Goal: Task Accomplishment & Management: Use online tool/utility

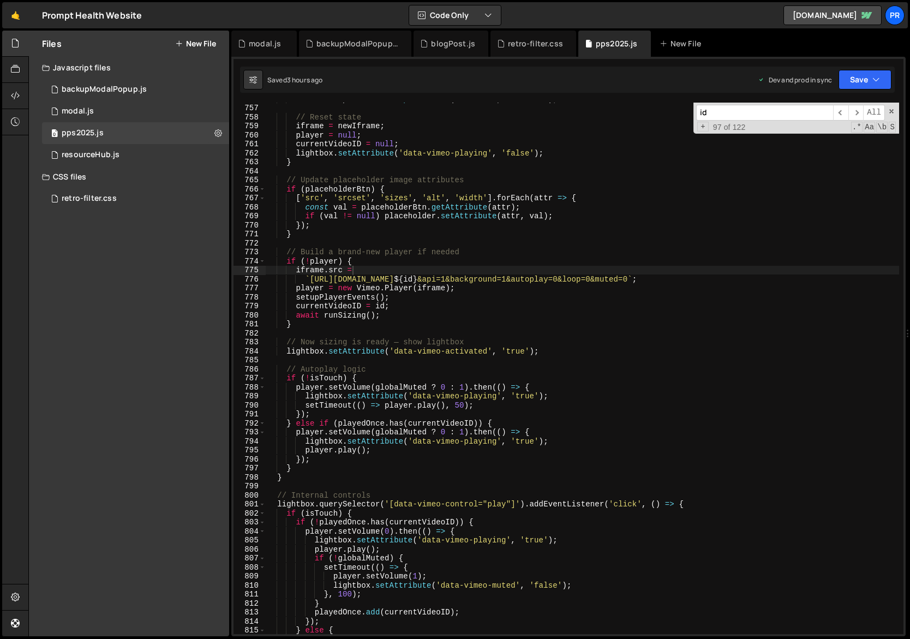
scroll to position [11455, 0]
click at [428, 251] on div "oldIframe . parentNode . replaceChild ( newIframe , oldIframe ) ; // Reset stat…" at bounding box center [583, 369] width 634 height 550
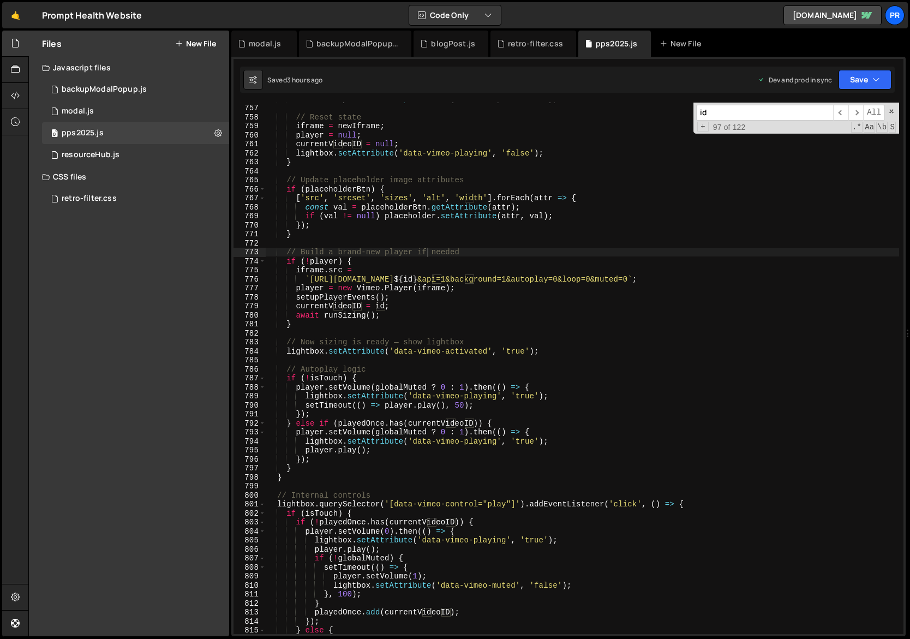
click at [888, 108] on div "id ​ ​ All Replace All + 97 of 122 .* Aa \b S" at bounding box center [797, 118] width 206 height 31
click at [891, 111] on span at bounding box center [892, 111] width 8 height 8
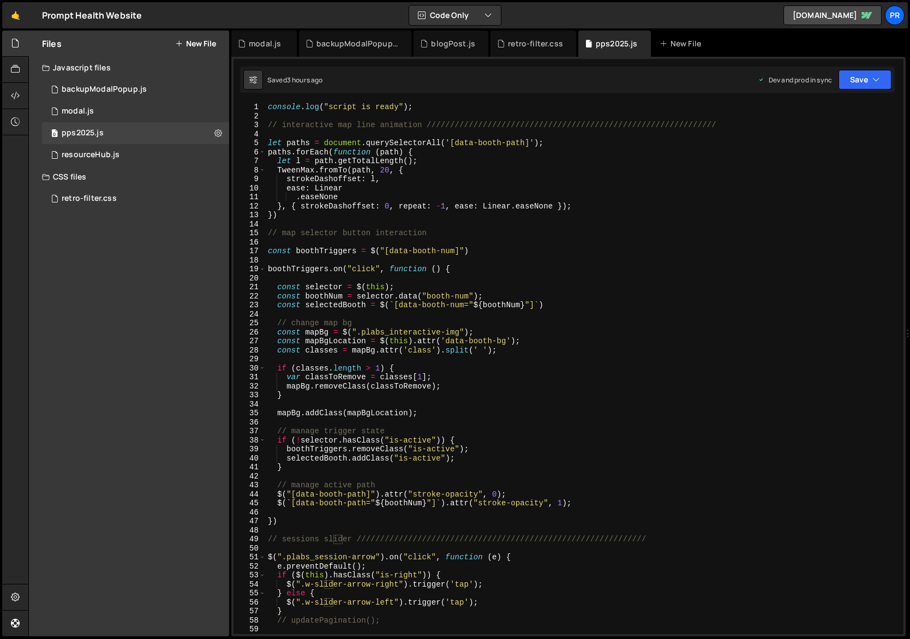
scroll to position [0, 0]
click at [731, 173] on div "console . log ( "script is ready" ) ; // interactive map line animation ///////…" at bounding box center [583, 378] width 634 height 550
click at [869, 71] on button "Save" at bounding box center [865, 80] width 53 height 20
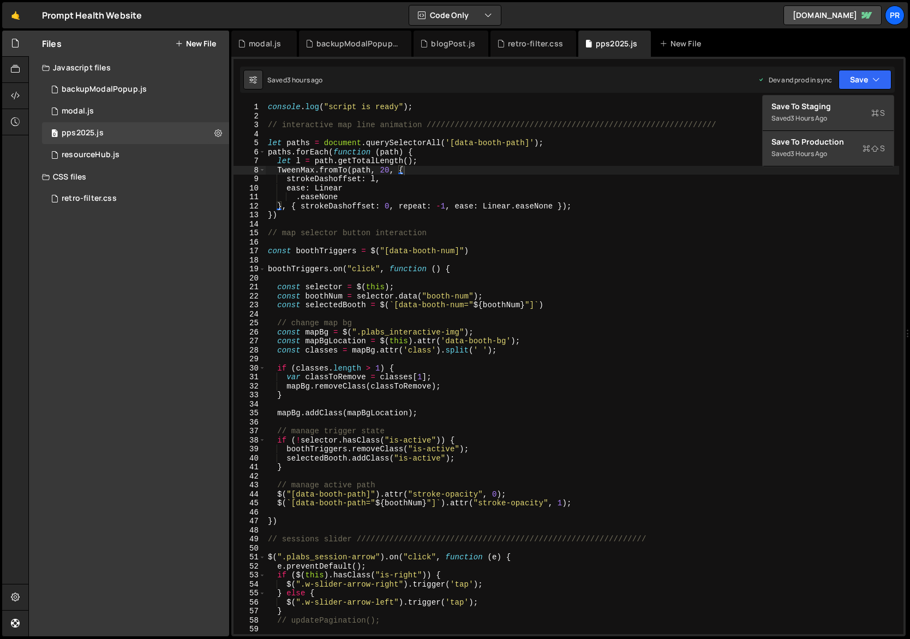
click at [461, 427] on div "console . log ( "script is ready" ) ; // interactive map line animation ///////…" at bounding box center [583, 378] width 634 height 550
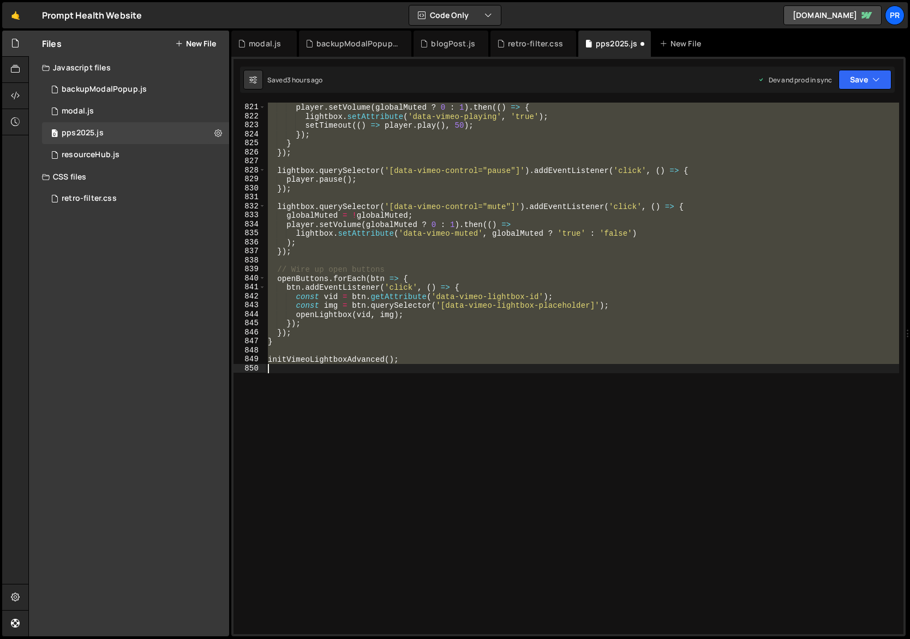
scroll to position [6703, 0]
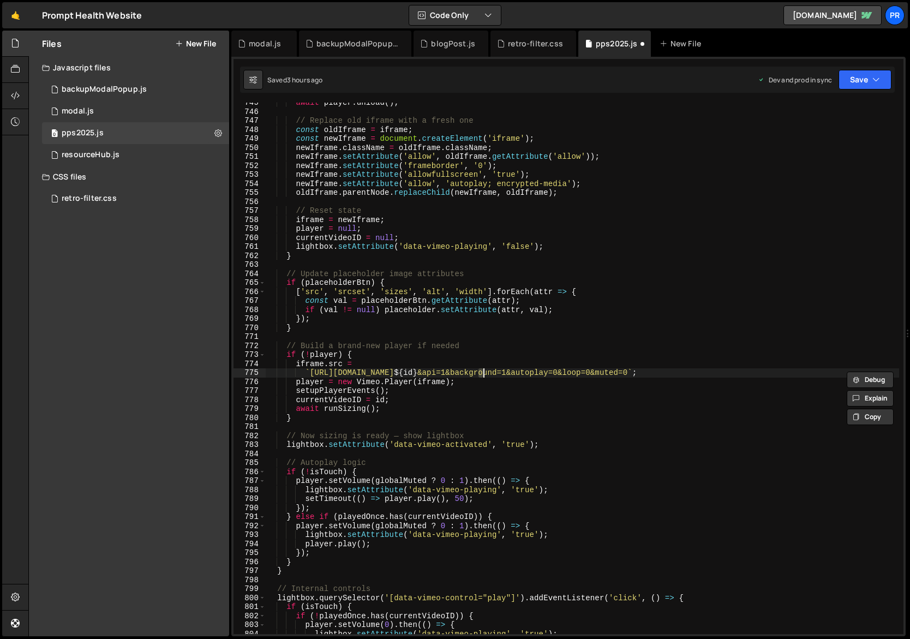
click at [520, 372] on div "await player . unload ( ) ; // Replace old iframe with a fresh one const oldIfr…" at bounding box center [583, 373] width 634 height 550
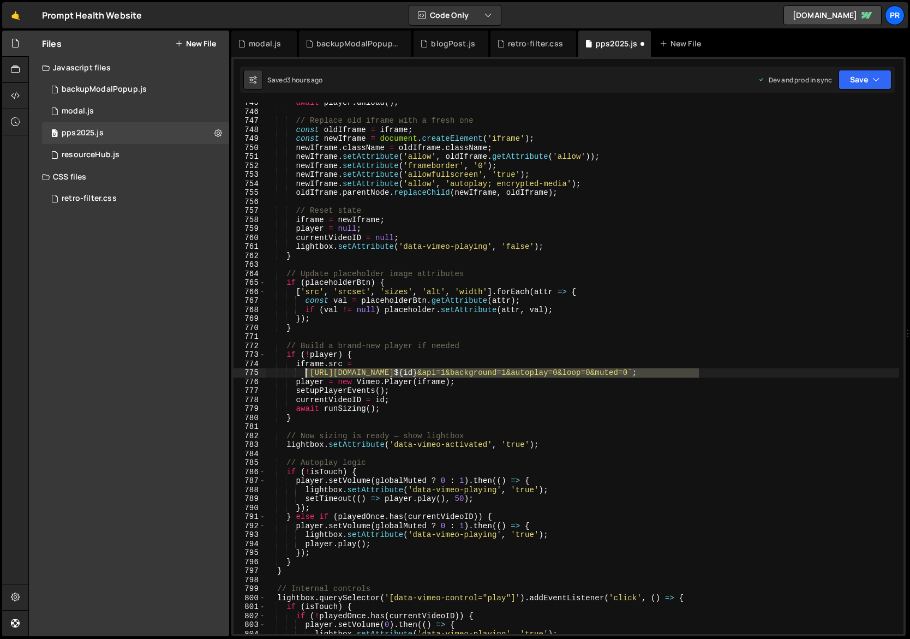
drag, startPoint x: 704, startPoint y: 373, endPoint x: 306, endPoint y: 370, distance: 398.4
click at [306, 370] on div "await player . unload ( ) ; // Replace old iframe with a fresh one const oldIfr…" at bounding box center [583, 373] width 634 height 550
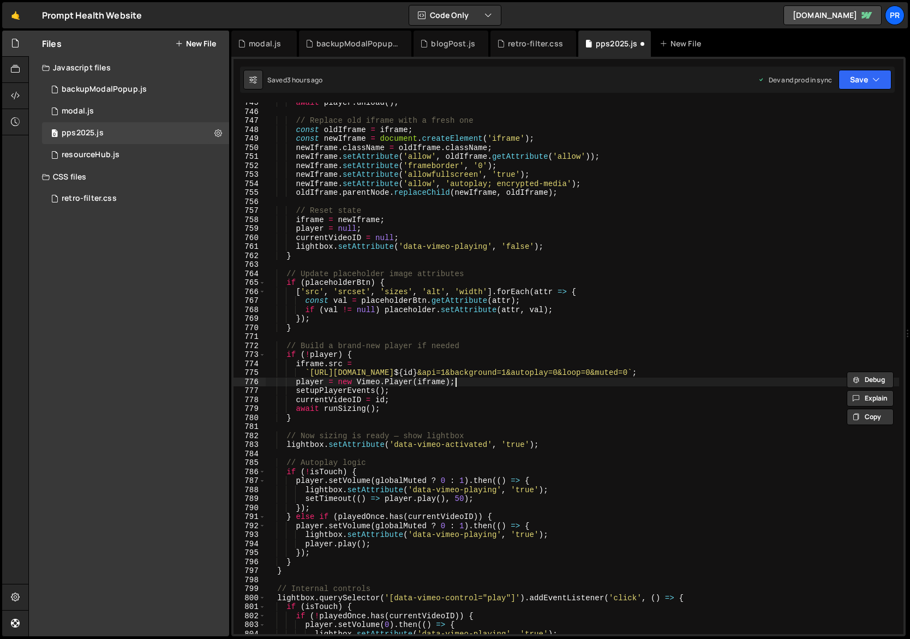
click at [486, 384] on div "await player . unload ( ) ; // Replace old iframe with a fresh one const oldIfr…" at bounding box center [583, 373] width 634 height 550
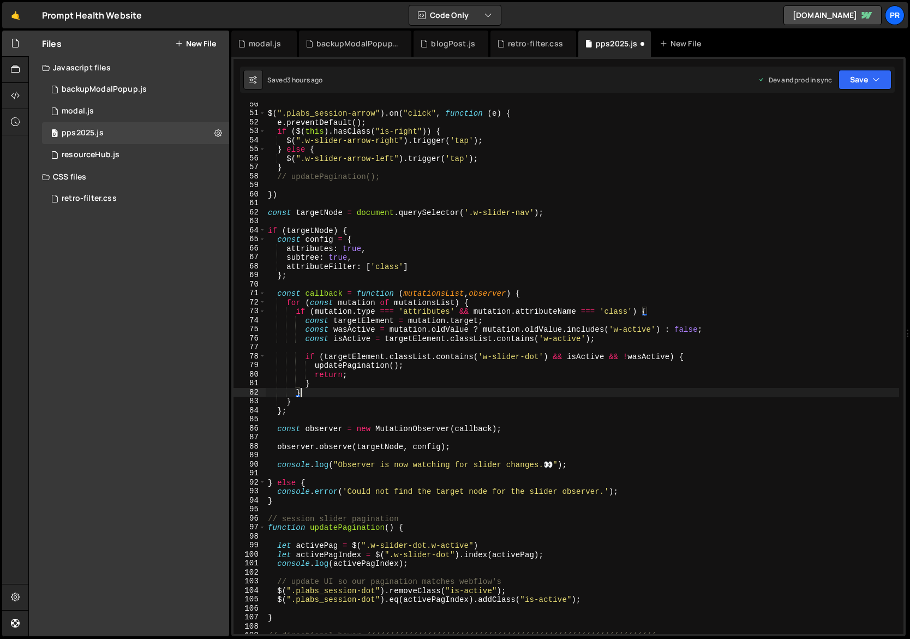
scroll to position [0, 0]
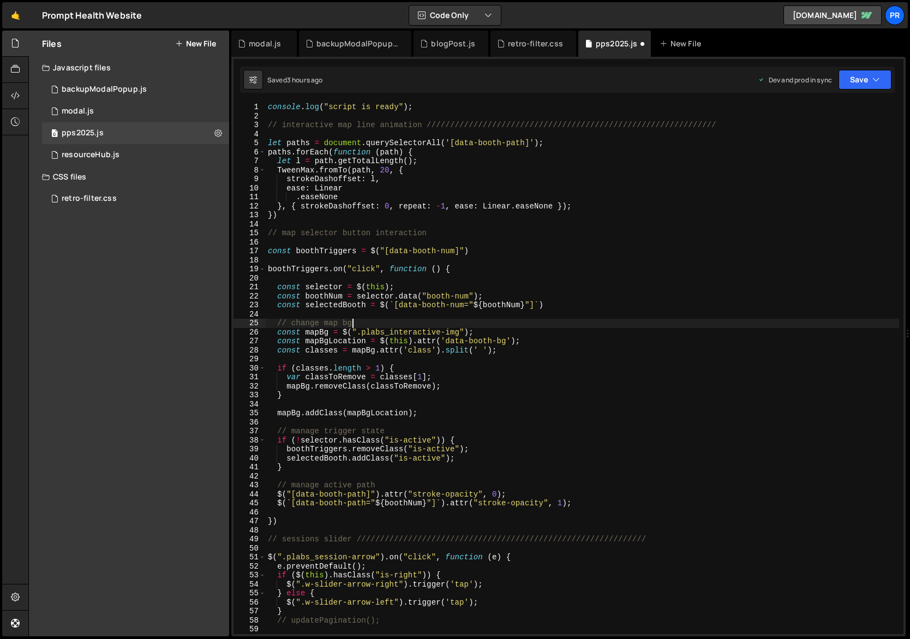
click at [476, 322] on div "console . log ( "script is ready" ) ; // interactive map line animation ///////…" at bounding box center [583, 378] width 634 height 550
click at [218, 138] on icon at bounding box center [218, 133] width 8 height 10
click at [217, 134] on icon at bounding box center [218, 133] width 8 height 10
type textarea "})"
click at [474, 217] on div "console . log ( "script is ready" ) ; // interactive map line animation ///////…" at bounding box center [583, 378] width 634 height 550
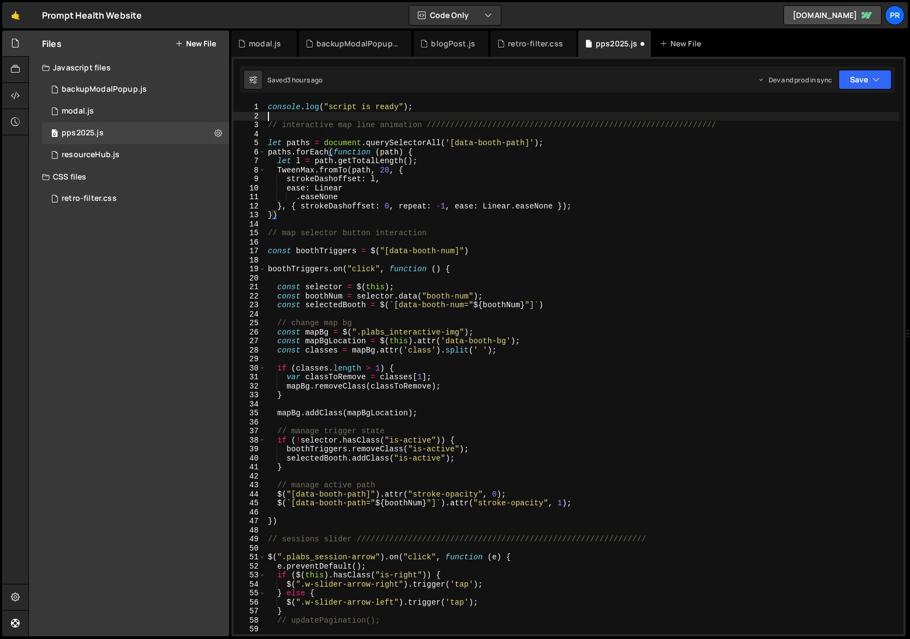
click at [365, 116] on div "console . log ( "script is ready" ) ; // interactive map line animation ///////…" at bounding box center [583, 378] width 634 height 550
click at [363, 145] on div "console . log ( "script is ready" ) ; // interactive map line animation ///////…" at bounding box center [583, 378] width 634 height 550
type textarea "let paths = document.querySelectorAll('[data-booth-path]');"
click at [253, 75] on icon at bounding box center [253, 79] width 8 height 11
select select "editor"
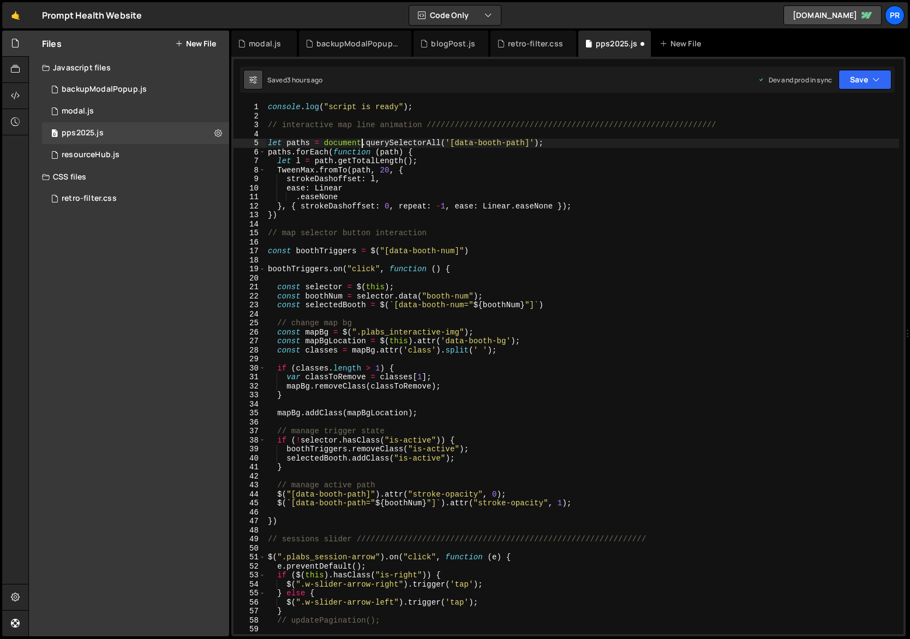
select select "ace/theme/monokai"
type input "14"
checkbox input "true"
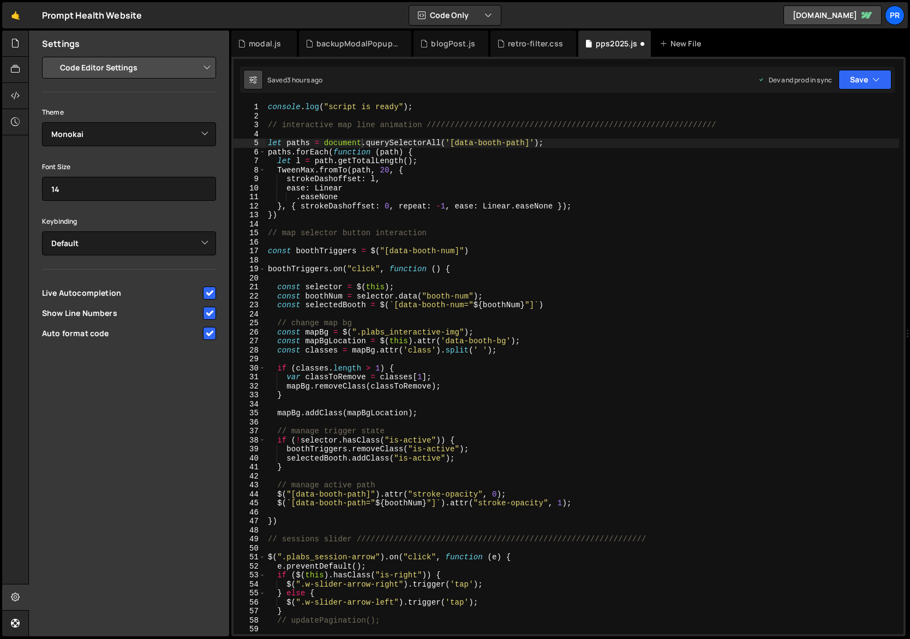
click at [255, 79] on icon at bounding box center [253, 79] width 8 height 11
click at [374, 140] on div "console . log ( "script is ready" ) ; // interactive map line animation ///////…" at bounding box center [583, 378] width 634 height 550
click at [888, 86] on button "Save" at bounding box center [865, 80] width 53 height 20
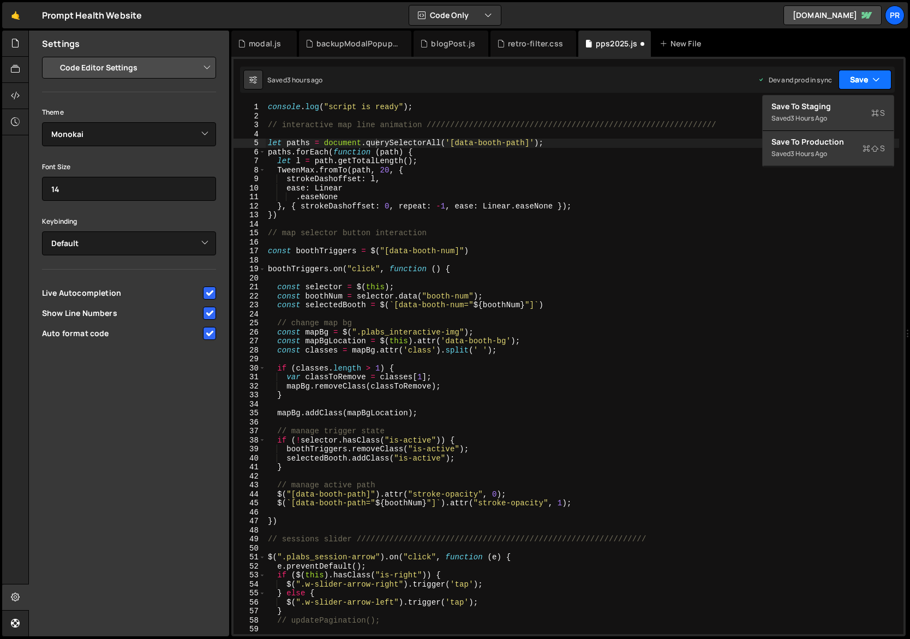
click at [882, 86] on button "Save" at bounding box center [865, 80] width 53 height 20
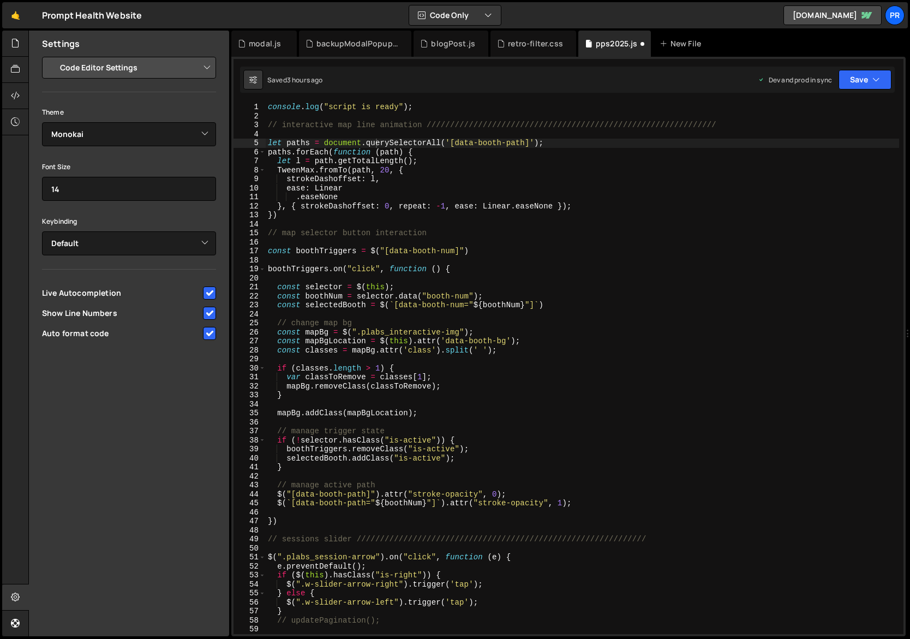
click at [449, 195] on div "console . log ( "script is ready" ) ; // interactive map line animation ///////…" at bounding box center [583, 378] width 634 height 550
click at [608, 45] on div "pps2025.js" at bounding box center [617, 43] width 42 height 11
click at [457, 204] on div "console . log ( "script is ready" ) ; // interactive map line animation ///////…" at bounding box center [583, 378] width 634 height 550
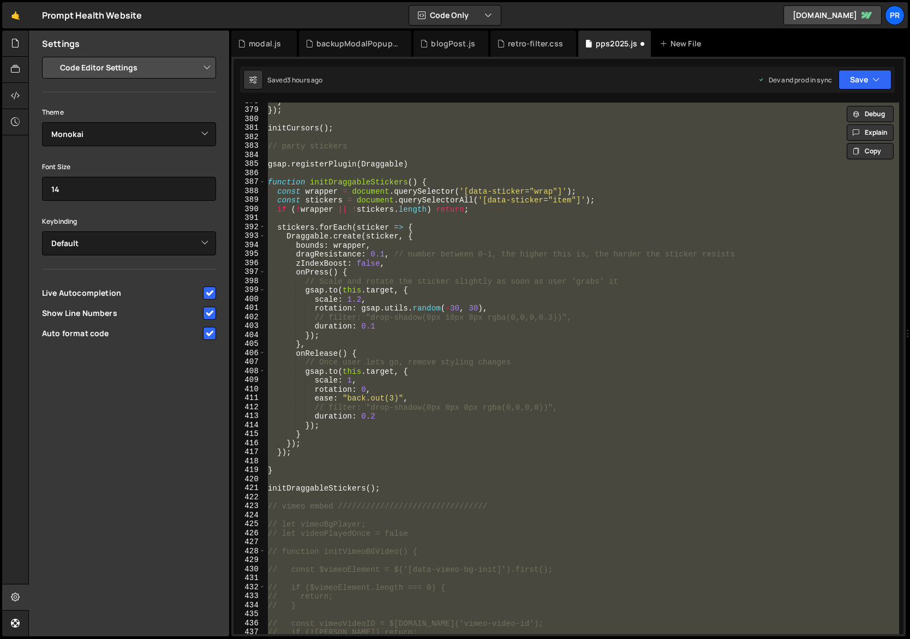
scroll to position [3401, 0]
click at [431, 191] on div "} }) ; initCursors ( ) ; // party stickers gsap . registerPlugin ( Draggable ) …" at bounding box center [583, 368] width 634 height 531
type textarea "const wrapper = document.querySelector('[data-sticker="wrap"]');"
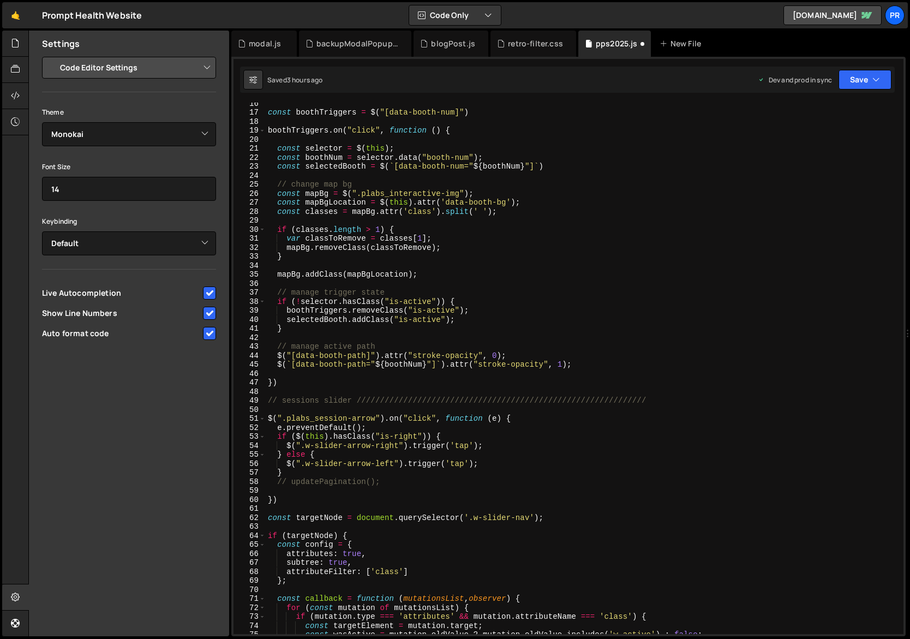
scroll to position [0, 0]
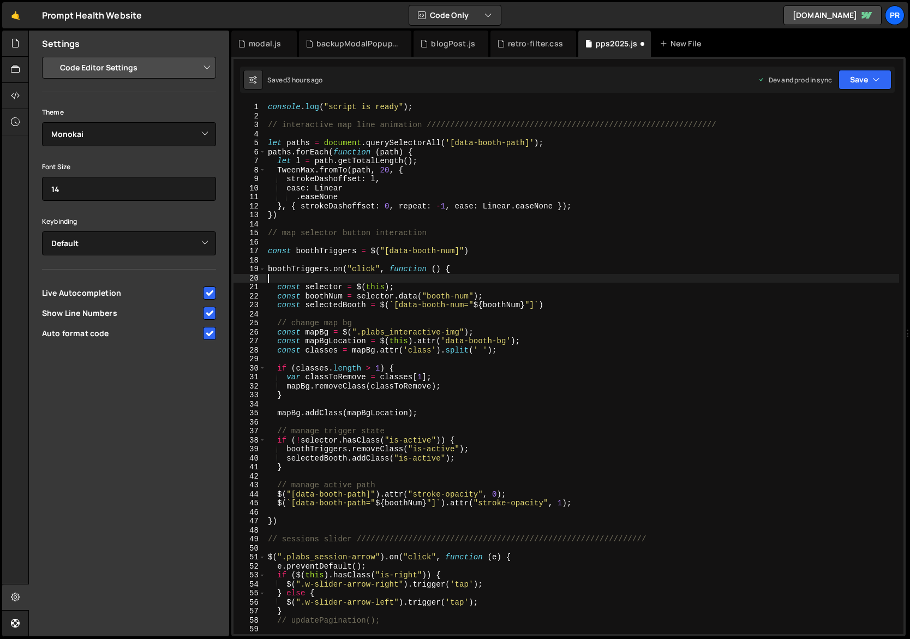
click at [527, 277] on div "console . log ( "script is ready" ) ; // interactive map line animation ///////…" at bounding box center [583, 378] width 634 height 550
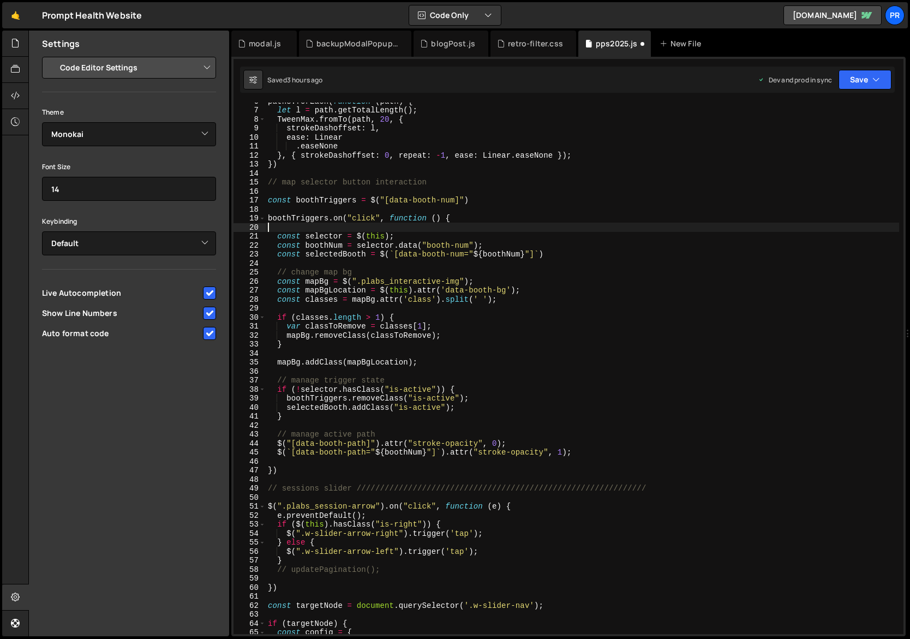
scroll to position [94, 0]
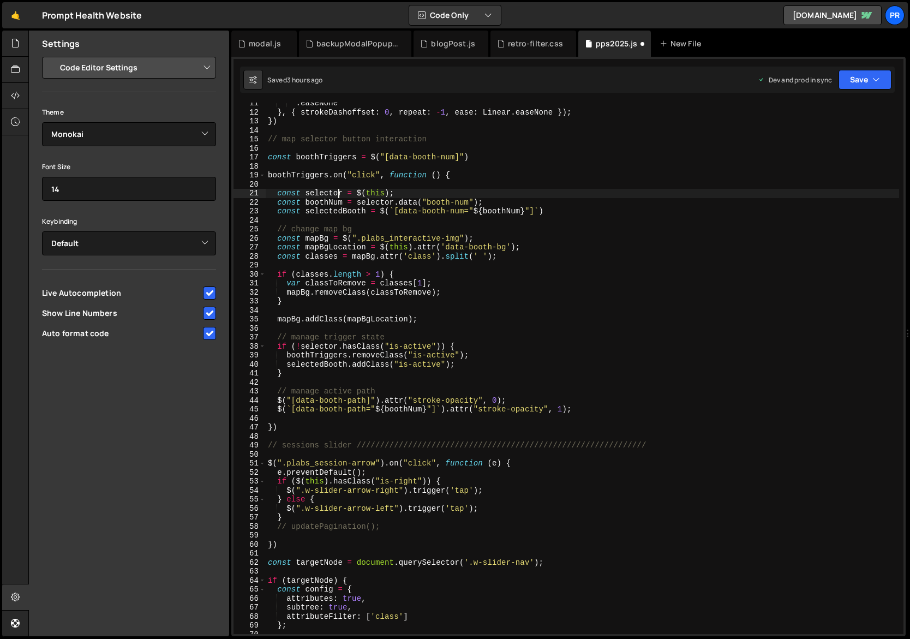
click at [336, 194] on div ". easeNone } , { strokeDashoffset : 0 , repeat : - 1 , ease : Linear . easeNone…" at bounding box center [583, 374] width 634 height 550
click at [13, 47] on icon at bounding box center [15, 43] width 9 height 12
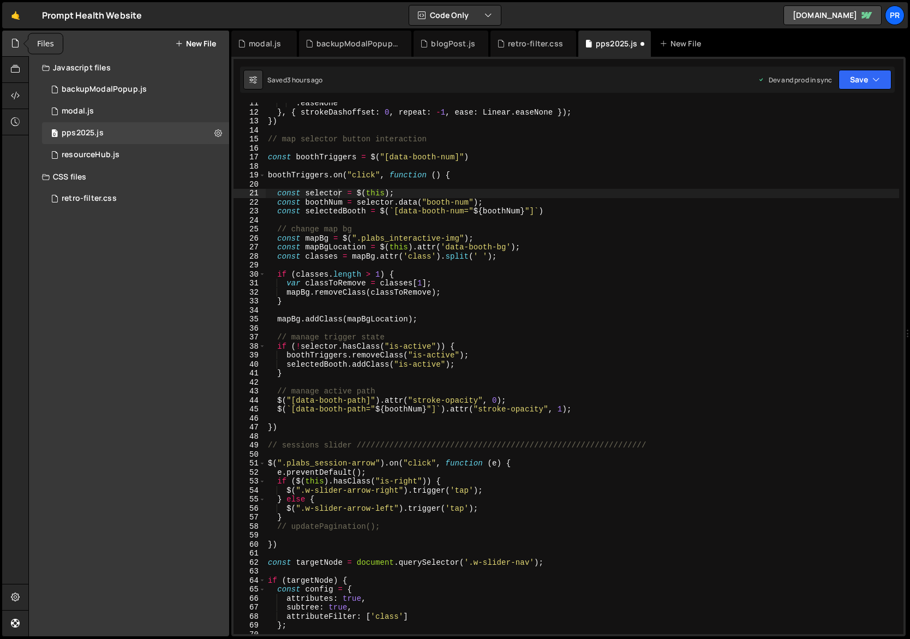
click at [12, 47] on icon at bounding box center [15, 43] width 9 height 12
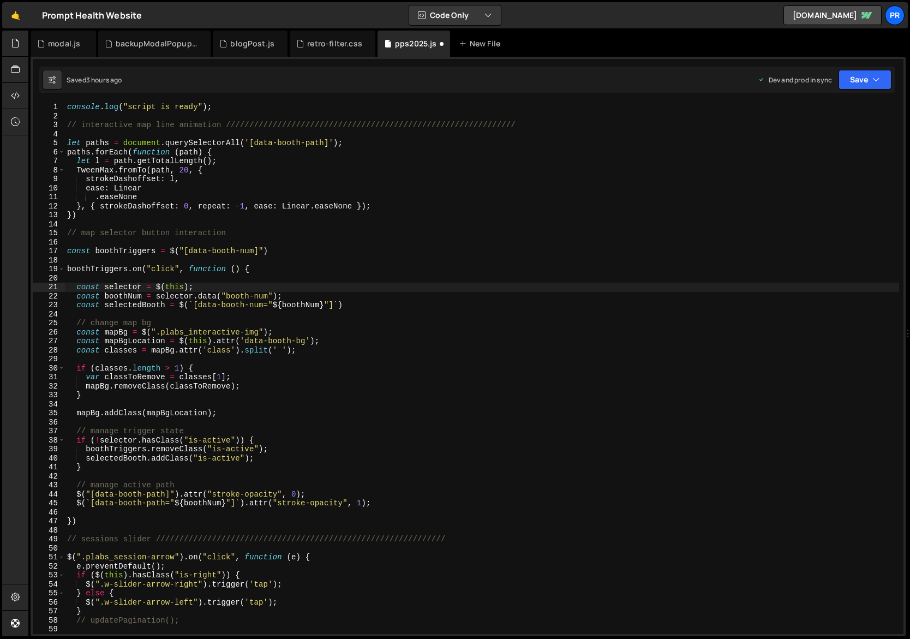
scroll to position [0, 0]
click at [176, 248] on div "console . log ( "script is ready" ) ; // interactive map line animation ///////…" at bounding box center [482, 378] width 834 height 550
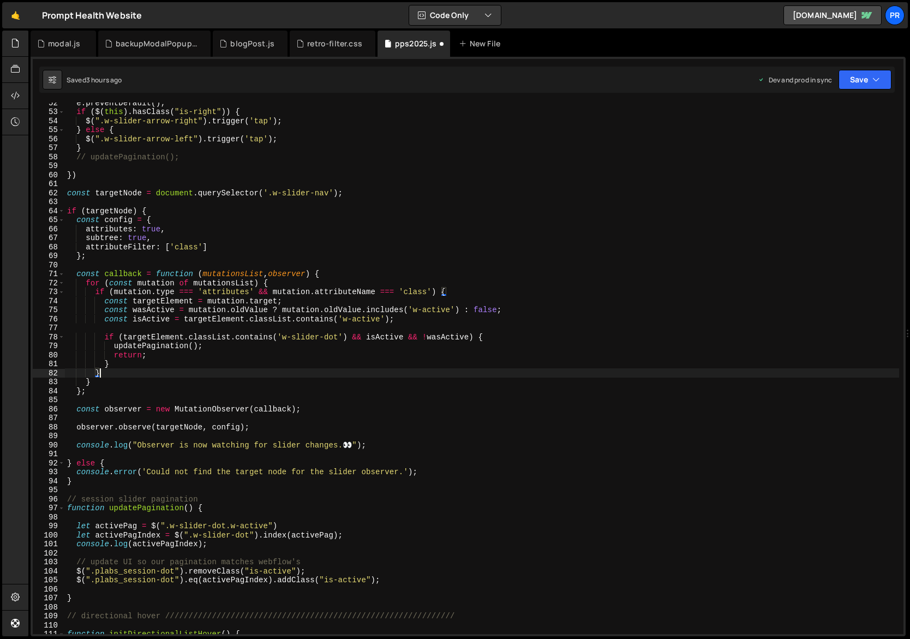
scroll to position [463, 0]
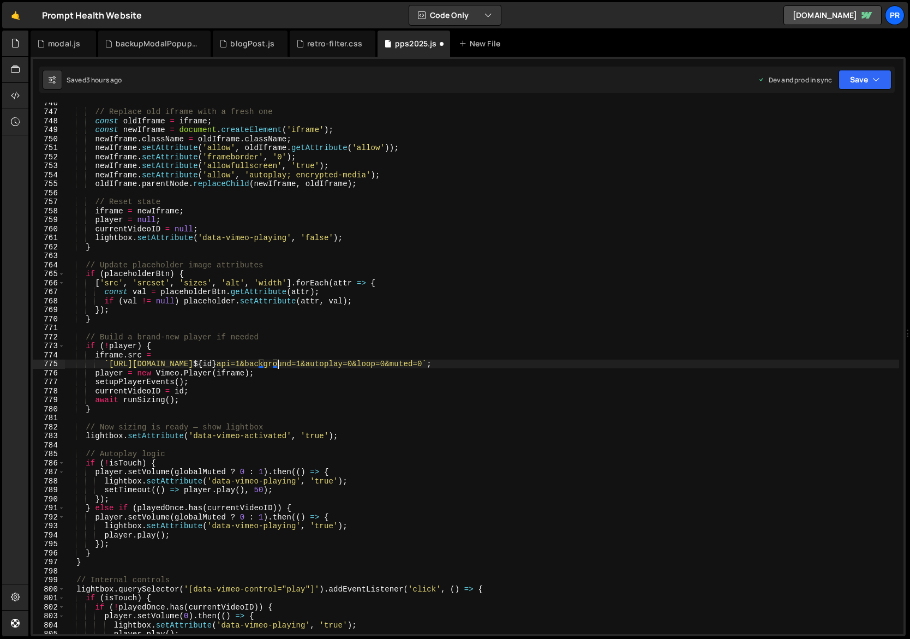
type textarea "initVimeoLightboxAdvanced();"
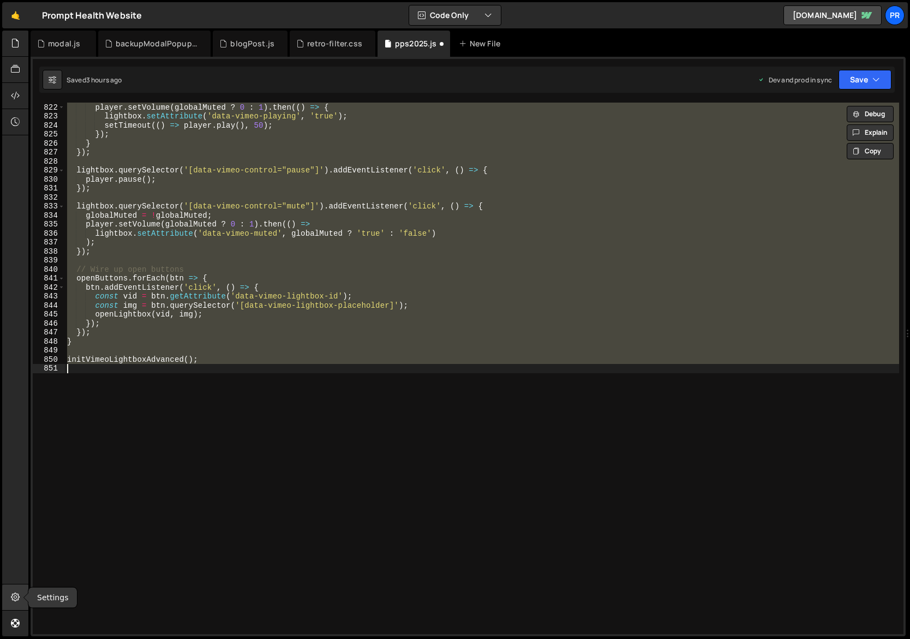
click at [20, 604] on div at bounding box center [15, 597] width 27 height 26
select select "project"
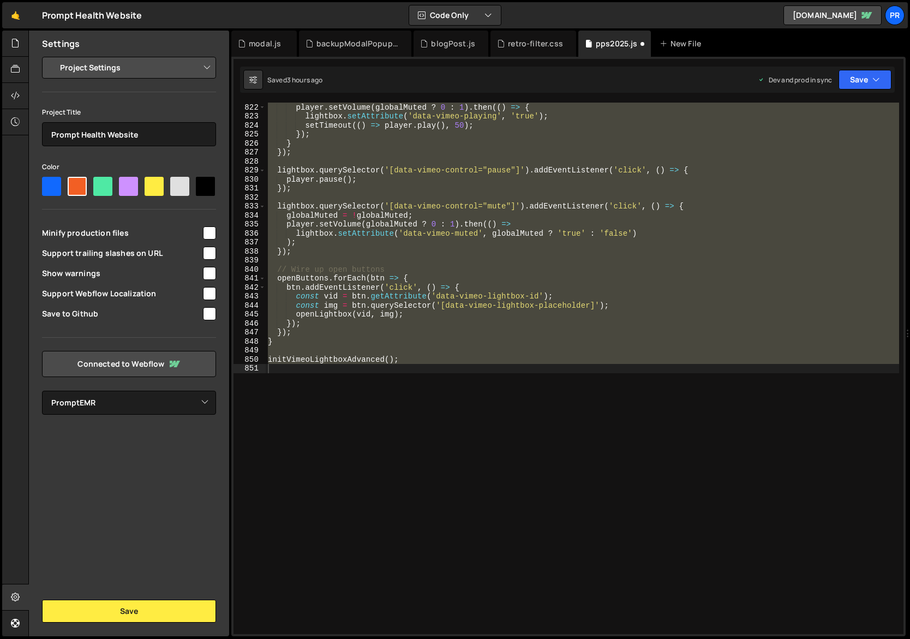
click at [120, 65] on select "Project Settings Code Editor Settings Chat Settings" at bounding box center [131, 68] width 160 height 24
click at [82, 411] on select "Select Project PromptEMR" at bounding box center [129, 403] width 174 height 24
click at [12, 123] on icon at bounding box center [15, 122] width 9 height 12
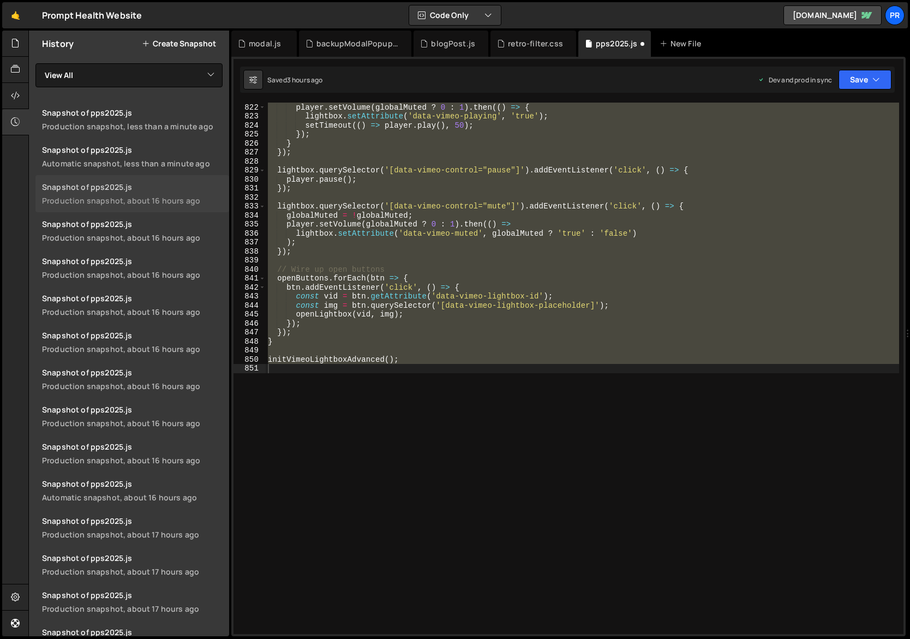
click at [166, 199] on div "Production snapshot, about 16 hours ago" at bounding box center [132, 200] width 181 height 10
click at [399, 196] on div "} else { player . setVolume ( globalMuted ? 0 : 1 ) . then (( ) => { lightbox .…" at bounding box center [583, 368] width 634 height 531
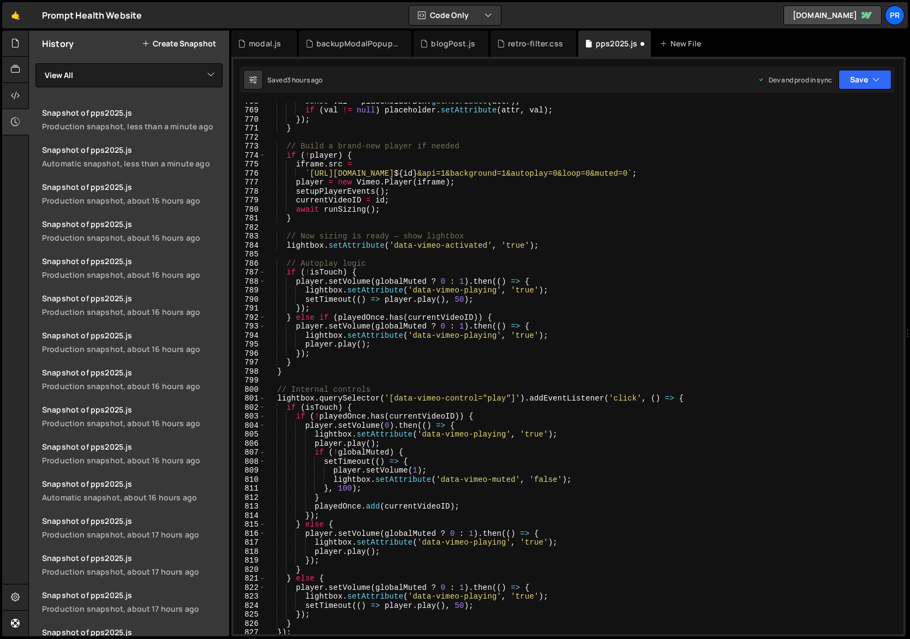
scroll to position [6762, 0]
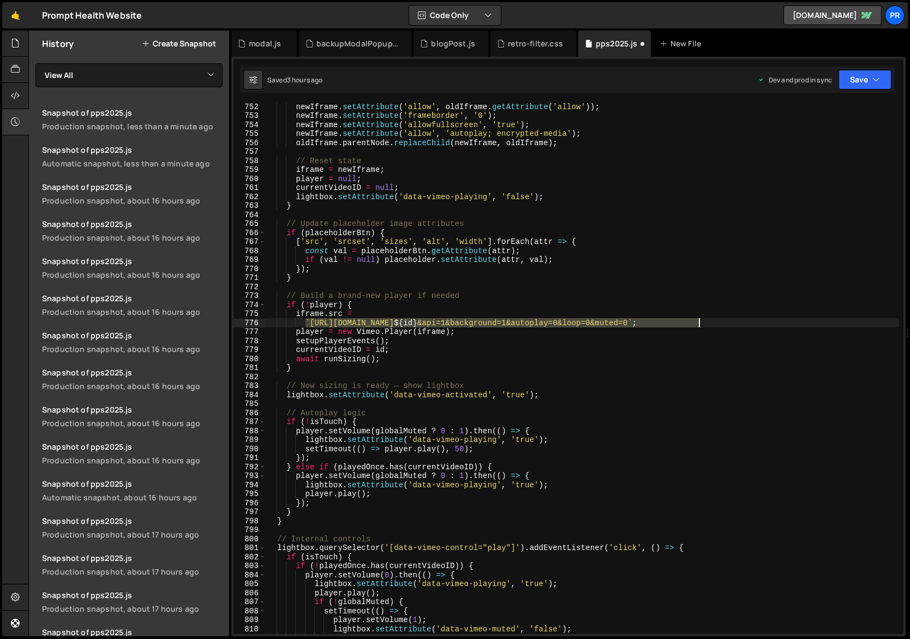
drag, startPoint x: 304, startPoint y: 322, endPoint x: 704, endPoint y: 321, distance: 400.5
click at [704, 321] on div "newIframe . setAttribute ( 'allow' , oldIframe . getAttribute ( 'allow' )) ; ne…" at bounding box center [683, 377] width 834 height 550
type textarea "`https://[DOMAIN_NAME]/video/${id}&api=1&background=1&autoplay=0&loop=0&muted=0…"
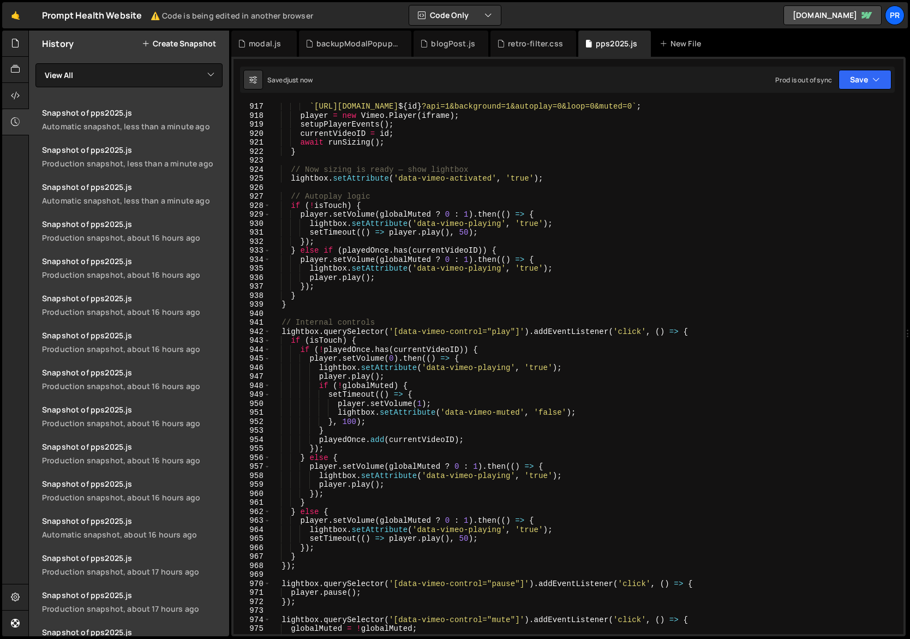
scroll to position [8113, 0]
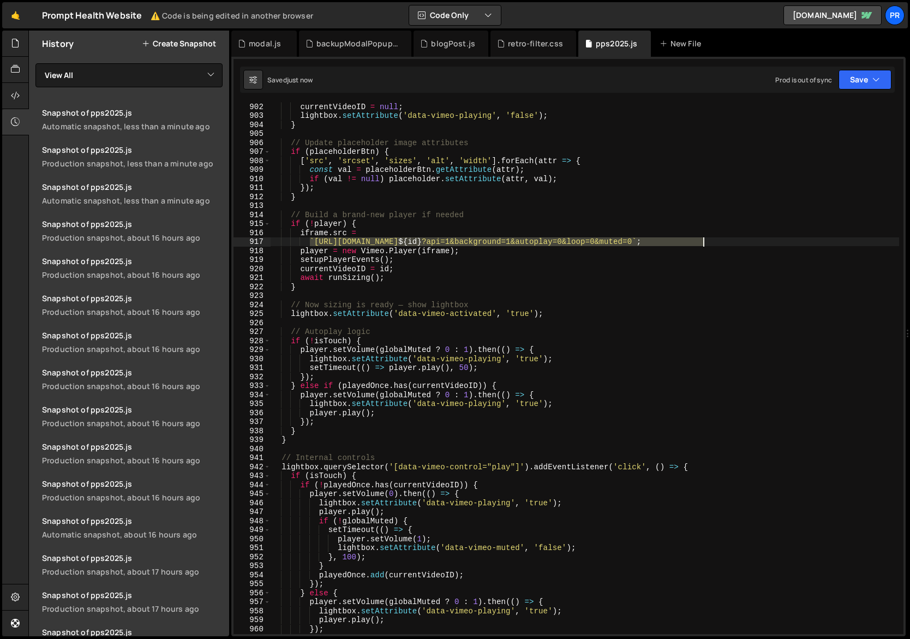
drag, startPoint x: 310, startPoint y: 242, endPoint x: 707, endPoint y: 242, distance: 397.3
click at [707, 242] on div "currentVideoID = null ; lightbox . setAttribute ( 'data-vimeo-playing' , 'false…" at bounding box center [685, 377] width 830 height 550
paste textarea "&"
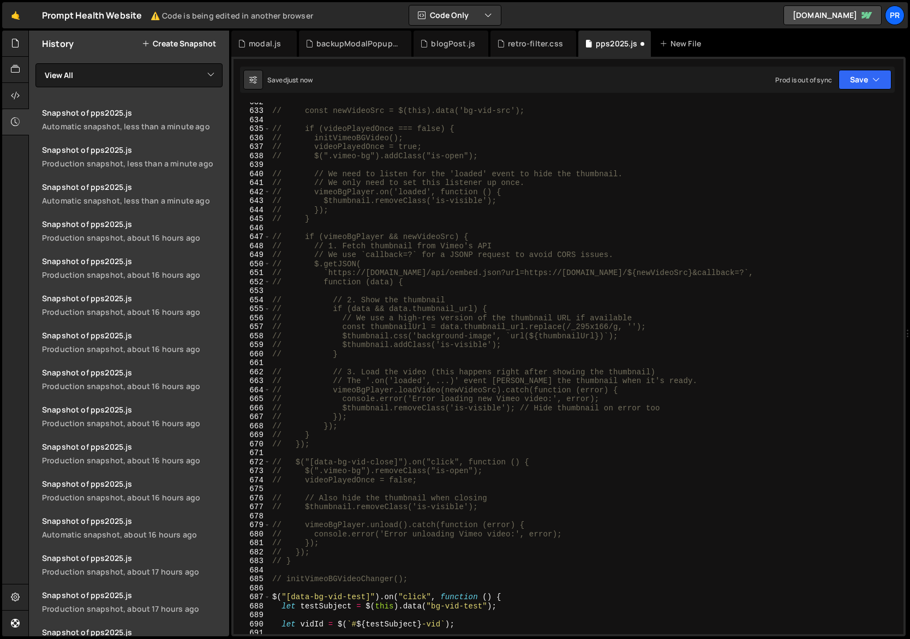
scroll to position [4878, 0]
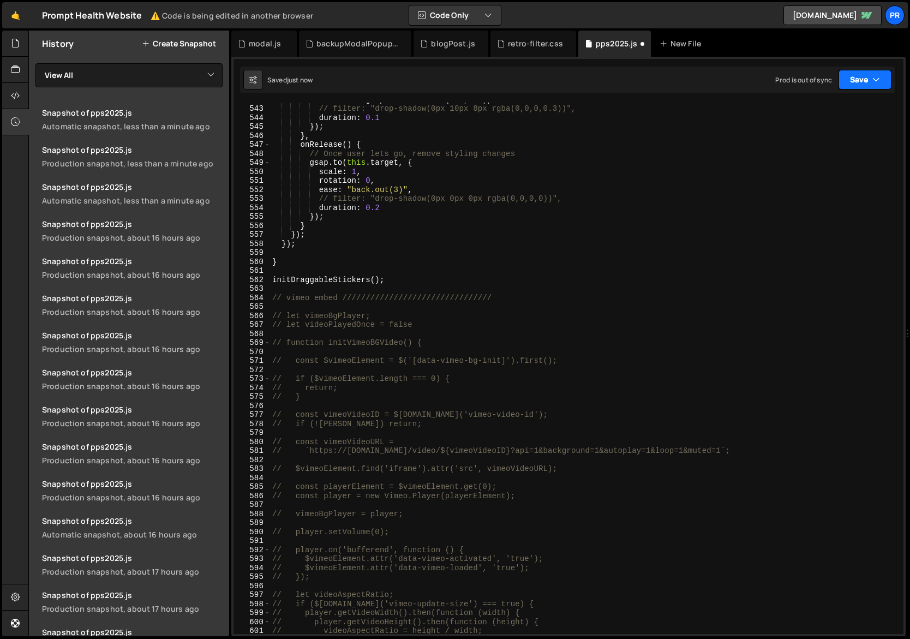
click at [875, 78] on icon "button" at bounding box center [877, 79] width 8 height 11
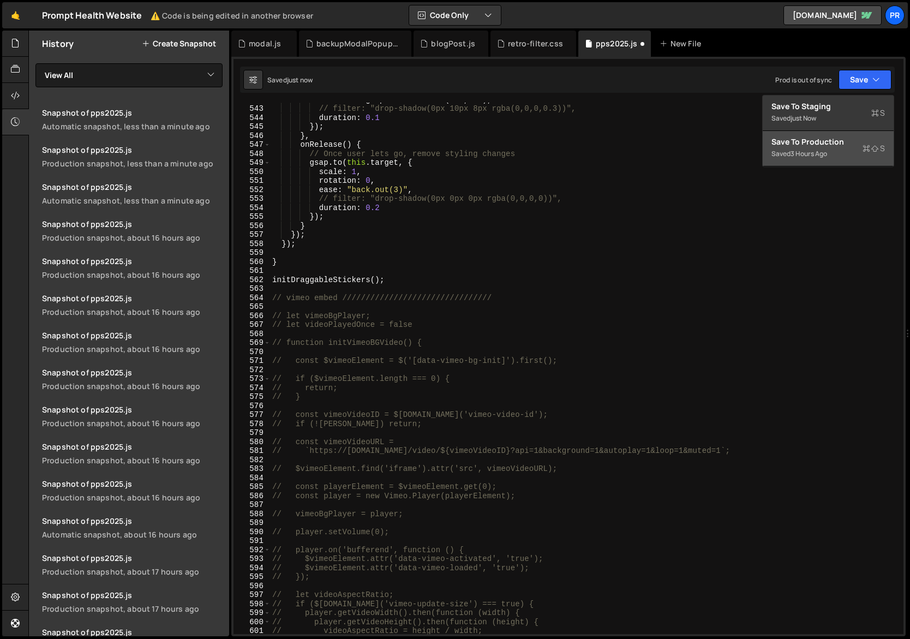
click at [835, 145] on div "Save to Production S" at bounding box center [829, 141] width 114 height 11
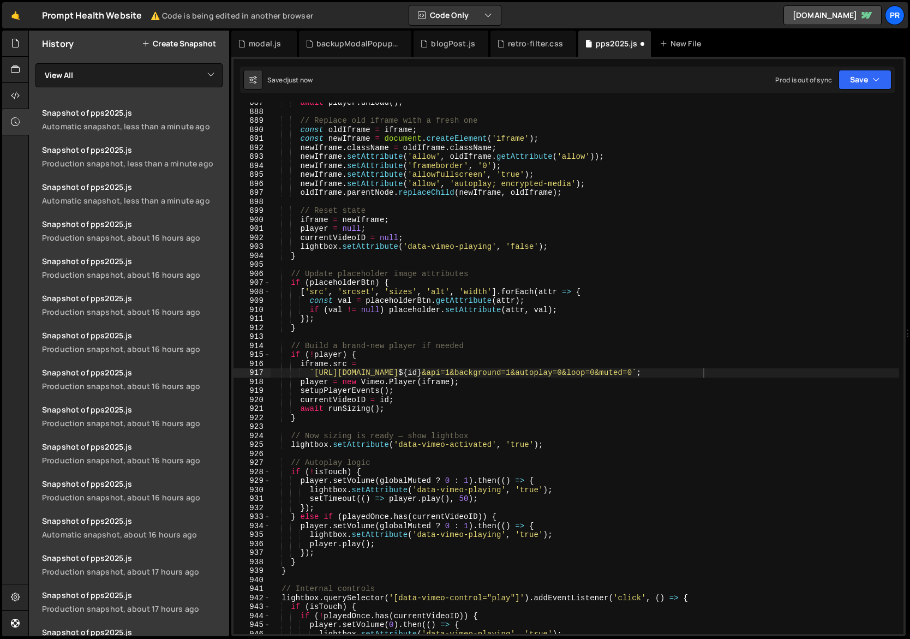
scroll to position [7982, 0]
click at [22, 69] on div at bounding box center [15, 70] width 27 height 26
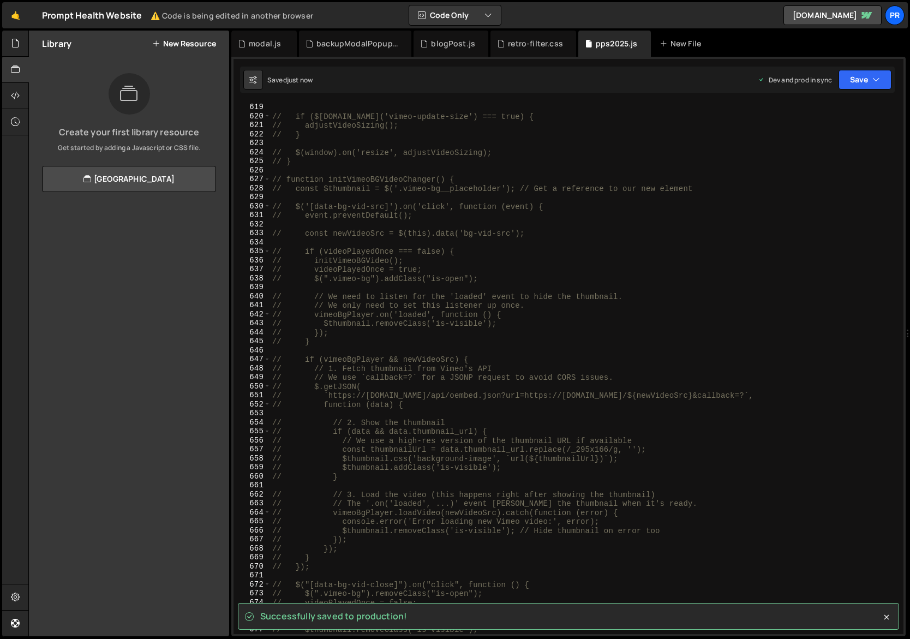
scroll to position [4884, 0]
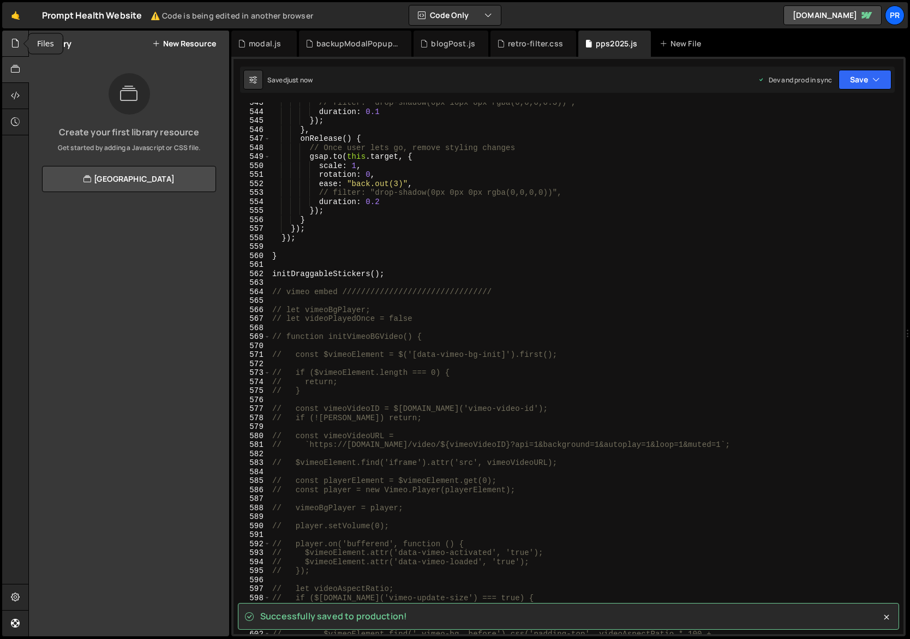
click at [10, 47] on div at bounding box center [15, 44] width 27 height 26
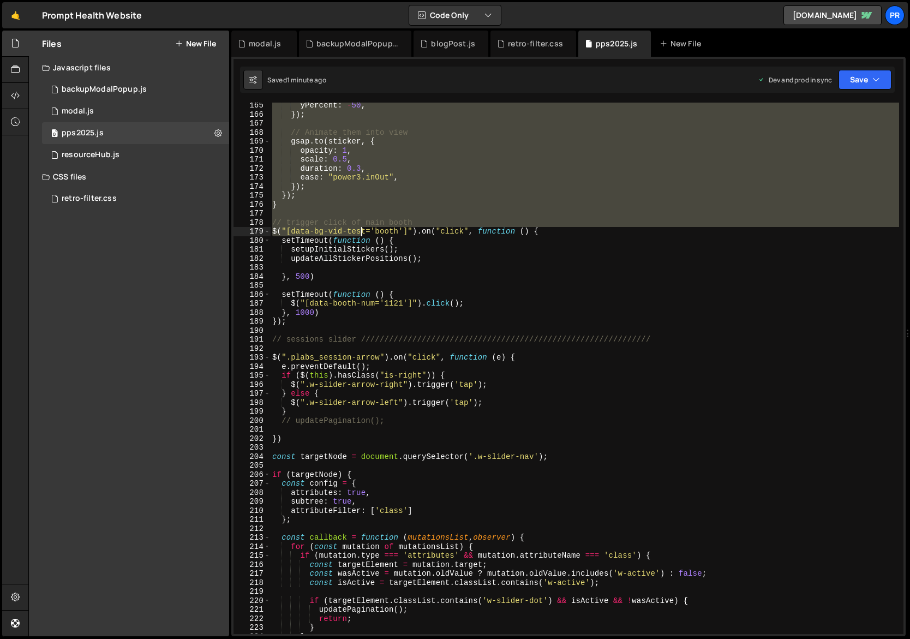
scroll to position [1478, 0]
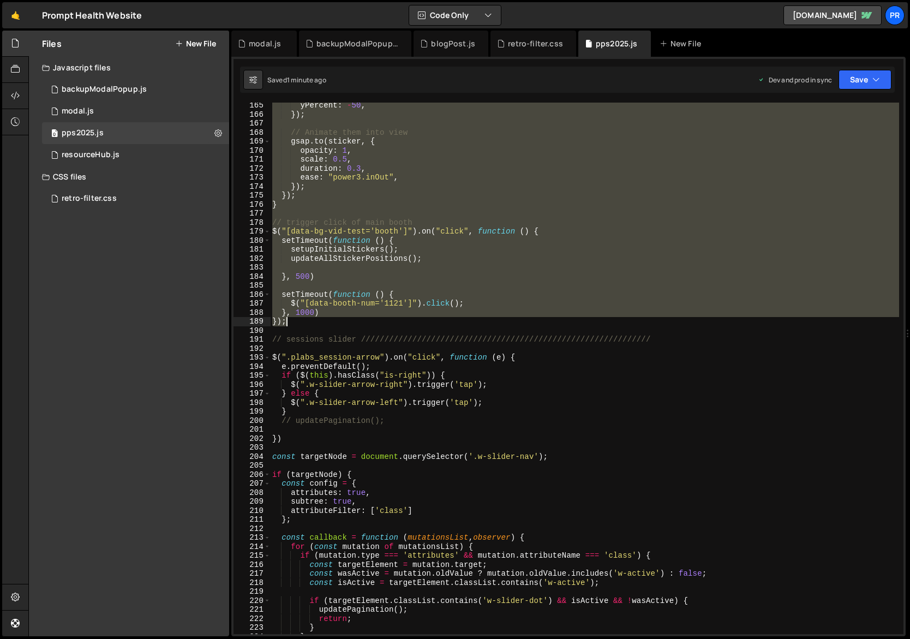
drag, startPoint x: 273, startPoint y: 201, endPoint x: 327, endPoint y: 325, distance: 134.9
click at [327, 325] on div "yPercent : - 50 , }) ; // Animate them into view gsap . to ( sticker , { opacit…" at bounding box center [685, 376] width 830 height 550
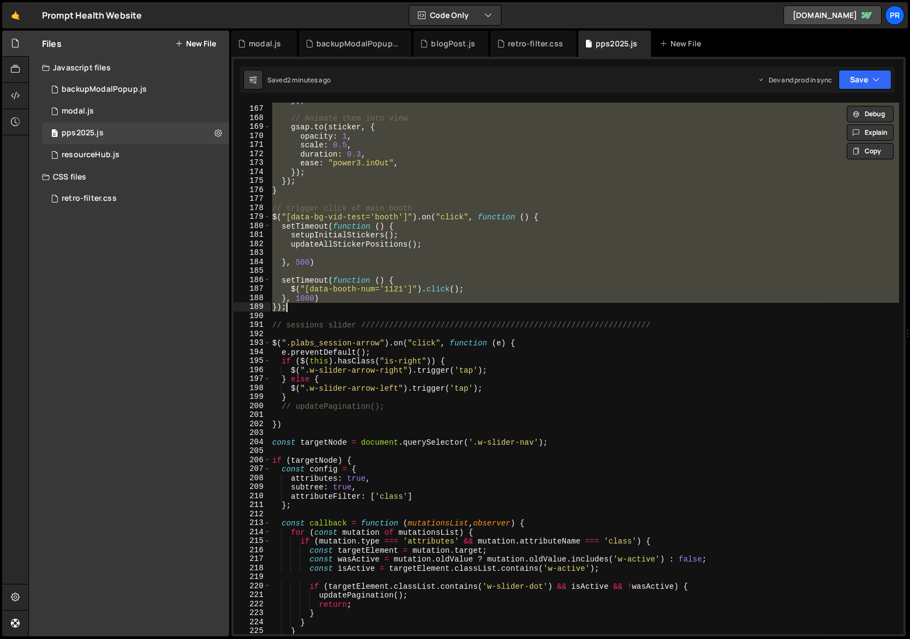
click at [303, 306] on div "}) ; // Animate them into view gsap . to ( sticker , { opacity : 1 , scale : 0.…" at bounding box center [584, 368] width 629 height 531
type textarea "});"
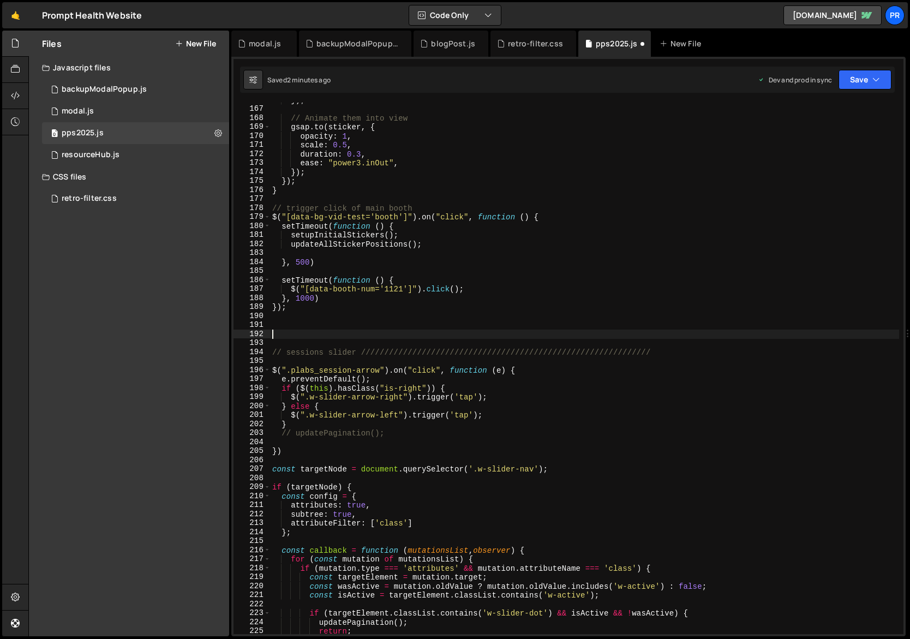
paste textarea "}"
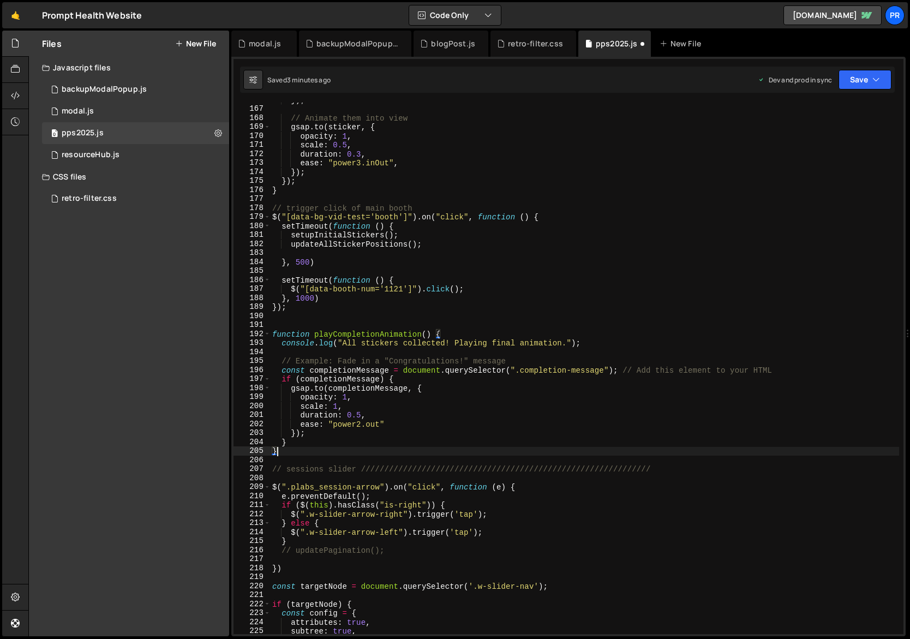
type textarea "}"
click at [300, 454] on div "}) ; // Animate them into view gsap . to ( sticker , { opacity : 1 , scale : 0.…" at bounding box center [685, 370] width 830 height 550
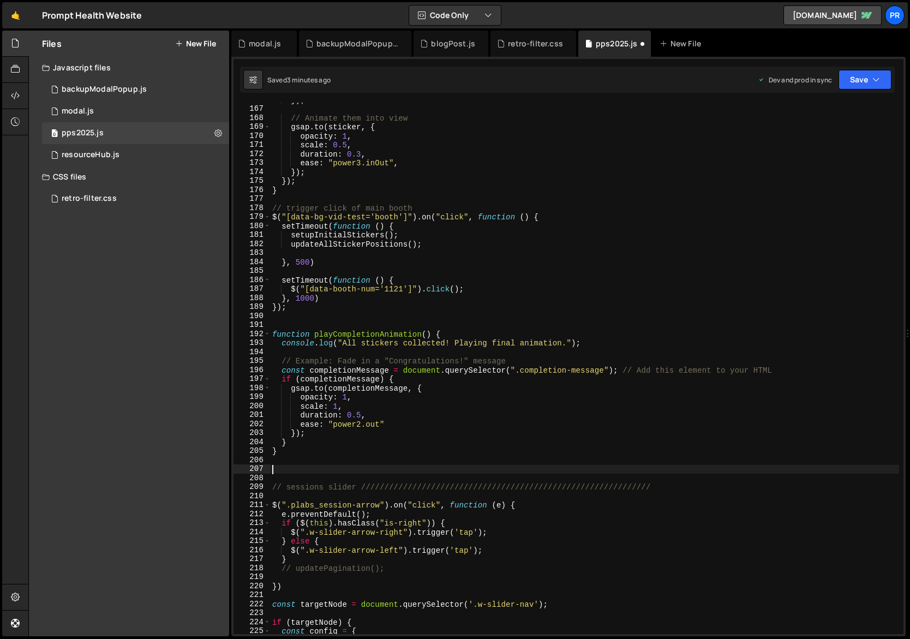
paste textarea "}"
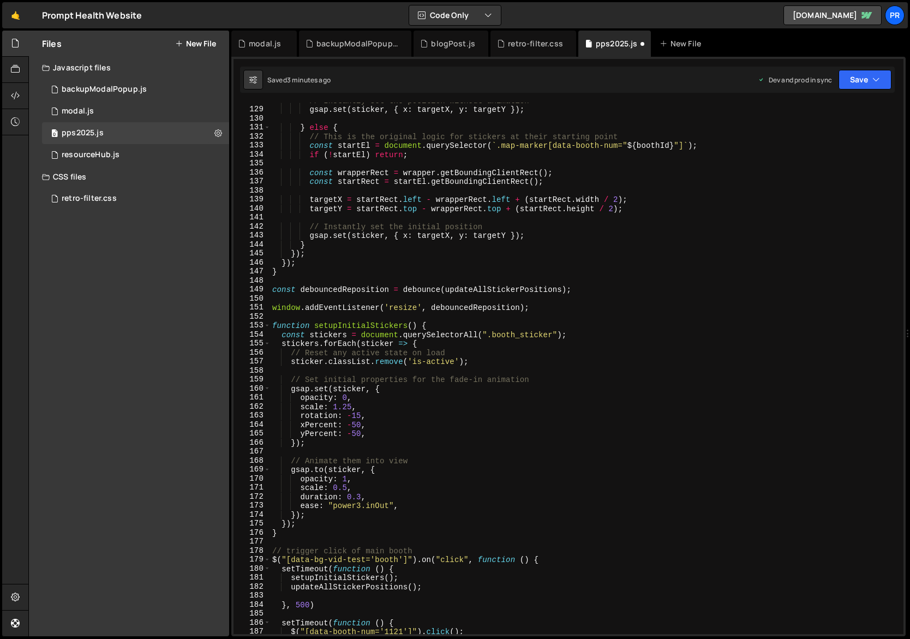
scroll to position [1096, 0]
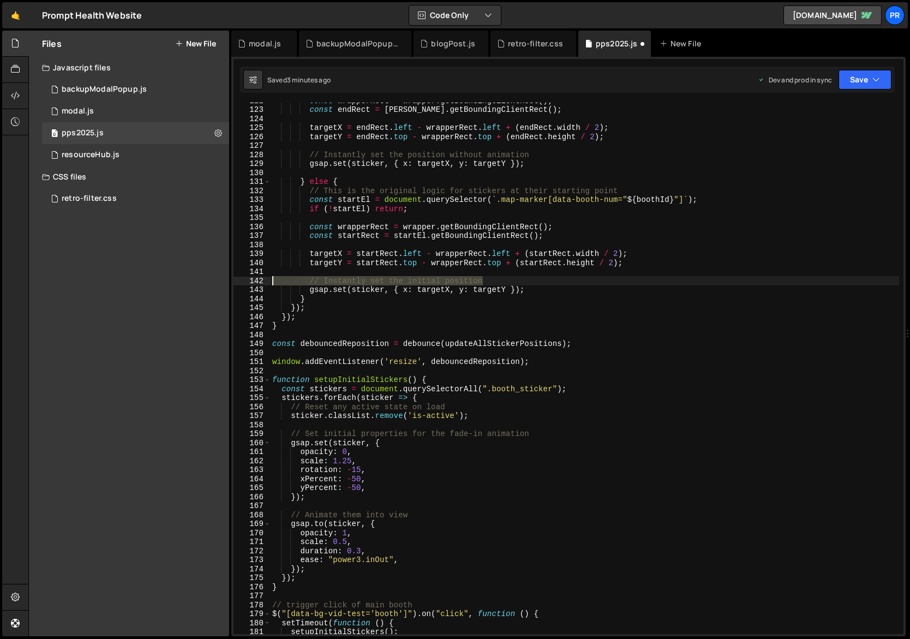
drag, startPoint x: 501, startPoint y: 282, endPoint x: 249, endPoint y: 279, distance: 251.6
click at [249, 279] on div "} 122 123 124 125 126 127 128 129 130 131 132 133 134 135 136 137 138 139 140 1…" at bounding box center [569, 368] width 670 height 531
type textarea "// Instantly set the initial position"
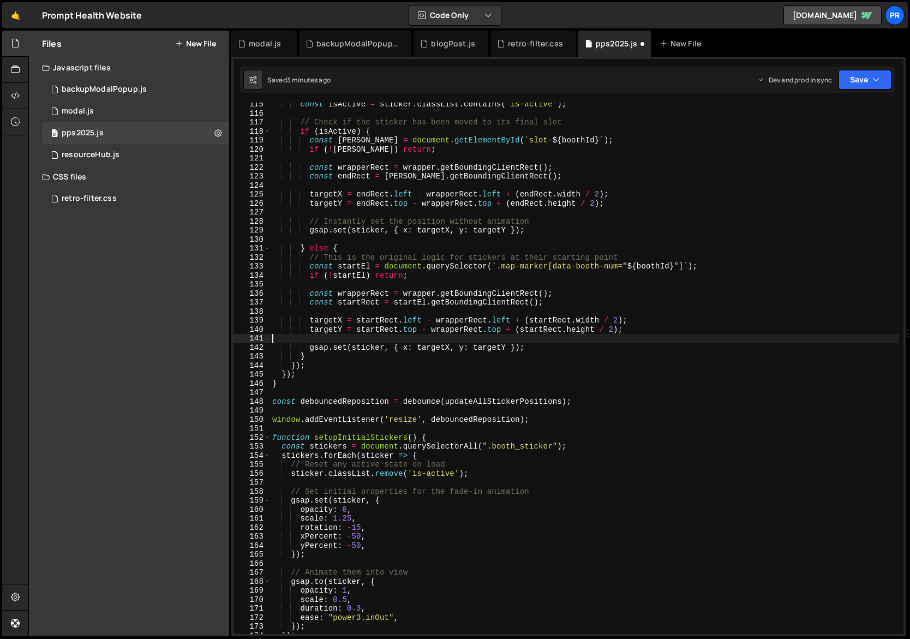
scroll to position [1006, 0]
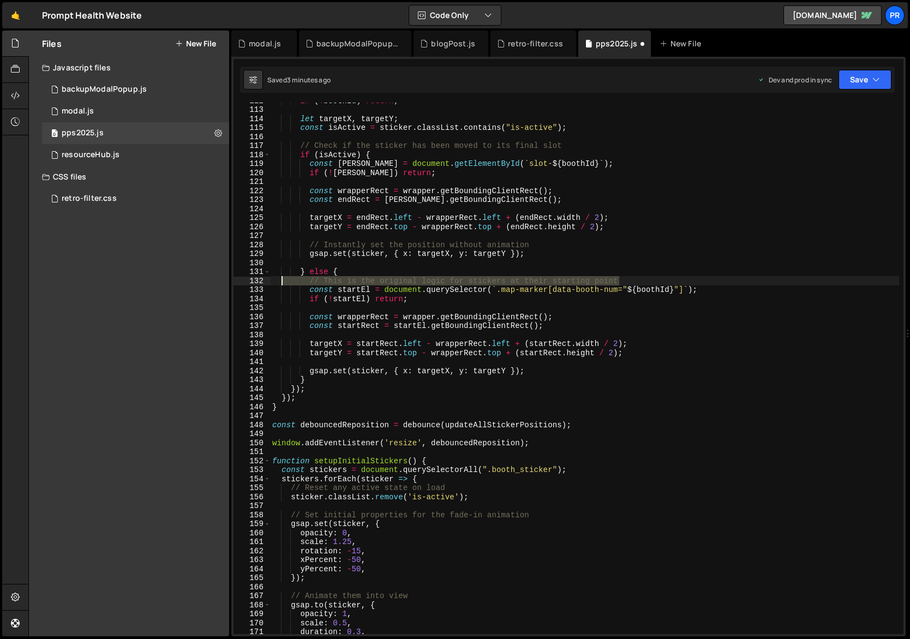
drag, startPoint x: 628, startPoint y: 278, endPoint x: 243, endPoint y: 279, distance: 384.7
click at [244, 279] on div "112 113 114 115 116 117 118 119 120 121 122 123 124 125 126 127 128 129 130 131…" at bounding box center [569, 368] width 670 height 531
type textarea "// This is the original logic for stickers at their starting point"
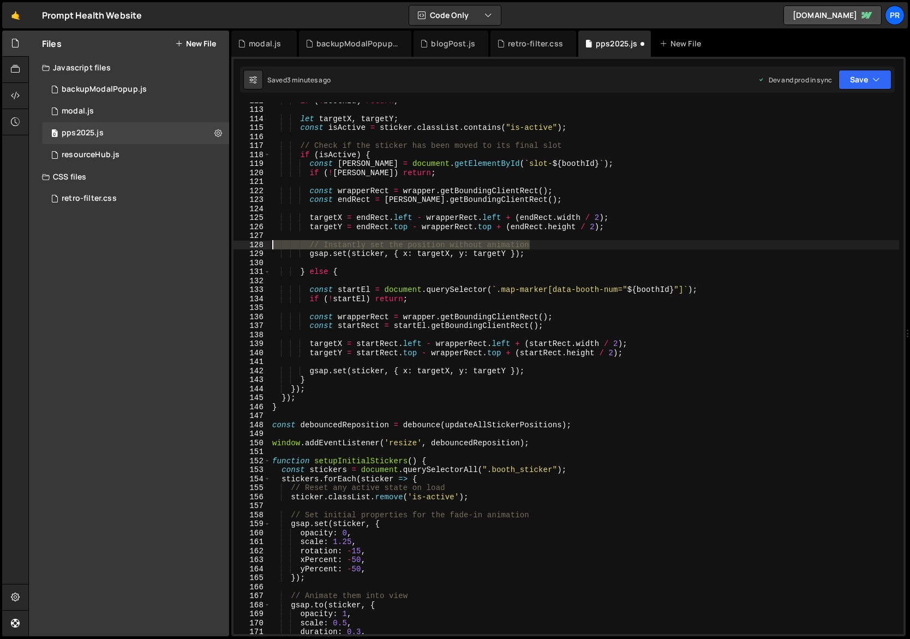
drag, startPoint x: 534, startPoint y: 243, endPoint x: 250, endPoint y: 242, distance: 283.8
click at [250, 242] on div "112 113 114 115 116 117 118 119 120 121 122 123 124 125 126 127 128 129 130 131…" at bounding box center [569, 368] width 670 height 531
type textarea "// Instantly set the position without animation"
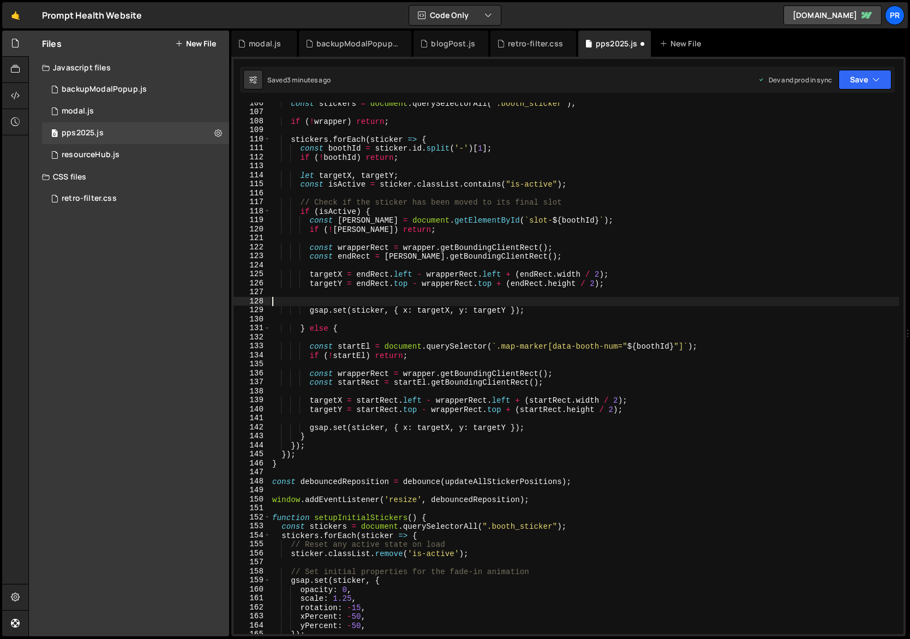
scroll to position [852, 0]
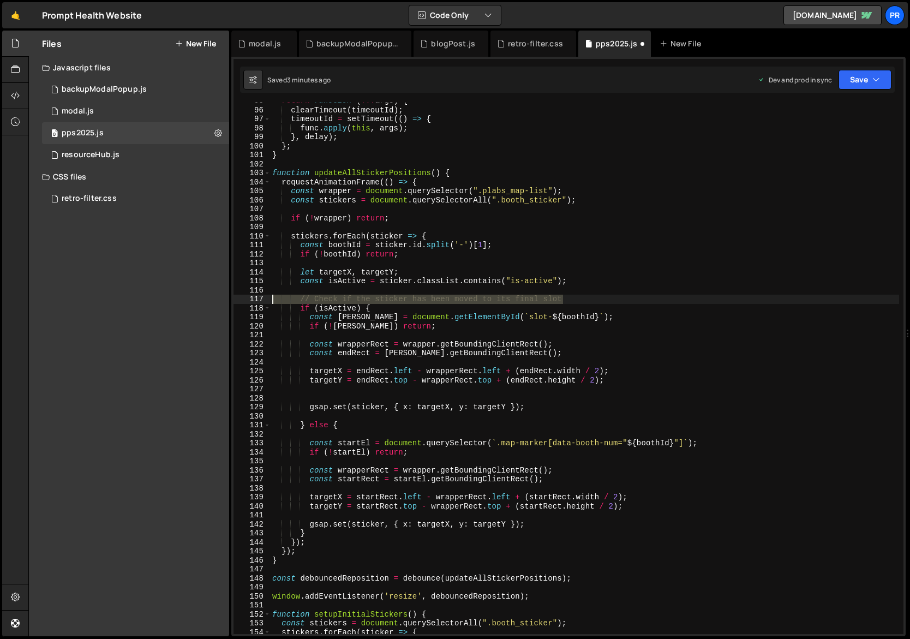
drag, startPoint x: 422, startPoint y: 298, endPoint x: 231, endPoint y: 295, distance: 190.5
click at [231, 295] on div "95 96 97 98 99 100 101 102 103 104 105 106 107 108 109 110 111 112 113 114 115 …" at bounding box center [568, 347] width 674 height 580
type textarea "// Check if the sticker has been moved to its final slot"
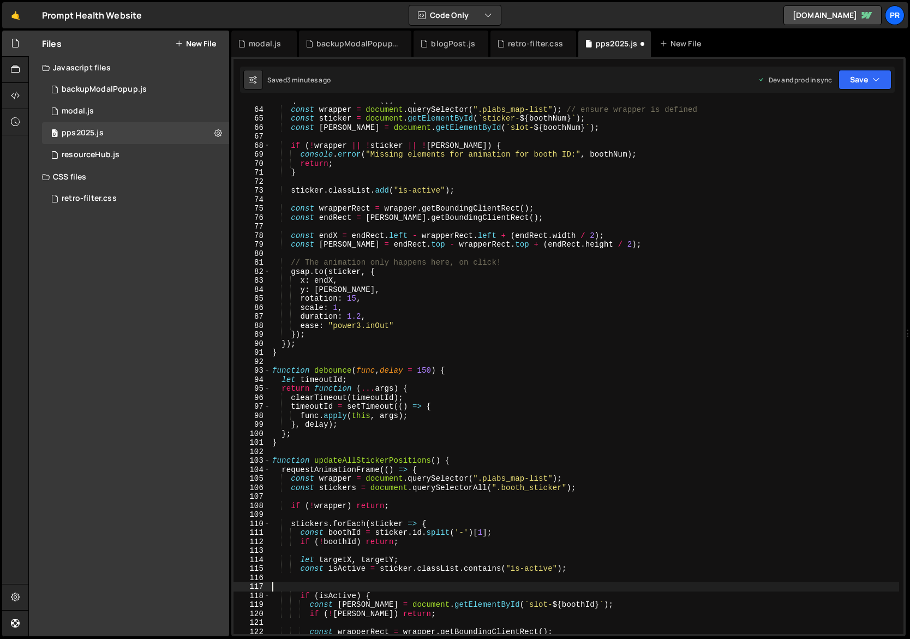
scroll to position [505, 0]
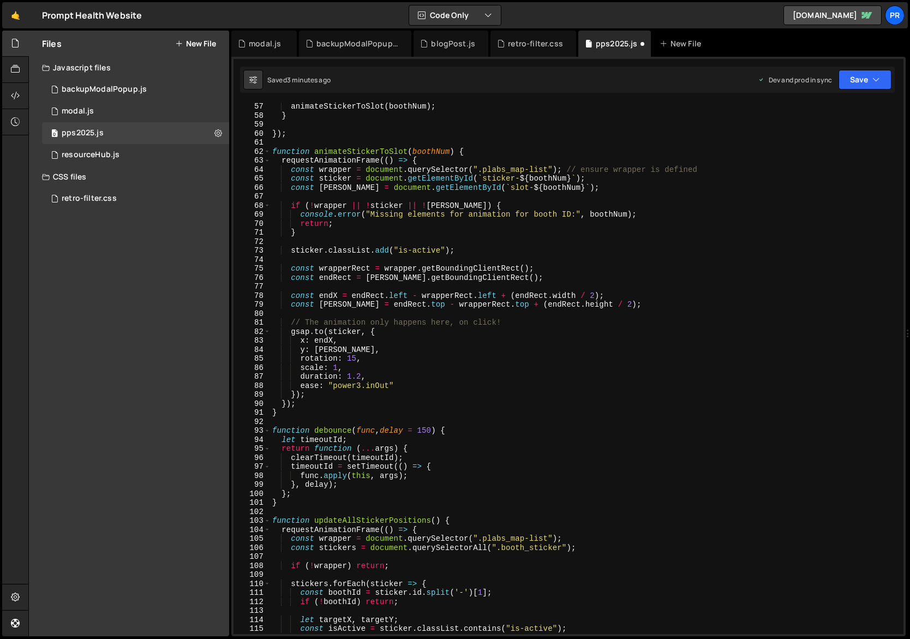
click at [408, 386] on div "animateStickerToSlot ( boothNum ) ; } }) ; function animateStickerToSlot ( boot…" at bounding box center [685, 377] width 830 height 550
type textarea "ease: "power3.inOut","
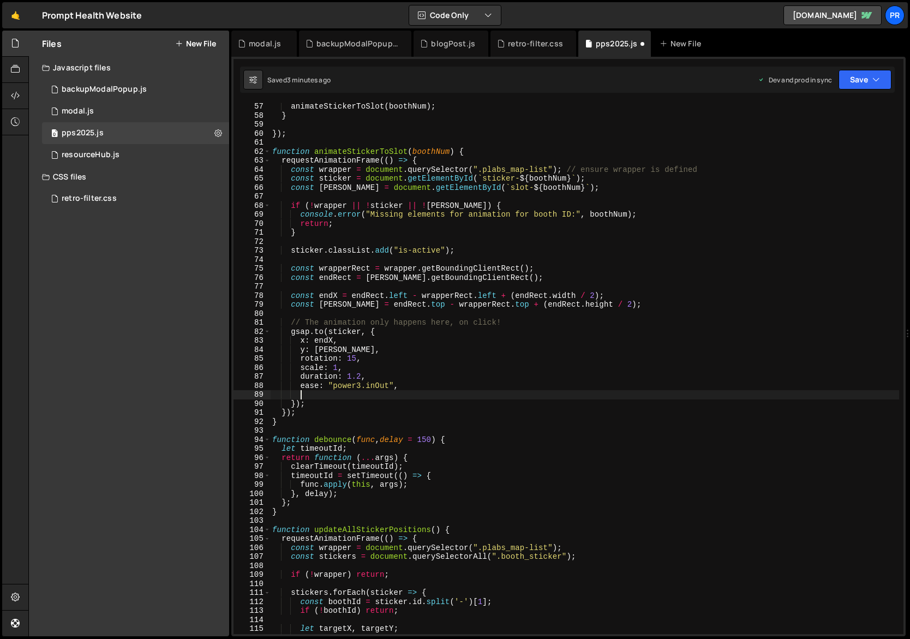
scroll to position [0, 1]
paste textarea "onComplete: checkCompletionState"
click at [497, 388] on div "animateStickerToSlot ( boothNum ) ; } }) ; function animateStickerToSlot ( boot…" at bounding box center [685, 377] width 830 height 550
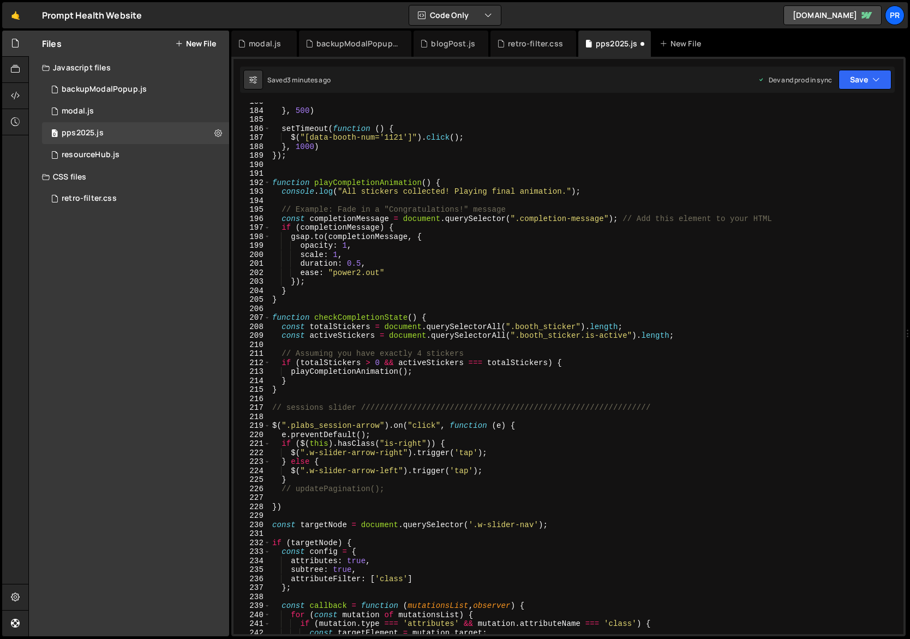
scroll to position [1586, 0]
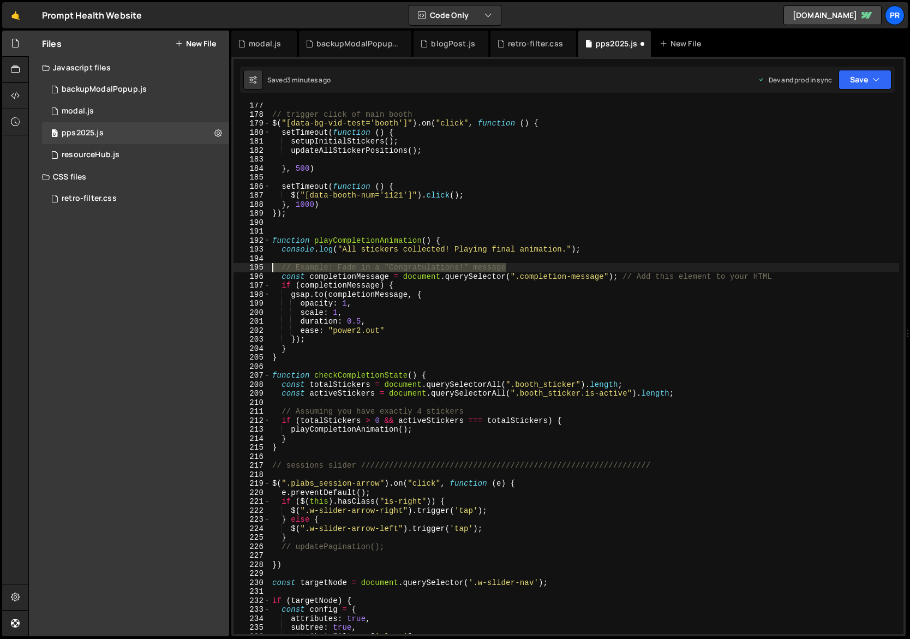
drag, startPoint x: 519, startPoint y: 270, endPoint x: 244, endPoint y: 270, distance: 275.0
click at [244, 270] on div "ease: "power3.inOut", 177 178 179 180 181 182 183 184 185 186 187 188 189 190 1…" at bounding box center [569, 368] width 670 height 531
type textarea "// Example: Fade in a "Congratulations!" message"
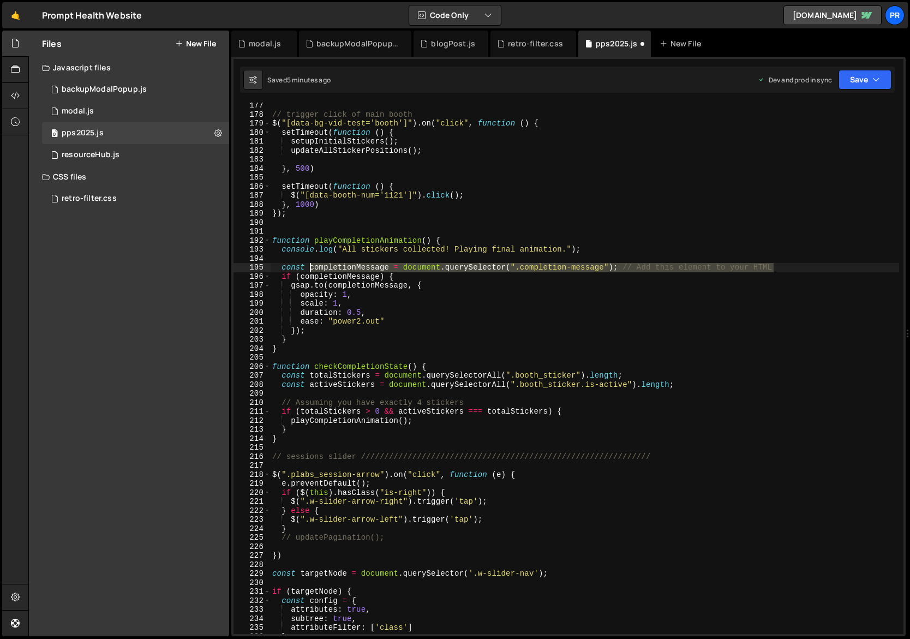
drag, startPoint x: 787, startPoint y: 269, endPoint x: 312, endPoint y: 268, distance: 475.3
click at [312, 268] on div "// trigger click of main booth $ ( "[data-bg-vid-test='booth']" ) . on ( "click…" at bounding box center [685, 376] width 830 height 550
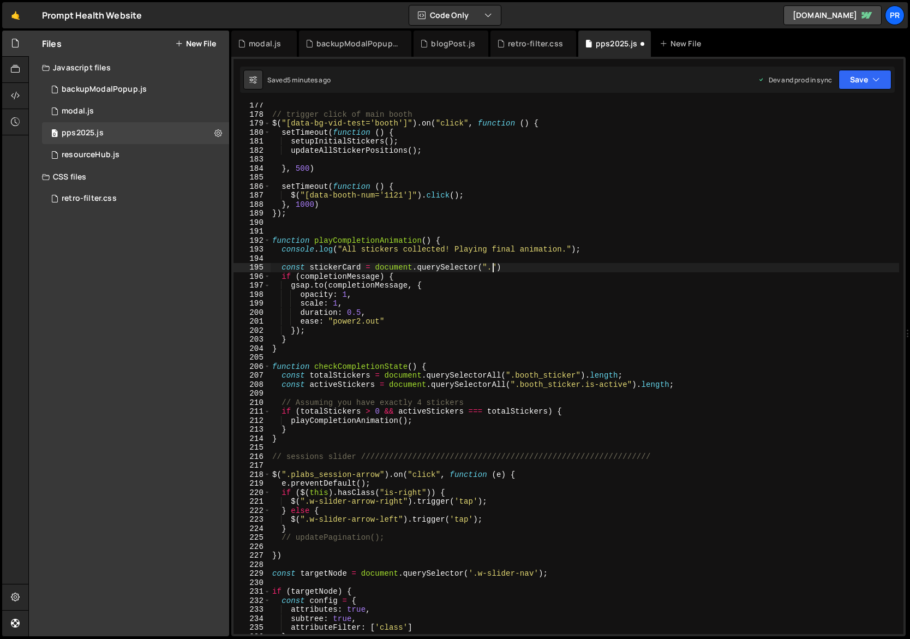
scroll to position [0, 15]
paste textarea "pLabs_sticker-card_wrap""
drag, startPoint x: 501, startPoint y: 268, endPoint x: 592, endPoint y: 258, distance: 91.7
click at [501, 268] on div "// trigger click of main booth $ ( "[data-bg-vid-test='booth']" ) . on ( "click…" at bounding box center [685, 376] width 830 height 550
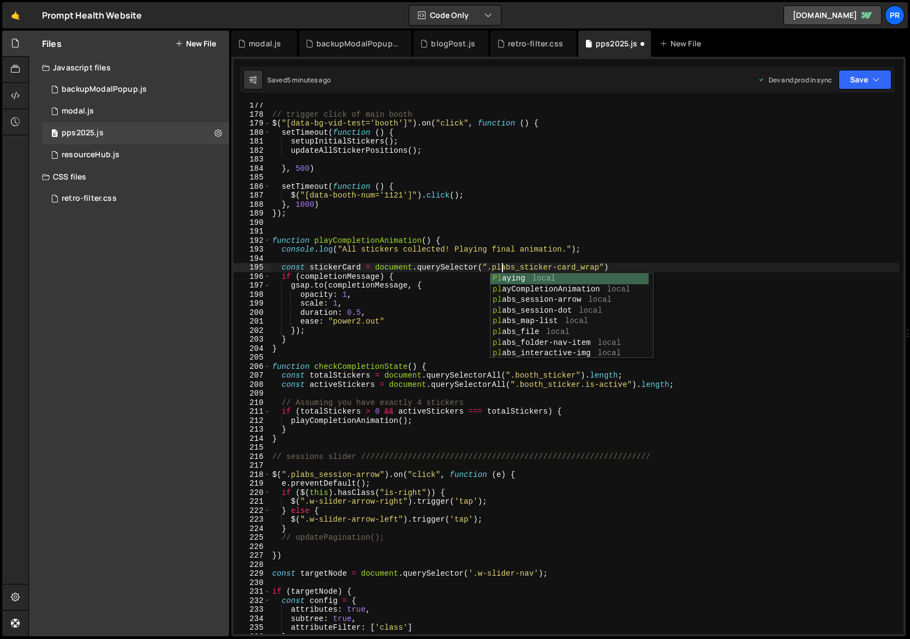
click at [659, 254] on div "// trigger click of main booth $ ( "[data-bg-vid-test='booth']" ) . on ( "click…" at bounding box center [685, 376] width 830 height 550
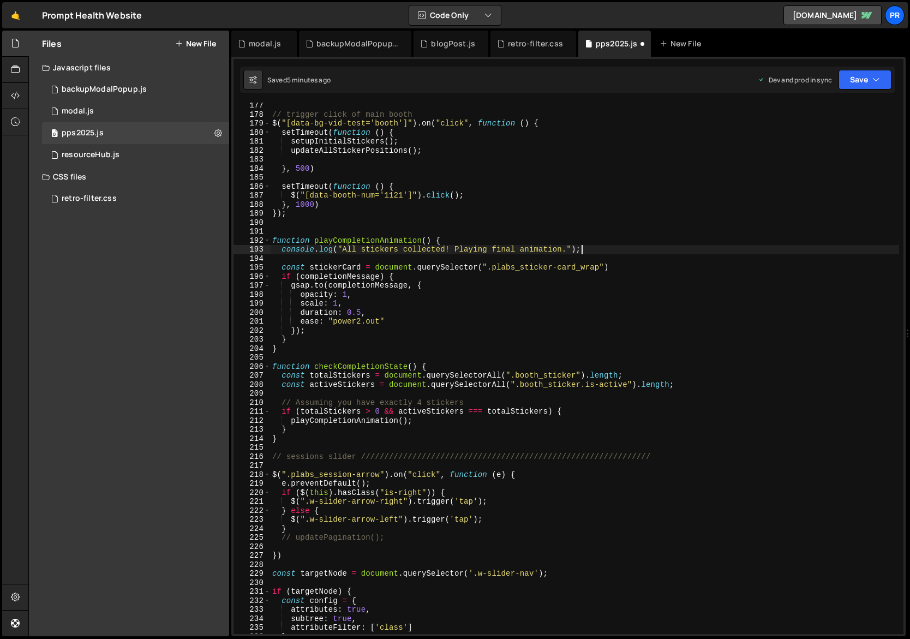
click at [337, 265] on div "// trigger click of main booth $ ( "[data-bg-vid-test='booth']" ) . on ( "click…" at bounding box center [685, 376] width 830 height 550
click at [325, 278] on div "// trigger click of main booth $ ( "[data-bg-vid-test='booth']" ) . on ( "click…" at bounding box center [685, 376] width 830 height 550
click at [326, 278] on div "// trigger click of main booth $ ( "[data-bg-vid-test='booth']" ) . on ( "click…" at bounding box center [685, 376] width 830 height 550
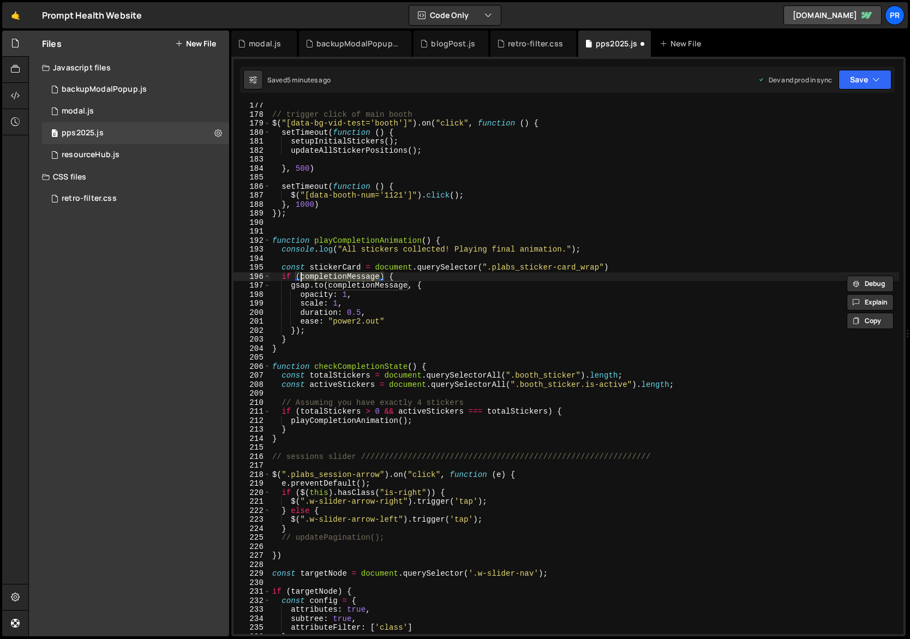
paste textarea "stickerCard"
click at [515, 281] on div "// trigger click of main booth $ ( "[data-bg-vid-test='booth']" ) . on ( "click…" at bounding box center [685, 376] width 830 height 550
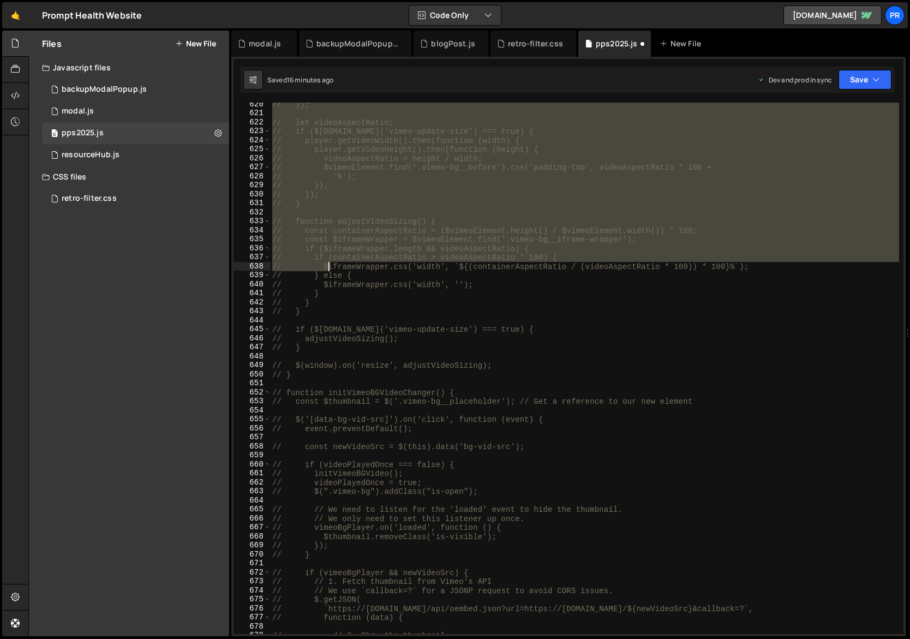
scroll to position [6053, 0]
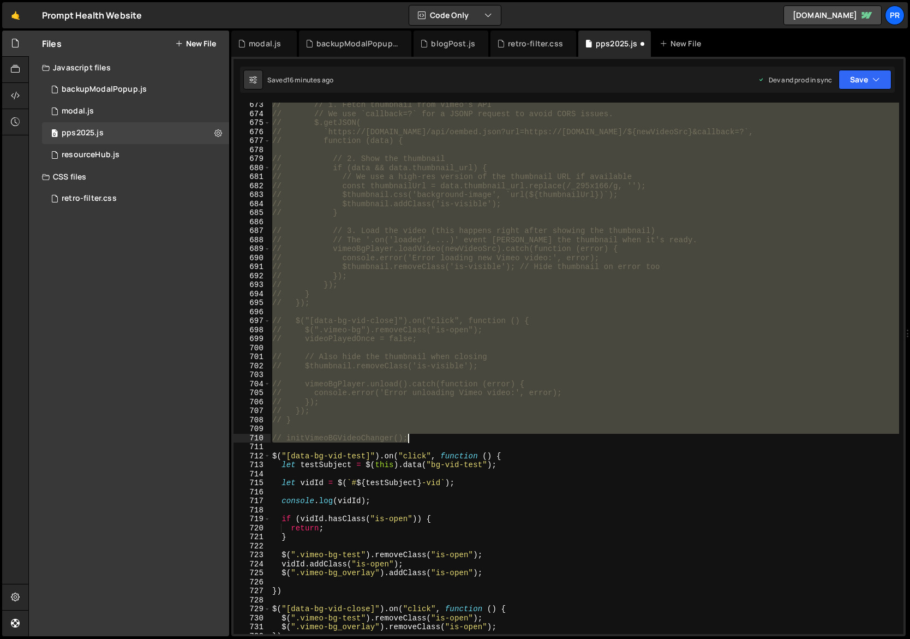
drag, startPoint x: 271, startPoint y: 225, endPoint x: 410, endPoint y: 438, distance: 254.3
click at [410, 438] on div "// // 1. Fetch thumbnail from Vimeo's API // // We use `callback=?` for a JSONP…" at bounding box center [685, 375] width 830 height 550
type textarea "// initVimeoBGVideoChanger();"
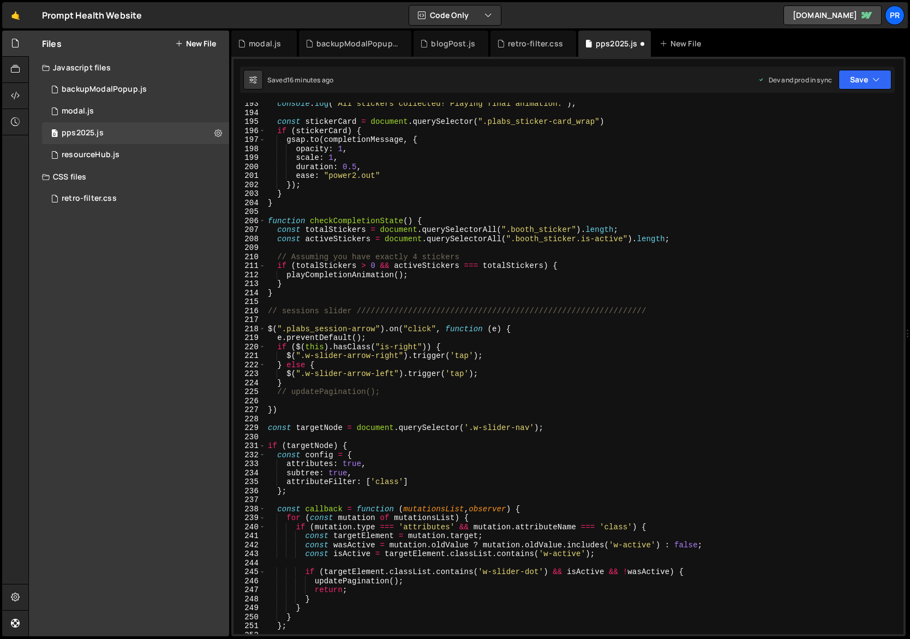
scroll to position [1676, 0]
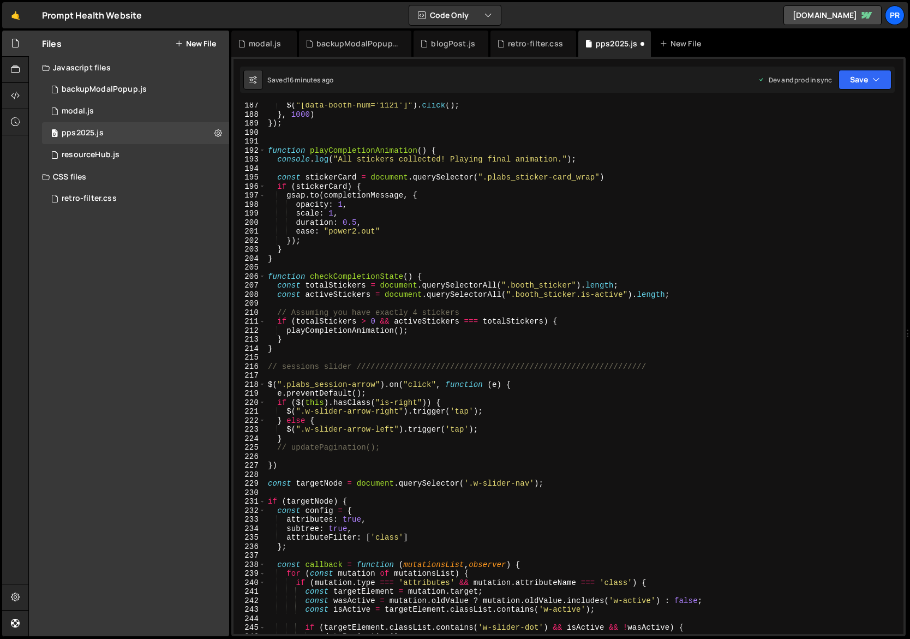
click at [284, 355] on div "$ ( "[data-booth-num='1121']" ) . click ( ) ; } , 1000 ) }) ; function playComp…" at bounding box center [683, 376] width 834 height 550
click at [298, 348] on div "$ ( "[data-booth-num='1121']" ) . click ( ) ; } , 1000 ) }) ; function playComp…" at bounding box center [683, 376] width 834 height 550
type textarea "}"
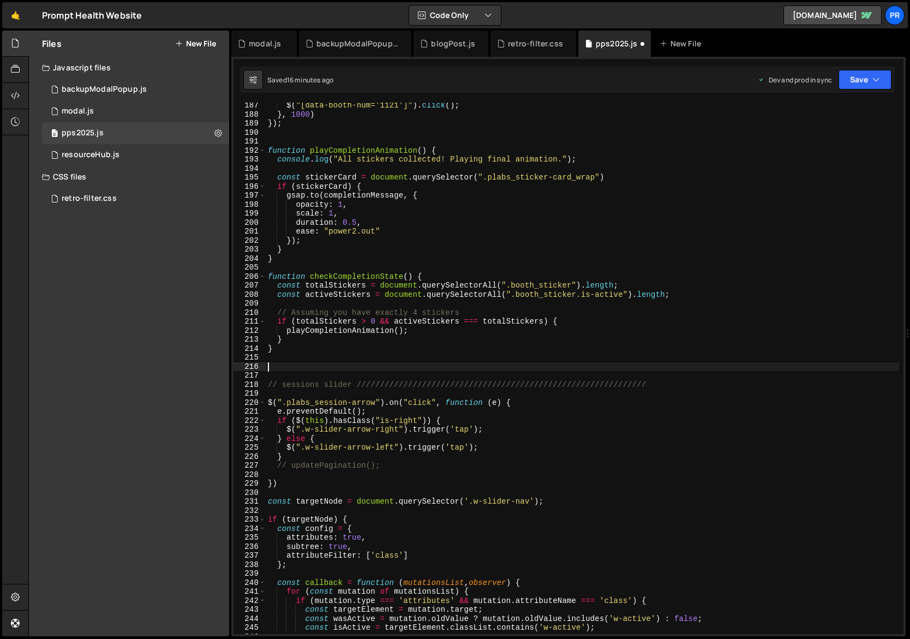
paste textarea "}"
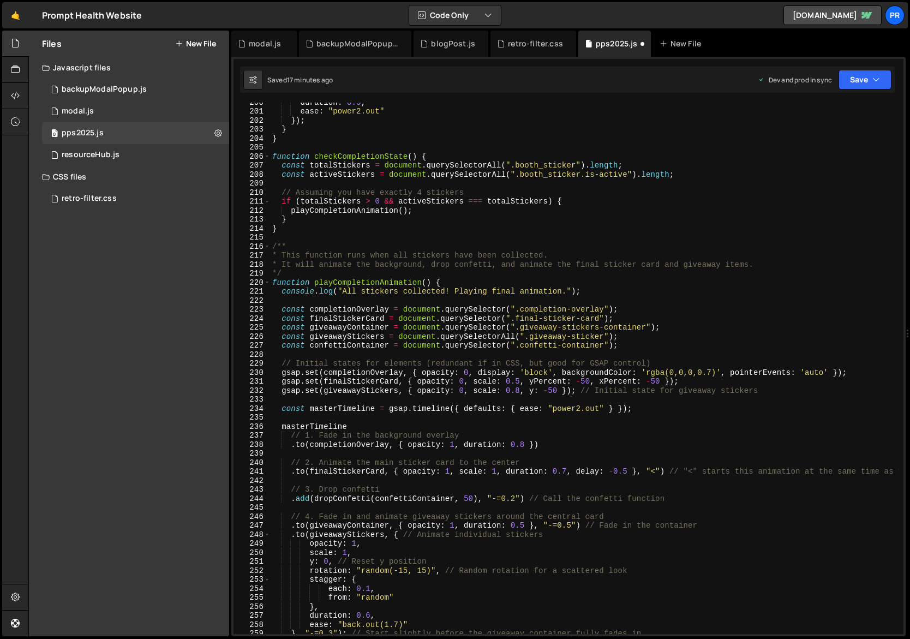
scroll to position [1763, 0]
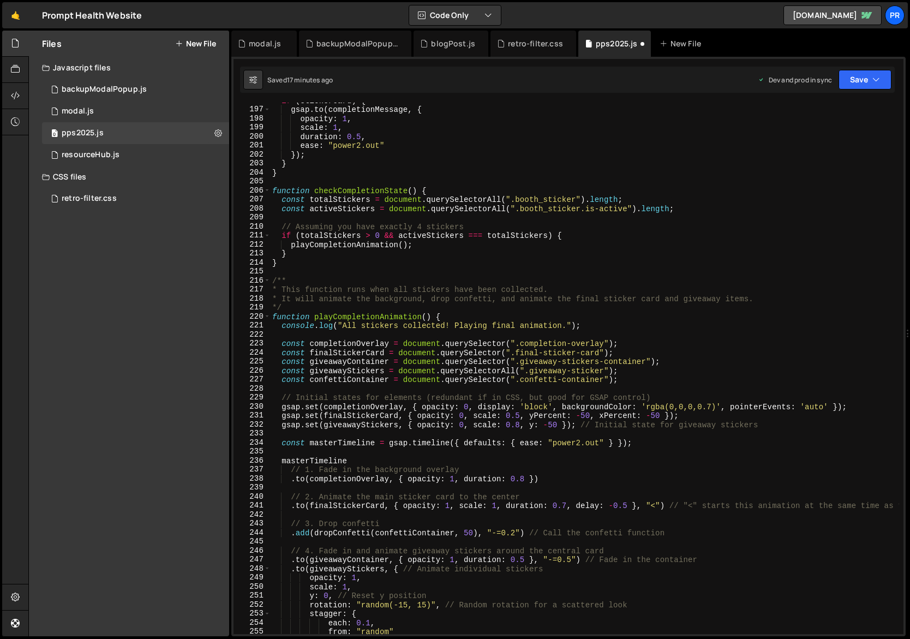
click at [355, 318] on div "if ( stickerCard ) { gsap . to ( completionMessage , { opacity : 1 , scale : 1 …" at bounding box center [685, 371] width 830 height 550
type textarea "function playCompletionAnimation() {"
click at [355, 318] on div "if ( stickerCard ) { gsap . to ( completionMessage , { opacity : 1 , scale : 1 …" at bounding box center [685, 371] width 830 height 550
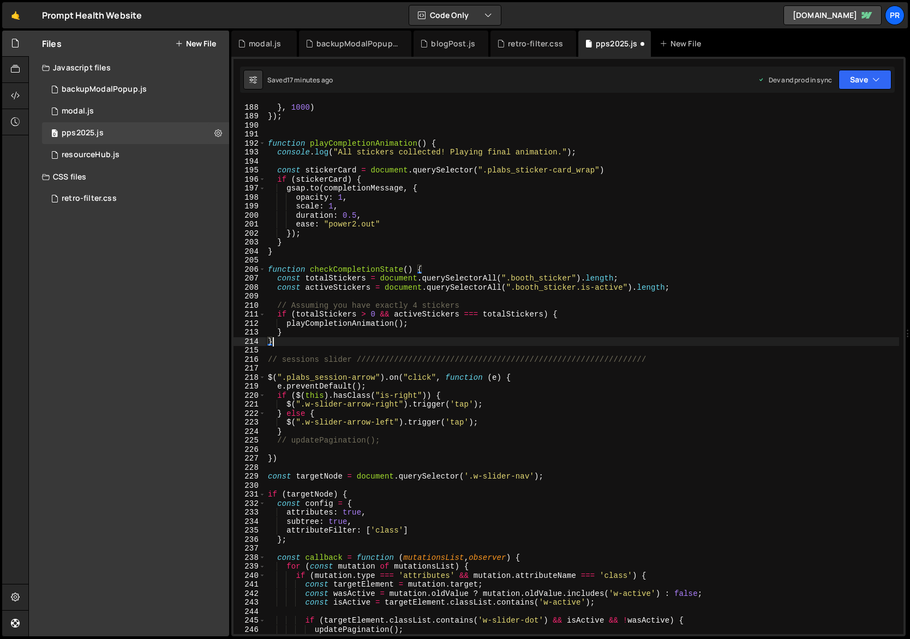
scroll to position [1569, 0]
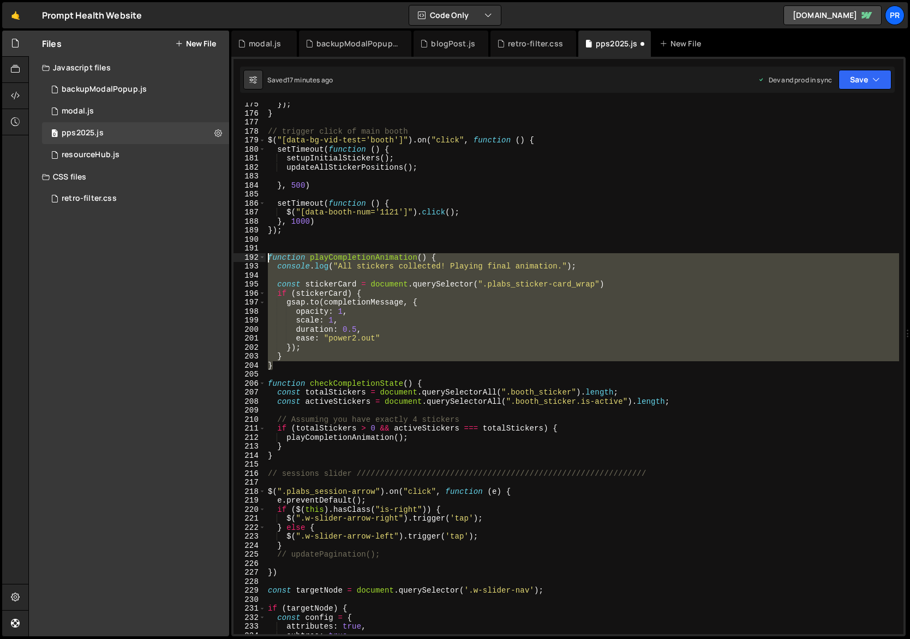
drag, startPoint x: 285, startPoint y: 368, endPoint x: 251, endPoint y: 254, distance: 119.6
click at [251, 254] on div "} 175 176 177 178 179 180 181 182 183 184 185 186 187 188 189 190 191 192 193 1…" at bounding box center [569, 368] width 670 height 531
paste textarea "}"
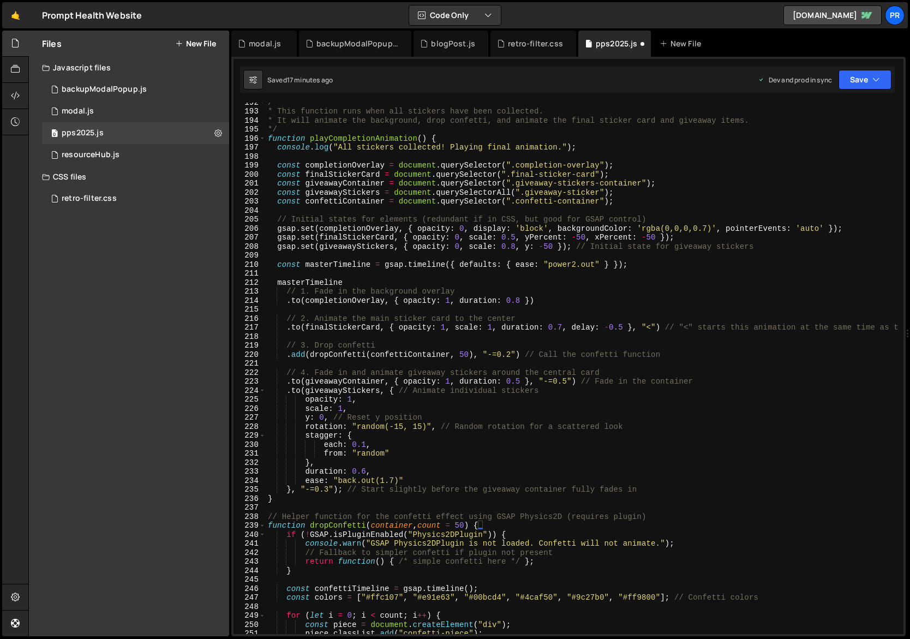
scroll to position [1637, 0]
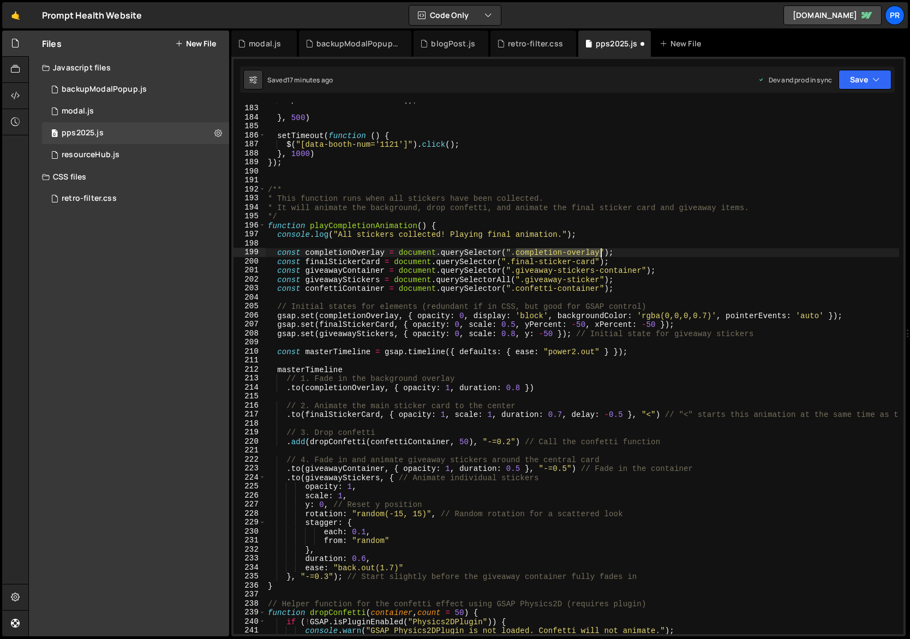
drag, startPoint x: 518, startPoint y: 254, endPoint x: 599, endPoint y: 252, distance: 80.8
click at [599, 252] on div "updateAllStickerPositions ( ) ; } , 500 ) setTimeout ( function ( ) { $ ( "[dat…" at bounding box center [683, 370] width 834 height 550
paste textarea "pLabs_giveaway_container"
drag, startPoint x: 525, startPoint y: 251, endPoint x: 628, endPoint y: 242, distance: 103.0
click at [526, 251] on div "updateAllStickerPositions ( ) ; } , 500 ) setTimeout ( function ( ) { $ ( "[dat…" at bounding box center [683, 370] width 834 height 550
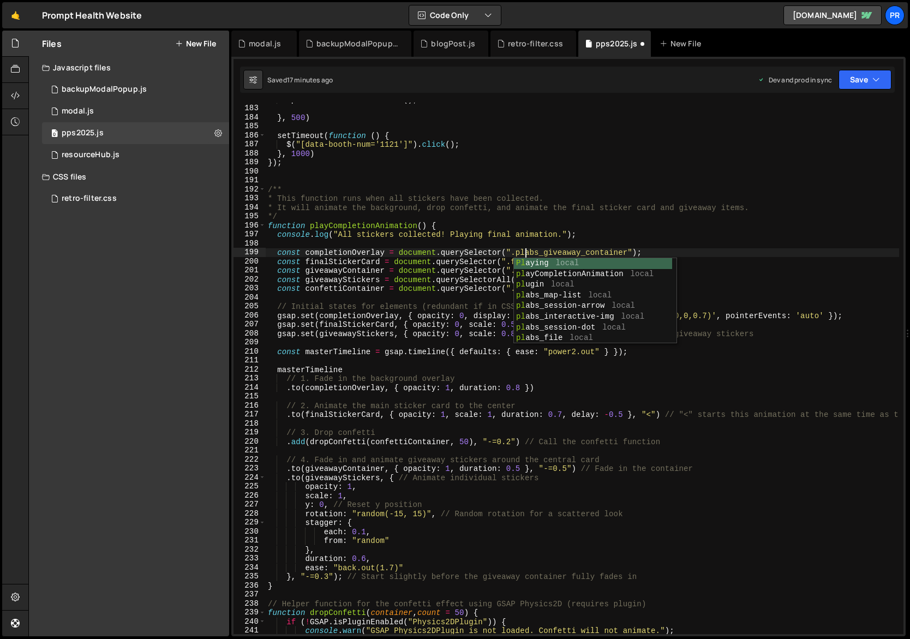
scroll to position [0, 17]
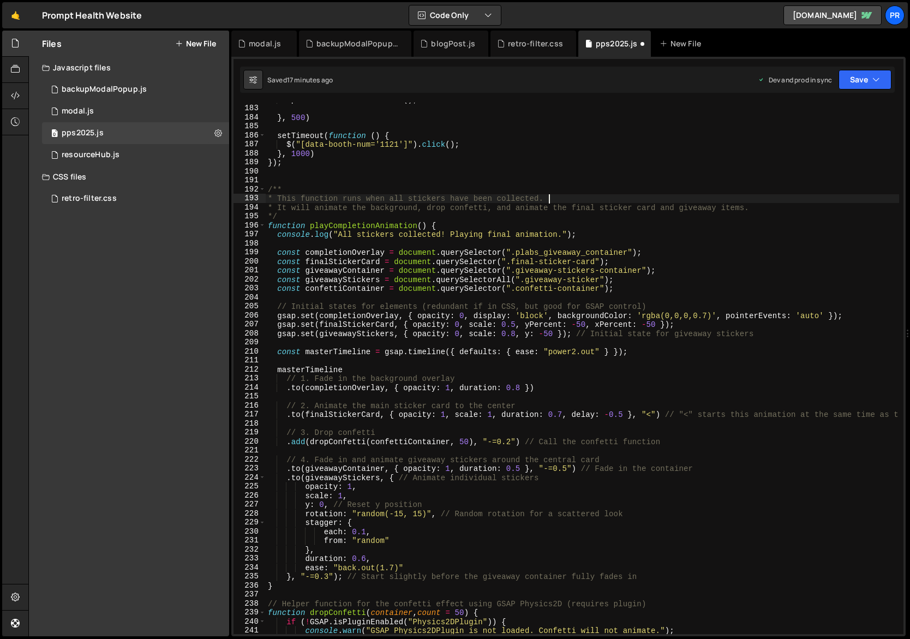
click at [637, 202] on div "updateAllStickerPositions ( ) ; } , 500 ) setTimeout ( function ( ) { $ ( "[dat…" at bounding box center [683, 370] width 834 height 550
drag, startPoint x: 512, startPoint y: 261, endPoint x: 597, endPoint y: 259, distance: 84.6
click at [597, 259] on div "updateAllStickerPositions ( ) ; } , 500 ) setTimeout ( function ( ) { $ ( "[dat…" at bounding box center [683, 370] width 834 height 550
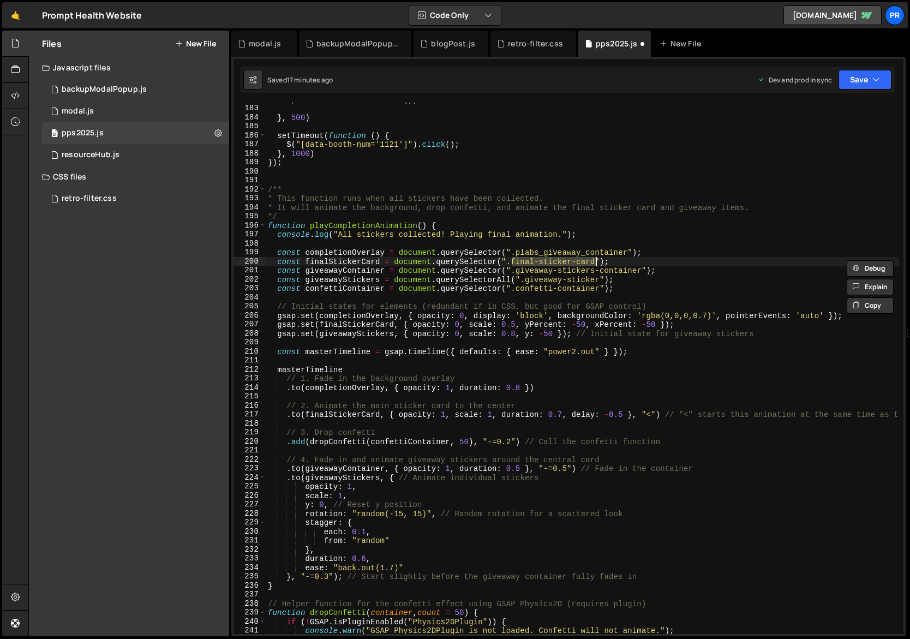
paste textarea "pLabs_sticker-card_wrap"
click at [521, 259] on div "updateAllStickerPositions ( ) ; } , 500 ) setTimeout ( function ( ) { $ ( "[dat…" at bounding box center [683, 370] width 834 height 550
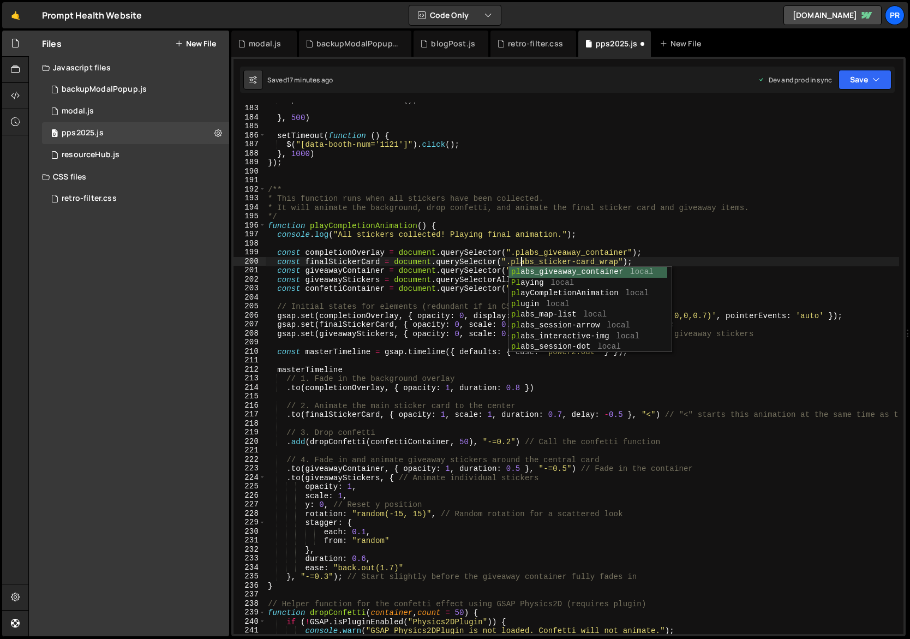
click at [482, 234] on div "updateAllStickerPositions ( ) ; } , 500 ) setTimeout ( function ( ) { $ ( "[dat…" at bounding box center [683, 370] width 834 height 550
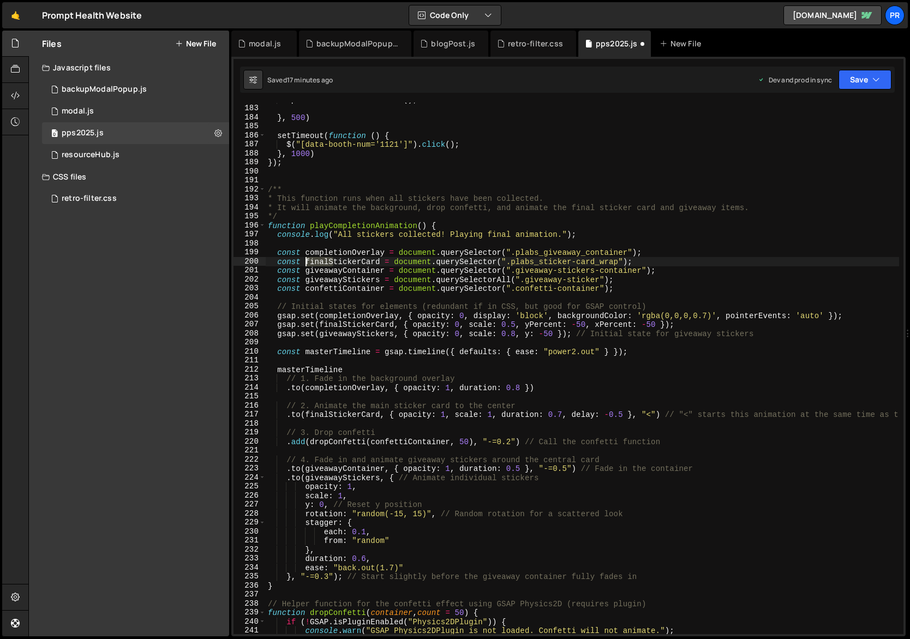
drag, startPoint x: 331, startPoint y: 262, endPoint x: 306, endPoint y: 261, distance: 25.1
click at [306, 261] on div "updateAllStickerPositions ( ) ; } , 500 ) setTimeout ( function ( ) { $ ( "[dat…" at bounding box center [683, 370] width 834 height 550
click at [379, 237] on div "updateAllStickerPositions ( ) ; } , 500 ) setTimeout ( function ( ) { $ ( "[dat…" at bounding box center [683, 370] width 834 height 550
click at [586, 272] on div "updateAllStickerPositions ( ) ; } , 500 ) setTimeout ( function ( ) { $ ( "[dat…" at bounding box center [683, 370] width 834 height 550
click at [582, 256] on div "updateAllStickerPositions ( ) ; } , 500 ) setTimeout ( function ( ) { $ ( "[dat…" at bounding box center [683, 370] width 834 height 550
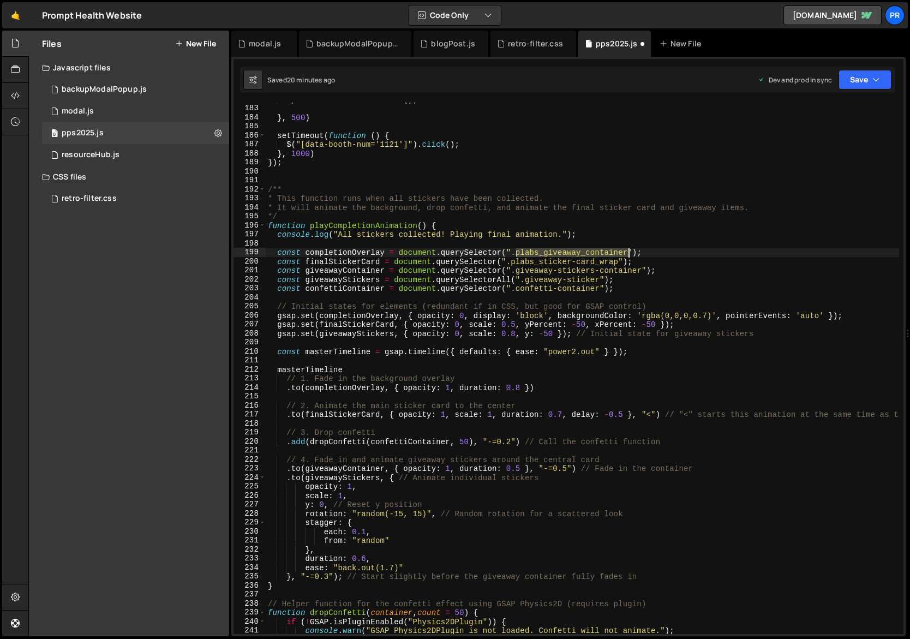
drag, startPoint x: 518, startPoint y: 254, endPoint x: 629, endPoint y: 251, distance: 110.8
click at [629, 251] on div "updateAllStickerPositions ( ) ; } , 500 ) setTimeout ( function ( ) { $ ( "[dat…" at bounding box center [683, 370] width 834 height 550
paste textarea "Labs_completion-overlay"
click at [526, 252] on div "updateAllStickerPositions ( ) ; } , 500 ) setTimeout ( function ( ) { $ ( "[dat…" at bounding box center [683, 370] width 834 height 550
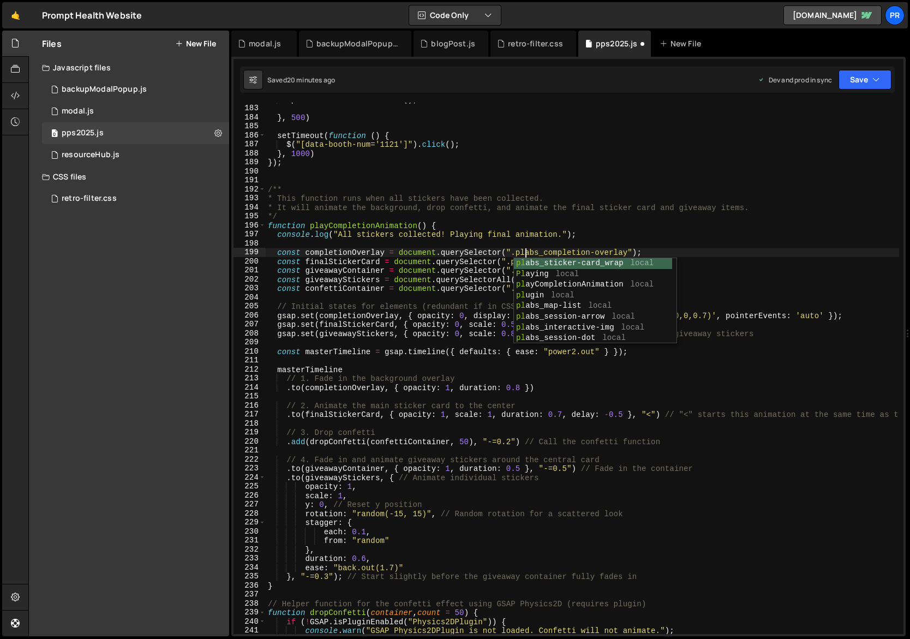
click at [432, 270] on div "updateAllStickerPositions ( ) ; } , 500 ) setTimeout ( function ( ) { $ ( "[dat…" at bounding box center [683, 370] width 834 height 550
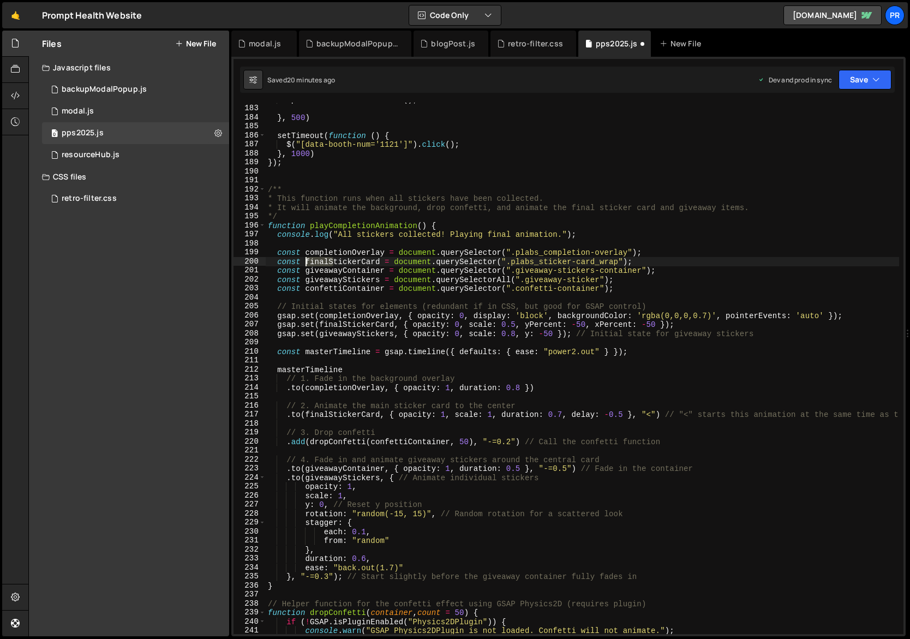
drag, startPoint x: 332, startPoint y: 261, endPoint x: 306, endPoint y: 262, distance: 26.2
click at [306, 262] on div "updateAllStickerPositions ( ) ; } , 500 ) setTimeout ( function ( ) { $ ( "[dat…" at bounding box center [683, 370] width 834 height 550
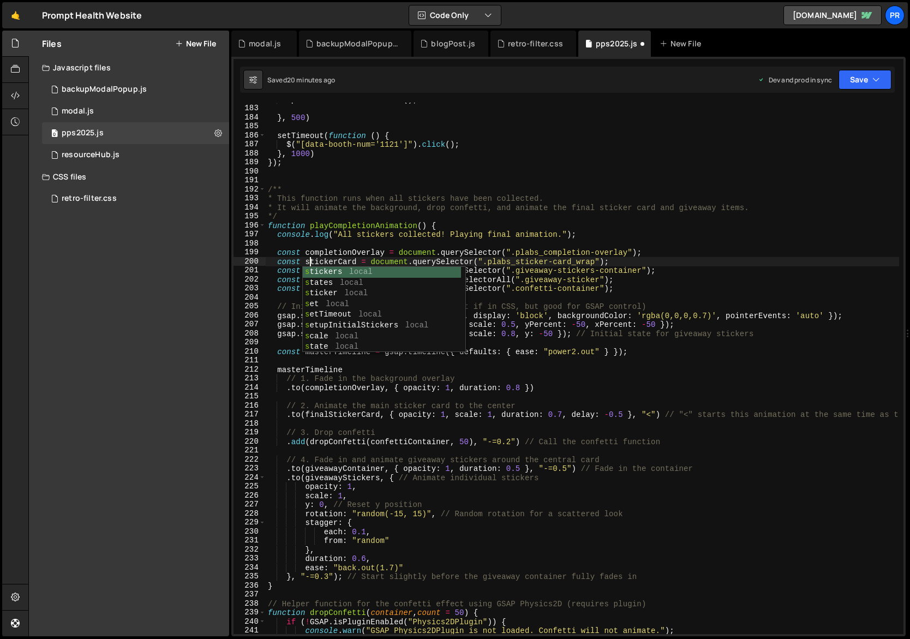
scroll to position [0, 3]
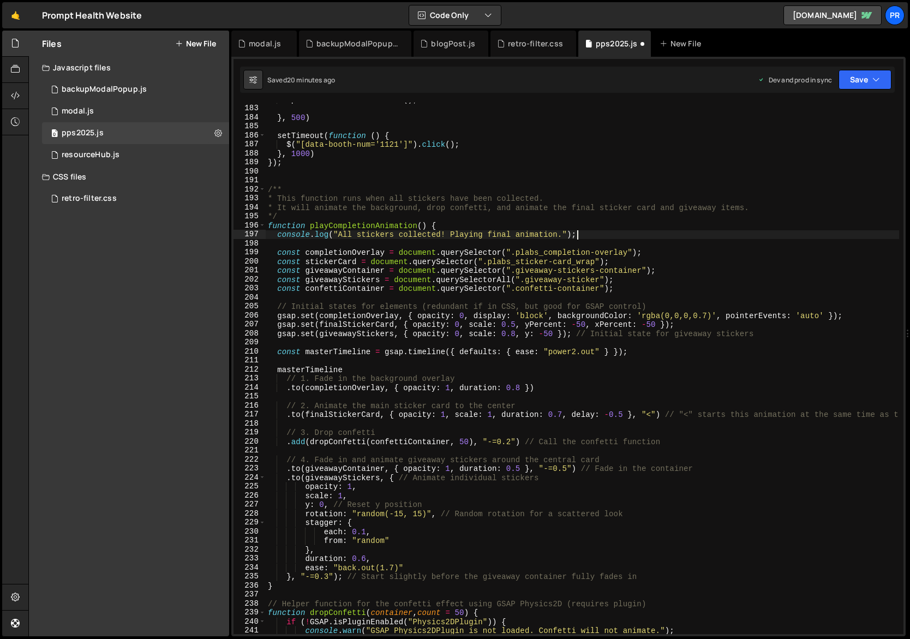
click at [723, 233] on div "updateAllStickerPositions ( ) ; } , 500 ) setTimeout ( function ( ) { $ ( "[dat…" at bounding box center [683, 370] width 834 height 550
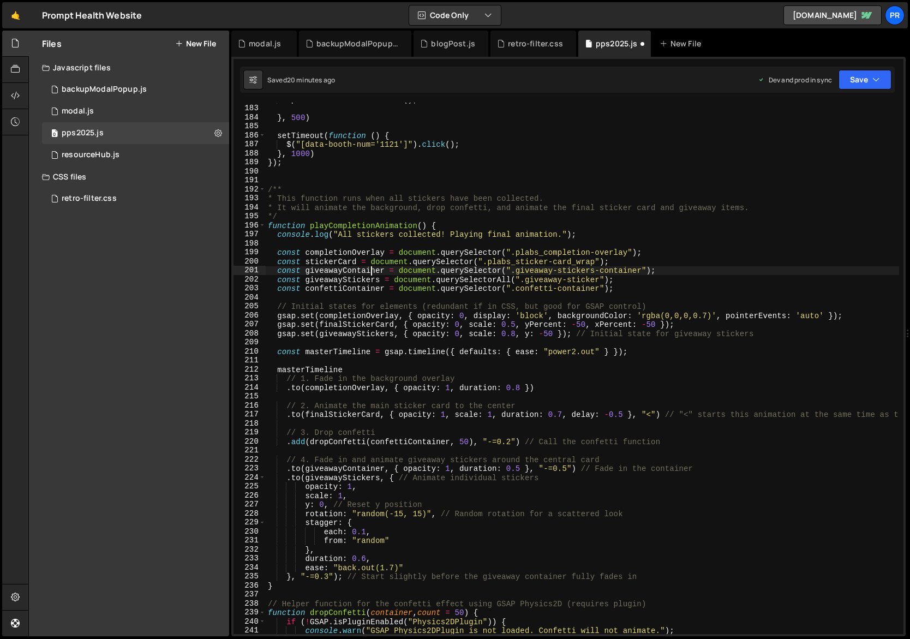
click at [371, 272] on div "updateAllStickerPositions ( ) ; } , 500 ) setTimeout ( function ( ) { $ ( "[dat…" at bounding box center [683, 370] width 834 height 550
click at [533, 266] on div "updateAllStickerPositions ( ) ; } , 500 ) setTimeout ( function ( ) { $ ( "[dat…" at bounding box center [683, 370] width 834 height 550
drag, startPoint x: 543, startPoint y: 271, endPoint x: 644, endPoint y: 268, distance: 101.0
click at [643, 268] on div "updateAllStickerPositions ( ) ; } , 500 ) setTimeout ( function ( ) { $ ( "[dat…" at bounding box center [683, 370] width 834 height 550
paste textarea "pLabs_giveaway"
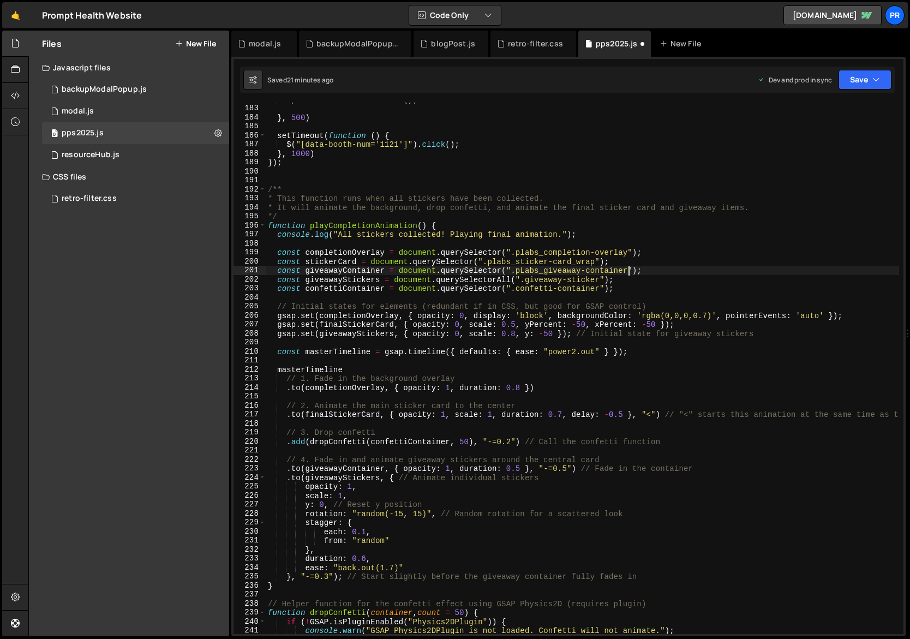
click at [526, 269] on div "updateAllStickerPositions ( ) ; } , 500 ) setTimeout ( function ( ) { $ ( "[dat…" at bounding box center [683, 370] width 834 height 550
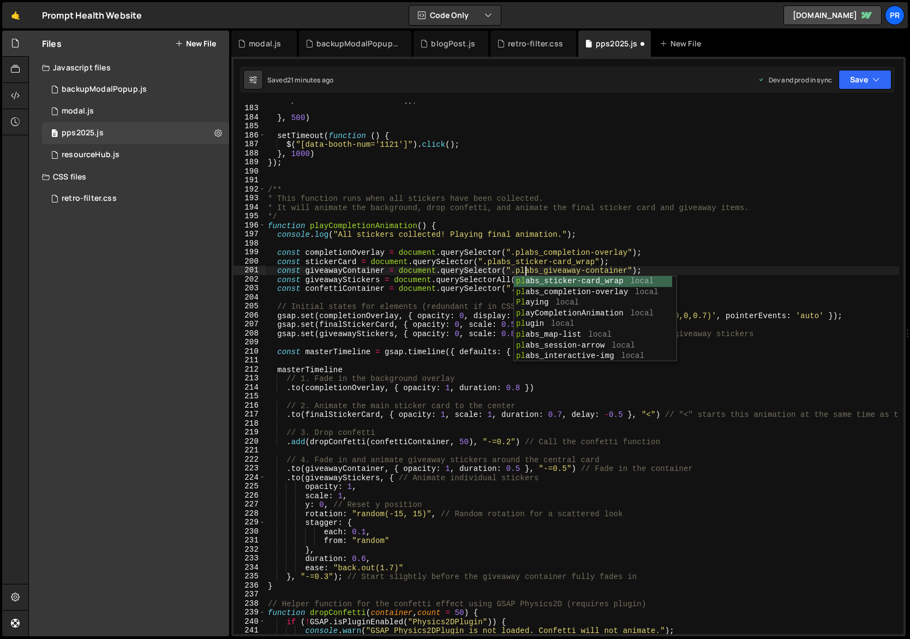
click at [634, 249] on div "updateAllStickerPositions ( ) ; } , 500 ) setTimeout ( function ( ) { $ ( "[dat…" at bounding box center [683, 370] width 834 height 550
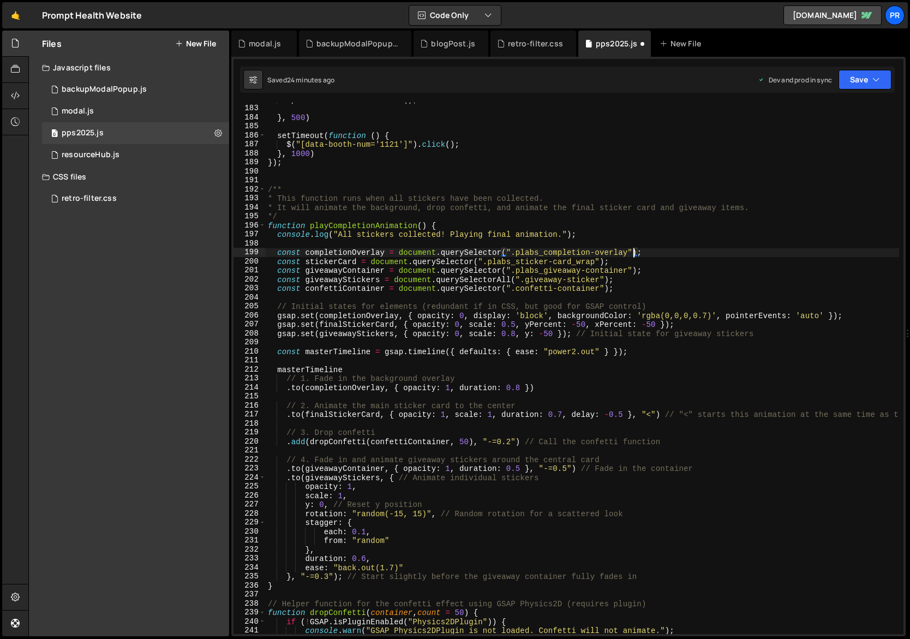
click at [558, 272] on div "updateAllStickerPositions ( ) ; } , 500 ) setTimeout ( function ( ) { $ ( "[dat…" at bounding box center [683, 370] width 834 height 550
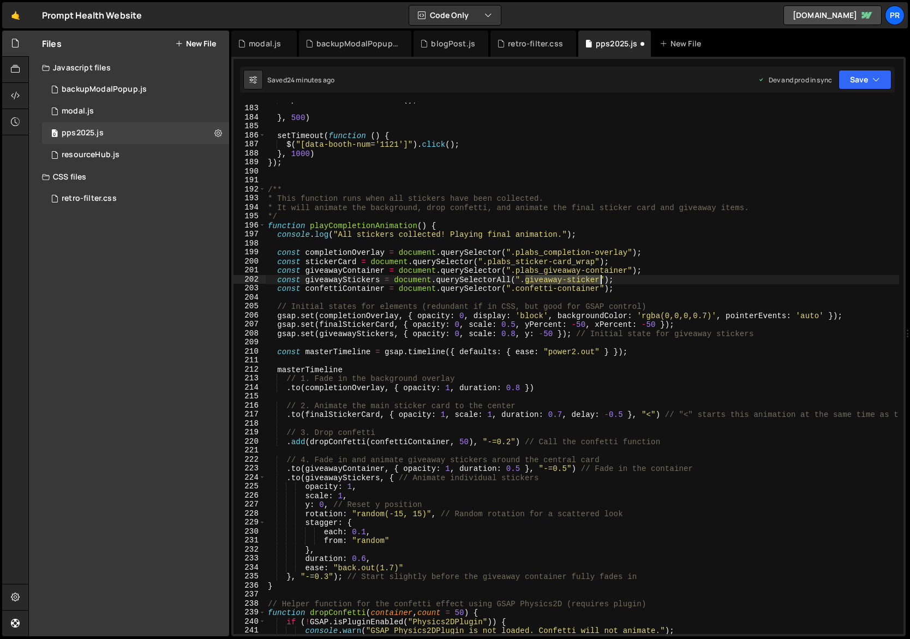
drag, startPoint x: 525, startPoint y: 280, endPoint x: 600, endPoint y: 277, distance: 74.3
click at [600, 277] on div "updateAllStickerPositions ( ) ; } , 500 ) setTimeout ( function ( ) { $ ( "[dat…" at bounding box center [683, 370] width 834 height 550
paste textarea "plabs_"
drag, startPoint x: 537, startPoint y: 278, endPoint x: 568, endPoint y: 275, distance: 30.7
click at [537, 278] on div "updateAllStickerPositions ( ) ; } , 500 ) setTimeout ( function ( ) { $ ( "[dat…" at bounding box center [683, 370] width 834 height 550
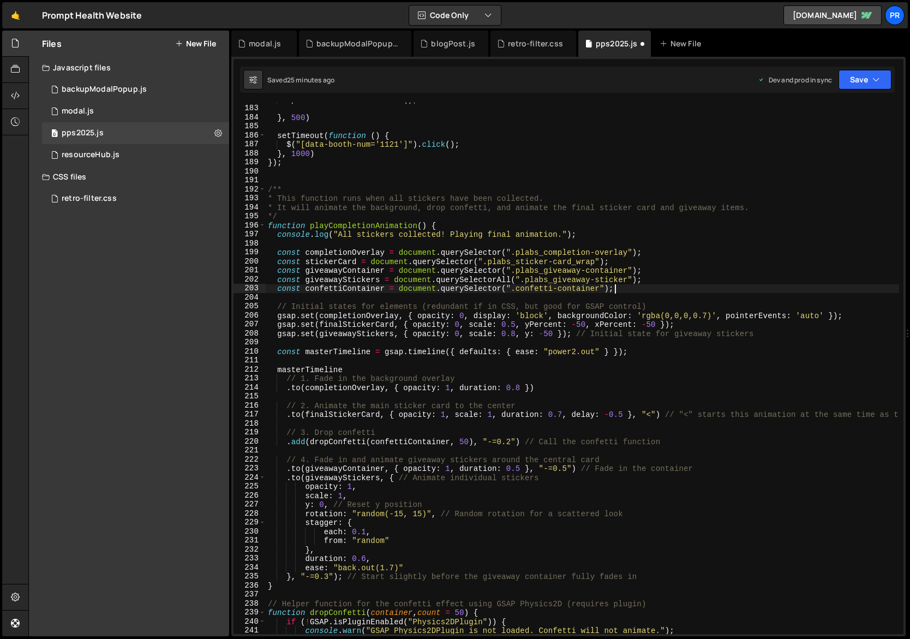
click at [628, 288] on div "updateAllStickerPositions ( ) ; } , 500 ) setTimeout ( function ( ) { $ ( "[dat…" at bounding box center [683, 370] width 834 height 550
click at [517, 290] on div "updateAllStickerPositions ( ) ; } , 500 ) setTimeout ( function ( ) { $ ( "[dat…" at bounding box center [683, 370] width 834 height 550
drag, startPoint x: 518, startPoint y: 289, endPoint x: 601, endPoint y: 288, distance: 83.5
click at [601, 288] on div "updateAllStickerPositions ( ) ; } , 500 ) setTimeout ( function ( ) { $ ( "[dat…" at bounding box center [683, 370] width 834 height 550
paste textarea "pLabs_"
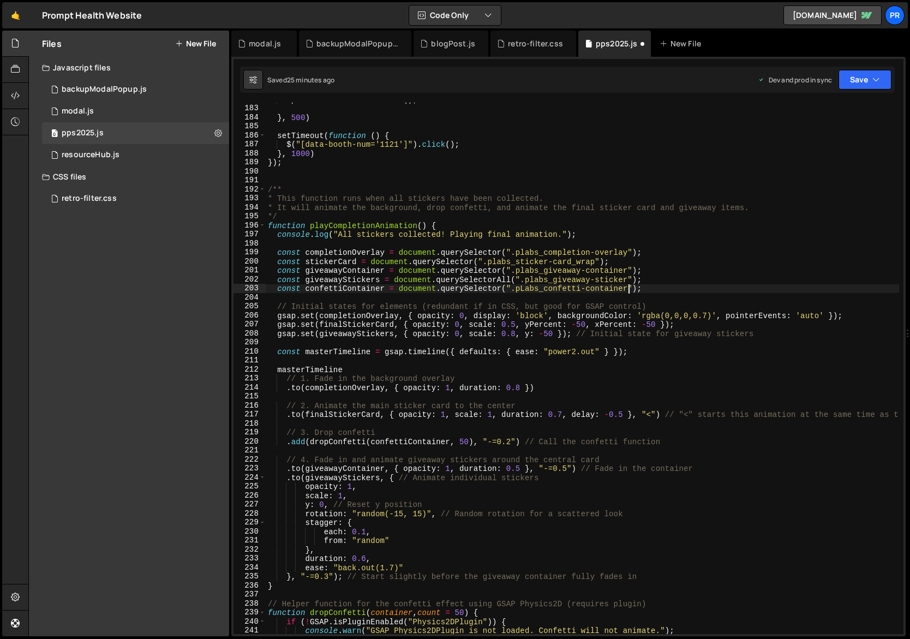
click at [525, 287] on div "updateAllStickerPositions ( ) ; } , 500 ) setTimeout ( function ( ) { $ ( "[dat…" at bounding box center [683, 370] width 834 height 550
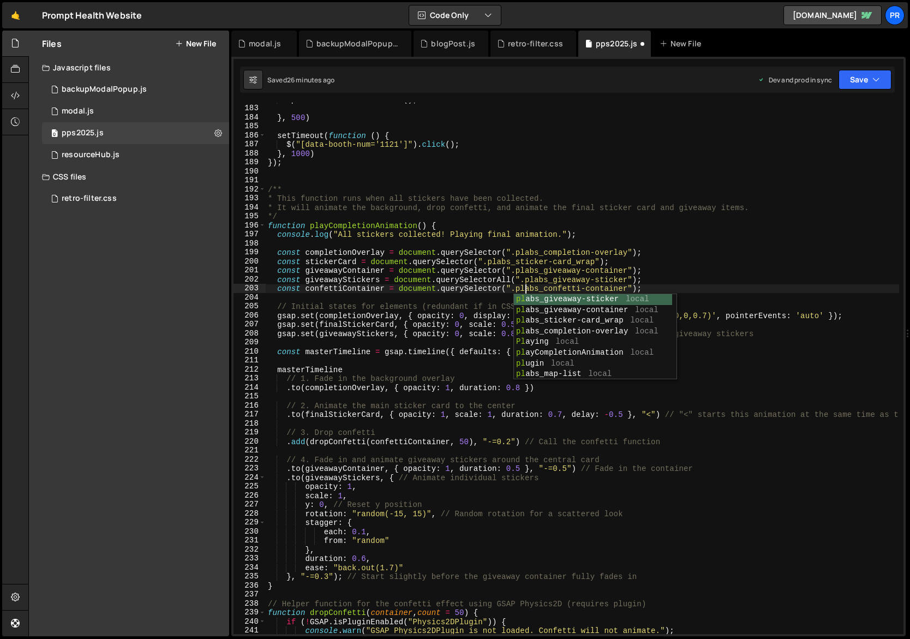
click at [327, 263] on div "updateAllStickerPositions ( ) ; } , 500 ) setTimeout ( function ( ) { $ ( "[dat…" at bounding box center [683, 370] width 834 height 550
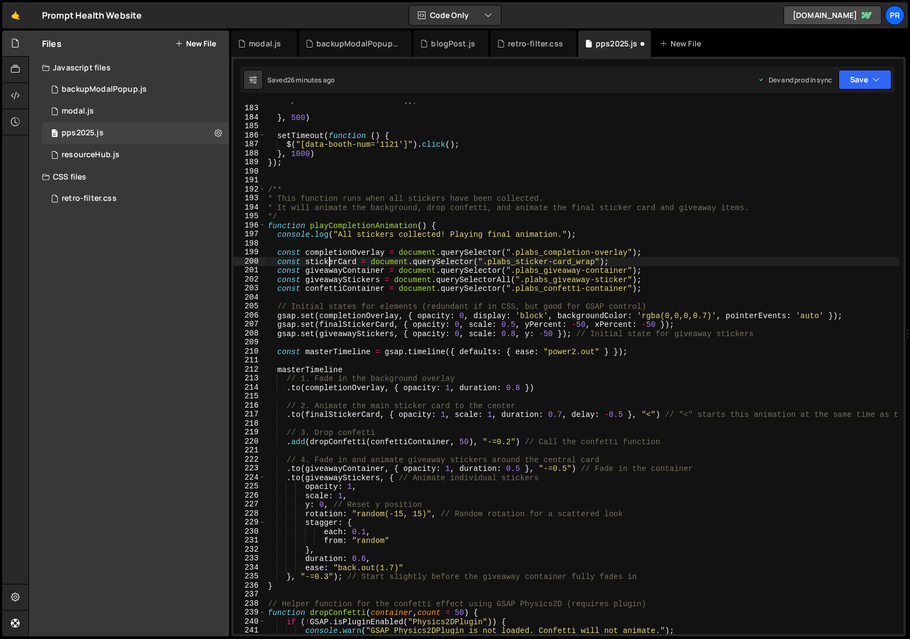
click at [327, 263] on div "updateAllStickerPositions ( ) ; } , 500 ) setTimeout ( function ( ) { $ ( "[dat…" at bounding box center [683, 370] width 834 height 550
click at [343, 325] on div "updateAllStickerPositions ( ) ; } , 500 ) setTimeout ( function ( ) { $ ( "[dat…" at bounding box center [683, 370] width 834 height 550
type textarea "gsap.set(finalStickerCard, { opacity: 0, scale: 0.5, yPercent: -50, xPercent: -…"
click at [343, 325] on div "updateAllStickerPositions ( ) ; } , 500 ) setTimeout ( function ( ) { $ ( "[dat…" at bounding box center [683, 370] width 834 height 550
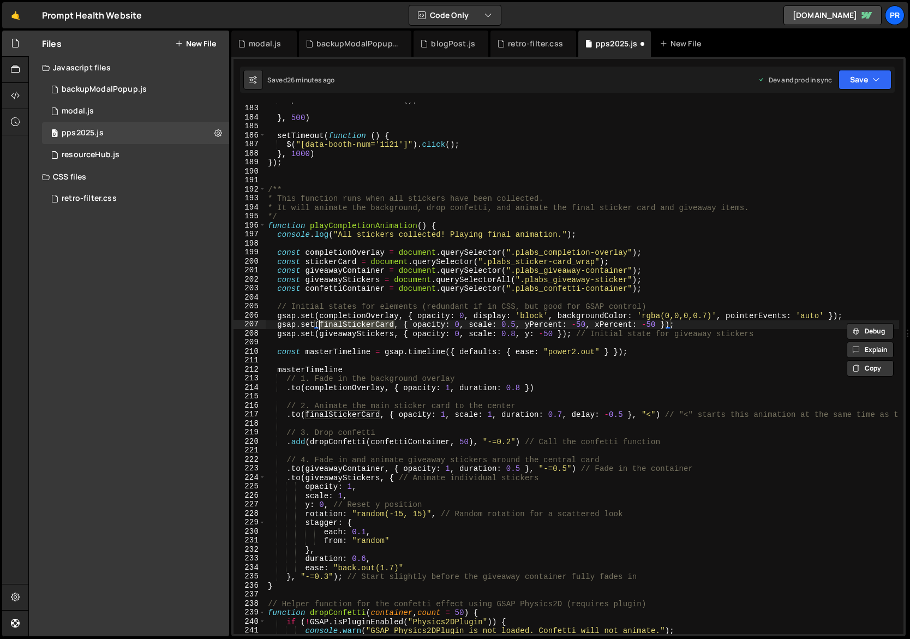
type input "finalStickerCard"
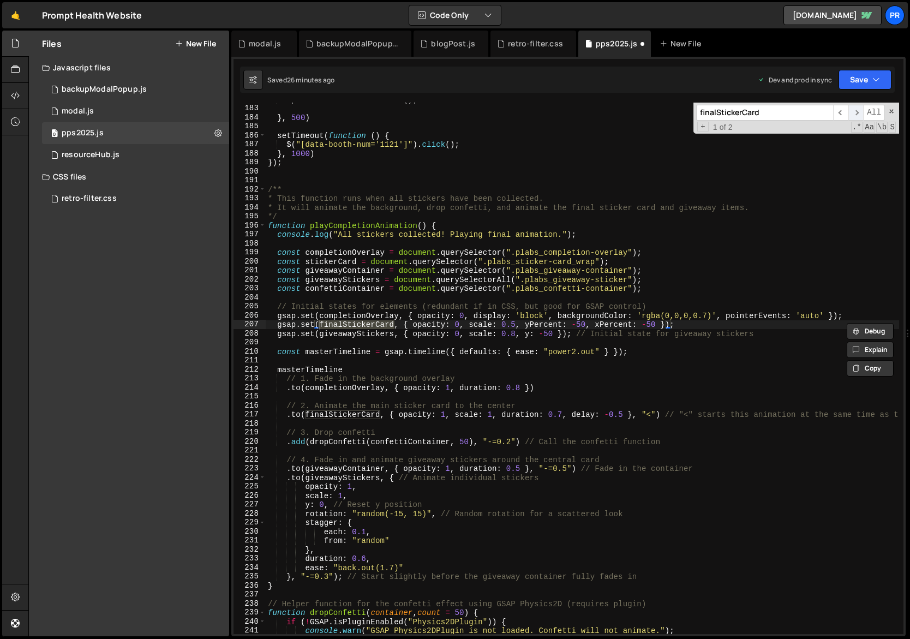
click at [858, 113] on span "​" at bounding box center [856, 113] width 15 height 16
click at [336, 325] on div "updateAllStickerPositions ( ) ; } , 500 ) setTimeout ( function ( ) { $ ( "[dat…" at bounding box center [683, 370] width 834 height 550
paste textarea "s"
click at [326, 416] on div "updateAllStickerPositions ( ) ; } , 500 ) setTimeout ( function ( ) { $ ( "[dat…" at bounding box center [683, 370] width 834 height 550
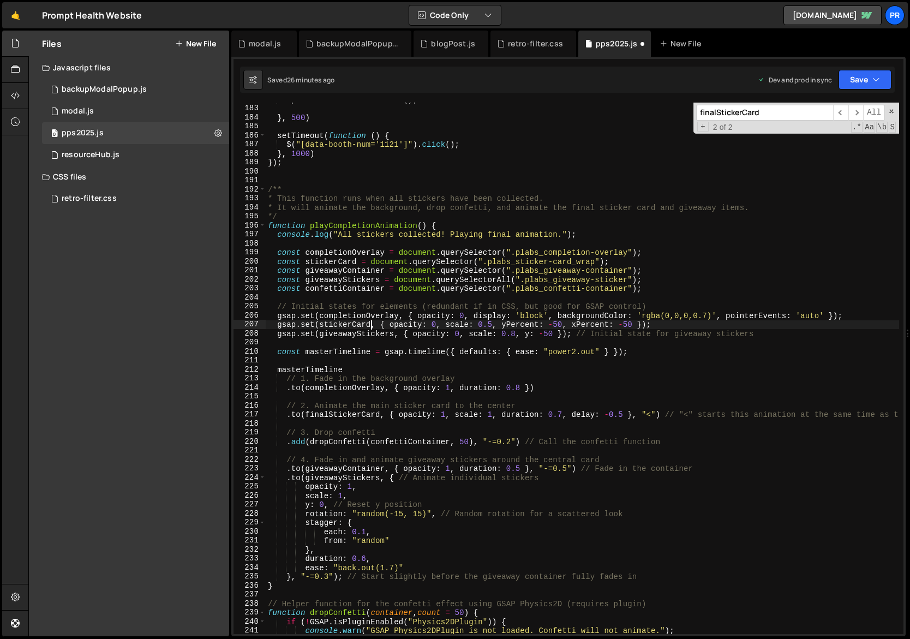
click at [326, 416] on div "updateAllStickerPositions ( ) ; } , 500 ) setTimeout ( function ( ) { $ ( "[dat…" at bounding box center [683, 370] width 834 height 550
paste textarea "s"
click at [349, 273] on div "updateAllStickerPositions ( ) ; } , 500 ) setTimeout ( function ( ) { $ ( "[dat…" at bounding box center [683, 370] width 834 height 550
type textarea "const giveawayContainer = document.querySelector(".plabs_giveaway-container");"
click at [349, 273] on div "updateAllStickerPositions ( ) ; } , 500 ) setTimeout ( function ( ) { $ ( "[dat…" at bounding box center [683, 370] width 834 height 550
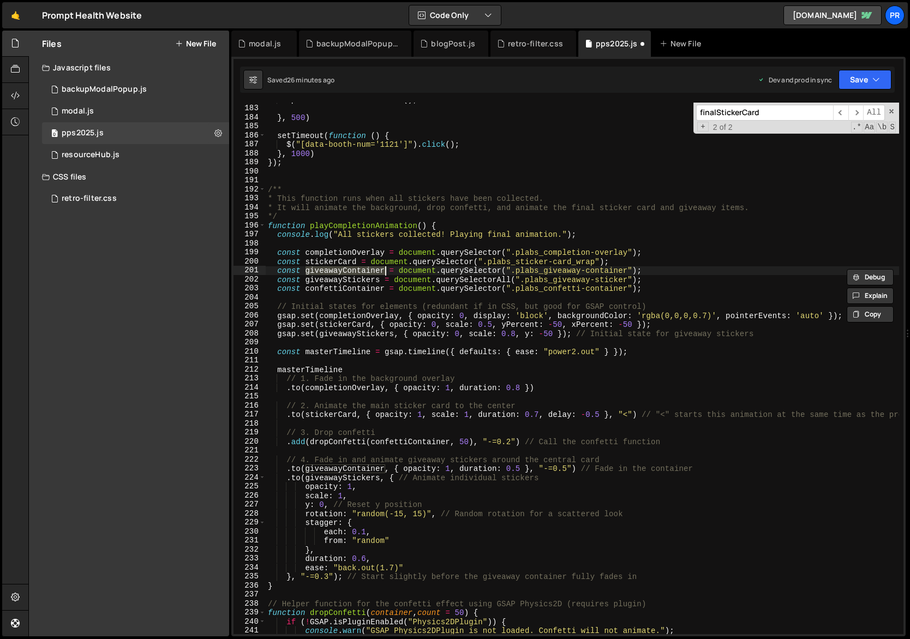
type input "giveawayContainer"
click at [851, 116] on span "​" at bounding box center [856, 113] width 15 height 16
type textarea "const giveawayStickers = document.querySelectorAll(".plabs_giveaway-sticker");"
click at [342, 283] on div "updateAllStickerPositions ( ) ; } , 500 ) setTimeout ( function ( ) { $ ( "[dat…" at bounding box center [683, 370] width 834 height 550
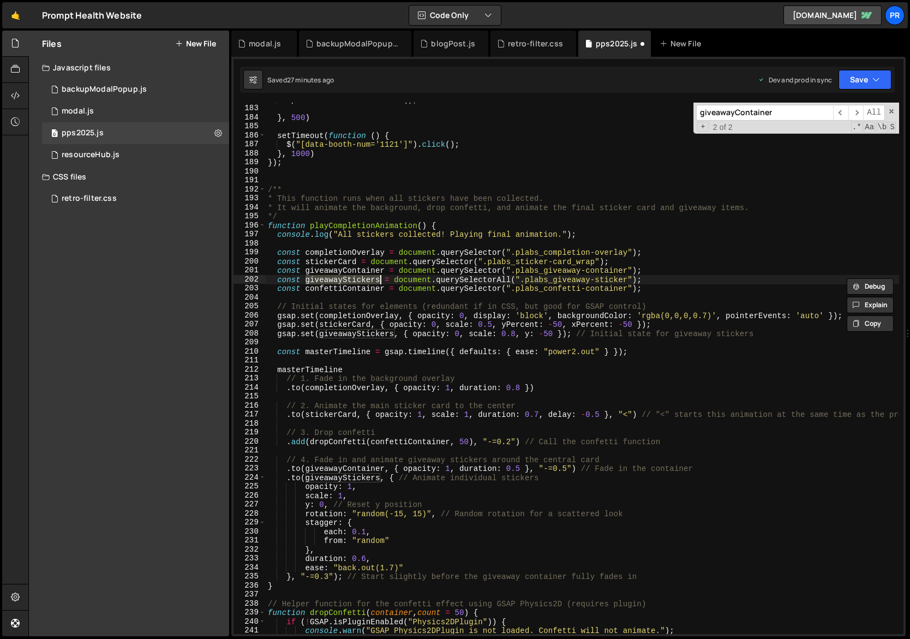
type input "giveawayStickers"
click at [890, 112] on span at bounding box center [892, 111] width 8 height 8
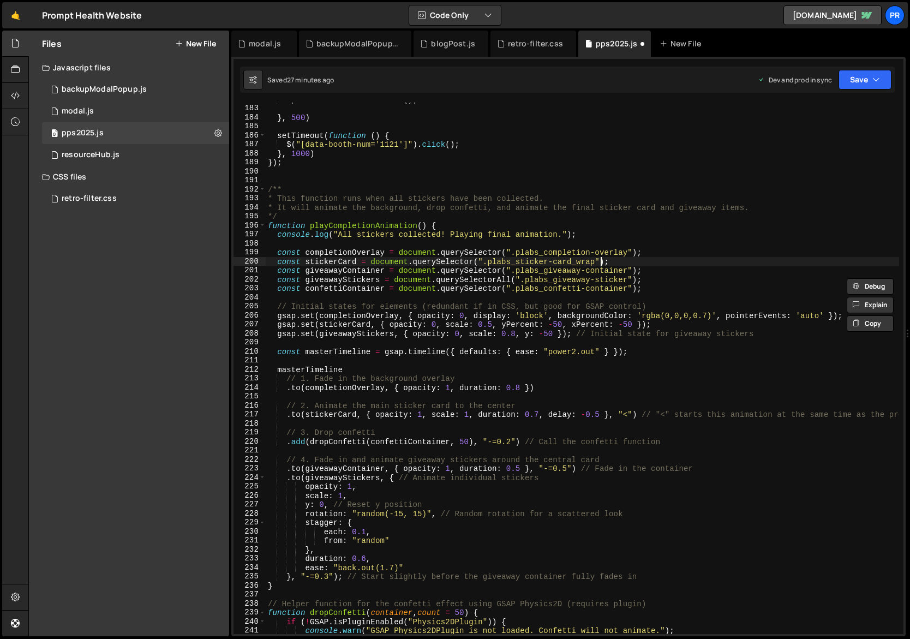
click at [602, 262] on div "updateAllStickerPositions ( ) ; } , 500 ) setTimeout ( function ( ) { $ ( "[dat…" at bounding box center [683, 370] width 834 height 550
click at [301, 329] on div "updateAllStickerPositions ( ) ; } , 500 ) setTimeout ( function ( ) { $ ( "[dat…" at bounding box center [683, 370] width 834 height 550
type textarea "gsap.set(stickerCard, { opacity: 0, scale: 0.5, yPercent: -50, xPercent: -50 });"
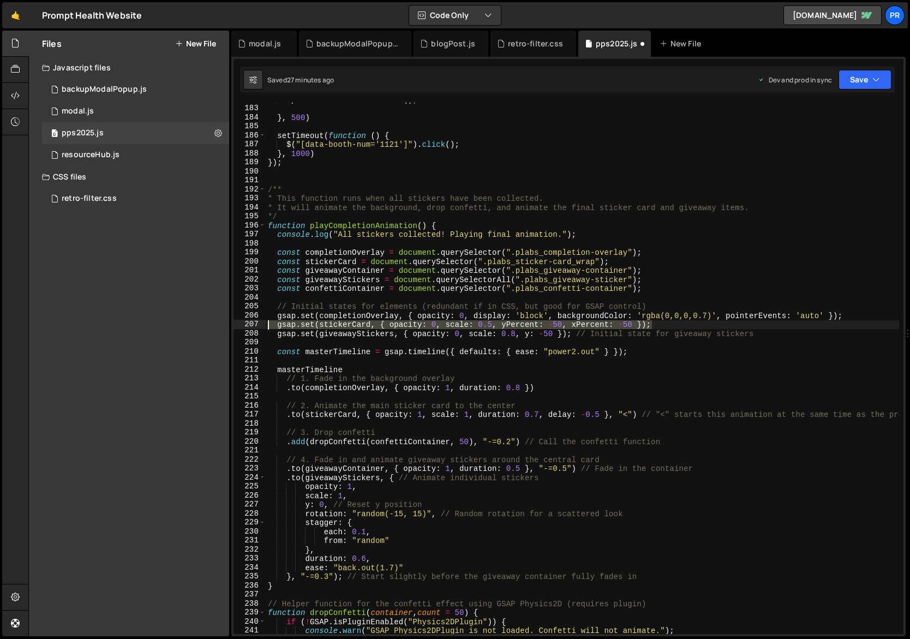
drag, startPoint x: 666, startPoint y: 327, endPoint x: 252, endPoint y: 324, distance: 413.6
click at [252, 324] on div "gsap.set(stickerCard, { opacity: 0, scale: 0.5, yPercent: -50, xPercent: -50 })…" at bounding box center [569, 368] width 670 height 531
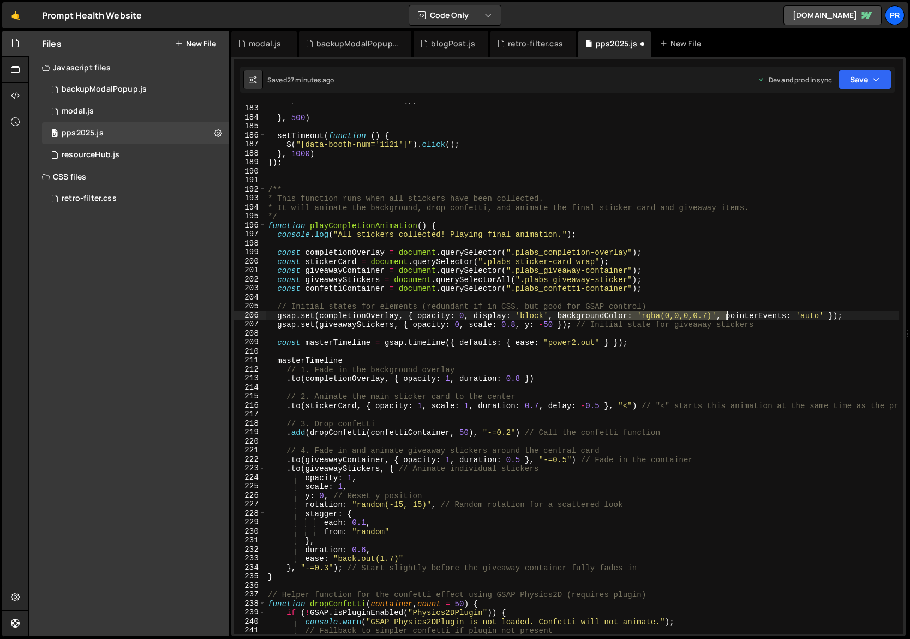
drag, startPoint x: 560, startPoint y: 318, endPoint x: 725, endPoint y: 313, distance: 164.9
click at [725, 313] on div "updateAllStickerPositions ( ) ; } , 500 ) setTimeout ( function ( ) { $ ( "[dat…" at bounding box center [683, 370] width 834 height 550
type textarea "gsap.set(completionOverlay, { opacity: 0, display: 'block', pointerEvents: 'aut…"
click at [703, 312] on div "updateAllStickerPositions ( ) ; } , 500 ) setTimeout ( function ( ) { $ ( "[dat…" at bounding box center [683, 370] width 834 height 550
click at [861, 80] on button "Save" at bounding box center [865, 80] width 53 height 20
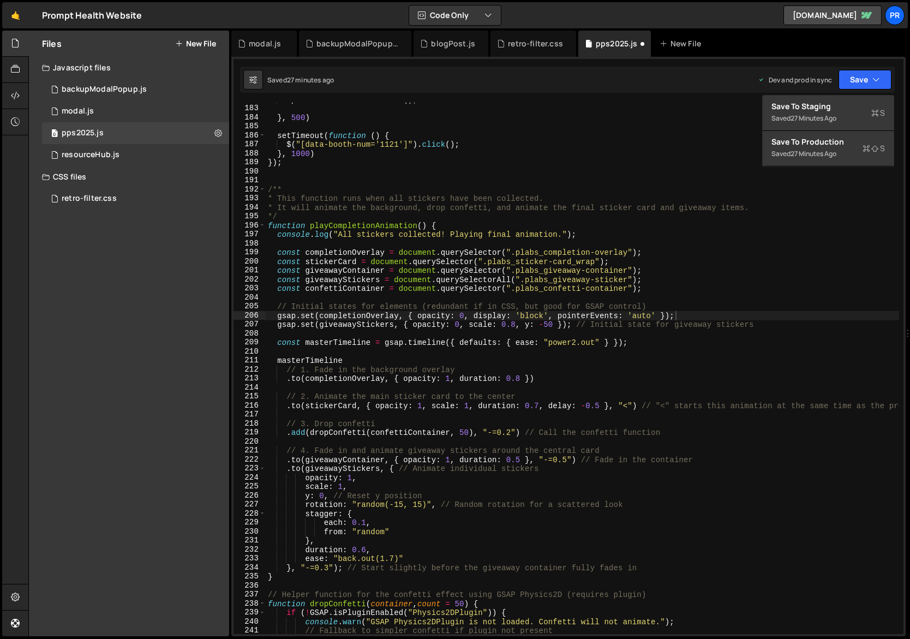
click at [677, 336] on div "updateAllStickerPositions ( ) ; } , 500 ) setTimeout ( function ( ) { $ ( "[dat…" at bounding box center [683, 370] width 834 height 550
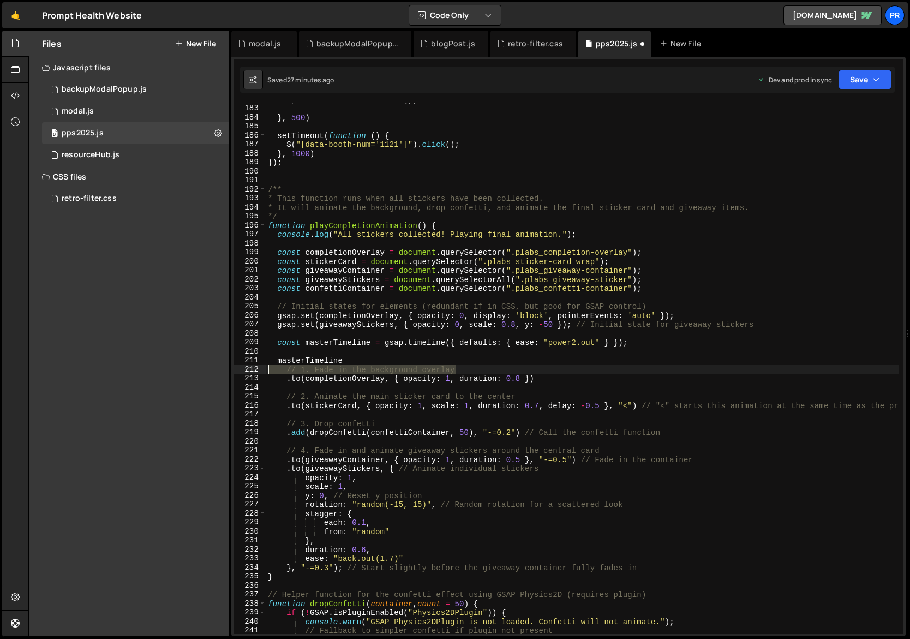
drag, startPoint x: 381, startPoint y: 372, endPoint x: 247, endPoint y: 371, distance: 134.2
click at [247, 371] on div "182 183 184 185 186 187 188 189 190 191 192 193 194 195 196 197 198 199 200 201…" at bounding box center [569, 368] width 670 height 531
type textarea "// 1. Fade in the background overlay"
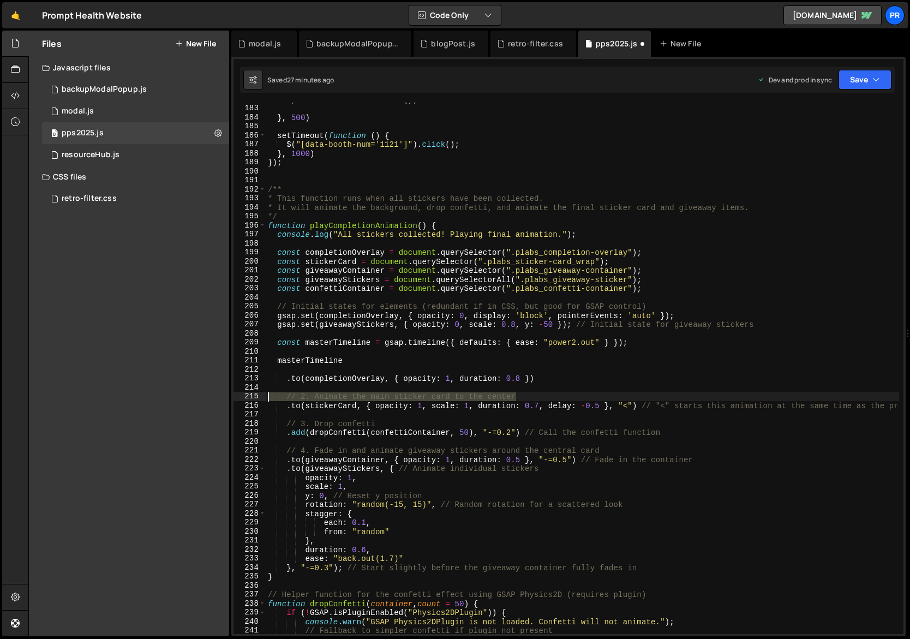
drag, startPoint x: 528, startPoint y: 396, endPoint x: 240, endPoint y: 400, distance: 287.6
click at [240, 400] on div "182 183 184 185 186 187 188 189 190 191 192 193 194 195 196 197 198 199 200 201…" at bounding box center [569, 368] width 670 height 531
type textarea "// 2. Animate the main sticker card to the center"
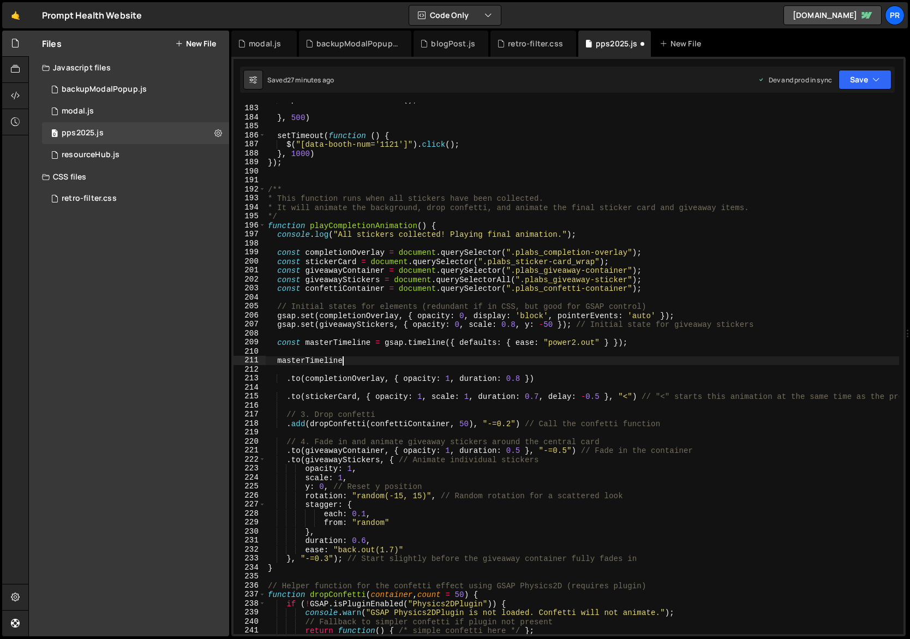
click at [600, 362] on div "updateAllStickerPositions ( ) ; } , 500 ) setTimeout ( function ( ) { $ ( "[dat…" at bounding box center [683, 370] width 834 height 550
click at [470, 396] on div "updateAllStickerPositions ( ) ; } , 500 ) setTimeout ( function ( ) { $ ( "[dat…" at bounding box center [683, 370] width 834 height 550
click at [548, 377] on div "updateAllStickerPositions ( ) ; } , 500 ) setTimeout ( function ( ) { $ ( "[dat…" at bounding box center [683, 370] width 834 height 550
drag, startPoint x: 654, startPoint y: 396, endPoint x: 914, endPoint y: 397, distance: 260.3
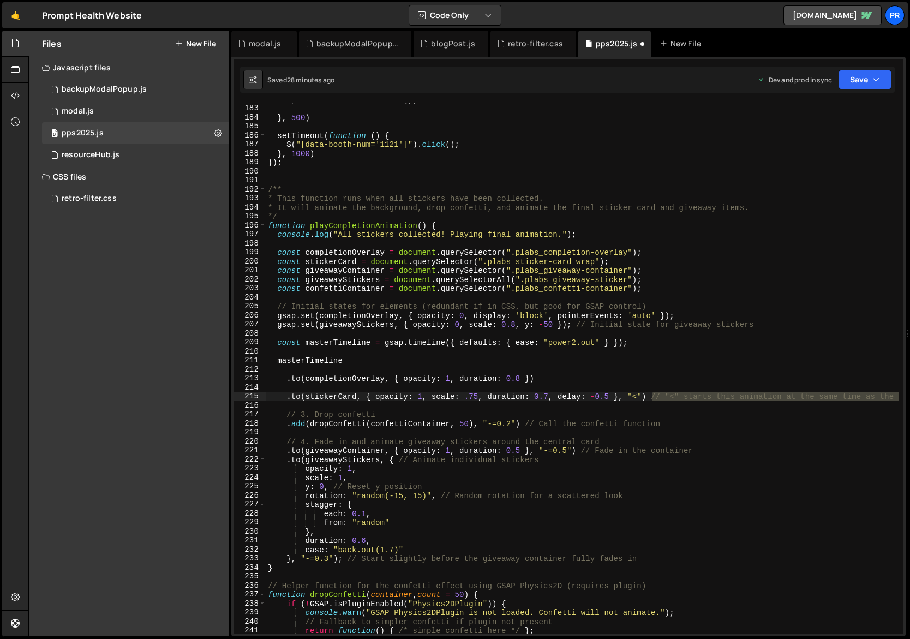
click at [910, 397] on html "Projects [GEOGRAPHIC_DATA] Blog Pr Projects Your Teams Account Upgrade Logout" at bounding box center [455, 319] width 910 height 639
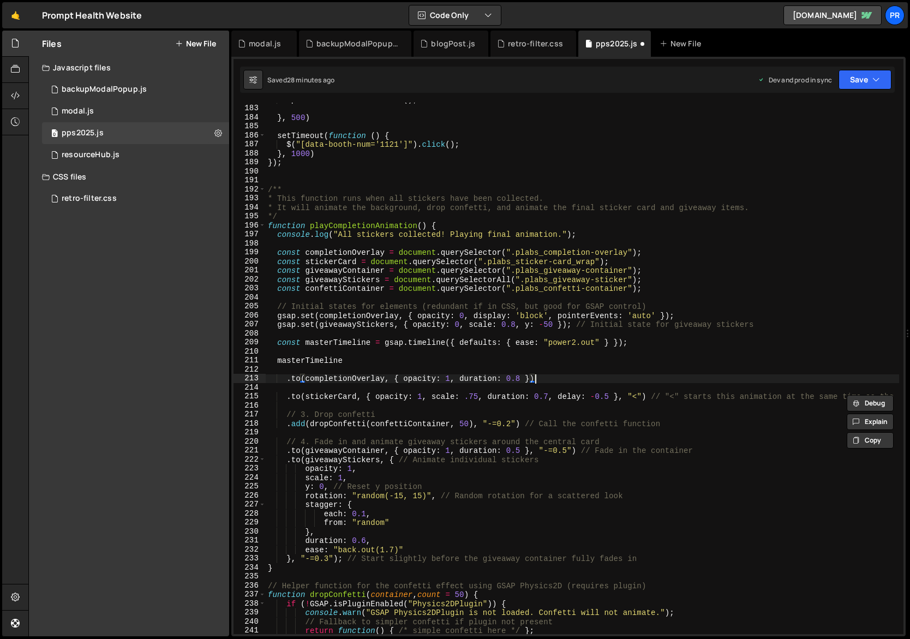
click at [655, 380] on div "updateAllStickerPositions ( ) ; } , 500 ) setTimeout ( function ( ) { $ ( "[dat…" at bounding box center [683, 370] width 834 height 550
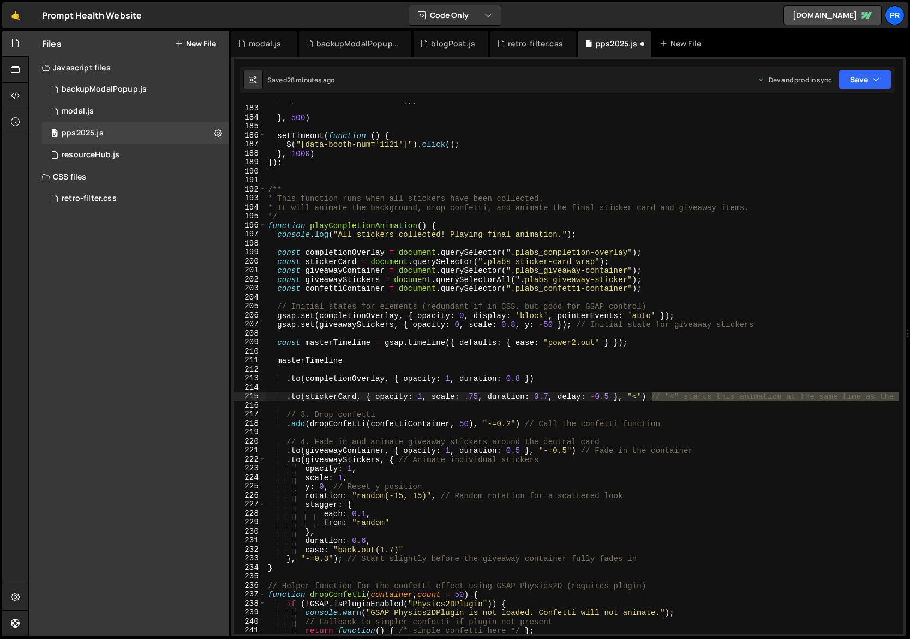
drag, startPoint x: 652, startPoint y: 395, endPoint x: 899, endPoint y: 394, distance: 247.2
click at [899, 394] on div ".to(completionOverlay, { opacity: 1, duration: 0.8 }) 182 183 184 185 186 187 1…" at bounding box center [569, 368] width 670 height 531
drag, startPoint x: 725, startPoint y: 399, endPoint x: 642, endPoint y: 403, distance: 83.6
click at [650, 396] on div "updateAllStickerPositions ( ) ; } , 500 ) setTimeout ( function ( ) { $ ( "[dat…" at bounding box center [683, 370] width 834 height 550
click at [661, 417] on div "updateAllStickerPositions ( ) ; } , 500 ) setTimeout ( function ( ) { $ ( "[dat…" at bounding box center [683, 370] width 834 height 550
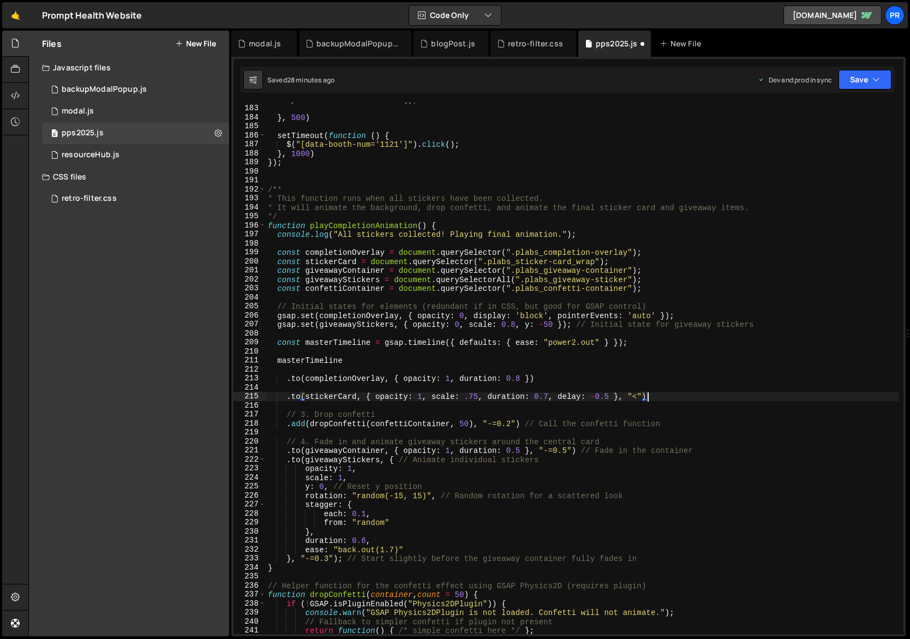
type textarea "// 3. Drop confetti"
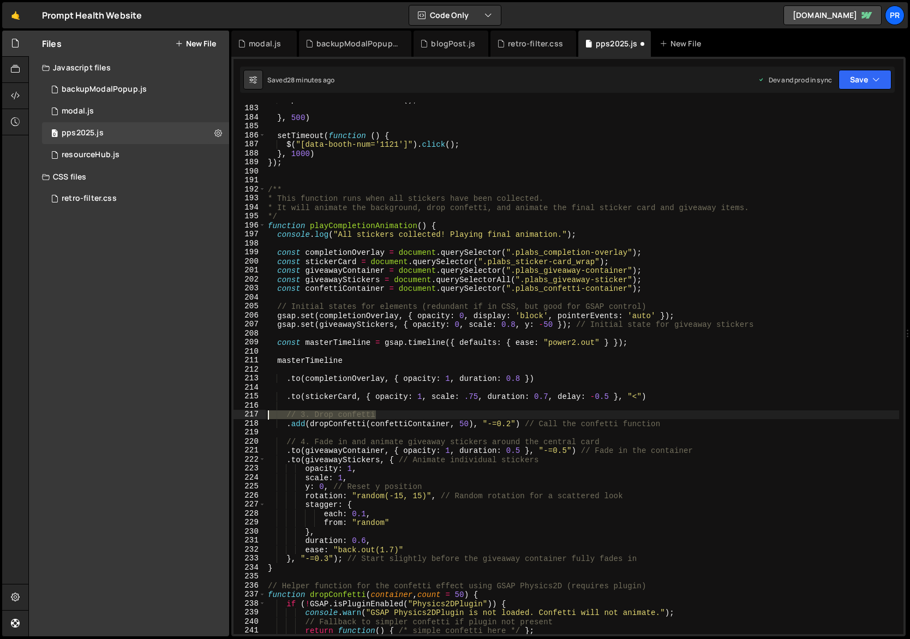
drag, startPoint x: 326, startPoint y: 413, endPoint x: 241, endPoint y: 411, distance: 84.6
click at [242, 411] on div "// 3. Drop confetti 182 183 184 185 186 187 188 189 190 191 192 193 194 195 196…" at bounding box center [569, 368] width 670 height 531
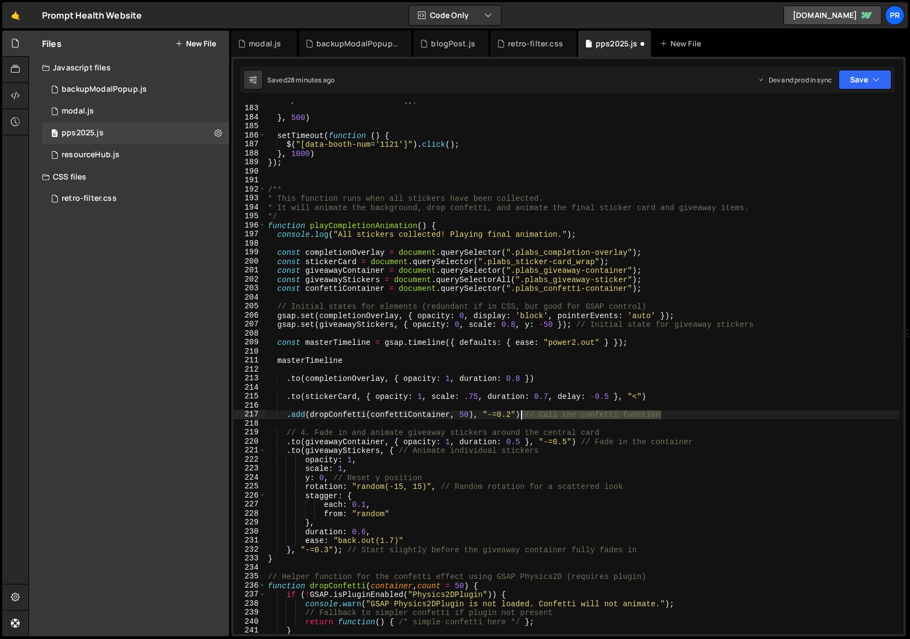
drag, startPoint x: 635, startPoint y: 414, endPoint x: 523, endPoint y: 412, distance: 112.4
click at [523, 412] on div "updateAllStickerPositions ( ) ; } , 500 ) setTimeout ( function ( ) { $ ( "[dat…" at bounding box center [683, 370] width 834 height 550
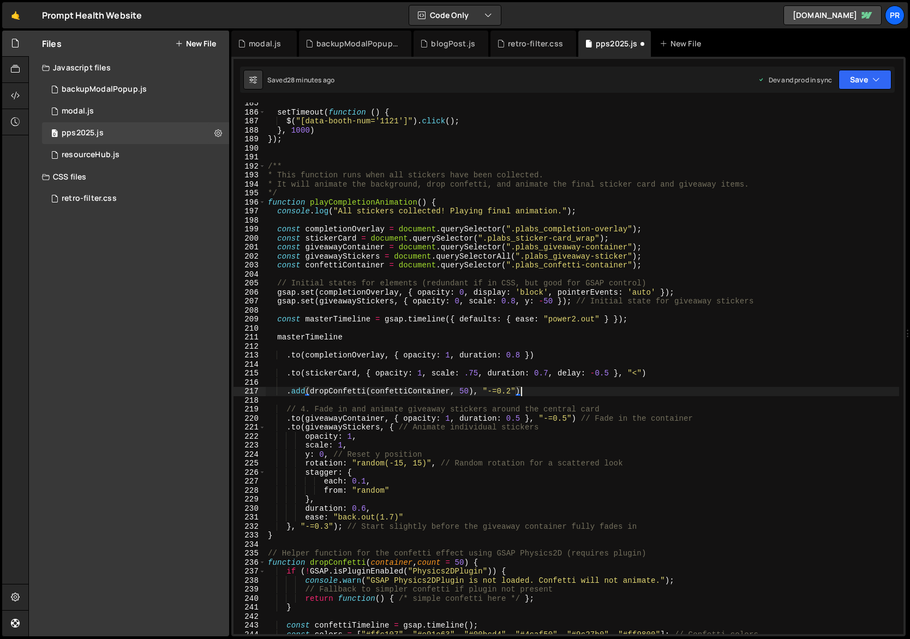
scroll to position [1661, 0]
drag, startPoint x: 541, startPoint y: 409, endPoint x: 212, endPoint y: 408, distance: 329.1
click at [212, 408] on div "Files New File Javascript files 0 backupModalPopup.js 0 0 modal.js 0 0 pps2025.…" at bounding box center [469, 334] width 882 height 606
type textarea "// 4. Fade in and animate giveaway stickers around the central card"
drag, startPoint x: 702, startPoint y: 417, endPoint x: 577, endPoint y: 419, distance: 124.4
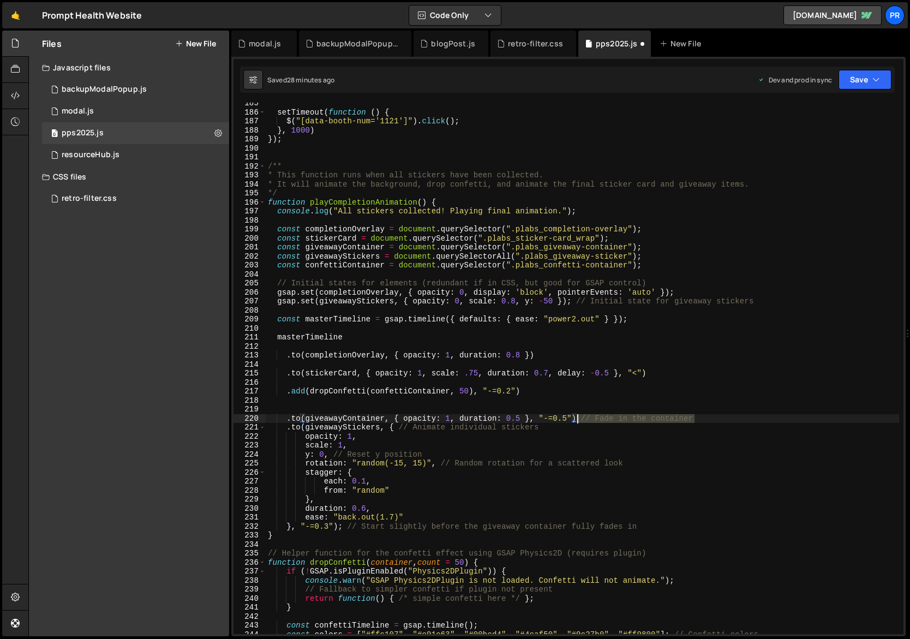
click at [577, 419] on div "setTimeout ( function ( ) { $ ( "[data-booth-num='1121']" ) . click ( ) ; } , 1…" at bounding box center [683, 374] width 834 height 550
drag, startPoint x: 545, startPoint y: 429, endPoint x: 398, endPoint y: 427, distance: 147.4
click at [398, 427] on div "setTimeout ( function ( ) { $ ( "[data-booth-num='1121']" ) . click ( ) ; } , 1…" at bounding box center [683, 374] width 834 height 550
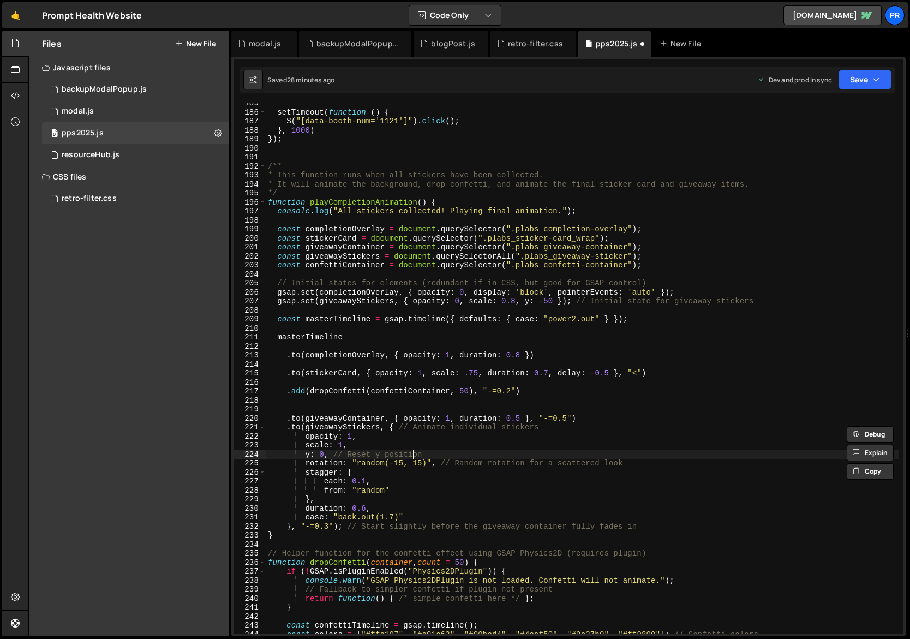
click at [414, 452] on div "setTimeout ( function ( ) { $ ( "[data-booth-num='1121']" ) . click ( ) ; } , 1…" at bounding box center [683, 374] width 834 height 550
drag, startPoint x: 434, startPoint y: 452, endPoint x: 329, endPoint y: 452, distance: 105.3
click at [329, 452] on div "setTimeout ( function ( ) { $ ( "[data-booth-num='1121']" ) . click ( ) ; } , 1…" at bounding box center [683, 374] width 834 height 550
drag, startPoint x: 630, startPoint y: 464, endPoint x: 438, endPoint y: 461, distance: 192.7
click at [438, 461] on div "setTimeout ( function ( ) { $ ( "[data-booth-num='1121']" ) . click ( ) ; } , 1…" at bounding box center [683, 374] width 834 height 550
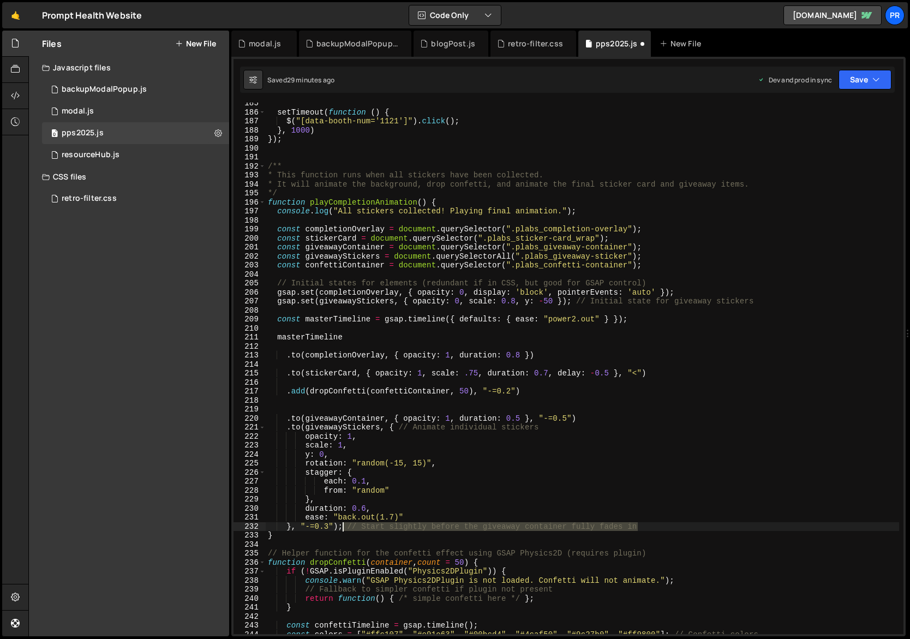
drag, startPoint x: 647, startPoint y: 528, endPoint x: 343, endPoint y: 527, distance: 303.9
click at [343, 527] on div "setTimeout ( function ( ) { $ ( "[data-booth-num='1121']" ) . click ( ) ; } , 1…" at bounding box center [683, 374] width 834 height 550
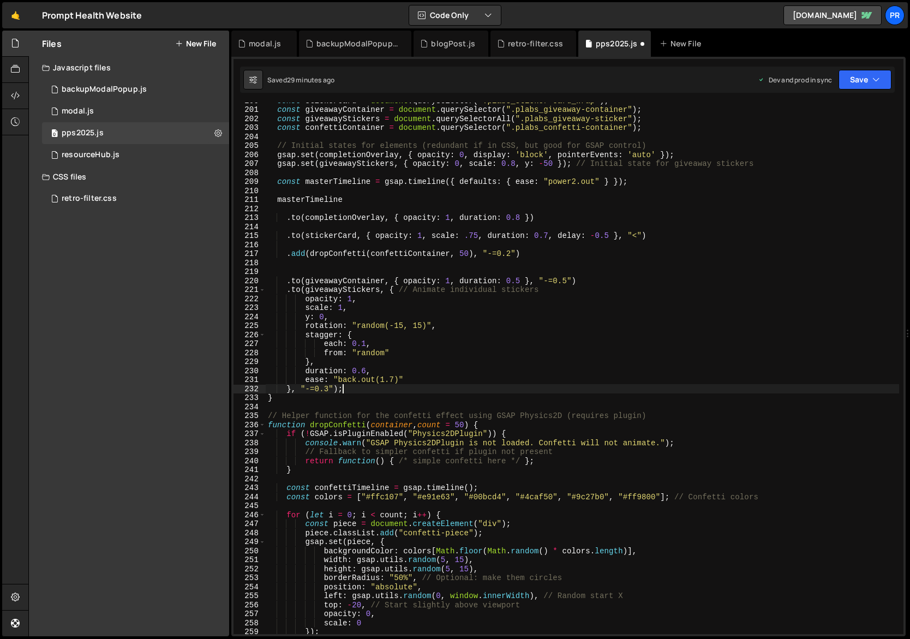
scroll to position [1826, 0]
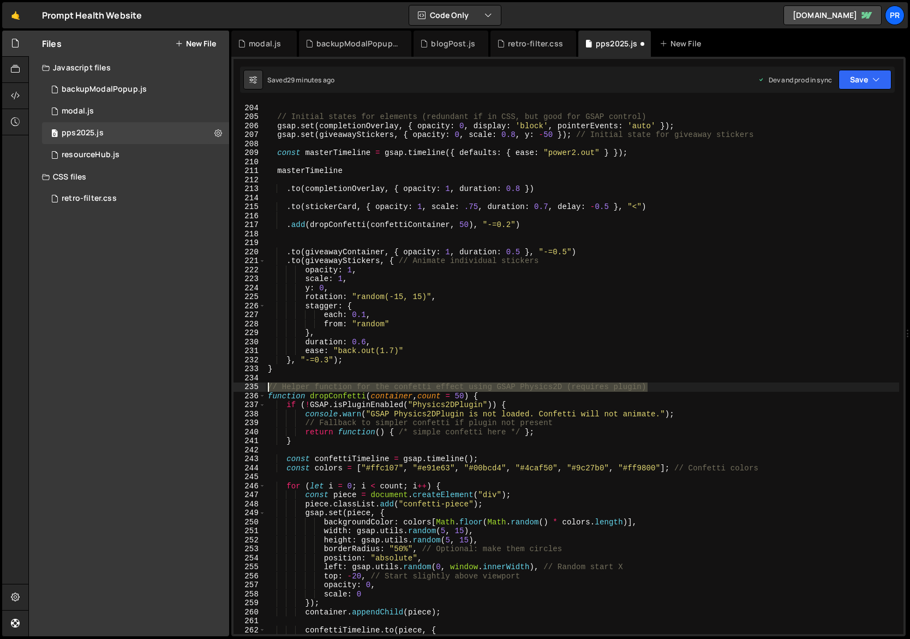
drag, startPoint x: 651, startPoint y: 387, endPoint x: 242, endPoint y: 386, distance: 409.3
click at [242, 386] on div "}, "-=0.3"); 203 204 205 206 207 208 209 210 211 212 213 214 215 216 217 218 21…" at bounding box center [569, 368] width 670 height 531
type textarea "// Helper function for the confetti effect using GSAP Physics2D (requires plugi…"
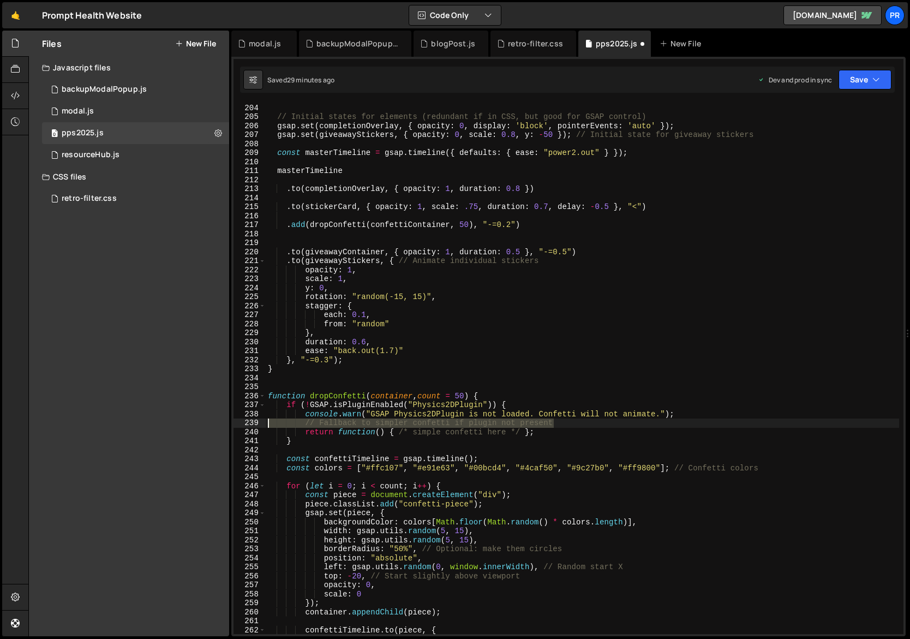
drag, startPoint x: 569, startPoint y: 424, endPoint x: 252, endPoint y: 427, distance: 317.1
click at [252, 427] on div "203 204 205 206 207 208 209 210 211 212 213 214 215 216 217 218 219 220 221 222…" at bounding box center [569, 368] width 670 height 531
type textarea "// Fallback to simpler confetti if plugin not present"
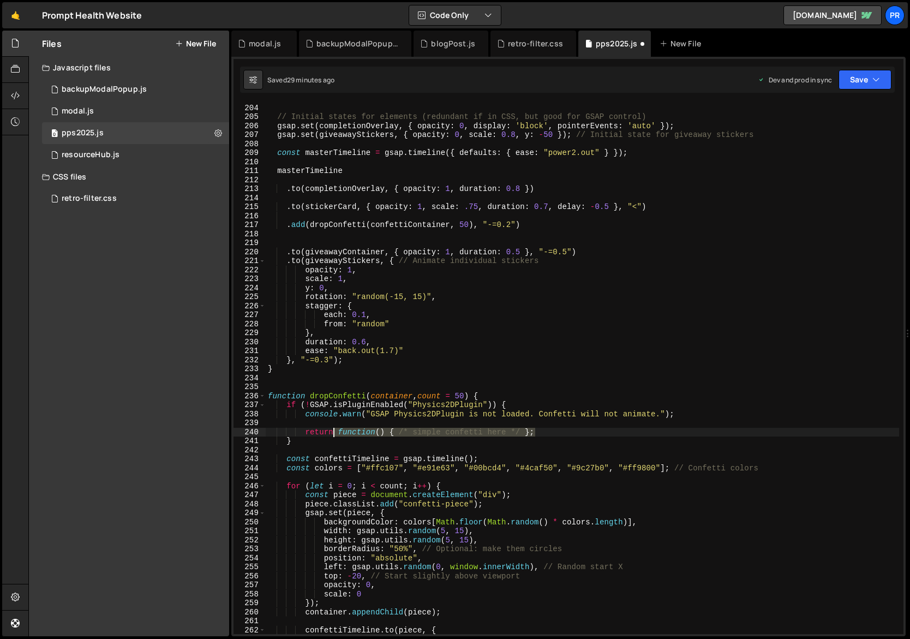
drag, startPoint x: 443, startPoint y: 433, endPoint x: 333, endPoint y: 431, distance: 110.2
click at [333, 431] on div "const confettiContainer = document . querySelector ( ".plabs_confetti-container…" at bounding box center [683, 369] width 834 height 550
type textarea "return"
drag, startPoint x: 304, startPoint y: 423, endPoint x: 232, endPoint y: 423, distance: 72.0
click at [232, 423] on div "return 203 204 205 206 207 208 209 210 211 212 213 214 215 216 217 218 219 220 …" at bounding box center [568, 347] width 674 height 580
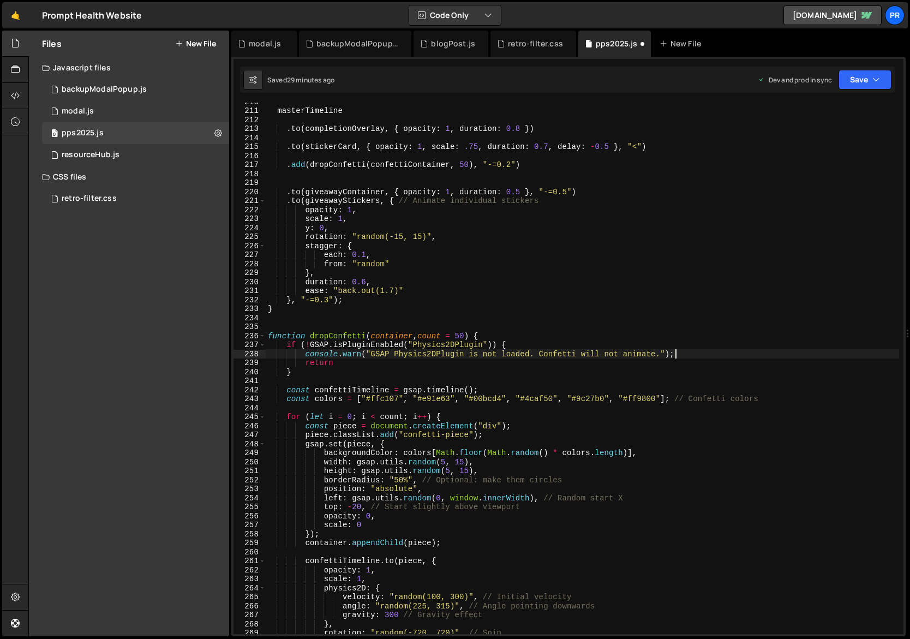
scroll to position [1898, 0]
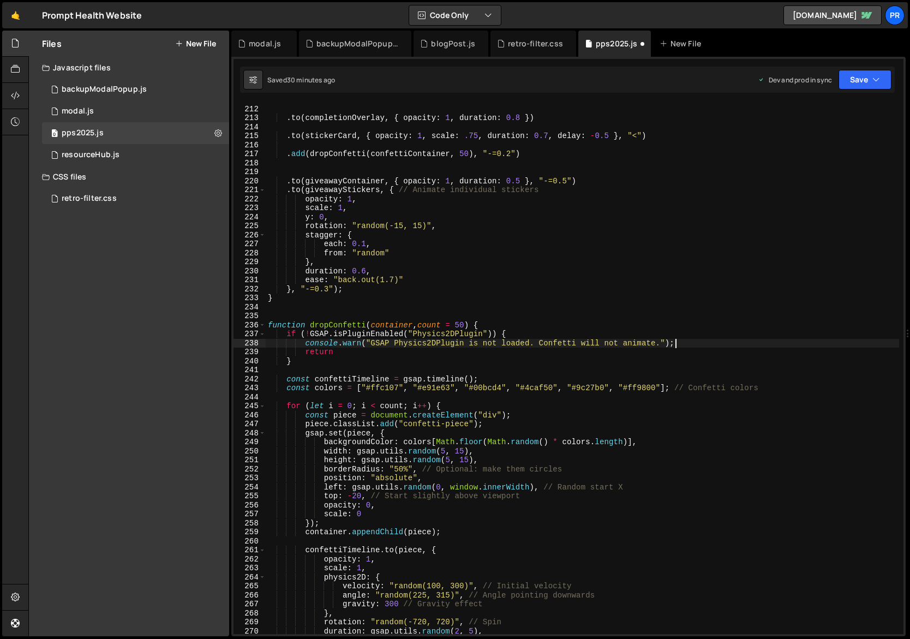
click at [379, 389] on div "masterTimeline . to ( completionOverlay , { opacity : 1 , duration : 0.8 }) . t…" at bounding box center [683, 370] width 834 height 550
paste textarea "FF6242"
click at [447, 386] on div "masterTimeline . to ( completionOverlay , { opacity : 1 , duration : 0.8 }) . t…" at bounding box center [683, 370] width 834 height 550
click at [433, 387] on div "masterTimeline . to ( completionOverlay , { opacity : 1 , duration : 0.8 }) . t…" at bounding box center [683, 370] width 834 height 550
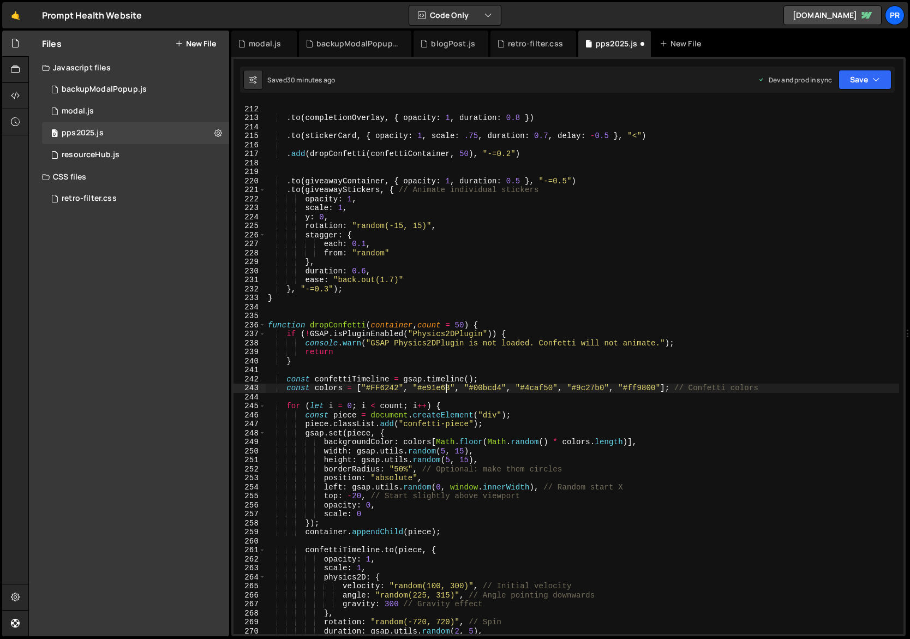
click at [433, 387] on div "masterTimeline . to ( completionOverlay , { opacity : 1 , duration : 0.8 }) . t…" at bounding box center [683, 370] width 834 height 550
paste textarea "A669D5"
click at [500, 385] on div "masterTimeline . to ( completionOverlay , { opacity : 1 , duration : 0.8 }) . t…" at bounding box center [683, 370] width 834 height 550
click at [533, 387] on div "masterTimeline . to ( completionOverlay , { opacity : 1 , duration : 0.8 }) . t…" at bounding box center [683, 370] width 834 height 550
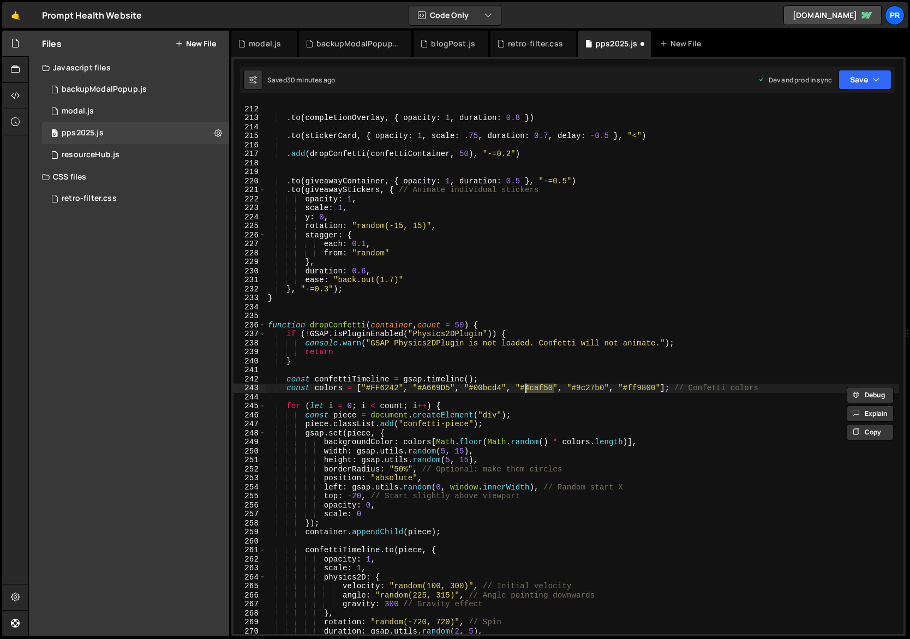
paste textarea "FF5252"
click at [488, 387] on div "masterTimeline . to ( completionOverlay , { opacity : 1 , duration : 0.8 }) . t…" at bounding box center [683, 370] width 834 height 550
paste textarea "FF5252"
click at [541, 387] on div "masterTimeline . to ( completionOverlay , { opacity : 1 , duration : 0.8 }) . t…" at bounding box center [683, 370] width 834 height 550
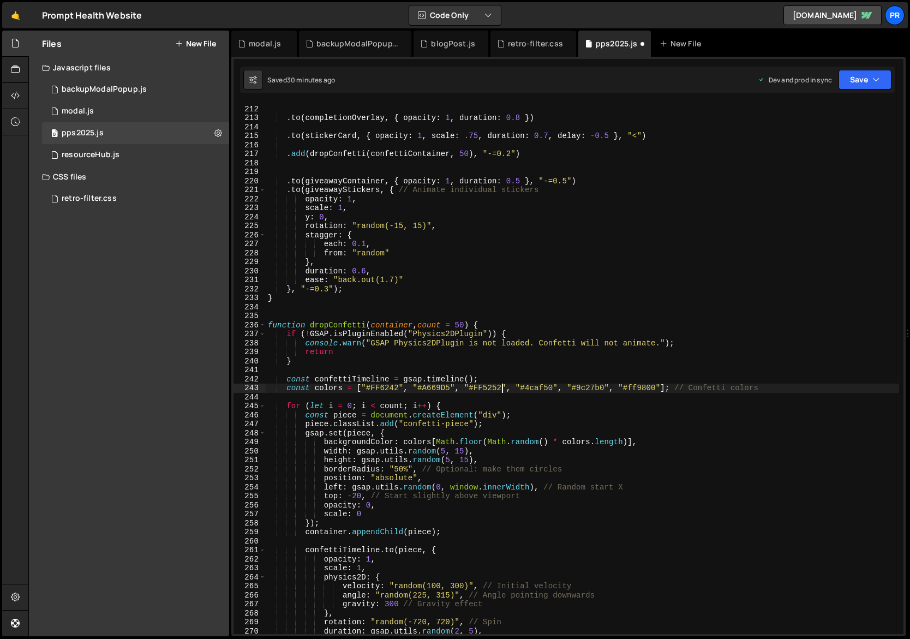
click at [541, 387] on div "masterTimeline . to ( completionOverlay , { opacity : 1 , duration : 0.8 }) . t…" at bounding box center [683, 370] width 834 height 550
paste textarea "FEA02D"
click at [636, 387] on div "masterTimeline . to ( completionOverlay , { opacity : 1 , duration : 0.8 }) . t…" at bounding box center [683, 370] width 834 height 550
click at [586, 389] on div "masterTimeline . to ( completionOverlay , { opacity : 1 , duration : 0.8 }) . t…" at bounding box center [683, 370] width 834 height 550
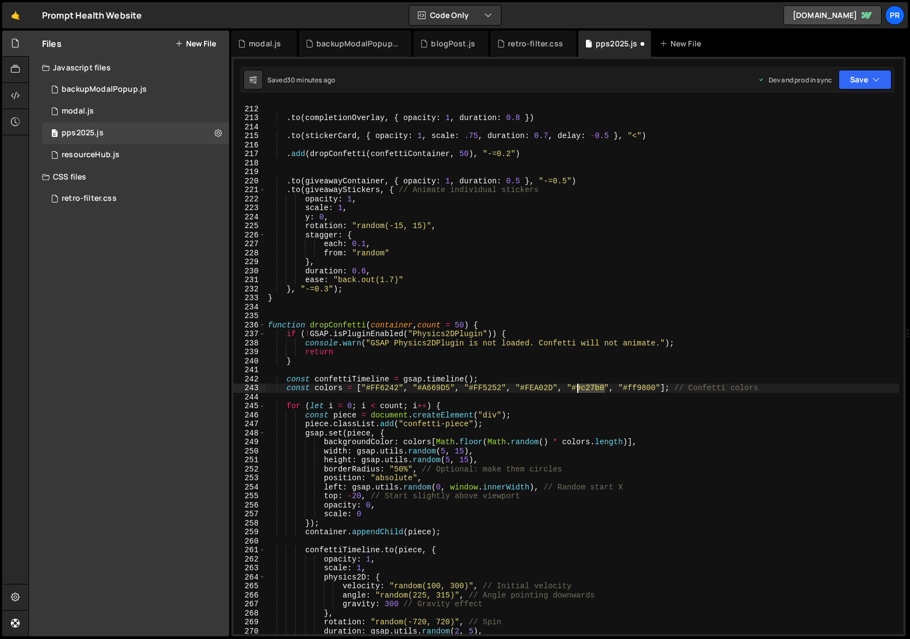
click at [586, 389] on div "masterTimeline . to ( completionOverlay , { opacity : 1 , duration : 0.8 }) . t…" at bounding box center [683, 370] width 834 height 550
paste textarea "52DCFF"
click at [643, 385] on div "masterTimeline . to ( completionOverlay , { opacity : 1 , duration : 0.8 }) . t…" at bounding box center [683, 370] width 834 height 550
paste textarea "4E7BF2"
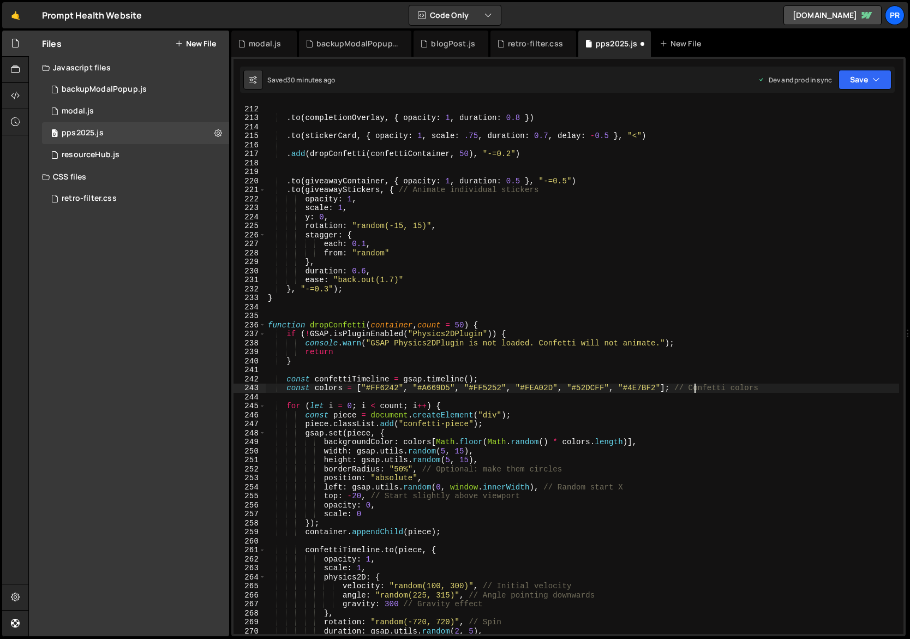
click at [695, 388] on div "masterTimeline . to ( completionOverlay , { opacity : 1 , duration : 0.8 }) . t…" at bounding box center [683, 370] width 834 height 550
click at [440, 410] on div "masterTimeline . to ( completionOverlay , { opacity : 1 , duration : 0.8 }) . t…" at bounding box center [683, 370] width 834 height 550
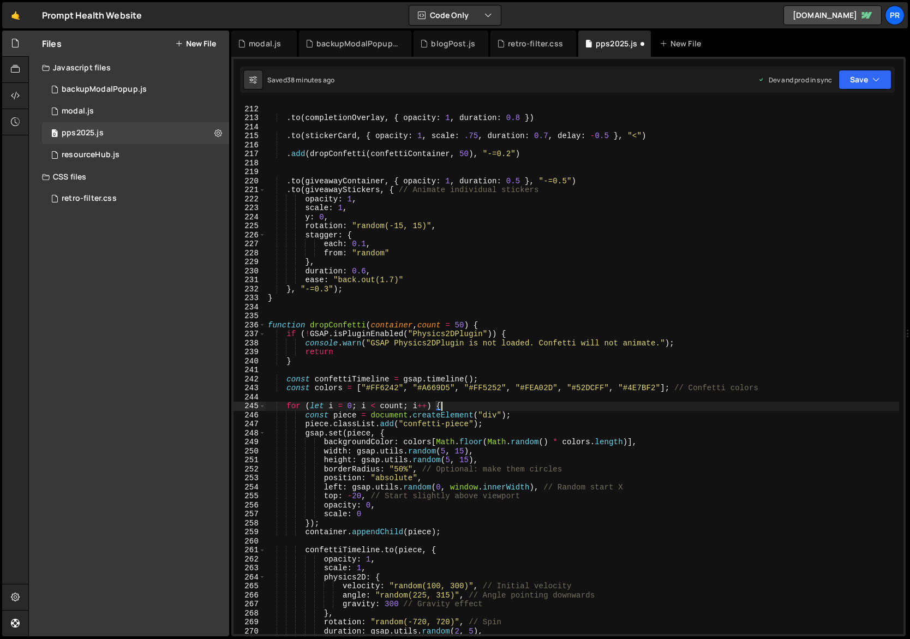
click at [398, 469] on div "masterTimeline . to ( completionOverlay , { opacity : 1 , duration : 0.8 }) . t…" at bounding box center [683, 370] width 834 height 550
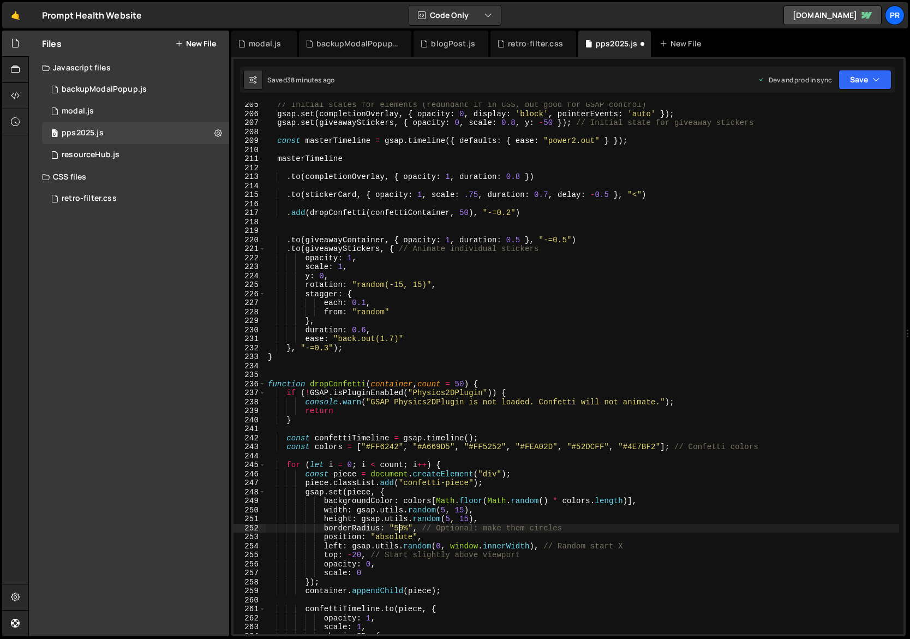
scroll to position [1826, 0]
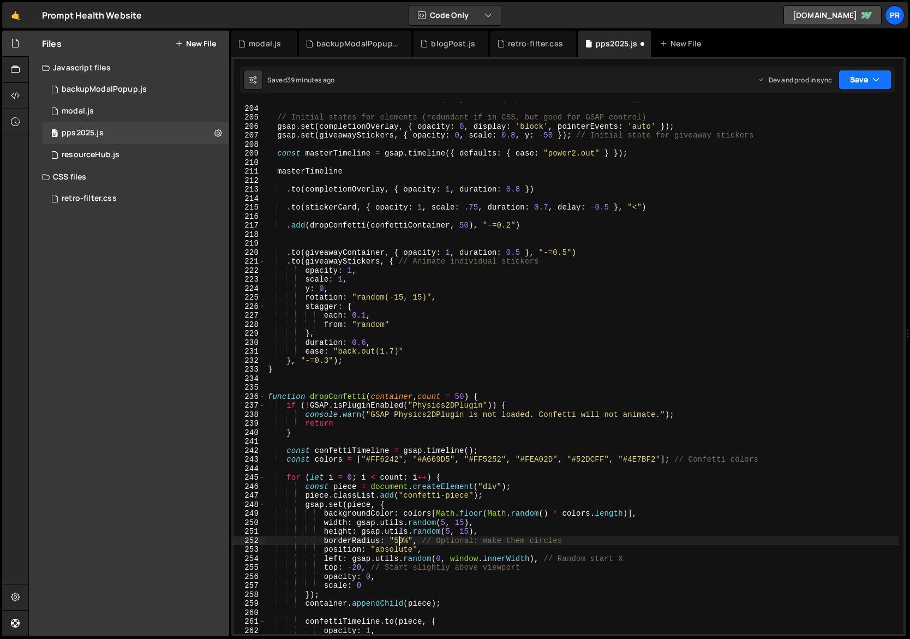
click at [868, 81] on button "Save" at bounding box center [865, 80] width 53 height 20
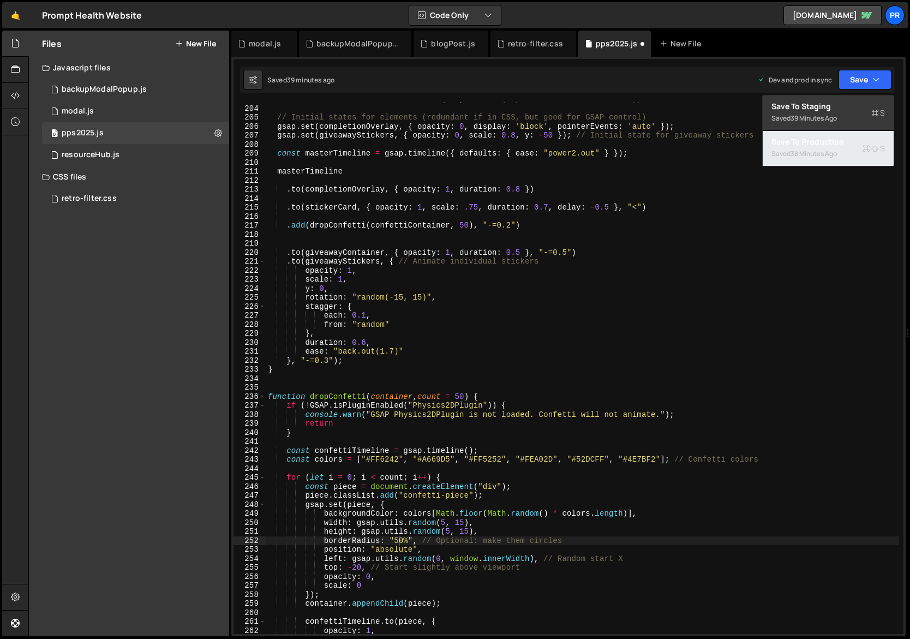
click at [831, 147] on div "Save to Production S" at bounding box center [829, 141] width 114 height 11
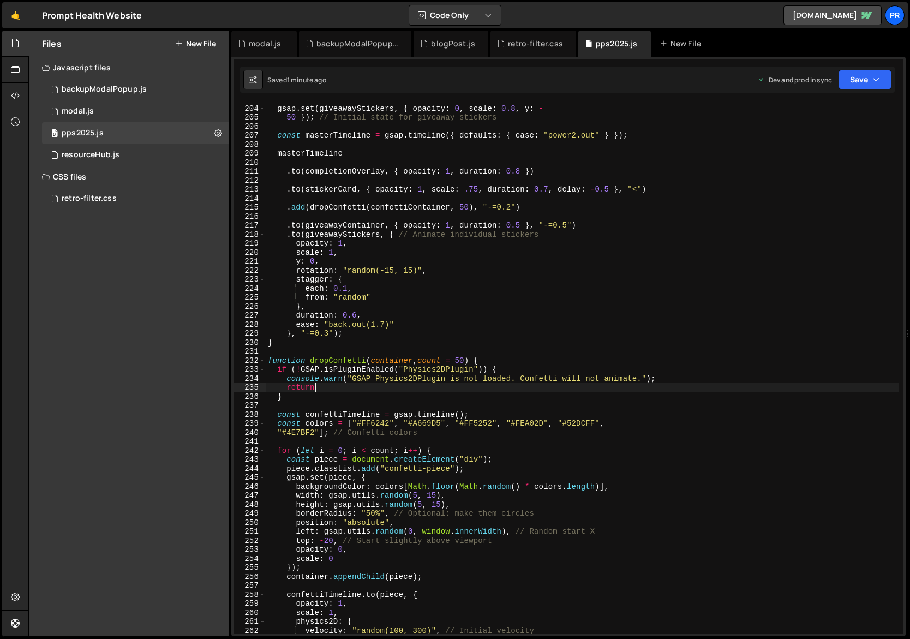
click at [338, 387] on div "gsap . set ( completionOverlay , { opacity : 0 , display : 'block' , pointerEve…" at bounding box center [683, 370] width 834 height 550
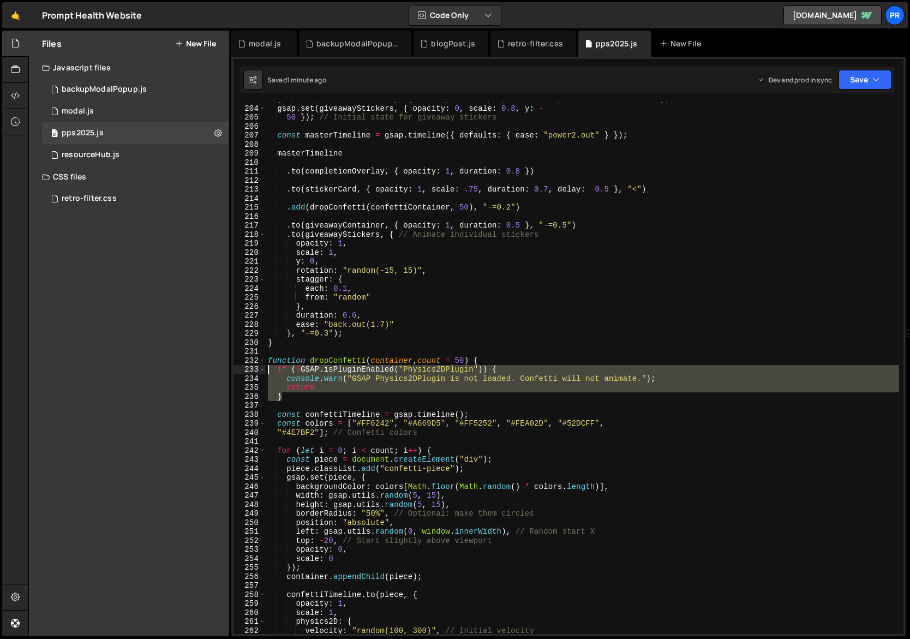
drag, startPoint x: 300, startPoint y: 397, endPoint x: 252, endPoint y: 371, distance: 54.9
click at [252, 371] on div "return 203 204 205 206 207 208 209 210 211 212 213 214 215 216 217 218 219 220 …" at bounding box center [569, 368] width 670 height 531
type textarea "if (!GSAP.isPluginEnabled("Physics2DPlugin")) { console.warn("GSAP Physics2DPlu…"
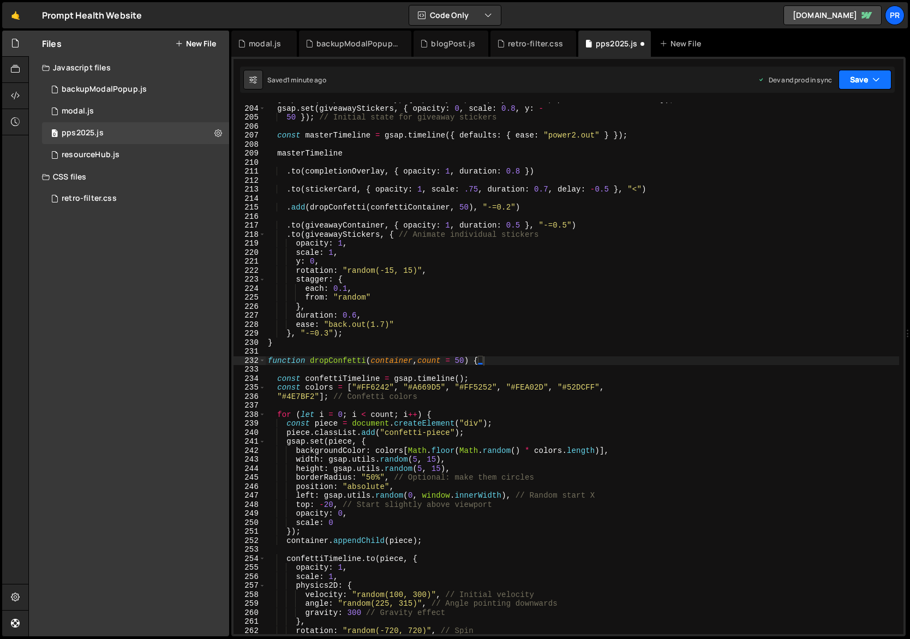
click at [864, 77] on button "Save" at bounding box center [865, 80] width 53 height 20
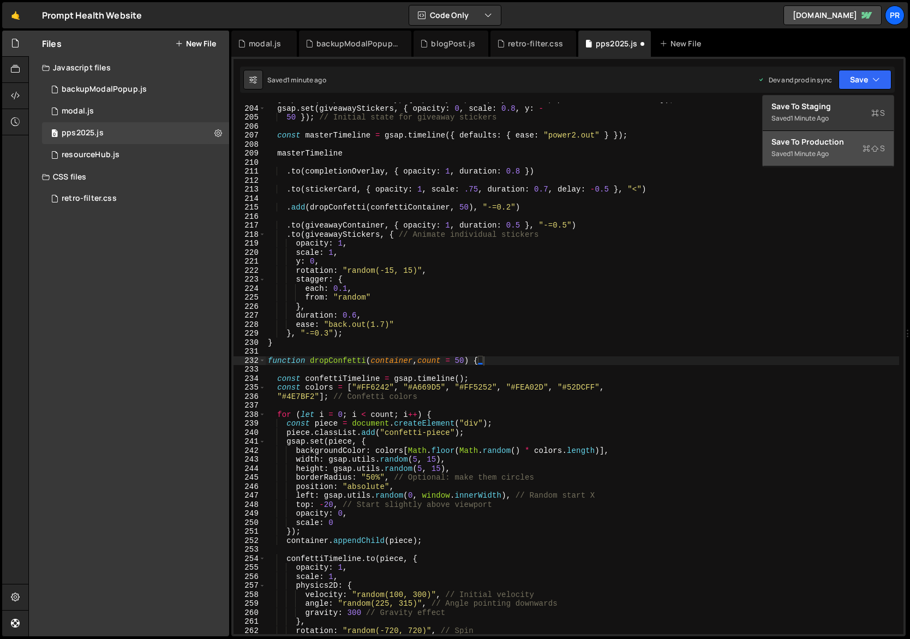
click at [846, 150] on div "Saved 1 minute ago" at bounding box center [829, 153] width 114 height 13
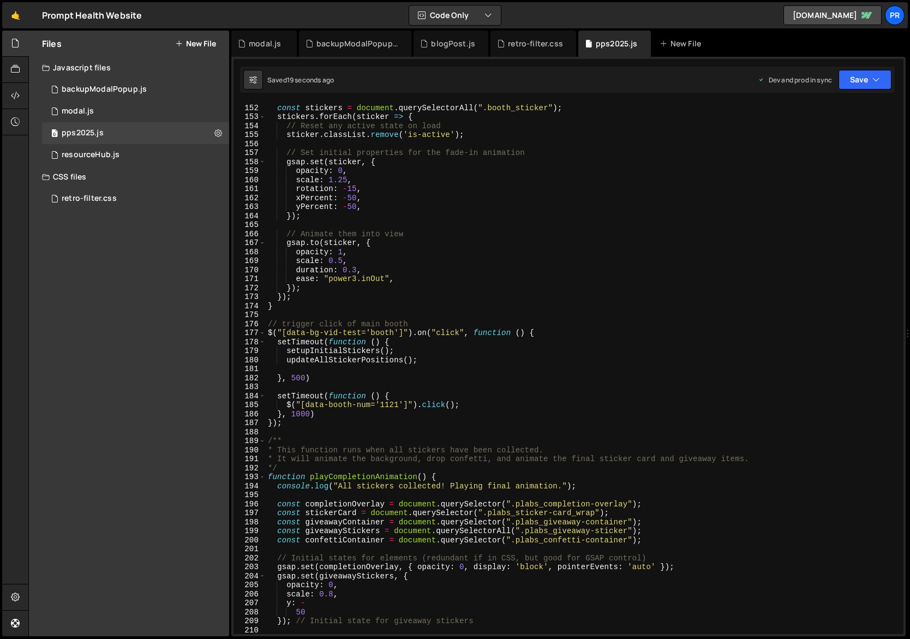
scroll to position [1262, 0]
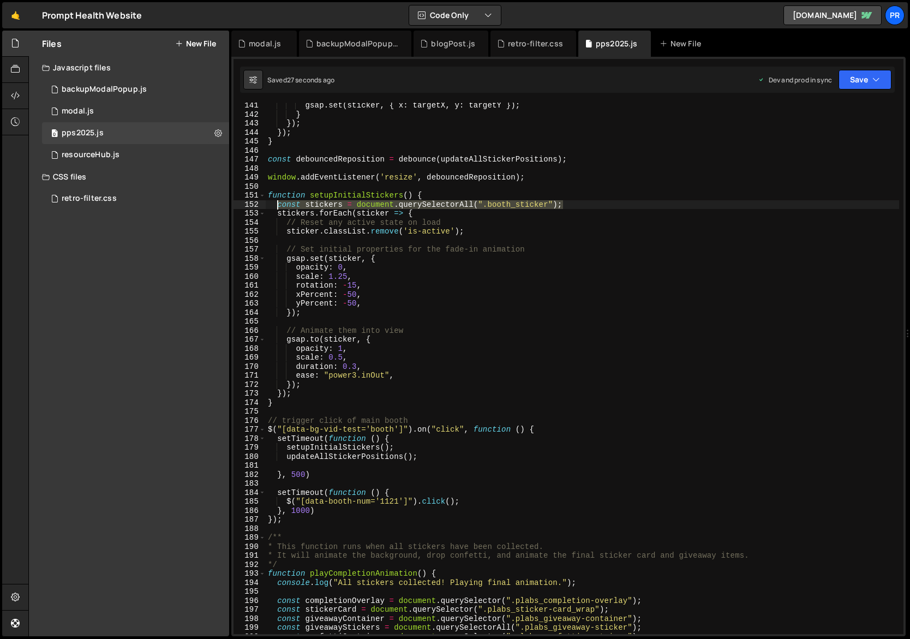
drag, startPoint x: 568, startPoint y: 207, endPoint x: 278, endPoint y: 204, distance: 289.8
click at [278, 204] on div "gsap . set ( sticker , { x : targetX , y : targetY }) ; } }) ; }) ; } const deb…" at bounding box center [683, 376] width 834 height 550
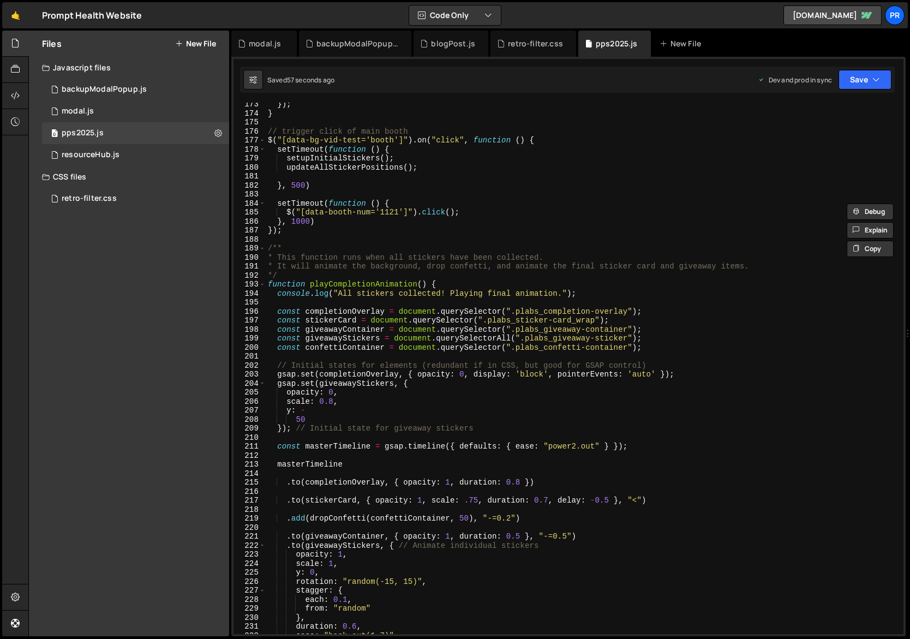
scroll to position [1591, 0]
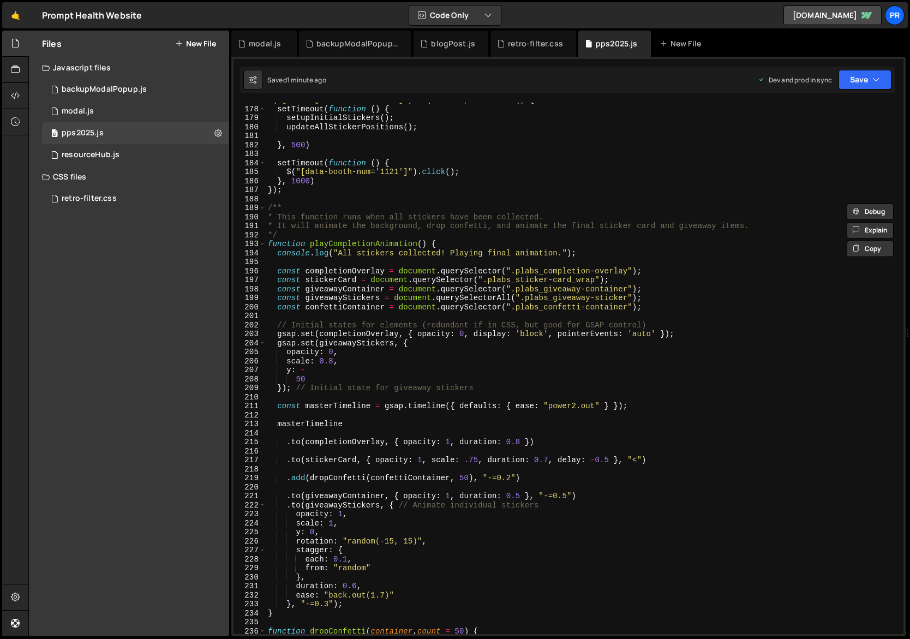
click at [336, 280] on div "$ ( "[data-bg-vid-test='booth']" ) . on ( "click" , function ( ) { setTimeout (…" at bounding box center [683, 370] width 834 height 550
click at [336, 279] on div "$ ( "[data-bg-vid-test='booth']" ) . on ( "click" , function ( ) { setTimeout (…" at bounding box center [683, 370] width 834 height 550
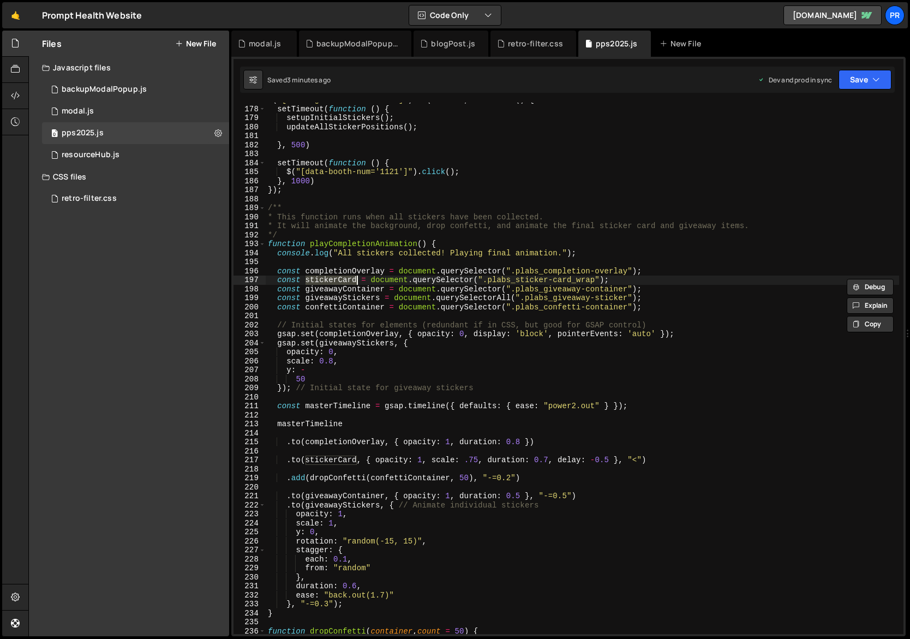
click at [649, 270] on div "$ ( "[data-bg-vid-test='booth']" ) . on ( "click" , function ( ) { setTimeout (…" at bounding box center [683, 370] width 834 height 550
click at [630, 255] on div "$ ( "[data-bg-vid-test='booth']" ) . on ( "click" , function ( ) { setTimeout (…" at bounding box center [683, 370] width 834 height 550
type textarea "console.log("All stickers collected! Playing final animation.");"
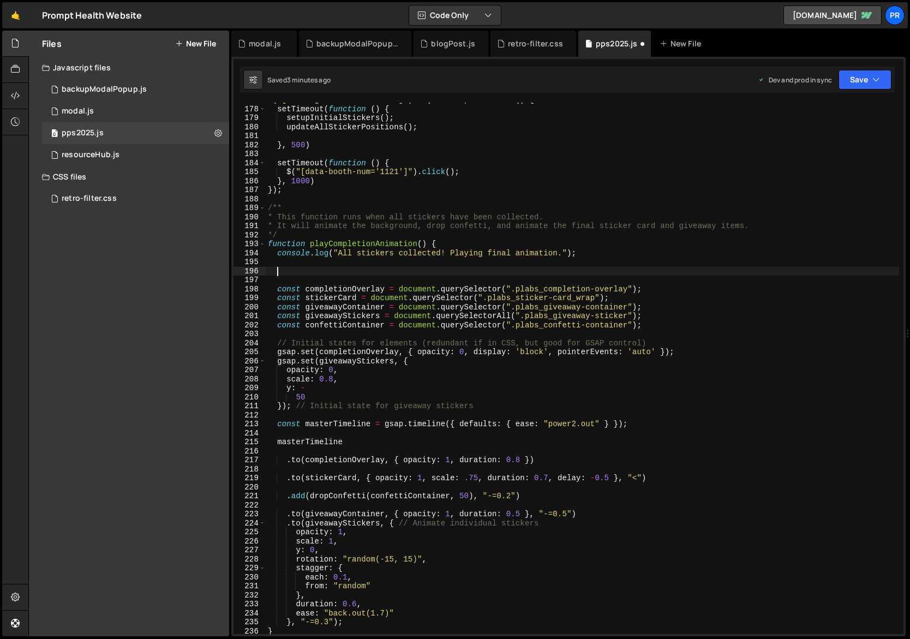
type textarea "c"
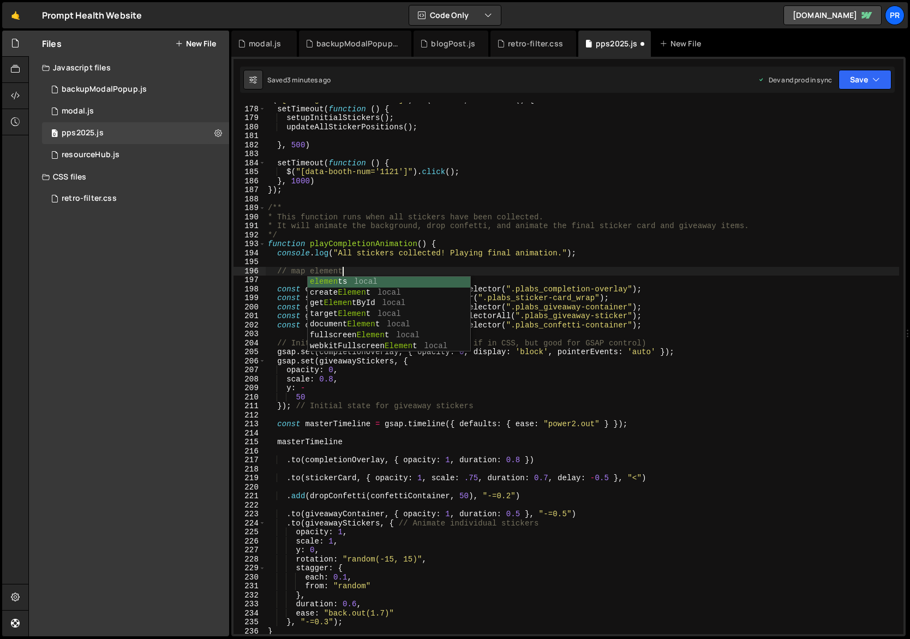
type textarea "// map elements"
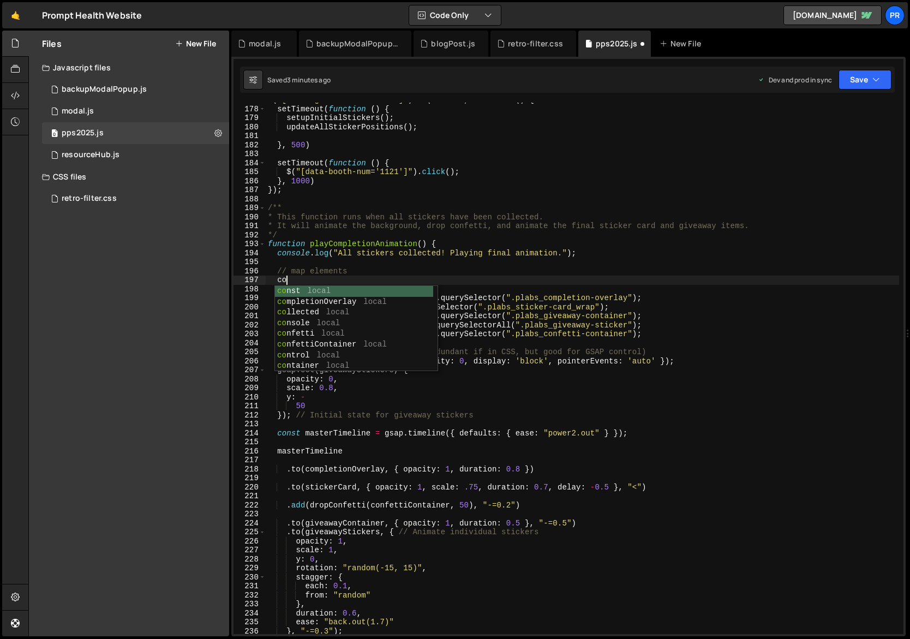
type textarea "const"
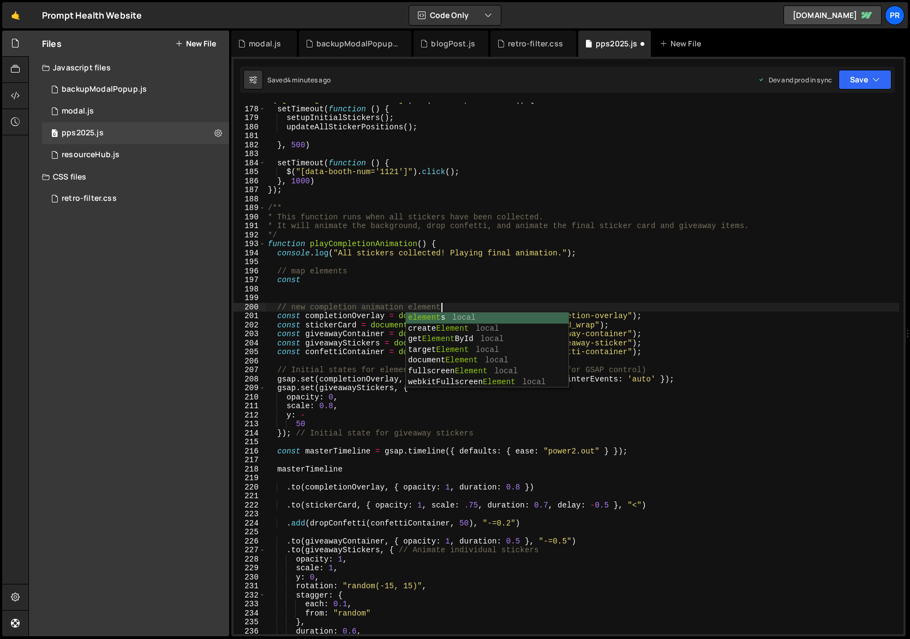
type textarea "// new completion animation elements"
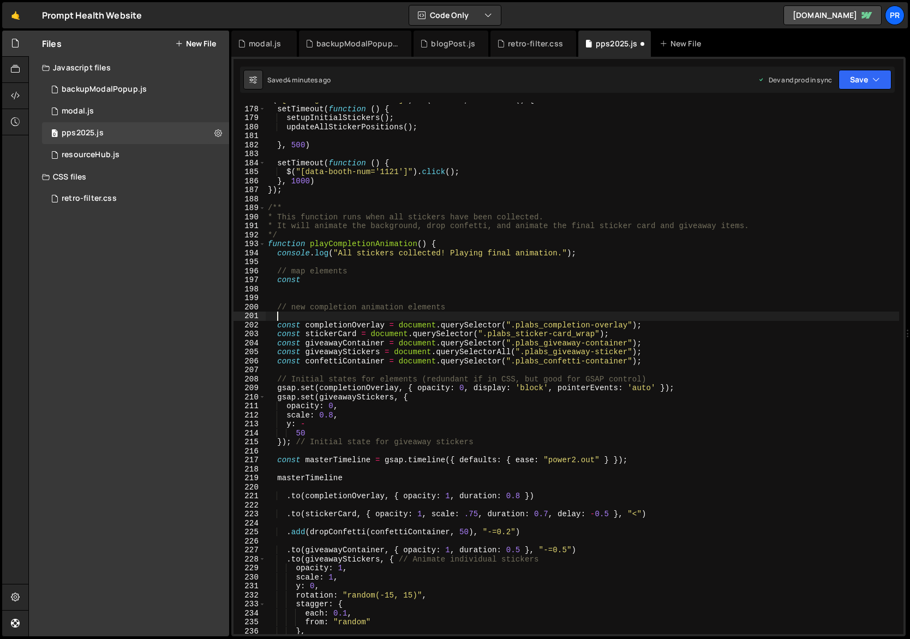
click at [359, 279] on div "$ ( "[data-bg-vid-test='booth']" ) . on ( "click" , function ( ) { setTimeout (…" at bounding box center [683, 370] width 834 height 550
paste textarea "map_img""
type textarea "const map = document.querySelector(".map_img");"
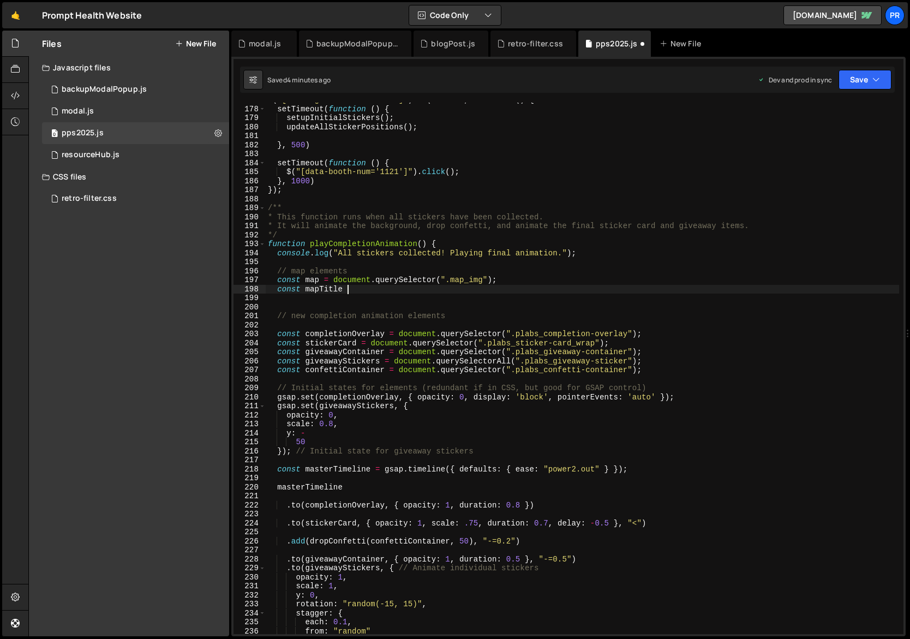
scroll to position [0, 5]
drag, startPoint x: 334, startPoint y: 279, endPoint x: 526, endPoint y: 280, distance: 192.1
click at [526, 280] on div "$ ( "[data-bg-vid-test='booth']" ) . on ( "click" , function ( ) { setTimeout (…" at bounding box center [683, 370] width 834 height 550
click at [384, 289] on div "$ ( "[data-bg-vid-test='booth']" ) . on ( "click" , function ( ) { setTimeout (…" at bounding box center [683, 370] width 834 height 550
paste textarea "document.querySelector(".map_img");"
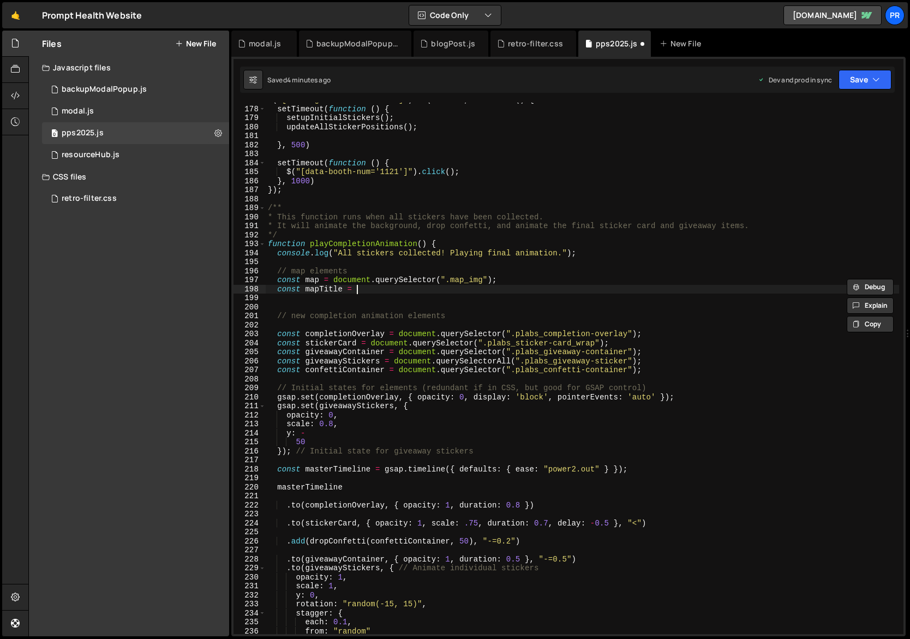
type textarea "const mapTitle = document.querySelector(".map_img");"
click at [539, 292] on div "$ ( "[data-bg-vid-test='booth']" ) . on ( "click" , function ( ) { setTimeout (…" at bounding box center [683, 370] width 834 height 550
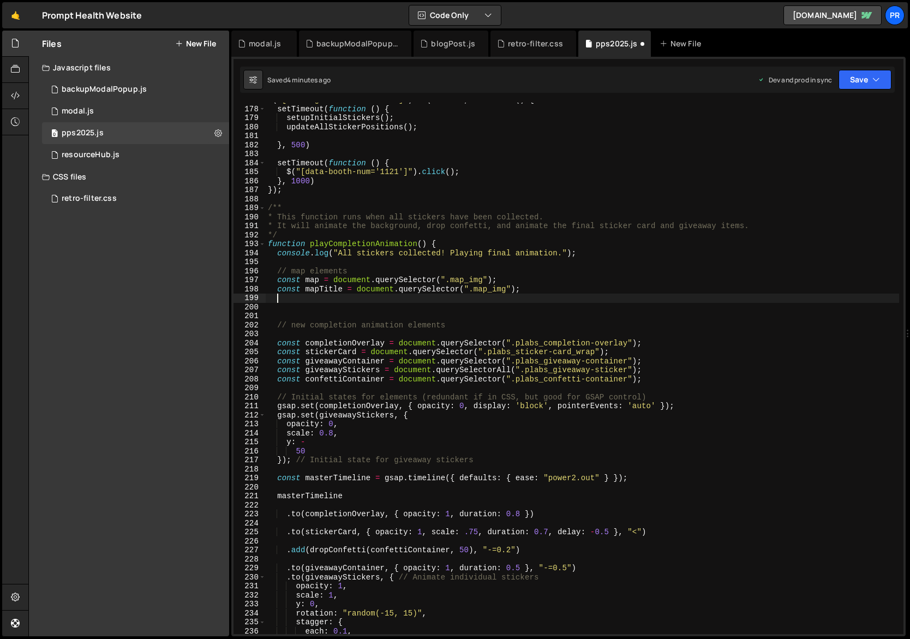
scroll to position [0, 0]
paste textarea "const mapTitle = document.querySelector(".map_img");"
click at [343, 298] on div "$ ( "[data-bg-vid-test='booth']" ) . on ( "click" , function ( ) { setTimeout (…" at bounding box center [683, 370] width 834 height 550
drag, startPoint x: 343, startPoint y: 297, endPoint x: 319, endPoint y: 296, distance: 24.0
click at [319, 296] on div "$ ( "[data-bg-vid-test='booth']" ) . on ( "click" , function ( ) { setTimeout (…" at bounding box center [683, 370] width 834 height 550
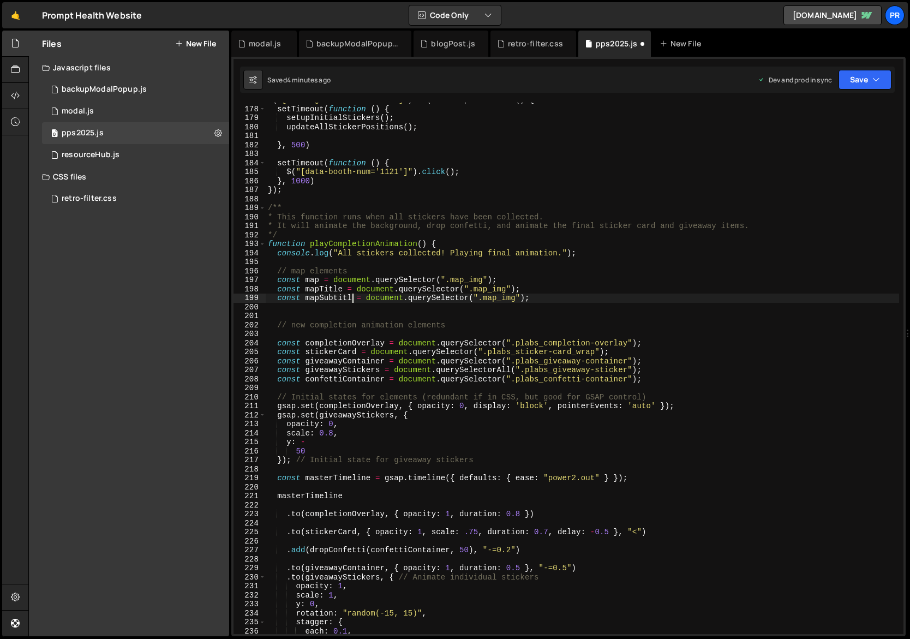
scroll to position [0, 6]
click at [343, 288] on div "$ ( "[data-bg-vid-test='booth']" ) . on ( "click" , function ( ) { setTimeout (…" at bounding box center [683, 370] width 834 height 550
drag, startPoint x: 540, startPoint y: 300, endPoint x: 238, endPoint y: 296, distance: 301.8
click at [238, 296] on div "const mapTitles = document.querySelector(".map_img"); 177 178 179 180 181 182 1…" at bounding box center [569, 368] width 670 height 531
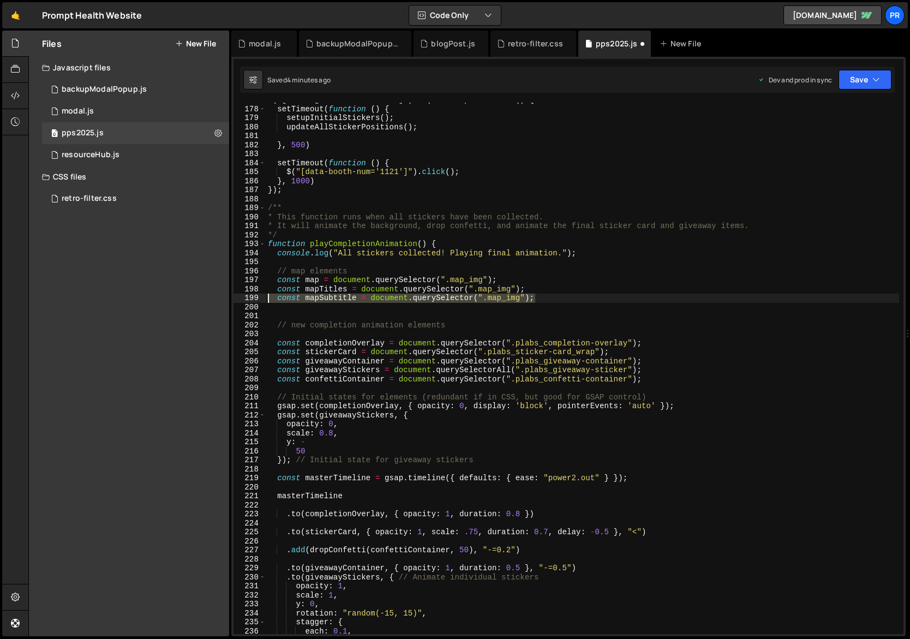
type textarea "const mapSubtitle = document.querySelector(".map_img");"
drag, startPoint x: 479, startPoint y: 289, endPoint x: 511, endPoint y: 289, distance: 32.2
click at [511, 289] on div "$ ( "[data-bg-vid-test='booth']" ) . on ( "click" , function ( ) { setTimeout (…" at bounding box center [683, 370] width 834 height 550
paste textarea "pLabs_text-eyebrow"
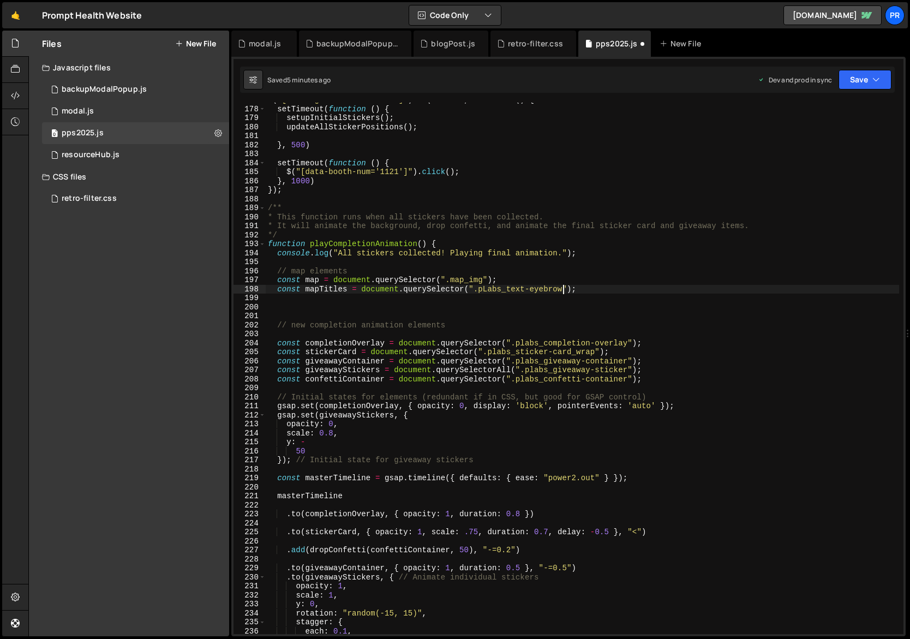
click at [479, 288] on div "$ ( "[data-bg-vid-test='booth']" ) . on ( "click" , function ( ) { setTimeout (…" at bounding box center [683, 370] width 834 height 550
paste textarea "map-containerpLabs_"
drag, startPoint x: 491, startPoint y: 288, endPoint x: 485, endPoint y: 288, distance: 6.0
click at [485, 288] on div "$ ( "[data-bg-vid-test='booth']" ) . on ( "click" , function ( ) { setTimeout (…" at bounding box center [683, 370] width 834 height 550
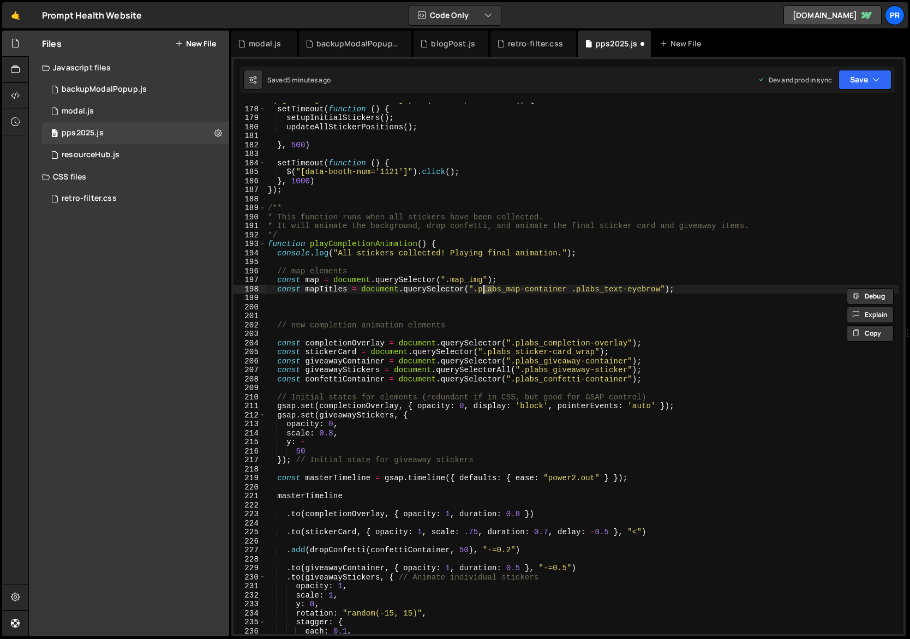
click at [488, 289] on div "$ ( "[data-bg-vid-test='booth']" ) . on ( "click" , function ( ) { setTimeout (…" at bounding box center [583, 368] width 634 height 531
type textarea "const mapTitles = document.querySelector(".plabs_map-container .plabs_text-eyeb…"
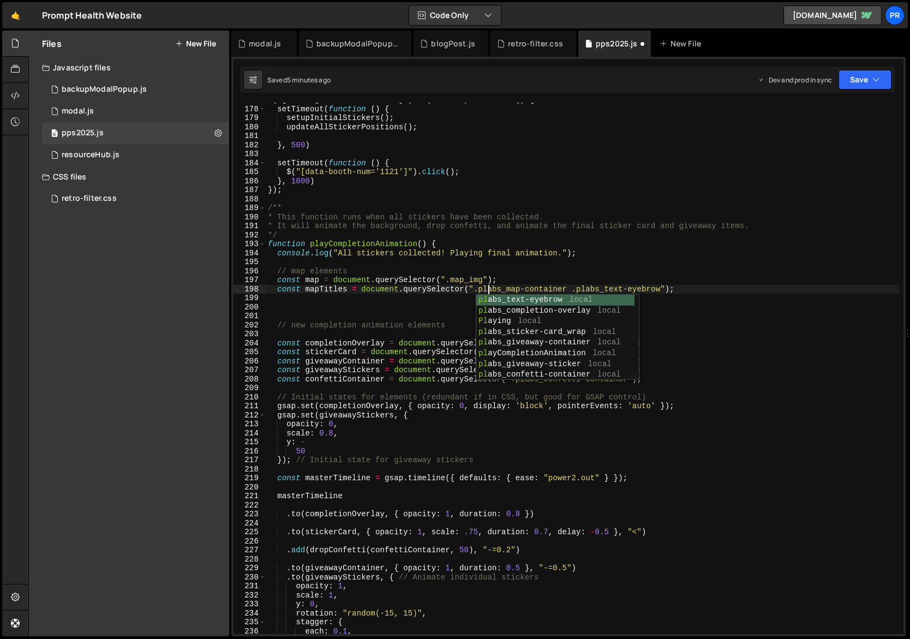
click at [671, 260] on div "$ ( "[data-bg-vid-test='booth']" ) . on ( "click" , function ( ) { setTimeout (…" at bounding box center [683, 370] width 834 height 550
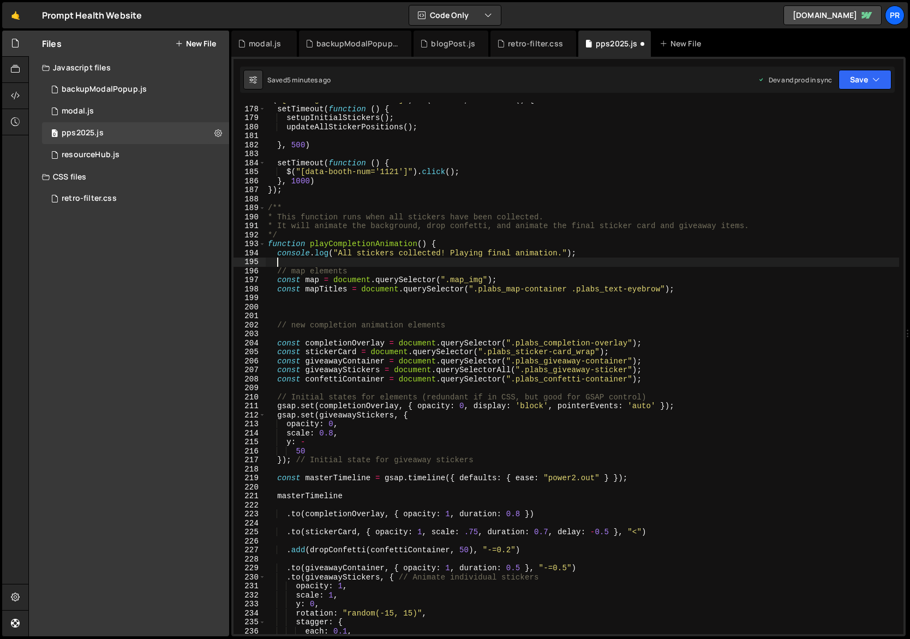
scroll to position [0, 0]
click at [487, 288] on div "$ ( "[data-bg-vid-test='booth']" ) . on ( "click" , function ( ) { setTimeout (…" at bounding box center [683, 370] width 834 height 550
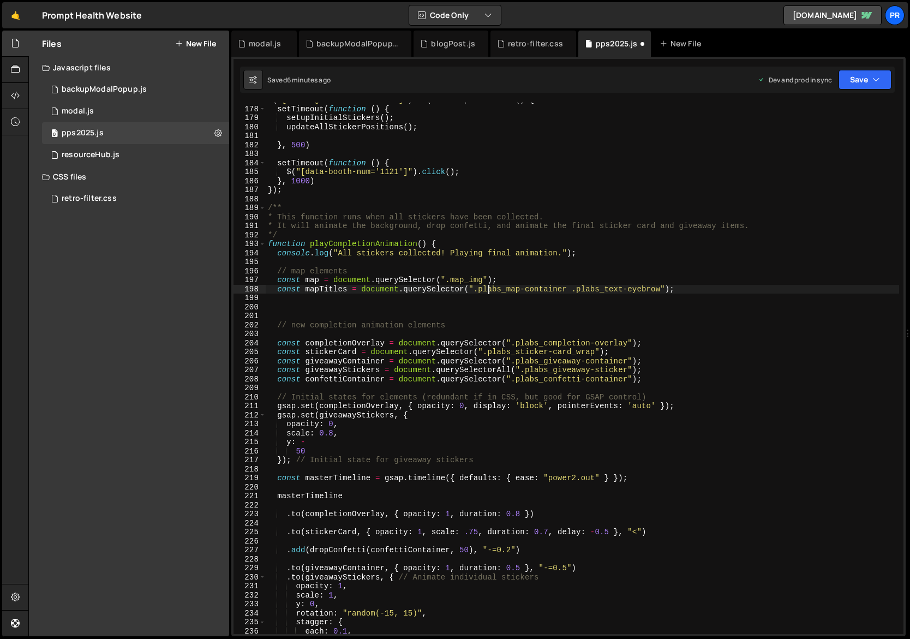
type textarea "// Initial states for elements (redundant if in CSS, but good for GSAP control)"
click at [482, 295] on div "$ ( "[data-bg-vid-test='booth']" ) . on ( "click" , function ( ) { setTimeout (…" at bounding box center [683, 370] width 834 height 550
click at [514, 280] on div "$ ( "[data-bg-vid-test='booth']" ) . on ( "click" , function ( ) { setTimeout (…" at bounding box center [683, 370] width 834 height 550
drag, startPoint x: 686, startPoint y: 291, endPoint x: 363, endPoint y: 290, distance: 323.6
click at [363, 290] on div "$ ( "[data-bg-vid-test='booth']" ) . on ( "click" , function ( ) { setTimeout (…" at bounding box center [683, 370] width 834 height 550
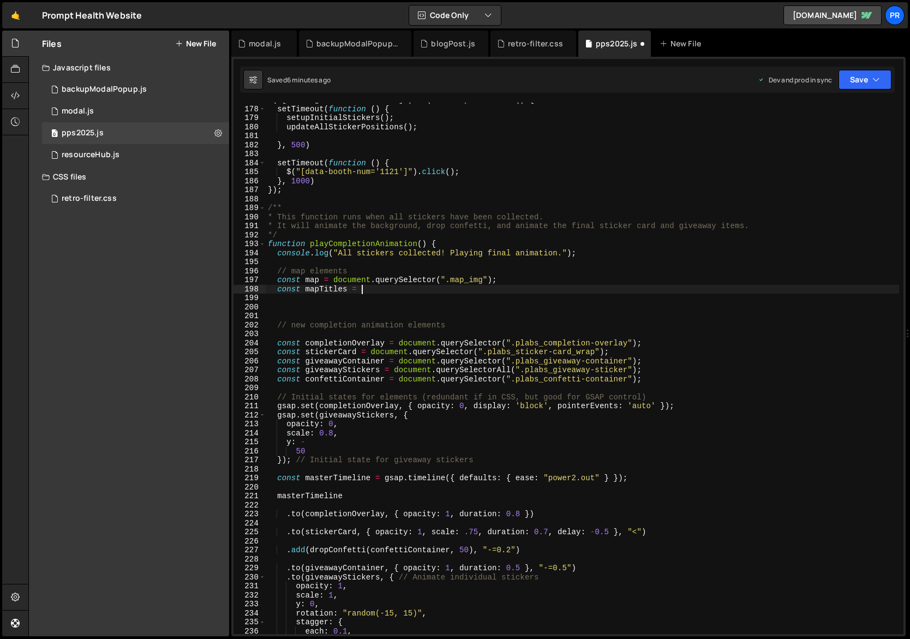
click at [527, 277] on div "$ ( "[data-bg-vid-test='booth']" ) . on ( "click" , function ( ) { setTimeout (…" at bounding box center [683, 370] width 834 height 550
type textarea "const map = document.querySelector(".map_img");"
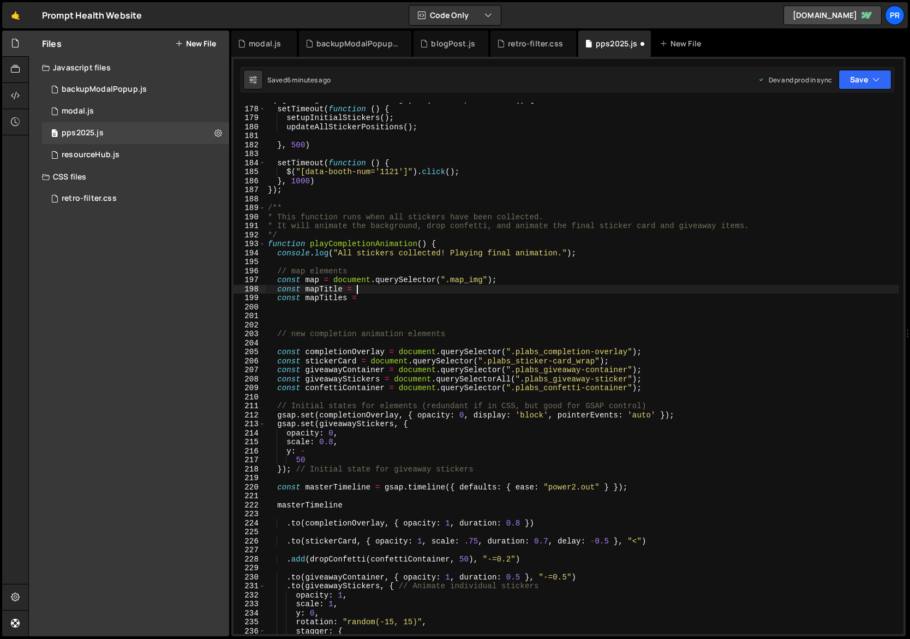
scroll to position [0, 5]
paste textarea "pLabs_text-eyebrow"
drag, startPoint x: 335, startPoint y: 280, endPoint x: 534, endPoint y: 280, distance: 198.6
click at [534, 280] on div "$ ( "[data-bg-vid-test='booth']" ) . on ( "click" , function ( ) { setTimeout (…" at bounding box center [683, 370] width 834 height 550
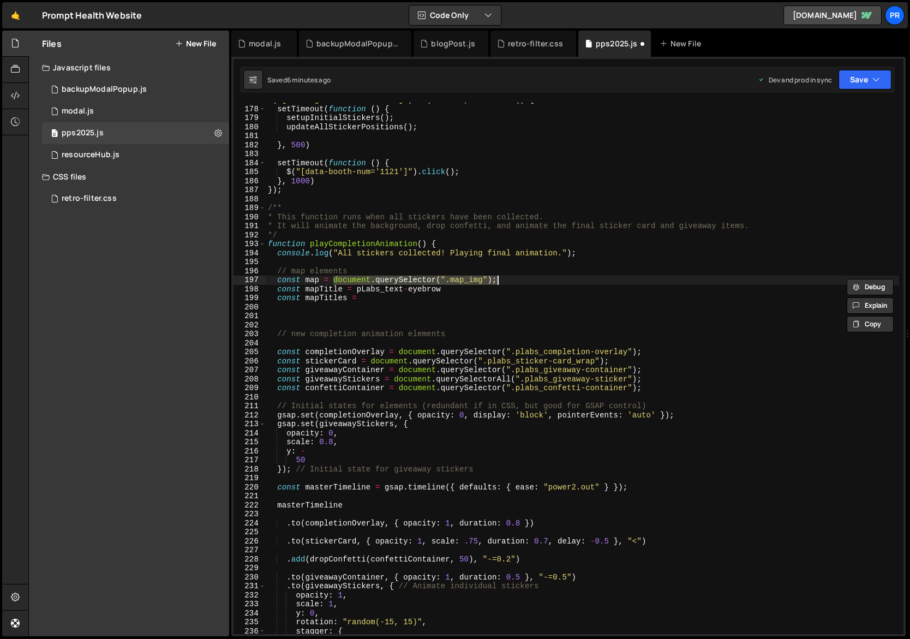
click at [356, 289] on div "$ ( "[data-bg-vid-test='booth']" ) . on ( "click" , function ( ) { setTimeout (…" at bounding box center [683, 370] width 834 height 550
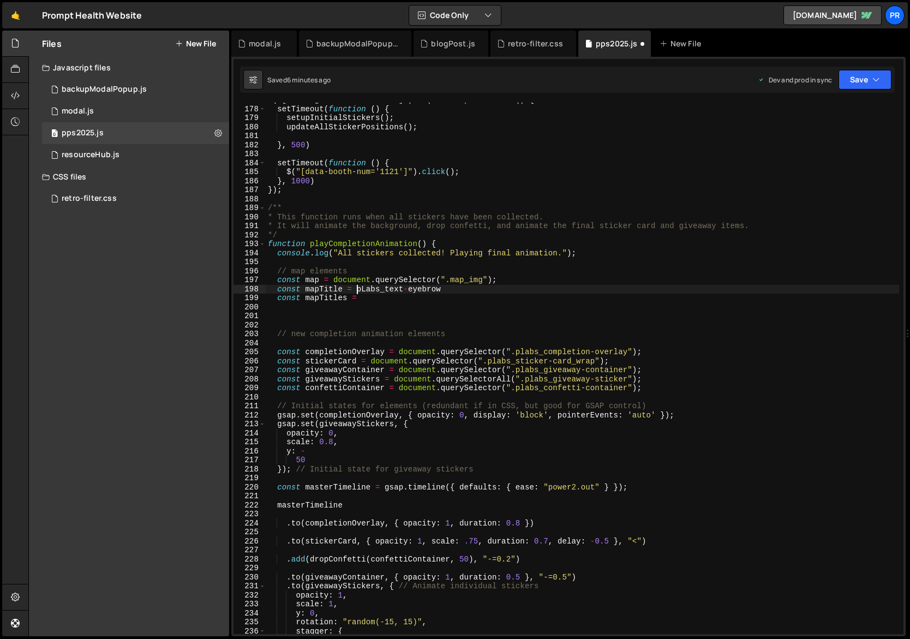
paste textarea "document.querySelector(".map_img");"
drag, startPoint x: 620, startPoint y: 288, endPoint x: 515, endPoint y: 286, distance: 104.8
click at [516, 286] on div "$ ( "[data-bg-vid-test='booth']" ) . on ( "click" , function ( ) { setTimeout (…" at bounding box center [683, 370] width 834 height 550
drag, startPoint x: 507, startPoint y: 288, endPoint x: 475, endPoint y: 288, distance: 32.2
click at [475, 288] on div "$ ( "[data-bg-vid-test='booth']" ) . on ( "click" , function ( ) { setTimeout (…" at bounding box center [683, 370] width 834 height 550
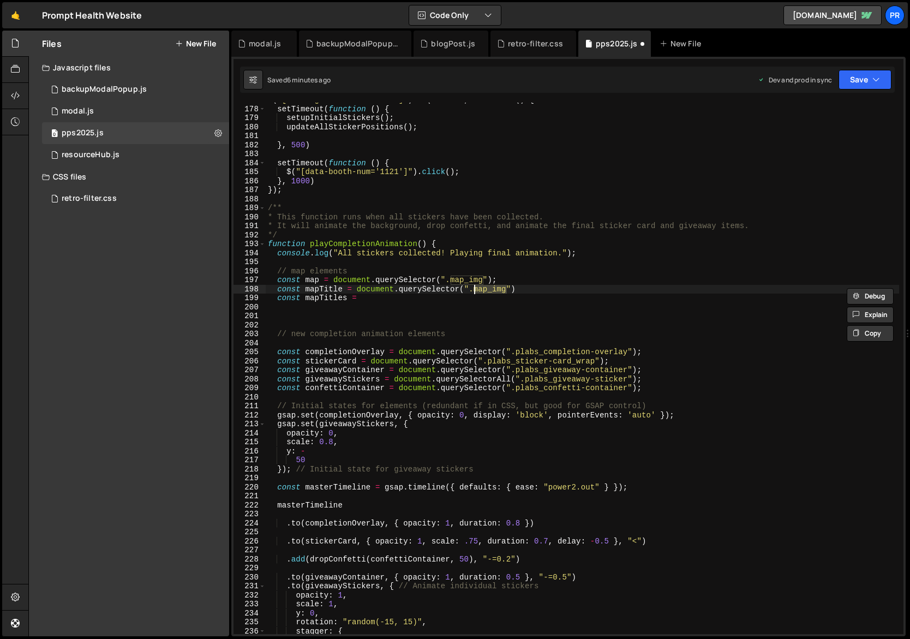
paste textarea "pLabs_text-eyebrow"
click at [487, 286] on div "$ ( "[data-bg-vid-test='booth']" ) . on ( "click" , function ( ) { setTimeout (…" at bounding box center [683, 370] width 834 height 550
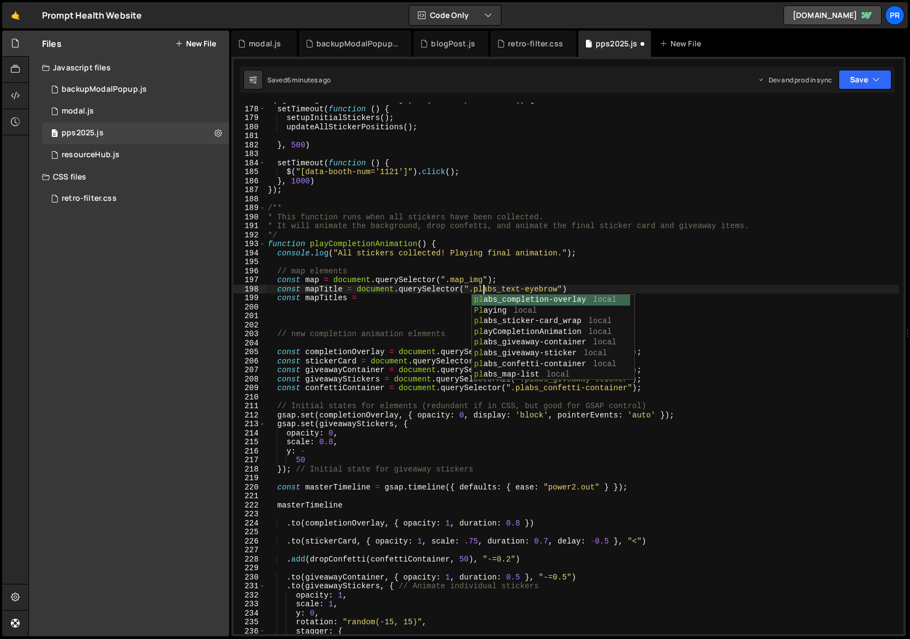
scroll to position [0, 15]
click at [560, 282] on div "$ ( "[data-bg-vid-test='booth']" ) . on ( "click" , function ( ) { setTimeout (…" at bounding box center [683, 370] width 834 height 550
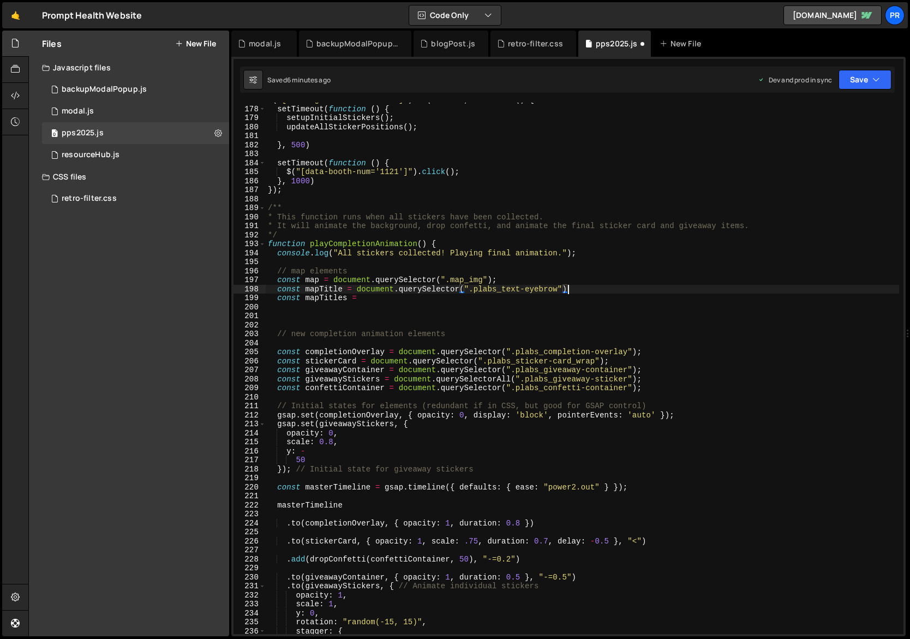
click at [571, 289] on div "$ ( "[data-bg-vid-test='booth']" ) . on ( "click" , function ( ) { setTimeout (…" at bounding box center [683, 370] width 834 height 550
drag, startPoint x: 559, startPoint y: 286, endPoint x: 586, endPoint y: 286, distance: 26.2
click at [559, 286] on div "$ ( "[data-bg-vid-test='booth']" ) . on ( "click" , function ( ) { setTimeout (…" at bounding box center [683, 370] width 834 height 550
paste textarea "is-map-heading"
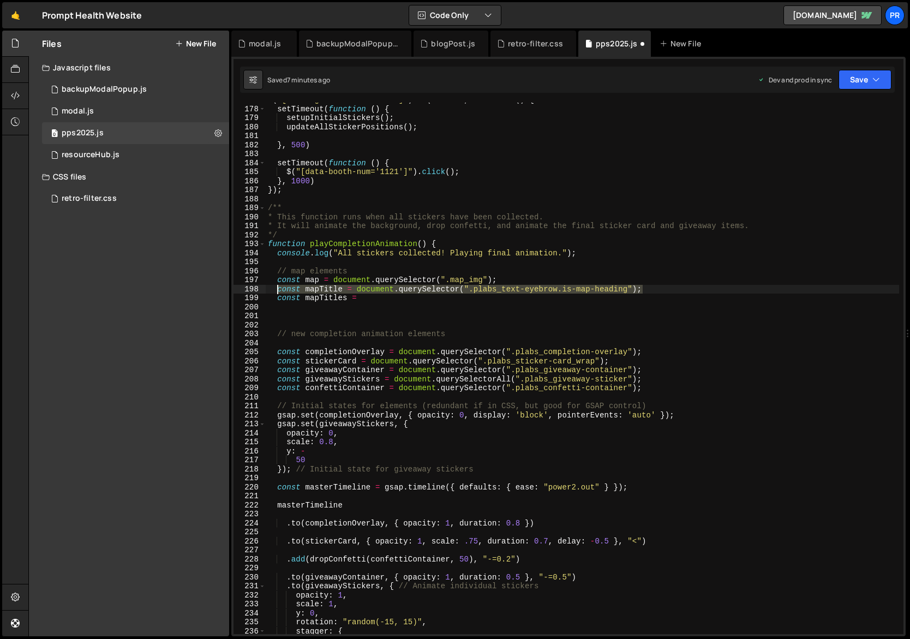
drag, startPoint x: 686, startPoint y: 290, endPoint x: 278, endPoint y: 288, distance: 408.7
click at [278, 288] on div "$ ( "[data-bg-vid-test='booth']" ) . on ( "click" , function ( ) { setTimeout (…" at bounding box center [683, 370] width 834 height 550
type textarea "const mapTitle = document.querySelector(".plabs_text-eyebrow.is-map-heading");"
click at [655, 290] on div "$ ( "[data-bg-vid-test='booth']" ) . on ( "click" , function ( ) { setTimeout (…" at bounding box center [583, 368] width 634 height 531
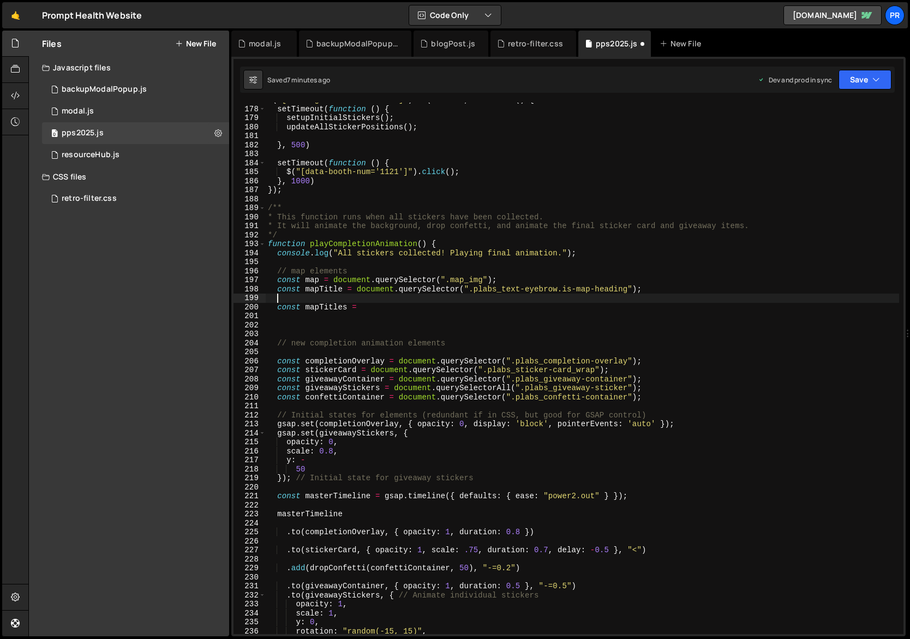
scroll to position [0, 0]
paste textarea "const mapTitle = document.querySelector(".plabs_text-eyebrow.is-map-heading");"
click at [319, 296] on div "$ ( "[data-bg-vid-test='booth']" ) . on ( "click" , function ( ) { setTimeout (…" at bounding box center [683, 370] width 834 height 550
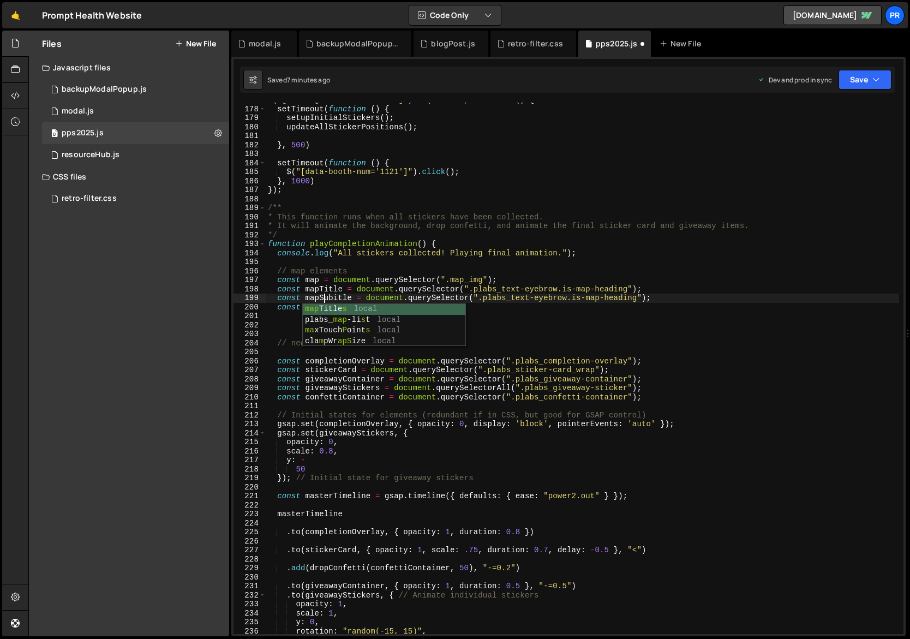
click at [387, 279] on div "$ ( "[data-bg-vid-test='booth']" ) . on ( "click" , function ( ) { setTimeout (…" at bounding box center [683, 370] width 834 height 550
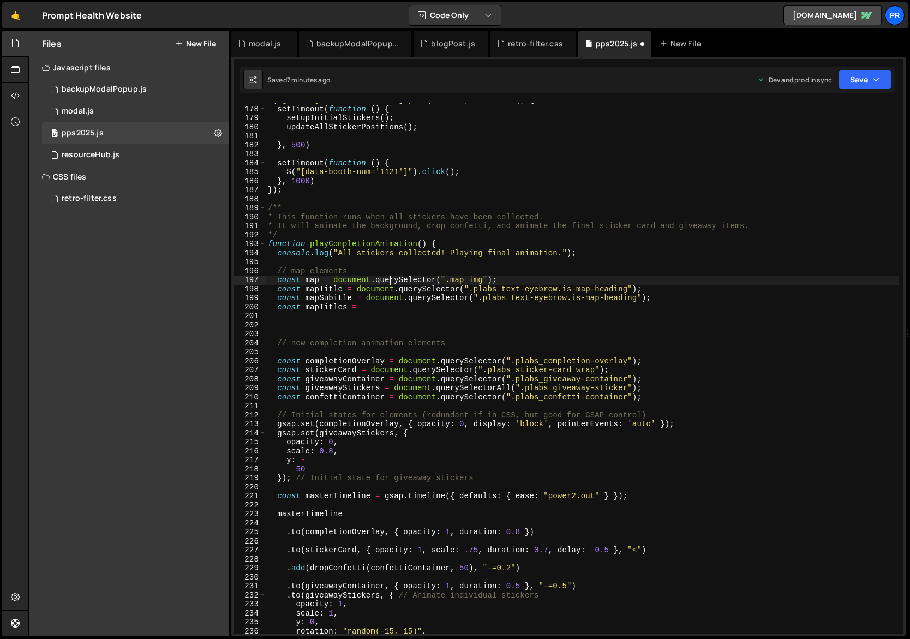
click at [304, 306] on div "$ ( "[data-bg-vid-test='booth']" ) . on ( "click" , function ( ) { setTimeout (…" at bounding box center [683, 370] width 834 height 550
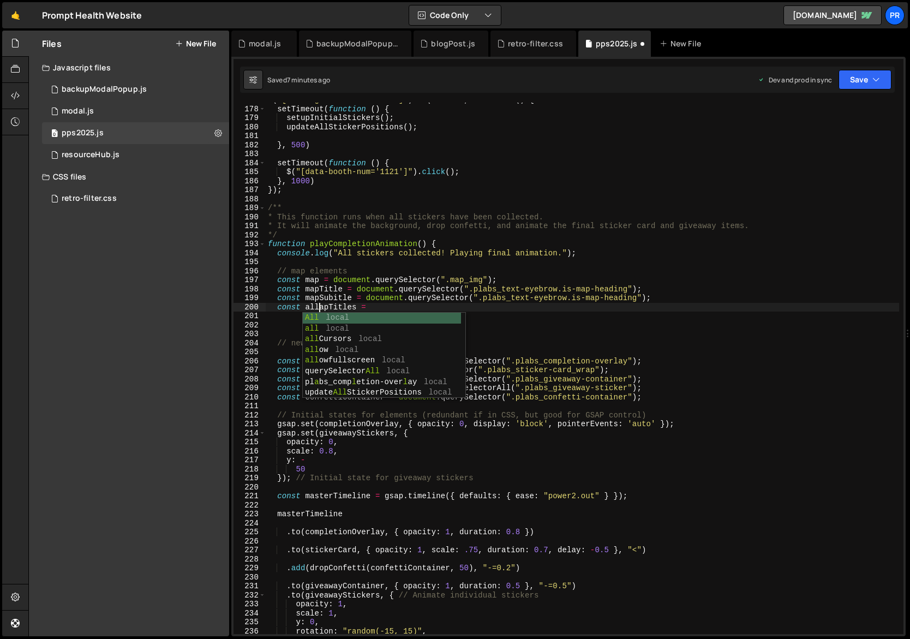
scroll to position [0, 3]
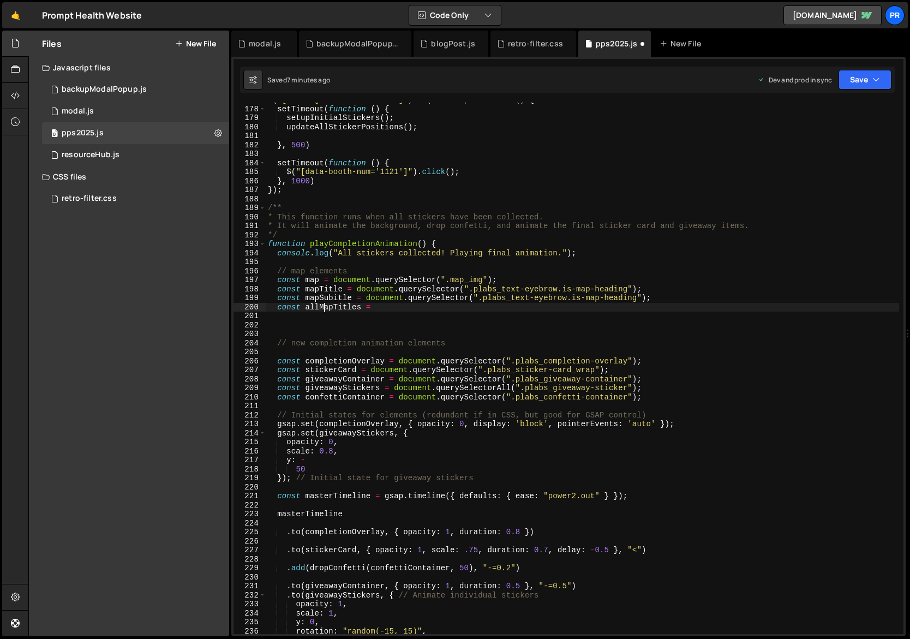
click at [378, 312] on div "$ ( "[data-bg-vid-test='booth']" ) . on ( "click" , function ( ) { setTimeout (…" at bounding box center [683, 370] width 834 height 550
type textarea "const allMapTitles ="
click at [393, 311] on div "$ ( "[data-bg-vid-test='booth']" ) . on ( "click" , function ( ) { setTimeout (…" at bounding box center [683, 370] width 834 height 550
drag, startPoint x: 393, startPoint y: 307, endPoint x: 257, endPoint y: 304, distance: 135.9
click at [257, 304] on div "const allMapTitles = 177 178 179 180 181 182 183 184 185 186 187 188 189 190 19…" at bounding box center [569, 368] width 670 height 531
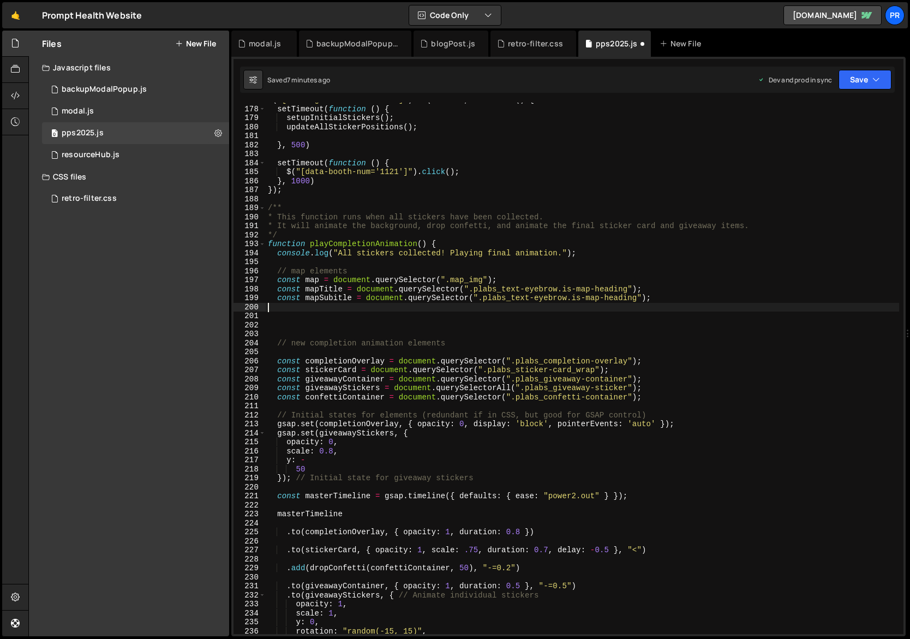
scroll to position [0, 0]
type textarea "const mapSubitle = document.querySelector(".plabs_text-eyebrow.is-map-heading");"
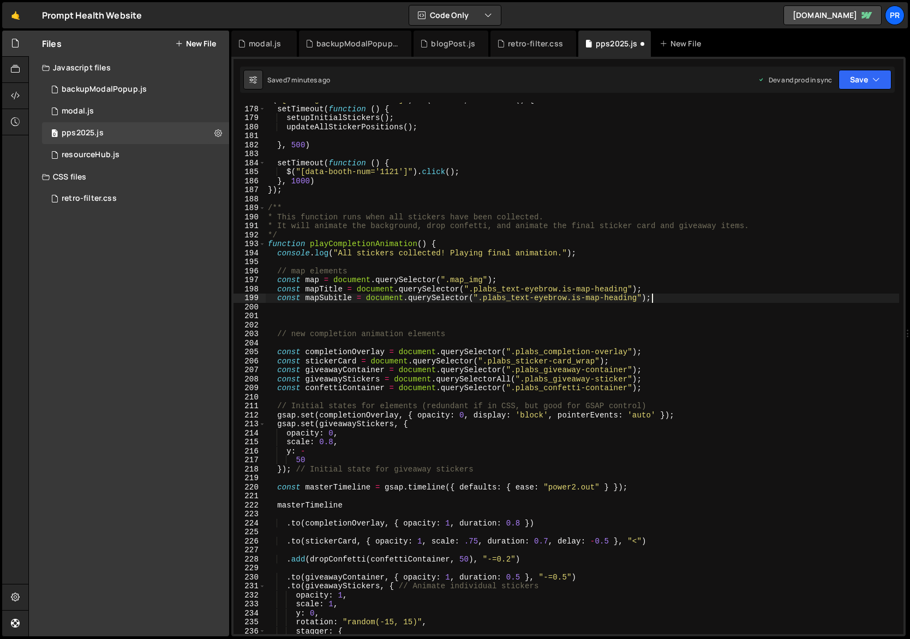
click at [285, 317] on div "$ ( "[data-bg-vid-test='booth']" ) . on ( "click" , function ( ) { setTimeout (…" at bounding box center [683, 370] width 834 height 550
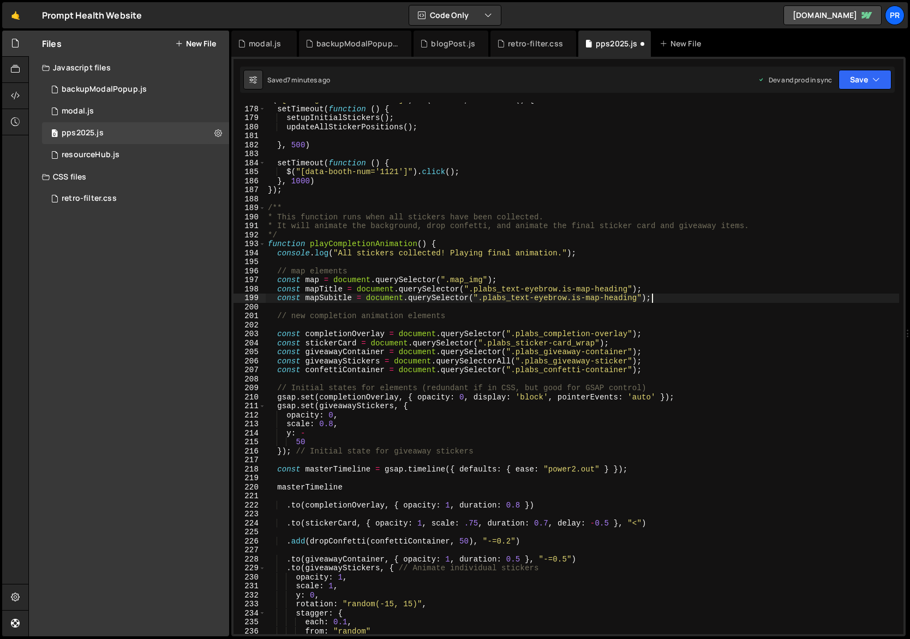
scroll to position [1628, 0]
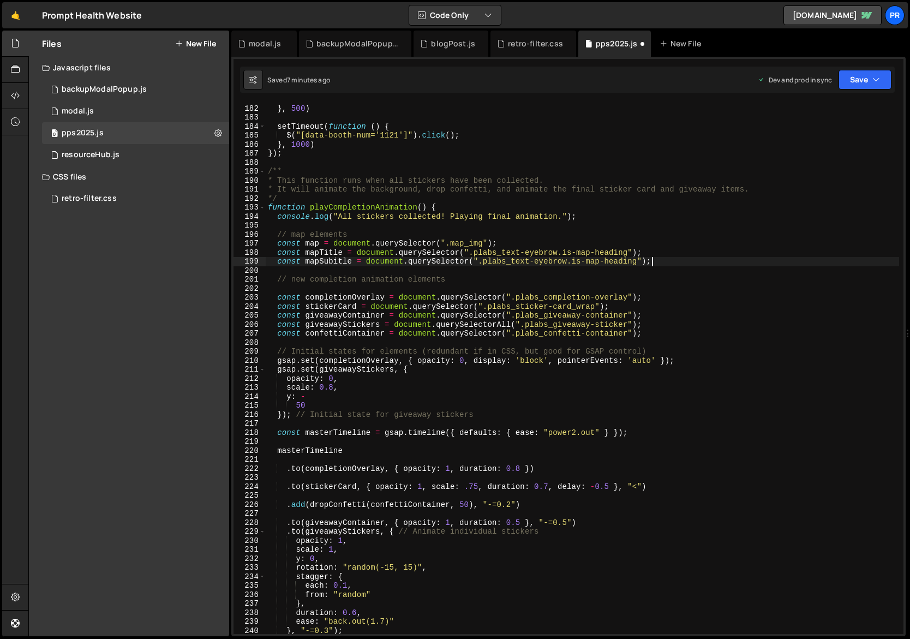
click at [351, 450] on div "} , 500 ) setTimeout ( function ( ) { $ ( "[data-booth-num='1121']" ) . click (…" at bounding box center [683, 370] width 834 height 550
type textarea "masterTimeline"
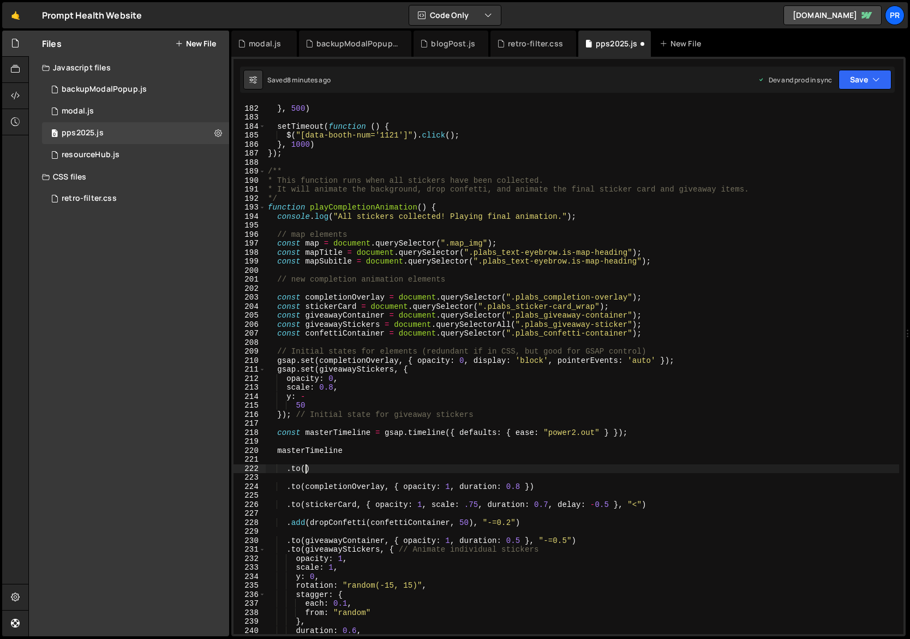
scroll to position [0, 2]
click at [323, 251] on div "} , 500 ) setTimeout ( function ( ) { $ ( "[data-booth-num='1121']" ) . click (…" at bounding box center [683, 370] width 834 height 550
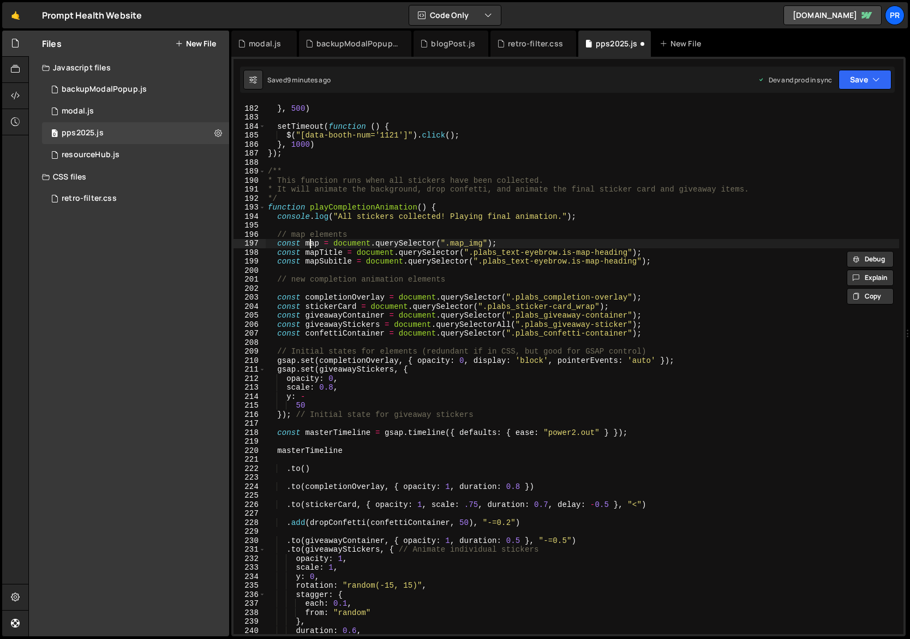
click at [312, 242] on div "} , 500 ) setTimeout ( function ( ) { $ ( "[data-booth-num='1121']" ) . click (…" at bounding box center [683, 370] width 834 height 550
click at [307, 470] on div "} , 500 ) setTimeout ( function ( ) { $ ( "[data-booth-num='1121']" ) . click (…" at bounding box center [683, 370] width 834 height 550
paste textarea "map"
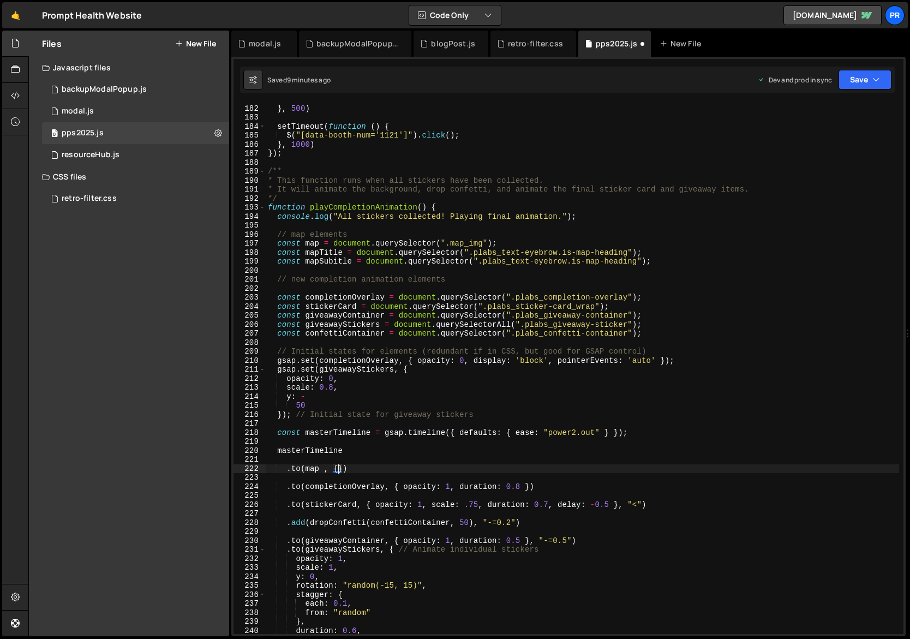
scroll to position [0, 5]
drag, startPoint x: 395, startPoint y: 487, endPoint x: 529, endPoint y: 483, distance: 134.3
click at [529, 483] on div "} , 500 ) setTimeout ( function ( ) { $ ( "[data-booth-num='1121']" ) . click (…" at bounding box center [683, 370] width 834 height 550
click at [337, 466] on div "} , 500 ) setTimeout ( function ( ) { $ ( "[data-booth-num='1121']" ) . click (…" at bounding box center [683, 370] width 834 height 550
paste textarea "{ opacity: 1, duration: 0.8 }"
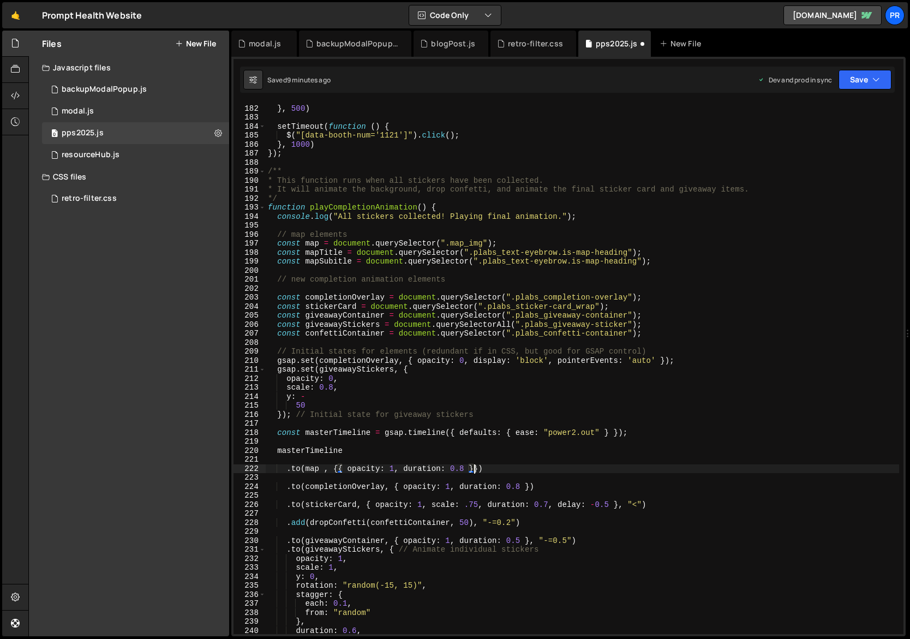
click at [344, 469] on div "} , 500 ) setTimeout ( function ( ) { $ ( "[data-booth-num='1121']" ) . click (…" at bounding box center [683, 370] width 834 height 550
click at [471, 467] on div "} , 500 ) setTimeout ( function ( ) { $ ( "[data-booth-num='1121']" ) . click (…" at bounding box center [683, 370] width 834 height 550
click at [495, 469] on div "} , 500 ) setTimeout ( function ( ) { $ ( "[data-booth-num='1121']" ) . click (…" at bounding box center [683, 370] width 834 height 550
click at [321, 253] on div "} , 500 ) setTimeout ( function ( ) { $ ( "[data-booth-num='1121']" ) . click (…" at bounding box center [683, 370] width 834 height 550
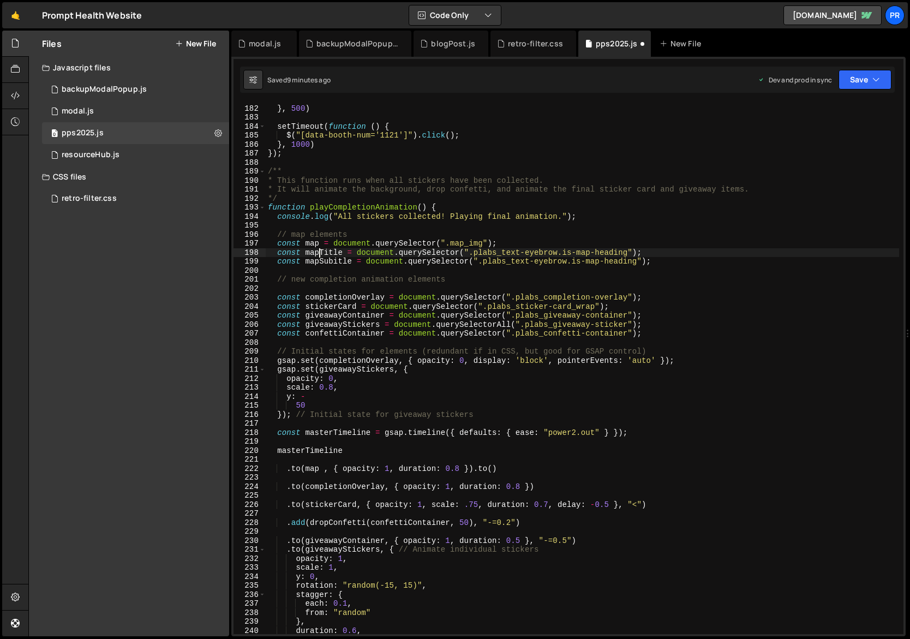
click at [321, 253] on div "} , 500 ) setTimeout ( function ( ) { $ ( "[data-booth-num='1121']" ) . click (…" at bounding box center [683, 370] width 834 height 550
click at [504, 467] on div "} , 500 ) setTimeout ( function ( ) { $ ( "[data-booth-num='1121']" ) . click (…" at bounding box center [683, 370] width 834 height 550
click at [493, 469] on div "} , 500 ) setTimeout ( function ( ) { $ ( "[data-booth-num='1121']" ) . click (…" at bounding box center [683, 370] width 834 height 550
click at [322, 254] on div "} , 500 ) setTimeout ( function ( ) { $ ( "[data-booth-num='1121']" ) . click (…" at bounding box center [683, 370] width 834 height 550
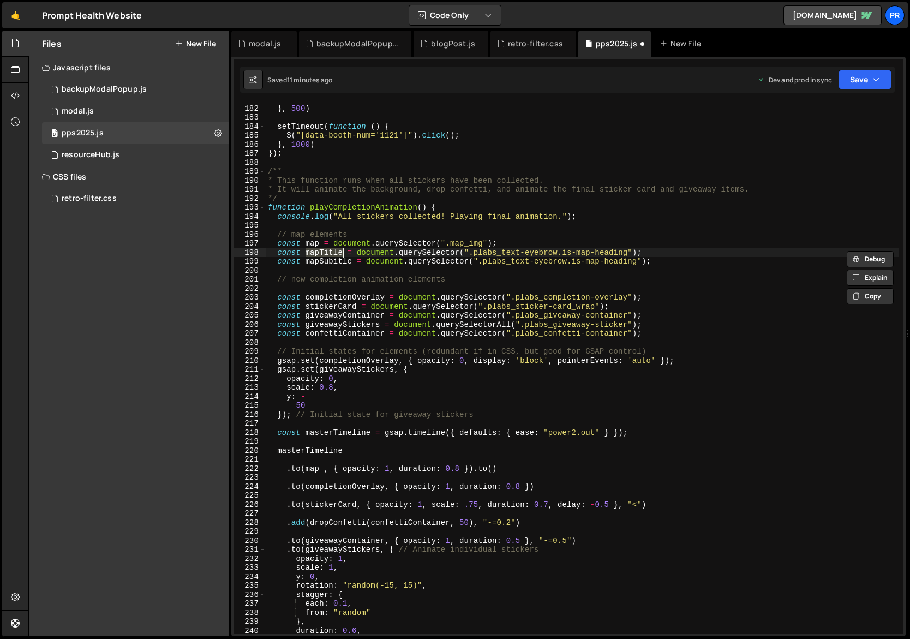
click at [492, 467] on div "} , 500 ) setTimeout ( function ( ) { $ ( "[data-booth-num='1121']" ) . click (…" at bounding box center [683, 370] width 834 height 550
paste textarea "mapTitle"
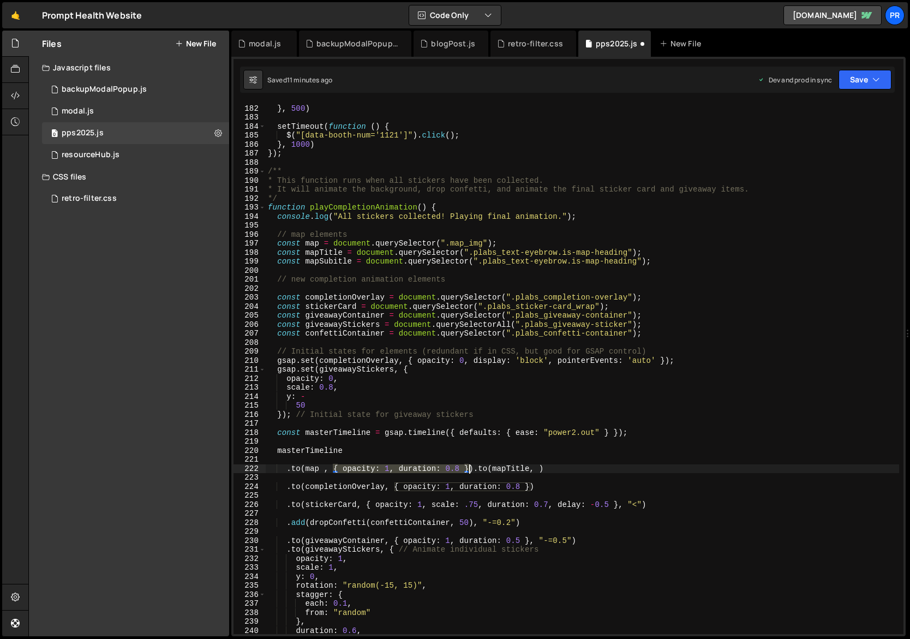
drag, startPoint x: 333, startPoint y: 467, endPoint x: 469, endPoint y: 467, distance: 135.3
click at [469, 467] on div "} , 500 ) setTimeout ( function ( ) { $ ( "[data-booth-num='1121']" ) . click (…" at bounding box center [683, 370] width 834 height 550
click at [538, 469] on div "} , 500 ) setTimeout ( function ( ) { $ ( "[data-booth-num='1121']" ) . click (…" at bounding box center [683, 370] width 834 height 550
paste textarea "{ opacity: 1, duration: 0.8 }"
click at [456, 469] on div "} , 500 ) setTimeout ( function ( ) { $ ( "[data-booth-num='1121']" ) . click (…" at bounding box center [683, 370] width 834 height 550
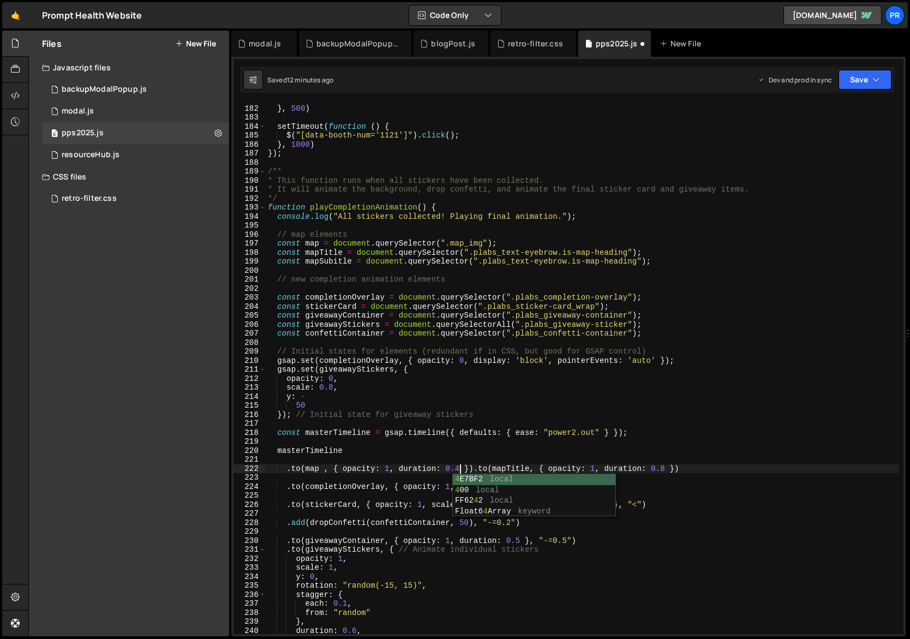
scroll to position [0, 14]
click at [662, 469] on div "} , 500 ) setTimeout ( function ( ) { $ ( "[data-booth-num='1121']" ) . click (…" at bounding box center [683, 370] width 834 height 550
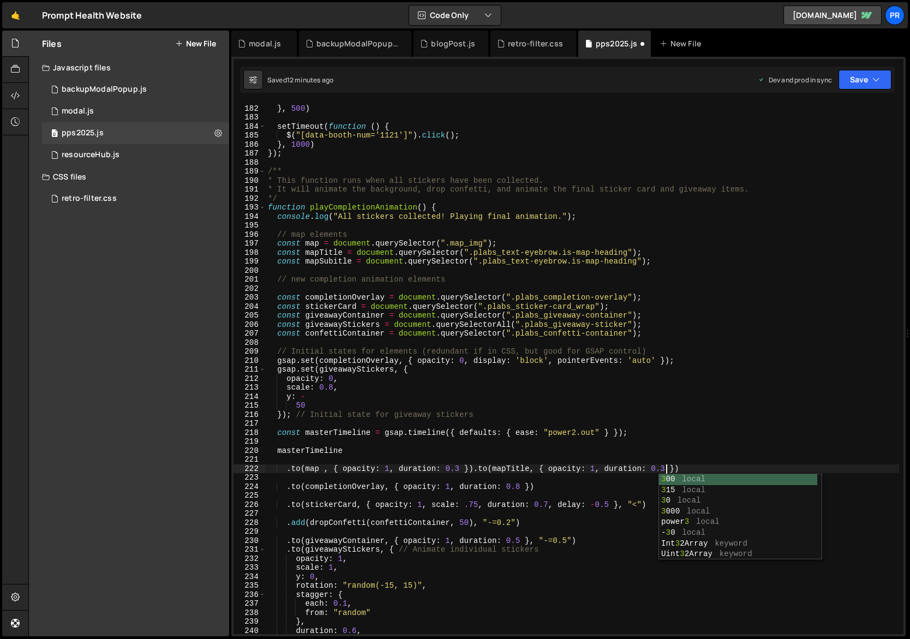
type textarea ".to(map , { opacity: 1, duration: 0.3 }).to(mapTitle, { opacity: 1, duration: 0…"
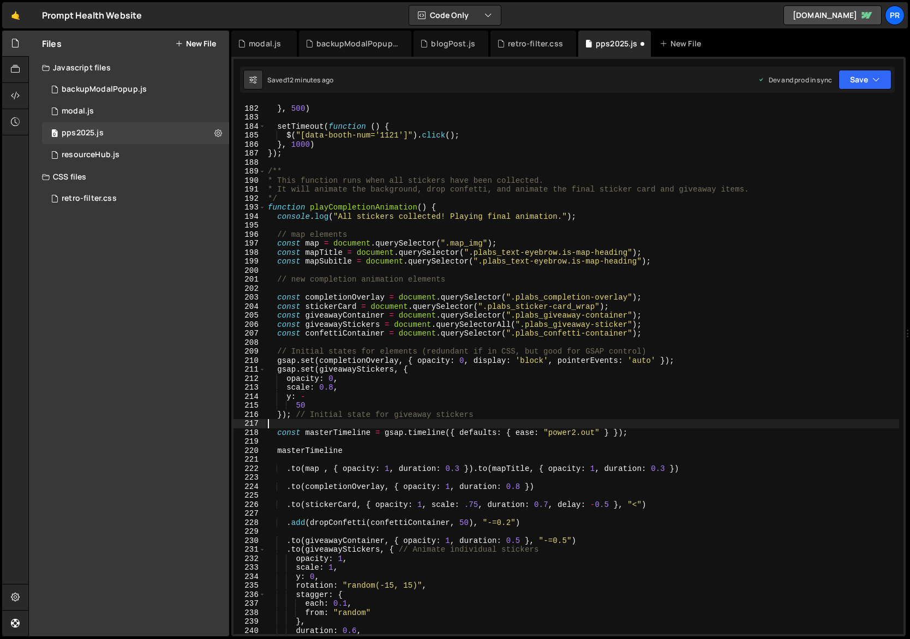
click at [640, 425] on div "} , 500 ) setTimeout ( function ( ) { $ ( "[data-booth-num='1121']" ) . click (…" at bounding box center [683, 370] width 834 height 550
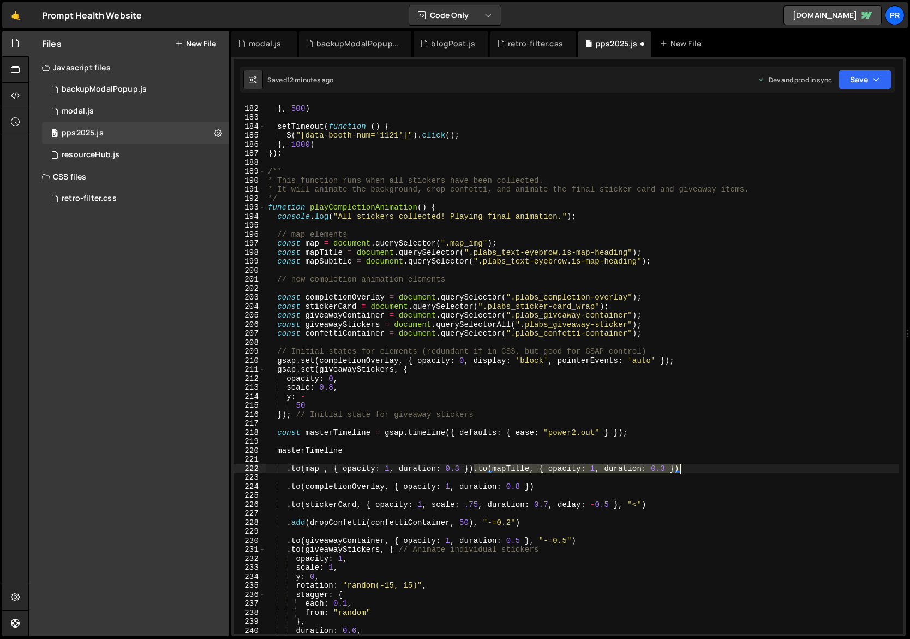
drag, startPoint x: 475, startPoint y: 469, endPoint x: 684, endPoint y: 467, distance: 209.0
click at [684, 467] on div "} , 500 ) setTimeout ( function ( ) { $ ( "[data-booth-num='1121']" ) . click (…" at bounding box center [683, 370] width 834 height 550
click at [696, 469] on div "} , 500 ) setTimeout ( function ( ) { $ ( "[data-booth-num='1121']" ) . click (…" at bounding box center [583, 368] width 634 height 531
paste textarea ".to(mapTitle, { opacity: 1, duration: 0.3 })"
click at [322, 262] on div "} , 500 ) setTimeout ( function ( ) { $ ( "[data-booth-num='1121']" ) . click (…" at bounding box center [683, 370] width 834 height 550
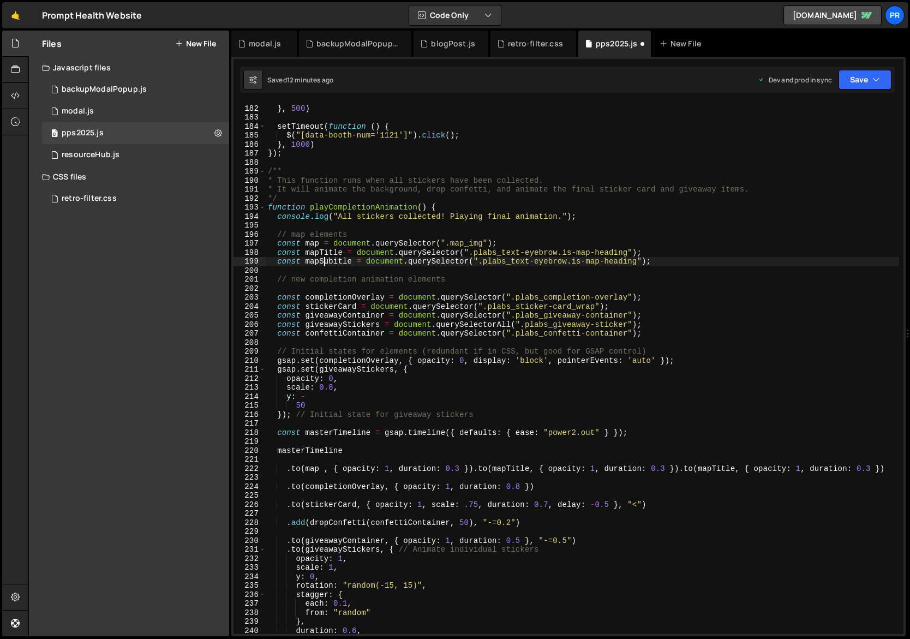
click at [322, 262] on div "} , 500 ) setTimeout ( function ( ) { $ ( "[data-booth-num='1121']" ) . click (…" at bounding box center [683, 370] width 834 height 550
click at [712, 469] on div "} , 500 ) setTimeout ( function ( ) { $ ( "[data-booth-num='1121']" ) . click (…" at bounding box center [683, 370] width 834 height 550
paste textarea "Sub"
click at [774, 468] on div "} , 500 ) setTimeout ( function ( ) { $ ( "[data-booth-num='1121']" ) . click (…" at bounding box center [683, 370] width 834 height 550
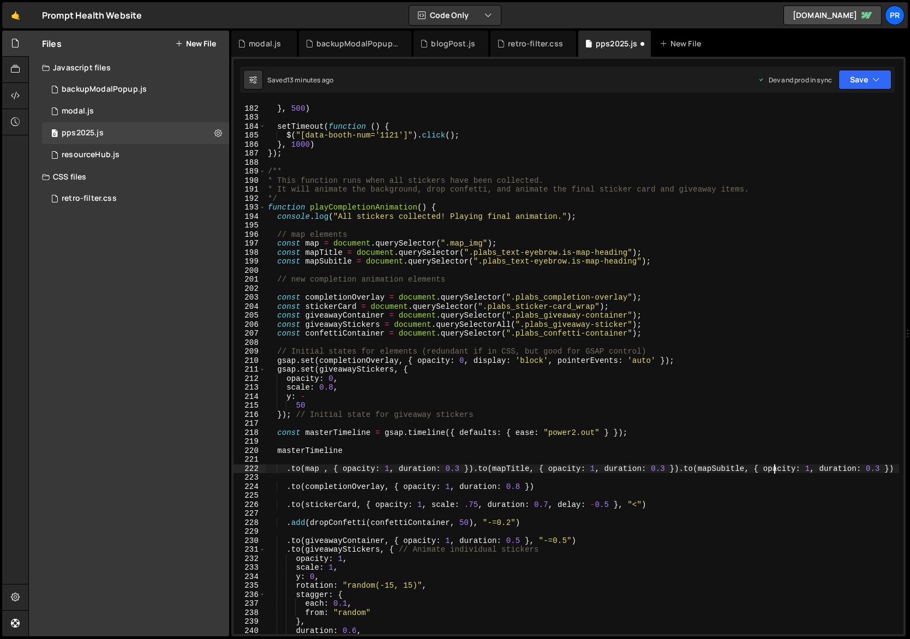
drag, startPoint x: 676, startPoint y: 467, endPoint x: 694, endPoint y: 468, distance: 17.5
click at [677, 467] on div "} , 500 ) setTimeout ( function ( ) { $ ( "[data-booth-num='1121']" ) . click (…" at bounding box center [683, 370] width 834 height 550
paste textarea ""<""
click at [885, 471] on div "} , 500 ) setTimeout ( function ( ) { $ ( "[data-booth-num='1121']" ) . click (…" at bounding box center [683, 370] width 834 height 550
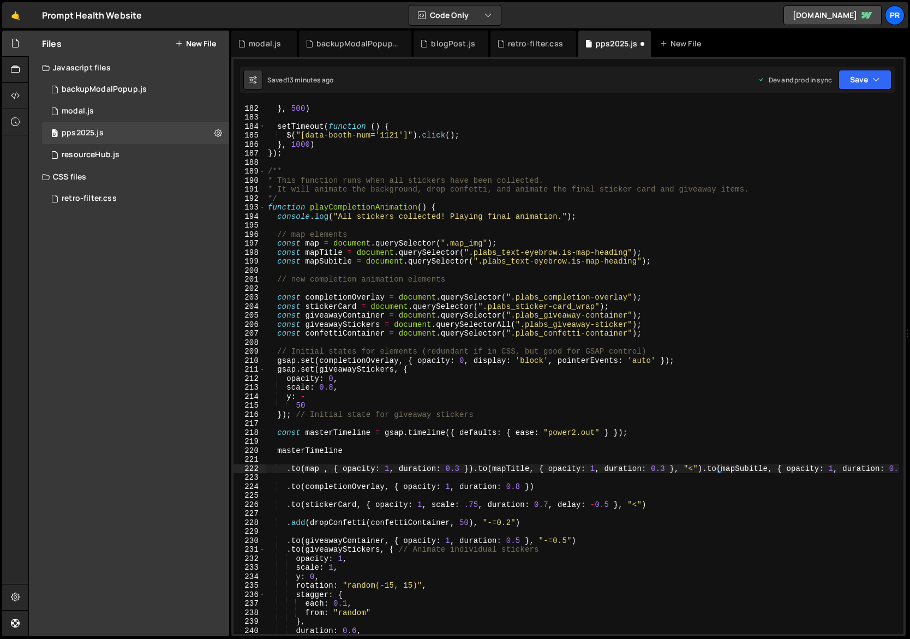
click at [885, 471] on div "} , 500 ) setTimeout ( function ( ) { $ ( "[data-booth-num='1121']" ) . click (…" at bounding box center [683, 370] width 834 height 550
click at [779, 465] on div "} , 500 ) setTimeout ( function ( ) { $ ( "[data-booth-num='1121']" ) . click (…" at bounding box center [683, 370] width 834 height 550
click at [704, 467] on div "} , 500 ) setTimeout ( function ( ) { $ ( "[data-booth-num='1121']" ) . click (…" at bounding box center [683, 370] width 834 height 550
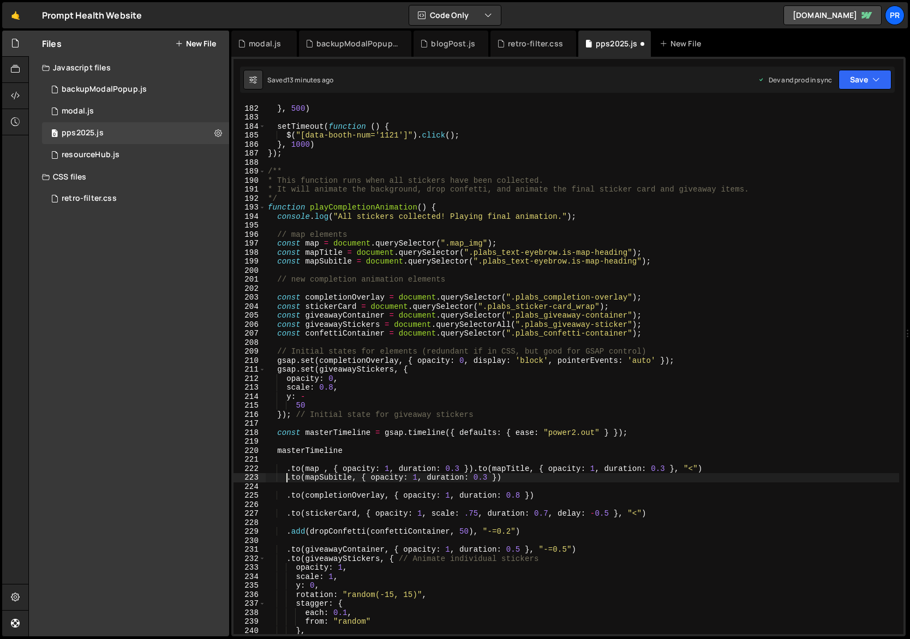
click at [497, 477] on div "} , 500 ) setTimeout ( function ( ) { $ ( "[data-booth-num='1121']" ) . click (…" at bounding box center [683, 370] width 834 height 550
paste textarea ""<""
click at [475, 469] on div "} , 500 ) setTimeout ( function ( ) { $ ( "[data-booth-num='1121']" ) . click (…" at bounding box center [683, 370] width 834 height 550
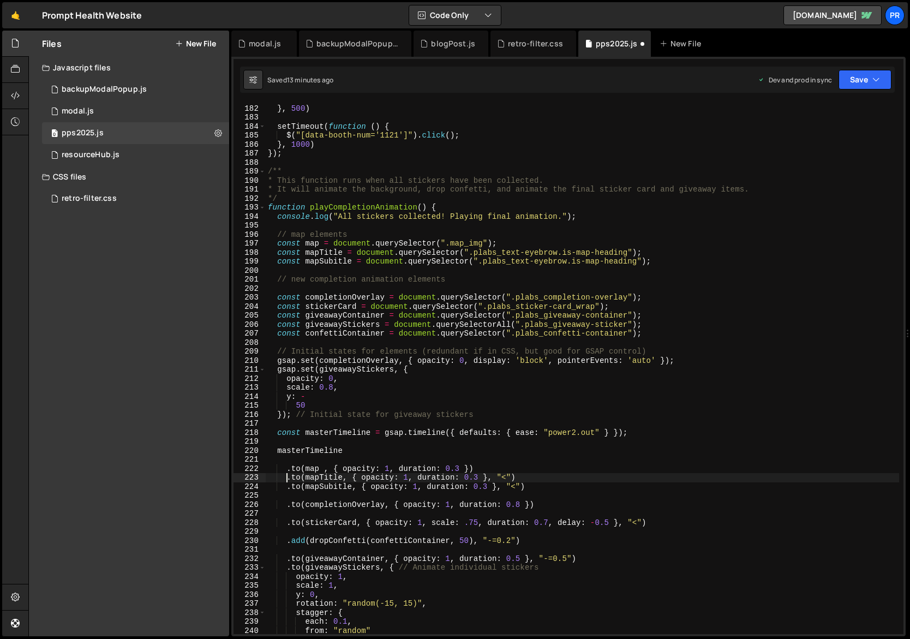
click at [569, 465] on div "} , 500 ) setTimeout ( function ( ) { $ ( "[data-booth-num='1121']" ) . click (…" at bounding box center [683, 370] width 834 height 550
click at [856, 82] on button "Save" at bounding box center [865, 80] width 53 height 20
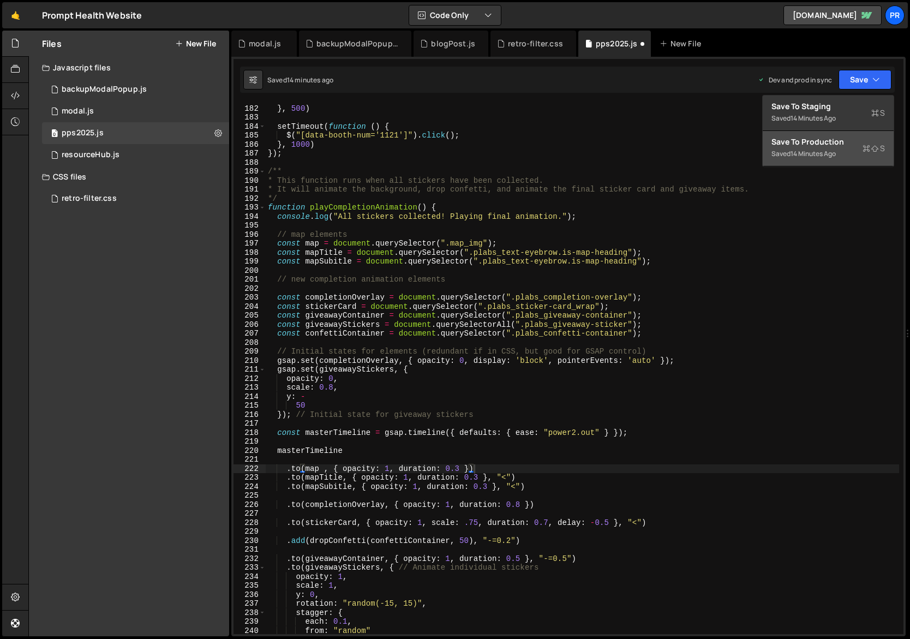
click at [820, 156] on div "14 minutes ago" at bounding box center [813, 153] width 45 height 9
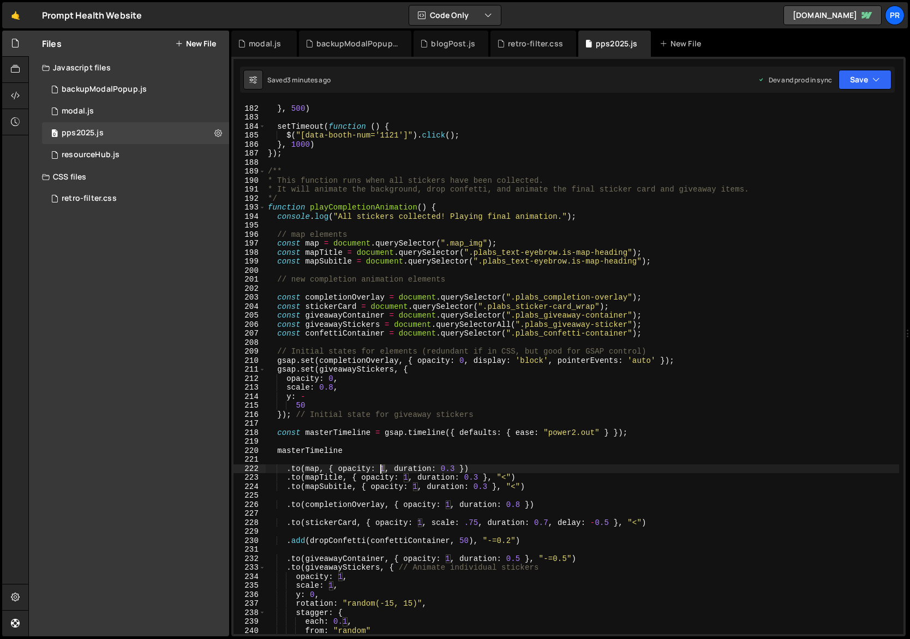
click at [381, 469] on div "} , 500 ) setTimeout ( function ( ) { $ ( "[data-booth-num='1121']" ) . click (…" at bounding box center [683, 370] width 834 height 550
type textarea ".to(map, { opacity: 0, duration: 0.3 })"
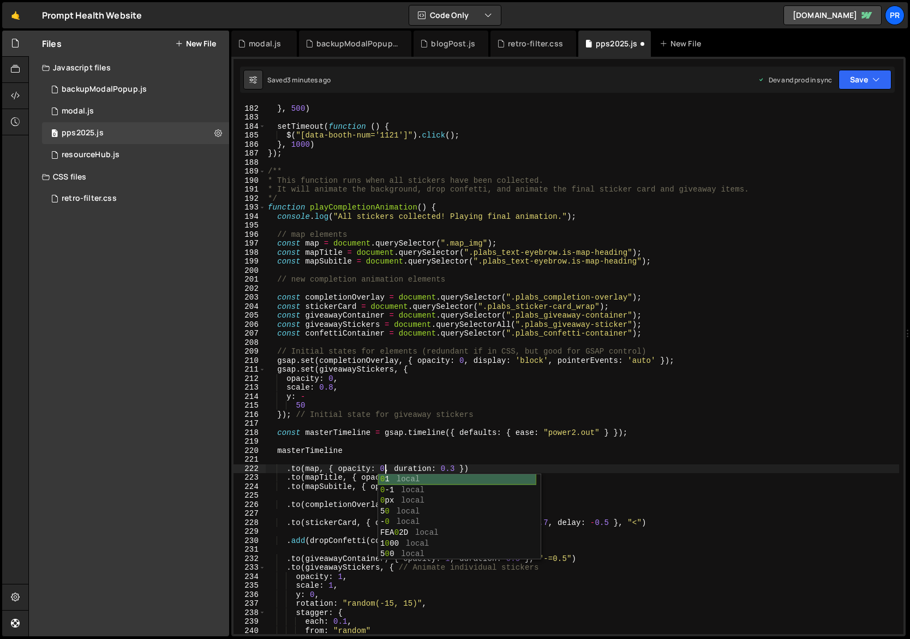
scroll to position [0, 8]
click at [413, 458] on div "} , 500 ) setTimeout ( function ( ) { $ ( "[data-booth-num='1121']" ) . click (…" at bounding box center [683, 370] width 834 height 550
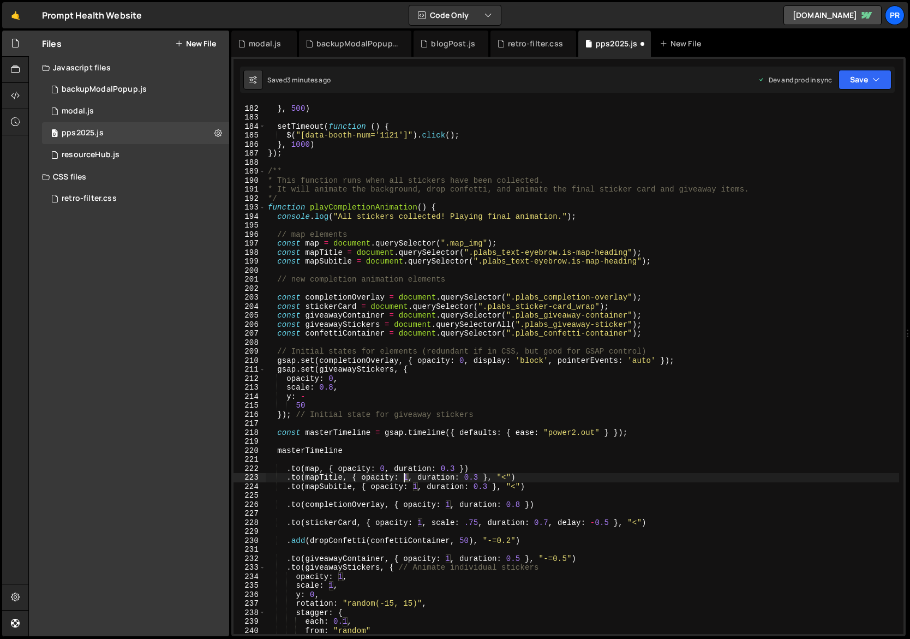
click at [403, 476] on div "} , 500 ) setTimeout ( function ( ) { $ ( "[data-booth-num='1121']" ) . click (…" at bounding box center [683, 370] width 834 height 550
click at [422, 476] on div "} , 500 ) setTimeout ( function ( ) { $ ( "[data-booth-num='1121']" ) . click (…" at bounding box center [683, 370] width 834 height 550
click at [414, 486] on div "} , 500 ) setTimeout ( function ( ) { $ ( "[data-booth-num='1121']" ) . click (…" at bounding box center [683, 370] width 834 height 550
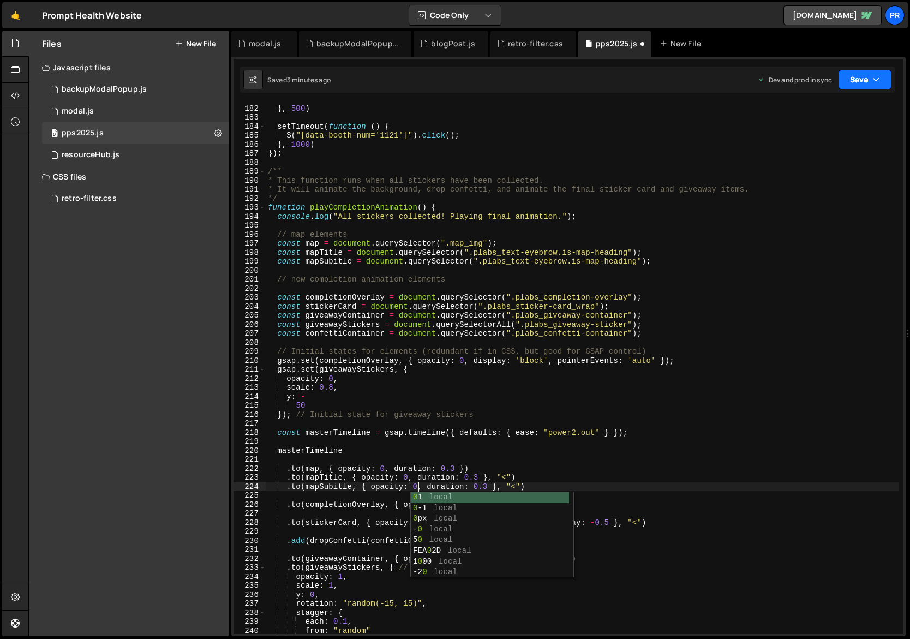
type textarea ".to(mapSubitle, { opacity: 0, duration: 0.3 }, "<")"
drag, startPoint x: 879, startPoint y: 82, endPoint x: 865, endPoint y: 110, distance: 31.0
click at [879, 82] on icon "button" at bounding box center [877, 79] width 8 height 11
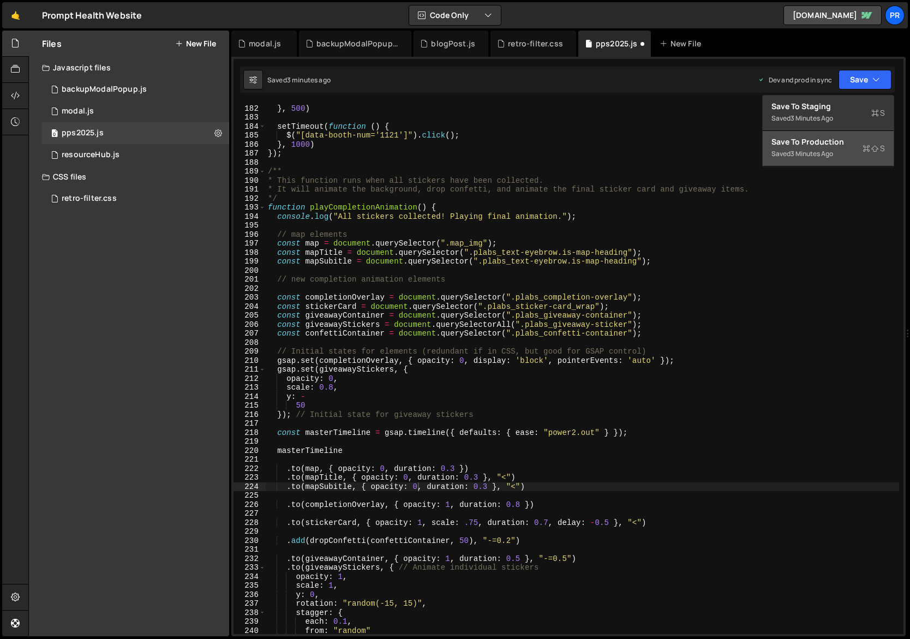
click at [833, 144] on div "Save to Production S" at bounding box center [829, 141] width 114 height 11
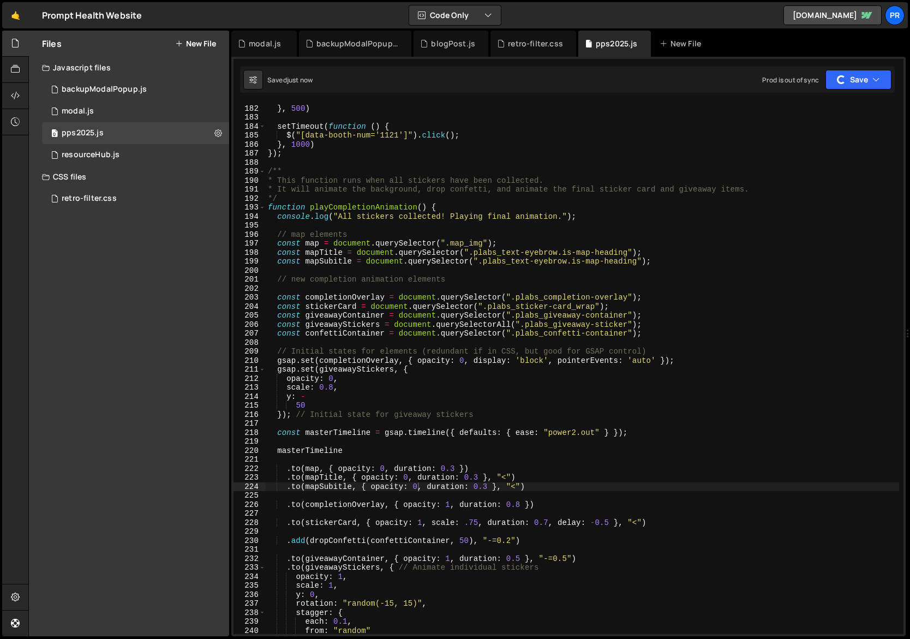
click at [523, 460] on div "} , 500 ) setTimeout ( function ( ) { $ ( "[data-booth-num='1121']" ) . click (…" at bounding box center [683, 370] width 834 height 550
click at [377, 522] on div "} , 500 ) setTimeout ( function ( ) { $ ( "[data-booth-num='1121']" ) . click (…" at bounding box center [683, 370] width 834 height 550
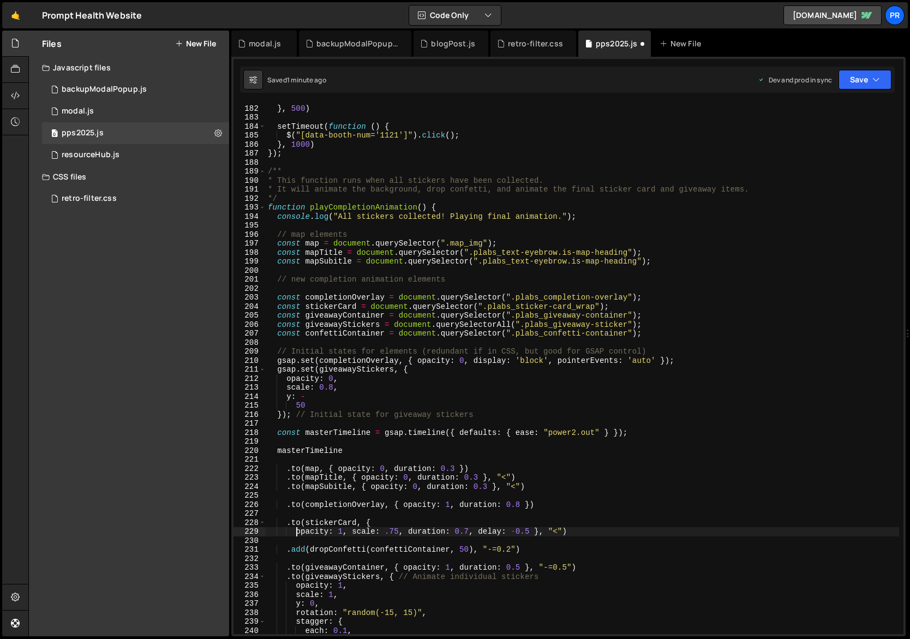
click at [353, 530] on div "} , 500 ) setTimeout ( function ( ) { $ ( "[data-booth-num='1121']" ) . click (…" at bounding box center [683, 370] width 834 height 550
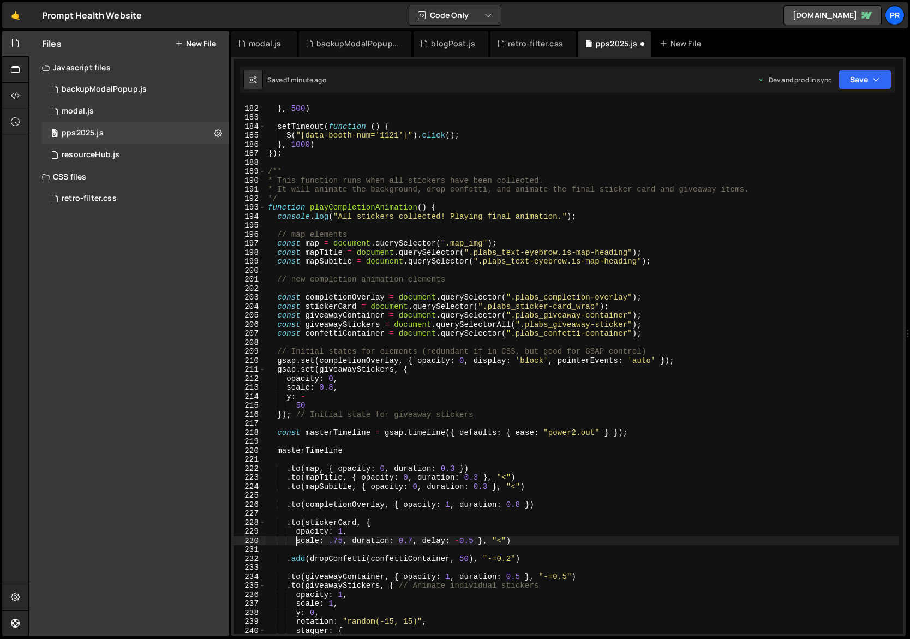
click at [353, 541] on div "} , 500 ) setTimeout ( function ( ) { $ ( "[data-booth-num='1121']" ) . click (…" at bounding box center [683, 370] width 834 height 550
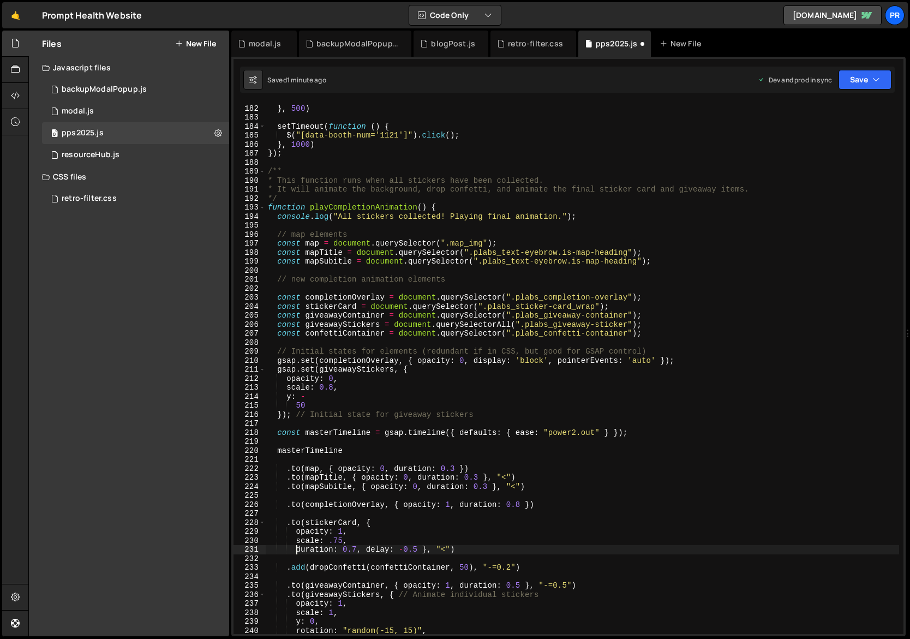
click at [367, 548] on div "} , 500 ) setTimeout ( function ( ) { $ ( "[data-booth-num='1121']" ) . click (…" at bounding box center [683, 370] width 834 height 550
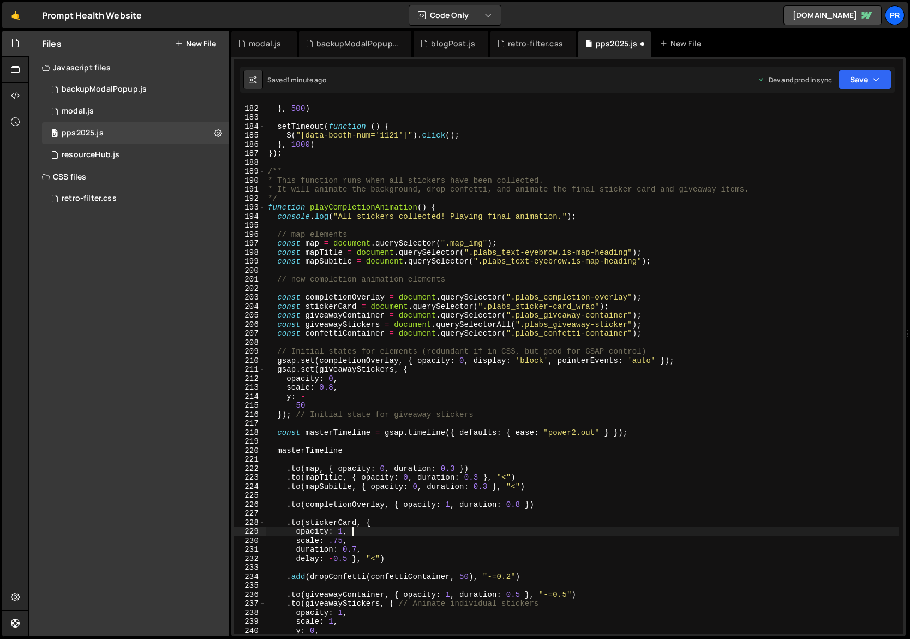
click at [358, 535] on div "} , 500 ) setTimeout ( function ( ) { $ ( "[data-booth-num='1121']" ) . click (…" at bounding box center [683, 370] width 834 height 550
drag, startPoint x: 357, startPoint y: 534, endPoint x: 294, endPoint y: 531, distance: 62.8
click at [294, 531] on div "} , 500 ) setTimeout ( function ( ) { $ ( "[data-booth-num='1121']" ) . click (…" at bounding box center [683, 370] width 834 height 550
paste textarea "yPercent: -50"
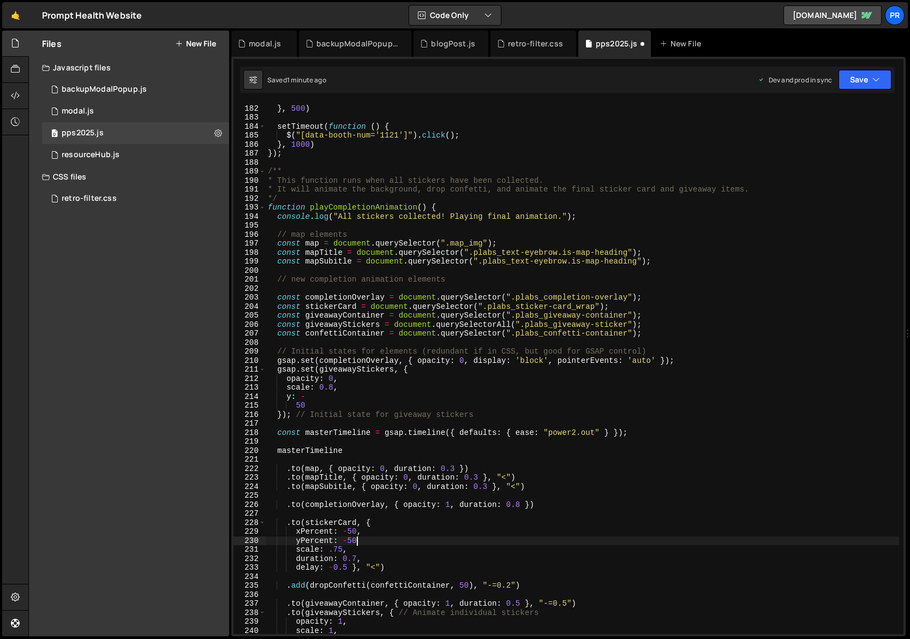
type textarea "yPercent: -50,"
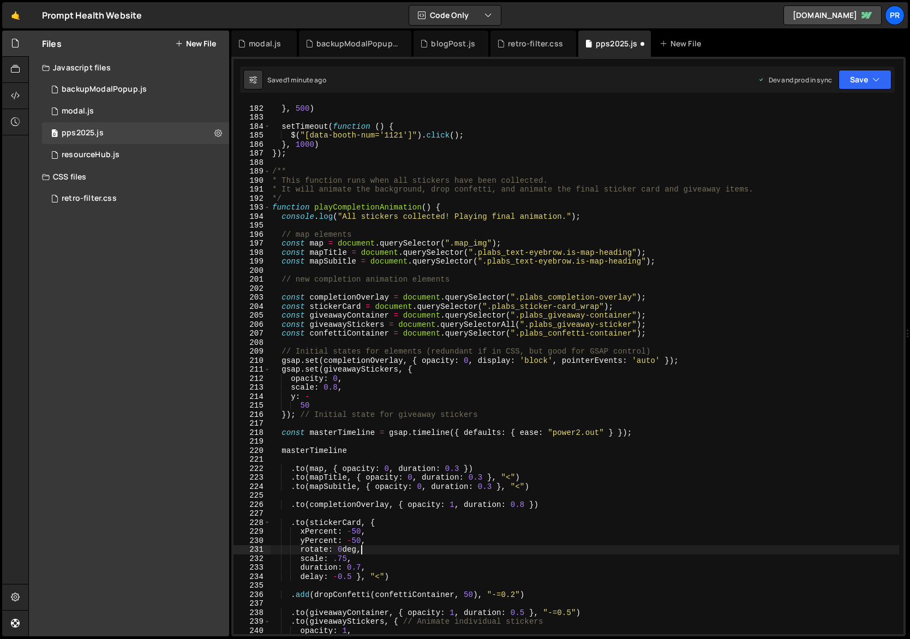
scroll to position [0, 5]
click at [316, 552] on div "} , 500 ) setTimeout ( function ( ) { $ ( "[data-booth-num='1121']" ) . click (…" at bounding box center [685, 370] width 830 height 550
paste textarea "ion"
click at [361, 550] on div "} , 500 ) setTimeout ( function ( ) { $ ( "[data-booth-num='1121']" ) . click (…" at bounding box center [685, 370] width 830 height 550
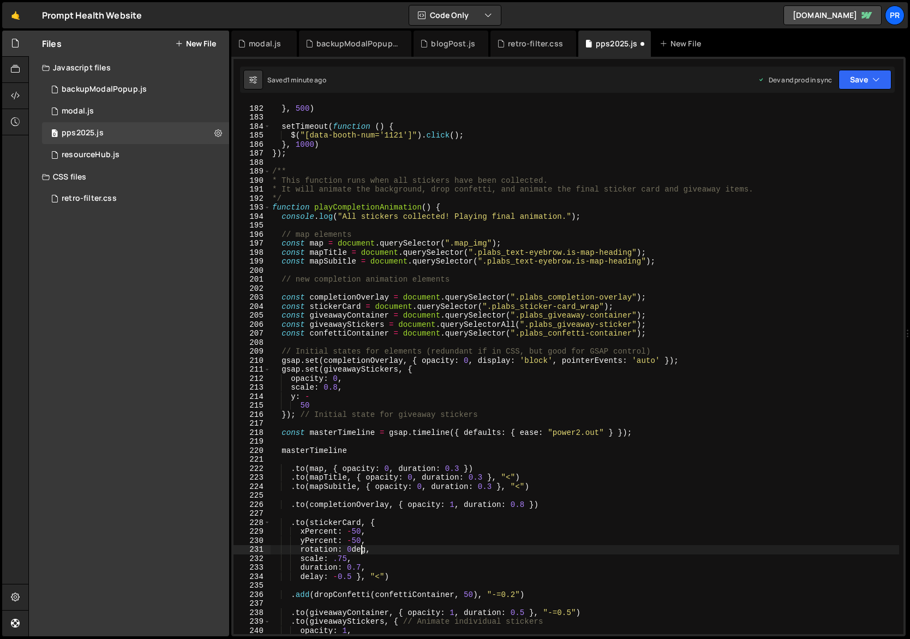
click at [361, 550] on div "} , 500 ) setTimeout ( function ( ) { $ ( "[data-booth-num='1121']" ) . click (…" at bounding box center [685, 370] width 830 height 550
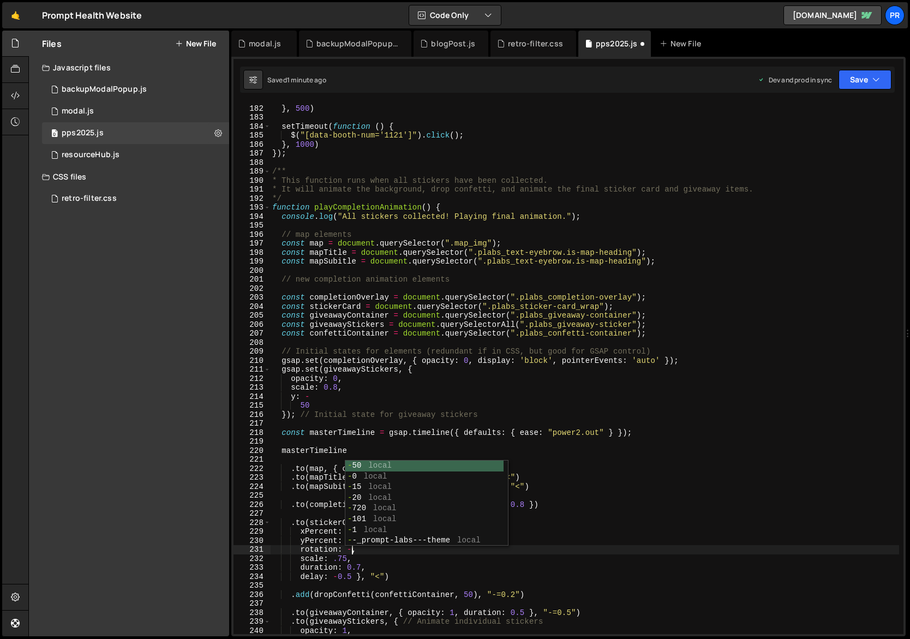
type textarea "rotation: -15,"
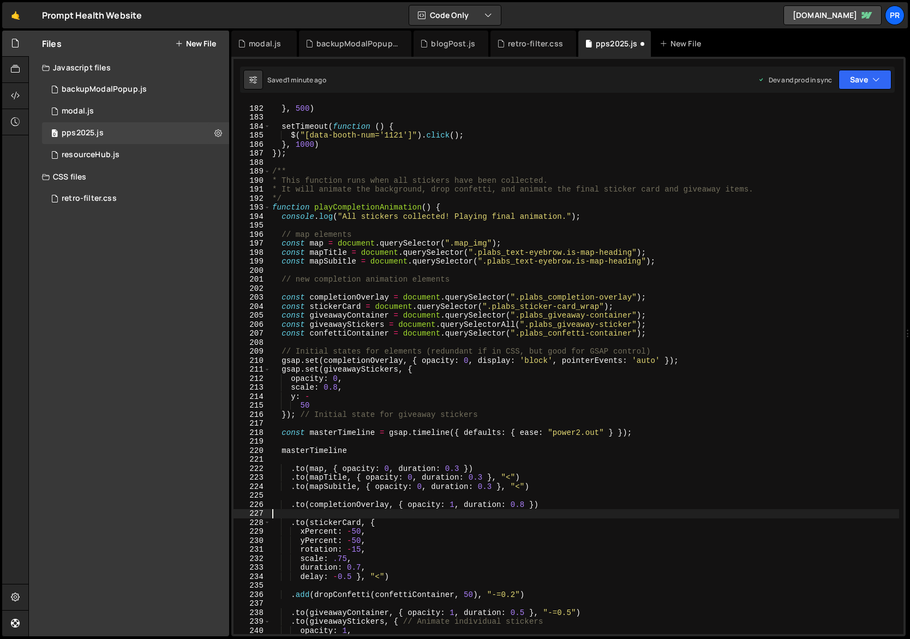
click at [428, 513] on div "} , 500 ) setTimeout ( function ( ) { $ ( "[data-booth-num='1121']" ) . click (…" at bounding box center [685, 370] width 830 height 550
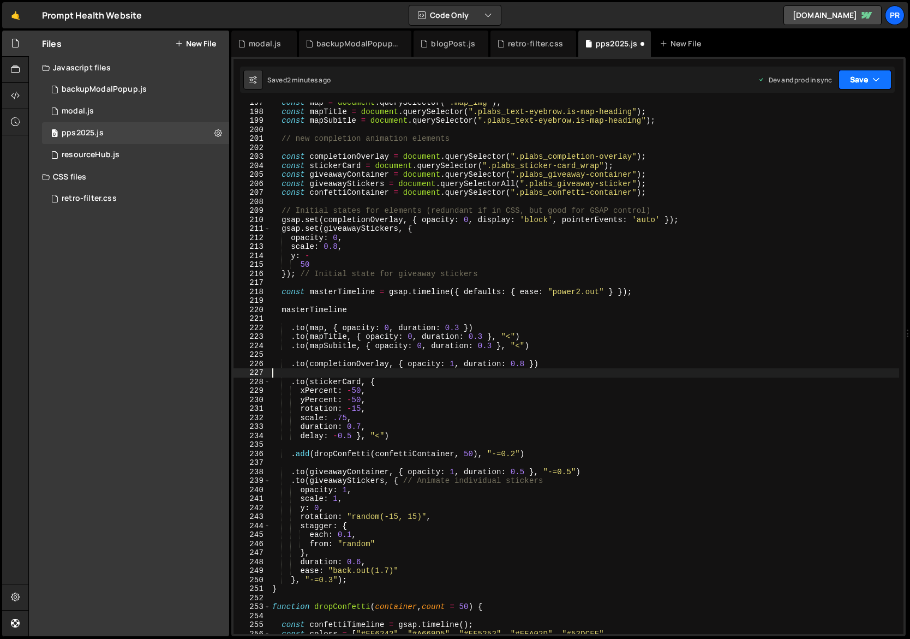
click at [852, 73] on button "Save" at bounding box center [865, 80] width 53 height 20
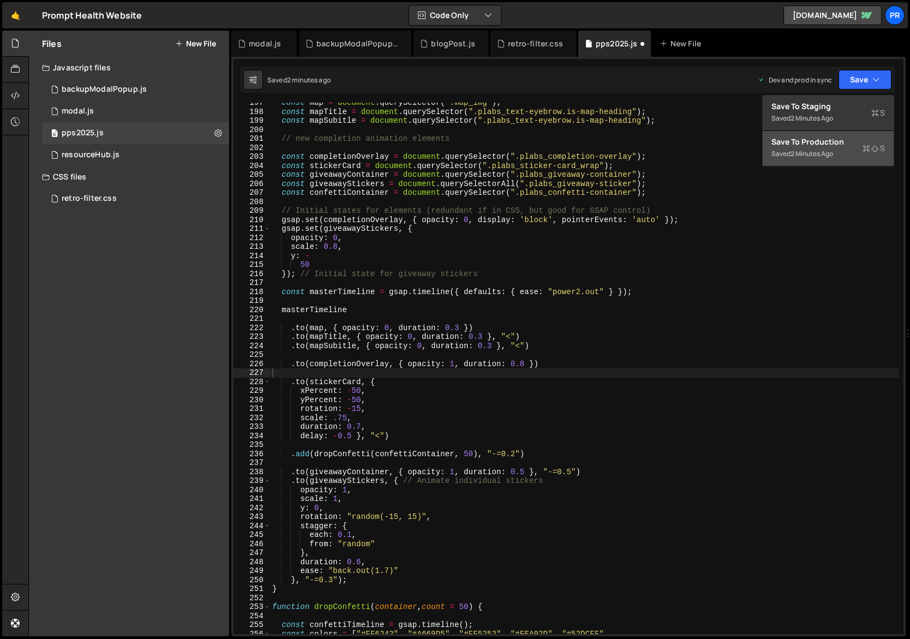
click at [826, 145] on div "Save to Production S" at bounding box center [829, 141] width 114 height 11
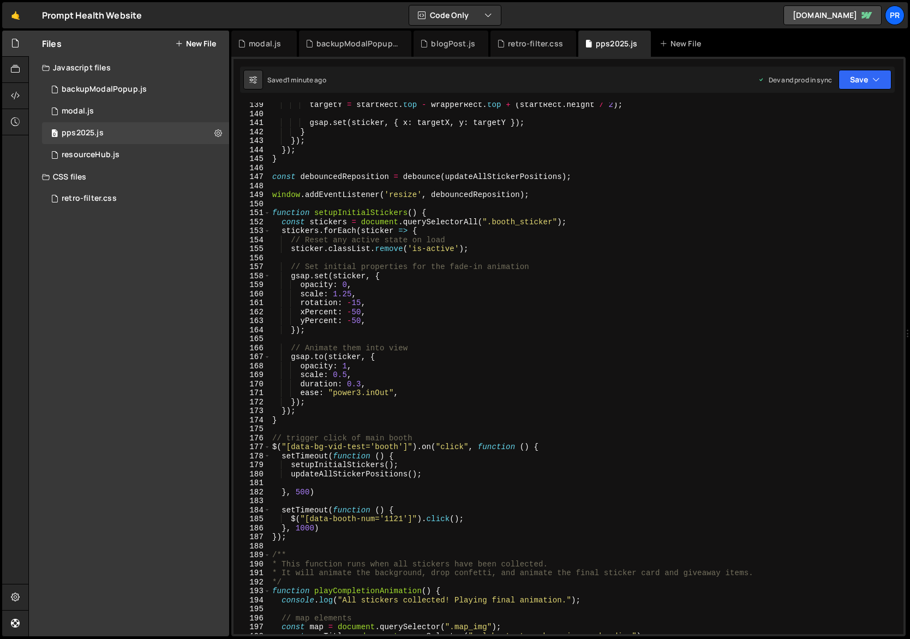
scroll to position [1908, 0]
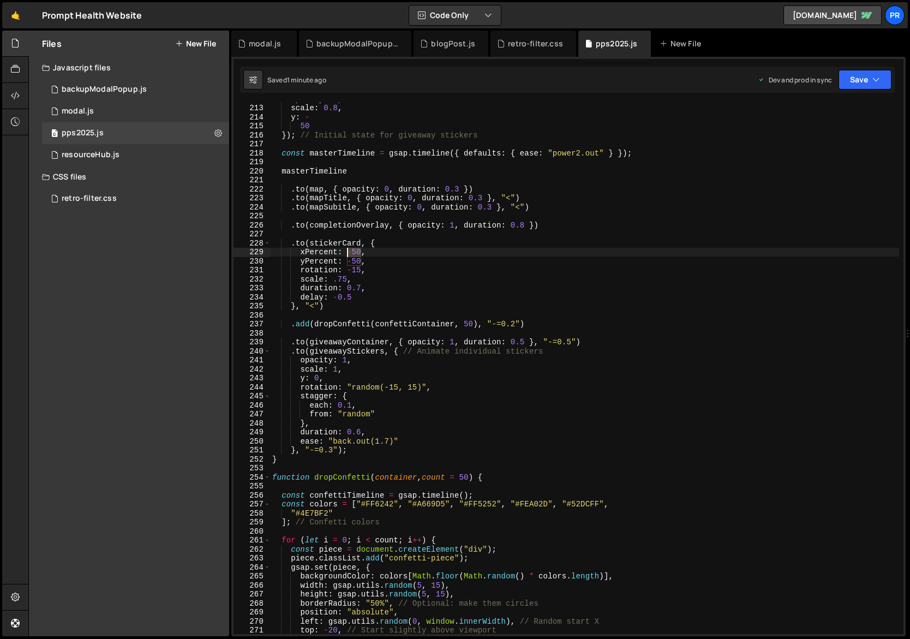
drag, startPoint x: 361, startPoint y: 252, endPoint x: 348, endPoint y: 251, distance: 13.1
click at [348, 251] on div "opacity : 0 , scale : 0.8 , y : - 50 }) ; // Initial state for giveaway sticker…" at bounding box center [685, 369] width 830 height 550
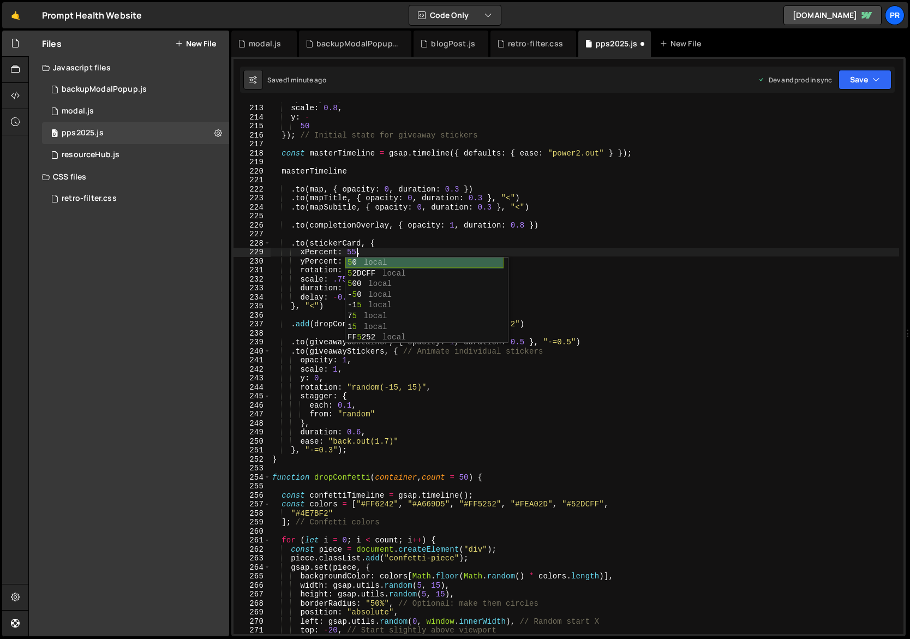
scroll to position [0, 5]
click at [377, 244] on div "opacity : 0 , scale : 0.8 , y : - 50 }) ; // Initial state for giveaway sticker…" at bounding box center [685, 369] width 830 height 550
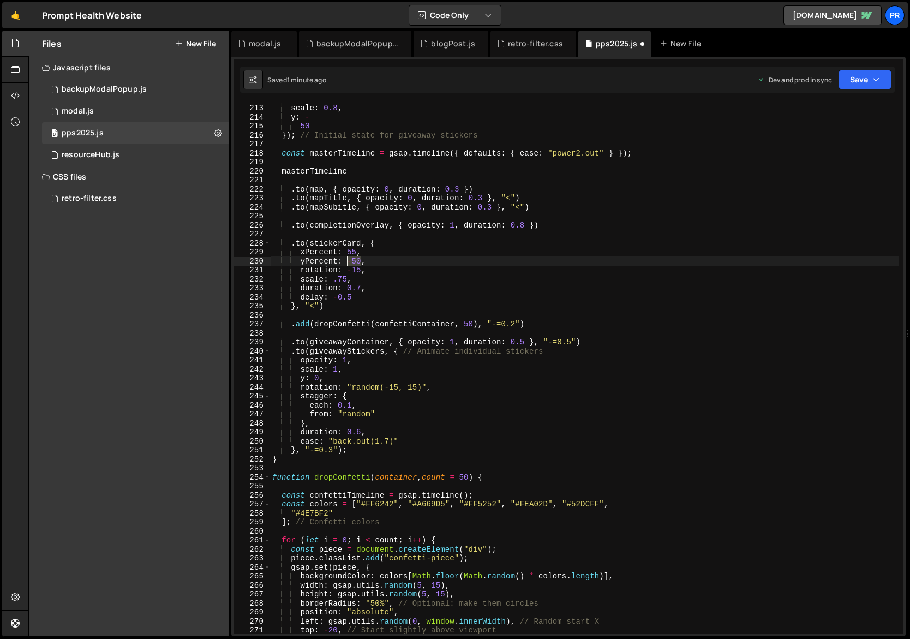
drag, startPoint x: 361, startPoint y: 261, endPoint x: 347, endPoint y: 260, distance: 14.8
click at [347, 260] on div "opacity : 0 , scale : 0.8 , y : - 50 }) ; // Initial state for giveaway sticker…" at bounding box center [685, 369] width 830 height 550
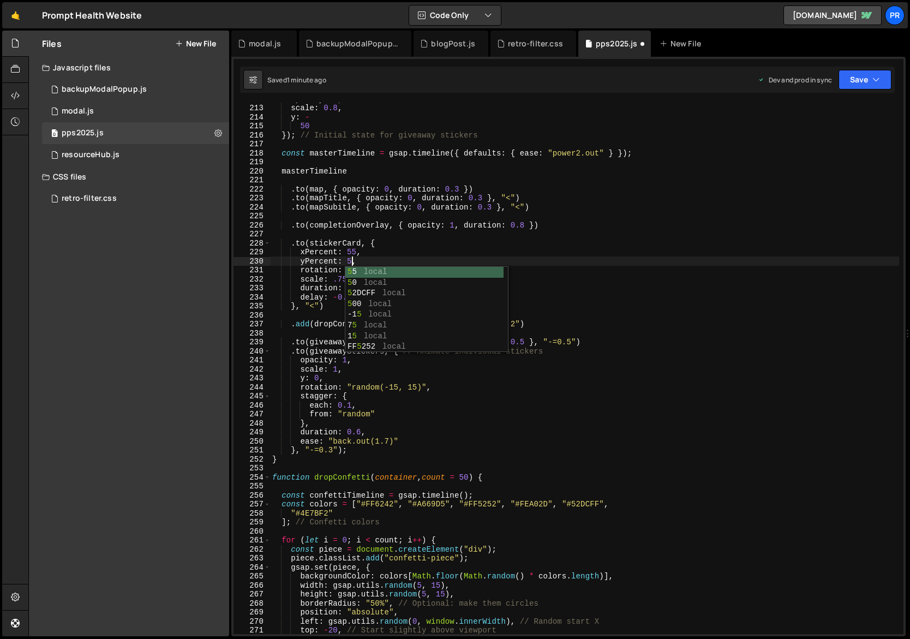
type textarea "yPercent: 59,"
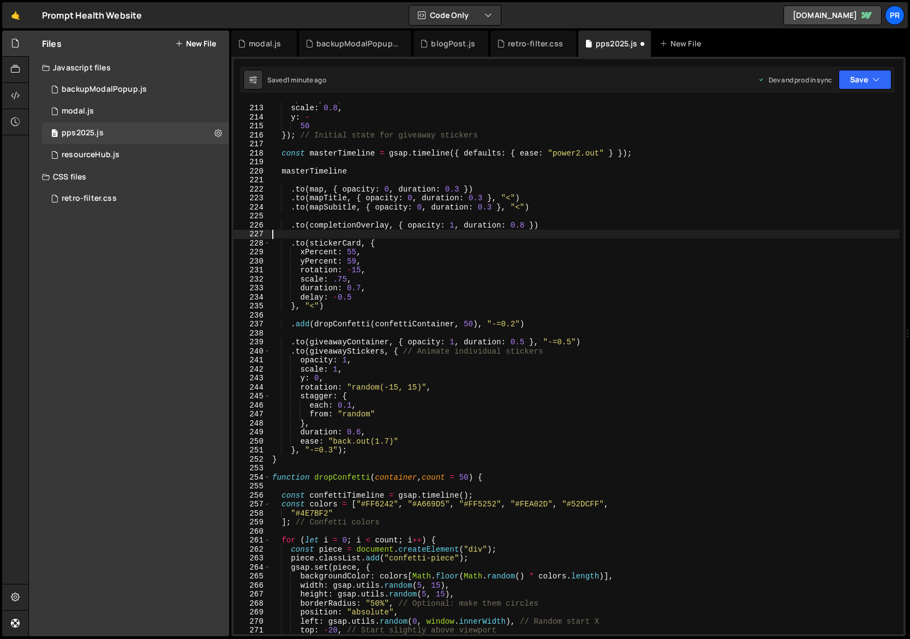
click at [453, 232] on div "opacity : 0 , scale : 0.8 , y : - 50 }) ; // Initial state for giveaway sticker…" at bounding box center [685, 369] width 830 height 550
click at [888, 77] on button "Save" at bounding box center [865, 80] width 53 height 20
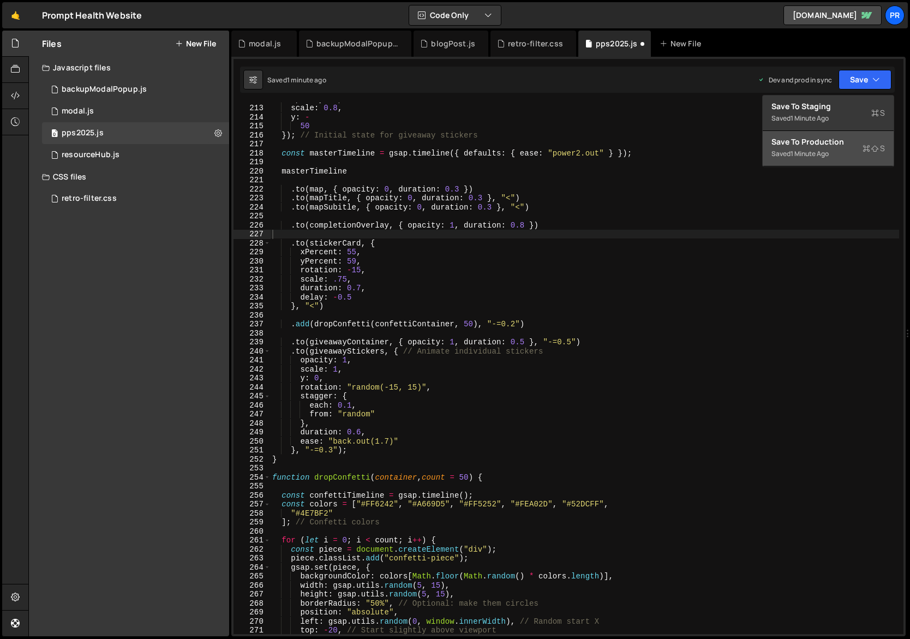
click at [841, 135] on button "Save to Production S Saved 1 minute ago" at bounding box center [828, 148] width 131 height 35
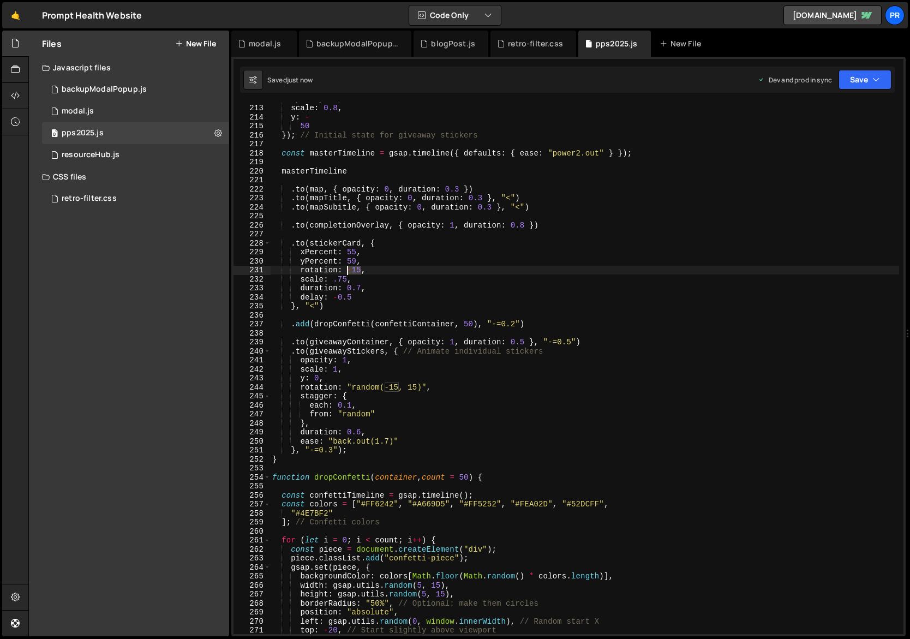
drag, startPoint x: 361, startPoint y: 271, endPoint x: 348, endPoint y: 271, distance: 13.1
click at [348, 271] on div "opacity : 0 , scale : 0.8 , y : - 50 }) ; // Initial state for giveaway sticker…" at bounding box center [685, 369] width 830 height 550
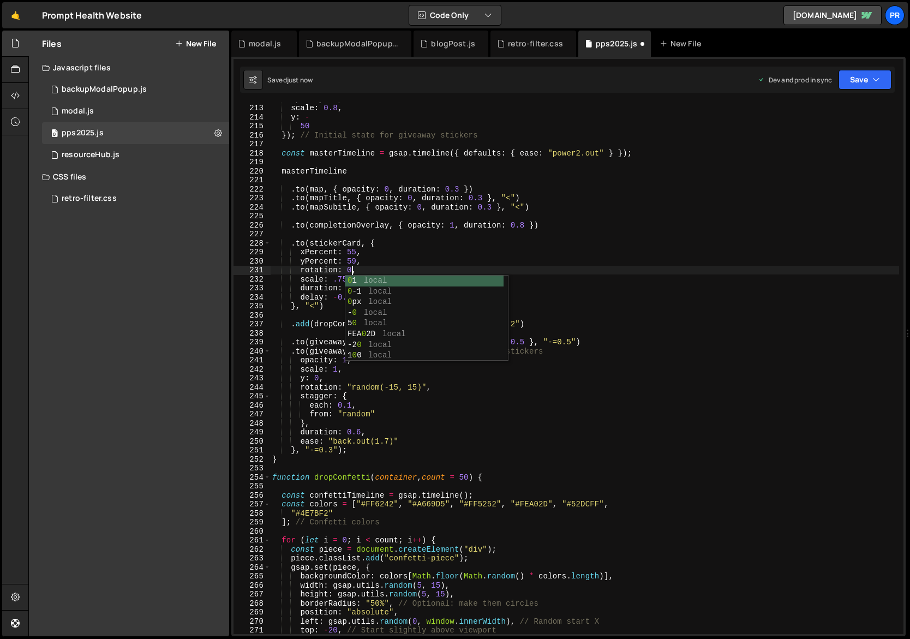
scroll to position [0, 5]
click at [426, 273] on div "opacity : 0 , scale : 0.8 , y : - 50 }) ; // Initial state for giveaway sticker…" at bounding box center [685, 369] width 830 height 550
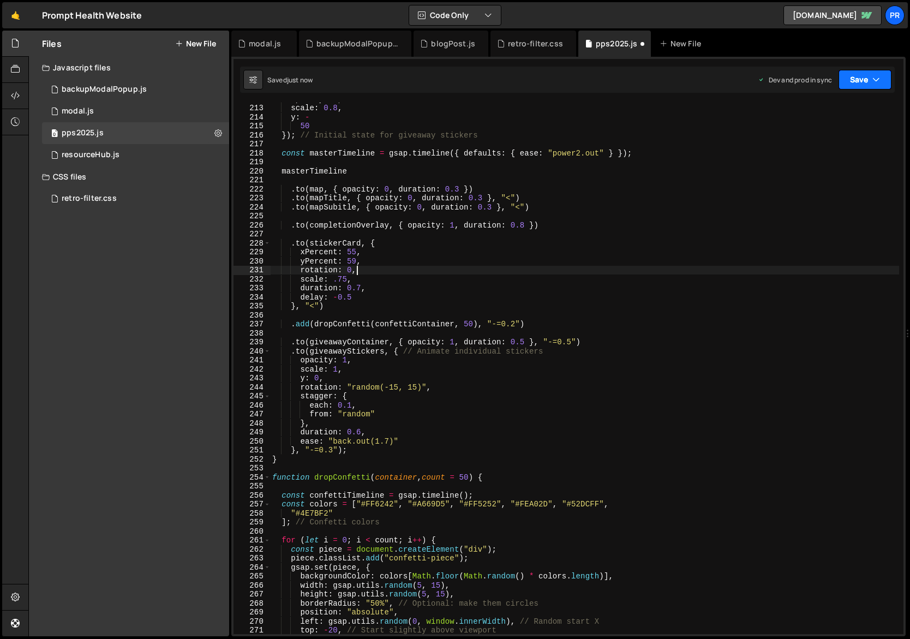
click at [877, 73] on button "Save" at bounding box center [865, 80] width 53 height 20
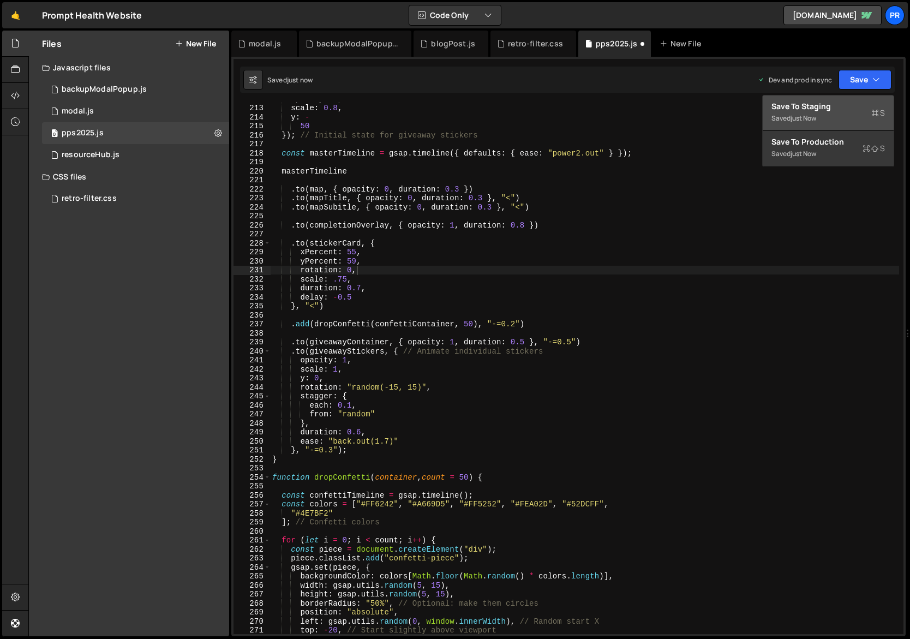
click at [841, 130] on button "Save to Staging S Saved just now" at bounding box center [828, 112] width 131 height 35
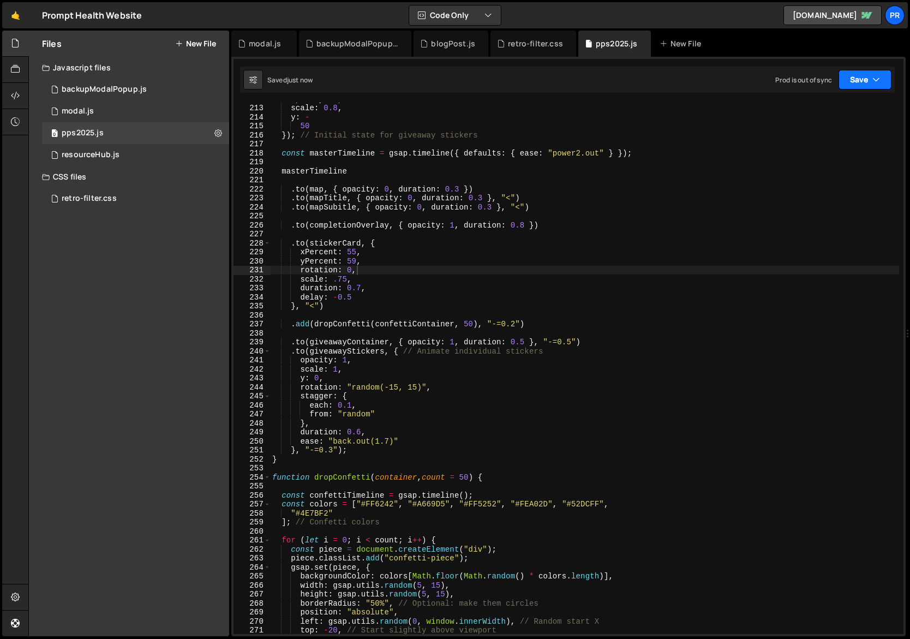
click at [860, 86] on button "Save" at bounding box center [865, 80] width 53 height 20
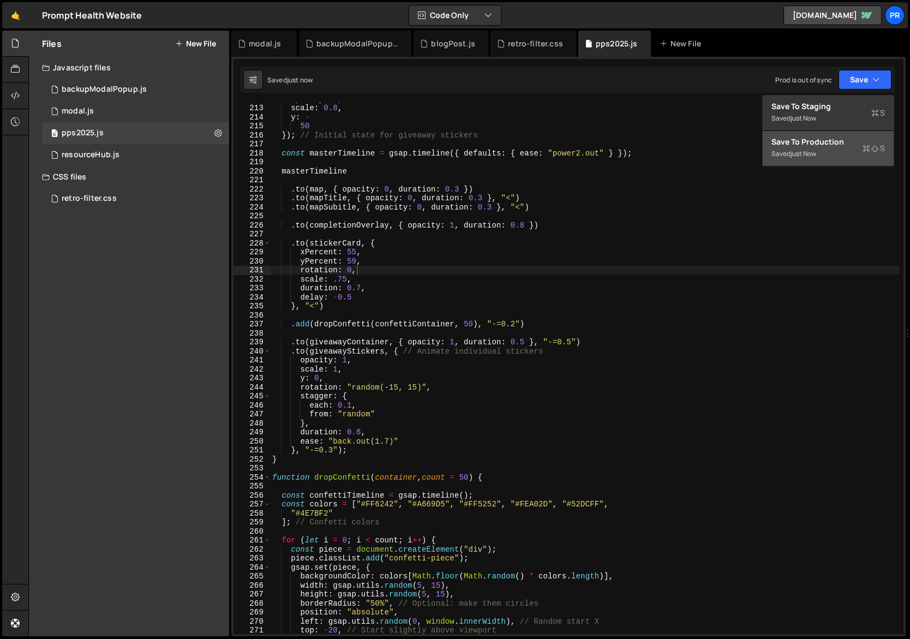
click at [832, 145] on div "Save to Production S" at bounding box center [829, 141] width 114 height 11
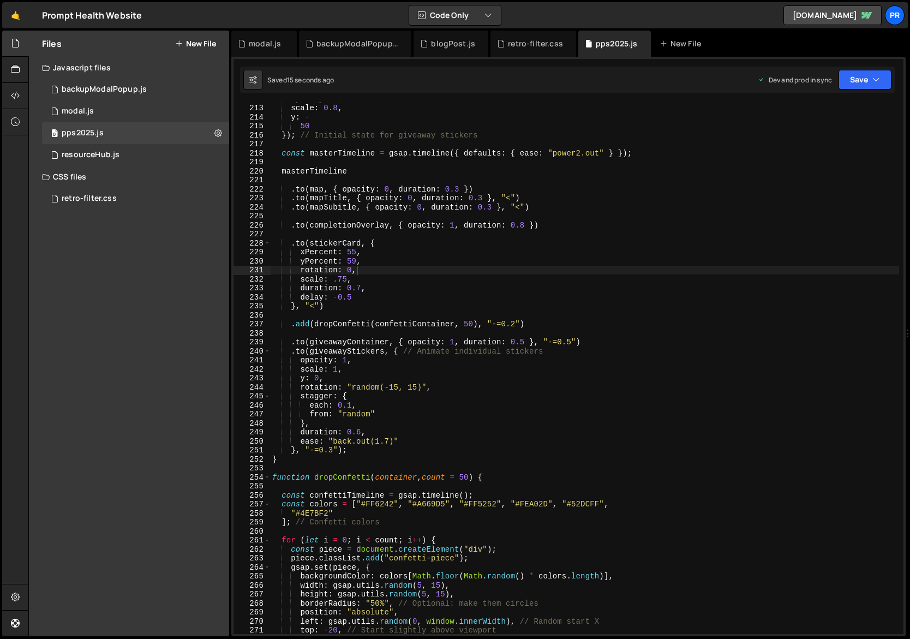
click at [348, 260] on div "opacity : 0 , scale : 0.8 , y : - 50 }) ; // Initial state for giveaway sticker…" at bounding box center [685, 369] width 830 height 550
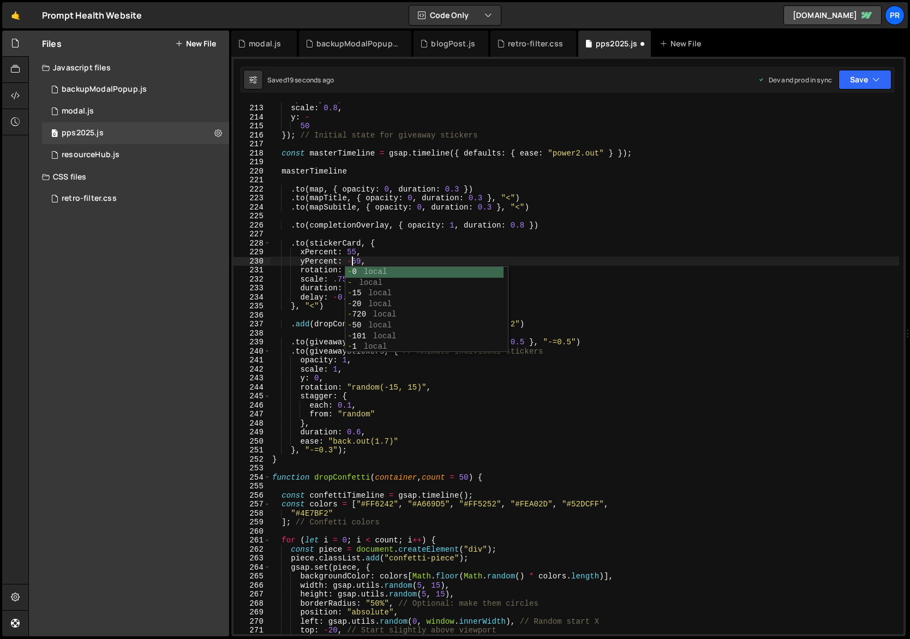
click at [390, 242] on div "opacity : 0 , scale : 0.8 , y : - 50 }) ; // Initial state for giveaway sticker…" at bounding box center [685, 369] width 830 height 550
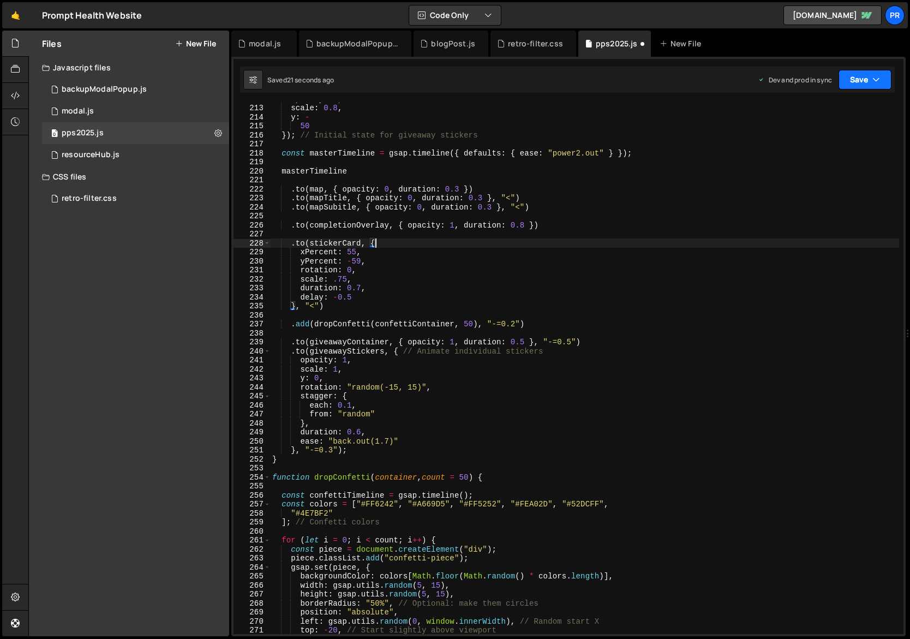
click at [882, 82] on button "Save" at bounding box center [865, 80] width 53 height 20
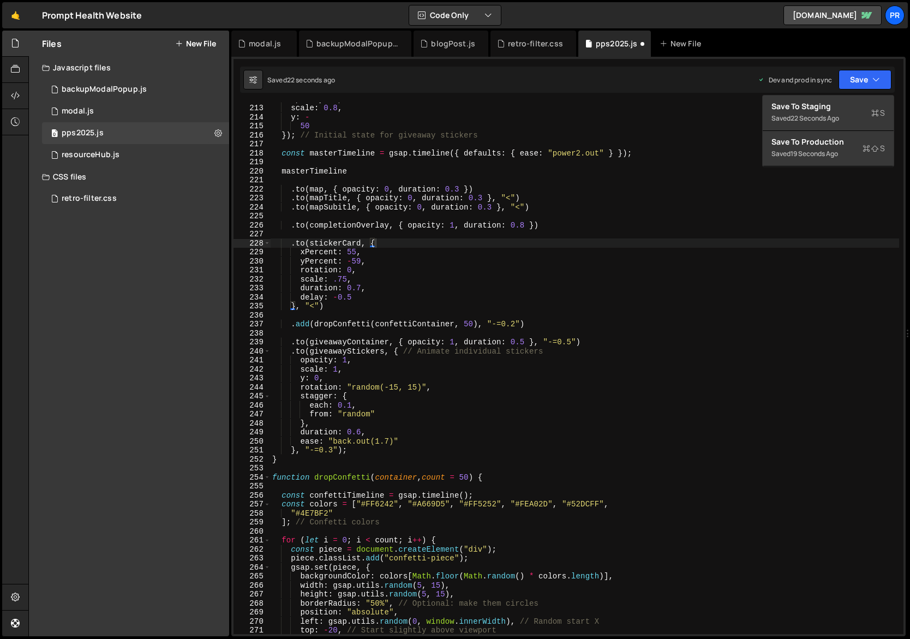
type textarea "scale: .75,"
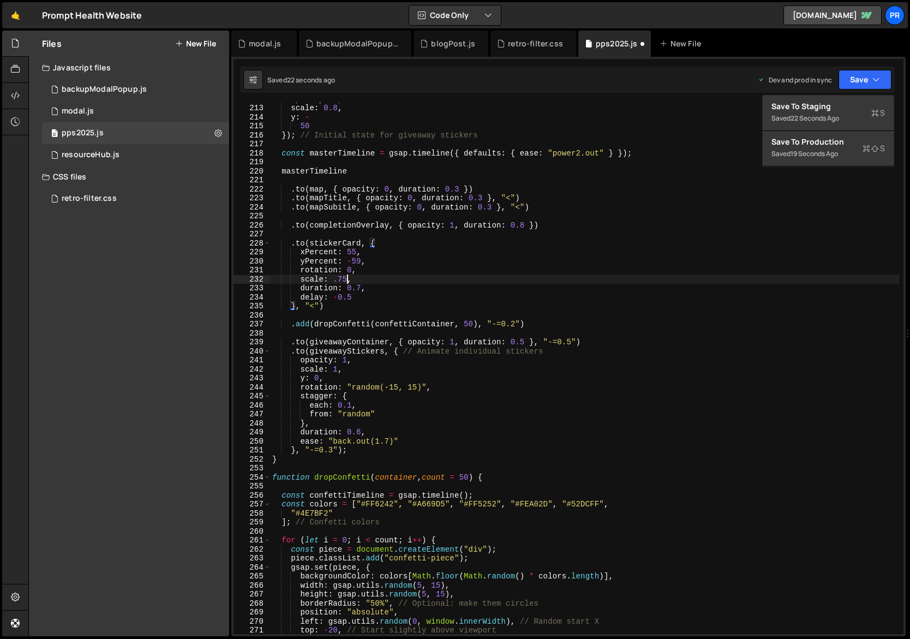
click at [350, 277] on div "opacity : 0 , scale : 0.8 , y : - 50 }) ; // Initial state for giveaway sticker…" at bounding box center [685, 369] width 830 height 550
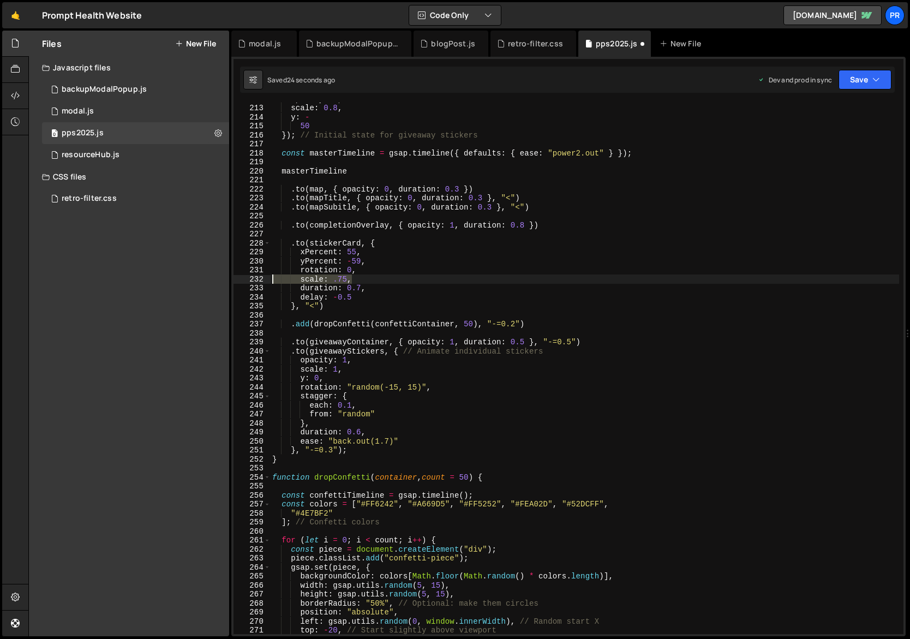
drag, startPoint x: 366, startPoint y: 277, endPoint x: 255, endPoint y: 282, distance: 110.9
click at [255, 282] on div "scale: .75, 212 213 214 215 216 217 218 219 220 221 222 223 224 225 226 227 228…" at bounding box center [569, 368] width 670 height 531
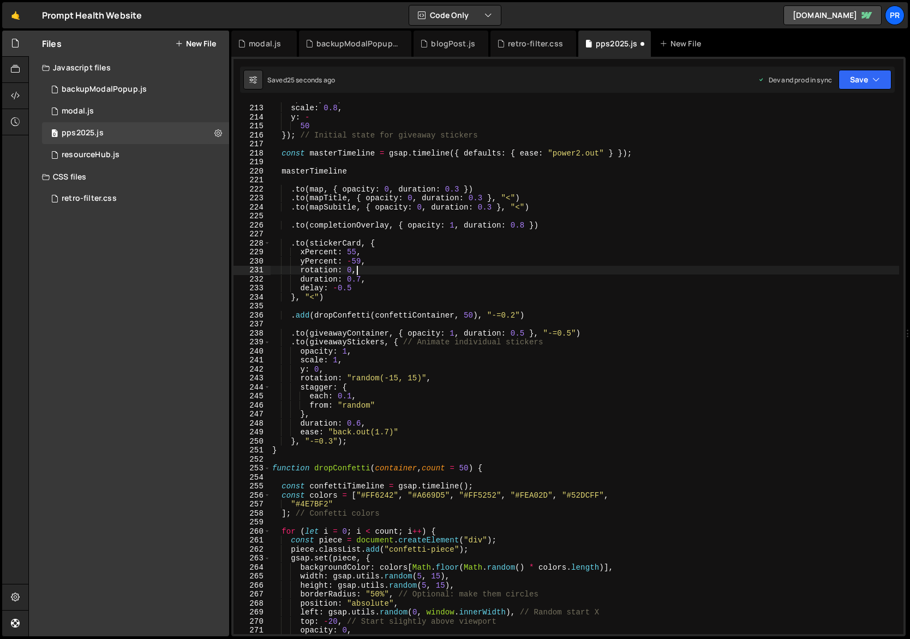
click at [410, 273] on div "opacity : 0 , scale : 0.8 , y : - 50 }) ; // Initial state for giveaway sticker…" at bounding box center [685, 369] width 830 height 550
click at [876, 89] on div "Saved 26 seconds ago Dev and prod in sync Upgrade to Edit Save Save to Staging …" at bounding box center [567, 80] width 655 height 26
click at [869, 82] on button "Save" at bounding box center [865, 80] width 53 height 20
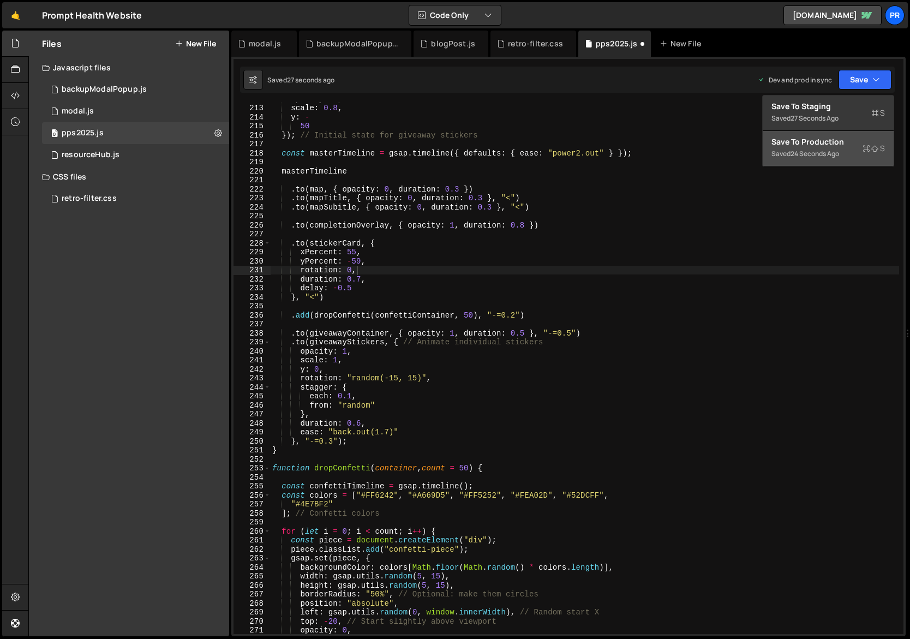
click at [848, 143] on div "Save to Production S" at bounding box center [829, 141] width 114 height 11
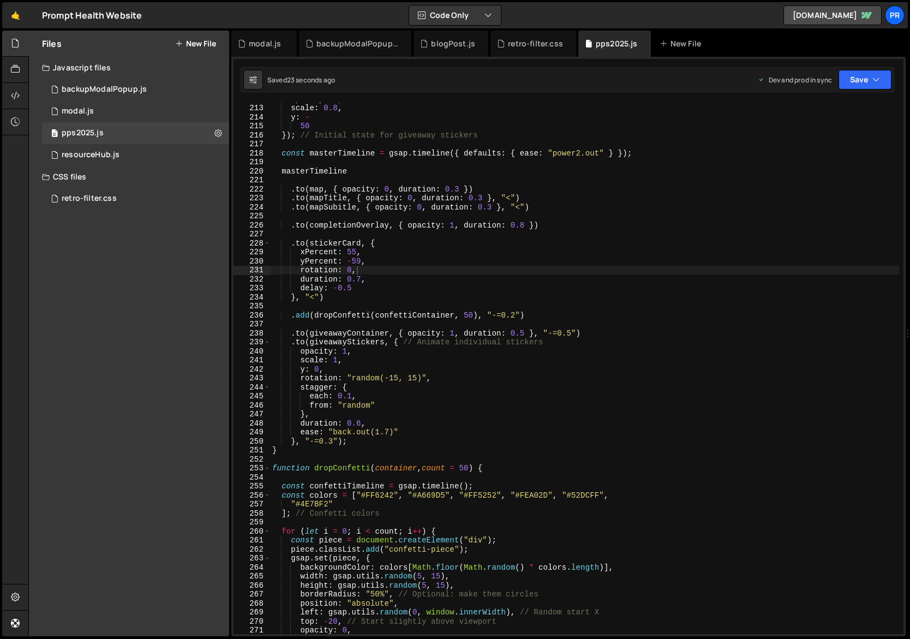
click at [361, 262] on div "opacity : 0 , scale : 0.8 , y : - 50 }) ; // Initial state for giveaway sticker…" at bounding box center [685, 369] width 830 height 550
click at [361, 249] on div "opacity : 0 , scale : 0.8 , y : - 50 }) ; // Initial state for giveaway sticker…" at bounding box center [685, 369] width 830 height 550
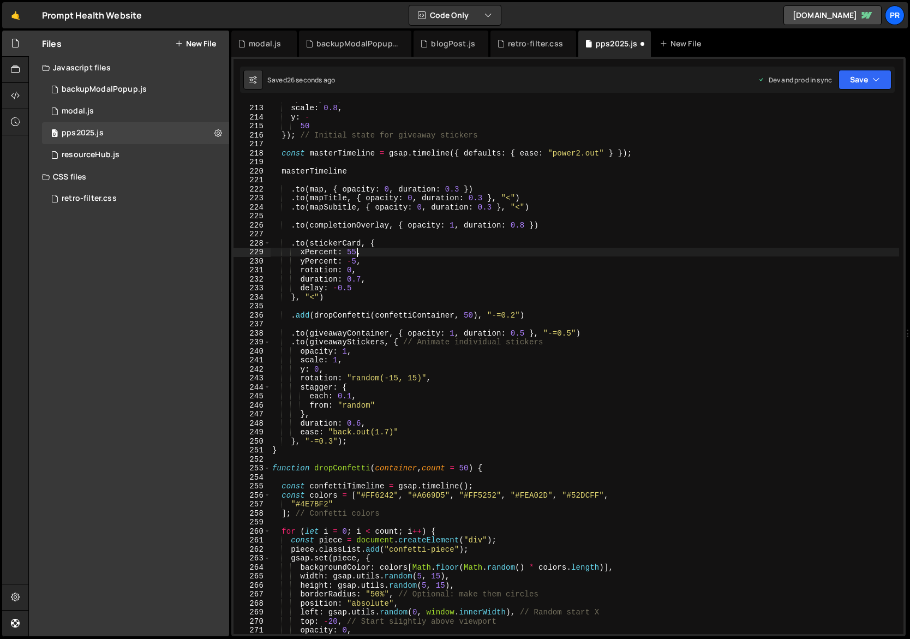
click at [355, 249] on div "opacity : 0 , scale : 0.8 , y : - 50 }) ; // Initial state for giveaway sticker…" at bounding box center [685, 369] width 830 height 550
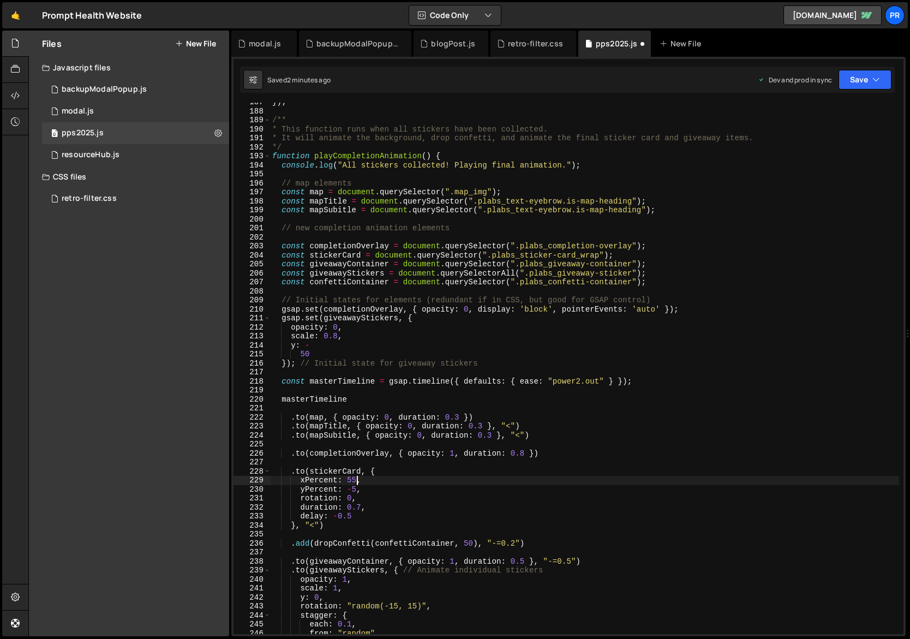
scroll to position [1668, 0]
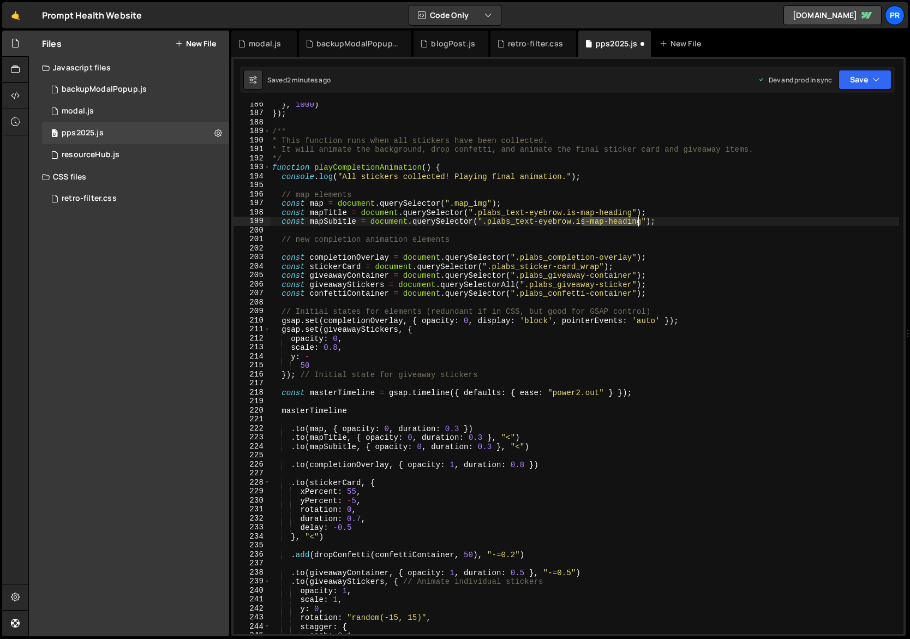
drag, startPoint x: 580, startPoint y: 222, endPoint x: 643, endPoint y: 218, distance: 63.4
click at [643, 218] on div "} , 1000 ) }) ; /** * This function runs when all stickers have been collected.…" at bounding box center [685, 375] width 830 height 550
paste textarea "is-map-entrance"
click at [673, 216] on div "} , 1000 ) }) ; /** * This function runs when all stickers have been collected.…" at bounding box center [685, 375] width 830 height 550
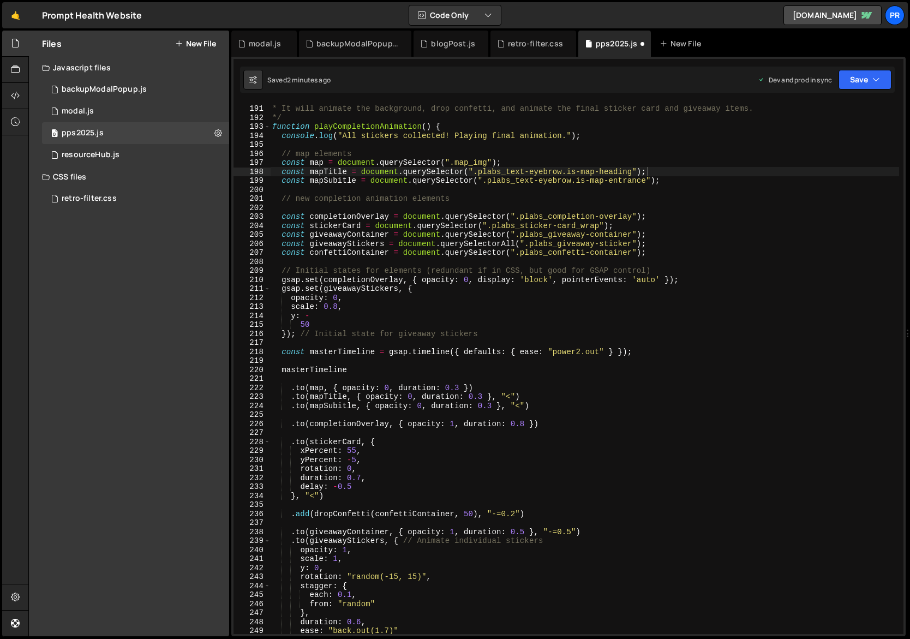
scroll to position [1842, 0]
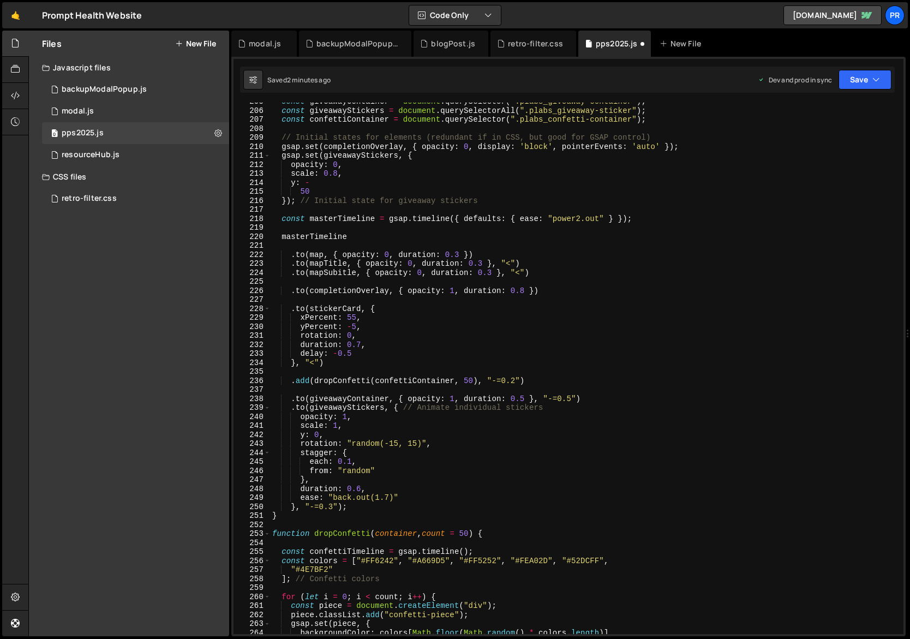
click at [353, 318] on div "const giveawayContainer = document . querySelector ( ".plabs_giveaway-container…" at bounding box center [685, 372] width 830 height 550
paste textarea "95%"
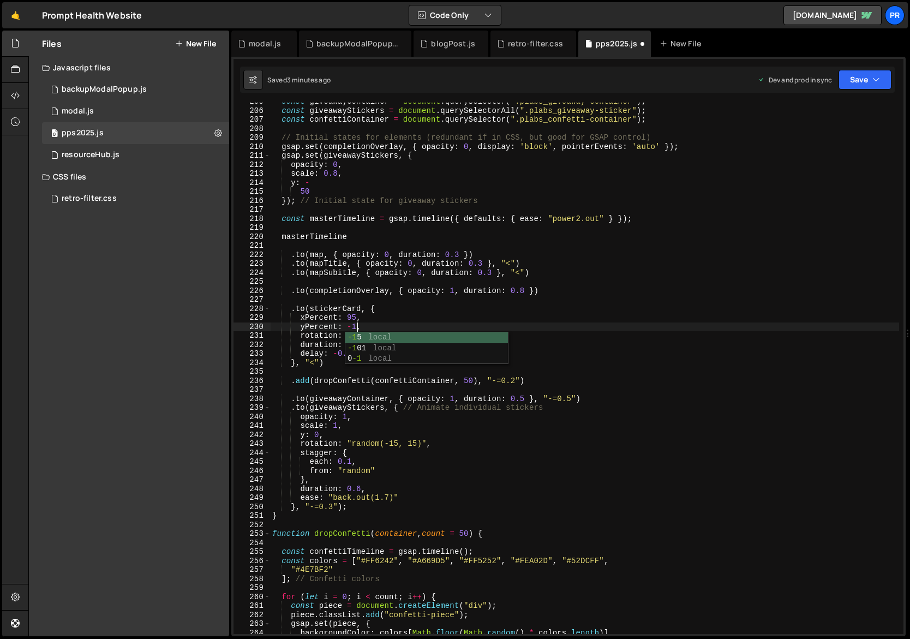
scroll to position [0, 6]
click at [408, 320] on div "const giveawayContainer = document . querySelector ( ".plabs_giveaway-container…" at bounding box center [685, 372] width 830 height 550
click at [870, 87] on button "Save" at bounding box center [865, 80] width 53 height 20
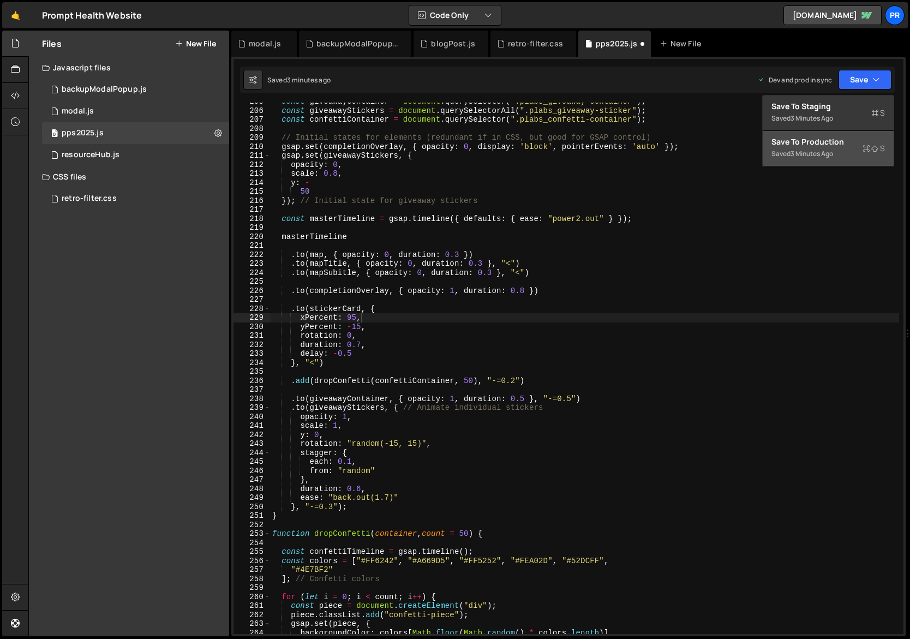
click at [843, 138] on div "Save to Production S" at bounding box center [829, 141] width 114 height 11
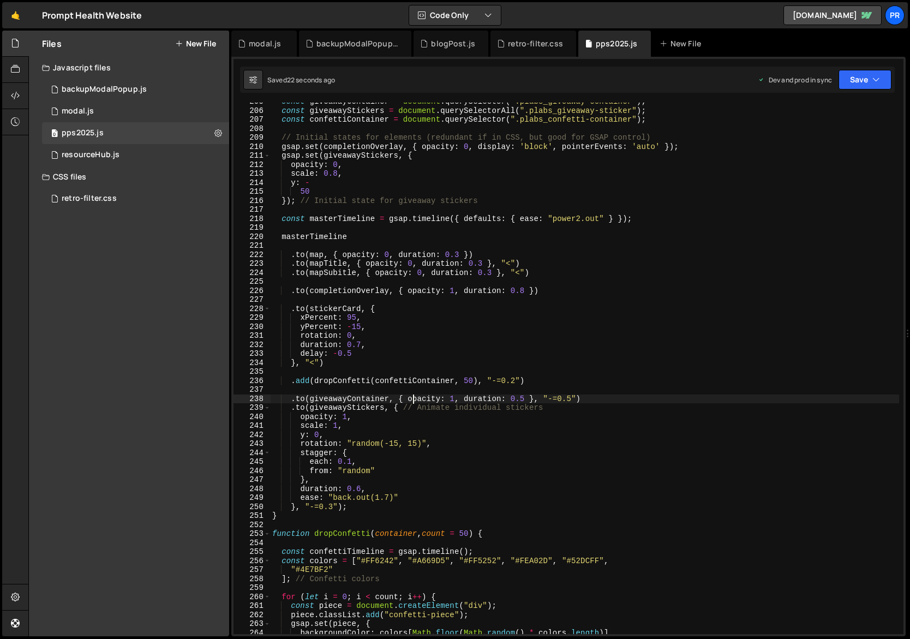
click at [413, 396] on div "const giveawayContainer = document . querySelector ( ".plabs_giveaway-container…" at bounding box center [685, 372] width 830 height 550
click at [464, 396] on div "const giveawayContainer = document . querySelector ( ".plabs_giveaway-container…" at bounding box center [685, 372] width 830 height 550
click at [596, 364] on div "const giveawayContainer = document . querySelector ( ".plabs_giveaway-container…" at bounding box center [685, 372] width 830 height 550
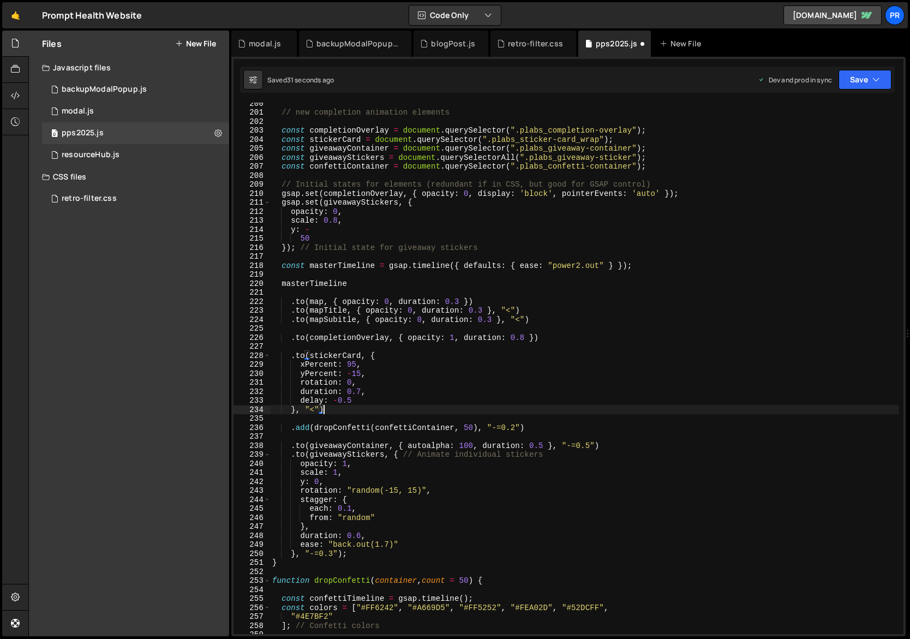
scroll to position [1794, 0]
click at [345, 444] on div "// new completion animation elements const completionOverlay = document . query…" at bounding box center [685, 375] width 830 height 550
click at [423, 448] on div "// new completion animation elements const completionOverlay = document . query…" at bounding box center [685, 375] width 830 height 550
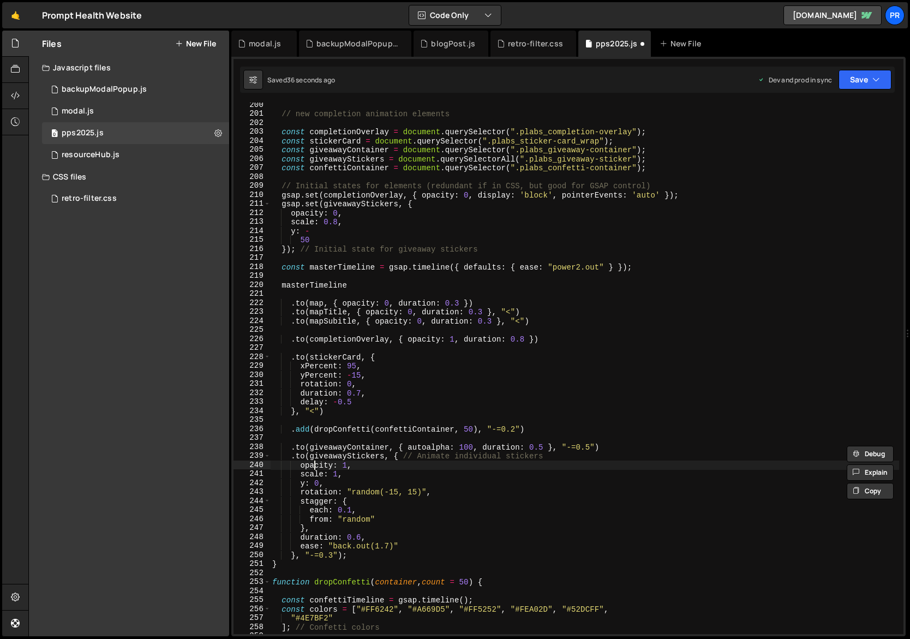
click at [314, 463] on div "// new completion animation elements const completionOverlay = document . query…" at bounding box center [685, 375] width 830 height 550
paste textarea "autoalpha"
click at [357, 464] on div "// new completion animation elements const completionOverlay = document . query…" at bounding box center [685, 375] width 830 height 550
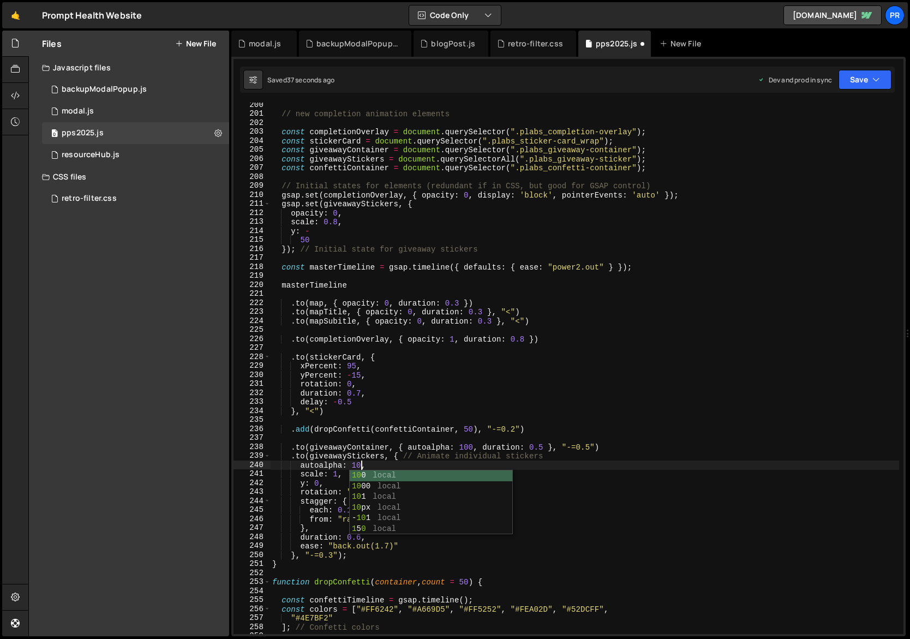
type textarea "autoalpha: 100,"
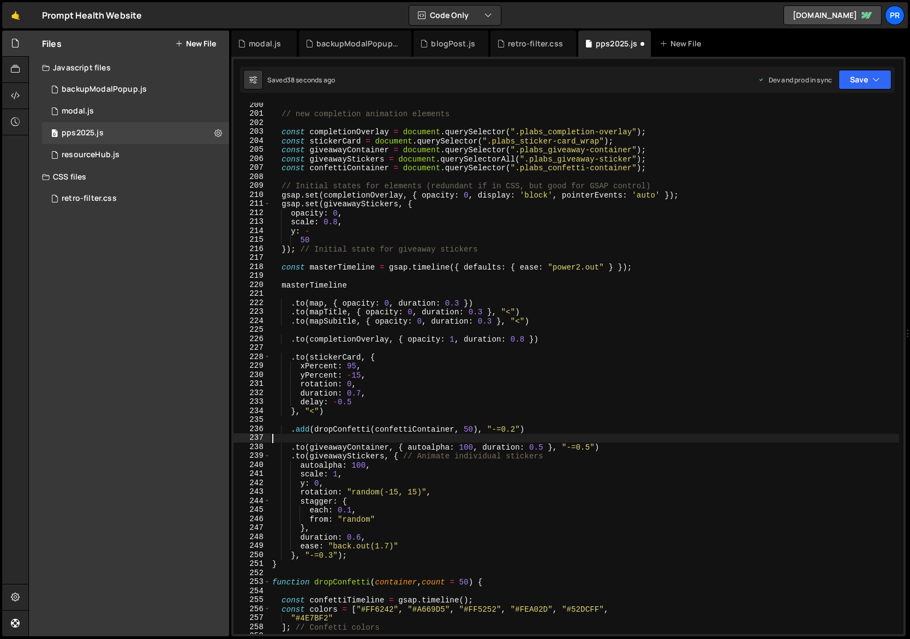
click at [437, 441] on div "// new completion animation elements const completionOverlay = document . query…" at bounding box center [685, 375] width 830 height 550
click at [374, 467] on div "// new completion animation elements const completionOverlay = document . query…" at bounding box center [685, 375] width 830 height 550
click at [368, 446] on div "// new completion animation elements const completionOverlay = document . query…" at bounding box center [685, 375] width 830 height 550
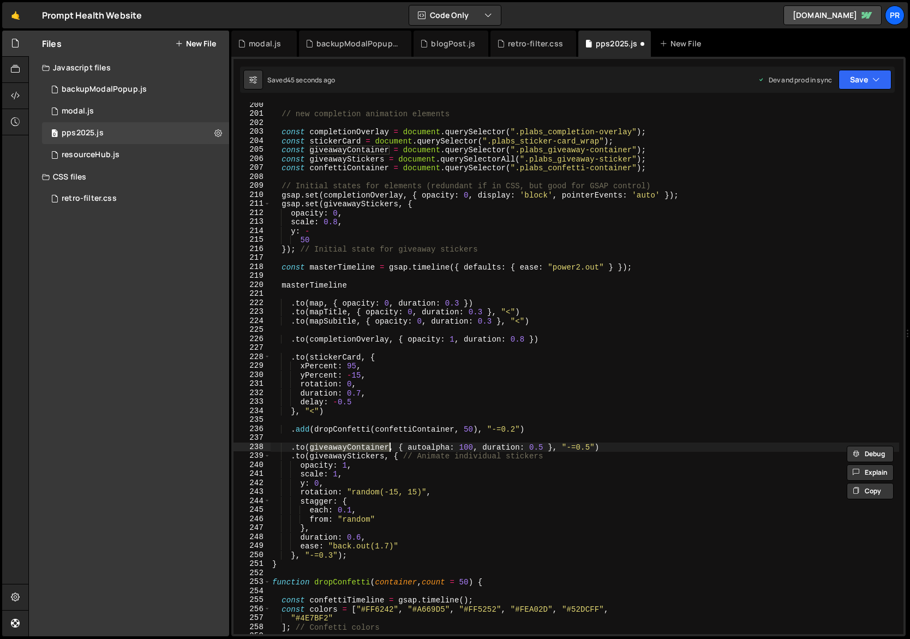
click at [700, 192] on div "// new completion animation elements const completionOverlay = document . query…" at bounding box center [685, 375] width 830 height 550
type textarea "gsap.set(completionOverlay, { opacity: 0, display: 'block', pointerEvents: 'aut…"
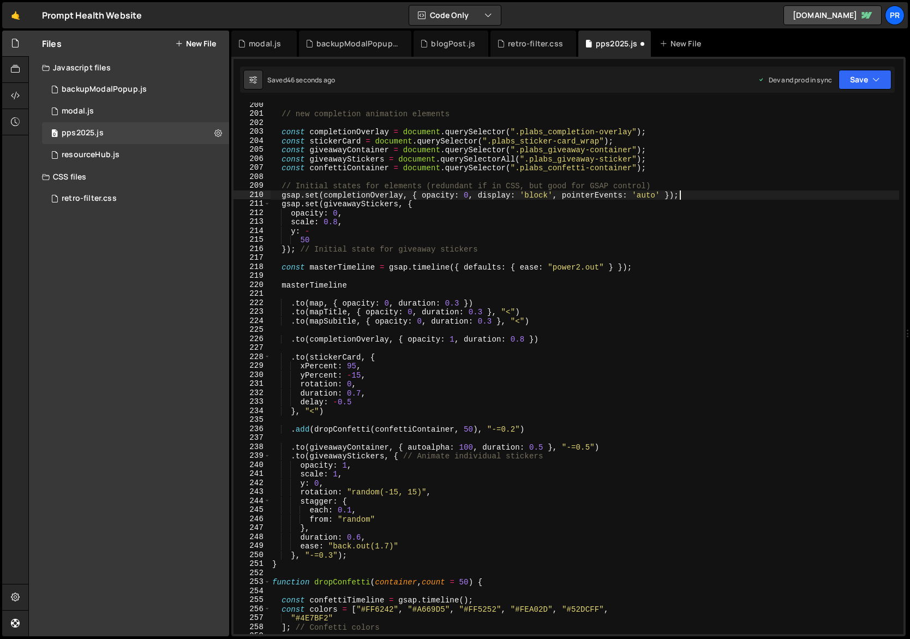
paste textarea "giveawayContainer"
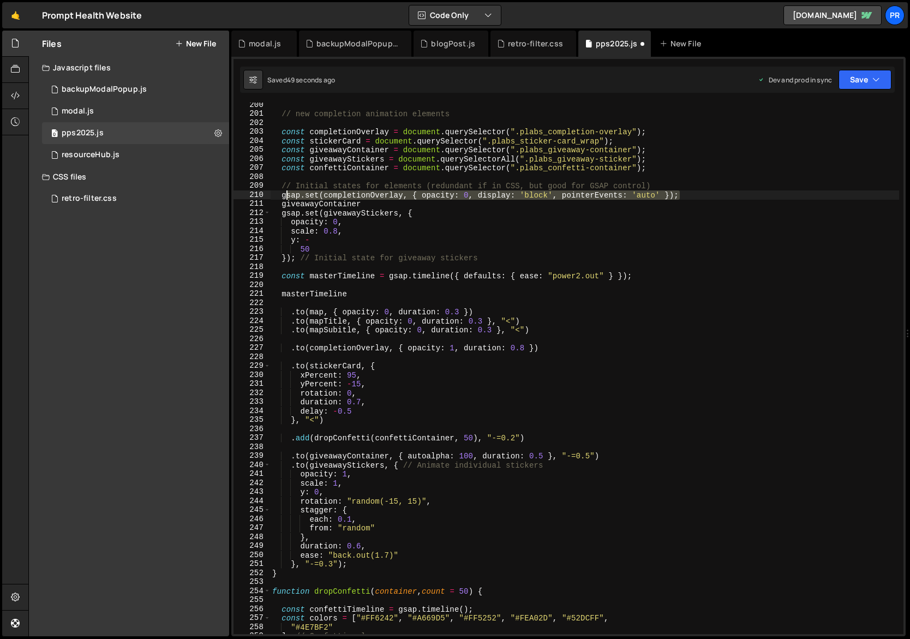
drag, startPoint x: 678, startPoint y: 196, endPoint x: 283, endPoint y: 193, distance: 395.1
click at [283, 193] on div "// new completion animation elements const completionOverlay = document . query…" at bounding box center [685, 375] width 830 height 550
drag, startPoint x: 371, startPoint y: 202, endPoint x: 280, endPoint y: 201, distance: 90.6
click at [280, 201] on div "// new completion animation elements const completionOverlay = document . query…" at bounding box center [685, 375] width 830 height 550
paste textarea "sap.set(completionOverlay, { opacity: 0, display: 'block', pointerEvents: 'auto…"
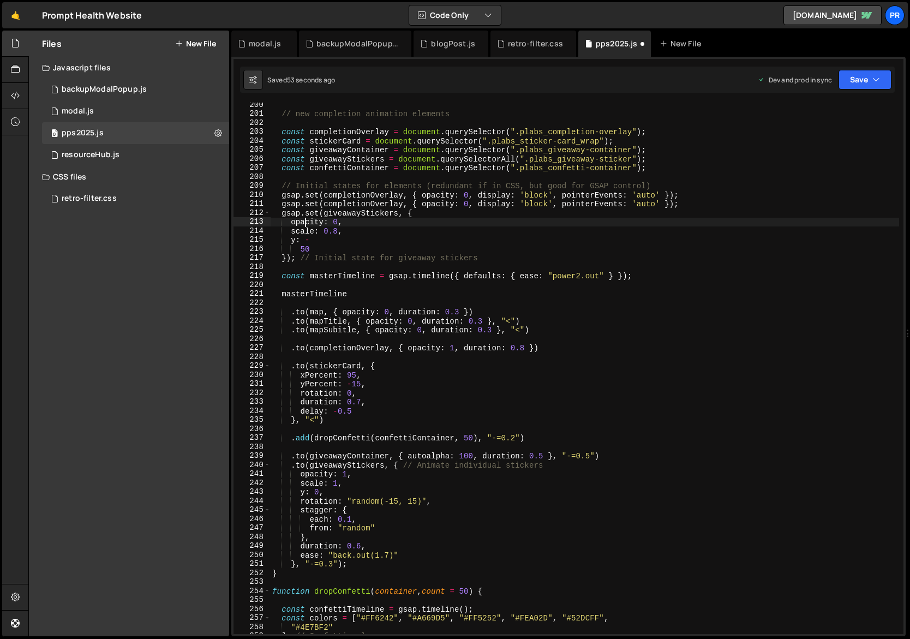
click at [303, 223] on div "// new completion animation elements const completionOverlay = document . query…" at bounding box center [685, 375] width 830 height 550
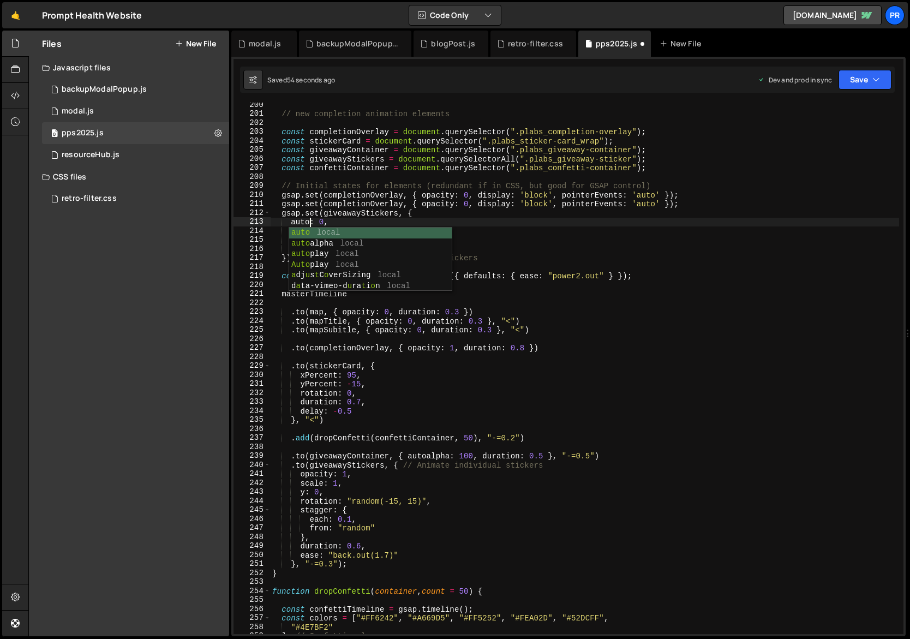
scroll to position [0, 3]
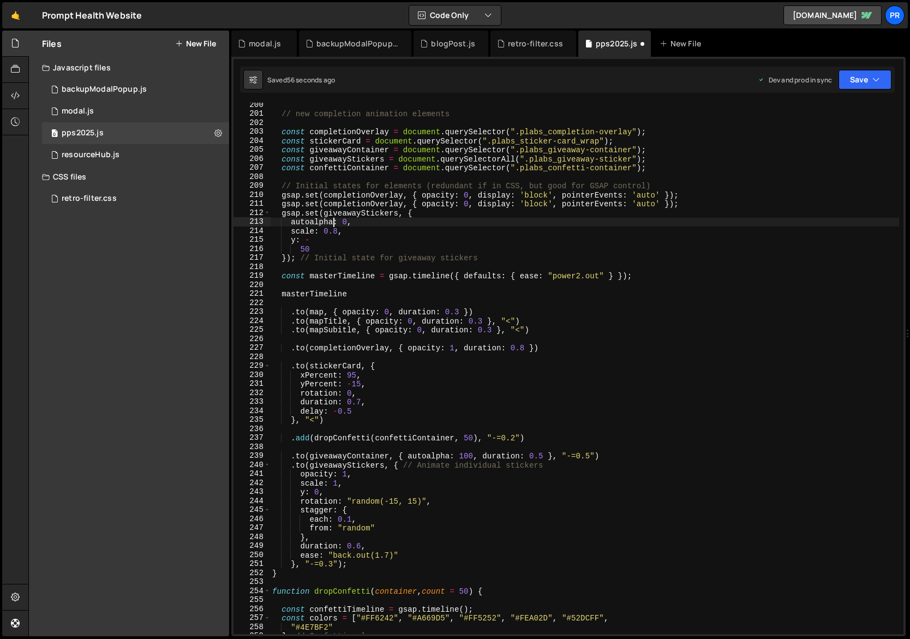
click at [437, 217] on div "// new completion animation elements const completionOverlay = document . query…" at bounding box center [685, 375] width 830 height 550
click at [334, 170] on div "// new completion animation elements const completionOverlay = document . query…" at bounding box center [685, 375] width 830 height 550
click at [354, 214] on div "// new completion animation elements const completionOverlay = document . query…" at bounding box center [685, 375] width 830 height 550
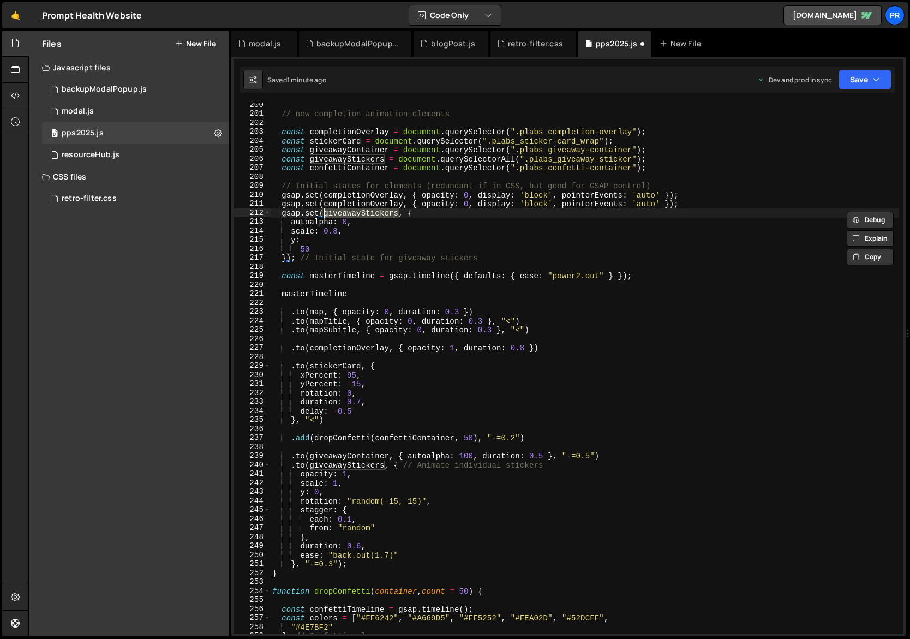
paste textarea "confettiContainer"
click at [362, 202] on div "// new completion animation elements const completionOverlay = document . query…" at bounding box center [685, 375] width 830 height 550
paste textarea "nfettiContainer"
click at [432, 204] on div "// new completion animation elements const completionOverlay = document . query…" at bounding box center [685, 375] width 830 height 550
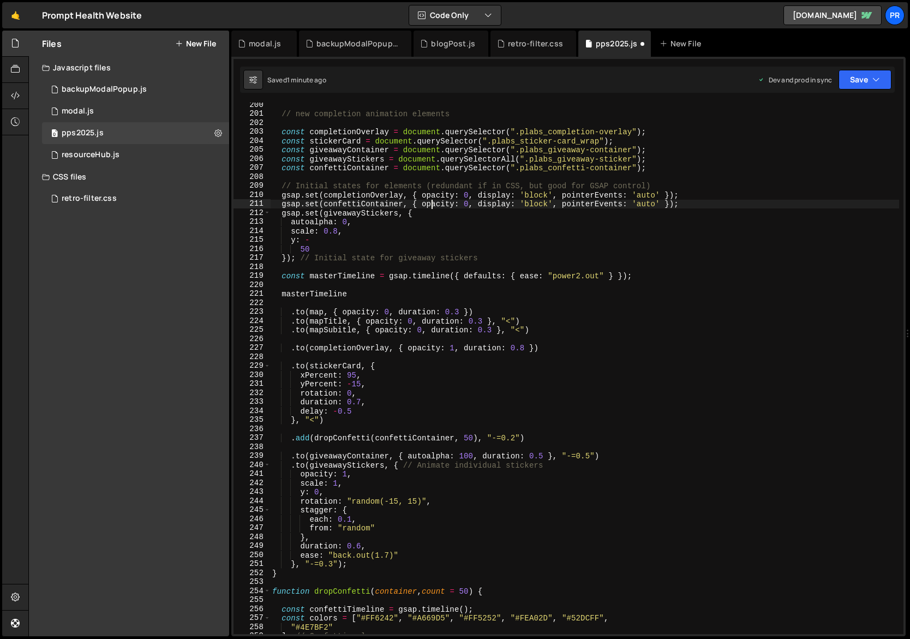
click at [432, 204] on div "// new completion animation elements const completionOverlay = document . query…" at bounding box center [685, 375] width 830 height 550
click at [516, 194] on div "// new completion animation elements const completionOverlay = document . query…" at bounding box center [685, 375] width 830 height 550
click at [584, 204] on div "// new completion animation elements const completionOverlay = document . query…" at bounding box center [685, 375] width 830 height 550
drag, startPoint x: 513, startPoint y: 205, endPoint x: 566, endPoint y: 202, distance: 53.0
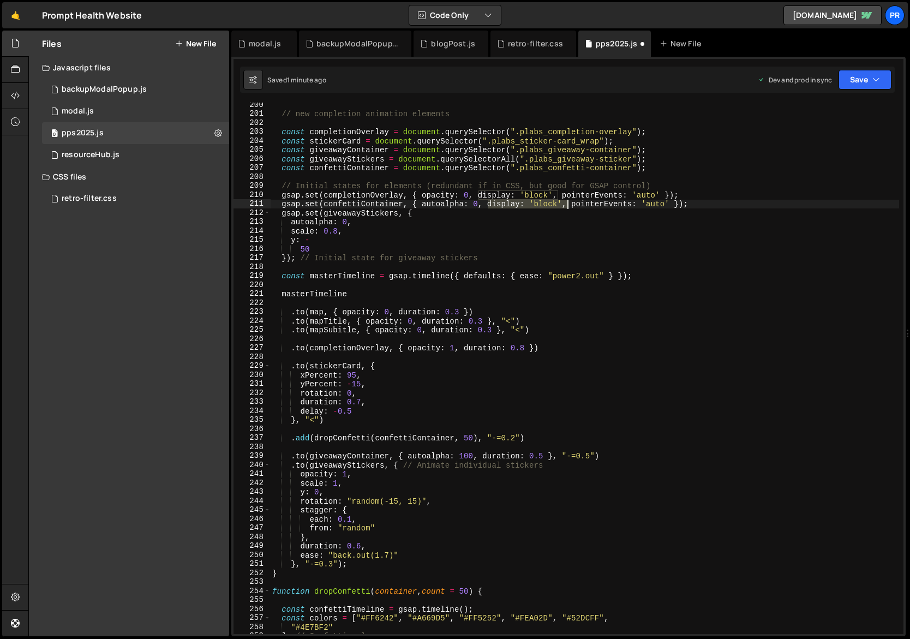
click at [566, 202] on div "// new completion animation elements const completionOverlay = document . query…" at bounding box center [685, 375] width 830 height 550
drag, startPoint x: 591, startPoint y: 204, endPoint x: 481, endPoint y: 202, distance: 110.2
click at [481, 202] on div "// new completion animation elements const completionOverlay = document . query…" at bounding box center [685, 375] width 830 height 550
click at [584, 203] on div "// new completion animation elements const completionOverlay = document . query…" at bounding box center [685, 375] width 830 height 550
click at [523, 199] on div "// new completion animation elements const completionOverlay = document . query…" at bounding box center [685, 375] width 830 height 550
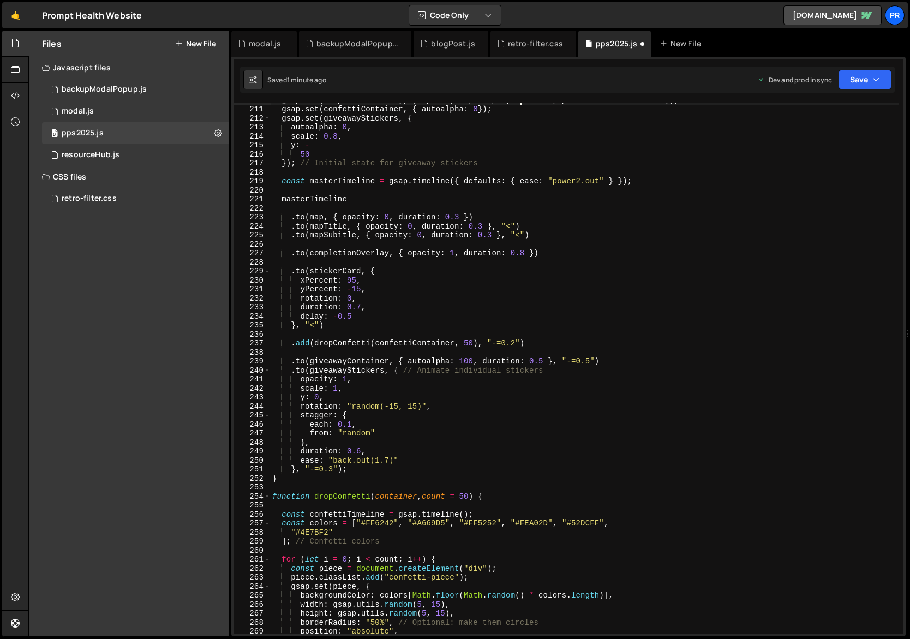
scroll to position [1827, 0]
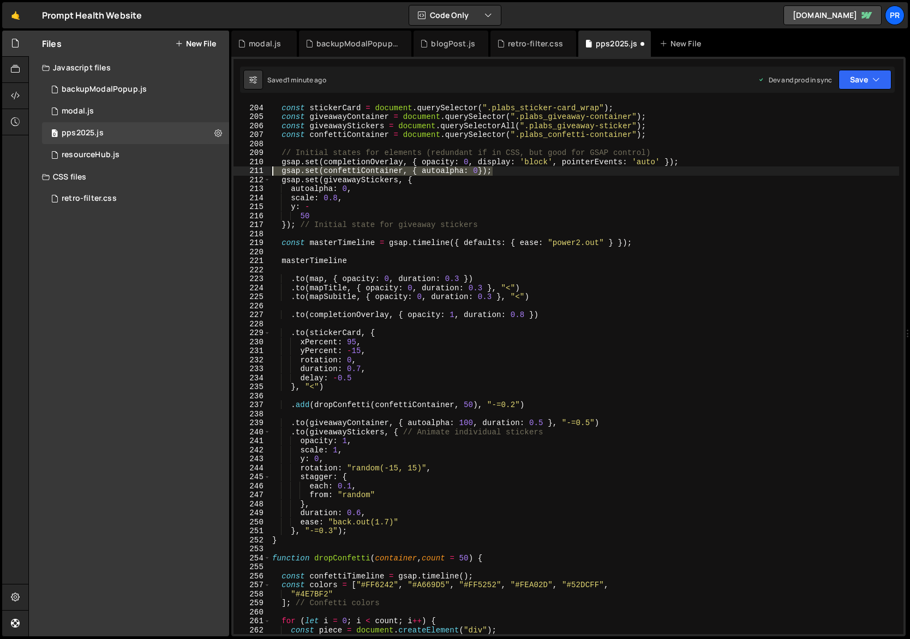
drag, startPoint x: 498, startPoint y: 174, endPoint x: 242, endPoint y: 172, distance: 256.5
click at [242, 172] on div "gsap.set(completionOverlay, { opacity: 0, display: 'block', pointerEvents: 'aut…" at bounding box center [569, 368] width 670 height 531
type textarea "gsap.set(confettiContainer, { autoalpha: 0});"
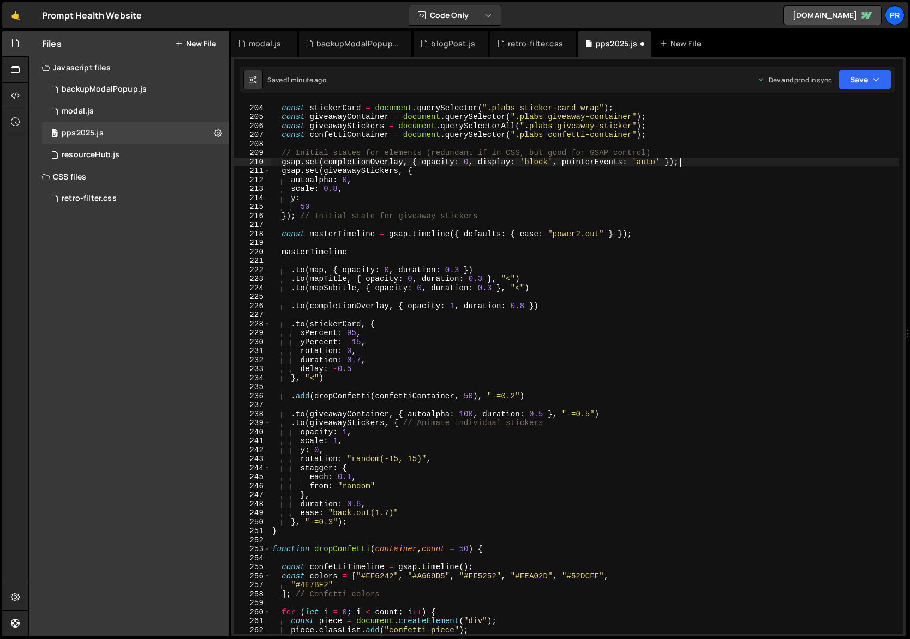
scroll to position [2041, 0]
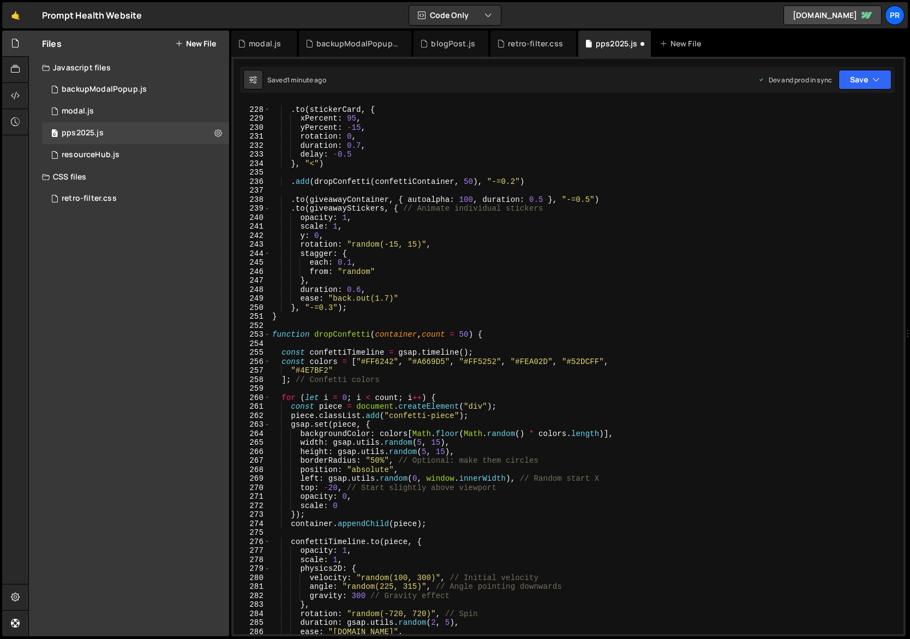
click at [313, 498] on div ". to ( stickerCard , { xPercent : 95 , yPercent : - 15 , rotation : 0 , duratio…" at bounding box center [685, 371] width 830 height 550
click at [382, 496] on div ". to ( stickerCard , { xPercent : 95 , yPercent : - 15 , rotation : 0 , duratio…" at bounding box center [685, 371] width 830 height 550
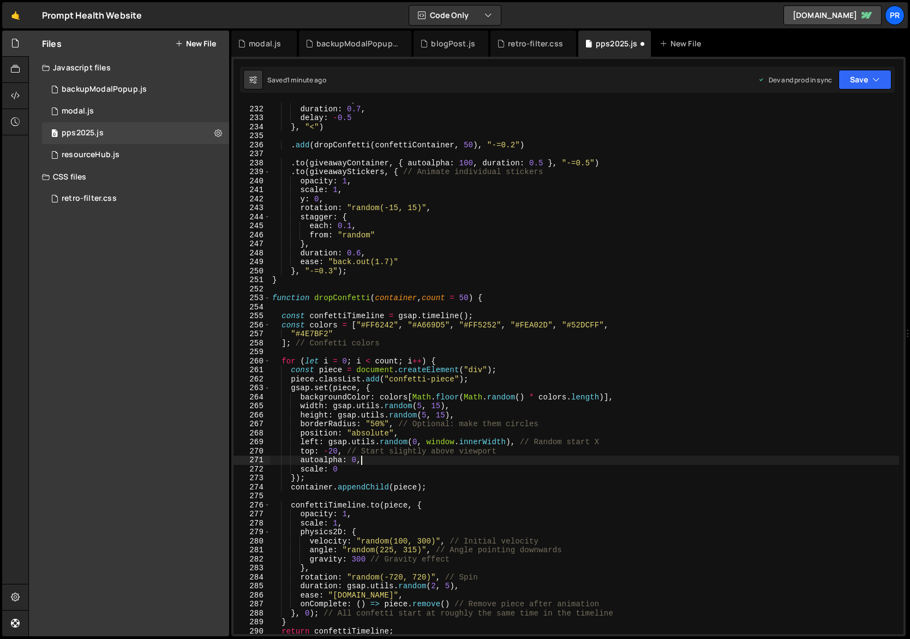
scroll to position [2132, 0]
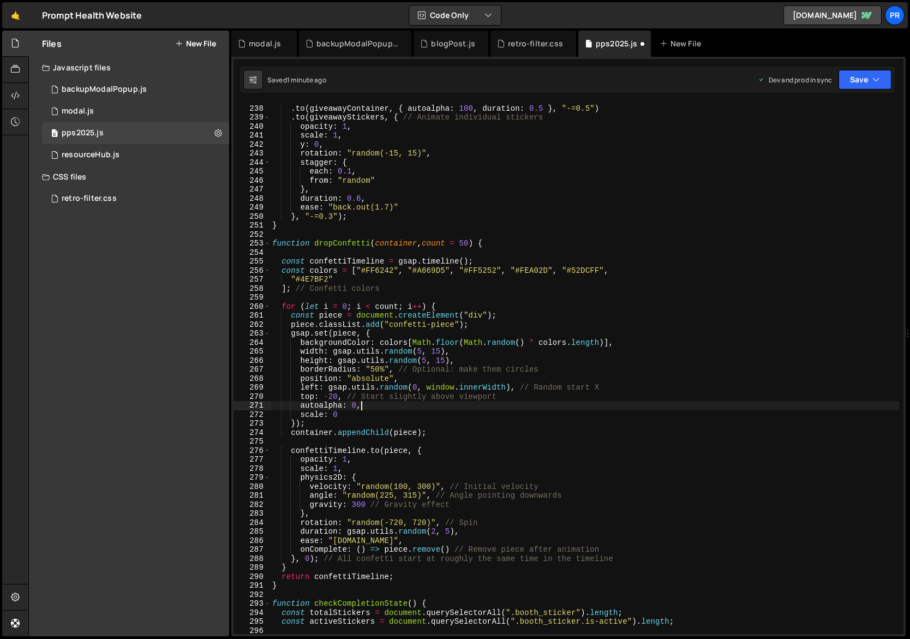
click at [319, 404] on div ". to ( giveawayContainer , { autoalpha : 100 , duration : 0.5 } , "-=0.5" ) . t…" at bounding box center [685, 370] width 830 height 550
click at [312, 461] on div ". to ( giveawayContainer , { autoalpha : 100 , duration : 0.5 } , "-=0.5" ) . t…" at bounding box center [685, 370] width 830 height 550
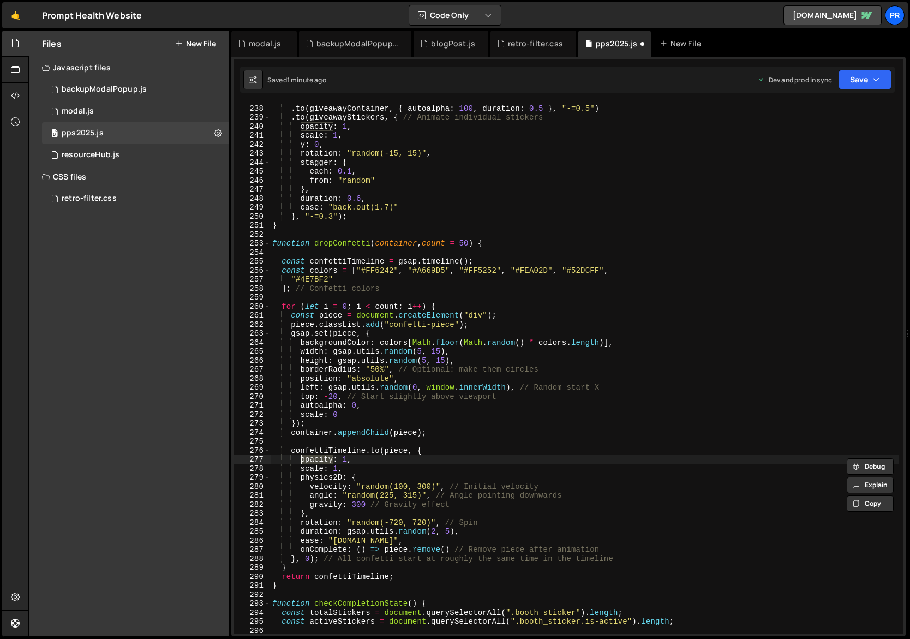
paste textarea "autoalpha"
click at [355, 459] on div ". to ( giveawayContainer , { autoalpha : 100 , duration : 0.5 } , "-=0.5" ) . t…" at bounding box center [685, 370] width 830 height 550
click at [478, 402] on div ". to ( giveawayContainer , { autoalpha : 100 , duration : 0.5 } , "-=0.5" ) . t…" at bounding box center [685, 370] width 830 height 550
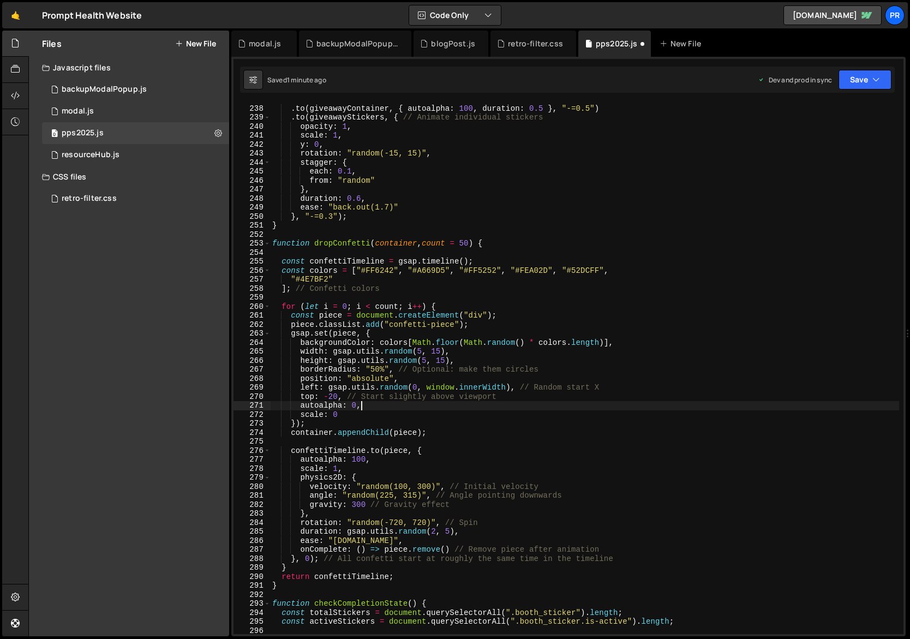
scroll to position [0, 5]
click at [845, 79] on button "Save" at bounding box center [865, 80] width 53 height 20
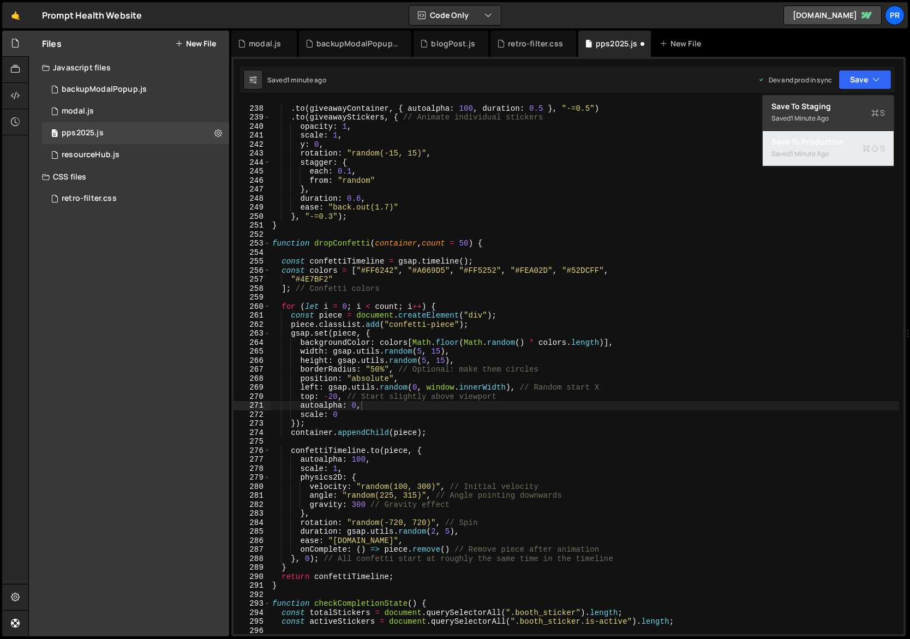
click at [827, 151] on div "1 minute ago" at bounding box center [810, 153] width 38 height 9
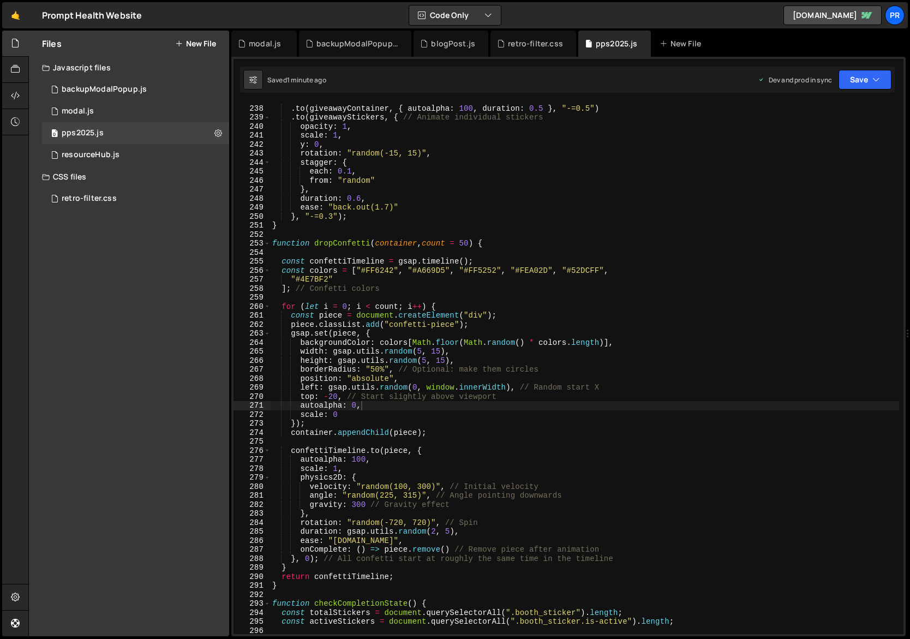
click at [375, 393] on div ". to ( giveawayContainer , { autoalpha : 100 , duration : 0.5 } , "-=0.5" ) . t…" at bounding box center [685, 370] width 830 height 550
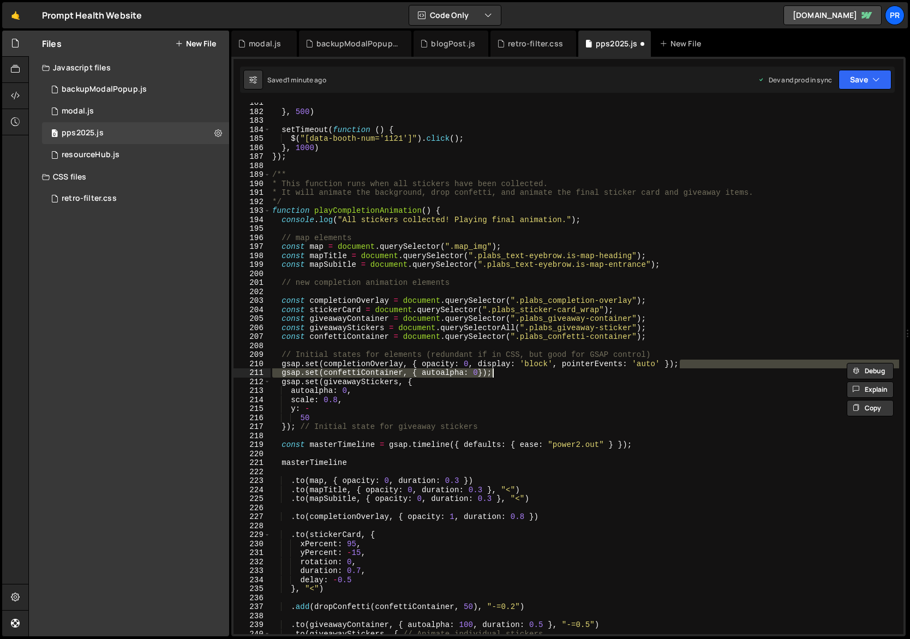
scroll to position [1625, 0]
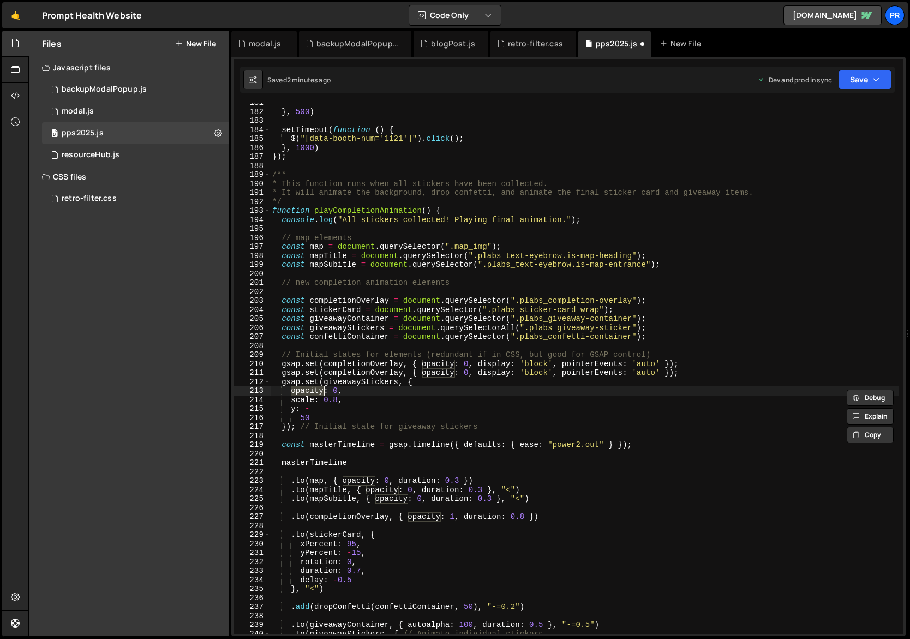
type textarea "giveawayContainer"
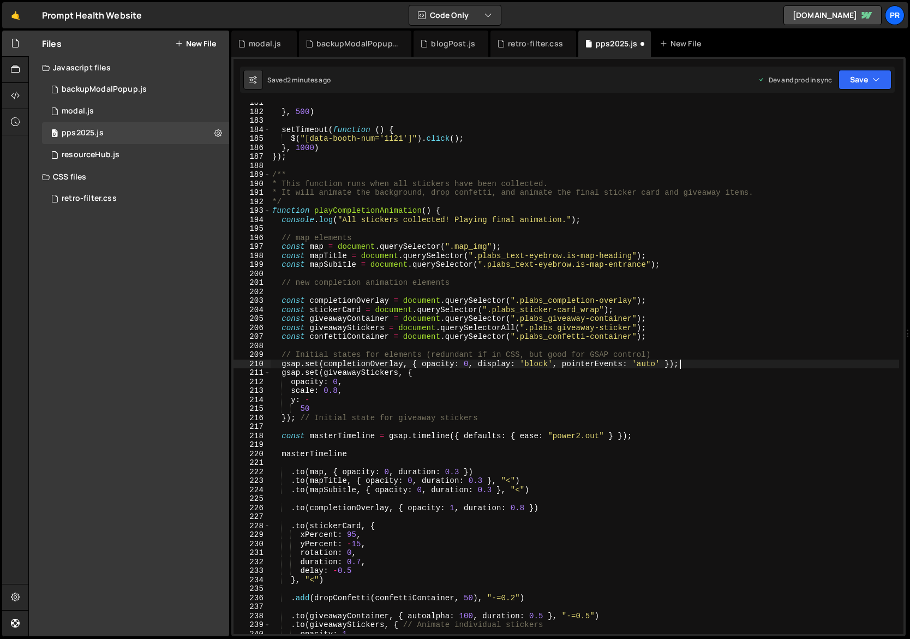
click at [352, 384] on div "} , 500 ) setTimeout ( function ( ) { $ ( "[data-booth-num='1121']" ) . click (…" at bounding box center [685, 373] width 830 height 550
drag, startPoint x: 479, startPoint y: 363, endPoint x: 557, endPoint y: 362, distance: 78.6
click at [557, 362] on div "} , 500 ) setTimeout ( function ( ) { $ ( "[data-booth-num='1121']" ) . click (…" at bounding box center [685, 373] width 830 height 550
click at [349, 383] on div "} , 500 ) setTimeout ( function ( ) { $ ( "[data-booth-num='1121']" ) . click (…" at bounding box center [685, 373] width 830 height 550
type textarea "opacity: 0,"
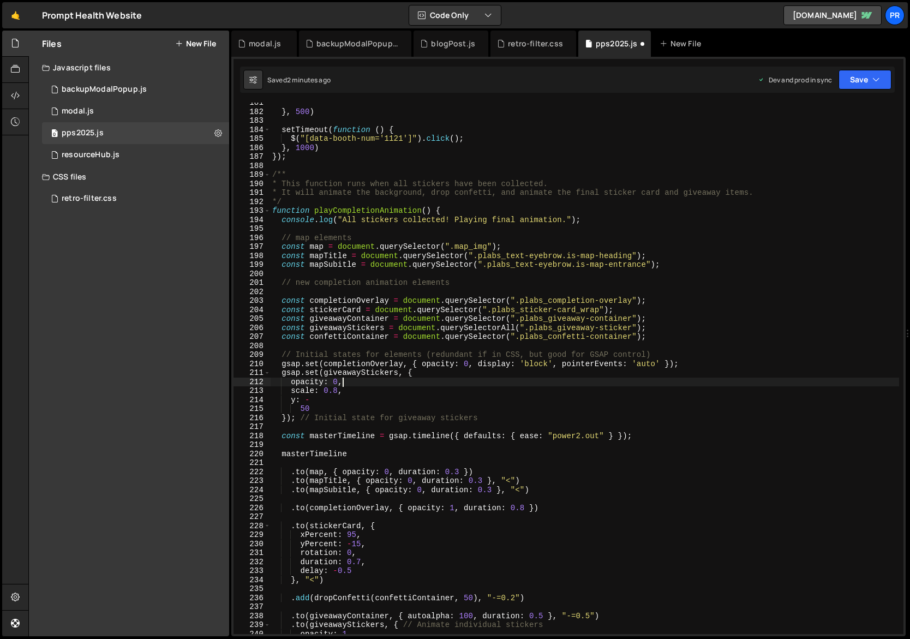
scroll to position [0, 1]
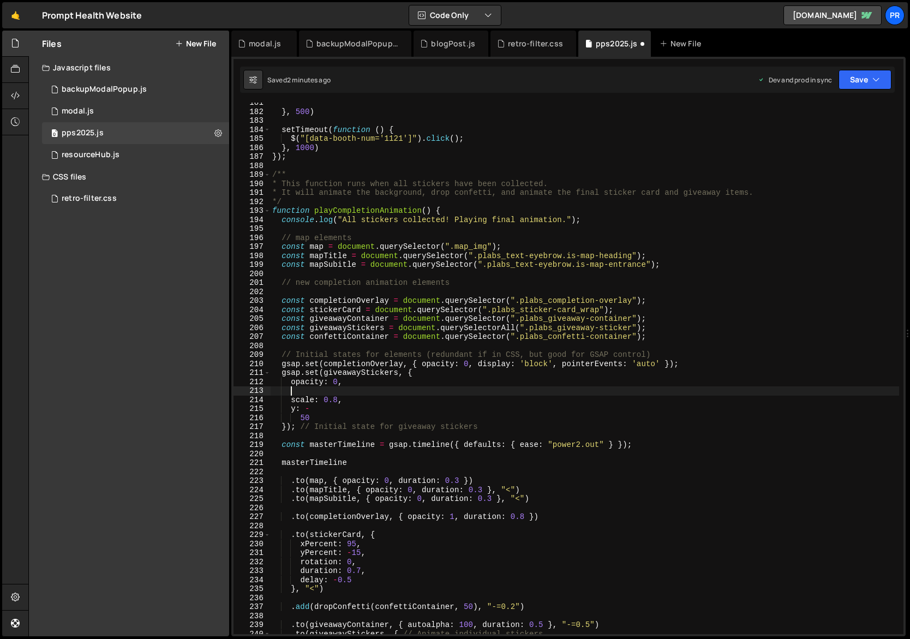
paste textarea "display: 'block',"
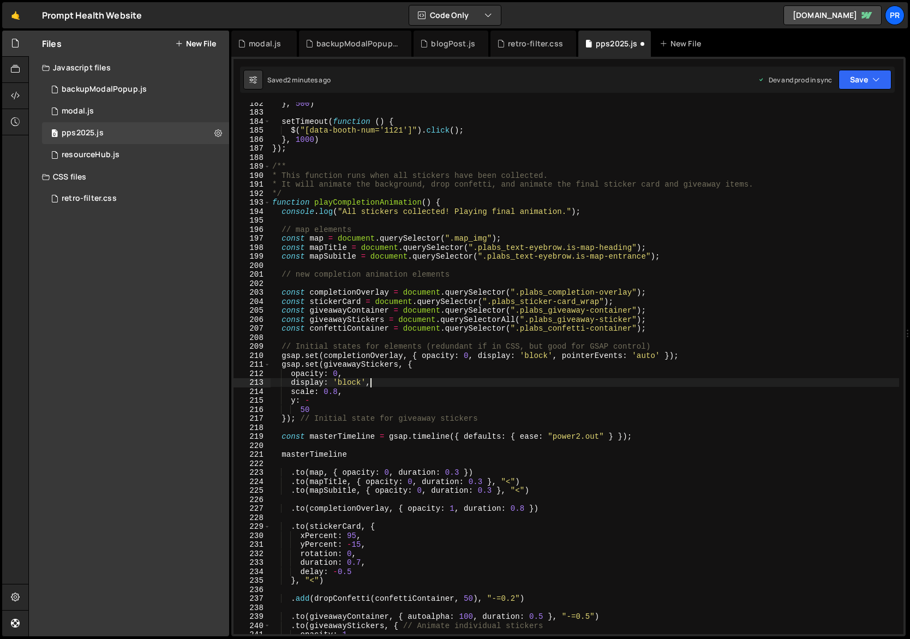
scroll to position [1643, 0]
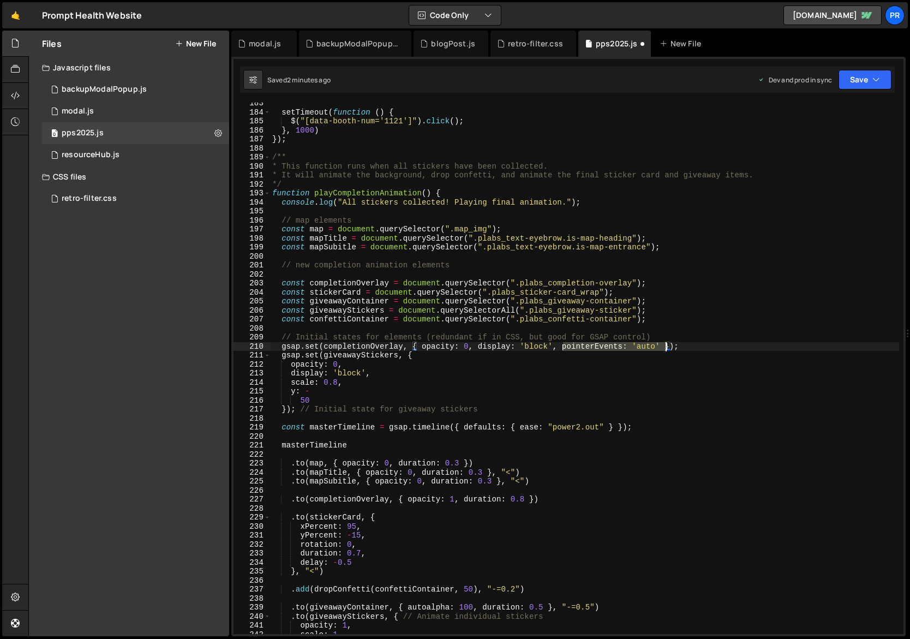
drag, startPoint x: 563, startPoint y: 347, endPoint x: 668, endPoint y: 343, distance: 106.0
click at [668, 343] on div "setTimeout ( function ( ) { $ ( "[data-booth-num='1121']" ) . click ( ) ; } , 1…" at bounding box center [685, 374] width 830 height 550
click at [671, 347] on div "setTimeout ( function ( ) { $ ( "[data-booth-num='1121']" ) . click ( ) ; } , 1…" at bounding box center [685, 374] width 830 height 550
drag, startPoint x: 564, startPoint y: 347, endPoint x: 670, endPoint y: 343, distance: 106.5
click at [670, 343] on div "setTimeout ( function ( ) { $ ( "[data-booth-num='1121']" ) . click ( ) ; } , 1…" at bounding box center [685, 374] width 830 height 550
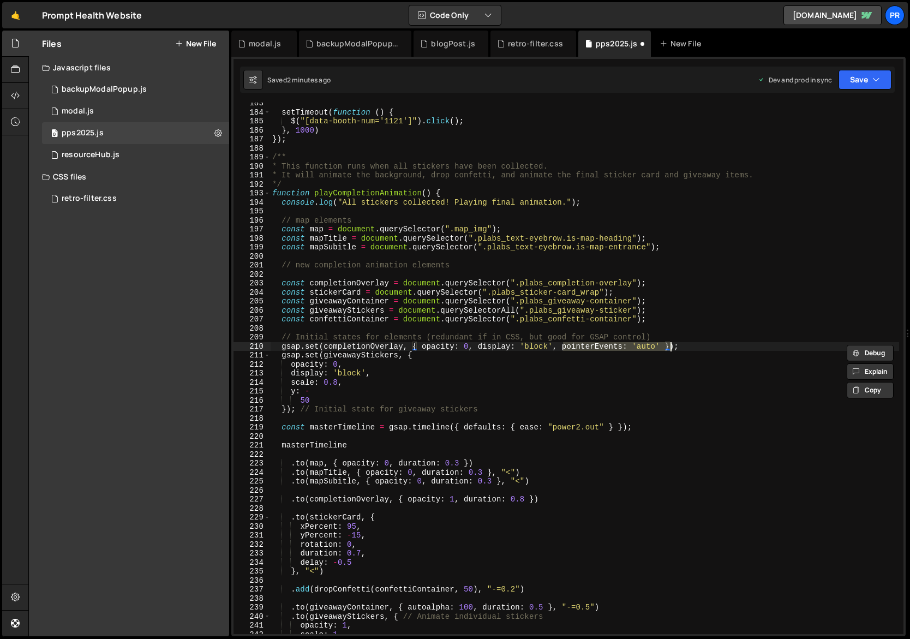
click at [651, 357] on div "setTimeout ( function ( ) { $ ( "[data-booth-num='1121']" ) . click ( ) ; } , 1…" at bounding box center [685, 374] width 830 height 550
drag, startPoint x: 563, startPoint y: 346, endPoint x: 661, endPoint y: 344, distance: 98.2
click at [661, 344] on div "setTimeout ( function ( ) { $ ( "[data-booth-num='1121']" ) . click ( ) ; } , 1…" at bounding box center [685, 374] width 830 height 550
click at [362, 384] on div "setTimeout ( function ( ) { $ ( "[data-booth-num='1121']" ) . click ( ) ; } , 1…" at bounding box center [685, 374] width 830 height 550
type textarea "scale: 0.8,"
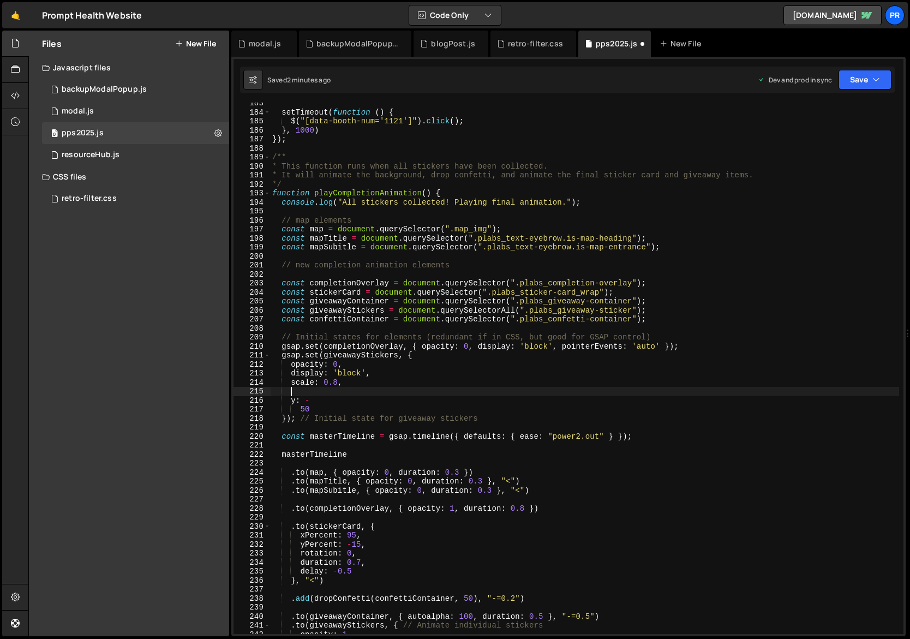
paste textarea "pointerEvents: 'auto'"
click at [373, 393] on div "setTimeout ( function ( ) { $ ( "[data-booth-num='1121']" ) . click ( ) ; } , 1…" at bounding box center [685, 374] width 830 height 550
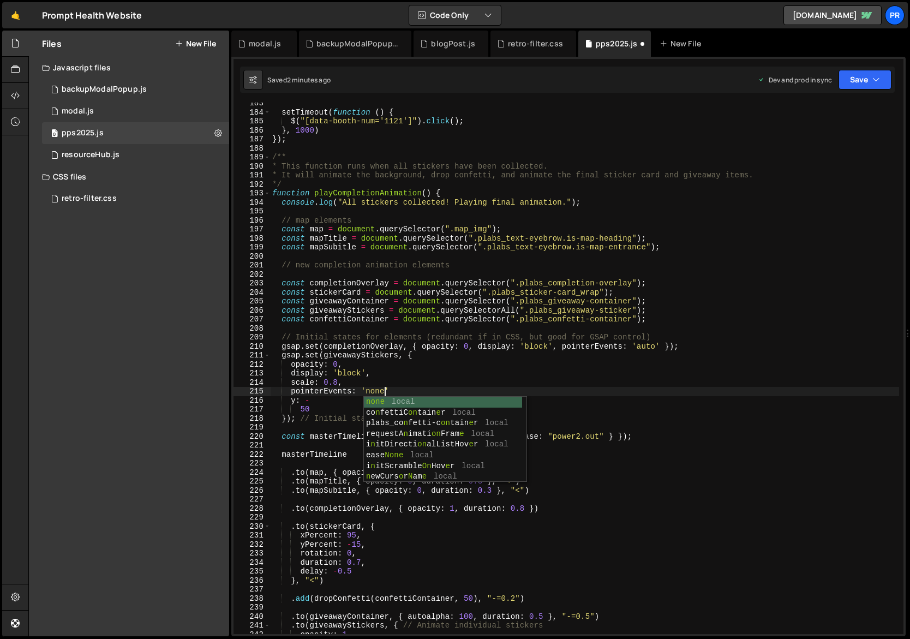
click at [395, 374] on div "setTimeout ( function ( ) { $ ( "[data-booth-num='1121']" ) . click ( ) ; } , 1…" at bounding box center [685, 374] width 830 height 550
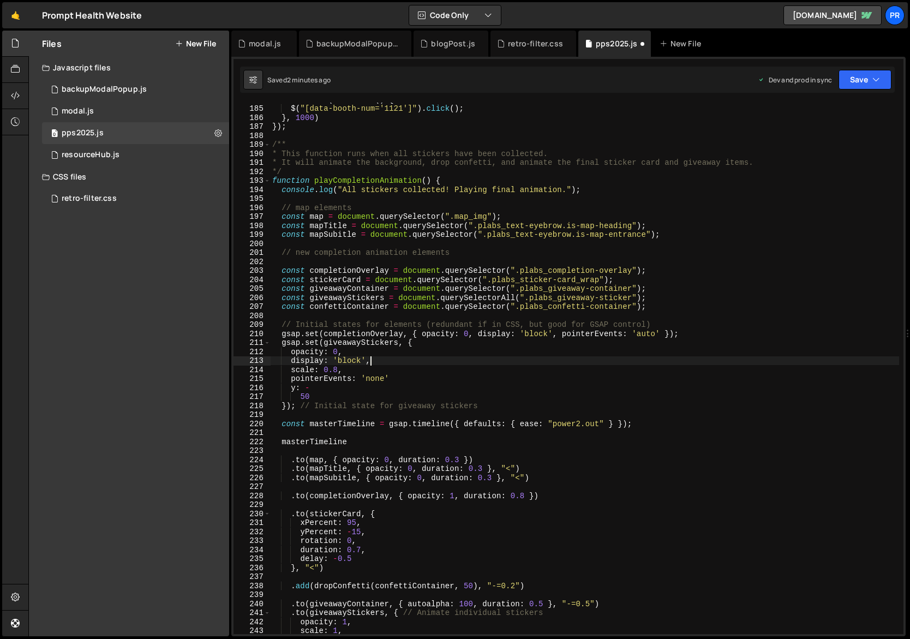
scroll to position [1665, 0]
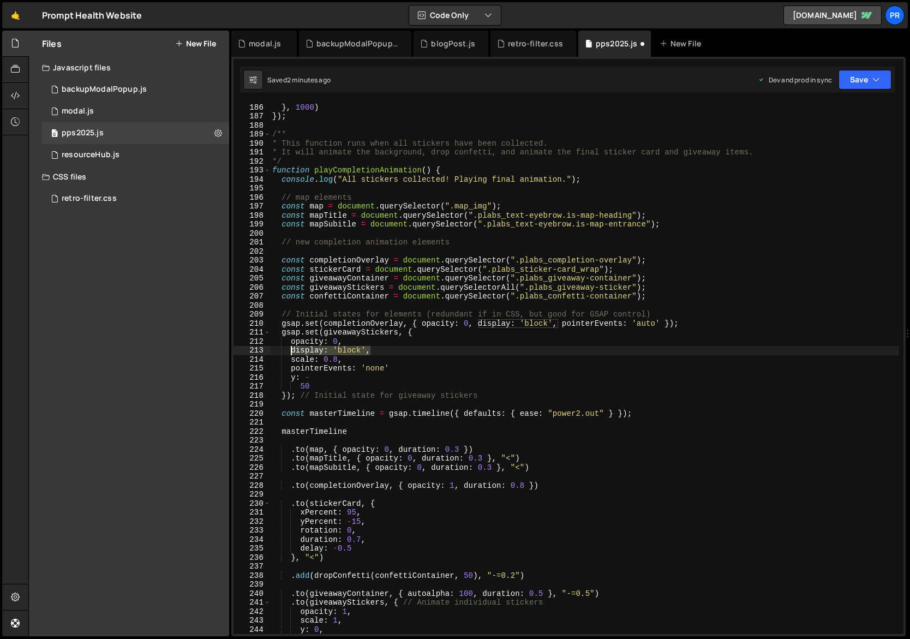
drag, startPoint x: 376, startPoint y: 351, endPoint x: 291, endPoint y: 350, distance: 84.6
click at [291, 350] on div "$ ( "[data-booth-num='1121']" ) . click ( ) ; } , 1000 ) }) ; /** * This functi…" at bounding box center [685, 369] width 830 height 550
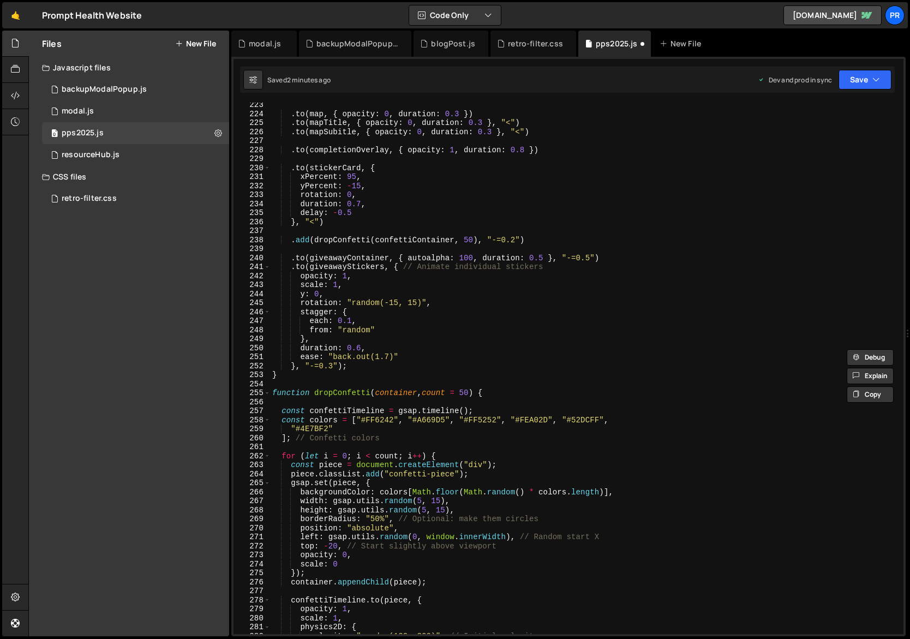
scroll to position [2022, 0]
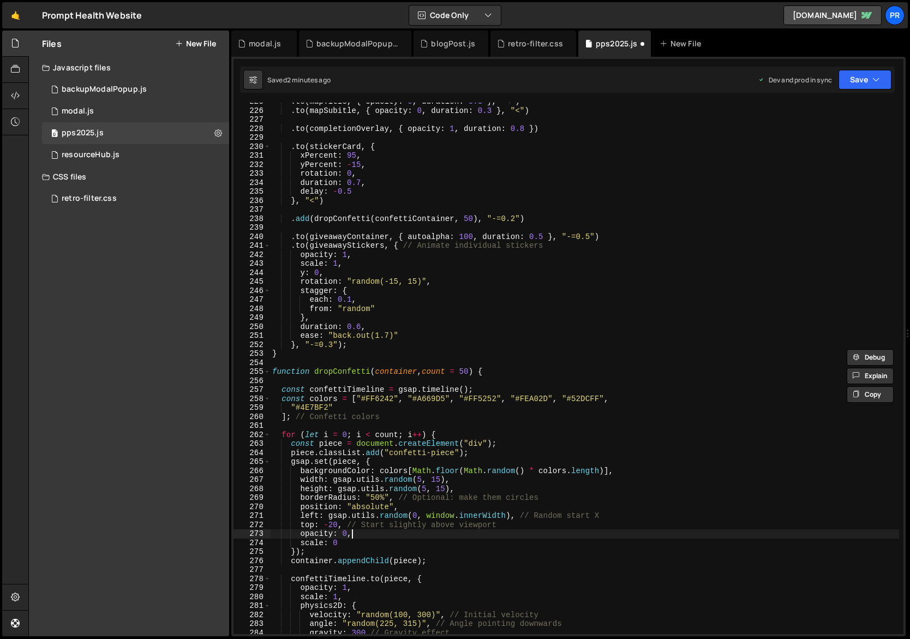
click at [357, 534] on div ". to ( mapTitle , { opacity : 0 , duration : 0.3 } , "<" ) . to ( mapSubitle , …" at bounding box center [685, 372] width 830 height 550
type textarea "opacity: 0,"
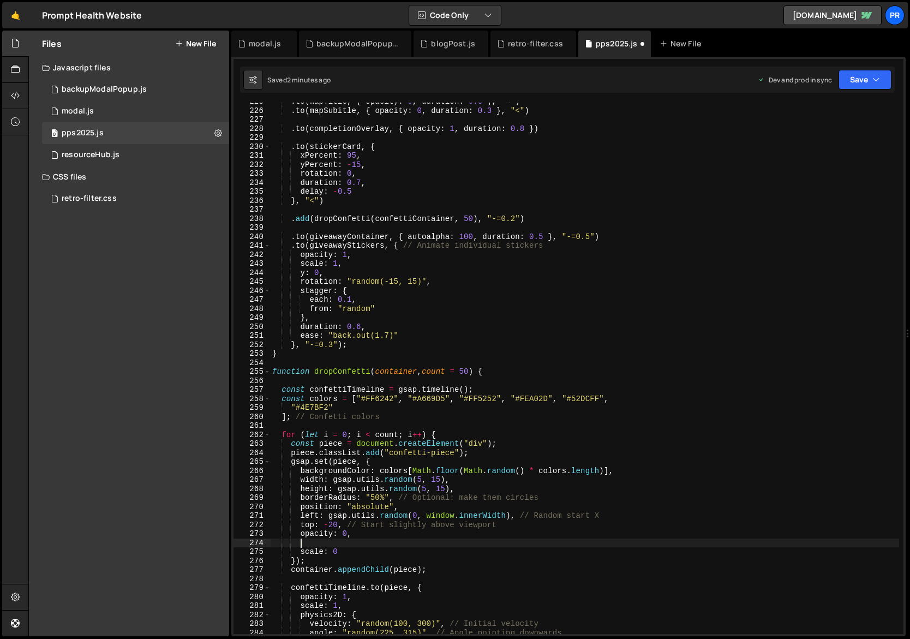
scroll to position [0, 1]
paste textarea "display: 'block',"
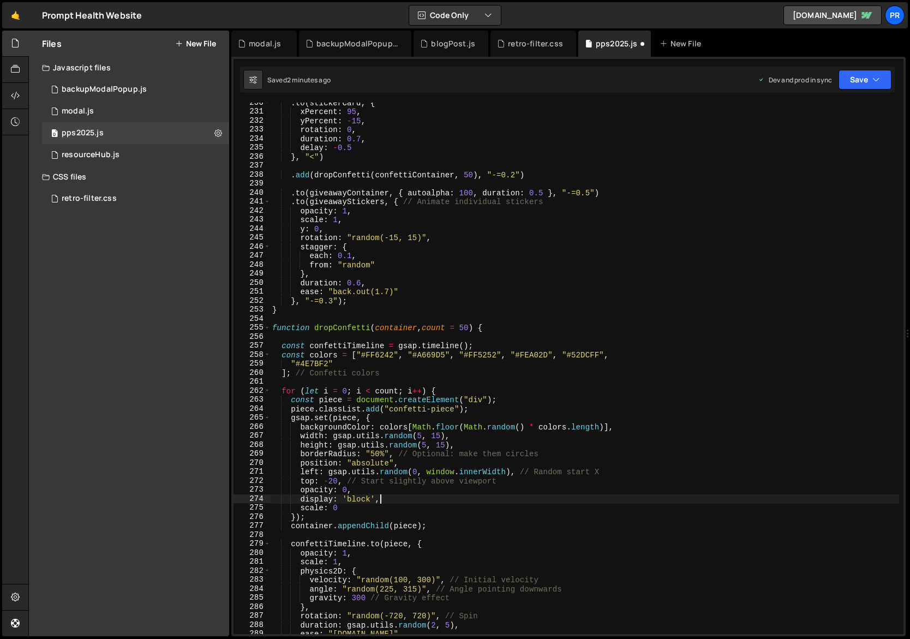
click at [360, 499] on div ". to ( stickerCard , { xPercent : 95 , yPercent : - 15 , rotation : 0 , duratio…" at bounding box center [685, 373] width 830 height 550
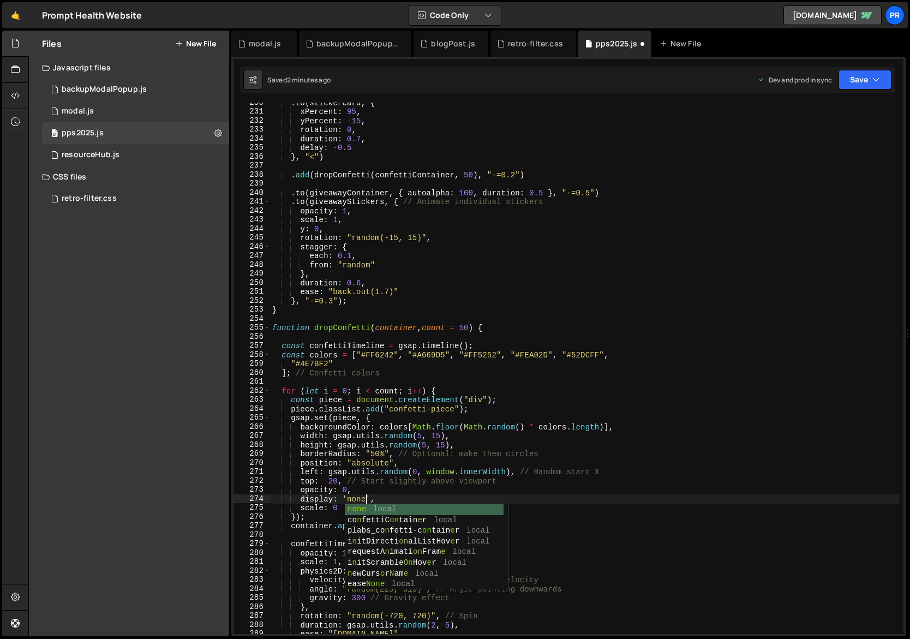
click at [446, 471] on div ". to ( stickerCard , { xPercent : 95 , yPercent : - 15 , rotation : 0 , duratio…" at bounding box center [685, 373] width 830 height 550
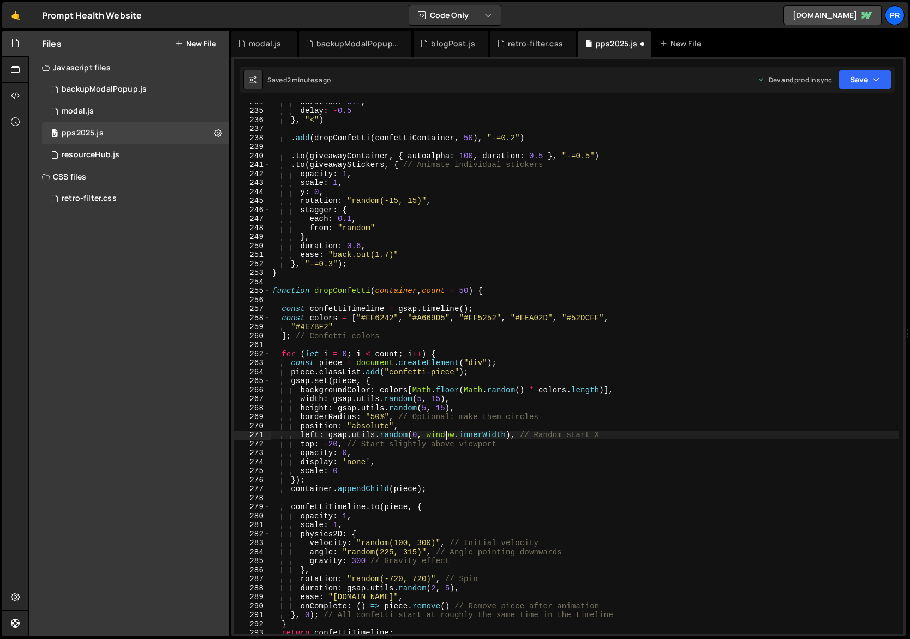
scroll to position [2129, 0]
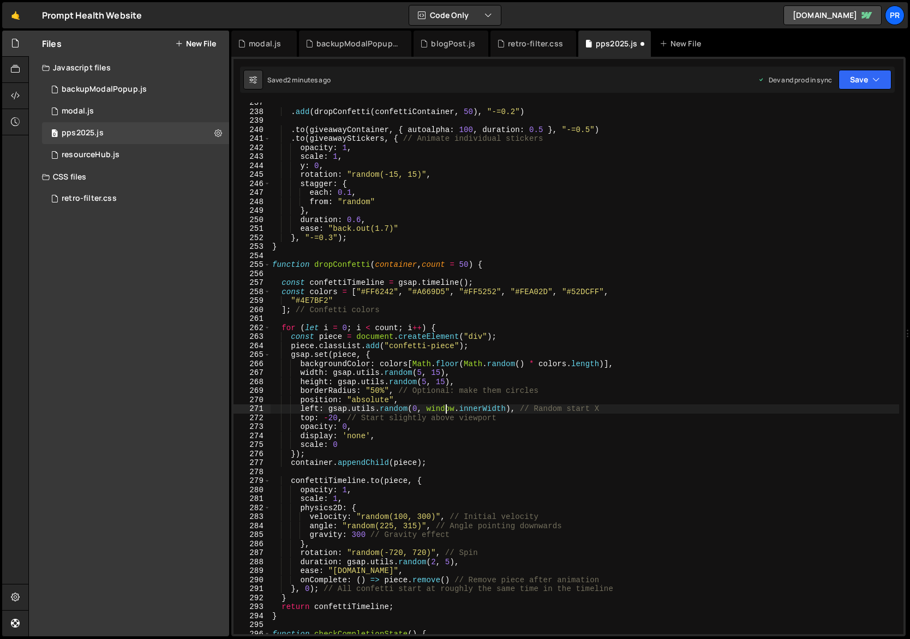
click at [369, 488] on div ". add ( dropConfetti ( confettiContainer , 50 ) , "-=0.2" ) . to ( giveawayCont…" at bounding box center [685, 373] width 830 height 550
type textarea "opacity: 1,"
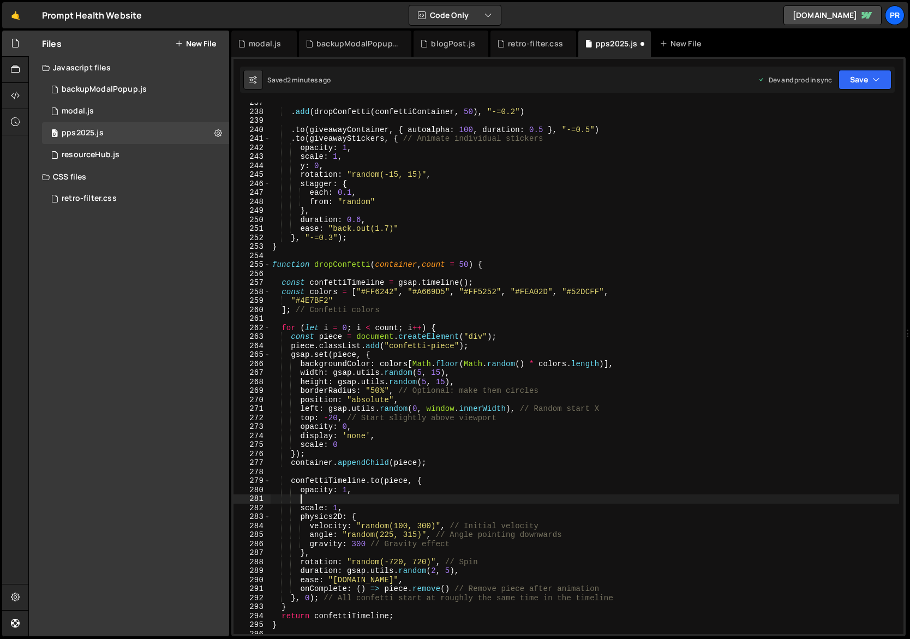
scroll to position [0, 1]
paste textarea "display: 'block',"
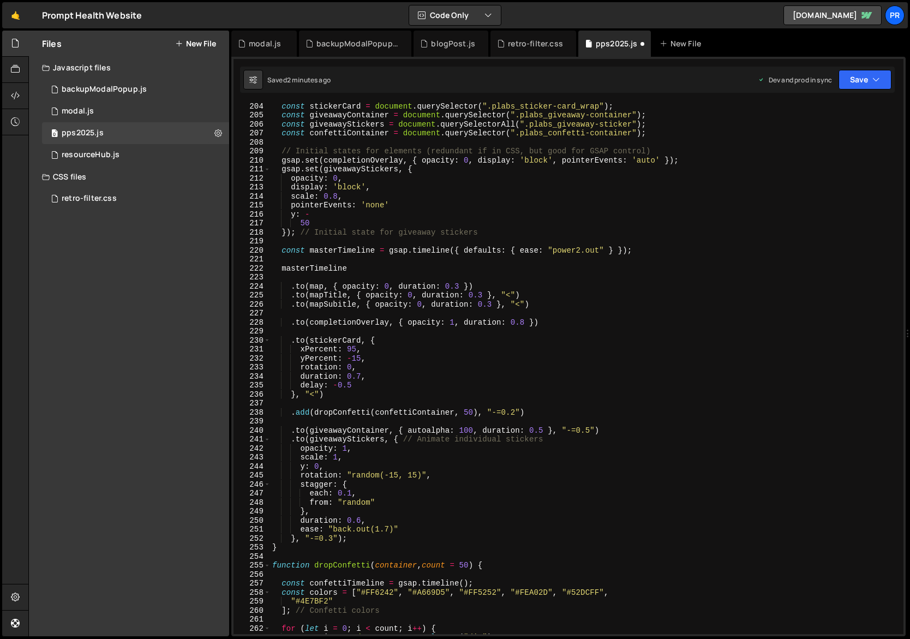
scroll to position [1754, 0]
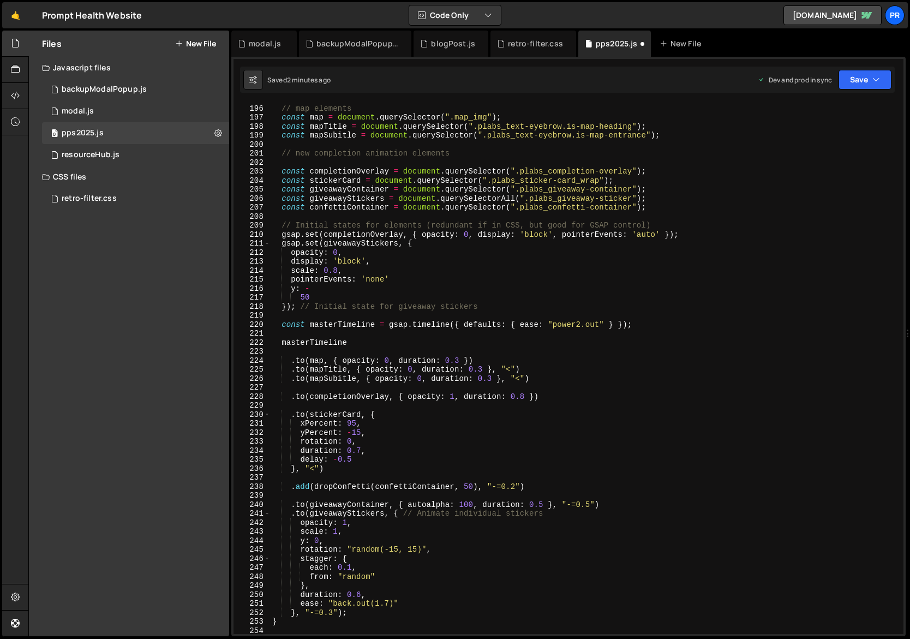
click at [348, 261] on div "// map elements const map = document . querySelector ( ".map_img" ) ; const map…" at bounding box center [685, 370] width 830 height 550
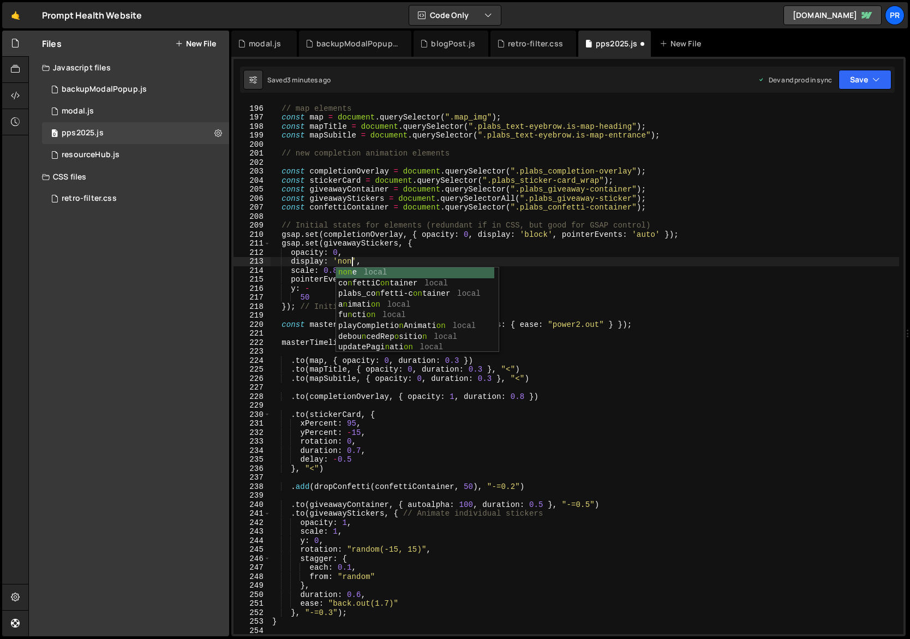
scroll to position [0, 5]
click at [472, 247] on div "// map elements const map = document . querySelector ( ".map_img" ) ; const map…" at bounding box center [685, 370] width 830 height 550
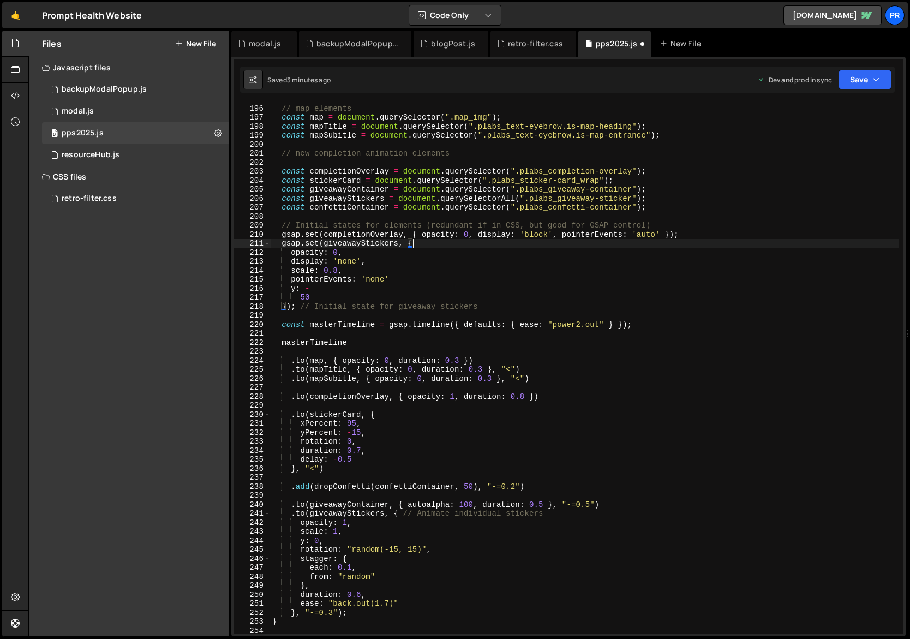
click at [430, 505] on div "// map elements const map = document . querySelector ( ".map_img" ) ; const map…" at bounding box center [685, 370] width 830 height 550
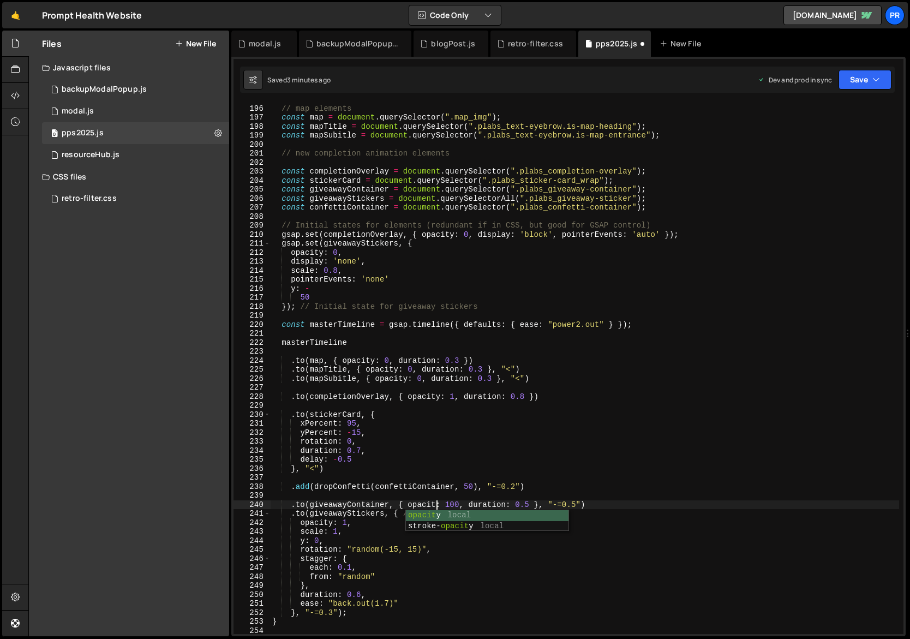
scroll to position [0, 11]
click at [456, 504] on div "// map elements const map = document . querySelector ( ".map_img" ) ; const map…" at bounding box center [685, 370] width 830 height 550
type textarea ".to(giveawayContainer, { opacity: 1, duration: 0.5 }, "-=0.5")"
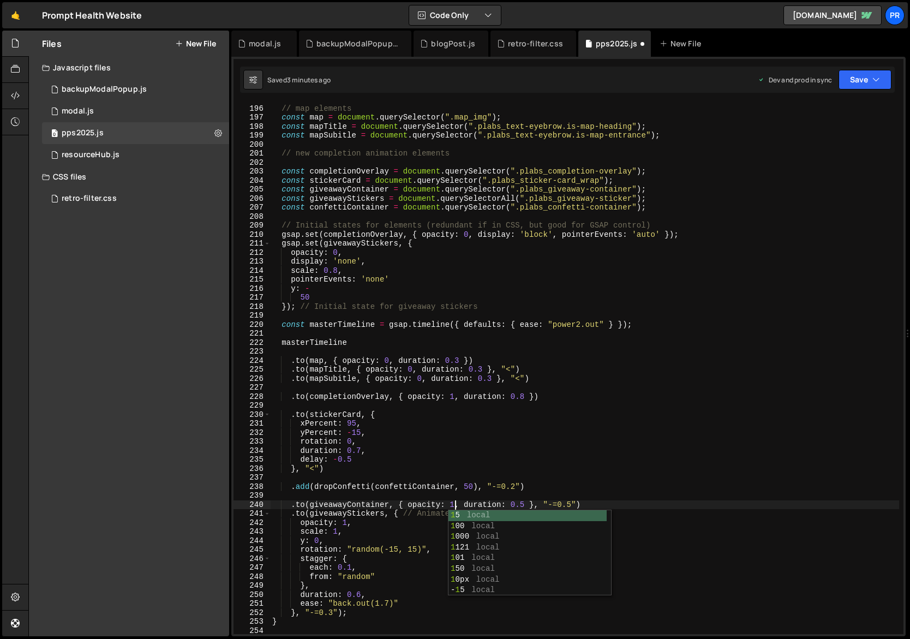
click at [455, 481] on div "// map elements const map = document . querySelector ( ".map_img" ) ; const map…" at bounding box center [685, 370] width 830 height 550
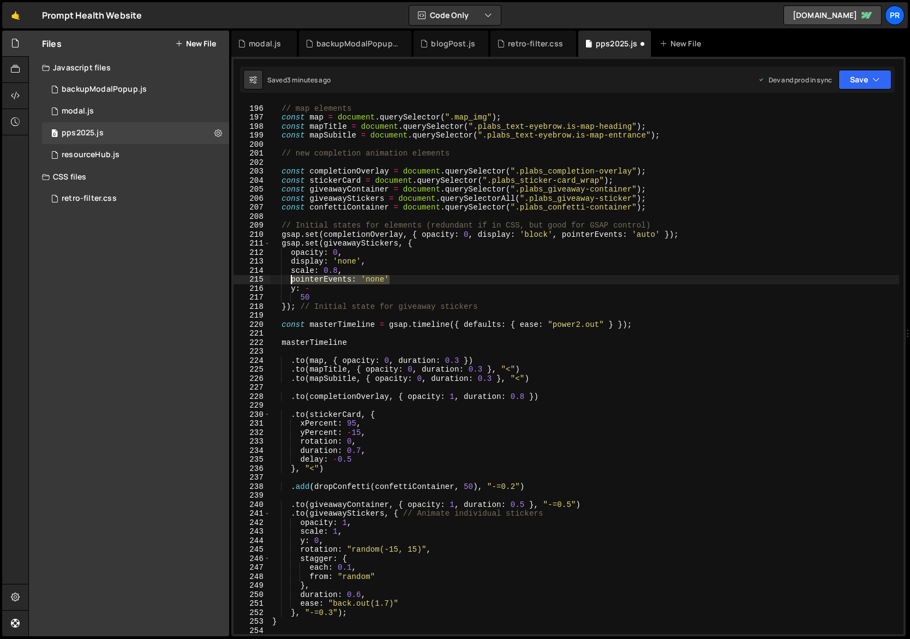
drag, startPoint x: 391, startPoint y: 280, endPoint x: 290, endPoint y: 282, distance: 101.0
click at [290, 282] on div "// map elements const map = document . querySelector ( ".map_img" ) ; const map…" at bounding box center [685, 370] width 830 height 550
click at [350, 528] on div "// map elements const map = document . querySelector ( ".map_img" ) ; const map…" at bounding box center [685, 370] width 830 height 550
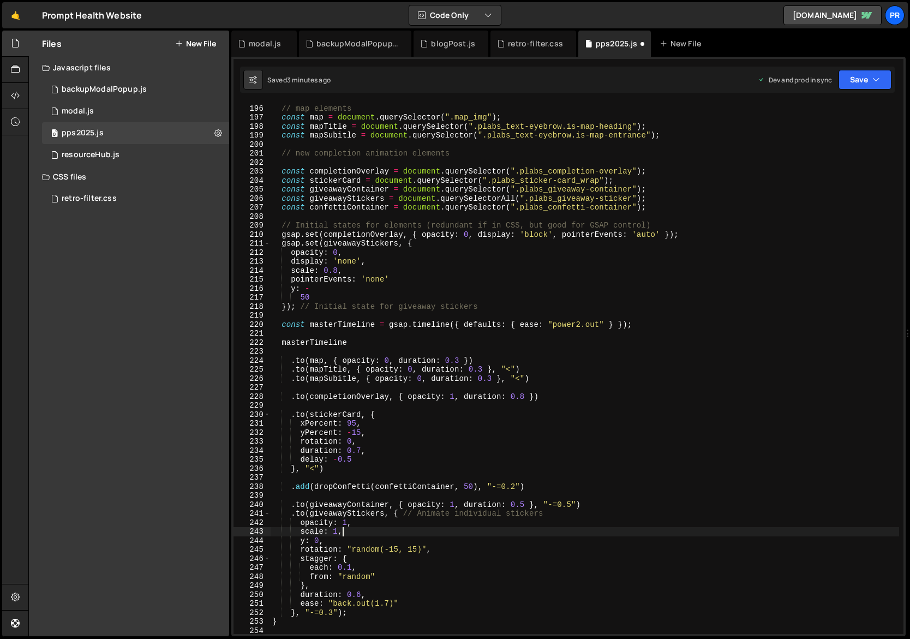
click at [367, 525] on div "// map elements const map = document . querySelector ( ".map_img" ) ; const map…" at bounding box center [685, 370] width 830 height 550
type textarea "opacity: 1,"
paste textarea "pointerEvents: 'none'"
click at [379, 532] on div "// map elements const map = document . querySelector ( ".map_img" ) ; const map…" at bounding box center [685, 370] width 830 height 550
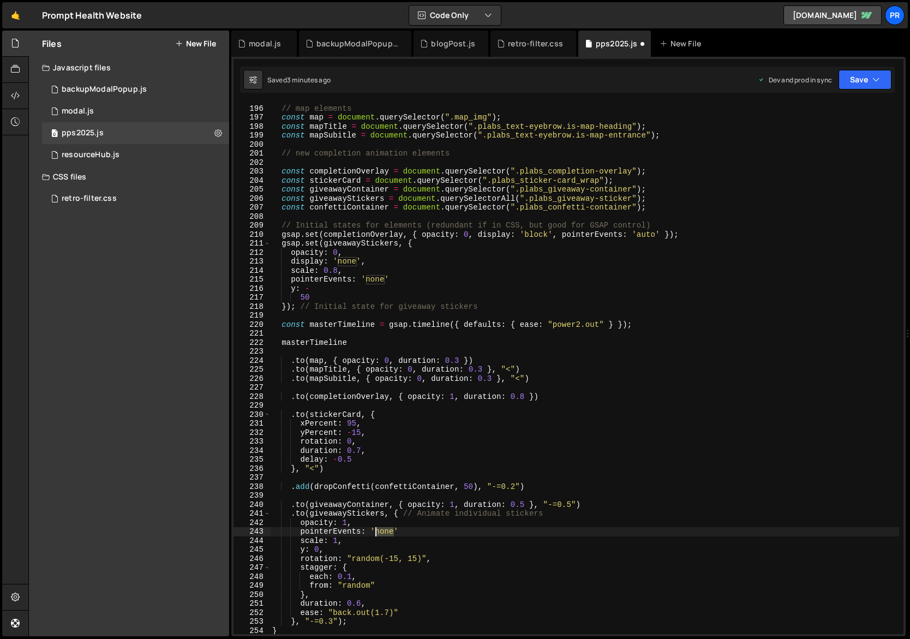
click at [379, 532] on div "// map elements const map = document . querySelector ( ".map_img" ) ; const map…" at bounding box center [685, 370] width 830 height 550
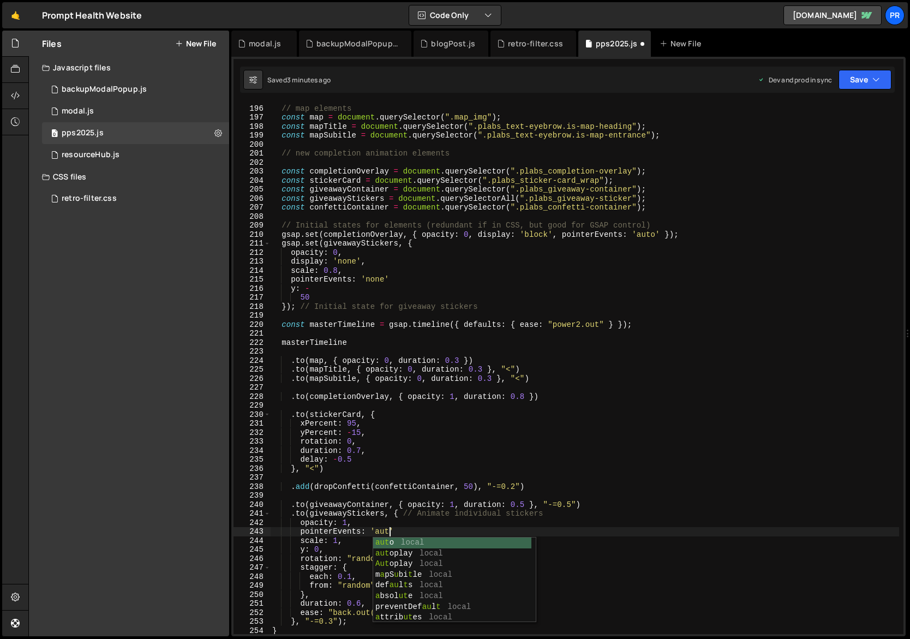
scroll to position [0, 8]
click at [408, 531] on div "// map elements const map = document . querySelector ( ".map_img" ) ; const map…" at bounding box center [685, 370] width 830 height 550
type textarea "pointerEvents: 'auto',"
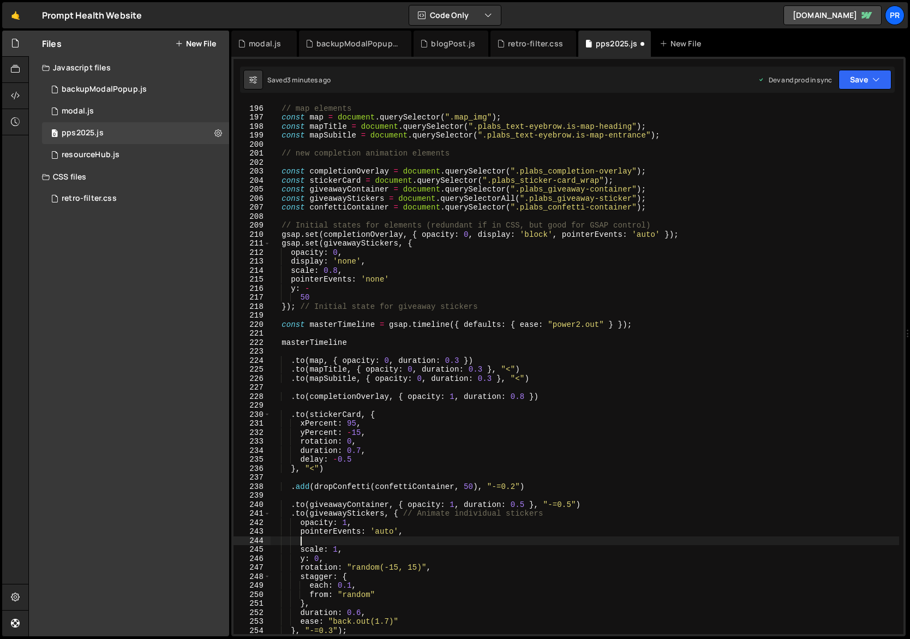
scroll to position [0, 1]
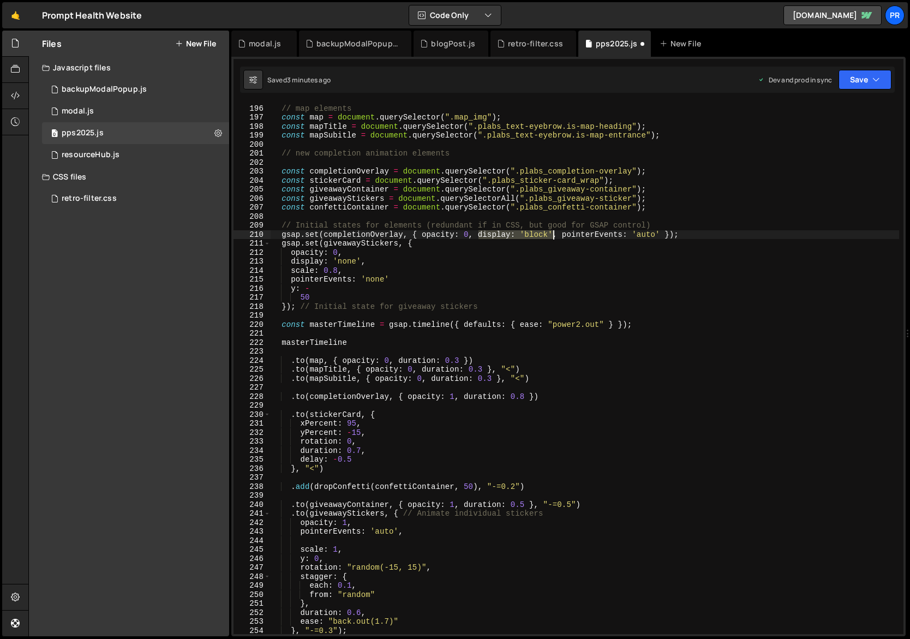
drag, startPoint x: 479, startPoint y: 235, endPoint x: 556, endPoint y: 232, distance: 76.4
click at [556, 232] on div "// map elements const map = document . querySelector ( ".map_img" ) ; const map…" at bounding box center [685, 370] width 830 height 550
type textarea "gsap.set(completionOverlay, { opacity: 0, display: 'block', pointerEvents: 'aut…"
click at [331, 539] on div "// map elements const map = document . querySelector ( ".map_img" ) ; const map…" at bounding box center [685, 370] width 830 height 550
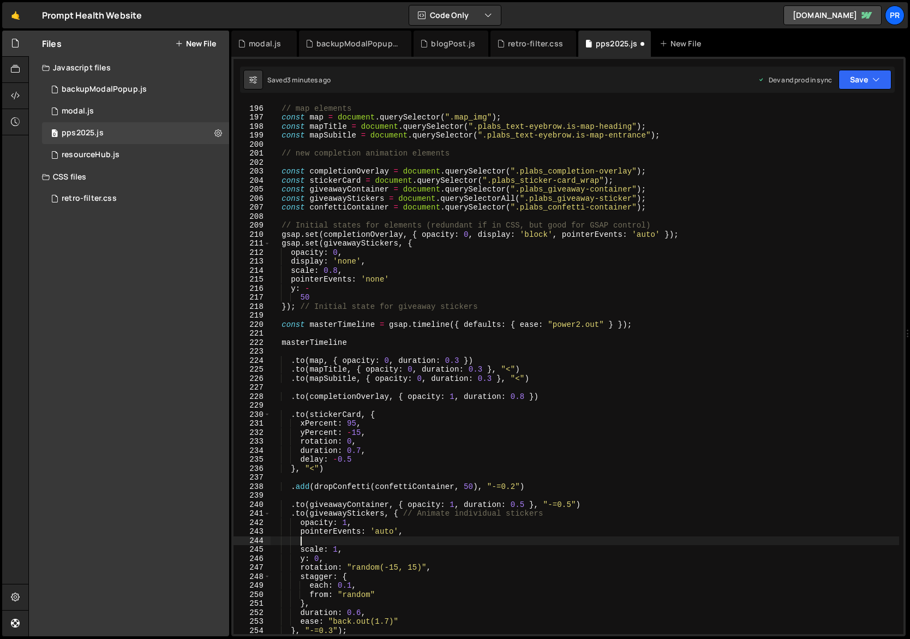
paste textarea "display: 'block'"
click at [418, 533] on div "// map elements const map = document . querySelector ( ".map_img" ) ; const map…" at bounding box center [685, 370] width 830 height 550
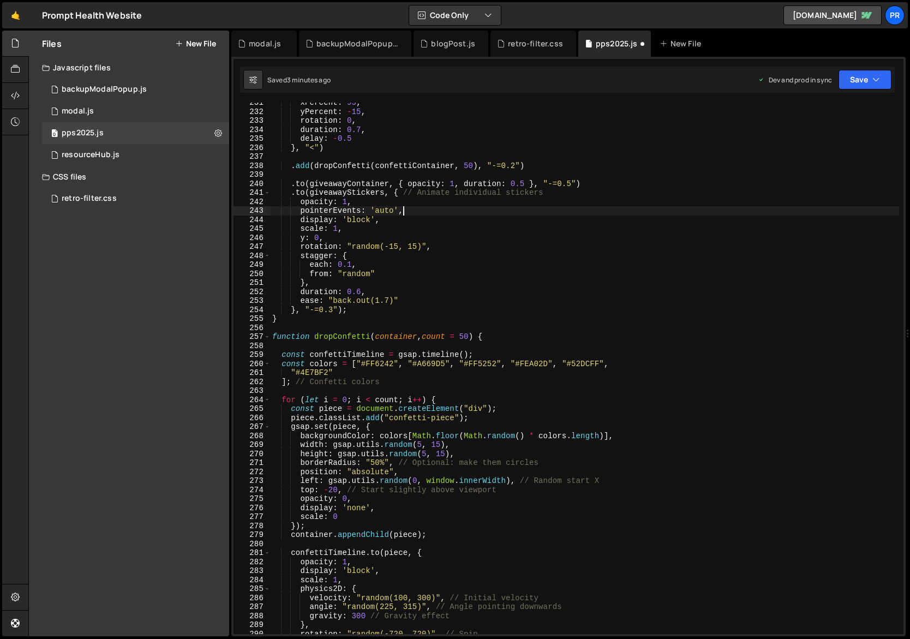
scroll to position [2136, 0]
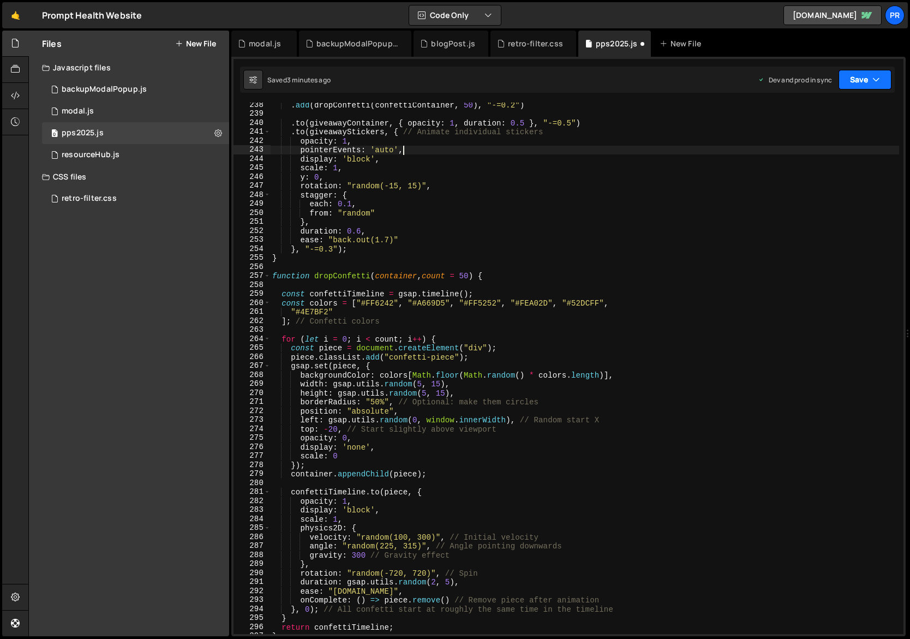
click at [874, 81] on icon "button" at bounding box center [877, 79] width 8 height 11
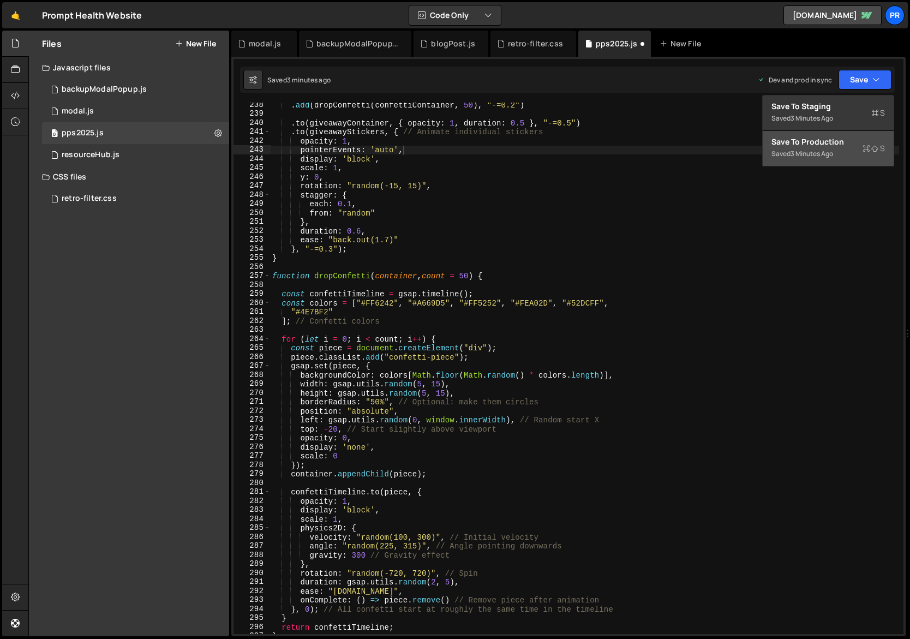
click at [837, 140] on div "Save to Production S" at bounding box center [829, 141] width 114 height 11
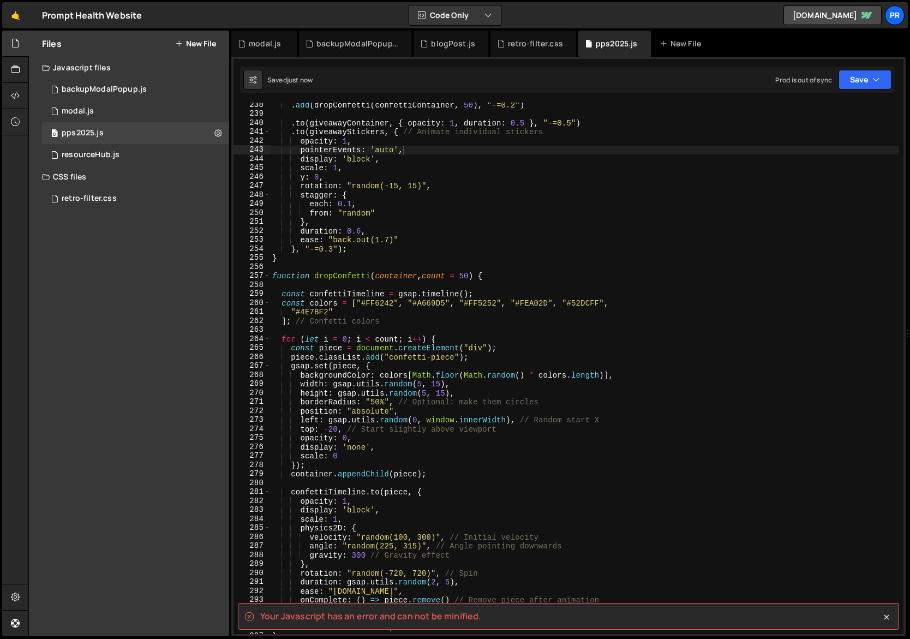
scroll to position [0, 5]
click at [442, 435] on div ". add ( dropConfetti ( confettiContainer , 50 ) , "-=0.2" ) . to ( giveawayCont…" at bounding box center [685, 375] width 830 height 550
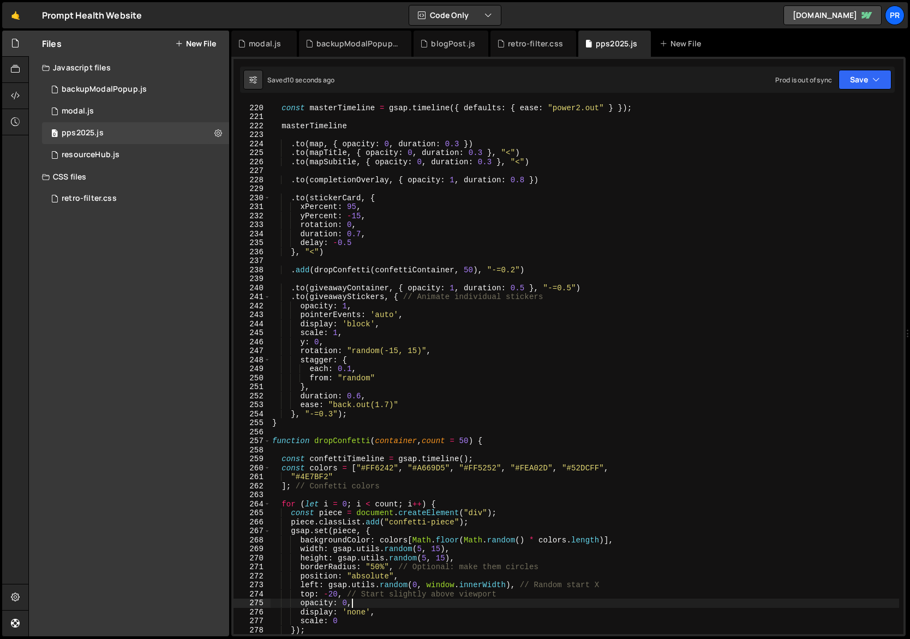
scroll to position [1767, 0]
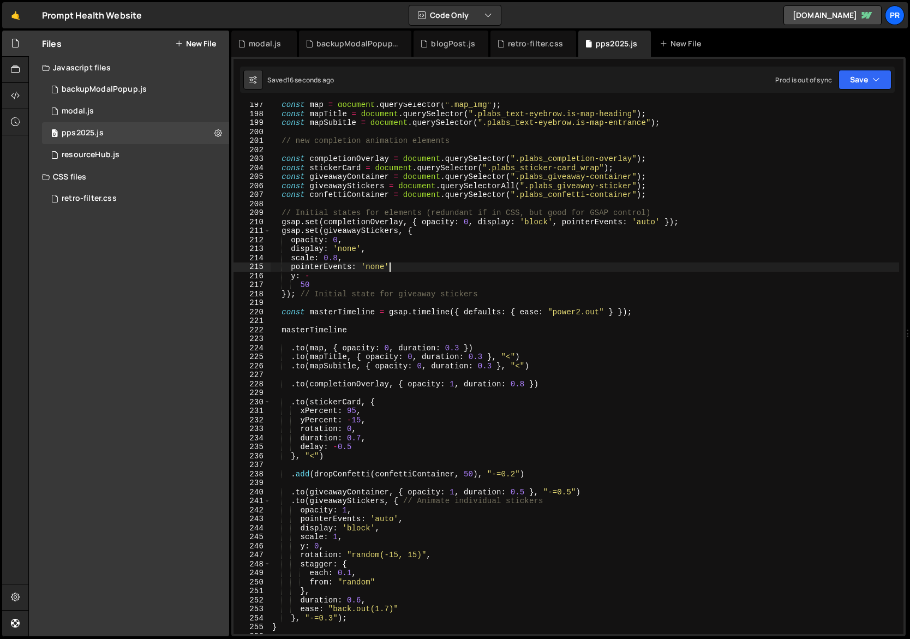
click at [393, 267] on div "const map = document . querySelector ( ".map_img" ) ; const mapTitle = document…" at bounding box center [685, 375] width 830 height 550
click at [301, 287] on div "const map = document . querySelector ( ".map_img" ) ; const mapTitle = document…" at bounding box center [685, 375] width 830 height 550
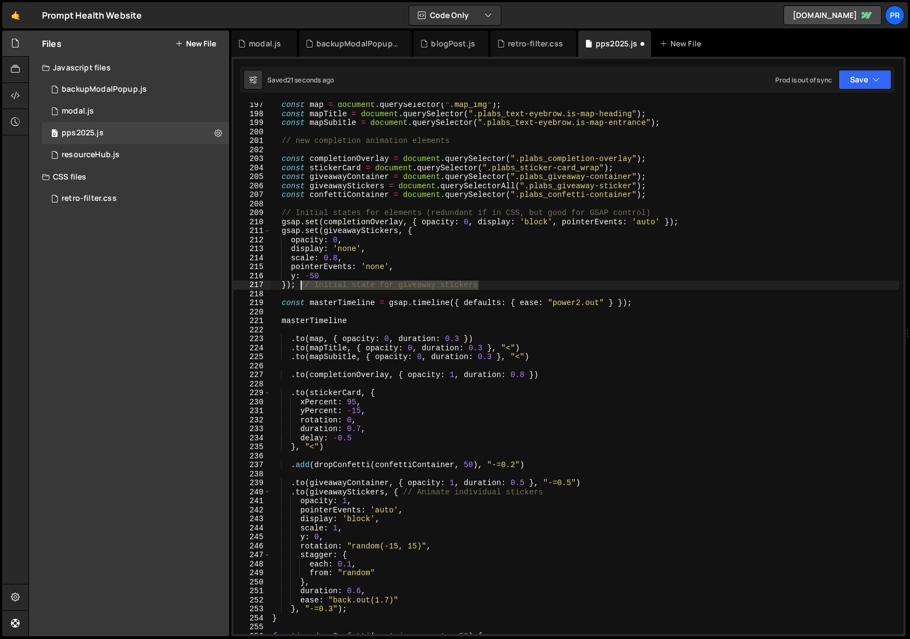
drag, startPoint x: 425, startPoint y: 285, endPoint x: 301, endPoint y: 285, distance: 124.4
click at [300, 284] on div "const map = document . querySelector ( ".map_img" ) ; const mapTitle = document…" at bounding box center [685, 375] width 830 height 550
type textarea "});"
click at [869, 80] on button "Save" at bounding box center [865, 80] width 53 height 20
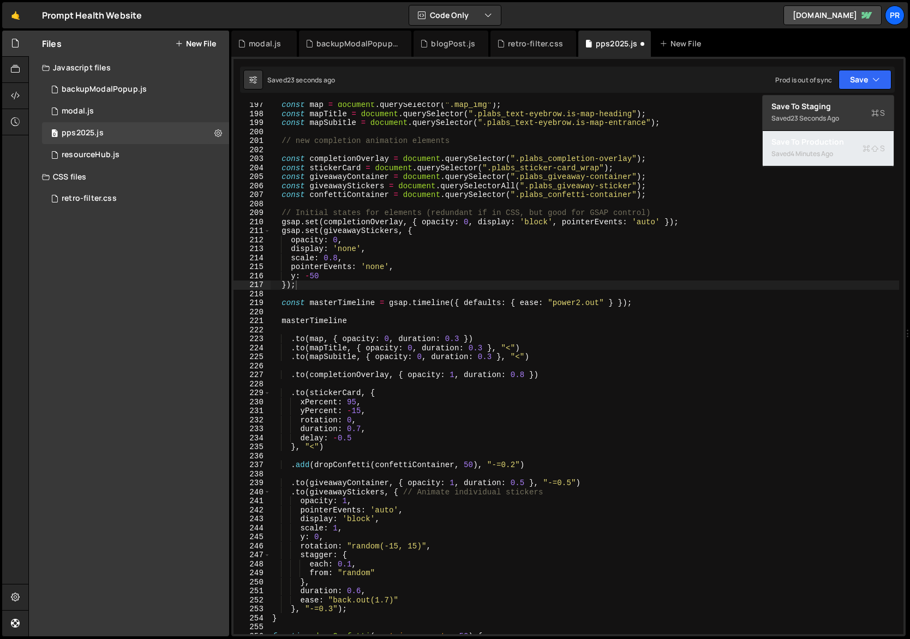
click at [844, 159] on div "Saved 4 minutes ago" at bounding box center [829, 153] width 114 height 13
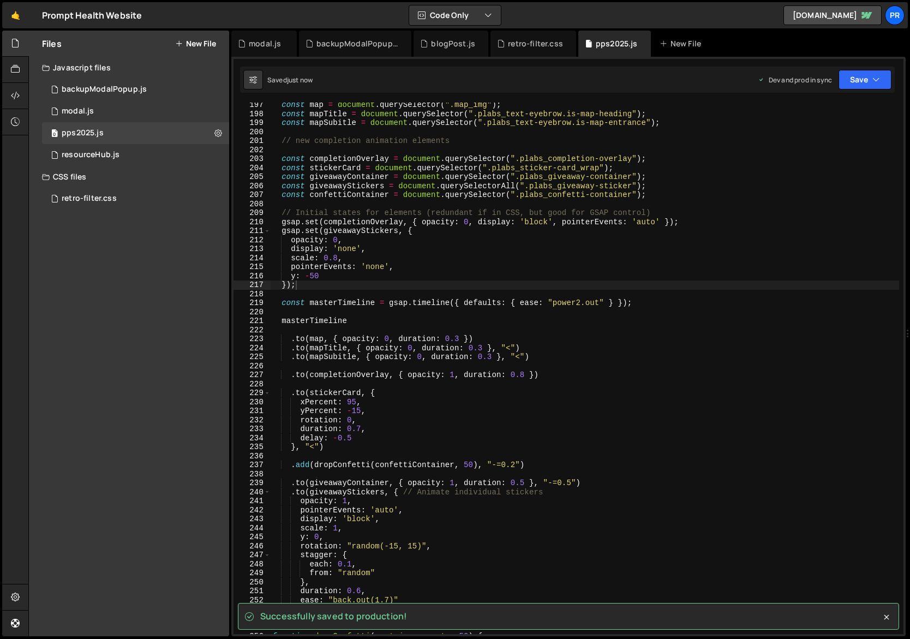
click at [434, 334] on div "const map = document . querySelector ( ".map_img" ) ; const mapTitle = document…" at bounding box center [685, 375] width 830 height 550
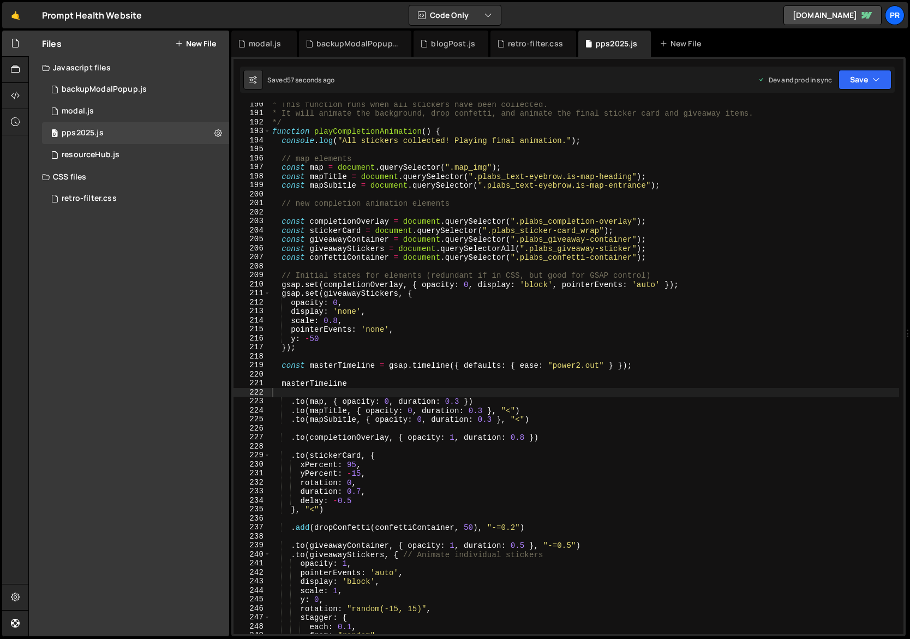
scroll to position [1758, 0]
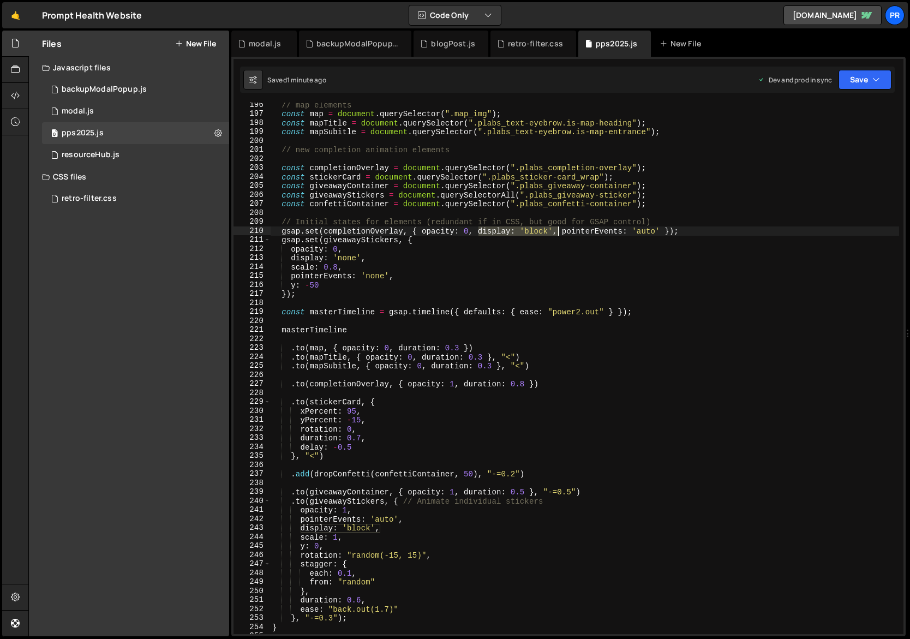
drag, startPoint x: 479, startPoint y: 232, endPoint x: 557, endPoint y: 234, distance: 78.0
click at [557, 234] on div "// map elements const map = document . querySelector ( ".map_img" ) ; const map…" at bounding box center [685, 375] width 830 height 550
click at [464, 493] on div "// map elements const map = document . querySelector ( ".map_img" ) ; const map…" at bounding box center [685, 375] width 830 height 550
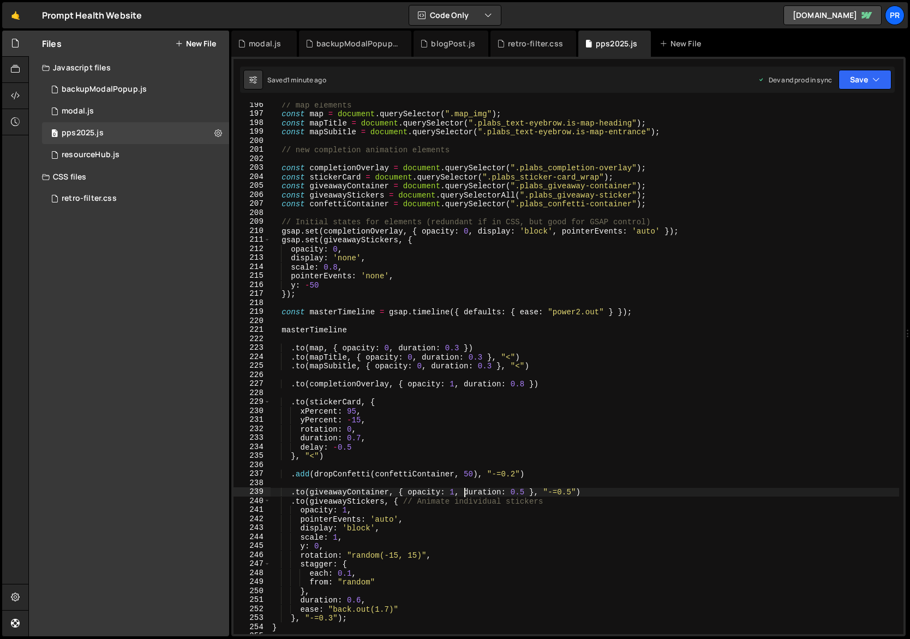
paste textarea "isplay: 'block',d"
click at [578, 502] on div "// map elements const map = document . querySelector ( ".map_img" ) ; const map…" at bounding box center [685, 375] width 830 height 550
click at [871, 73] on button "Save" at bounding box center [865, 80] width 53 height 20
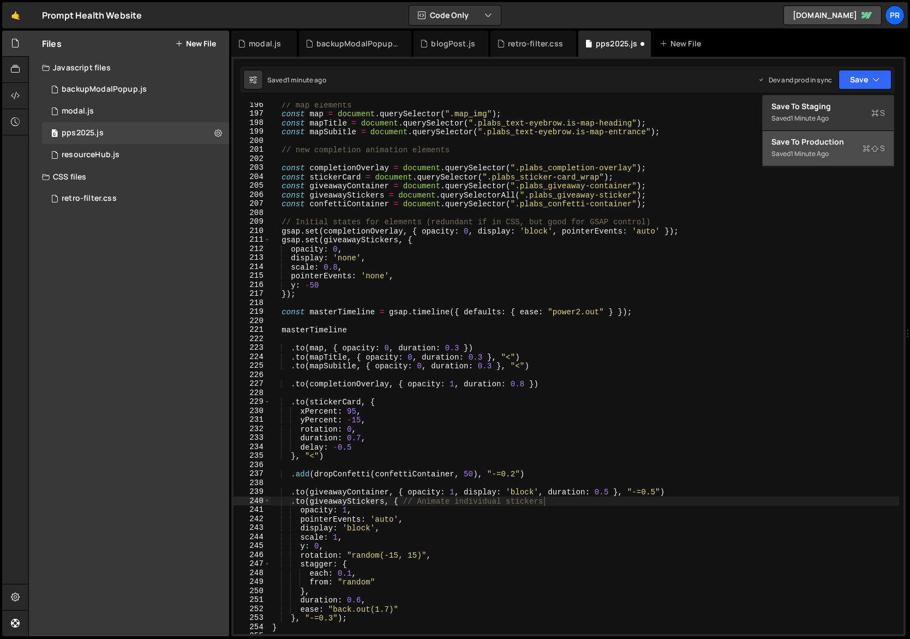
click at [840, 153] on div "Saved 1 minute ago" at bounding box center [829, 153] width 114 height 13
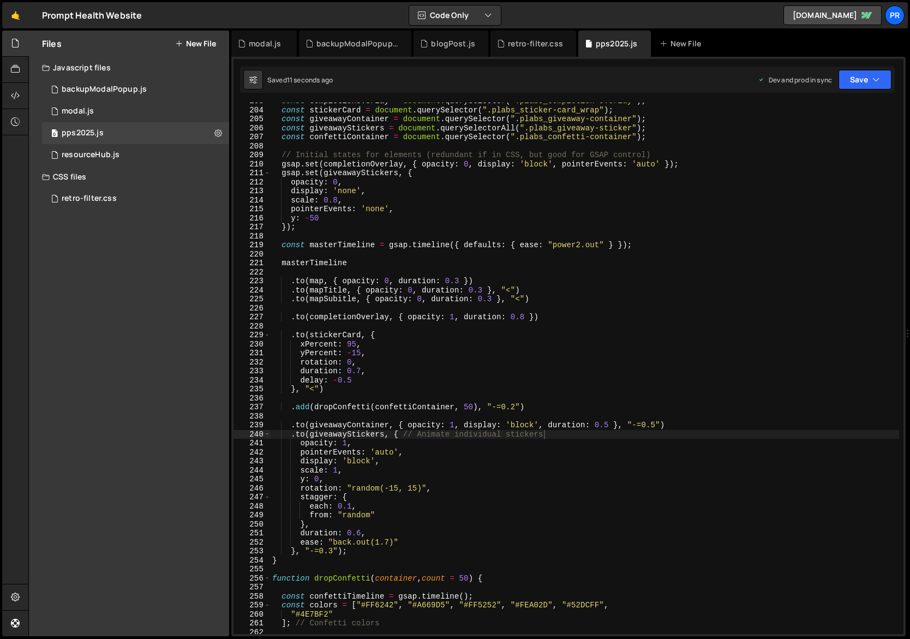
scroll to position [1825, 0]
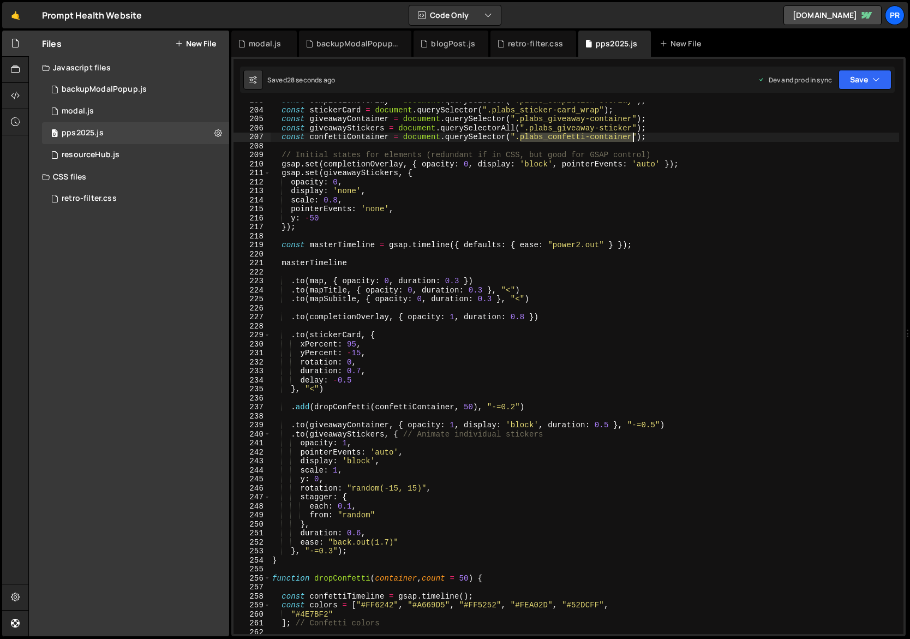
drag, startPoint x: 523, startPoint y: 139, endPoint x: 634, endPoint y: 136, distance: 110.8
click at [634, 136] on div "const completionOverlay = document . querySelector ( ".plabs_completion-overlay…" at bounding box center [685, 372] width 830 height 550
click at [698, 133] on div "const completionOverlay = document . querySelector ( ".plabs_completion-overlay…" at bounding box center [685, 372] width 830 height 550
click at [867, 82] on button "Save" at bounding box center [865, 80] width 53 height 20
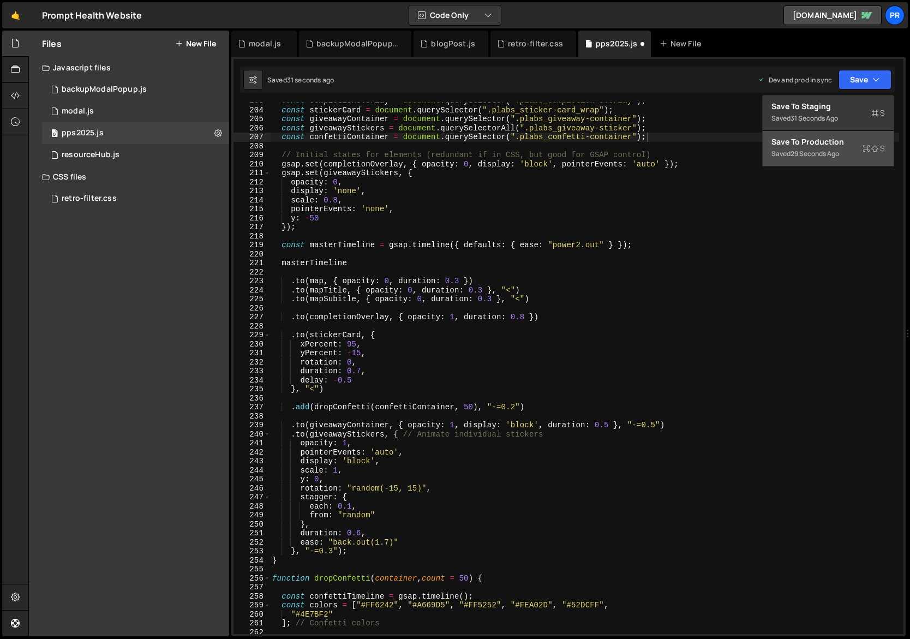
click at [827, 146] on div "Save to Production S" at bounding box center [829, 141] width 114 height 11
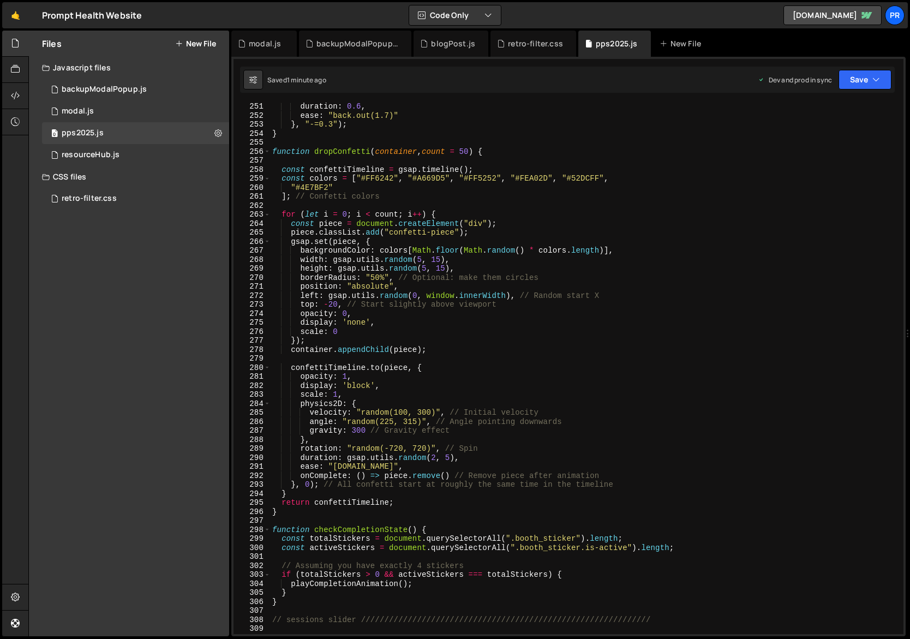
scroll to position [2265, 0]
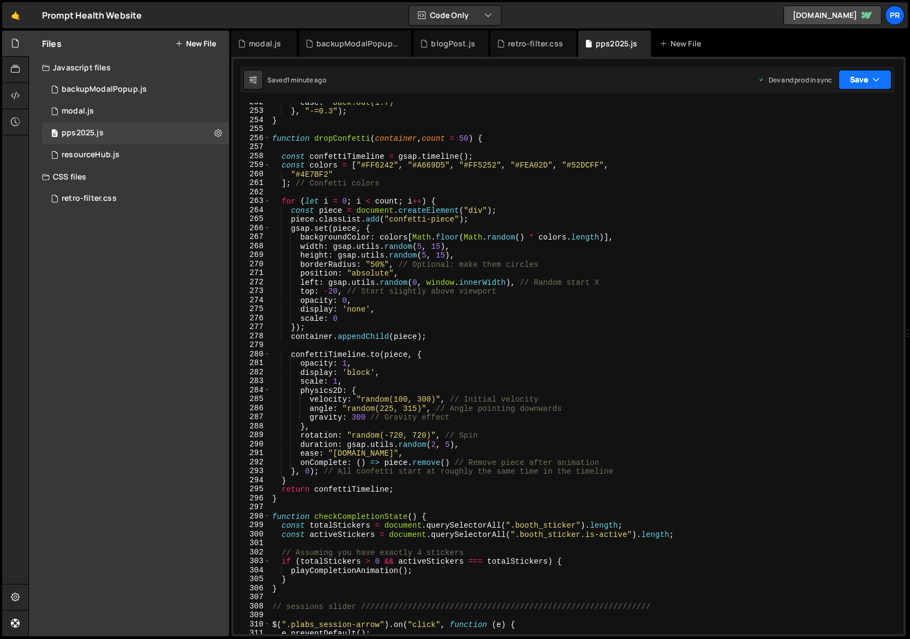
click at [865, 86] on button "Save" at bounding box center [865, 80] width 53 height 20
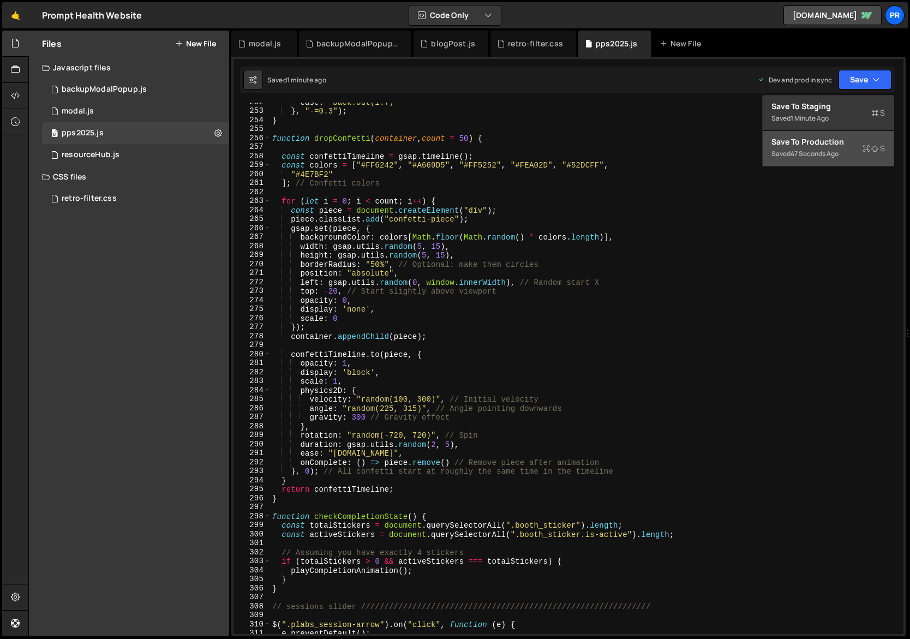
click at [822, 146] on div "Save to Production S" at bounding box center [829, 141] width 114 height 11
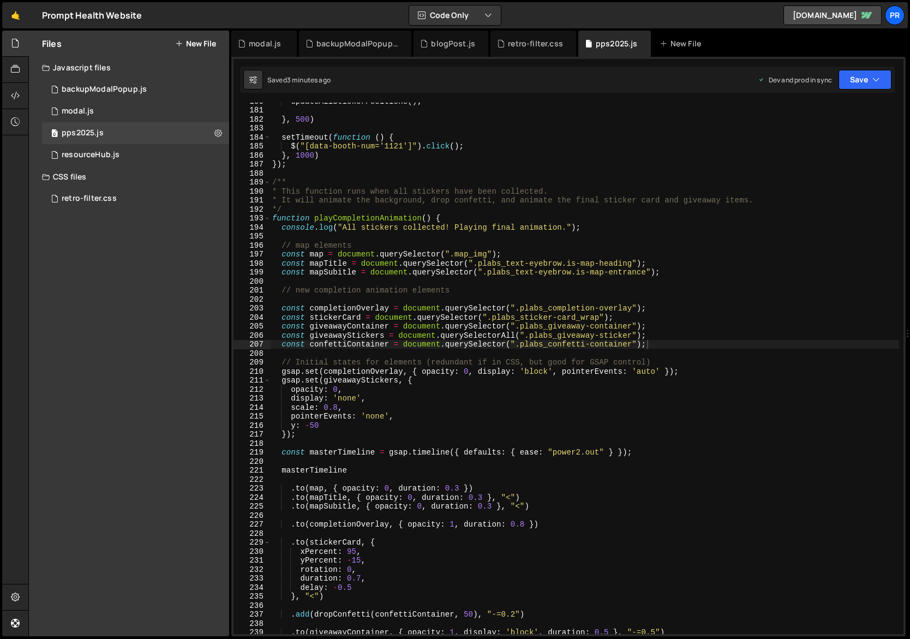
scroll to position [1617, 0]
type textarea "// Initial states for elements (redundant if in CSS, but good for GSAP control)"
drag, startPoint x: 665, startPoint y: 365, endPoint x: 260, endPoint y: 365, distance: 405.4
click at [260, 365] on div "// Initial states for elements (redundant if in CSS, but good for GSAP control)…" at bounding box center [569, 368] width 670 height 531
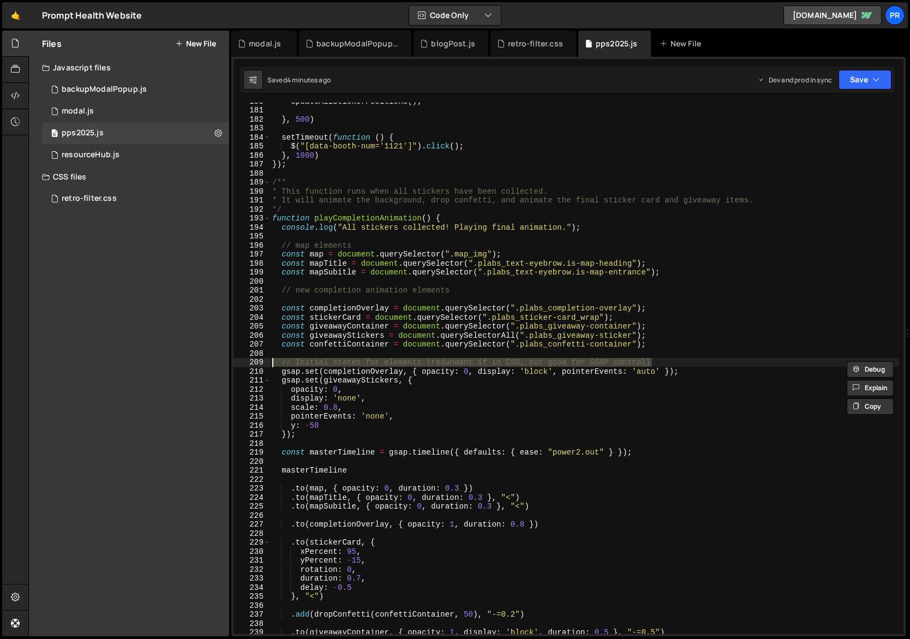
scroll to position [0, 0]
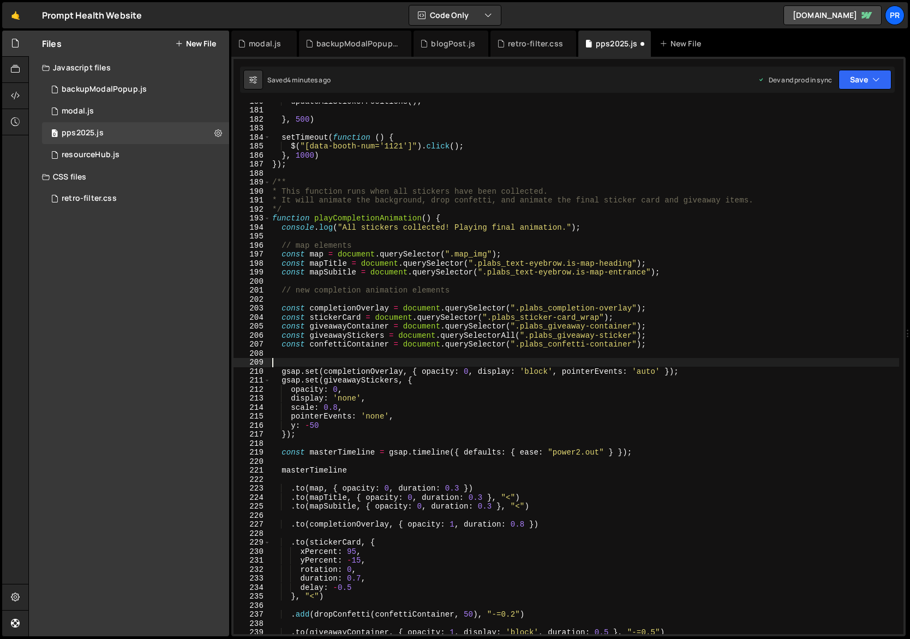
click at [648, 295] on div "updateAllStickerPositions ( ) ; } , 500 ) setTimeout ( function ( ) { $ ( "[dat…" at bounding box center [685, 372] width 830 height 550
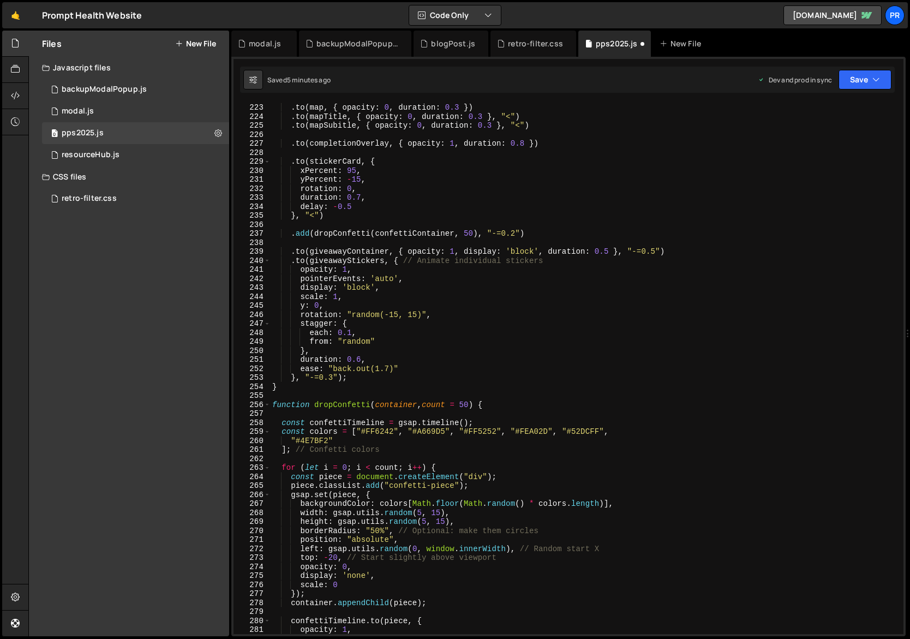
scroll to position [1998, 0]
click at [504, 407] on div ". to ( map , { opacity : 0 , duration : 0.3 }) . to ( mapTitle , { opacity : 0 …" at bounding box center [685, 369] width 830 height 550
type textarea "function dropConfetti(container, count = 50) {"
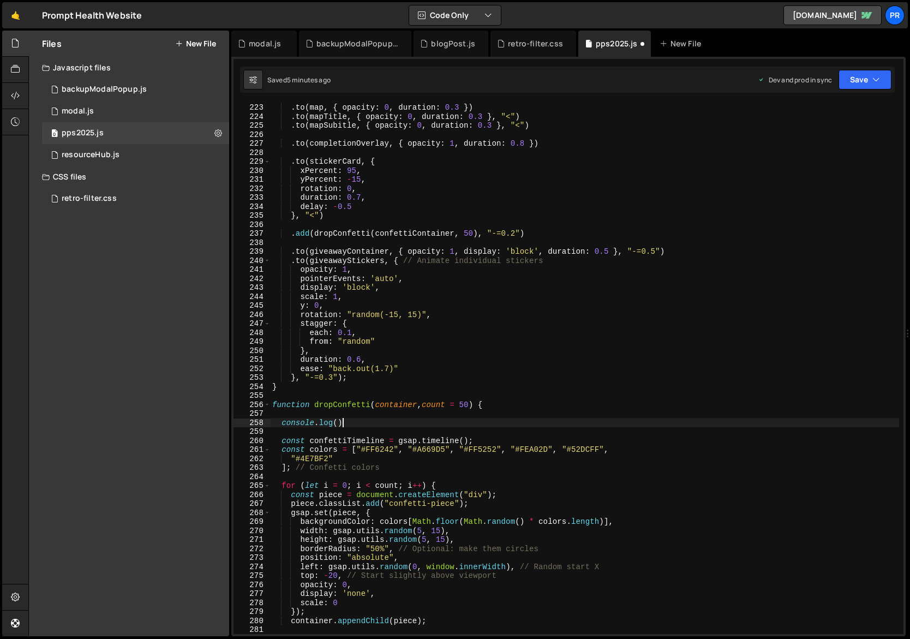
scroll to position [0, 4]
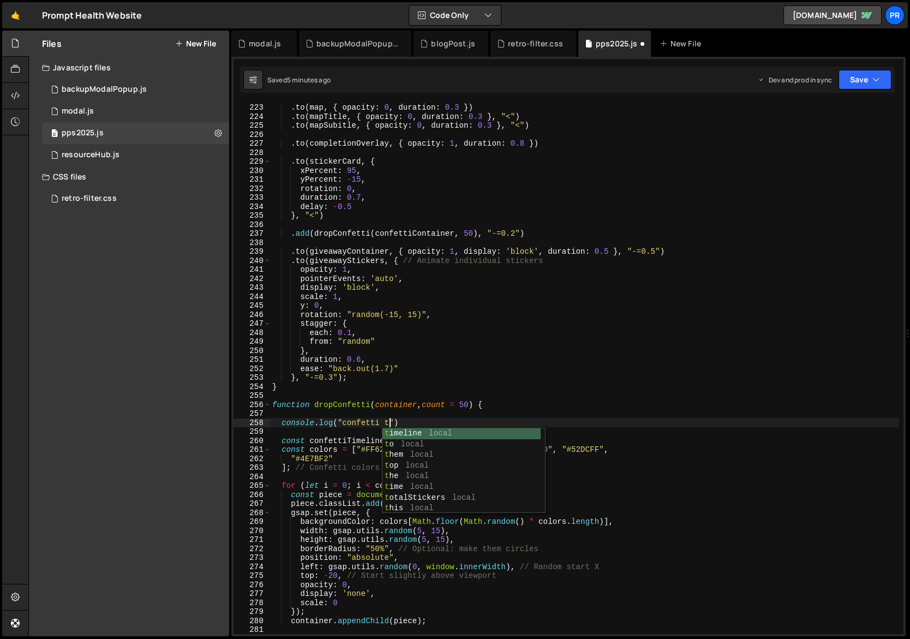
type textarea "console.log("confetti time)"
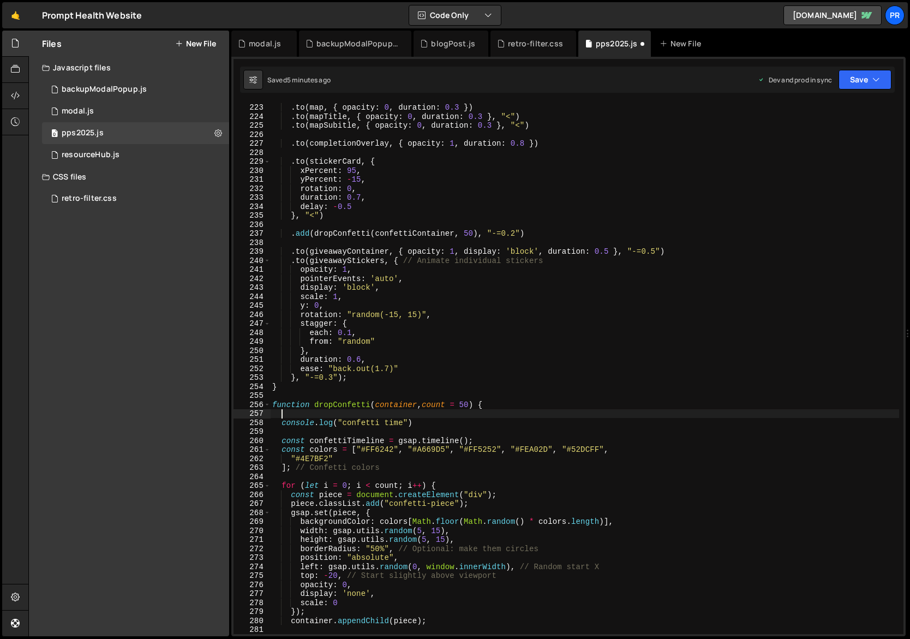
click at [494, 418] on div ". to ( map , { opacity : 0 , duration : 0.3 }) . to ( mapTitle , { opacity : 0 …" at bounding box center [685, 369] width 830 height 550
click at [493, 425] on div ". to ( map , { opacity : 0 , duration : 0.3 }) . to ( mapTitle , { opacity : 0 …" at bounding box center [685, 369] width 830 height 550
click at [876, 75] on icon "button" at bounding box center [877, 79] width 8 height 11
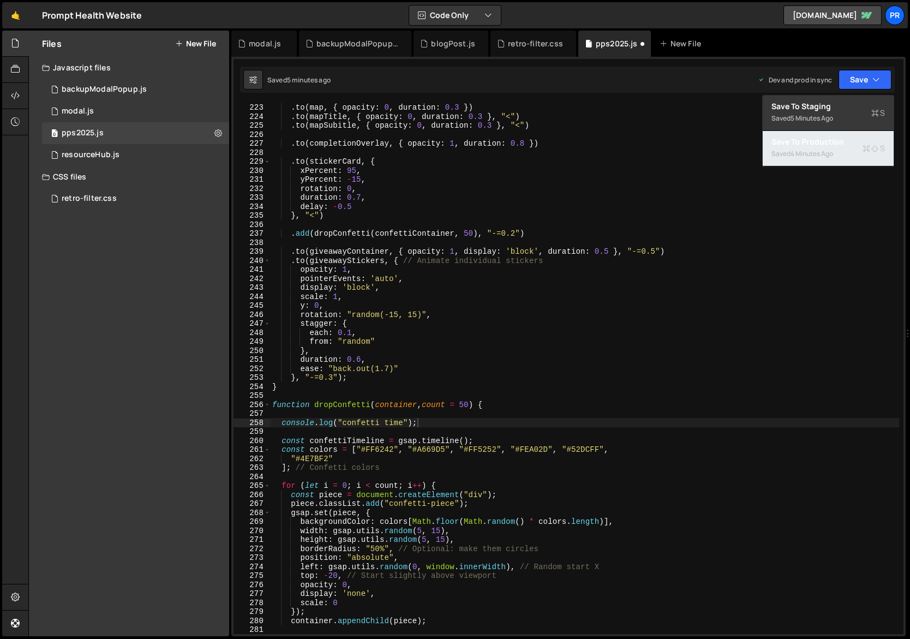
click at [856, 157] on div "Saved 4 minutes ago" at bounding box center [829, 153] width 114 height 13
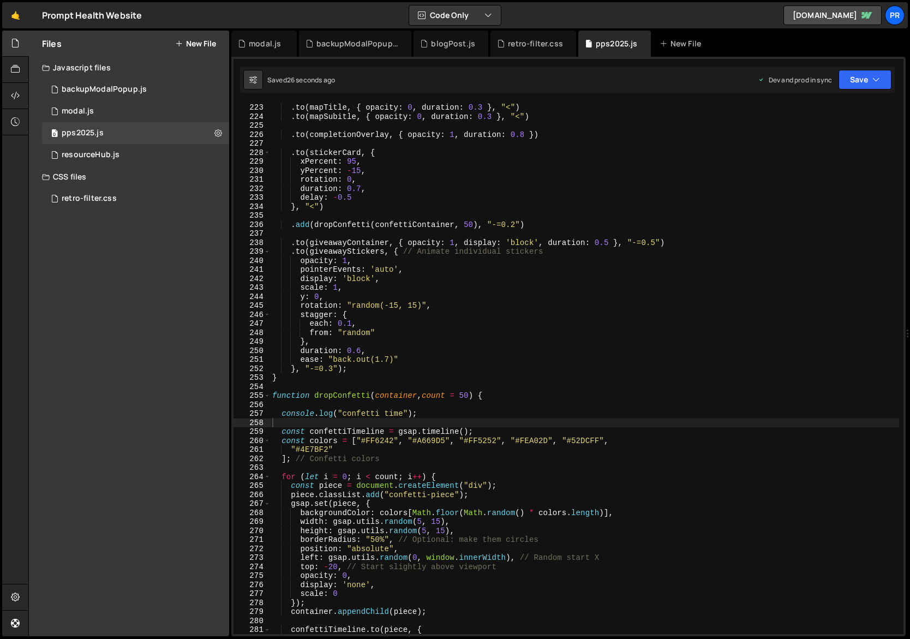
click at [348, 416] on div ". to ( map , { opacity : 0 , duration : 0.3 }) . to ( mapTitle , { opacity : 0 …" at bounding box center [685, 369] width 830 height 550
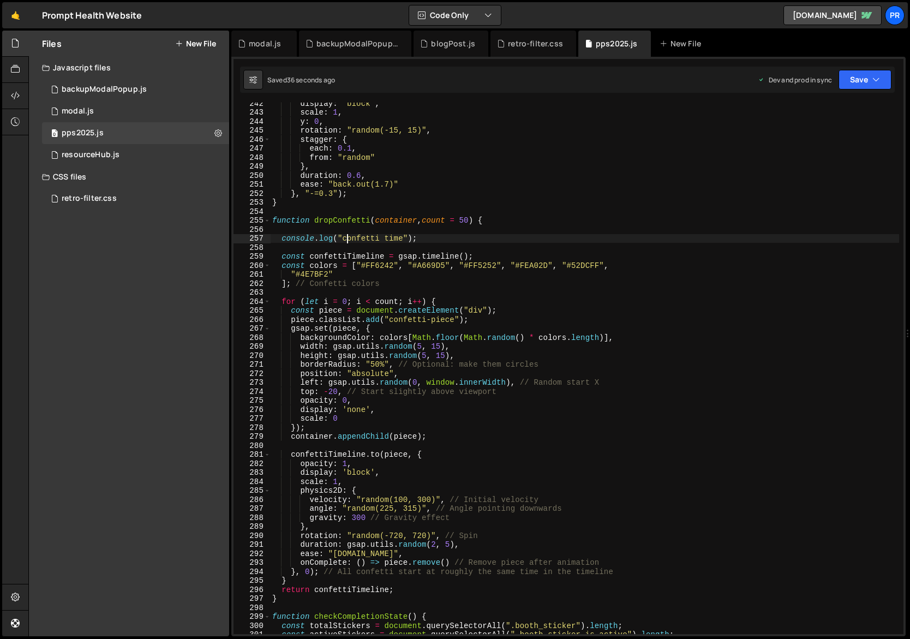
scroll to position [2227, 0]
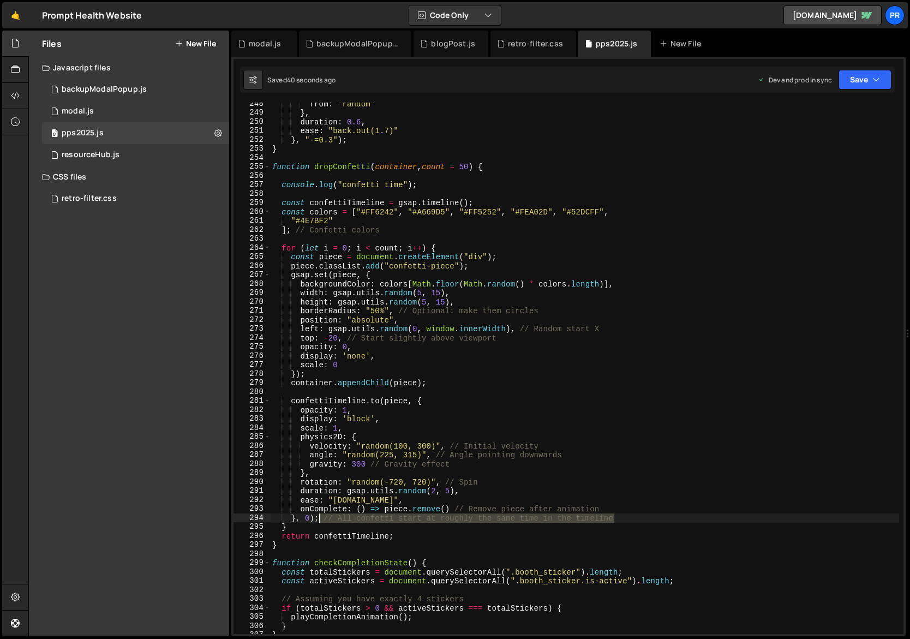
drag, startPoint x: 619, startPoint y: 519, endPoint x: 318, endPoint y: 516, distance: 301.2
click at [318, 516] on div "from : "random" } , duration : 0.6 , ease : "back.out(1.7)" } , "-=0.3" ) ; } f…" at bounding box center [685, 374] width 830 height 550
drag, startPoint x: 610, startPoint y: 509, endPoint x: 450, endPoint y: 507, distance: 159.9
click at [450, 507] on div "from : "random" } , duration : 0.6 , ease : "back.out(1.7)" } , "-=0.3" ) ; } f…" at bounding box center [685, 374] width 830 height 550
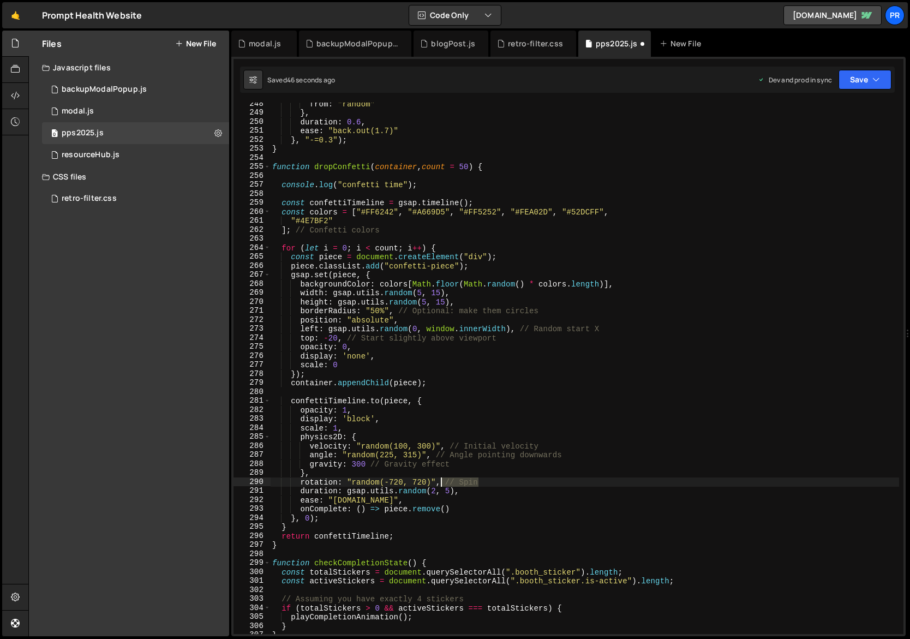
drag, startPoint x: 483, startPoint y: 484, endPoint x: 443, endPoint y: 485, distance: 40.4
click at [443, 485] on div "from : "random" } , duration : 0.6 , ease : "back.out(1.7)" } , "-=0.3" ) ; } f…" at bounding box center [685, 374] width 830 height 550
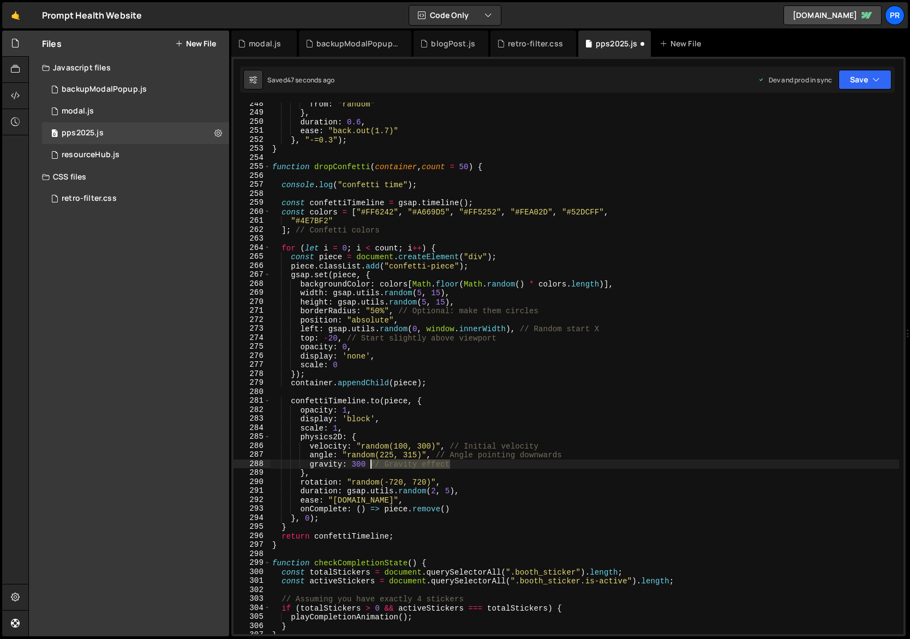
drag, startPoint x: 457, startPoint y: 465, endPoint x: 371, endPoint y: 465, distance: 86.2
click at [371, 465] on div "from : "random" } , duration : 0.6 , ease : "back.out(1.7)" } , "-=0.3" ) ; } f…" at bounding box center [685, 374] width 830 height 550
drag, startPoint x: 568, startPoint y: 455, endPoint x: 432, endPoint y: 455, distance: 136.4
click at [432, 455] on div "from : "random" } , duration : 0.6 , ease : "back.out(1.7)" } , "-=0.3" ) ; } f…" at bounding box center [685, 374] width 830 height 550
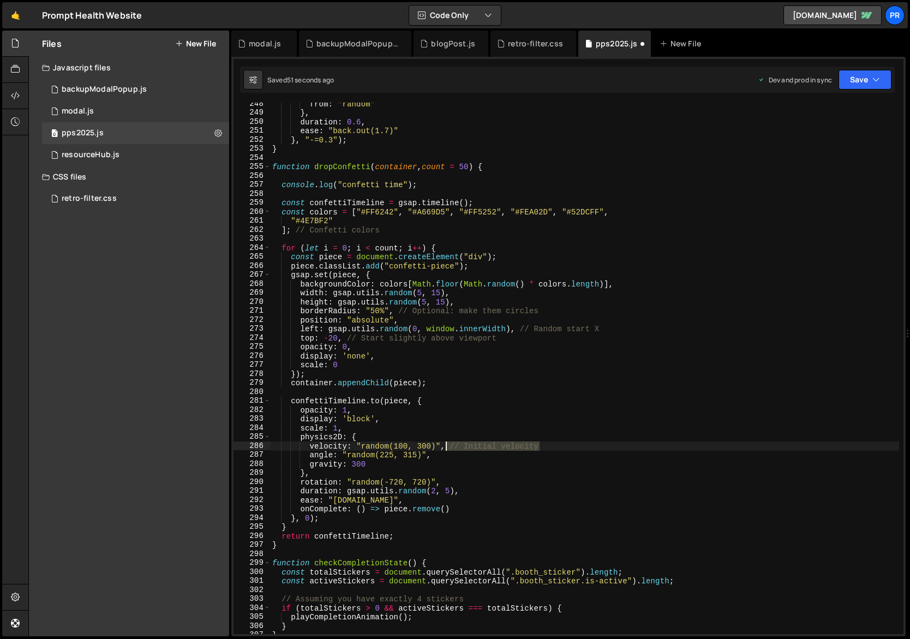
drag, startPoint x: 540, startPoint y: 447, endPoint x: 447, endPoint y: 446, distance: 93.3
click at [447, 446] on div "from : "random" } , duration : 0.6 , ease : "back.out(1.7)" } , "-=0.3" ) ; } f…" at bounding box center [685, 374] width 830 height 550
click at [318, 385] on div "from : "random" } , duration : 0.6 , ease : "back.out(1.7)" } , "-=0.3" ) ; } f…" at bounding box center [685, 374] width 830 height 550
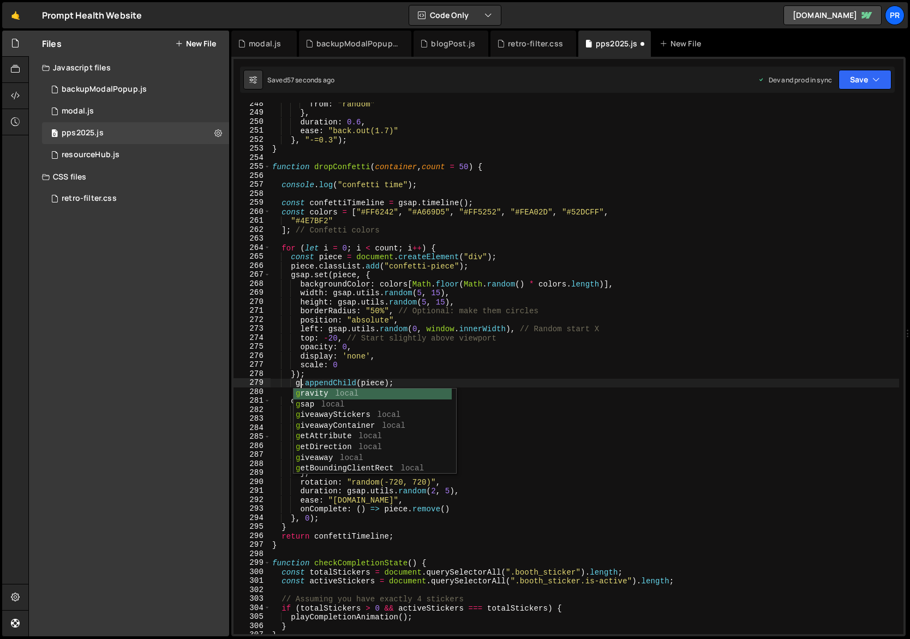
click at [377, 367] on div "from : "random" } , duration : 0.6 , ease : "back.out(1.7)" } , "-=0.3" ) ; } f…" at bounding box center [685, 374] width 830 height 550
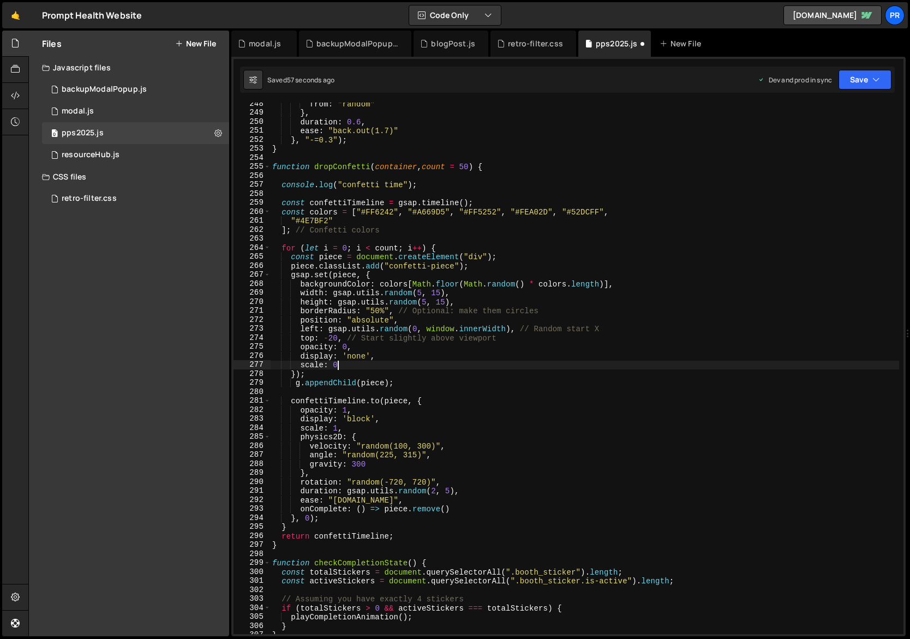
type textarea "container.appendChild(piece);"
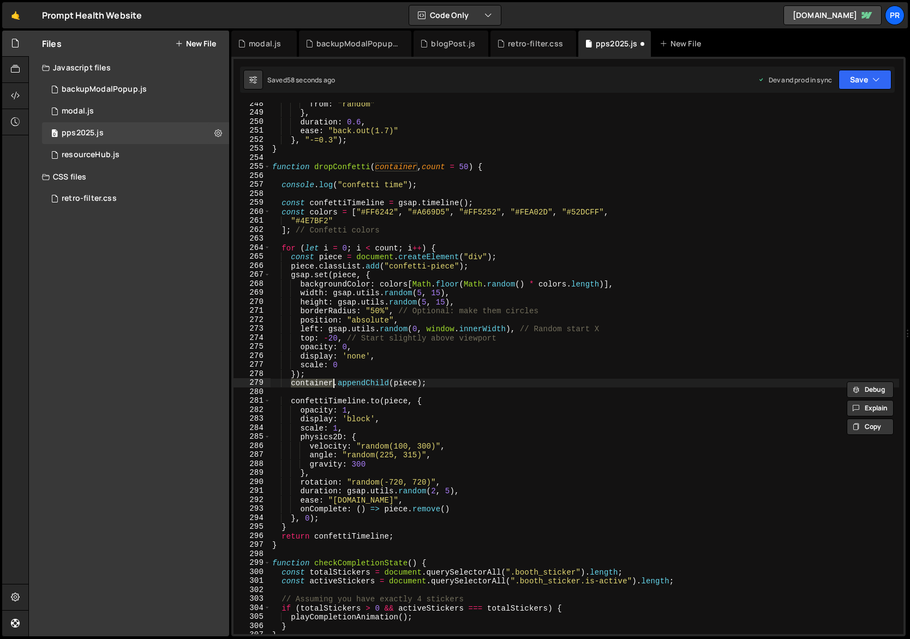
click at [314, 385] on div "from : "random" } , duration : 0.6 , ease : "back.out(1.7)" } , "-=0.3" ) ; } f…" at bounding box center [584, 368] width 629 height 531
click at [314, 385] on div "from : "random" } , duration : 0.6 , ease : "back.out(1.7)" } , "-=0.3" ) ; } f…" at bounding box center [685, 374] width 830 height 550
type input "container"
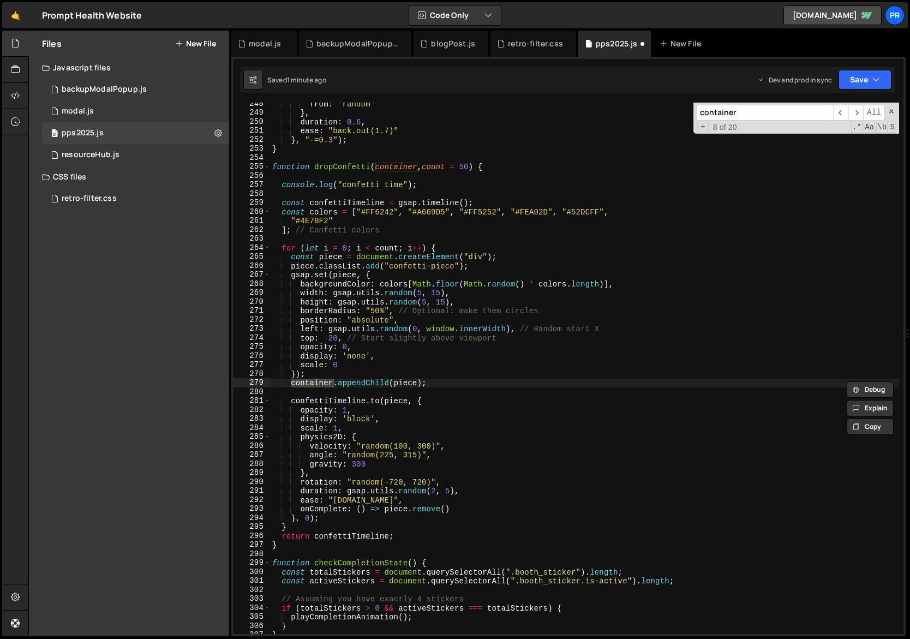
click at [394, 167] on div "from : "random" } , duration : 0.6 , ease : "back.out(1.7)" } , "-=0.3" ) ; } f…" at bounding box center [685, 374] width 830 height 550
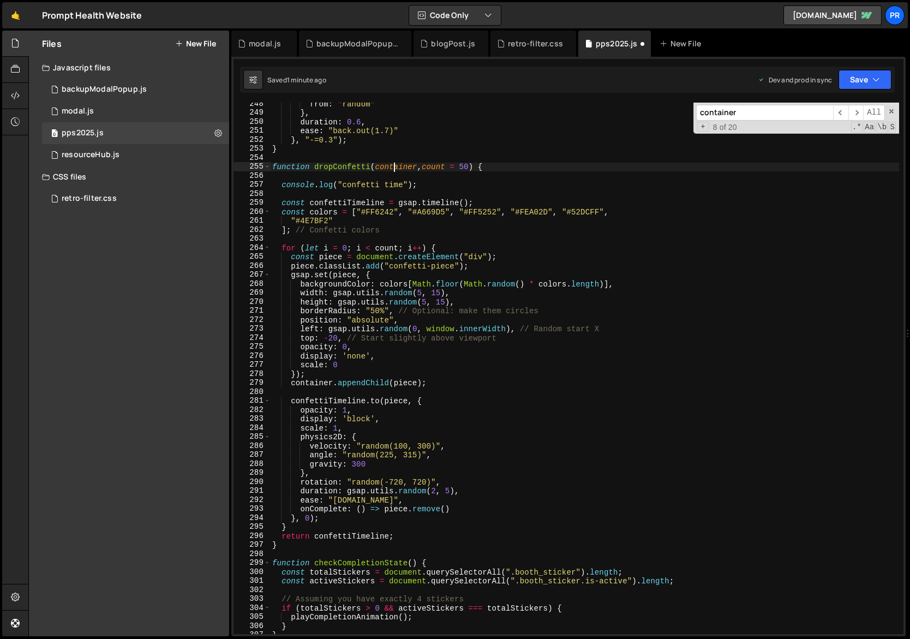
drag, startPoint x: 394, startPoint y: 167, endPoint x: 393, endPoint y: 180, distance: 13.1
click at [394, 168] on div "from : "random" } , duration : 0.6 , ease : "back.out(1.7)" } , "-=0.3" ) ; } f…" at bounding box center [685, 374] width 830 height 550
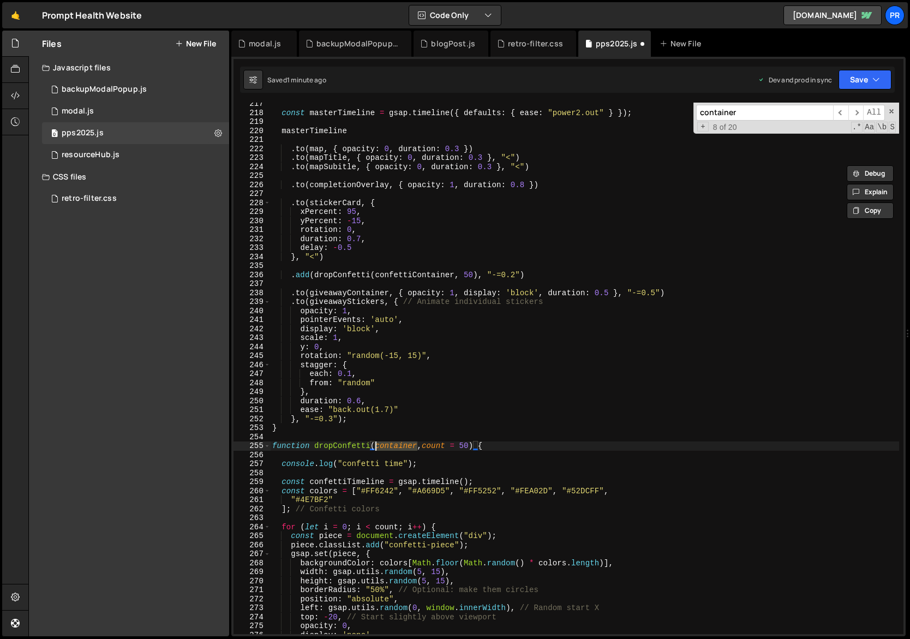
scroll to position [1941, 0]
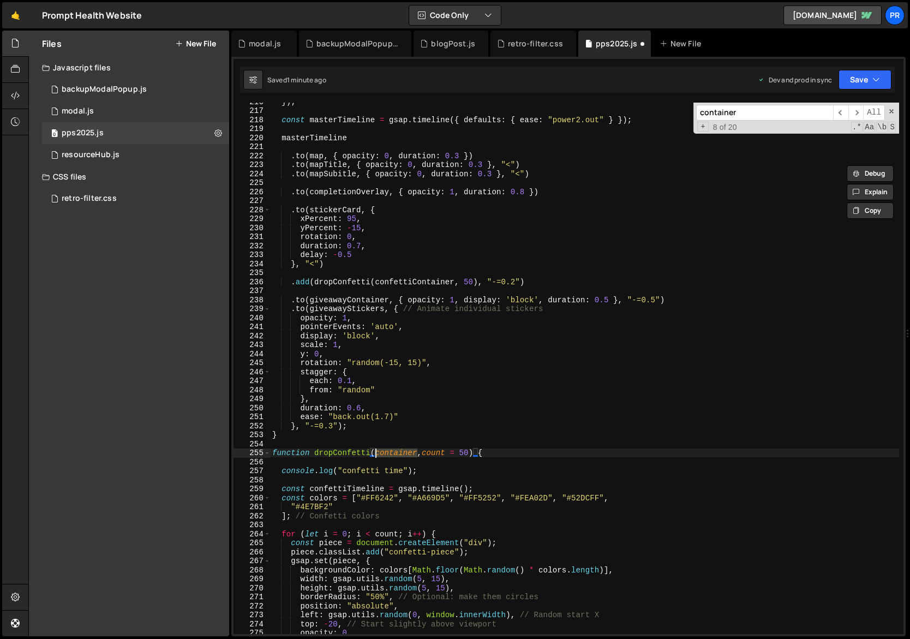
click at [432, 284] on div "}) ; const masterTimeline = gsap . timeline ({ defaults : { ease : "power2.out"…" at bounding box center [685, 372] width 830 height 550
type textarea ".add(dropConfetti(confettiContainer, 50), "-=0.2")"
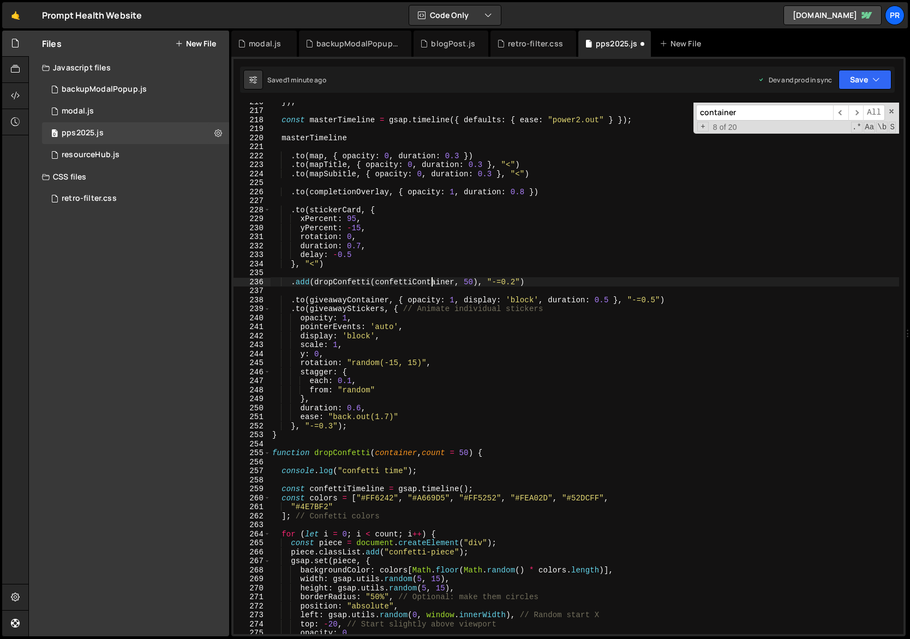
click at [432, 284] on div "}) ; const masterTimeline = gsap . timeline ({ defaults : { ease : "power2.out"…" at bounding box center [685, 372] width 830 height 550
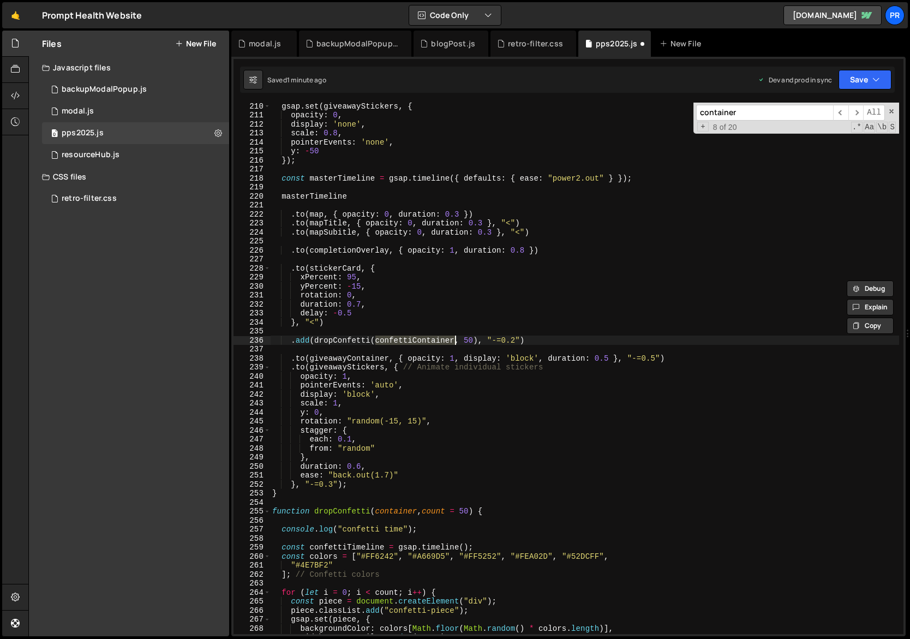
type input "confettiContainer"
click at [842, 110] on span "​" at bounding box center [840, 113] width 15 height 16
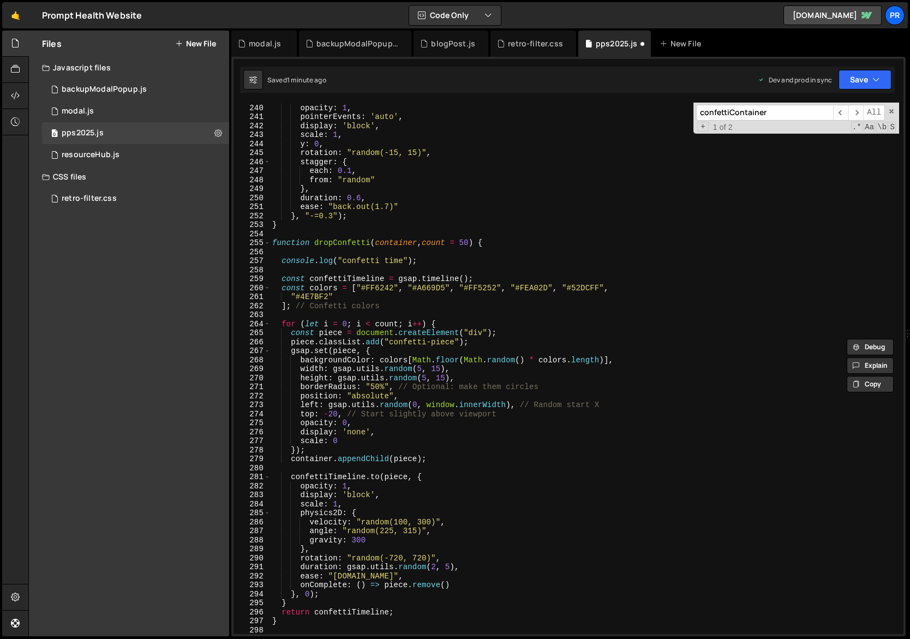
scroll to position [2158, 0]
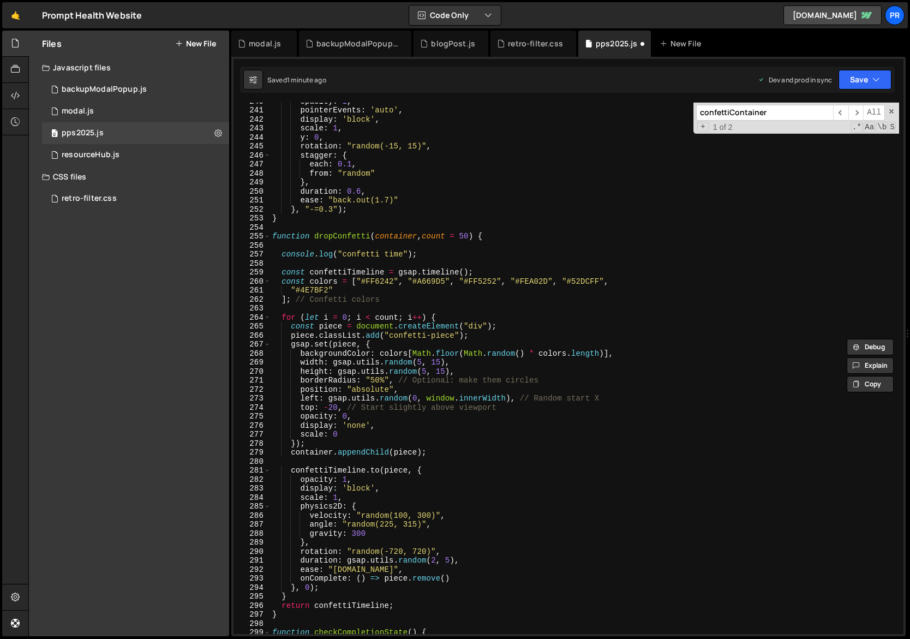
type textarea "display: 'none',"
click at [379, 423] on div "opacity : 1 , pointerEvents : 'auto' , display : 'block' , scale : 1 , y : 0 , …" at bounding box center [685, 372] width 830 height 550
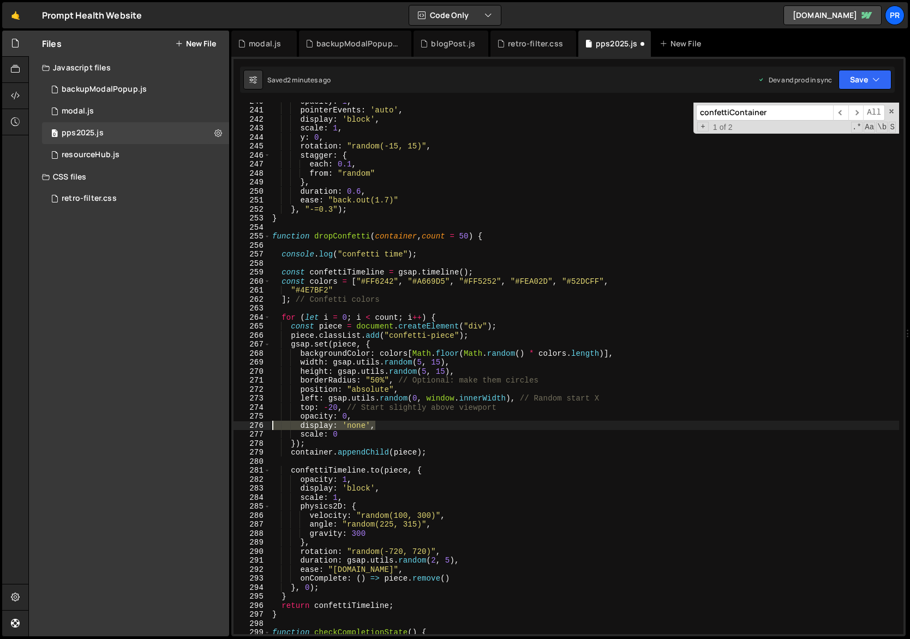
drag, startPoint x: 381, startPoint y: 426, endPoint x: 254, endPoint y: 425, distance: 126.6
click at [254, 425] on div "display: 'none', 240 241 242 243 244 245 246 247 248 249 250 251 252 253 254 25…" at bounding box center [569, 368] width 670 height 531
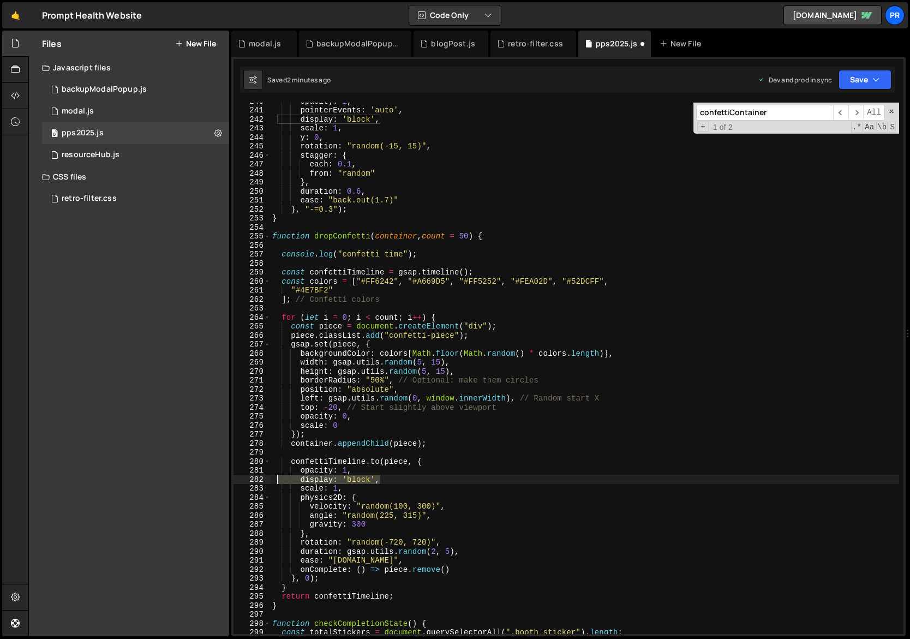
drag, startPoint x: 384, startPoint y: 480, endPoint x: 246, endPoint y: 481, distance: 138.1
click at [246, 481] on div "opacity: 0, 240 241 242 243 244 245 246 247 248 249 250 251 252 253 254 255 256…" at bounding box center [569, 368] width 670 height 531
type textarea "display: 'block',"
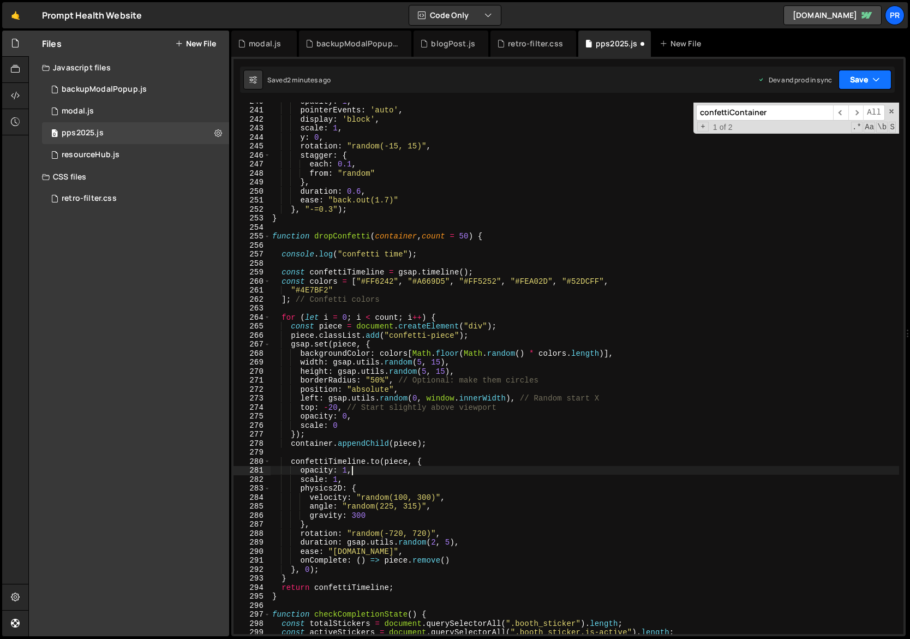
click at [873, 79] on icon "button" at bounding box center [877, 79] width 8 height 11
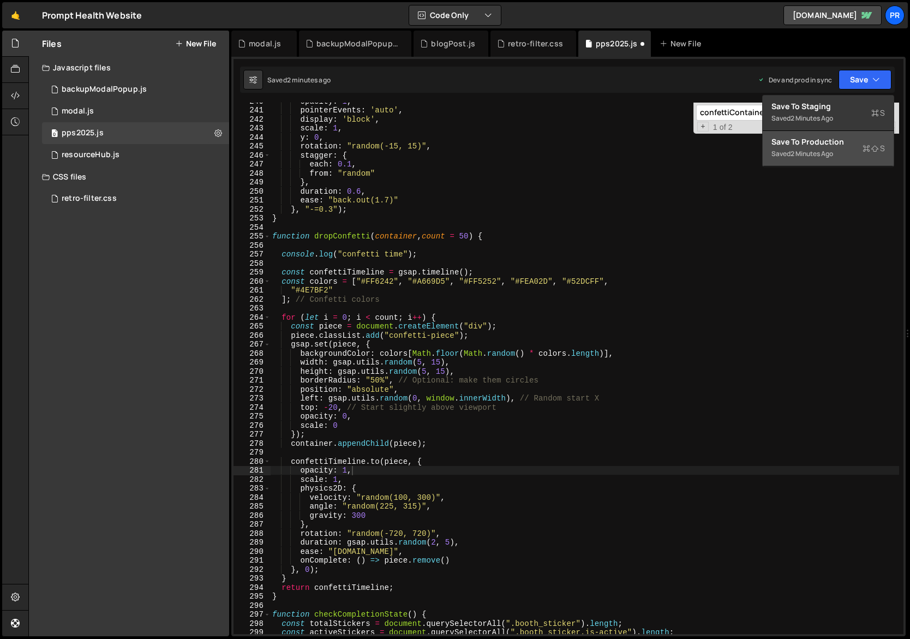
click at [843, 146] on div "Save to Production S" at bounding box center [829, 141] width 114 height 11
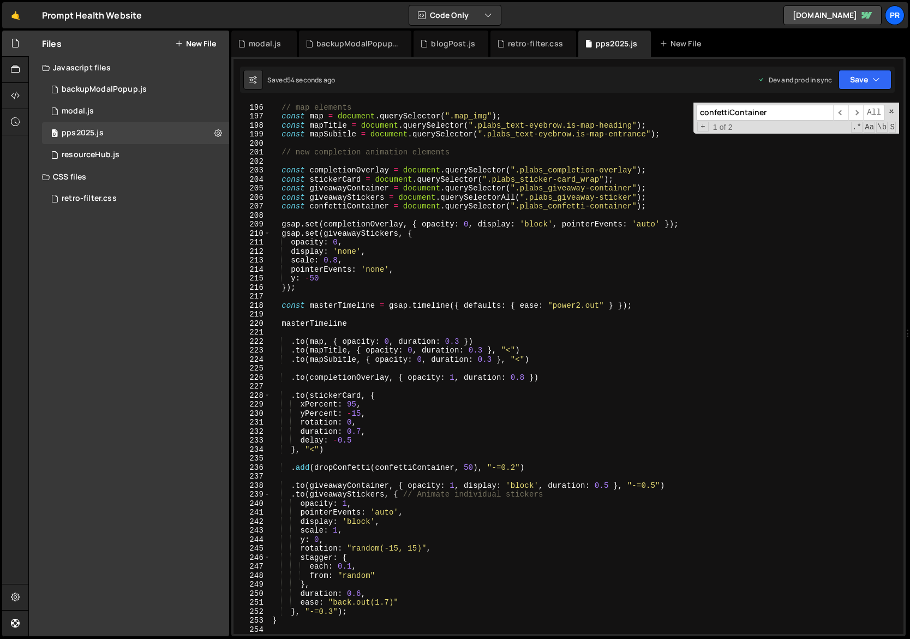
scroll to position [1806, 0]
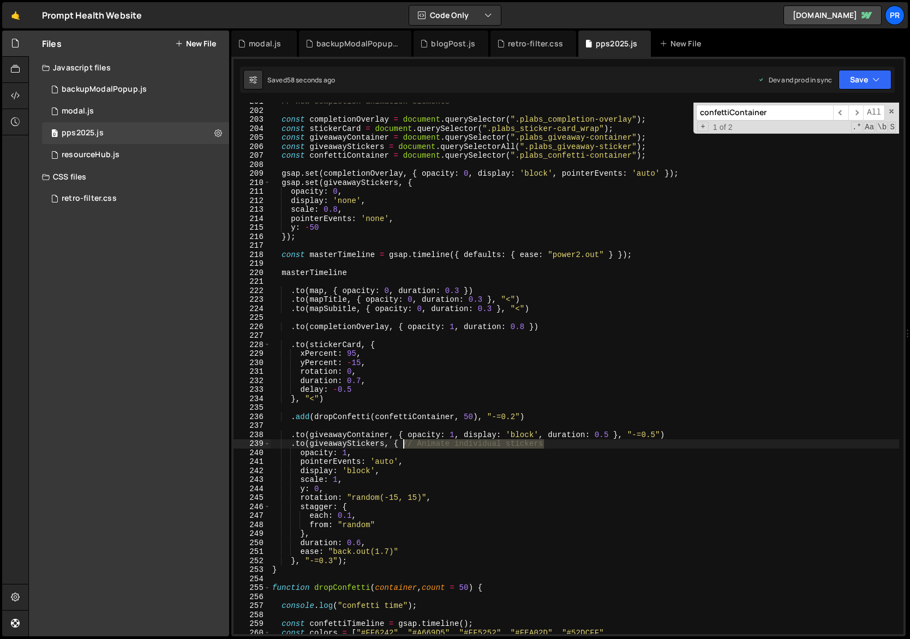
drag, startPoint x: 555, startPoint y: 443, endPoint x: 402, endPoint y: 445, distance: 153.4
click at [402, 445] on div "// new completion animation elements const completionOverlay = document . query…" at bounding box center [685, 372] width 830 height 550
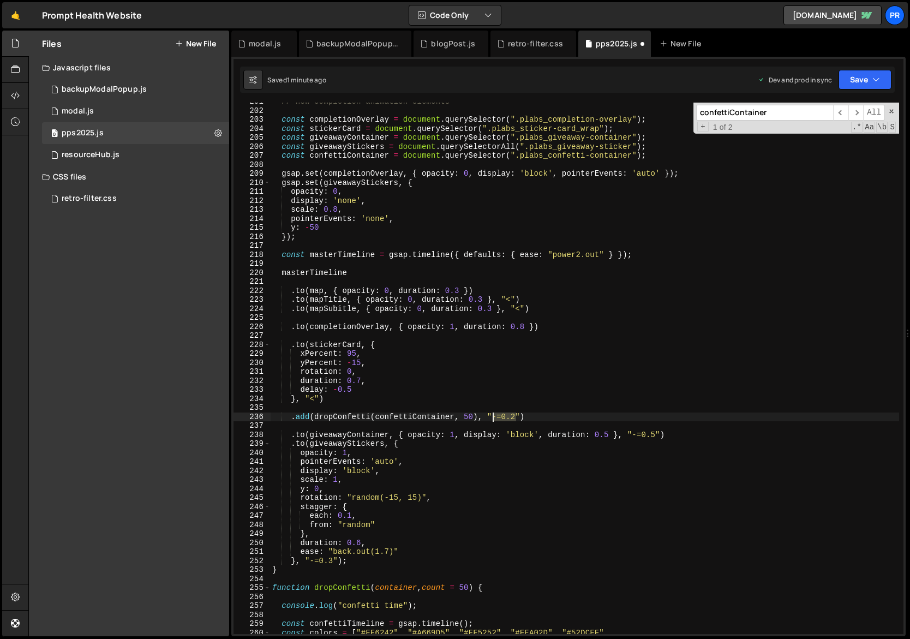
drag, startPoint x: 516, startPoint y: 419, endPoint x: 494, endPoint y: 417, distance: 21.9
click at [494, 417] on div "// new completion animation elements const completionOverlay = document . query…" at bounding box center [685, 372] width 830 height 550
type textarea ".add(dropConfetti(confettiContainer, 50), "<")"
click at [552, 336] on div "// new completion animation elements const completionOverlay = document . query…" at bounding box center [685, 372] width 830 height 550
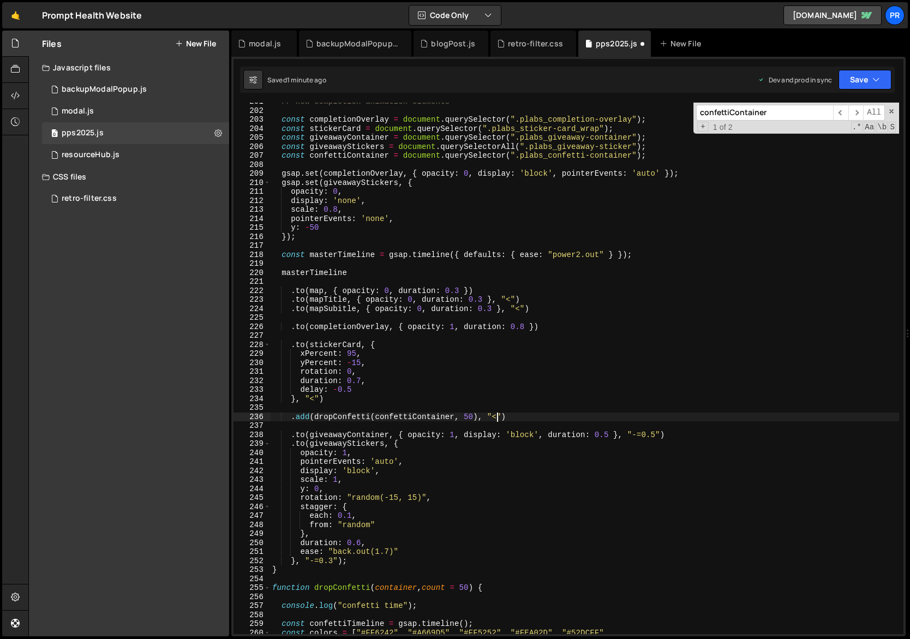
scroll to position [0, 0]
drag, startPoint x: 632, startPoint y: 435, endPoint x: 655, endPoint y: 435, distance: 22.9
click at [655, 435] on div "// new completion animation elements const completionOverlay = document . query…" at bounding box center [685, 372] width 830 height 550
drag, startPoint x: 379, startPoint y: 550, endPoint x: 372, endPoint y: 553, distance: 7.6
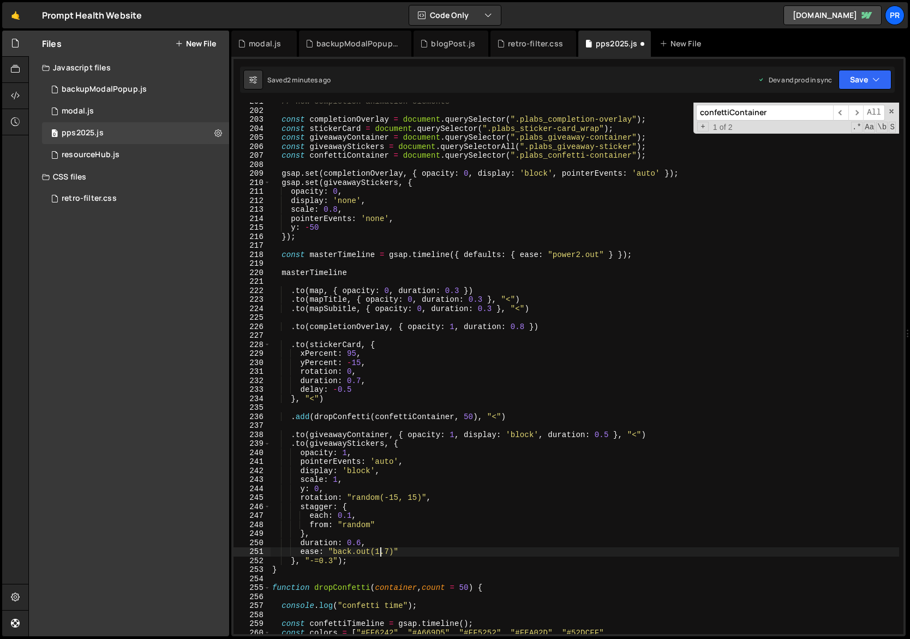
click at [379, 550] on div "// new completion animation elements const completionOverlay = document . query…" at bounding box center [685, 372] width 830 height 550
click at [367, 562] on div "// new completion animation elements const completionOverlay = document . query…" at bounding box center [685, 372] width 830 height 550
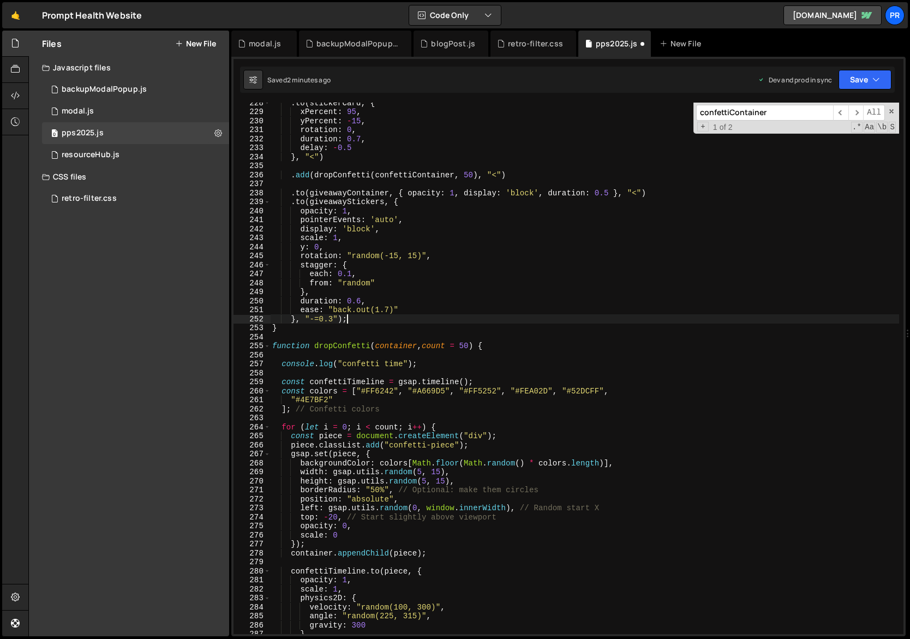
scroll to position [2073, 0]
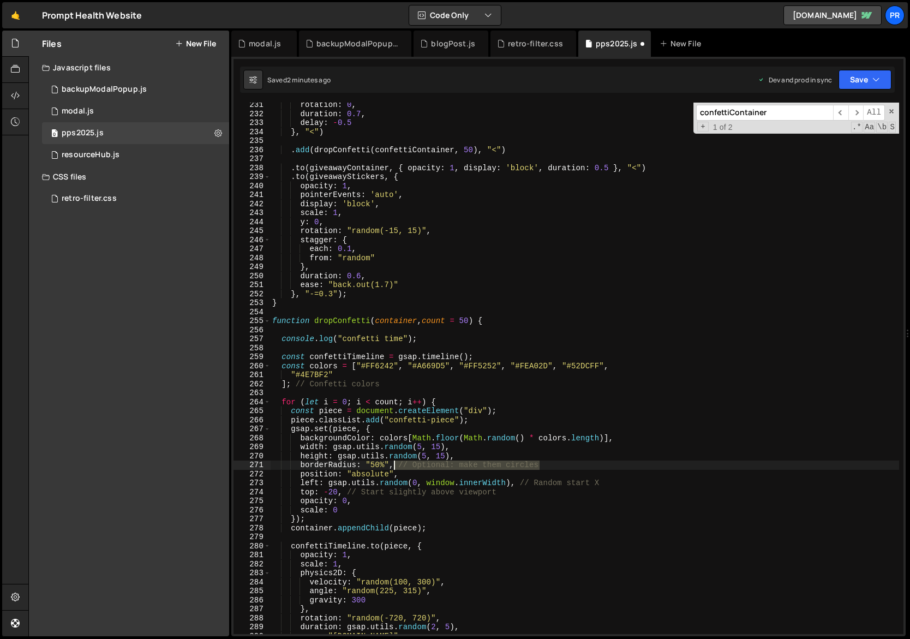
drag, startPoint x: 542, startPoint y: 465, endPoint x: 395, endPoint y: 463, distance: 147.4
click at [395, 463] on div "rotation : 0 , duration : 0.7 , delay : - 0.5 } , "<" ) . add ( dropConfetti ( …" at bounding box center [685, 375] width 830 height 550
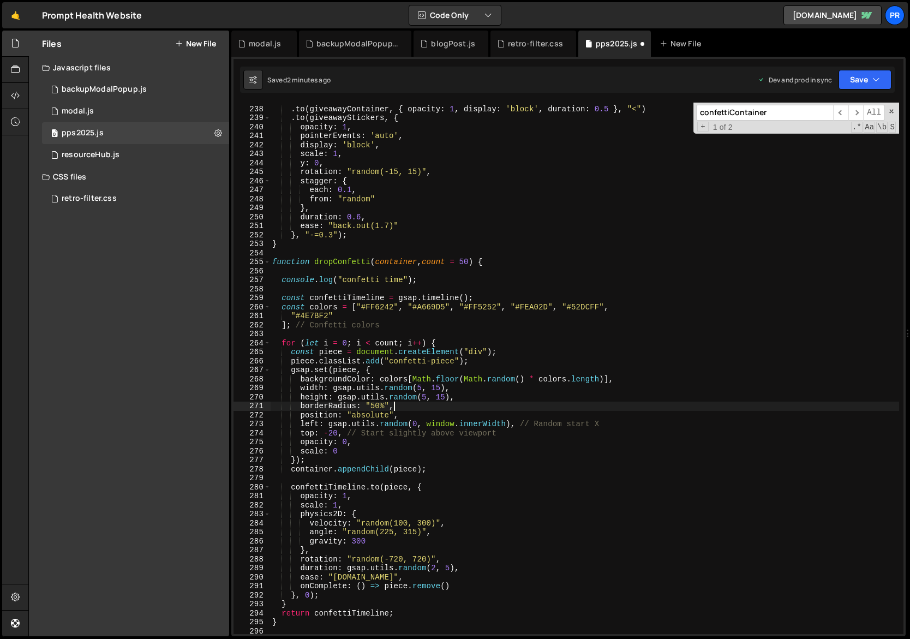
scroll to position [2031, 0]
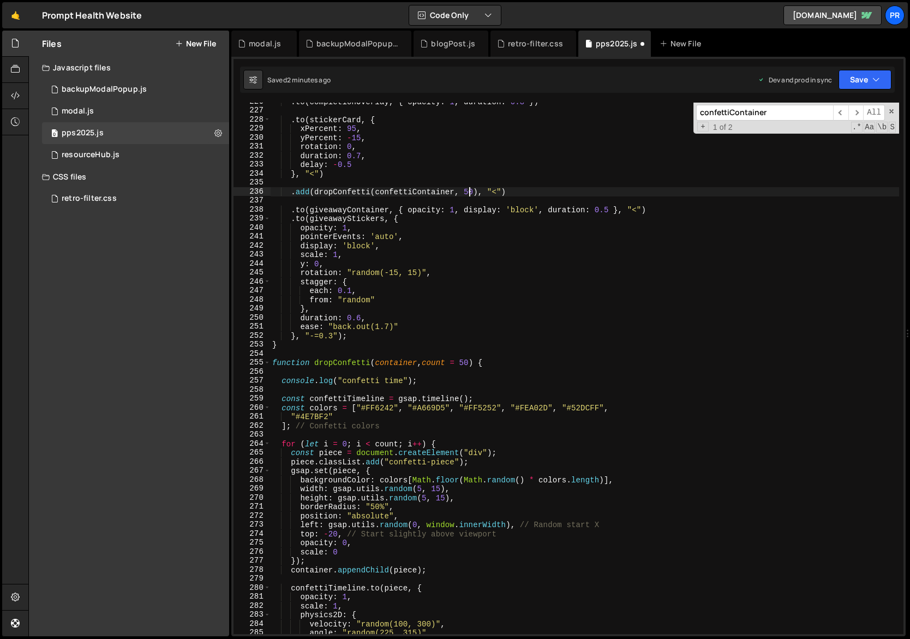
click at [468, 192] on div ". to ( completionOverlay , { opacity : 1 , duration : 0.8 }) . to ( stickerCard…" at bounding box center [685, 372] width 830 height 550
click at [473, 192] on div ". to ( completionOverlay , { opacity : 1 , duration : 0.8 }) . to ( stickerCard…" at bounding box center [685, 372] width 830 height 550
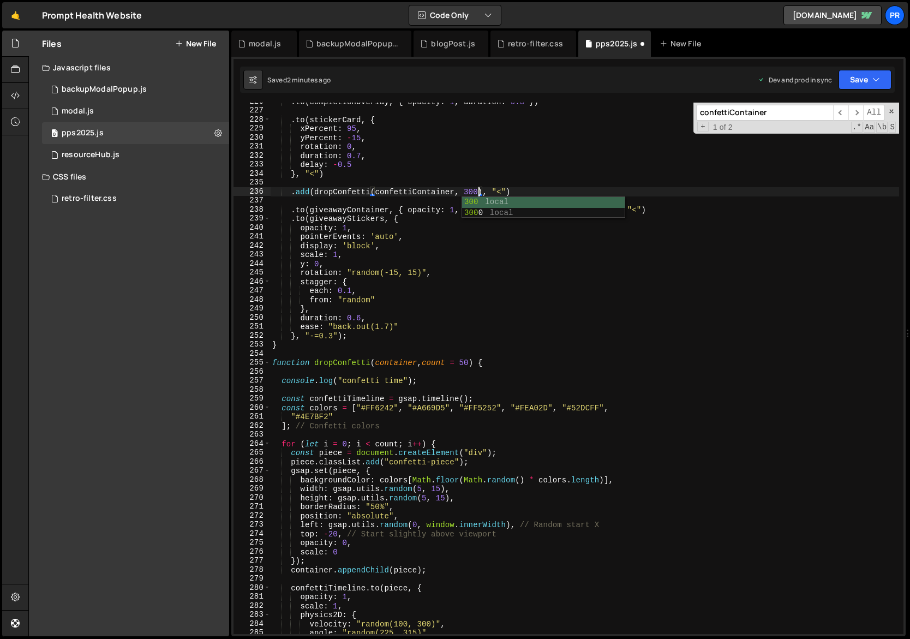
click at [485, 172] on div ". to ( completionOverlay , { opacity : 1 , duration : 0.8 }) . to ( stickerCard…" at bounding box center [685, 372] width 830 height 550
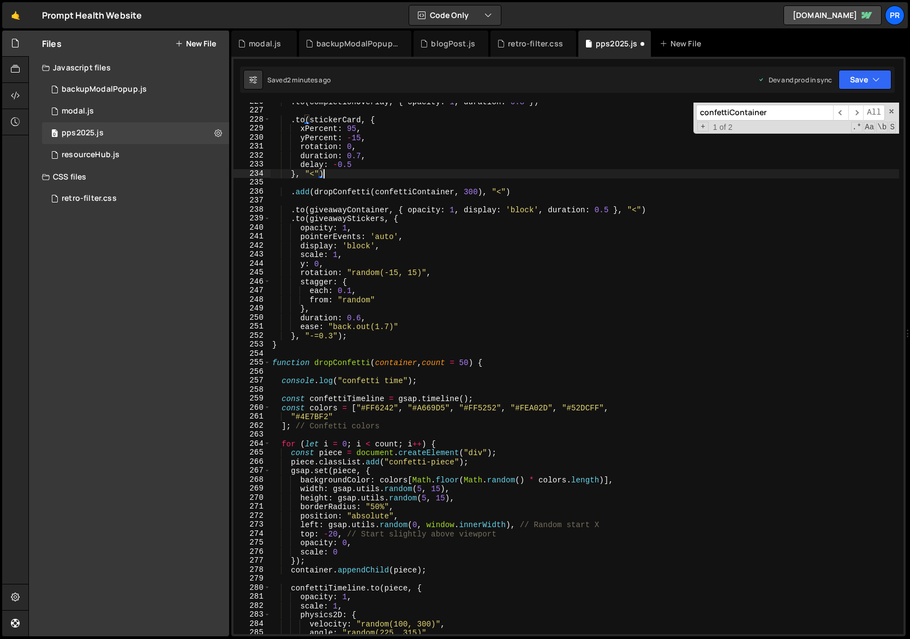
scroll to position [0, 3]
click at [469, 361] on div ". to ( completionOverlay , { opacity : 1 , duration : 0.8 }) . to ( stickerCard…" at bounding box center [685, 372] width 830 height 550
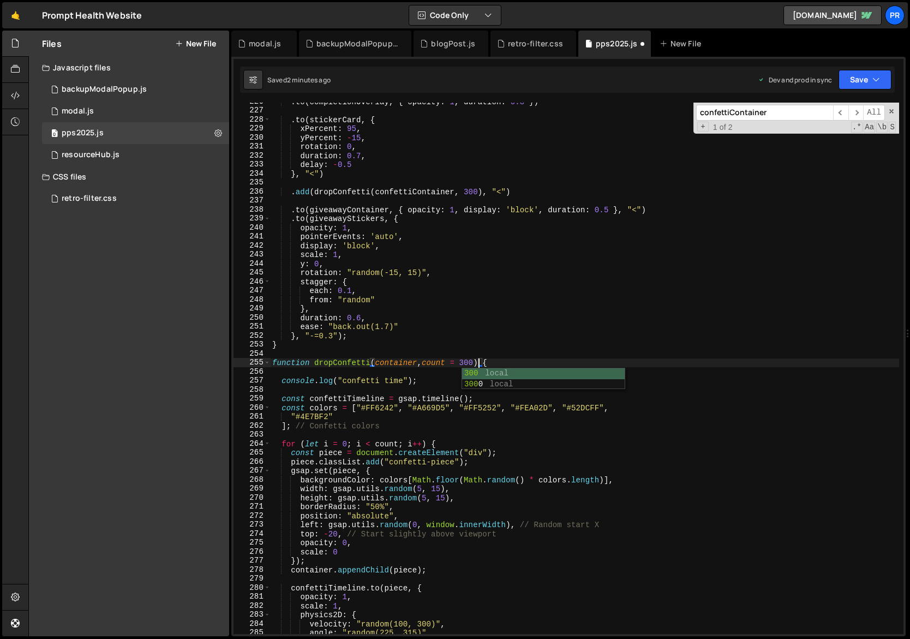
scroll to position [0, 14]
click at [535, 346] on div ". to ( completionOverlay , { opacity : 1 , duration : 0.8 }) . to ( stickerCard…" at bounding box center [685, 372] width 830 height 550
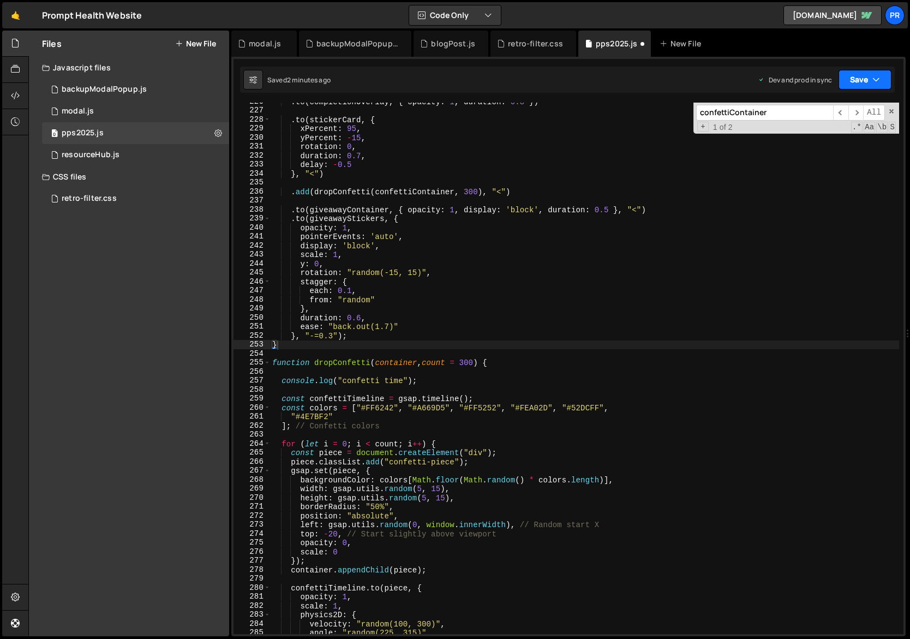
click at [861, 85] on button "Save" at bounding box center [865, 80] width 53 height 20
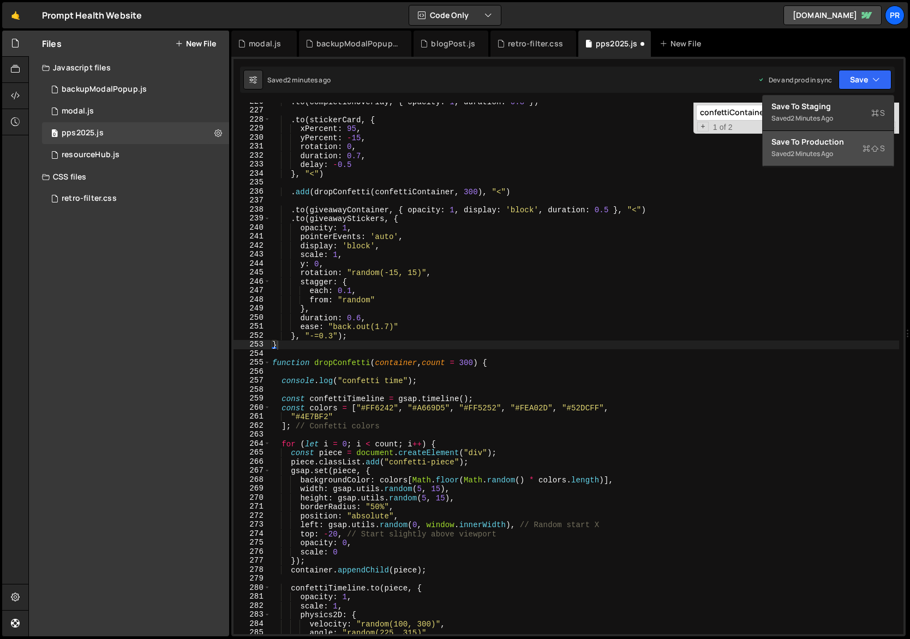
click at [831, 147] on div "Saved 2 minutes ago" at bounding box center [829, 153] width 114 height 13
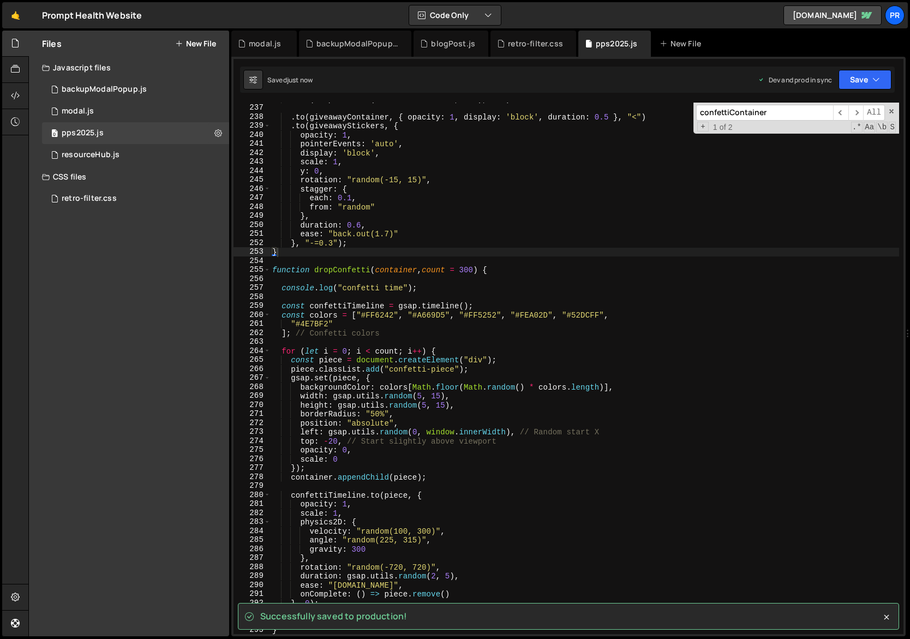
click at [450, 414] on div ". add ( dropConfetti ( confettiContainer , 300 ) , "<" ) . to ( giveawayContain…" at bounding box center [685, 369] width 830 height 550
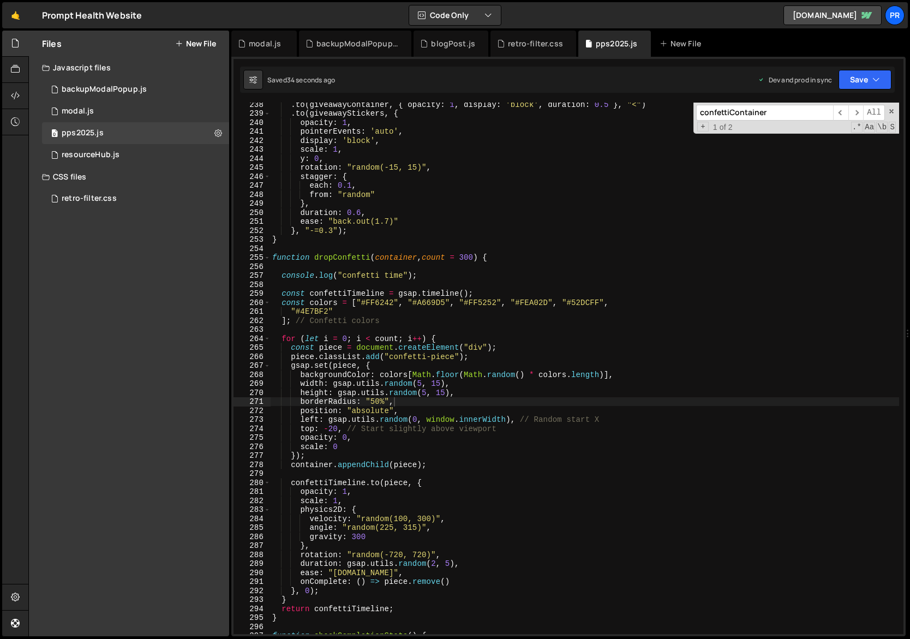
scroll to position [2054, 0]
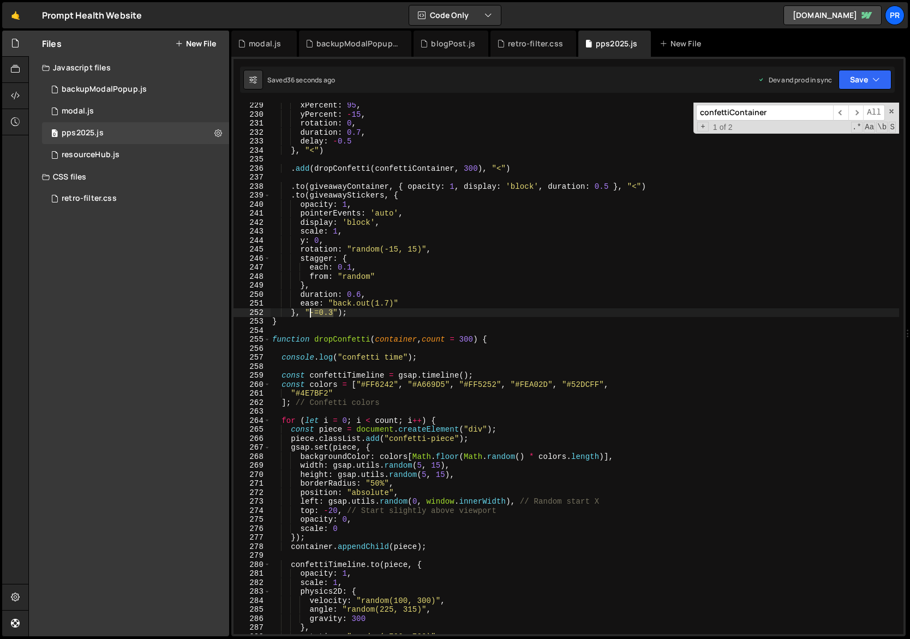
drag, startPoint x: 333, startPoint y: 312, endPoint x: 310, endPoint y: 310, distance: 22.4
click at [310, 310] on div "xPercent : 95 , yPercent : - 15 , rotation : 0 , duration : 0.7 , delay : - 0.5…" at bounding box center [685, 376] width 830 height 550
click at [458, 261] on div "xPercent : 95 , yPercent : - 15 , rotation : 0 , duration : 0.7 , delay : - 0.5…" at bounding box center [685, 376] width 830 height 550
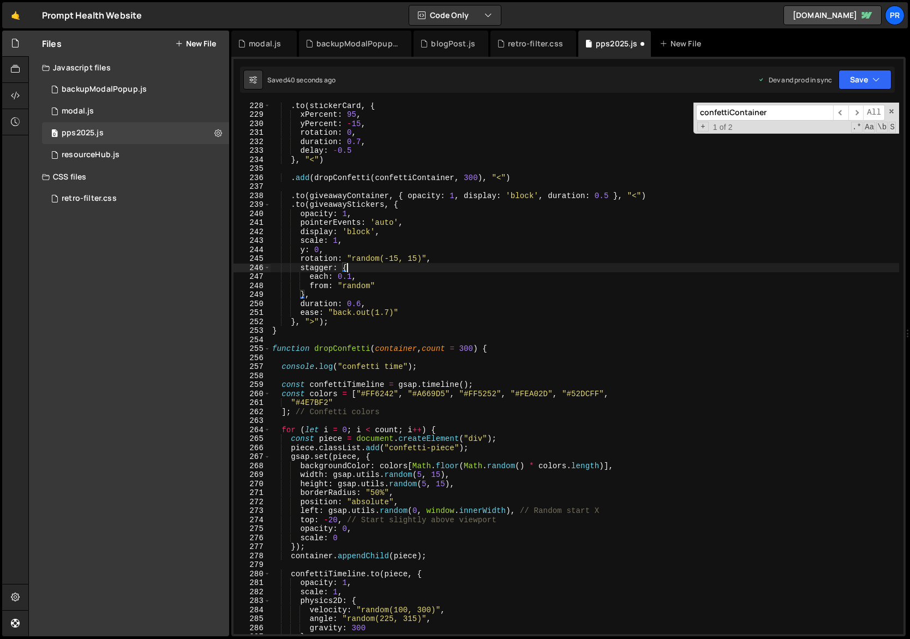
scroll to position [2006, 0]
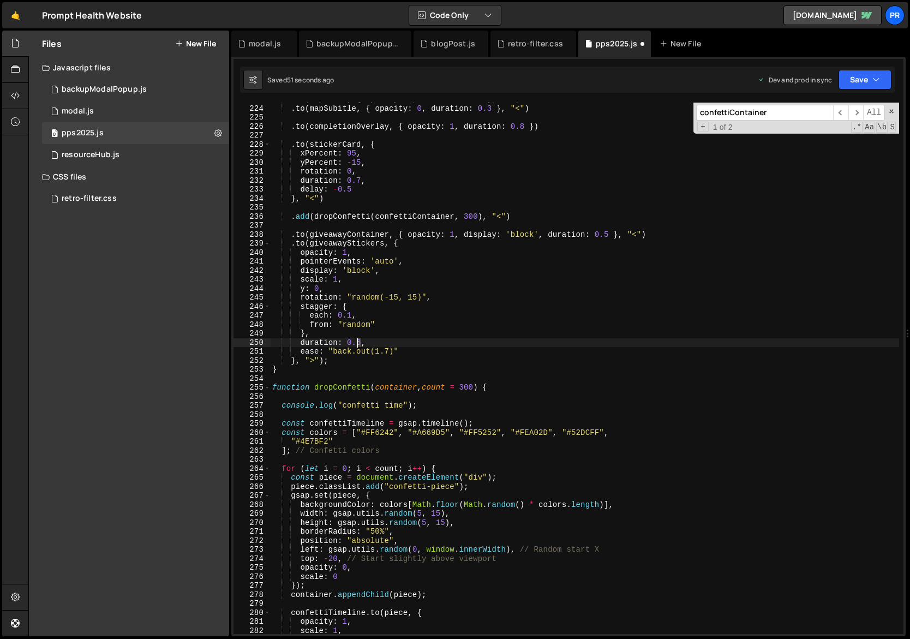
click at [357, 344] on div ". to ( mapTitle , { opacity : 0 , duration : 0.3 } , "<" ) . to ( mapSubitle , …" at bounding box center [685, 370] width 830 height 550
click at [413, 315] on div ". to ( mapTitle , { opacity : 0 , duration : 0.3 } , "<" ) . to ( mapSubitle , …" at bounding box center [685, 370] width 830 height 550
click at [869, 84] on button "Save" at bounding box center [865, 80] width 53 height 20
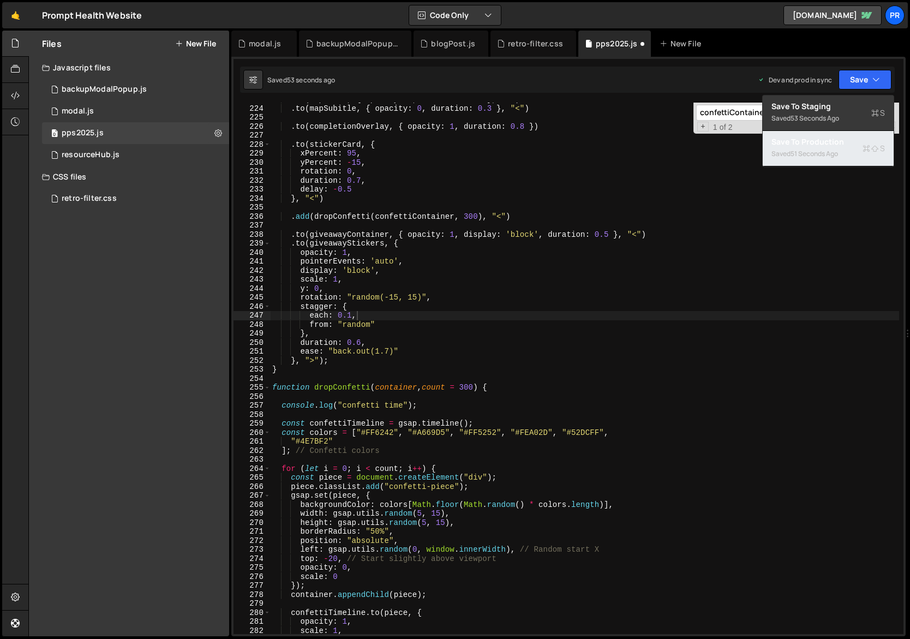
drag, startPoint x: 823, startPoint y: 151, endPoint x: 768, endPoint y: 189, distance: 67.8
click at [823, 151] on div "51 seconds ago" at bounding box center [814, 153] width 47 height 9
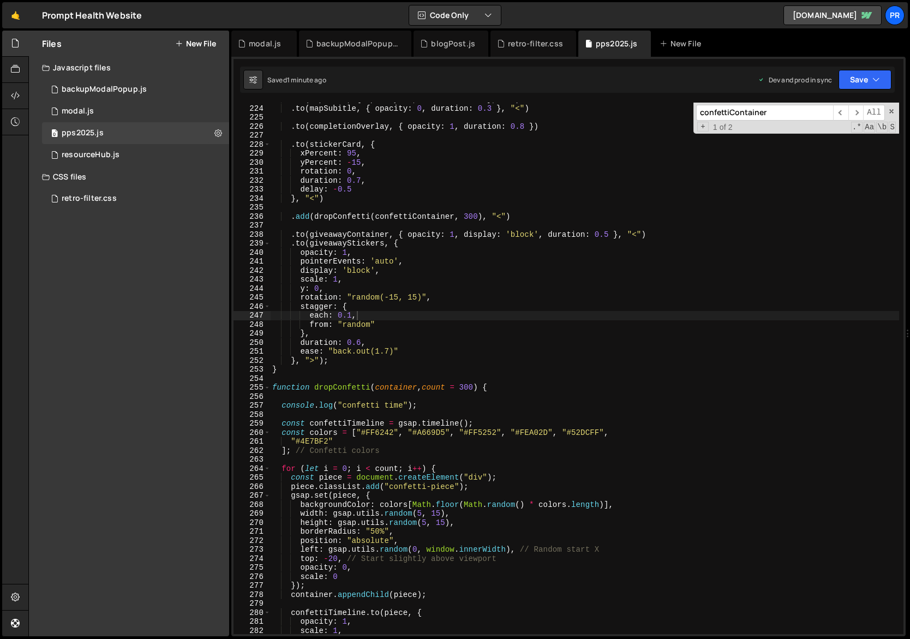
type textarea "ease: "back.out(1.7)""
click at [464, 350] on div ". to ( mapTitle , { opacity : 0 , duration : 0.3 } , "<" ) . to ( mapSubitle , …" at bounding box center [685, 370] width 830 height 550
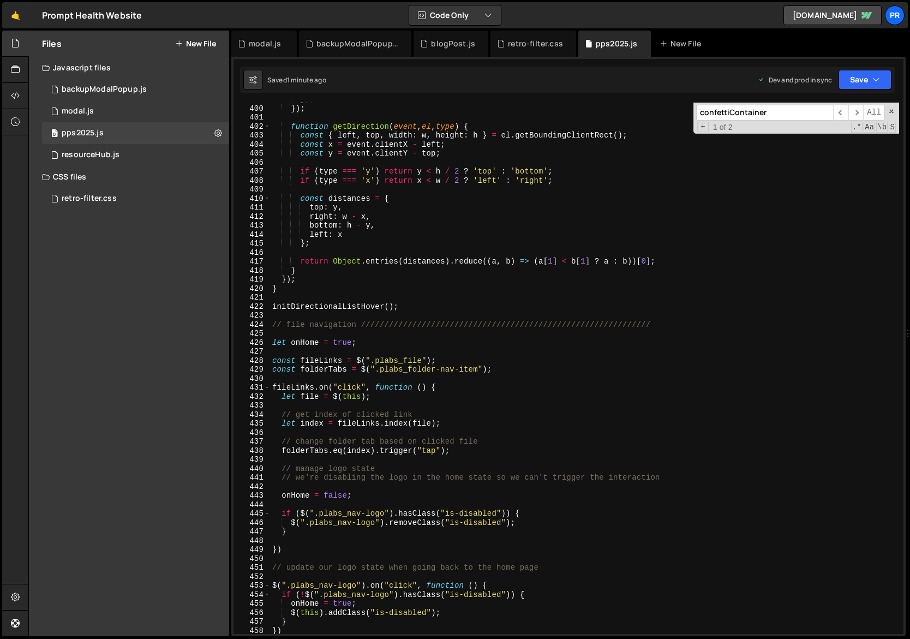
scroll to position [3591, 0]
click at [734, 113] on input "confettiContainer" at bounding box center [764, 113] width 137 height 16
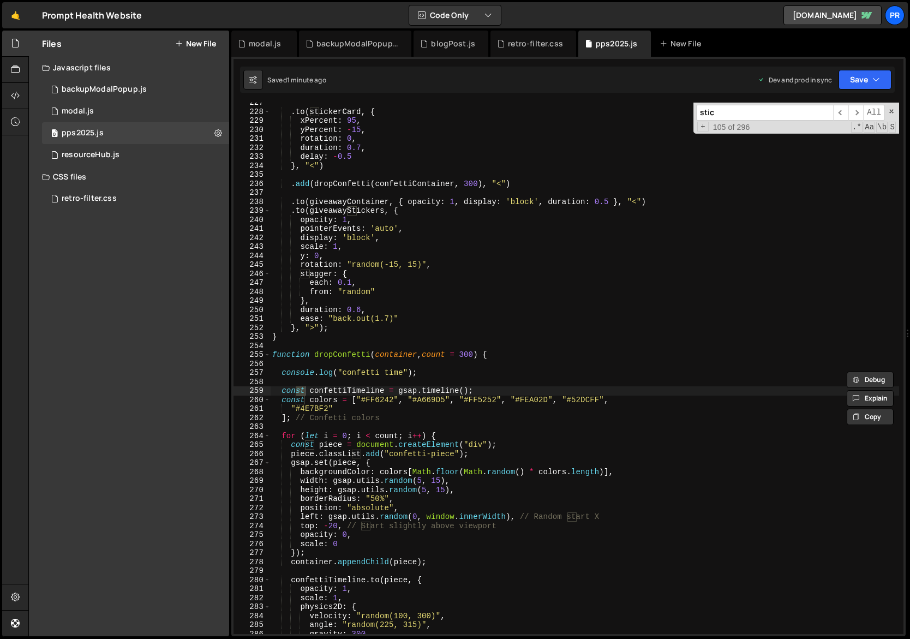
scroll to position [2417, 0]
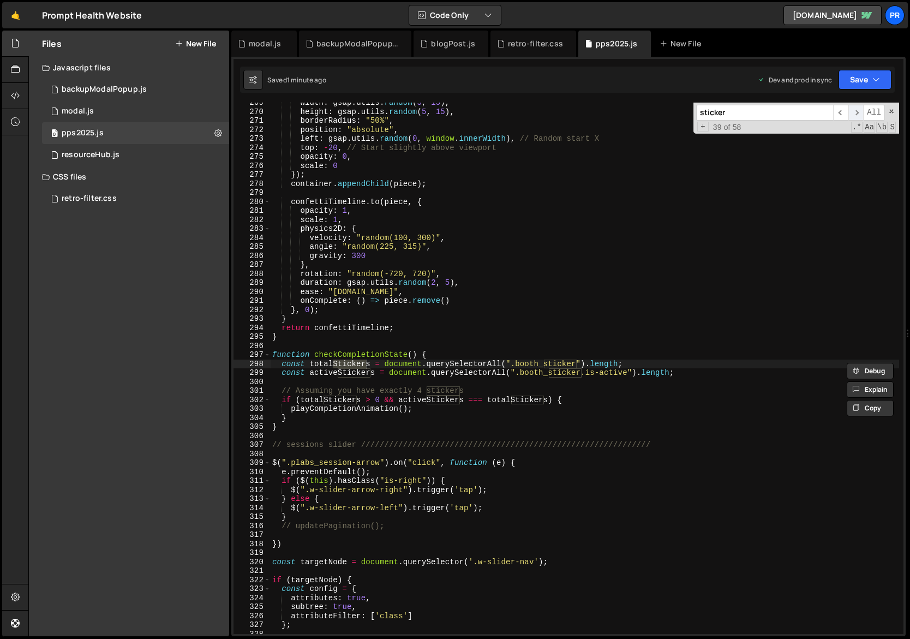
type input "sticker"
click at [859, 112] on span "​" at bounding box center [856, 113] width 15 height 16
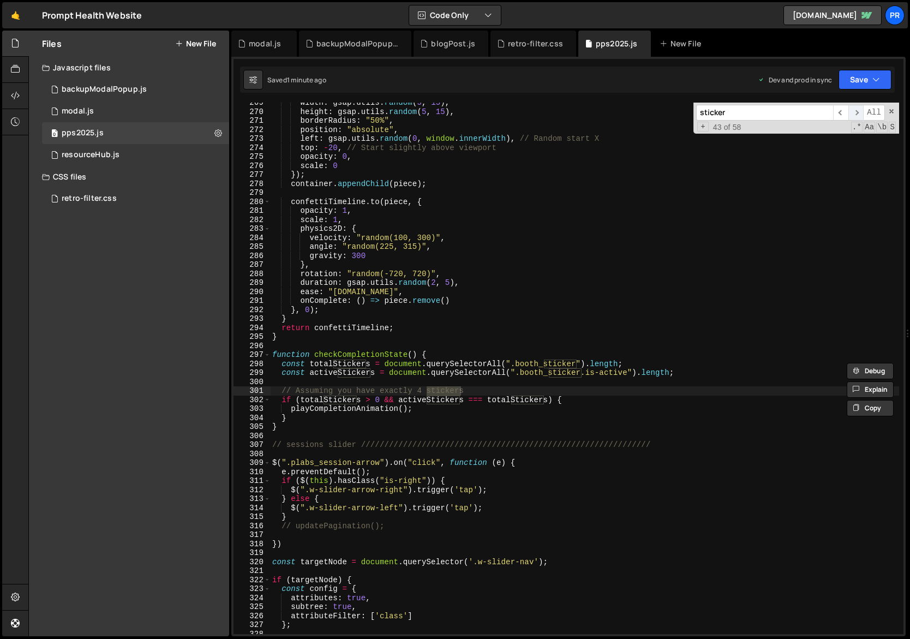
click at [859, 112] on span "​" at bounding box center [856, 113] width 15 height 16
click at [860, 112] on span "​" at bounding box center [856, 113] width 15 height 16
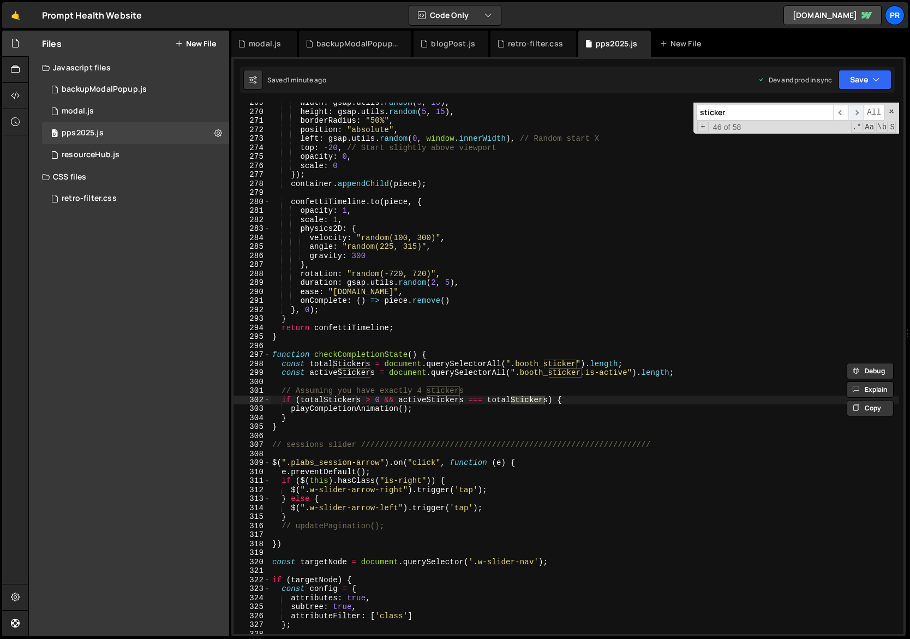
click at [860, 112] on span "​" at bounding box center [856, 113] width 15 height 16
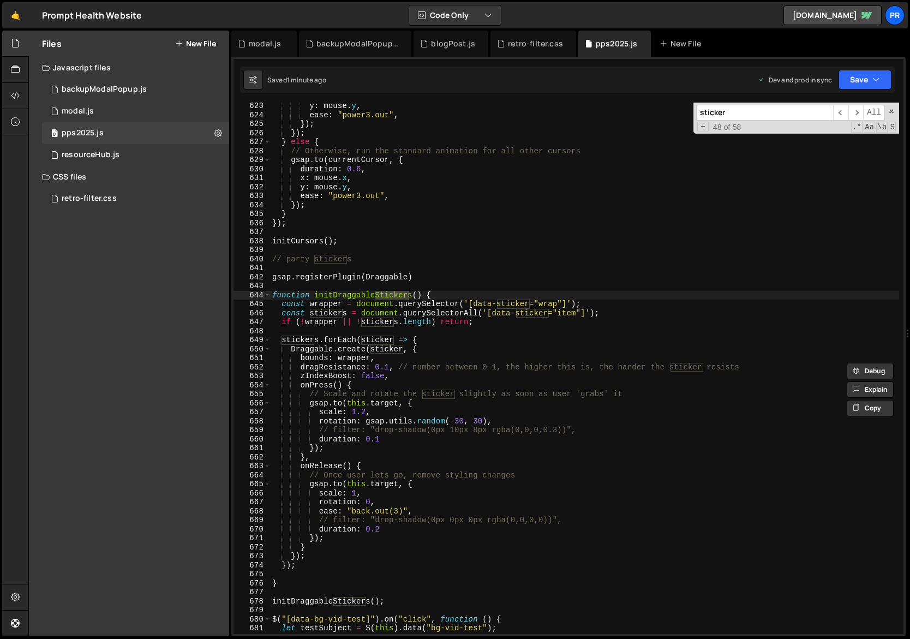
scroll to position [5601, 0]
click at [460, 302] on div "y : mouse . y , ease : "power3.out" , }) ; }) ; } else { // Otherwise, run the …" at bounding box center [685, 376] width 830 height 550
click at [539, 263] on div "y : mouse . y , ease : "power3.out" , }) ; }) ; } else { // Otherwise, run the …" at bounding box center [685, 376] width 830 height 550
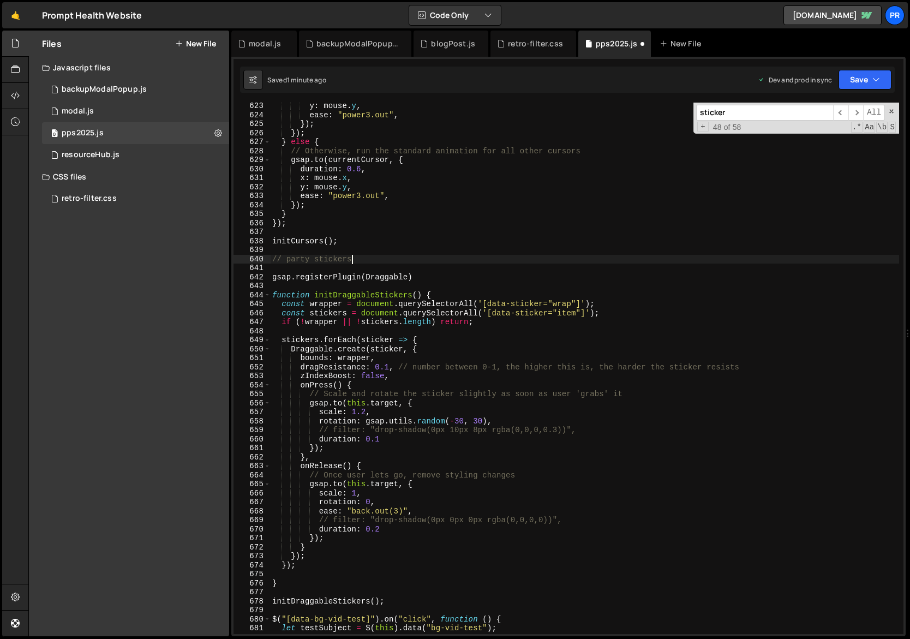
click at [324, 306] on div "y : mouse . y , ease : "power3.out" , }) ; }) ; } else { // Otherwise, run the …" at bounding box center [685, 376] width 830 height 550
click at [451, 313] on div "y : mouse . y , ease : "power3.out" , }) ; }) ; } else { // Otherwise, run the …" at bounding box center [685, 376] width 830 height 550
click at [313, 569] on div "y : mouse . y , ease : "power3.out" , }) ; }) ; } else { // Otherwise, run the …" at bounding box center [685, 376] width 830 height 550
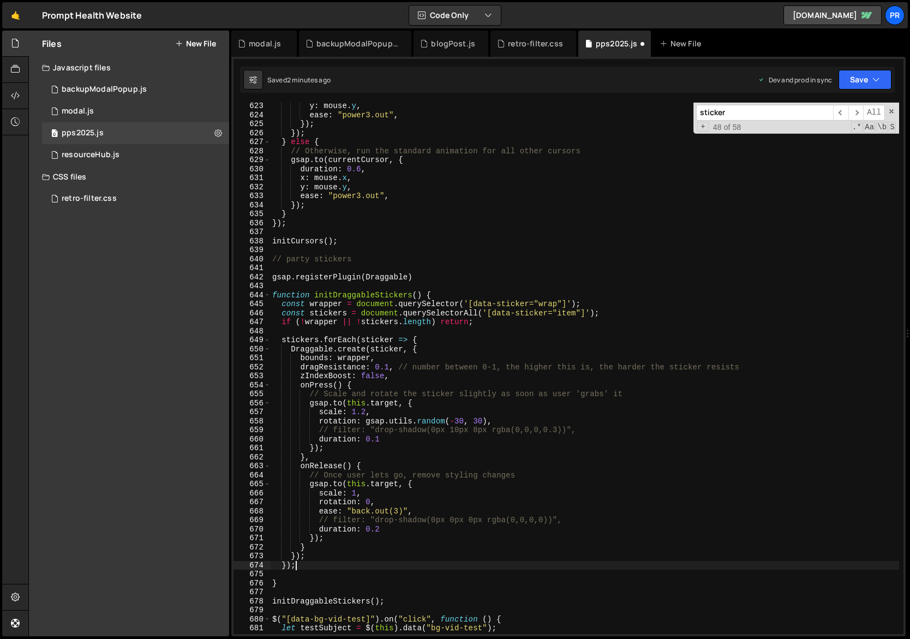
click at [428, 295] on div "y : mouse . y , ease : "power3.out" , }) ; }) ; } else { // Otherwise, run the …" at bounding box center [685, 376] width 830 height 550
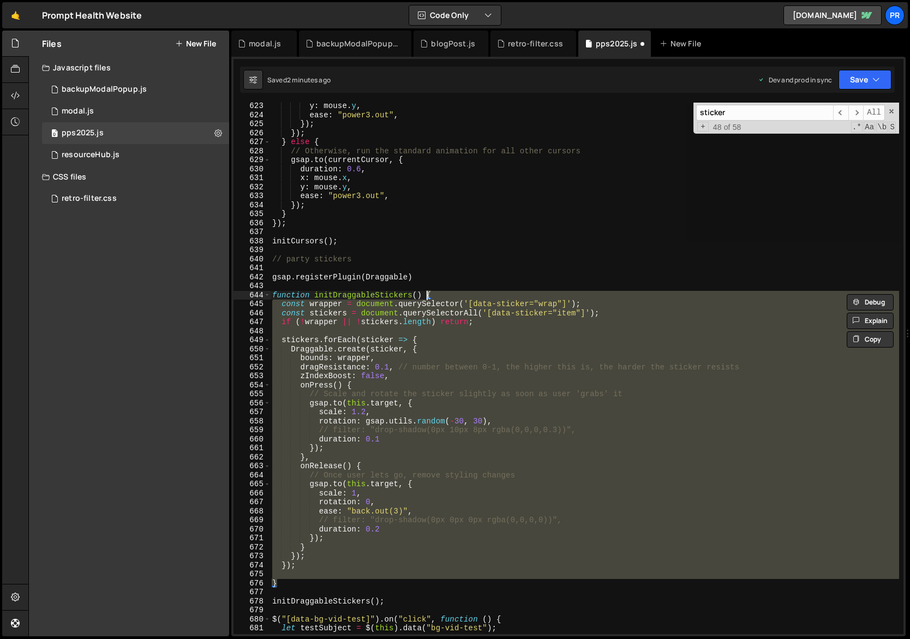
click at [295, 582] on div "y : mouse . y , ease : "power3.out" , }) ; }) ; } else { // Otherwise, run the …" at bounding box center [584, 368] width 629 height 531
drag, startPoint x: 288, startPoint y: 583, endPoint x: 255, endPoint y: 295, distance: 289.9
click at [255, 295] on div "} 623 624 625 626 627 628 629 630 631 632 633 634 635 636 637 638 639 640 641 6…" at bounding box center [569, 368] width 670 height 531
click at [523, 258] on div "y : mouse . y , ease : "power3.out" , }) ; }) ; } else { // Otherwise, run the …" at bounding box center [685, 376] width 830 height 550
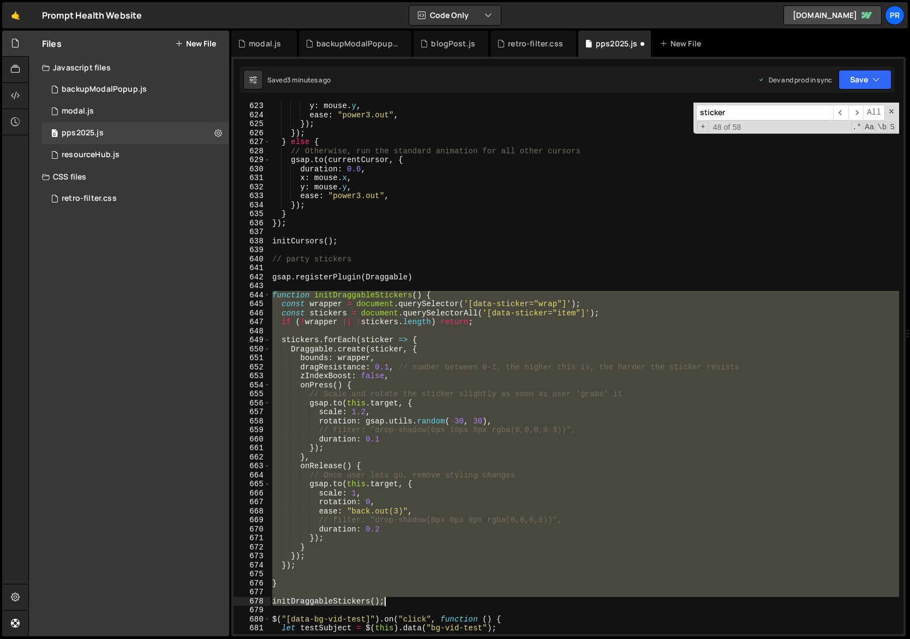
drag, startPoint x: 273, startPoint y: 296, endPoint x: 387, endPoint y: 602, distance: 326.9
click at [387, 602] on div "y : mouse . y , ease : "power3.out" , }) ; }) ; } else { // Otherwise, run the …" at bounding box center [685, 376] width 830 height 550
paste textarea
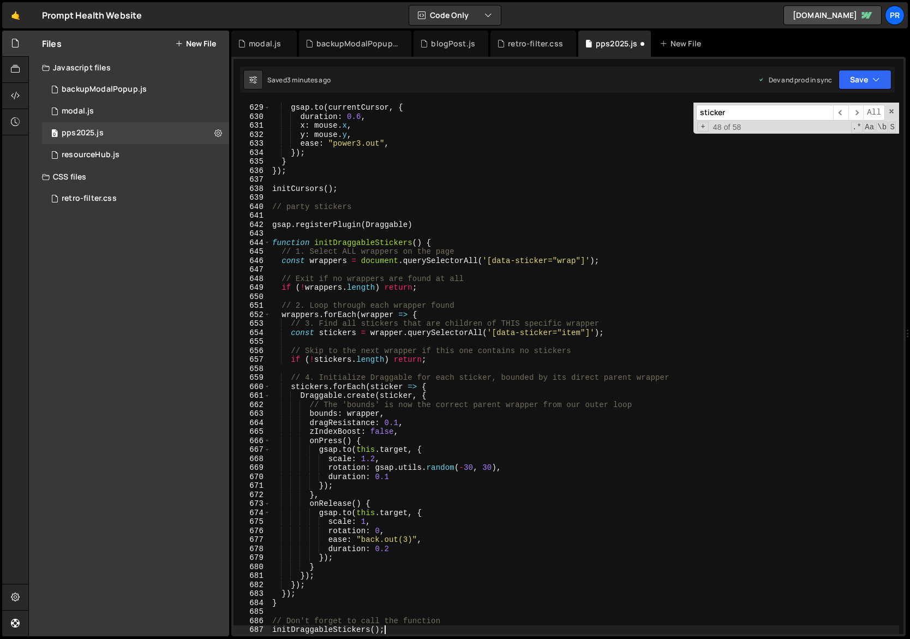
scroll to position [5790, 0]
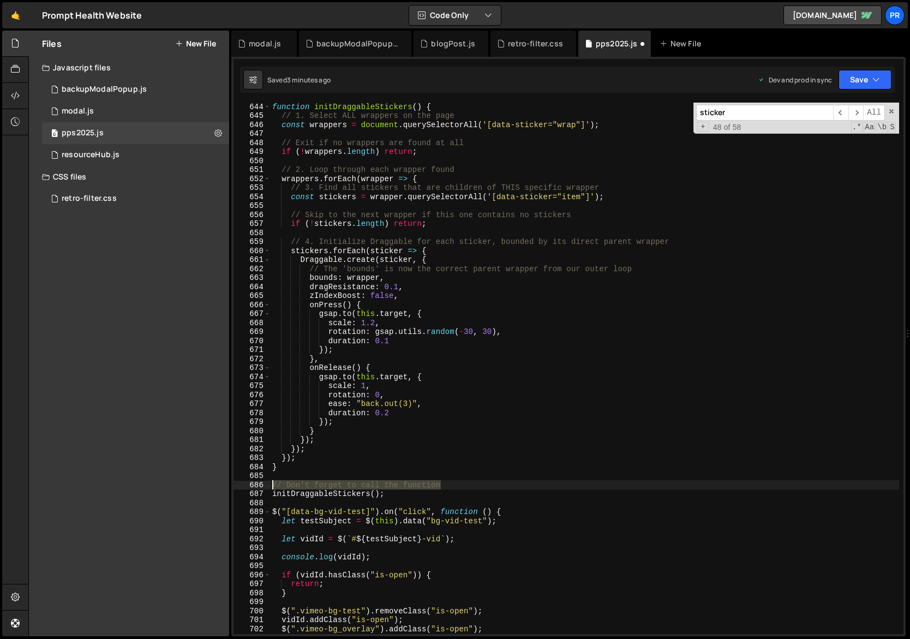
drag, startPoint x: 455, startPoint y: 487, endPoint x: 258, endPoint y: 484, distance: 197.0
click at [258, 484] on div "initDraggableStickers(); 644 645 646 647 648 649 650 651 652 653 654 655 656 65…" at bounding box center [569, 368] width 670 height 531
type textarea "// Don't forget to call the function"
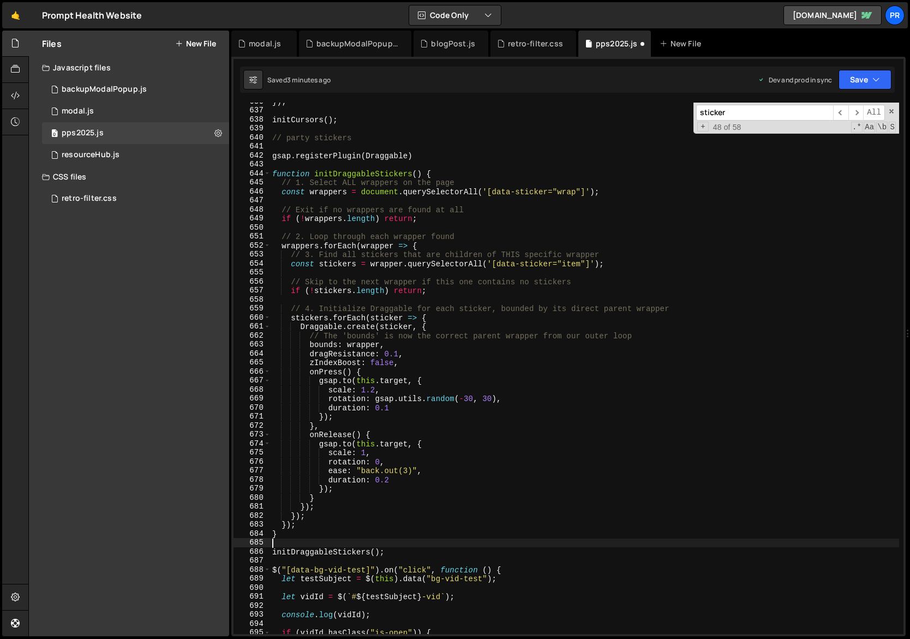
scroll to position [5673, 0]
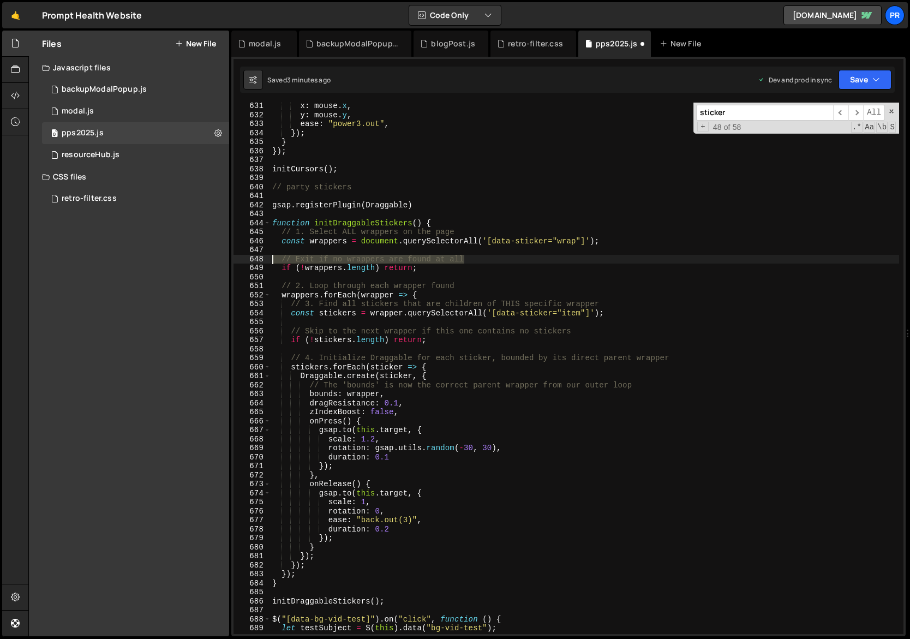
drag, startPoint x: 471, startPoint y: 260, endPoint x: 233, endPoint y: 259, distance: 238.5
click at [234, 259] on div "631 632 633 634 635 636 637 638 639 640 641 642 643 644 645 646 647 648 649 650…" at bounding box center [569, 368] width 670 height 531
type textarea "// Exit if no wrappers are found at all"
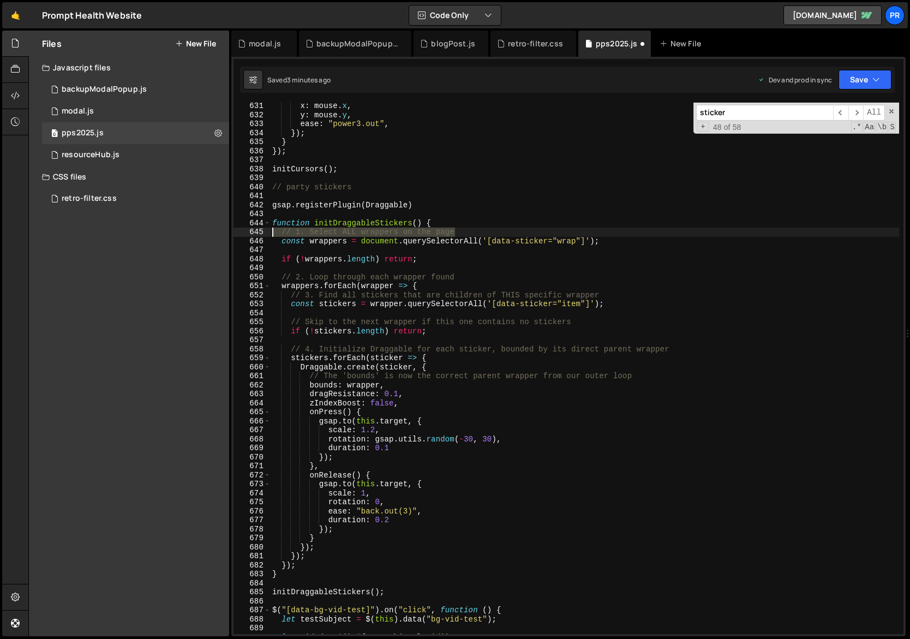
drag, startPoint x: 465, startPoint y: 231, endPoint x: 245, endPoint y: 234, distance: 219.9
click at [245, 234] on div "631 632 633 634 635 636 637 638 639 640 641 642 643 644 645 646 647 648 649 650…" at bounding box center [569, 368] width 670 height 531
type textarea "// 1. Select ALL wrappers on the page"
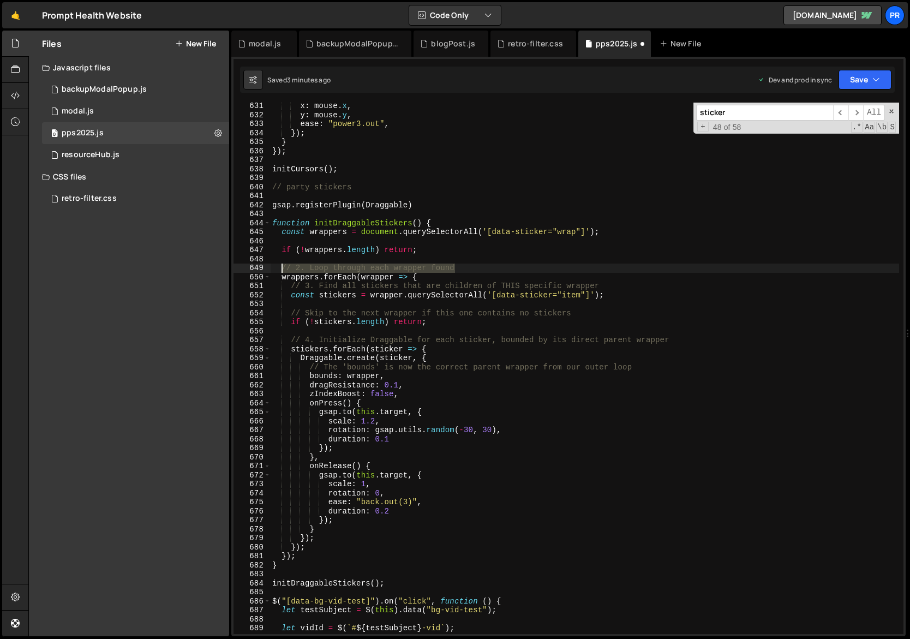
drag, startPoint x: 462, startPoint y: 269, endPoint x: 265, endPoint y: 269, distance: 197.0
click at [265, 269] on div "function initDraggableStickers() { 631 632 633 634 635 636 637 638 639 640 641 …" at bounding box center [569, 368] width 670 height 531
type textarea "// 2. Loop through each wrapper found"
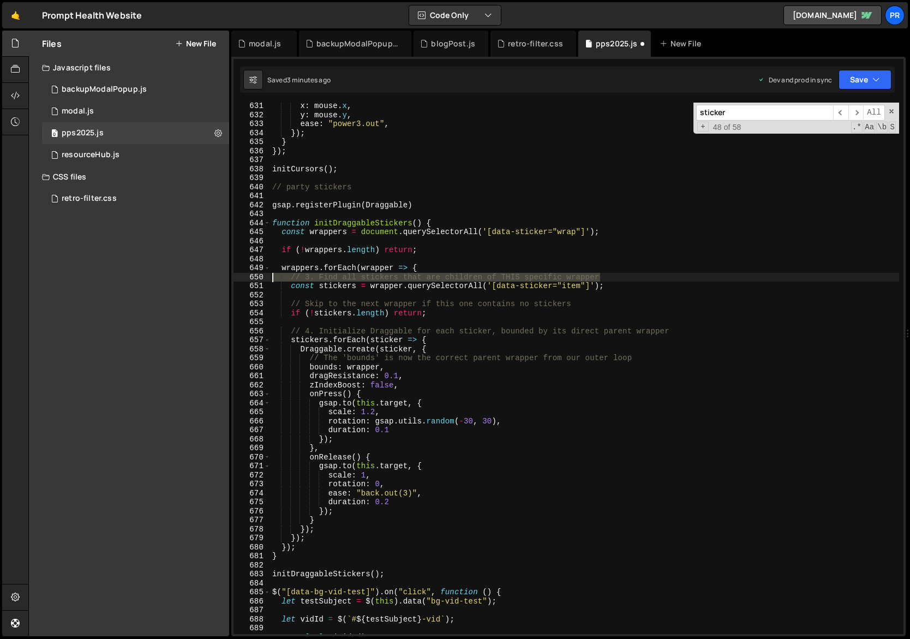
drag, startPoint x: 611, startPoint y: 277, endPoint x: 261, endPoint y: 279, distance: 349.2
click at [261, 279] on div "631 632 633 634 635 636 637 638 639 640 641 642 643 644 645 646 647 648 649 650…" at bounding box center [569, 368] width 670 height 531
type textarea "// 3. Find all stickers that are children of THIS specific wrapper"
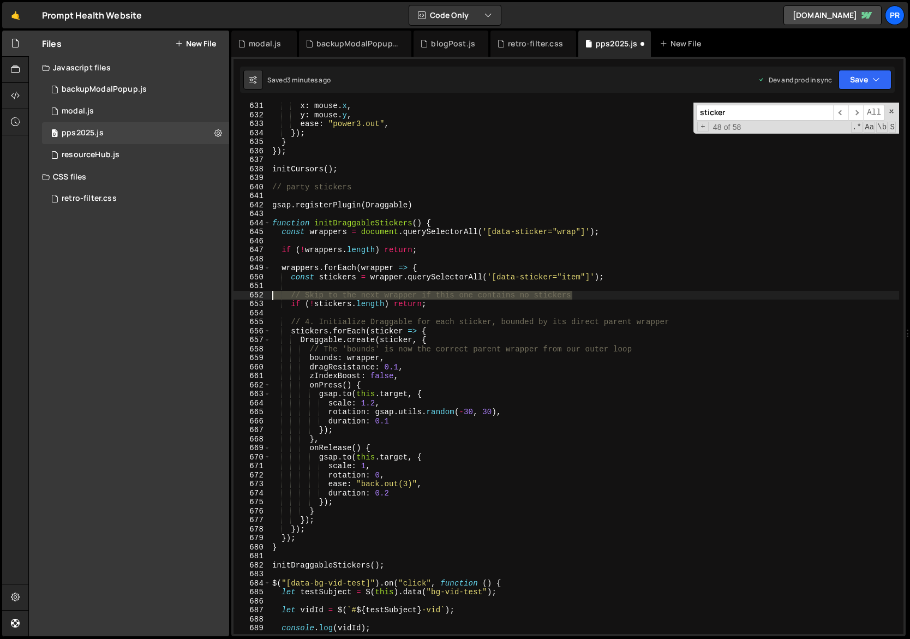
drag, startPoint x: 584, startPoint y: 295, endPoint x: 258, endPoint y: 294, distance: 325.8
click at [258, 294] on div "wrappers.forEach(wrapper => { 631 632 633 634 635 636 637 638 639 640 641 642 6…" at bounding box center [569, 368] width 670 height 531
type textarea "// Skip to the next wrapper if this one contains no stickers"
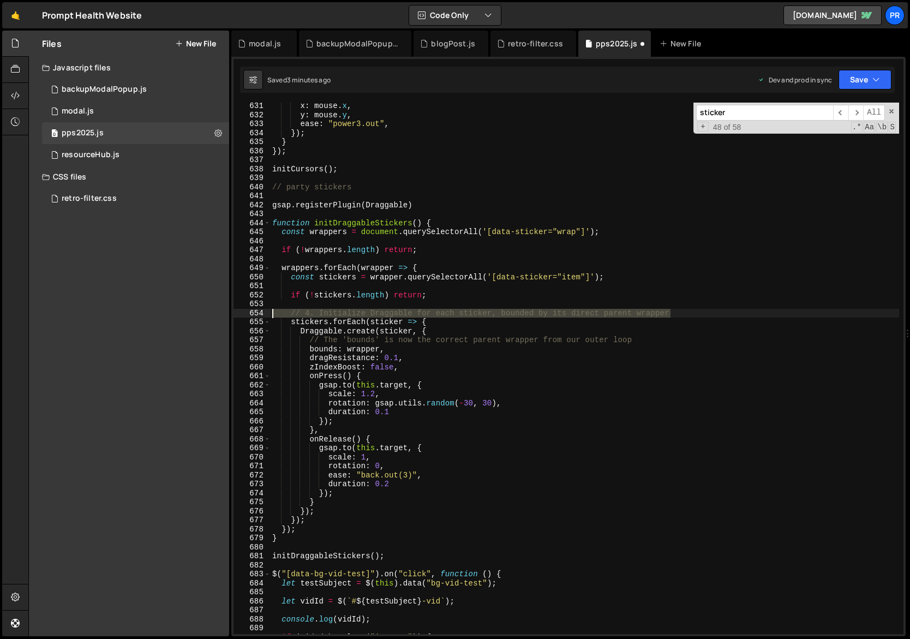
drag, startPoint x: 676, startPoint y: 315, endPoint x: 274, endPoint y: 315, distance: 401.1
click at [274, 315] on div "x : mouse . x , y : mouse . y , ease : "power3.out" , }) ; } }) ; initCursors (…" at bounding box center [685, 376] width 830 height 550
type textarea "// 4. Initialize Draggable for each sticker, bounded by its direct parent wrapp…"
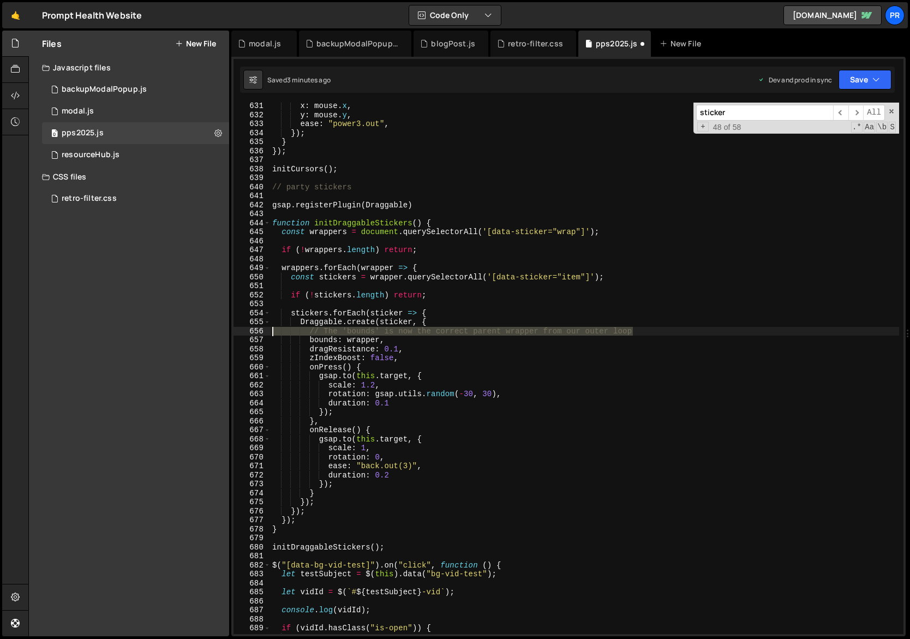
drag, startPoint x: 641, startPoint y: 332, endPoint x: 248, endPoint y: 329, distance: 392.9
click at [248, 329] on div "631 632 633 634 635 636 637 638 639 640 641 642 643 644 645 646 647 648 649 650…" at bounding box center [569, 368] width 670 height 531
type textarea "// The 'bounds' is now the correct parent wrapper from our outer loop"
type textarea "Draggable.create(sticker, {"
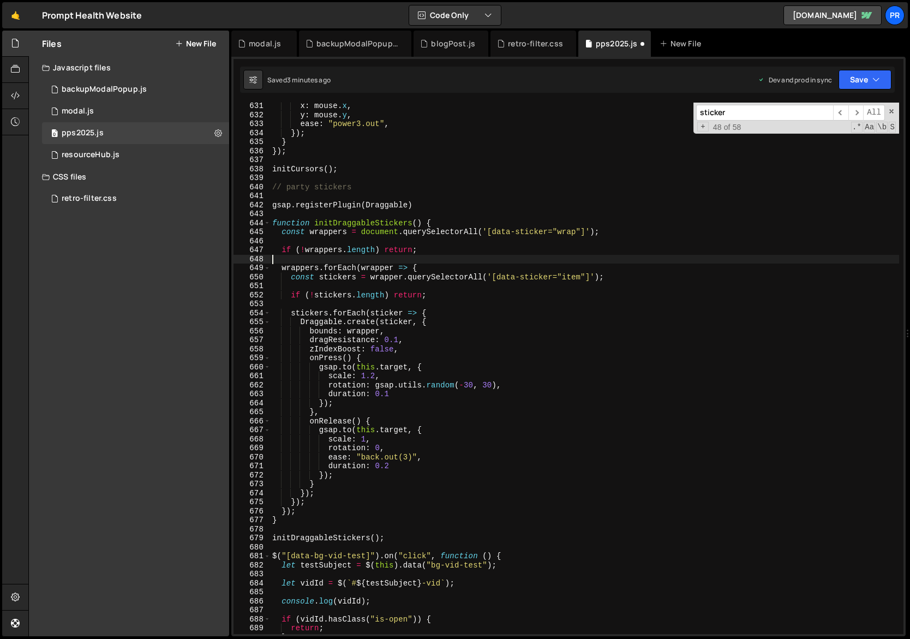
click at [612, 261] on div "x : mouse . x , y : mouse . y , ease : "power3.out" , }) ; } }) ; initCursors (…" at bounding box center [685, 376] width 830 height 550
click at [874, 83] on icon "button" at bounding box center [877, 79] width 8 height 11
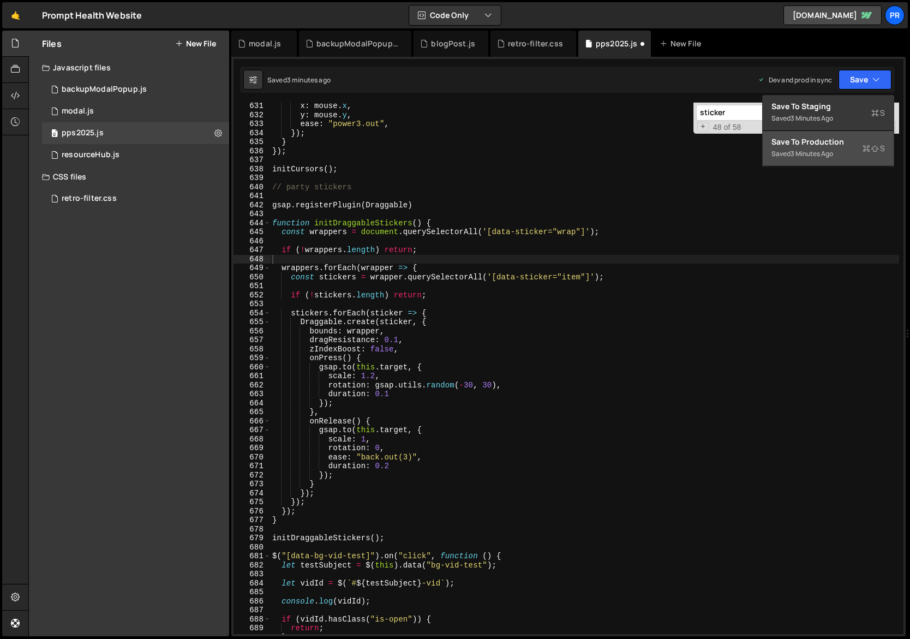
click at [841, 140] on div "Save to Production S" at bounding box center [829, 141] width 114 height 11
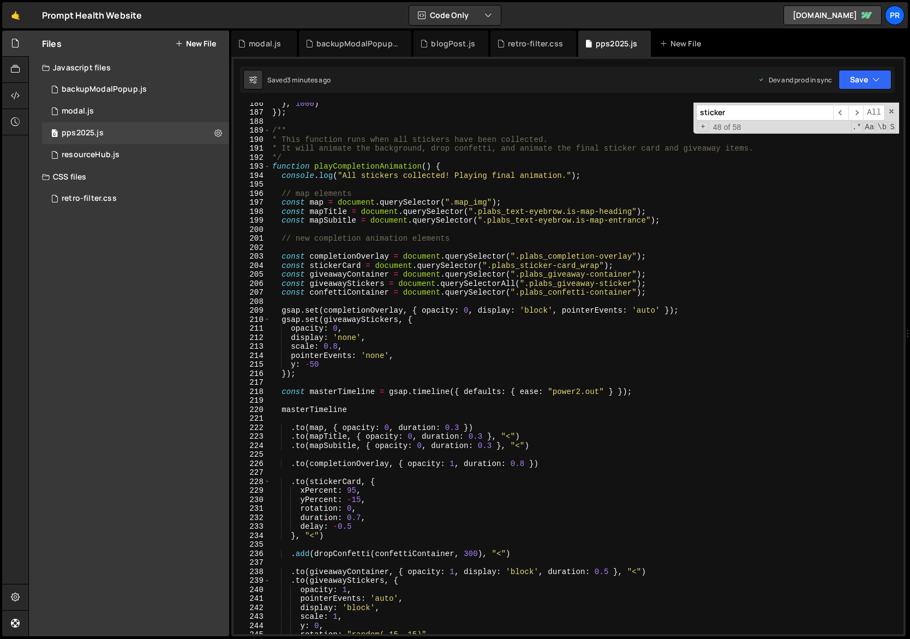
scroll to position [1729, 0]
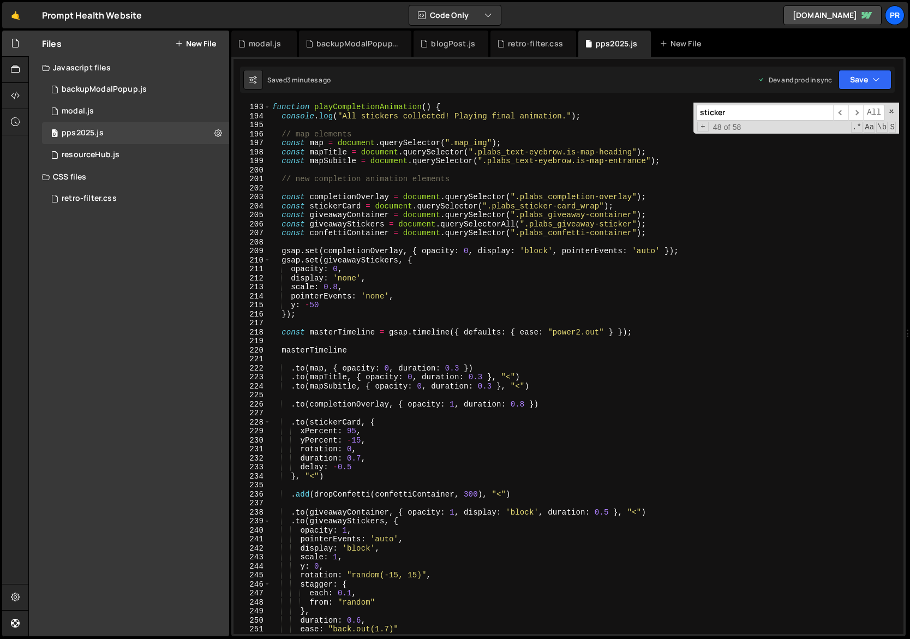
click at [357, 431] on div "function playCompletionAnimation ( ) { console . log ( "All stickers collected!…" at bounding box center [685, 378] width 830 height 550
drag, startPoint x: 357, startPoint y: 431, endPoint x: 345, endPoint y: 431, distance: 11.5
click at [345, 431] on div "function playCompletionAnimation ( ) { console . log ( "All stickers collected!…" at bounding box center [685, 378] width 830 height 550
click at [351, 430] on div "function playCompletionAnimation ( ) { console . log ( "All stickers collected!…" at bounding box center [584, 368] width 629 height 531
click at [351, 430] on div "function playCompletionAnimation ( ) { console . log ( "All stickers collected!…" at bounding box center [685, 378] width 830 height 550
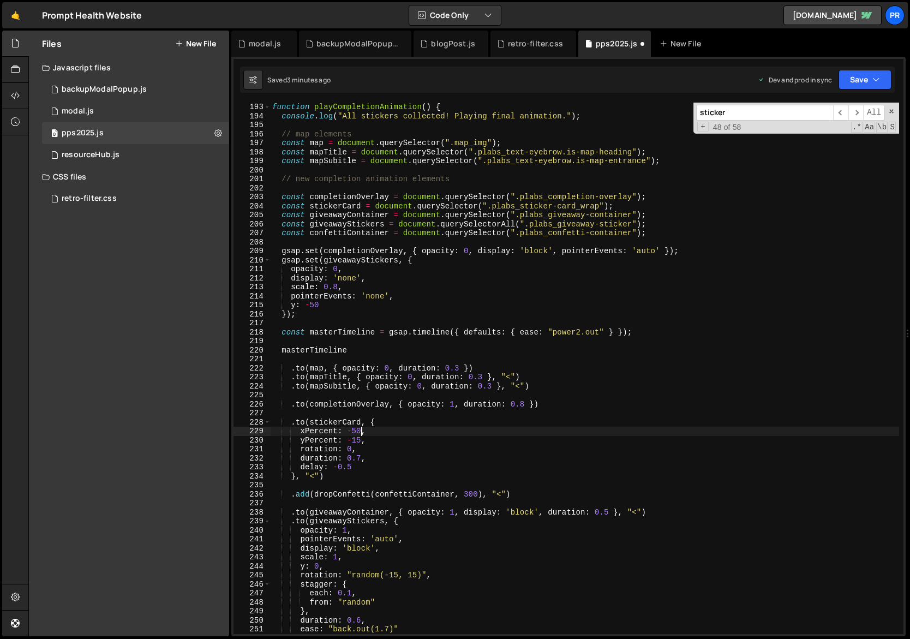
scroll to position [0, 6]
click at [356, 438] on div "function playCompletionAnimation ( ) { console . log ( "All stickers collected!…" at bounding box center [685, 378] width 830 height 550
type textarea "yPercent: 50,"
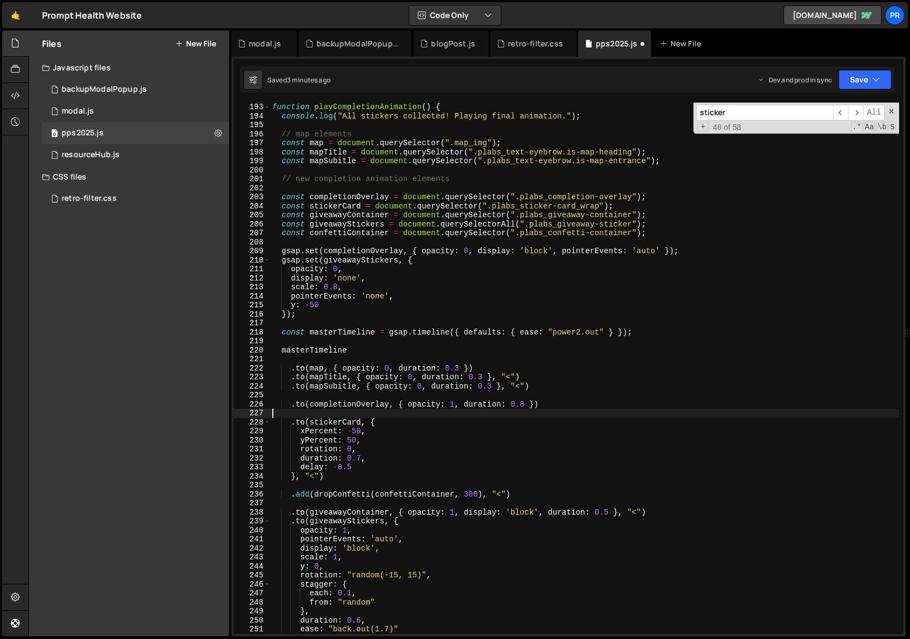
click at [414, 415] on div "function playCompletionAnimation ( ) { console . log ( "All stickers collected!…" at bounding box center [685, 378] width 830 height 550
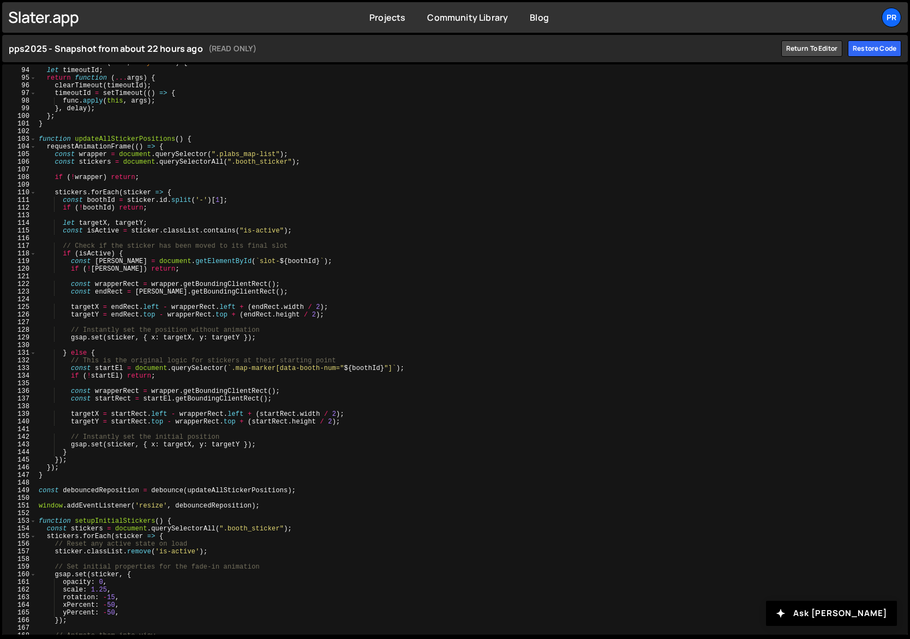
scroll to position [301, 0]
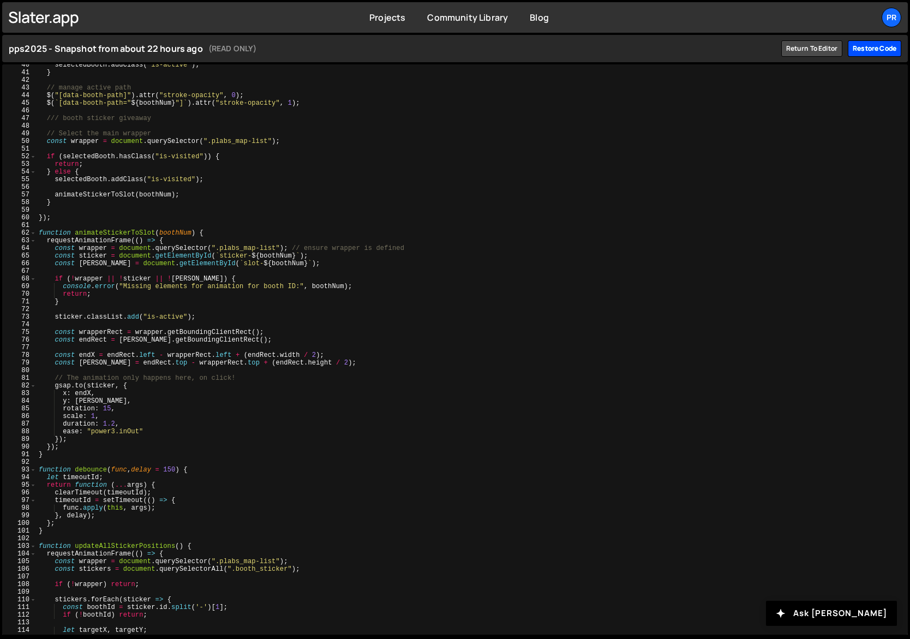
click at [880, 51] on div "Restore code" at bounding box center [874, 48] width 53 height 16
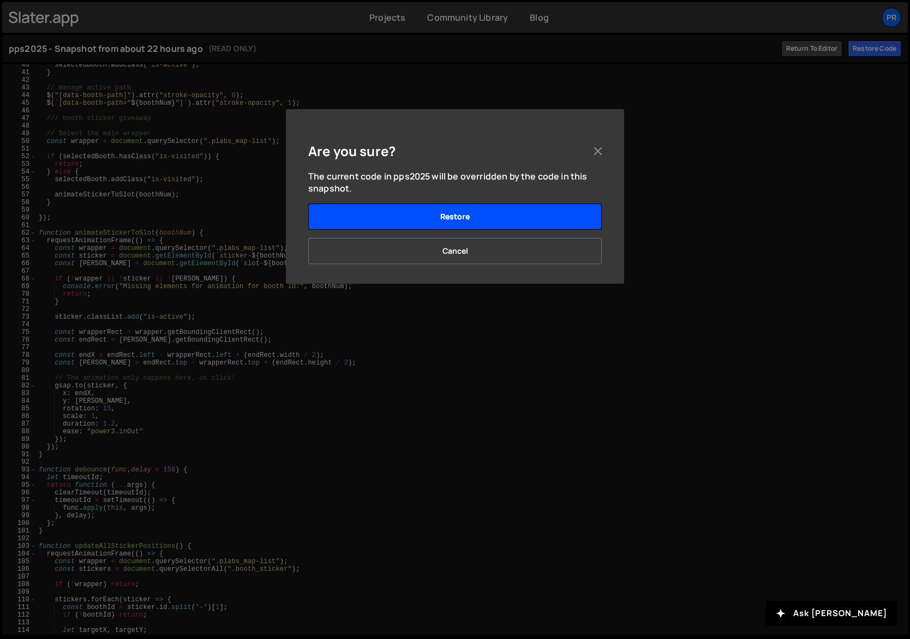
click at [426, 217] on button "Restore" at bounding box center [455, 217] width 294 height 26
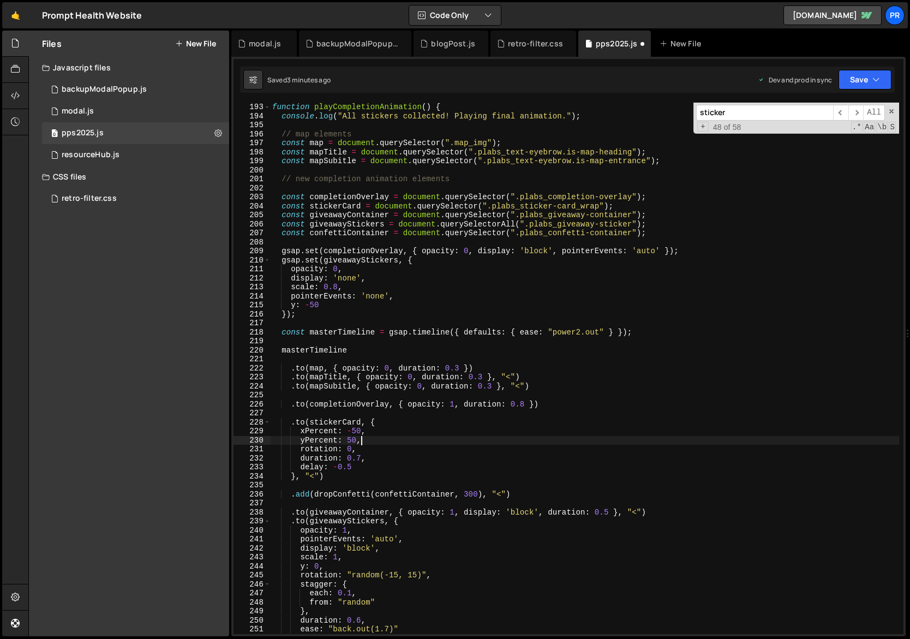
scroll to position [11502, 0]
type textarea "yPercent: 50,"
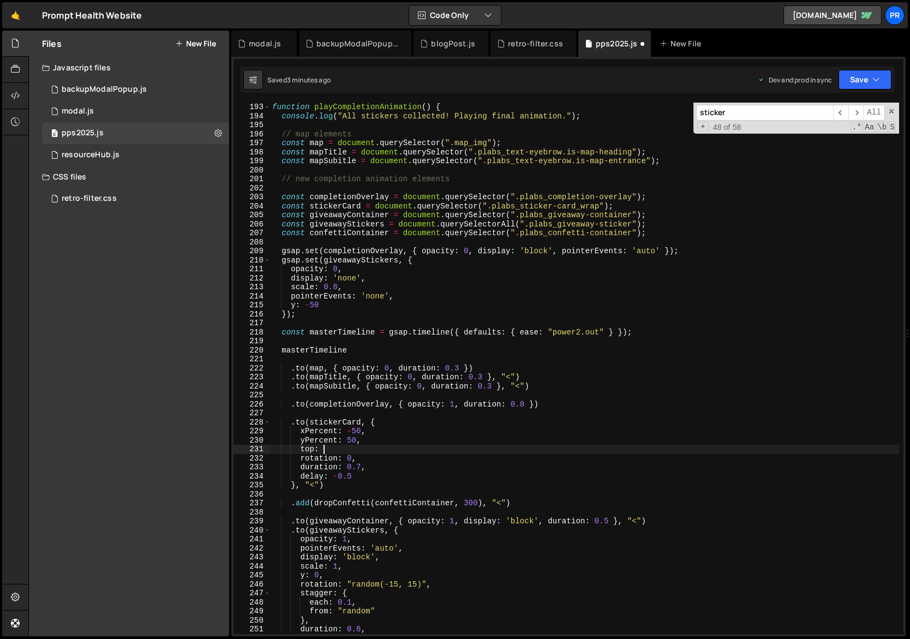
scroll to position [0, 3]
click at [304, 450] on div "function playCompletionAnimation ( ) { console . log ( "All stickers collected!…" at bounding box center [685, 378] width 830 height 550
type textarea "bottom:50,"
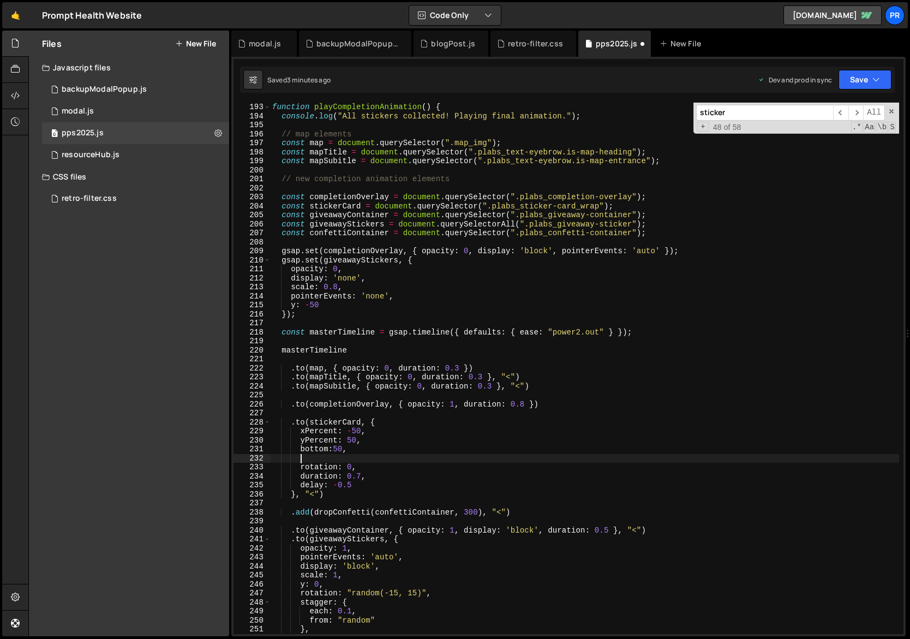
scroll to position [0, 1]
click at [336, 451] on div "function playCompletionAnimation ( ) { console . log ( "All stickers collected!…" at bounding box center [685, 378] width 830 height 550
type textarea "bottom: 50,"
click at [354, 457] on div "function playCompletionAnimation ( ) { console . log ( "All stickers collected!…" at bounding box center [685, 378] width 830 height 550
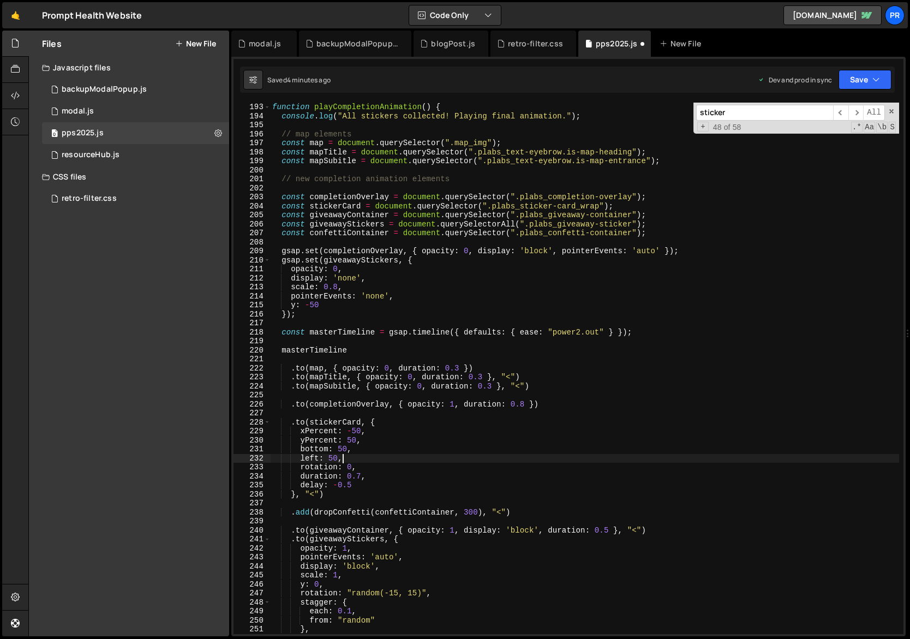
click at [342, 448] on div "function playCompletionAnimation ( ) { console . log ( "All stickers collected!…" at bounding box center [685, 378] width 830 height 550
click at [335, 459] on div "function playCompletionAnimation ( ) { console . log ( "All stickers collected!…" at bounding box center [685, 378] width 830 height 550
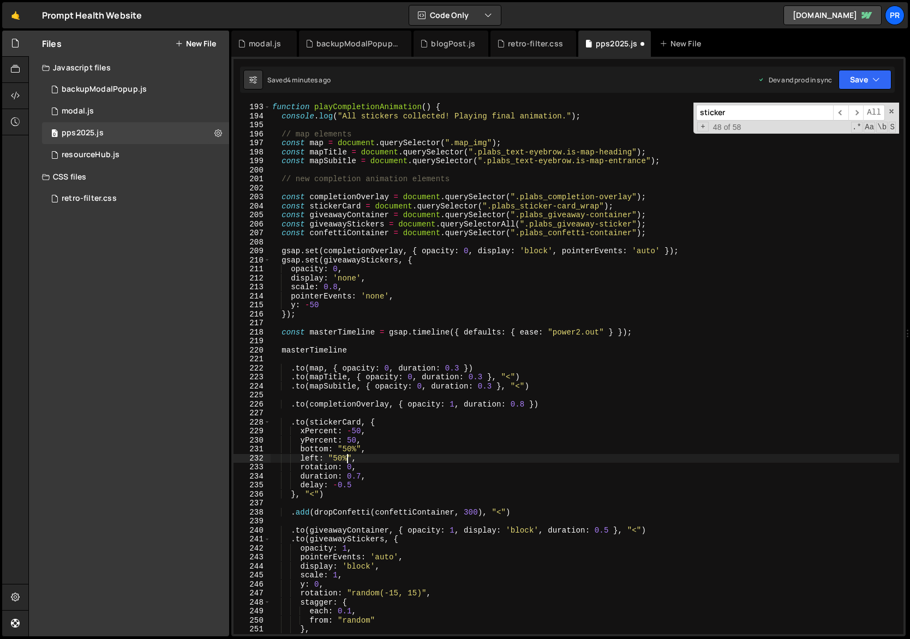
click at [438, 421] on div "function playCompletionAnimation ( ) { console . log ( "All stickers collected!…" at bounding box center [685, 378] width 830 height 550
click at [869, 81] on button "Save" at bounding box center [865, 80] width 53 height 20
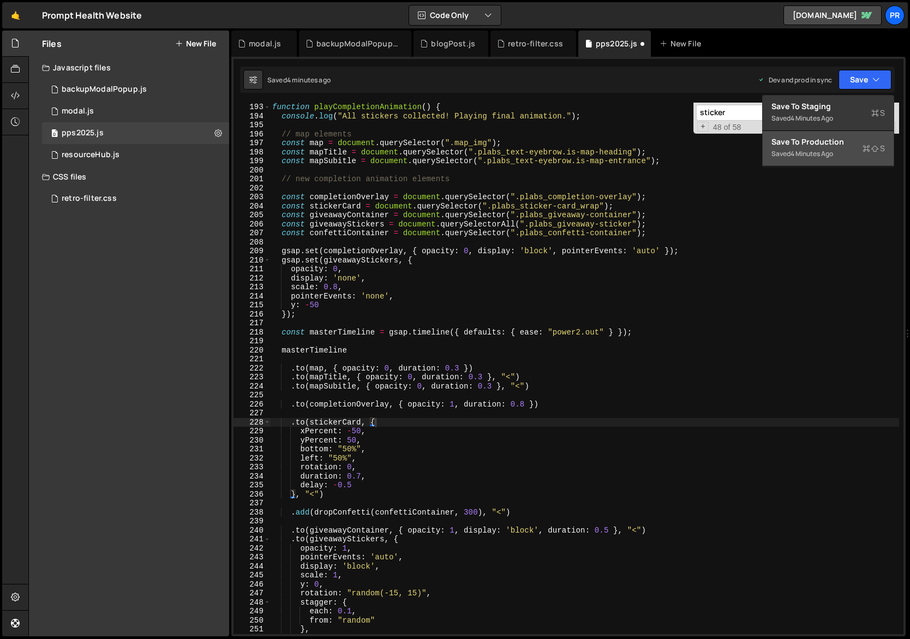
click at [843, 146] on div "Save to Production S" at bounding box center [829, 141] width 114 height 11
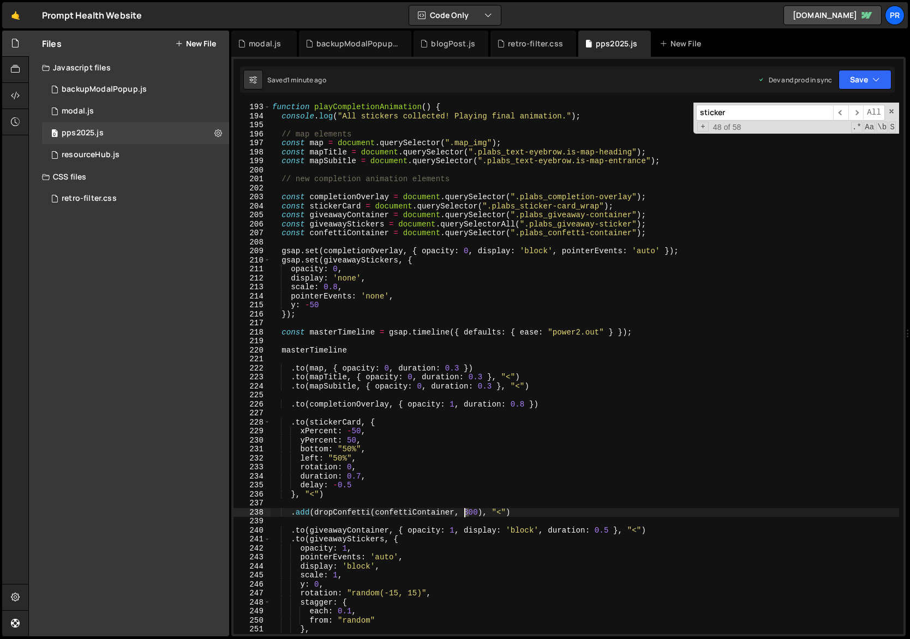
click at [464, 511] on div "function playCompletionAnimation ( ) { console . log ( "All stickers collected!…" at bounding box center [685, 378] width 830 height 550
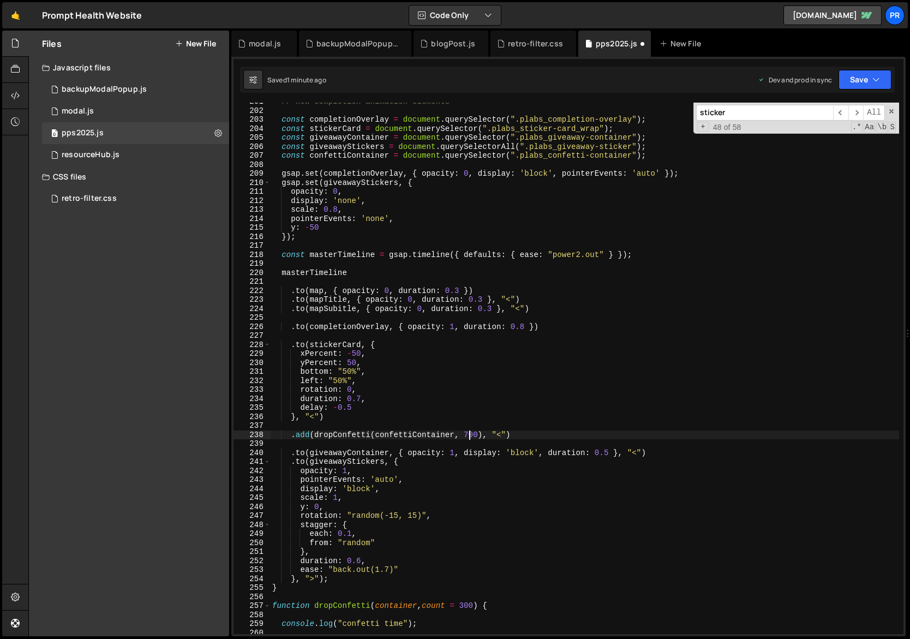
scroll to position [2117, 0]
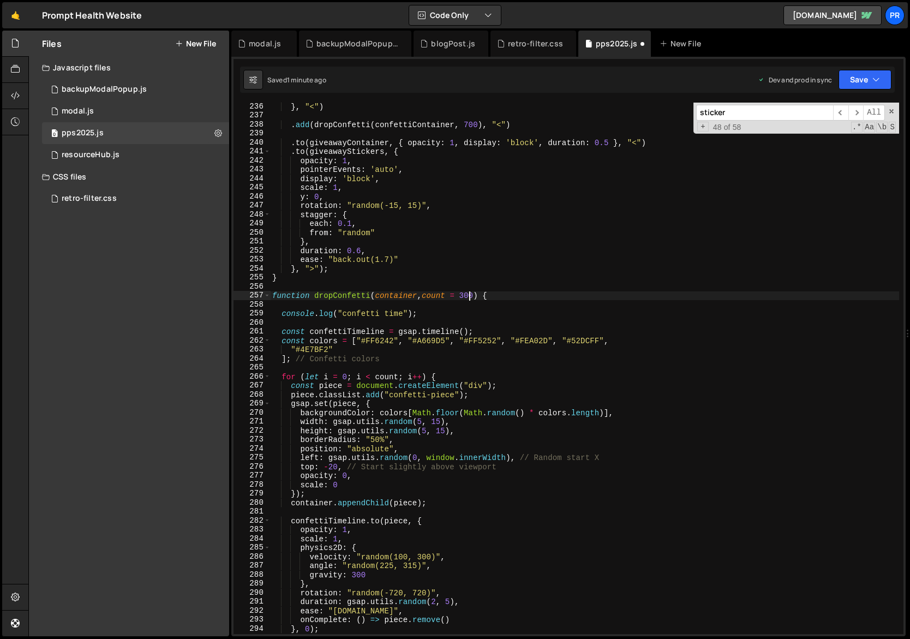
click at [465, 297] on div "} , "<" ) . add ( dropConfetti ( confettiContainer , 700 ) , "<" ) . to ( givea…" at bounding box center [685, 377] width 830 height 550
click at [536, 293] on div "} , "<" ) . add ( dropConfetti ( confettiContainer , 700 ) , "<" ) . to ( givea…" at bounding box center [685, 377] width 830 height 550
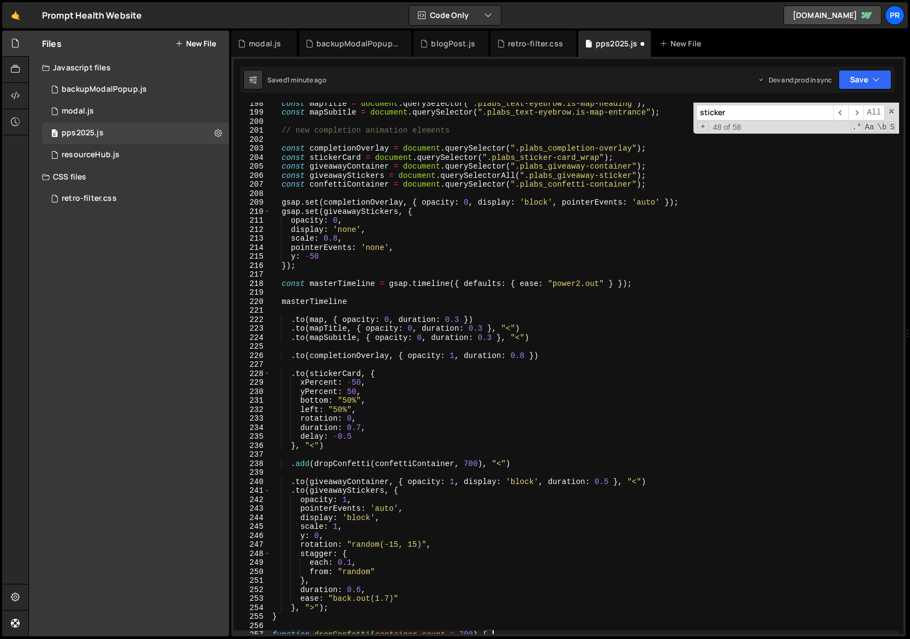
scroll to position [1725, 0]
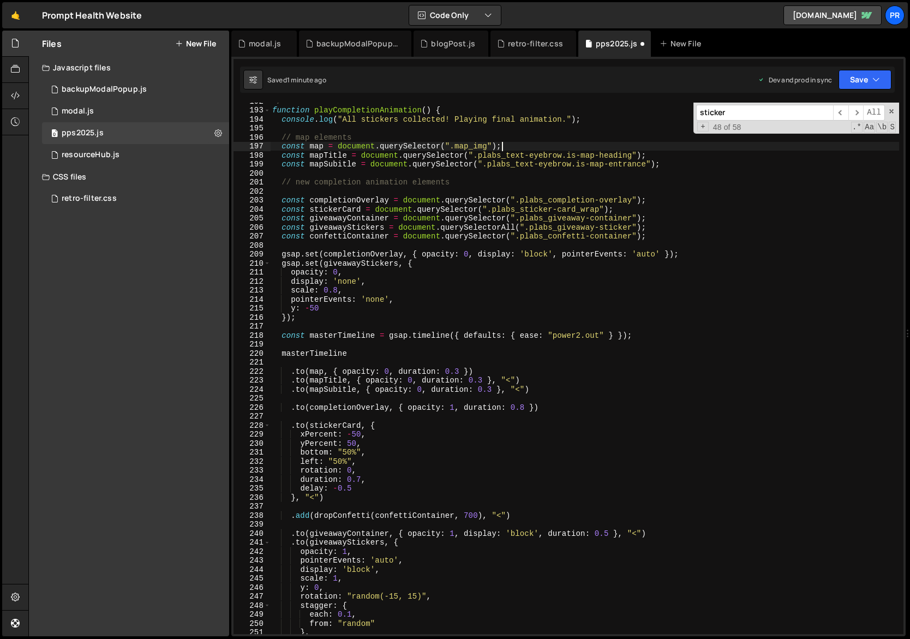
click at [571, 147] on div "*/ function playCompletionAnimation ( ) { console . log ( "All stickers collect…" at bounding box center [685, 372] width 830 height 550
type textarea "const map = document.querySelector(".map_img");"
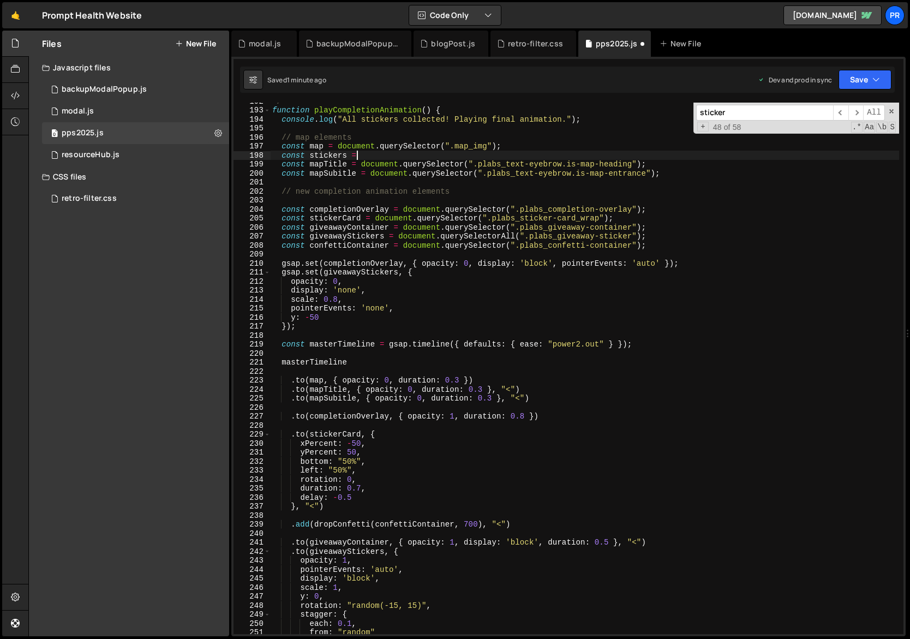
scroll to position [0, 5]
paste textarea "sticker"
drag, startPoint x: 404, startPoint y: 154, endPoint x: 361, endPoint y: 154, distance: 43.1
click at [361, 154] on div "*/ function playCompletionAnimation ( ) { console . log ( "All stickers collect…" at bounding box center [685, 372] width 830 height 550
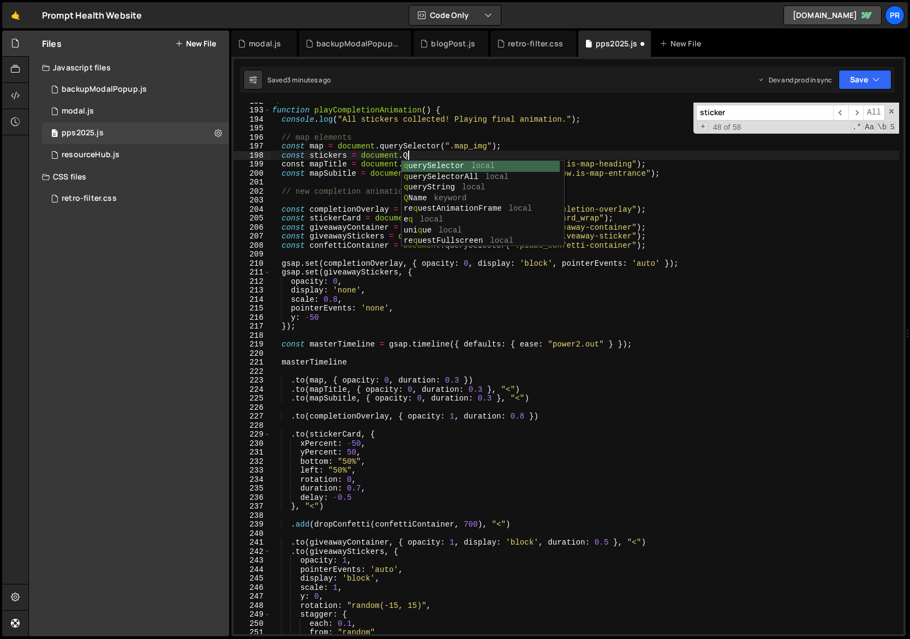
scroll to position [0, 9]
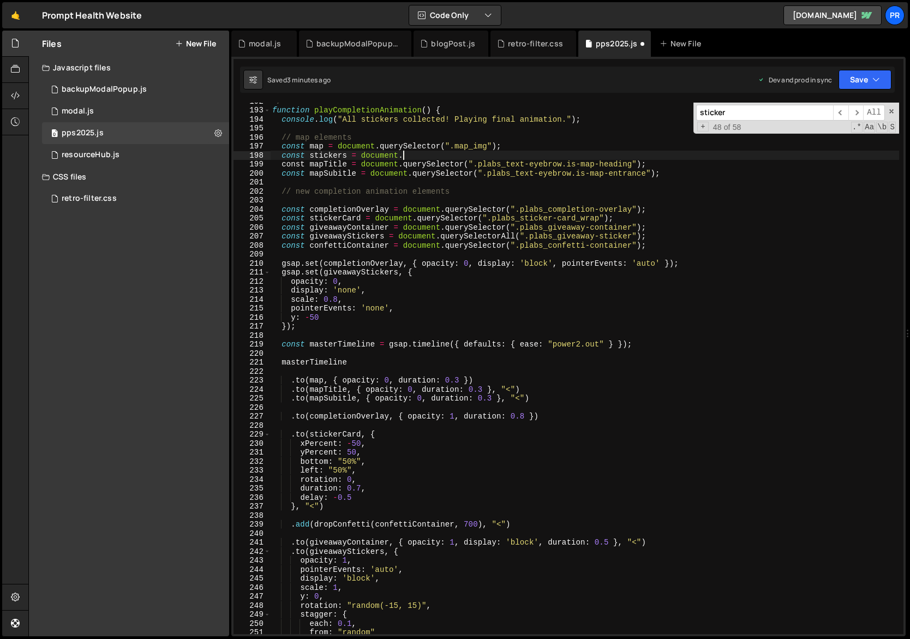
paste textarea "booth_sticker"
drag, startPoint x: 401, startPoint y: 158, endPoint x: 361, endPoint y: 158, distance: 39.8
click at [361, 158] on div "*/ function playCompletionAnimation ( ) { console . log ( "All stickers collect…" at bounding box center [685, 372] width 830 height 550
paste textarea "gsap.utils.toArray"
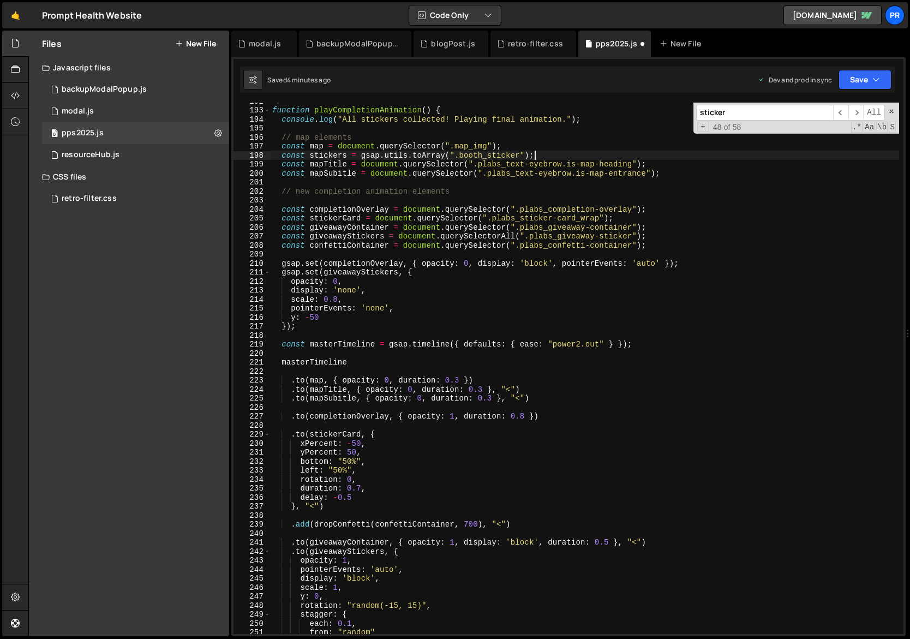
click at [519, 155] on div "*/ function playCompletionAnimation ( ) { console . log ( "All stickers collect…" at bounding box center [685, 372] width 830 height 550
click at [586, 151] on div "*/ function playCompletionAnimation ( ) { console . log ( "All stickers collect…" at bounding box center [685, 372] width 830 height 550
click at [326, 154] on div "*/ function playCompletionAnimation ( ) { console . log ( "All stickers collect…" at bounding box center [685, 372] width 830 height 550
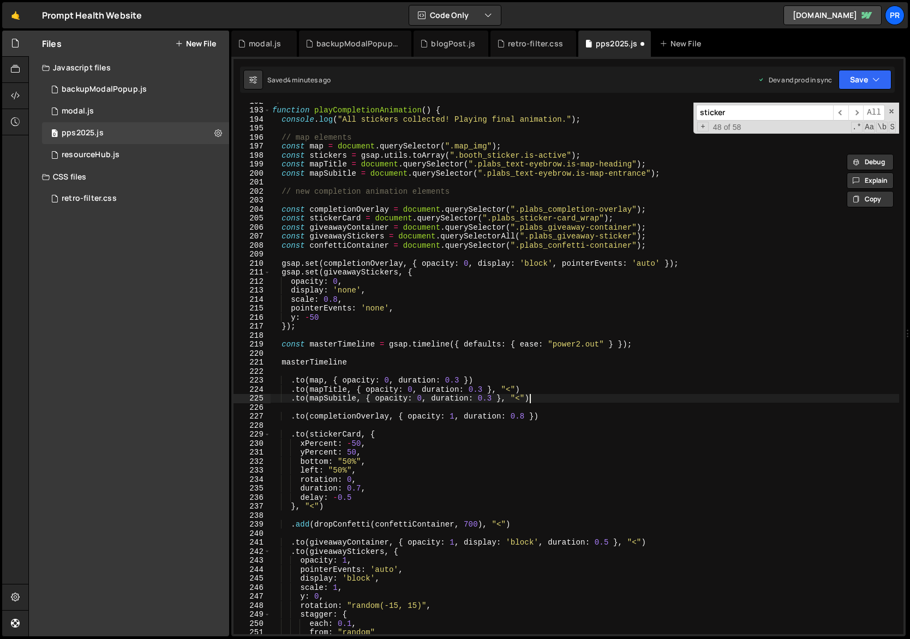
click at [540, 401] on div "*/ function playCompletionAnimation ( ) { console . log ( "All stickers collect…" at bounding box center [685, 372] width 830 height 550
click at [555, 416] on div "*/ function playCompletionAnimation ( ) { console . log ( "All stickers collect…" at bounding box center [685, 372] width 830 height 550
type textarea ".to(completionOverlay, { opacity: 1, duration: 0.8 })"
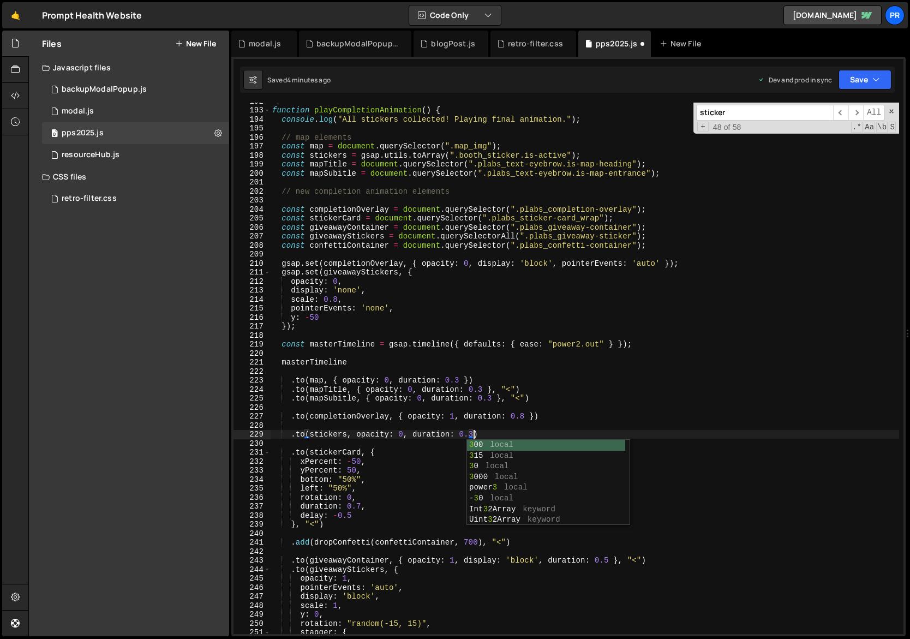
scroll to position [0, 14]
drag, startPoint x: 357, startPoint y: 436, endPoint x: 474, endPoint y: 433, distance: 116.8
click at [474, 433] on div "*/ function playCompletionAnimation ( ) { console . log ( "All stickers collect…" at bounding box center [685, 372] width 830 height 550
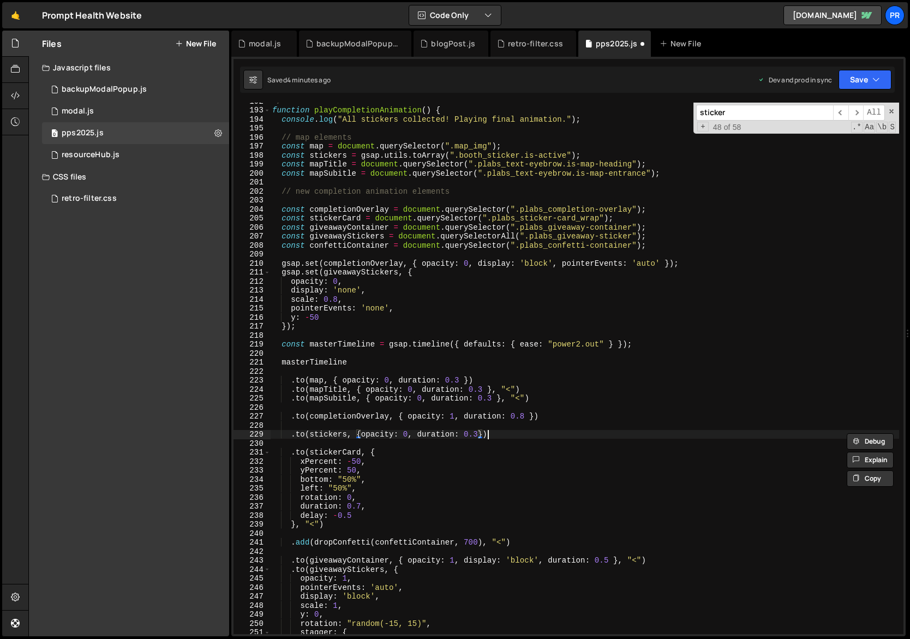
click at [506, 434] on div "*/ function playCompletionAnimation ( ) { console . log ( "All stickers collect…" at bounding box center [685, 372] width 830 height 550
click at [575, 393] on div "*/ function playCompletionAnimation ( ) { console . log ( "All stickers collect…" at bounding box center [685, 372] width 830 height 550
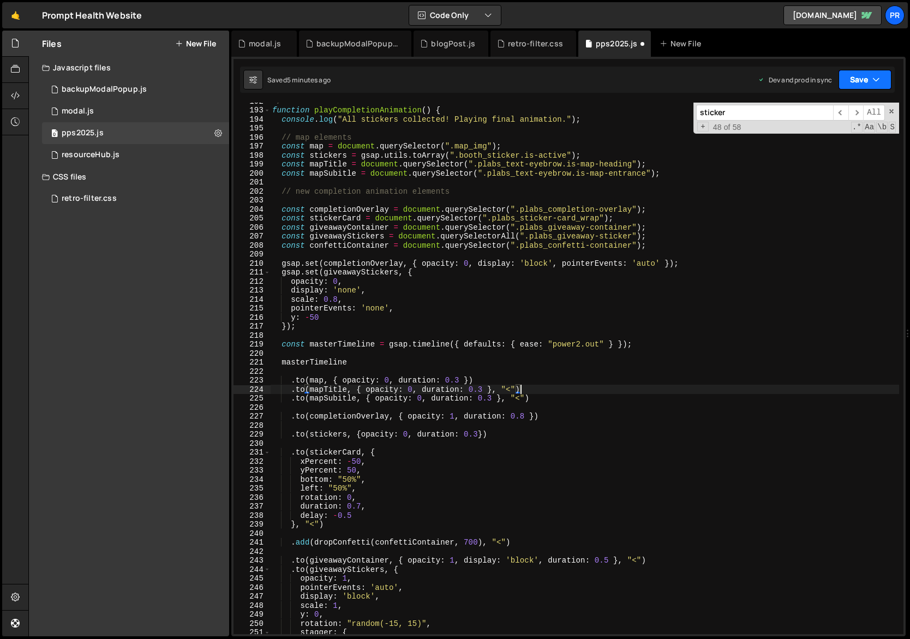
click at [863, 79] on button "Save" at bounding box center [865, 80] width 53 height 20
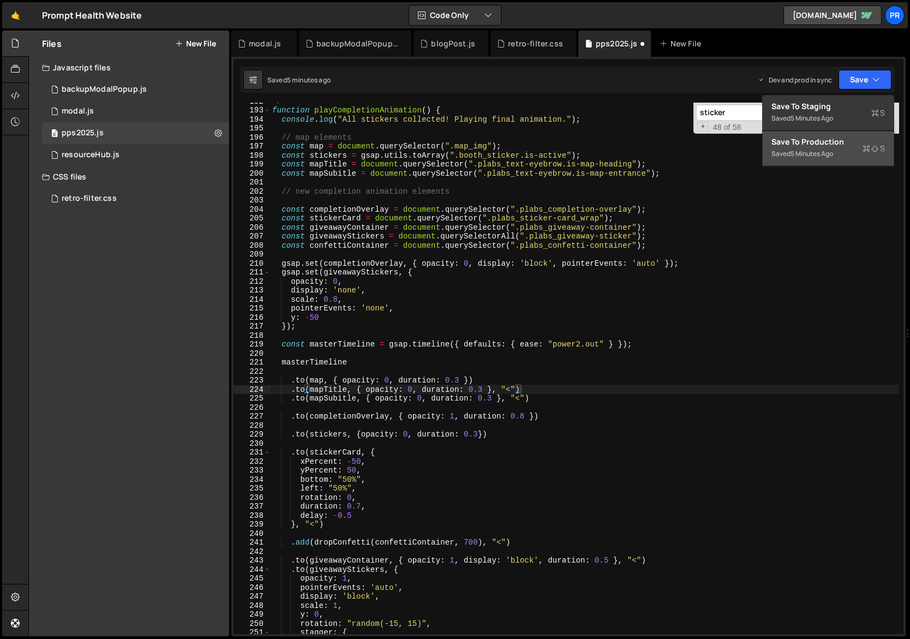
click at [828, 153] on div "5 minutes ago" at bounding box center [812, 153] width 43 height 9
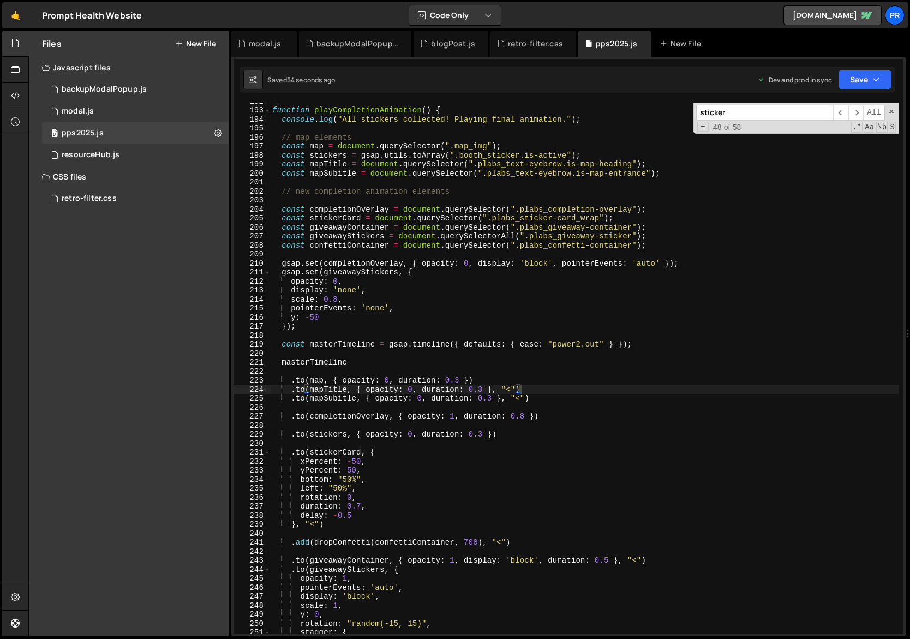
click at [339, 219] on div "*/ function playCompletionAnimation ( ) { console . log ( "All stickers collect…" at bounding box center [685, 372] width 830 height 550
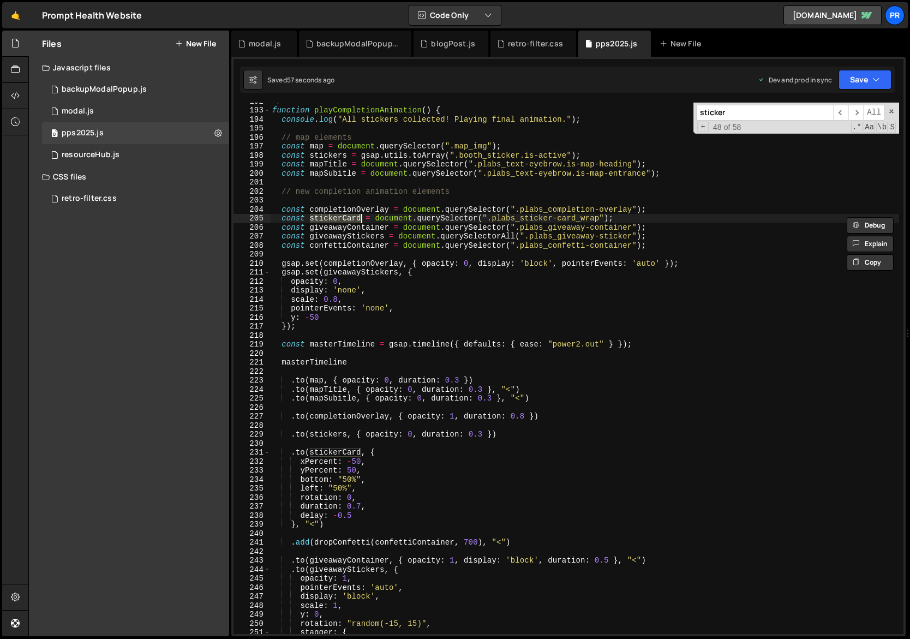
click at [327, 524] on div "*/ function playCompletionAnimation ( ) { console . log ( "All stickers collect…" at bounding box center [685, 372] width 830 height 550
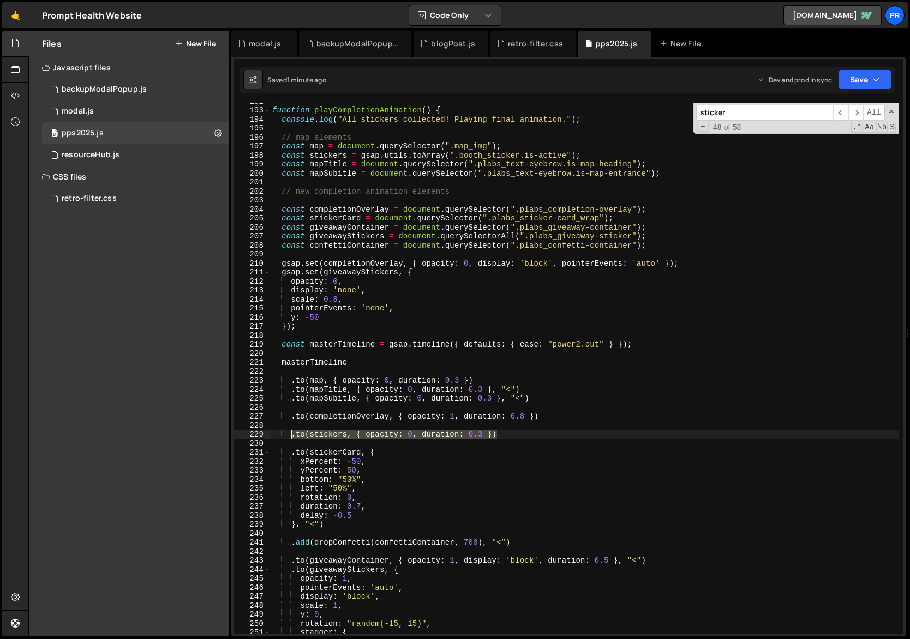
drag, startPoint x: 515, startPoint y: 434, endPoint x: 292, endPoint y: 433, distance: 222.6
click at [292, 433] on div "*/ function playCompletionAnimation ( ) { console . log ( "All stickers collect…" at bounding box center [685, 372] width 830 height 550
type textarea ".to(stickers, { opacity: 0, duration: 0.3 })"
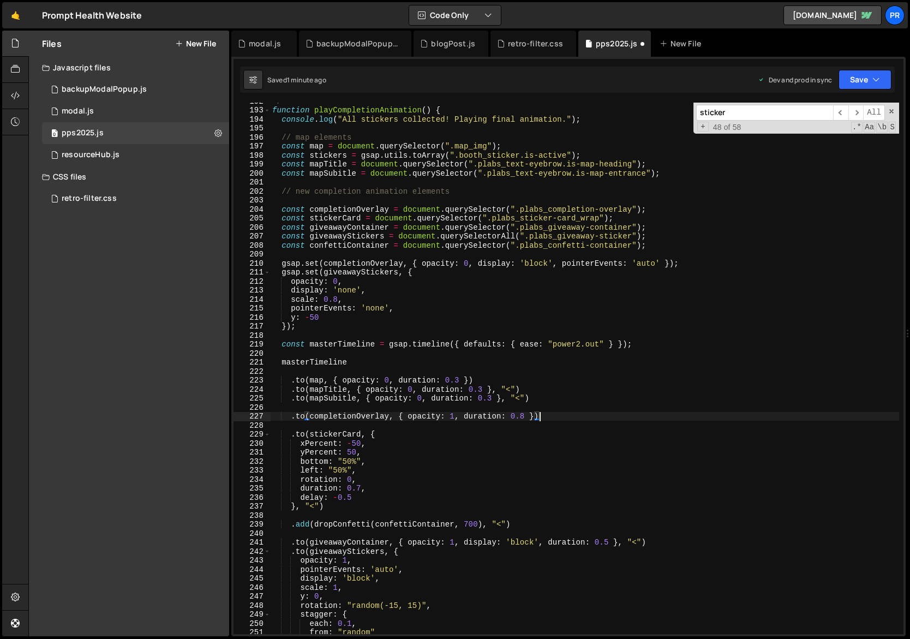
click at [543, 398] on div "*/ function playCompletionAnimation ( ) { console . log ( "All stickers collect…" at bounding box center [685, 372] width 830 height 550
type textarea ".to(mapSubitle, { opacity: 0, duration: 0.3 }, "<")"
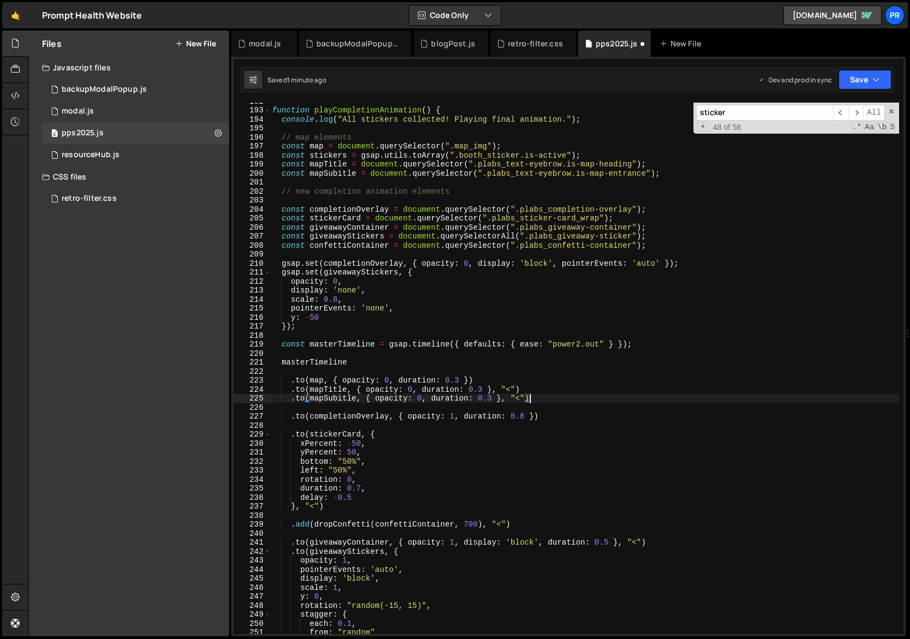
scroll to position [0, 1]
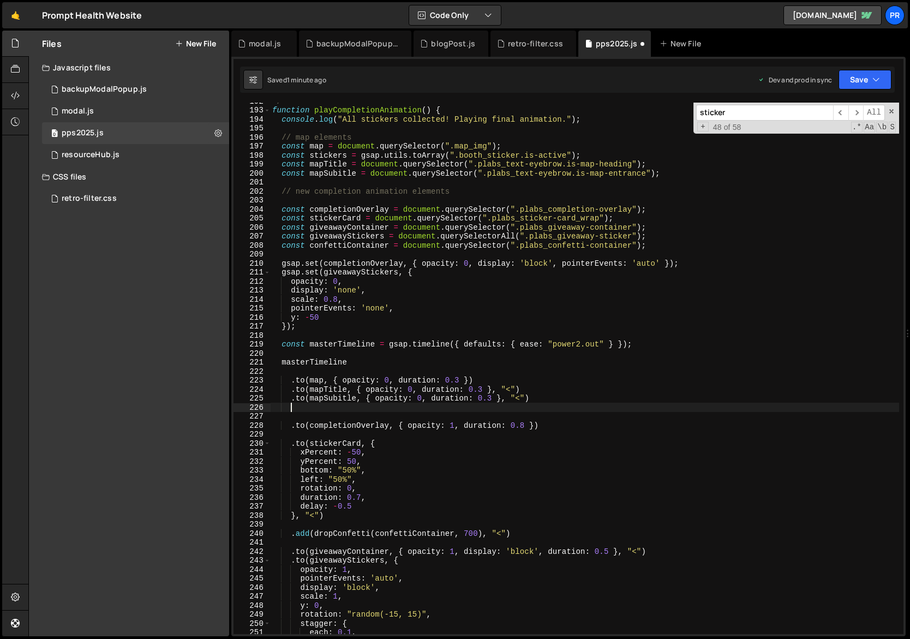
paste textarea ".to(stickers, { opacity: 0, duration: 0.3 })"
drag, startPoint x: 511, startPoint y: 400, endPoint x: 517, endPoint y: 399, distance: 6.0
click at [519, 399] on div "*/ function playCompletionAnimation ( ) { console . log ( "All stickers collect…" at bounding box center [685, 372] width 830 height 550
drag, startPoint x: 504, startPoint y: 399, endPoint x: 525, endPoint y: 396, distance: 21.5
click at [525, 396] on div "*/ function playCompletionAnimation ( ) { console . log ( "All stickers collect…" at bounding box center [685, 372] width 830 height 550
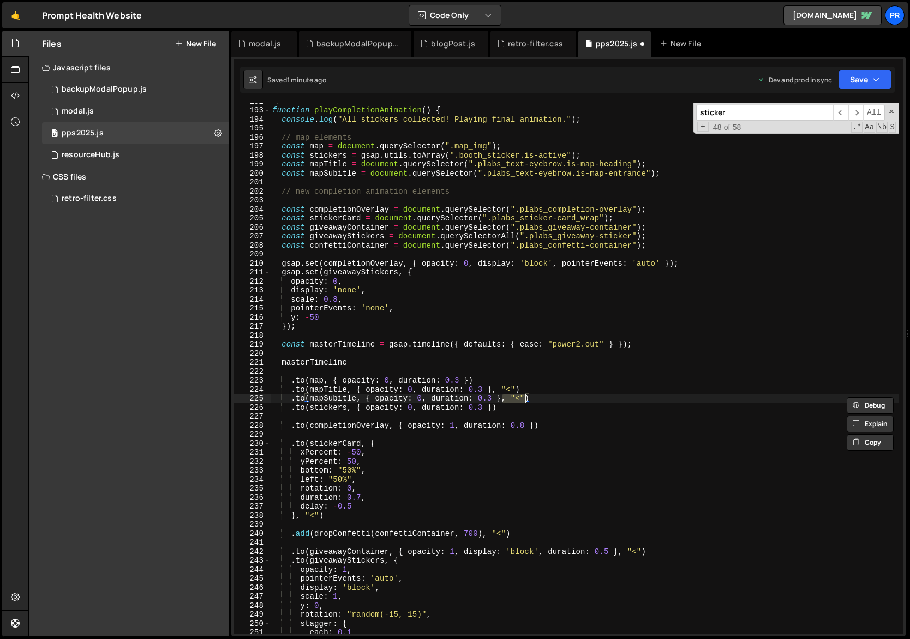
click at [493, 405] on div "*/ function playCompletionAnimation ( ) { console . log ( "All stickers collect…" at bounding box center [685, 372] width 830 height 550
paste textarea ", "<""
click at [600, 403] on div "*/ function playCompletionAnimation ( ) { console . log ( "All stickers collect…" at bounding box center [685, 372] width 830 height 550
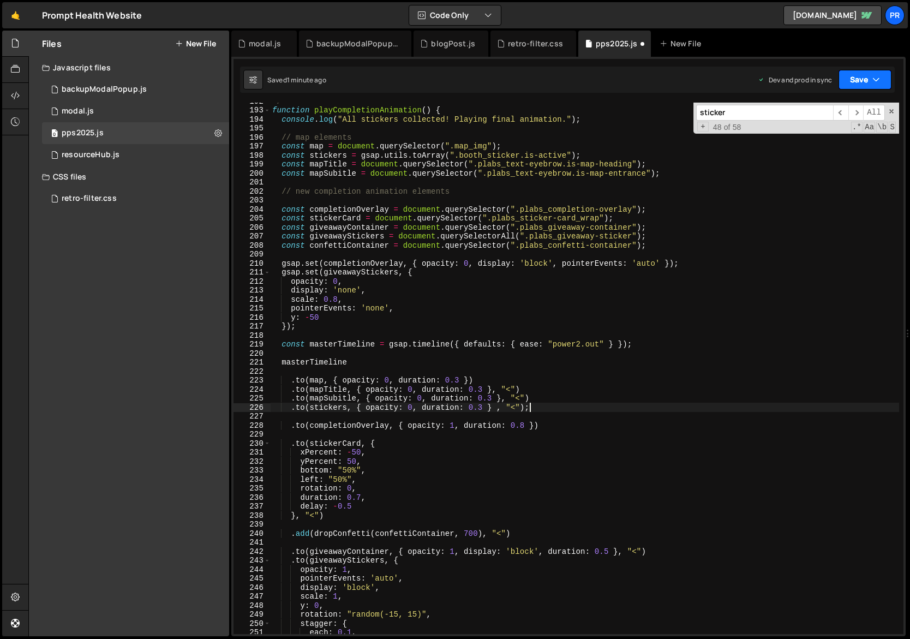
click at [875, 81] on icon "button" at bounding box center [877, 79] width 8 height 11
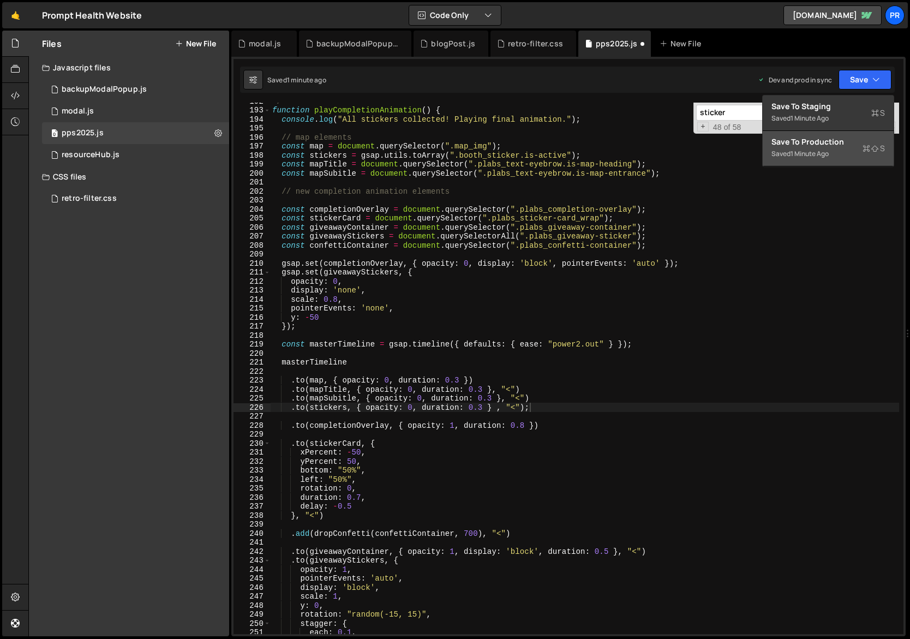
click at [840, 154] on div "Saved 1 minute ago" at bounding box center [829, 153] width 114 height 13
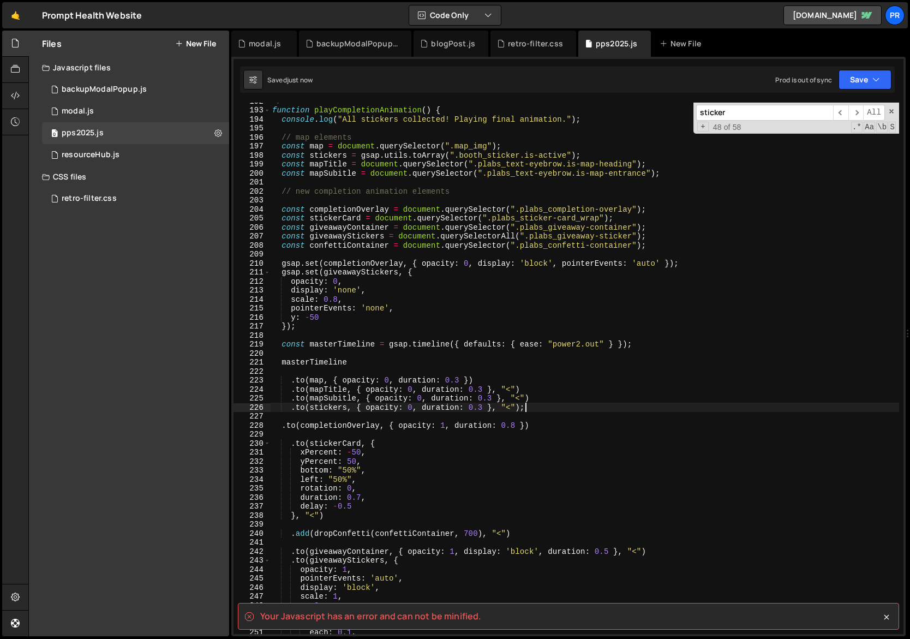
click at [536, 408] on div "*/ function playCompletionAnimation ( ) { console . log ( "All stickers collect…" at bounding box center [685, 372] width 830 height 550
click at [871, 82] on button "Save" at bounding box center [865, 80] width 53 height 20
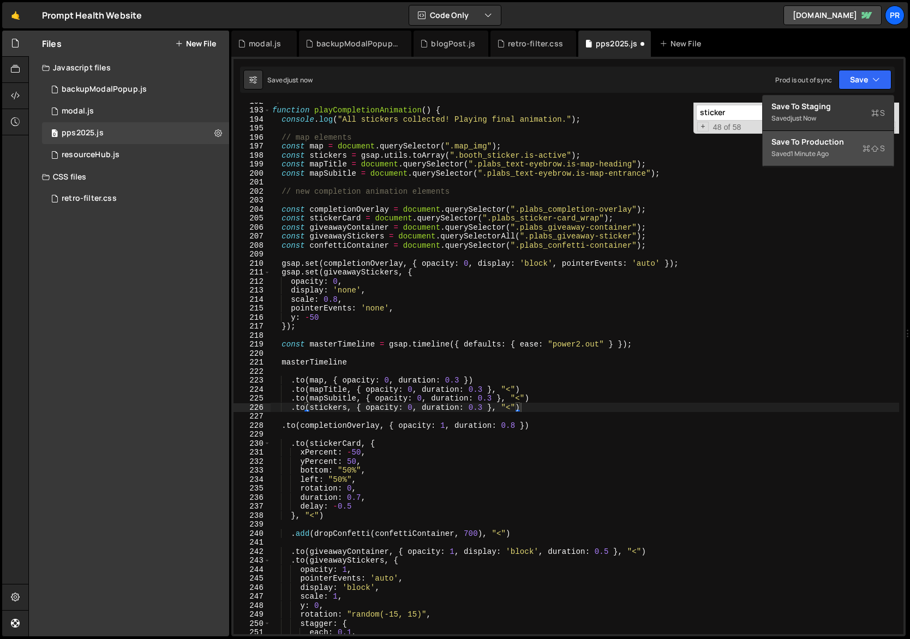
click at [845, 145] on div "Save to Production S" at bounding box center [829, 141] width 114 height 11
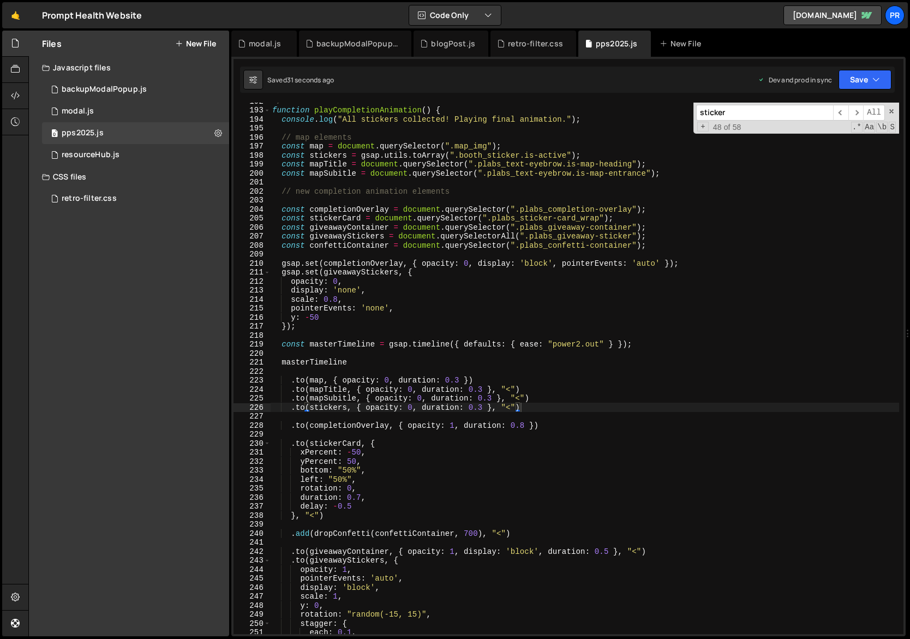
click at [601, 387] on div "*/ function playCompletionAnimation ( ) { console . log ( "All stickers collect…" at bounding box center [685, 372] width 830 height 550
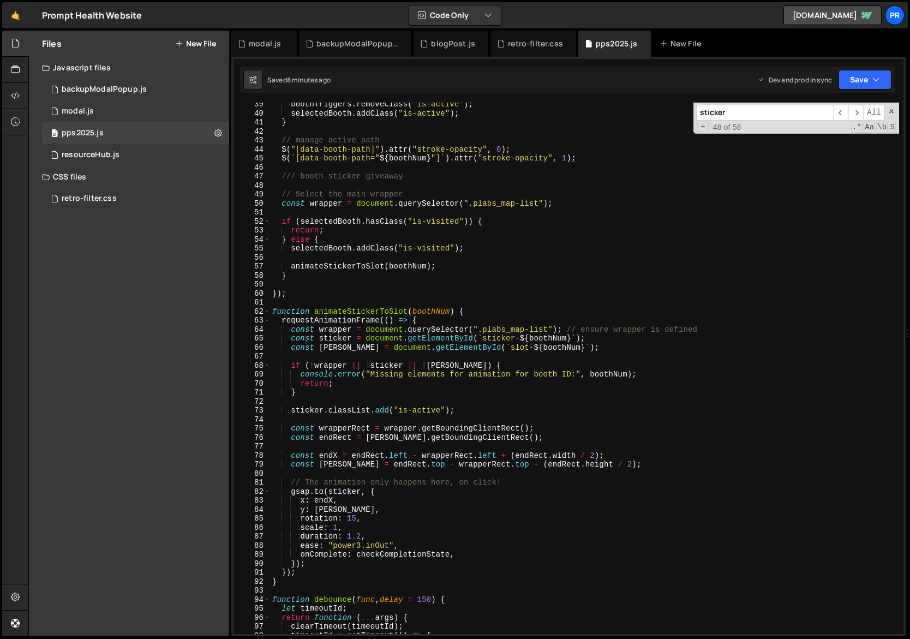
scroll to position [0, 0]
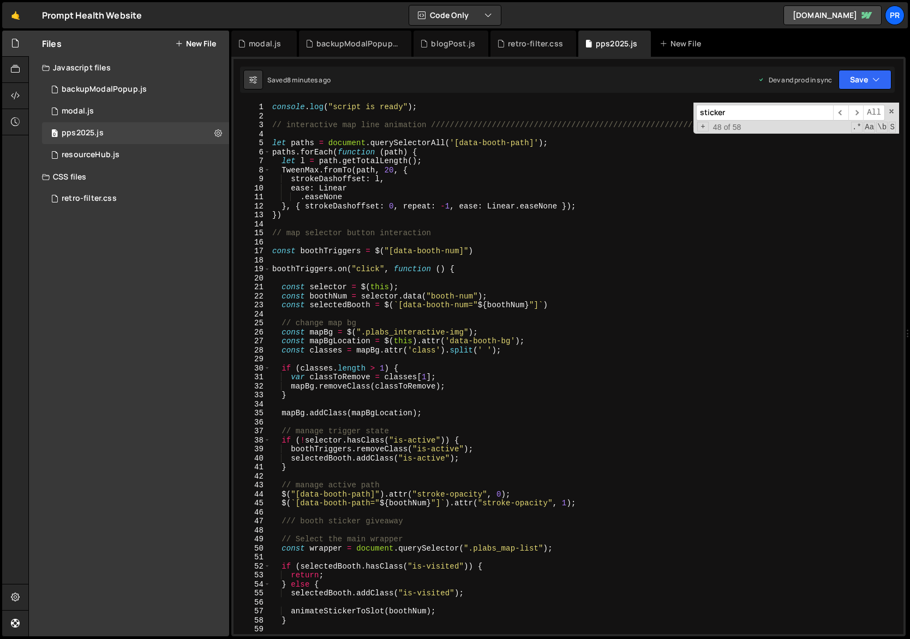
click at [416, 106] on div "console . log ( "script is ready" ) ; // interactive map line animation ///////…" at bounding box center [685, 378] width 830 height 550
type textarea "console.log("script is ready");"
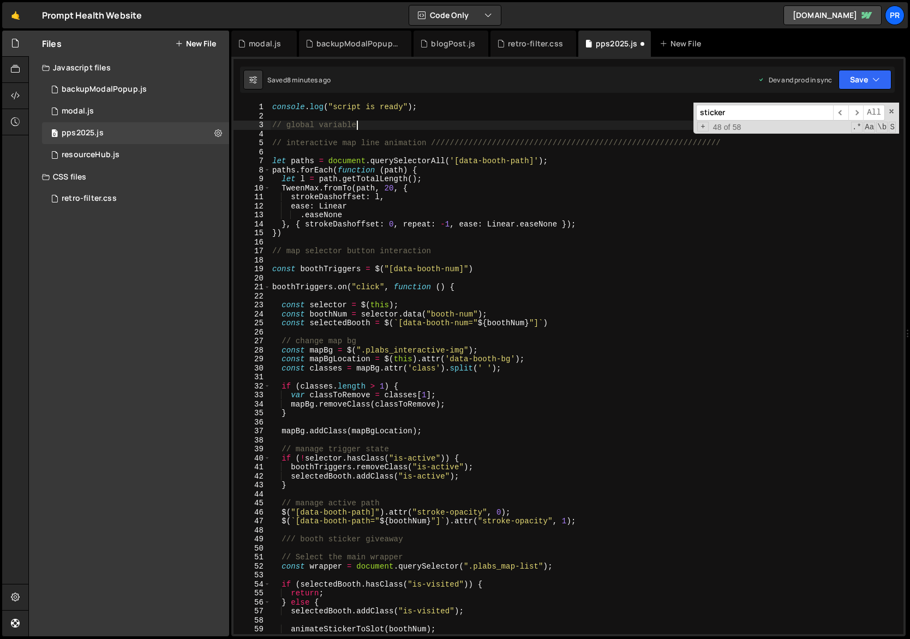
scroll to position [0, 5]
type textarea "// global variables"
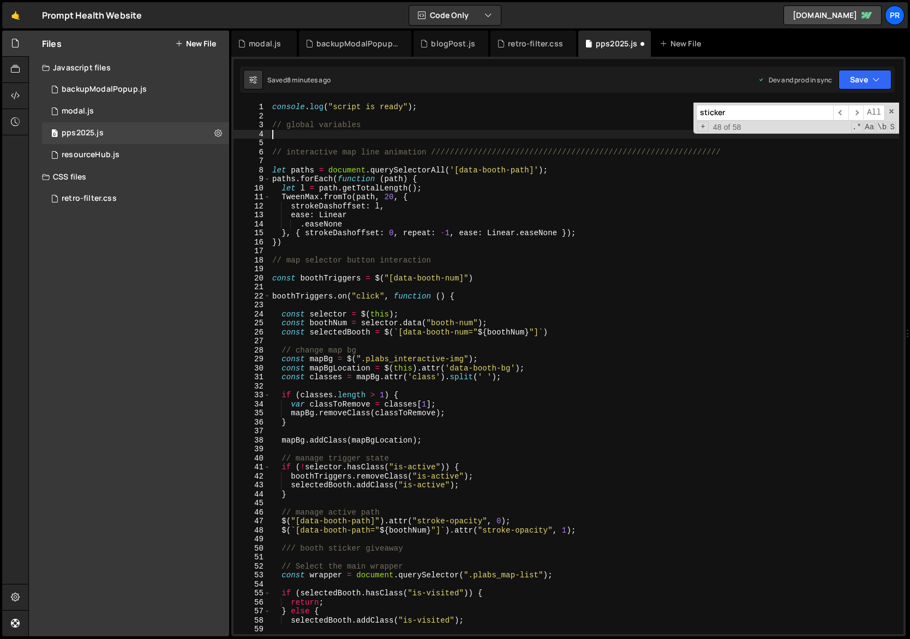
paste textarea "let confettiLoop;"
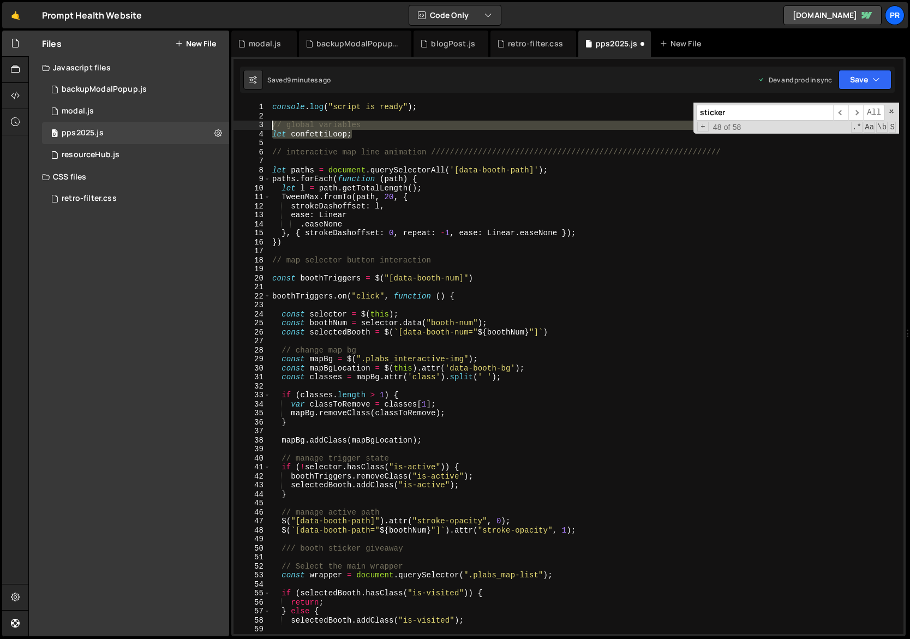
drag, startPoint x: 345, startPoint y: 136, endPoint x: 264, endPoint y: 124, distance: 82.3
click at [264, 124] on div "let confettiLoop; 1 2 3 4 5 6 7 8 9 10 11 12 13 14 15 16 17 18 19 20 21 22 23 2…" at bounding box center [569, 368] width 670 height 531
type textarea "// global variables let confettiLoop;"
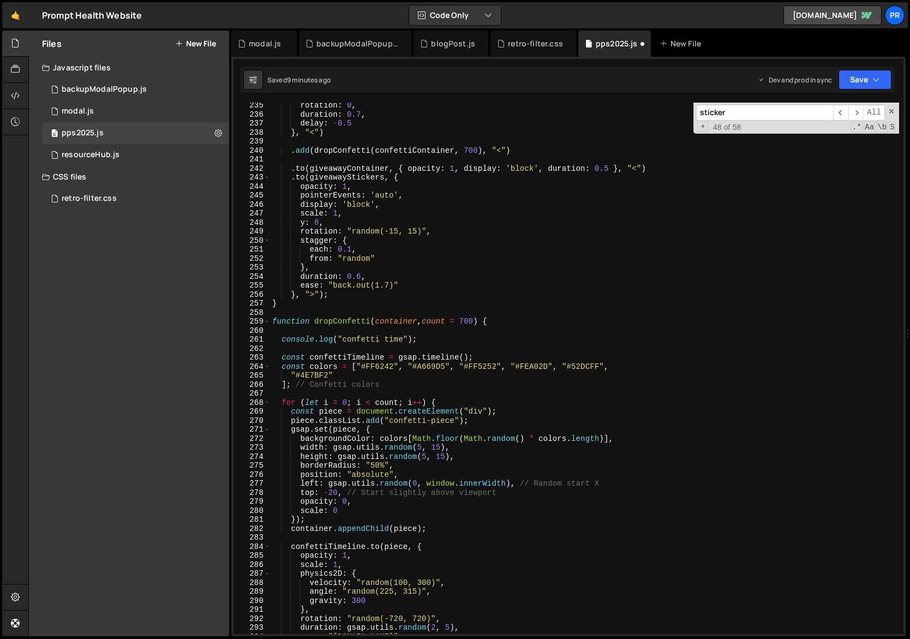
scroll to position [2109, 0]
click at [288, 304] on div "rotation : 0 , duration : 0.7 , delay : - 0.5 } , "<" ) . add ( dropConfetti ( …" at bounding box center [685, 376] width 830 height 550
type textarea "}"
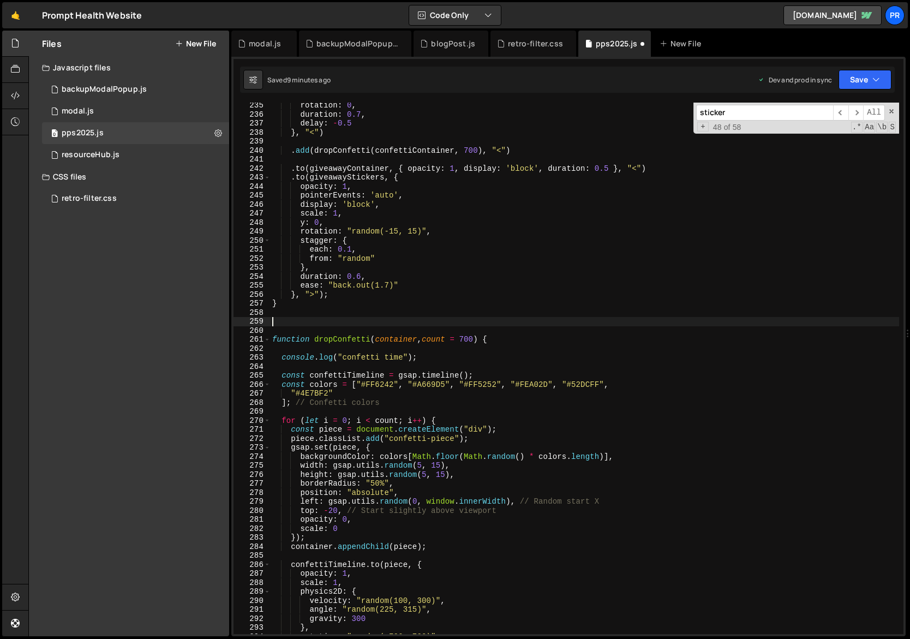
paste textarea "let confettiLoop;"
type textarea "let confettiLoop;"
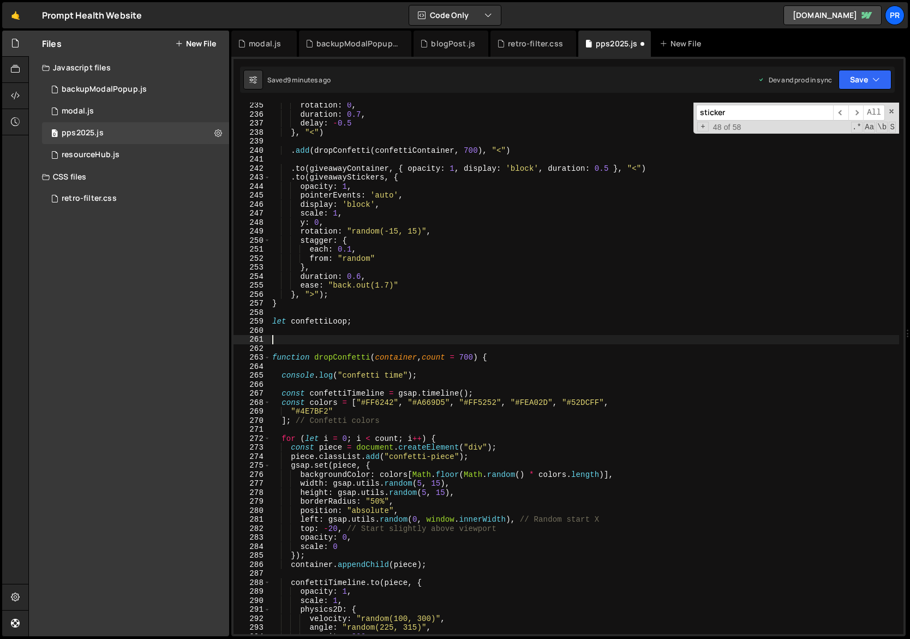
paste textarea "}"
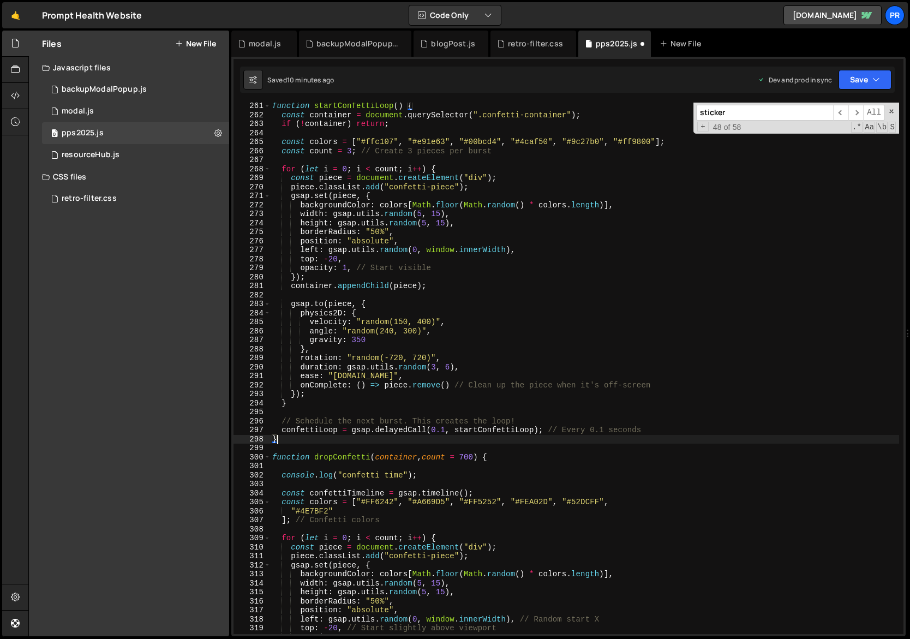
scroll to position [2342, 0]
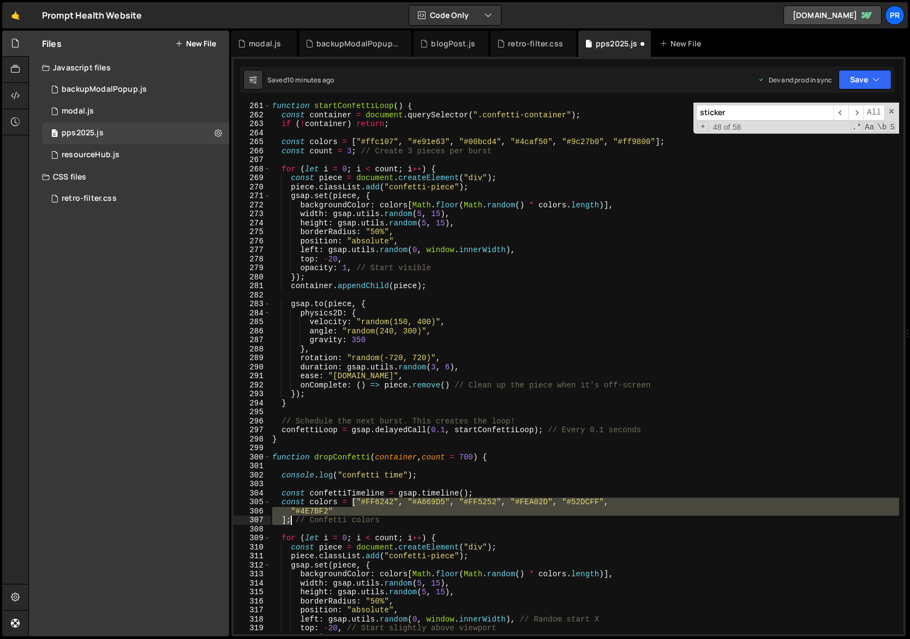
drag, startPoint x: 354, startPoint y: 503, endPoint x: 291, endPoint y: 521, distance: 64.8
click at [291, 521] on div "function startConfettiLoop ( ) { const container = document . querySelector ( "…" at bounding box center [685, 376] width 830 height 550
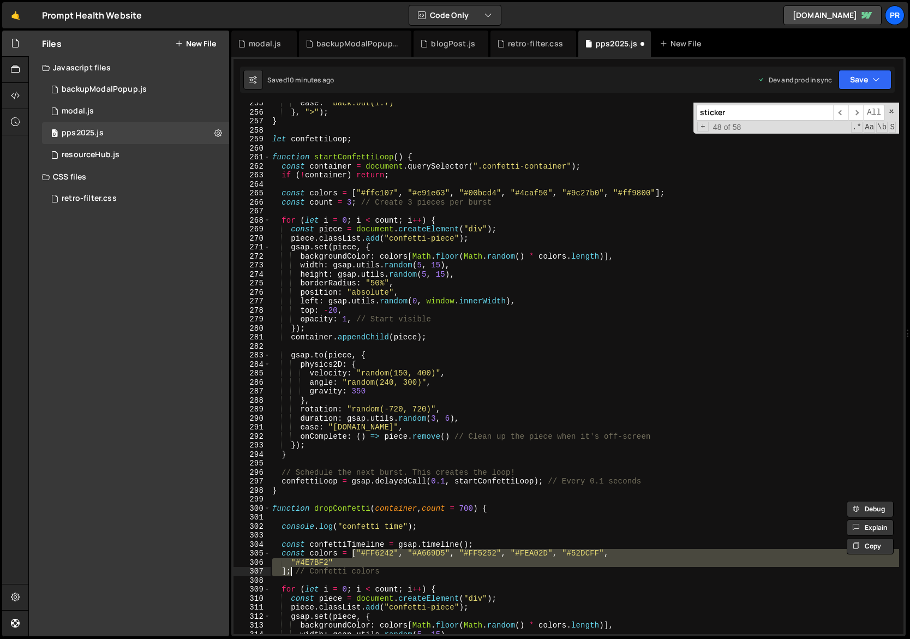
scroll to position [2179, 0]
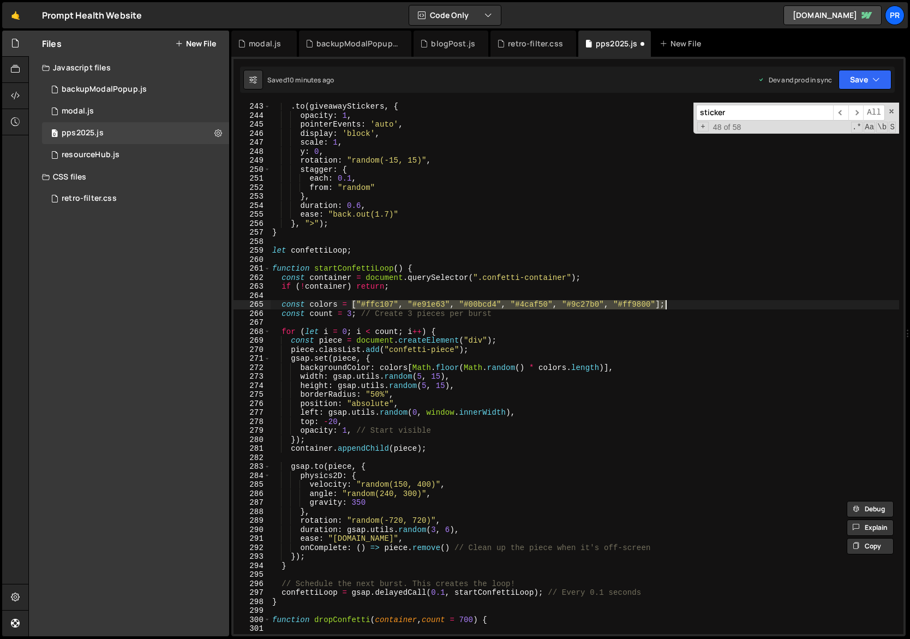
drag, startPoint x: 351, startPoint y: 304, endPoint x: 684, endPoint y: 303, distance: 333.4
click at [684, 303] on div ". to ( giveawayStickers , { opacity : 1 , pointerEvents : 'auto' , display : 'b…" at bounding box center [685, 377] width 830 height 550
paste textarea
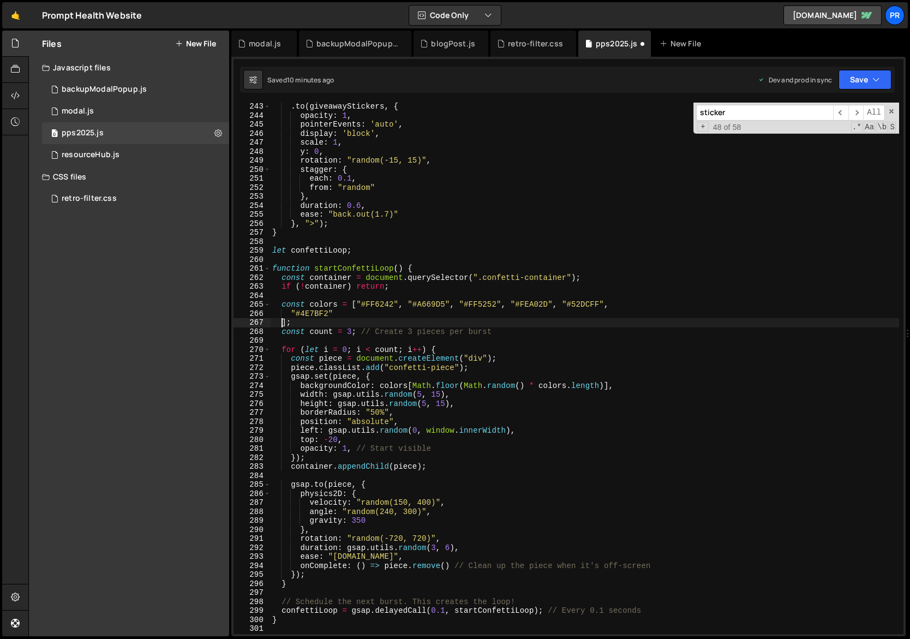
click at [282, 324] on div ". to ( giveawayStickers , { opacity : 1 , pointerEvents : 'auto' , display : 'b…" at bounding box center [685, 377] width 830 height 550
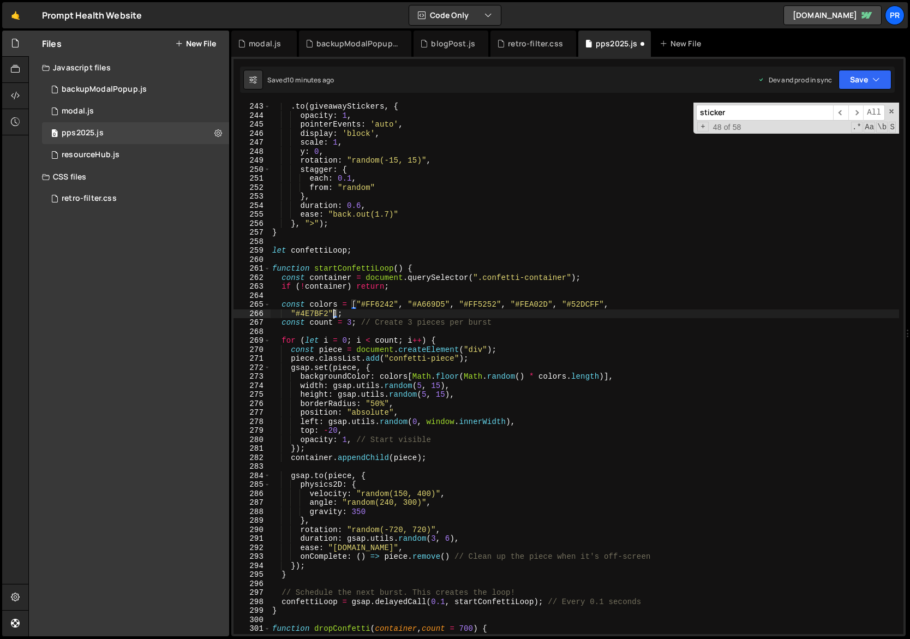
click at [521, 325] on div ". to ( giveawayStickers , { opacity : 1 , pointerEvents : 'auto' , display : 'b…" at bounding box center [685, 377] width 830 height 550
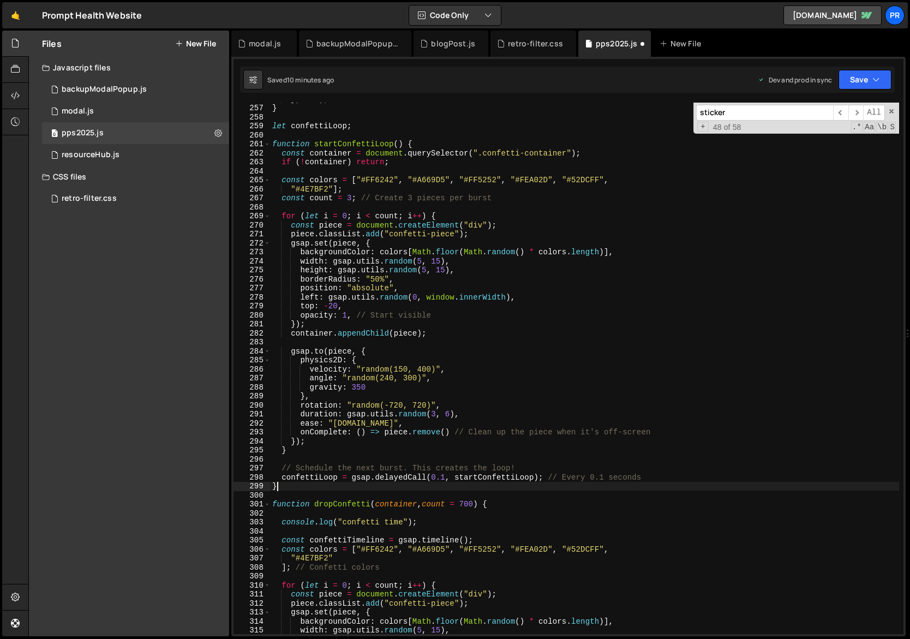
click at [301, 488] on div "} , ">" ) ; } let confettiLoop ; function startConfettiLoop ( ) { const contain…" at bounding box center [685, 369] width 830 height 550
type textarea "}"
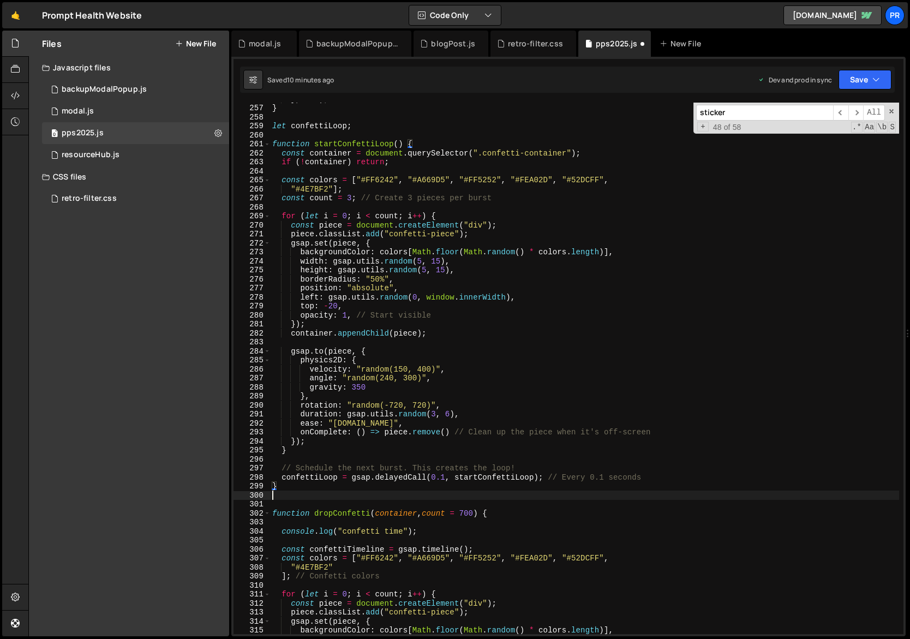
paste textarea "}"
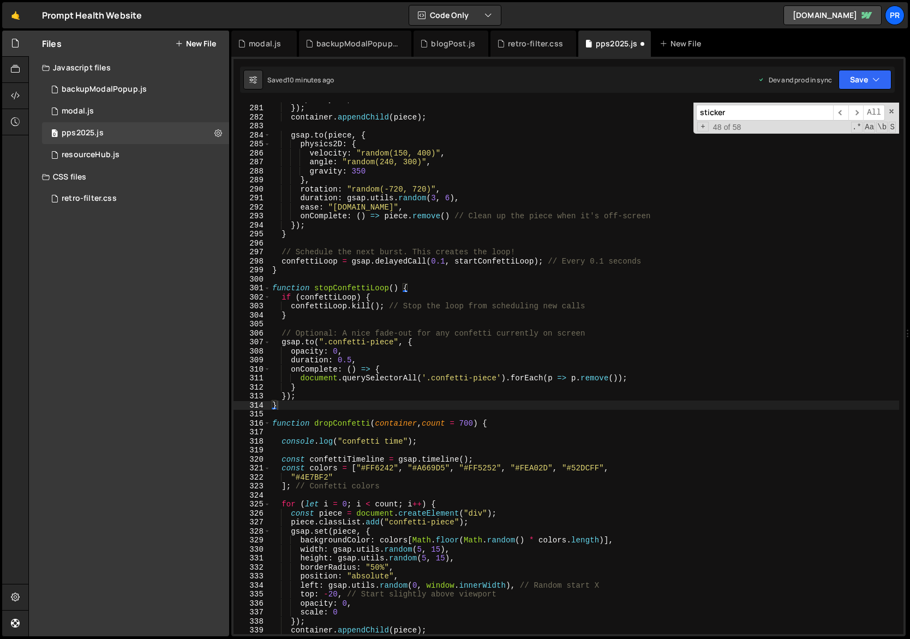
scroll to position [2520, 0]
click at [267, 423] on span at bounding box center [267, 423] width 6 height 9
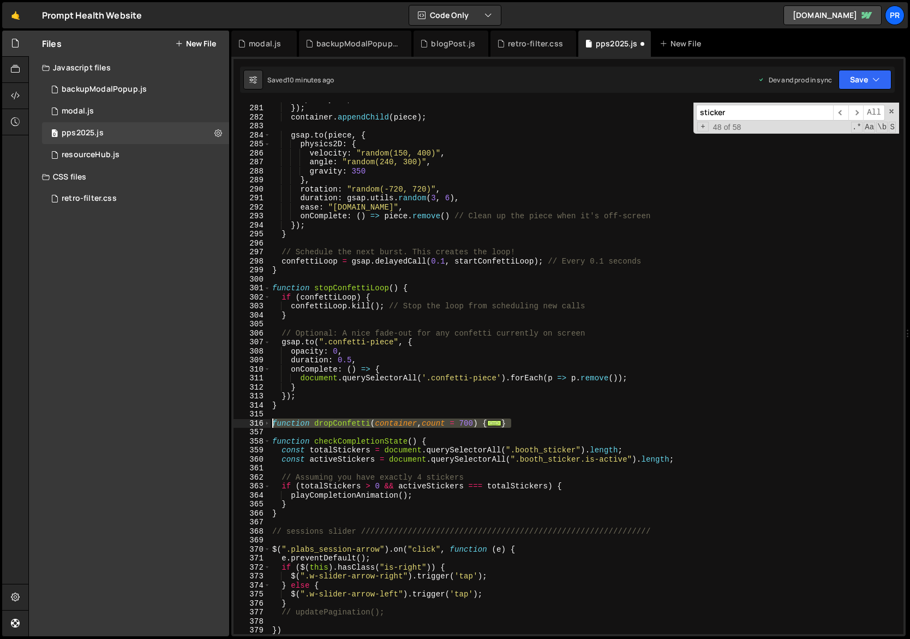
drag, startPoint x: 540, startPoint y: 422, endPoint x: 234, endPoint y: 423, distance: 305.6
click at [234, 423] on div "} 280 281 282 283 284 285 286 287 288 289 290 291 292 293 294 295 296 297 298 2…" at bounding box center [569, 368] width 670 height 531
type textarea "function dropConfetti(container, count = 700) {"
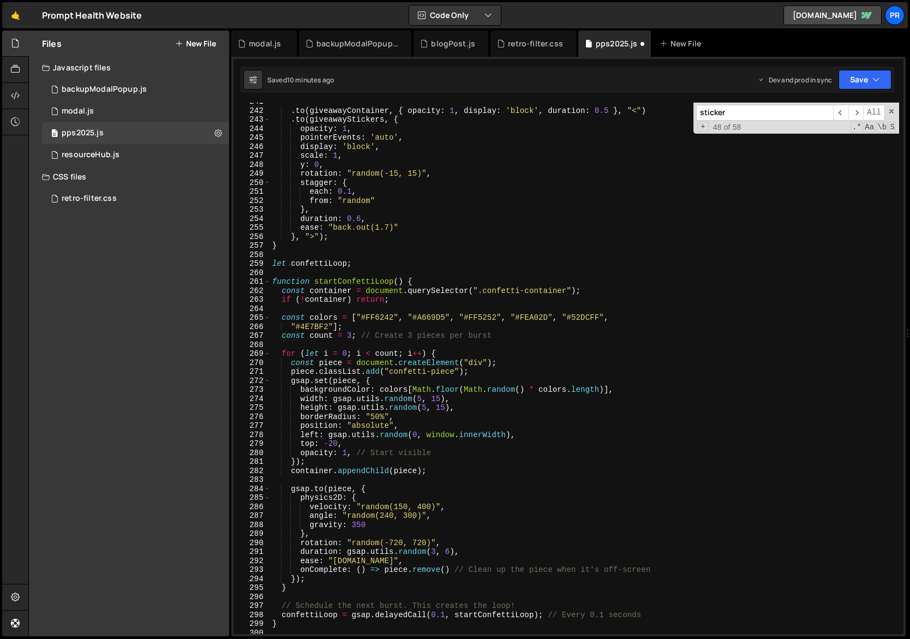
scroll to position [2107, 0]
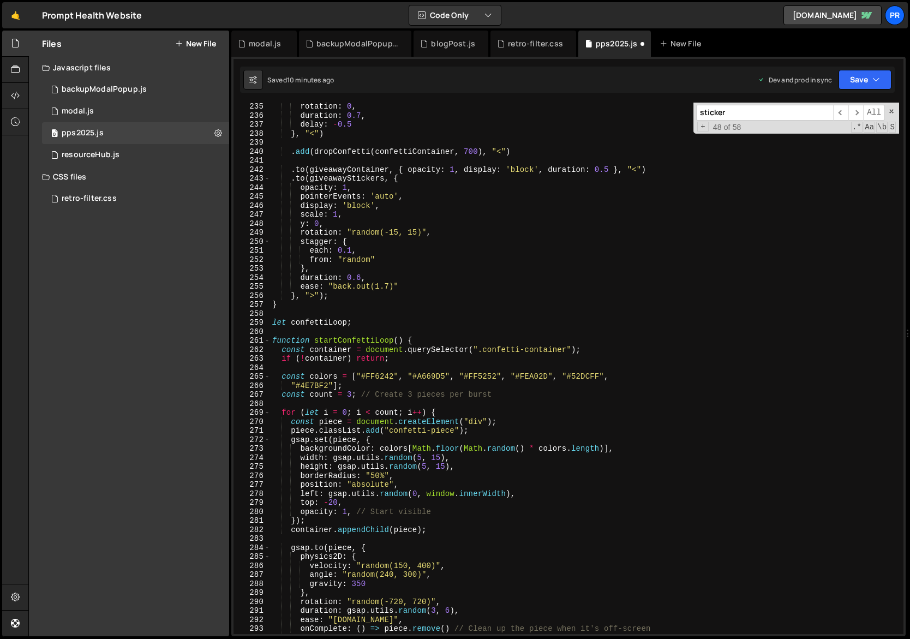
click at [334, 344] on div "rotation : 0 , duration : 0.7 , delay : - 0.5 } , "<" ) . add ( dropConfetti ( …" at bounding box center [685, 377] width 830 height 550
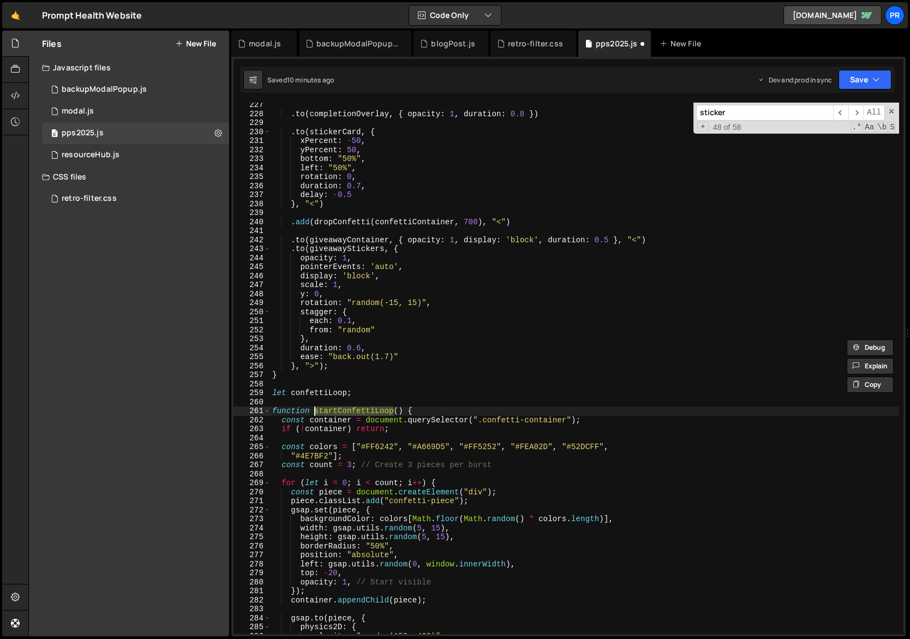
scroll to position [2012, 0]
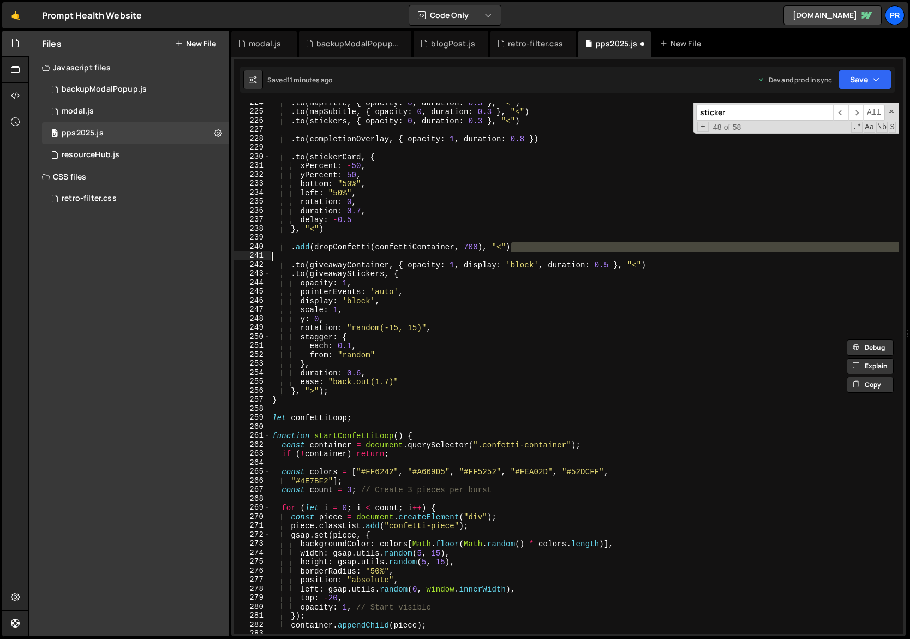
drag, startPoint x: 529, startPoint y: 249, endPoint x: 315, endPoint y: 250, distance: 213.9
click at [316, 250] on div ". to ( mapTitle , { opacity : 0 , duration : 0.3 } , "<" ) . to ( mapSubitle , …" at bounding box center [685, 373] width 830 height 550
type textarea ".add(dropConfetti(confettiContainer, 700), "<")"
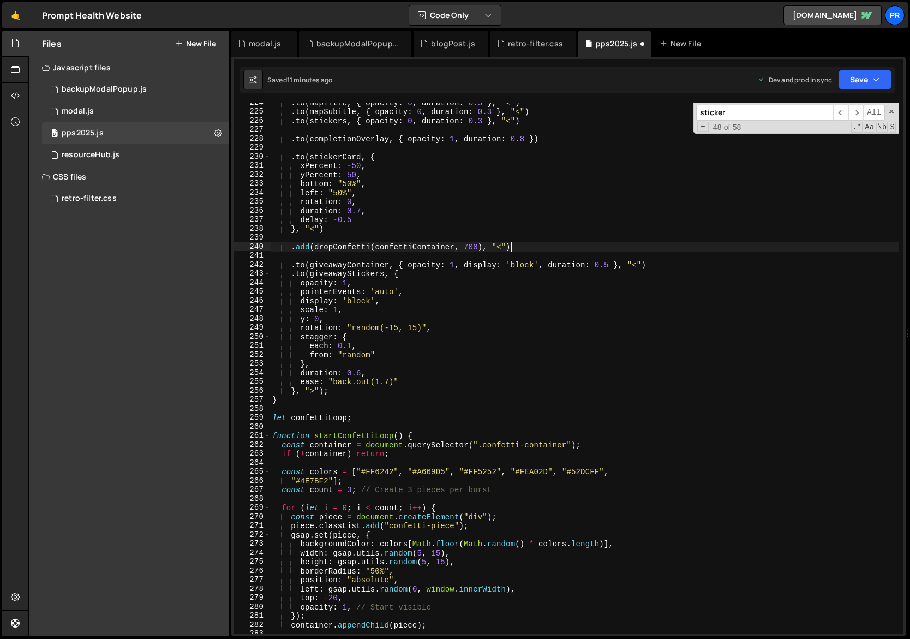
click at [514, 248] on div ". to ( mapTitle , { opacity : 0 , duration : 0.3 } , "<" ) . to ( mapSubitle , …" at bounding box center [685, 373] width 830 height 550
drag, startPoint x: 457, startPoint y: 247, endPoint x: 291, endPoint y: 247, distance: 165.9
click at [291, 247] on div ". to ( mapTitle , { opacity : 0 , duration : 0.3 } , "<" ) . to ( mapSubitle , …" at bounding box center [685, 373] width 830 height 550
paste textarea "call(startConfettiLoop, [], "-=0.2"
type textarea ".call(startConfettiLoop, [], "-=0.2")"
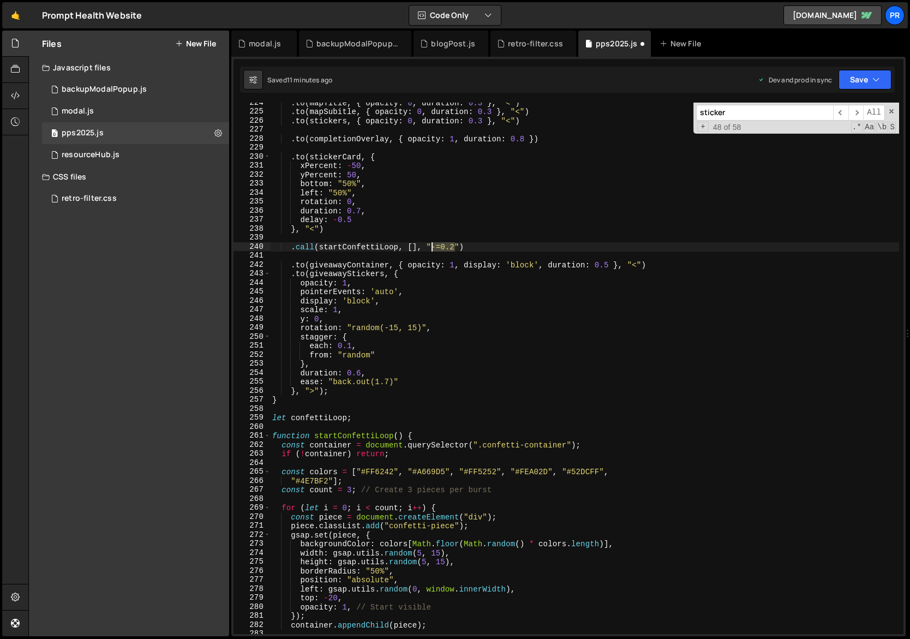
drag, startPoint x: 456, startPoint y: 246, endPoint x: 439, endPoint y: 246, distance: 16.9
click at [434, 246] on div ". to ( mapTitle , { opacity : 0 , duration : 0.3 } , "<" ) . to ( mapSubitle , …" at bounding box center [685, 373] width 830 height 550
click at [518, 247] on div ". to ( mapTitle , { opacity : 0 , duration : 0.3 } , "<" ) . to ( mapSubitle , …" at bounding box center [685, 373] width 830 height 550
click at [515, 239] on div ". to ( mapTitle , { opacity : 0 , duration : 0.3 } , "<" ) . to ( mapSubitle , …" at bounding box center [685, 373] width 830 height 550
drag, startPoint x: 455, startPoint y: 247, endPoint x: 432, endPoint y: 247, distance: 22.4
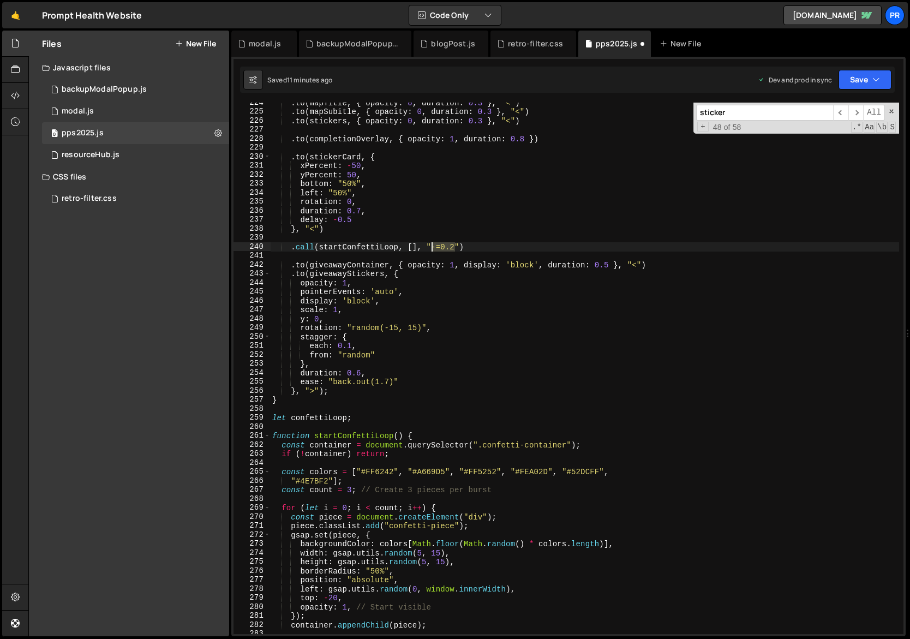
click at [432, 247] on div ". to ( mapTitle , { opacity : 0 , duration : 0.3 } , "<" ) . to ( mapSubitle , …" at bounding box center [685, 373] width 830 height 550
click at [507, 245] on div ". to ( mapTitle , { opacity : 0 , duration : 0.3 } , "<" ) . to ( mapSubitle , …" at bounding box center [685, 373] width 830 height 550
click at [856, 85] on button "Save" at bounding box center [865, 80] width 53 height 20
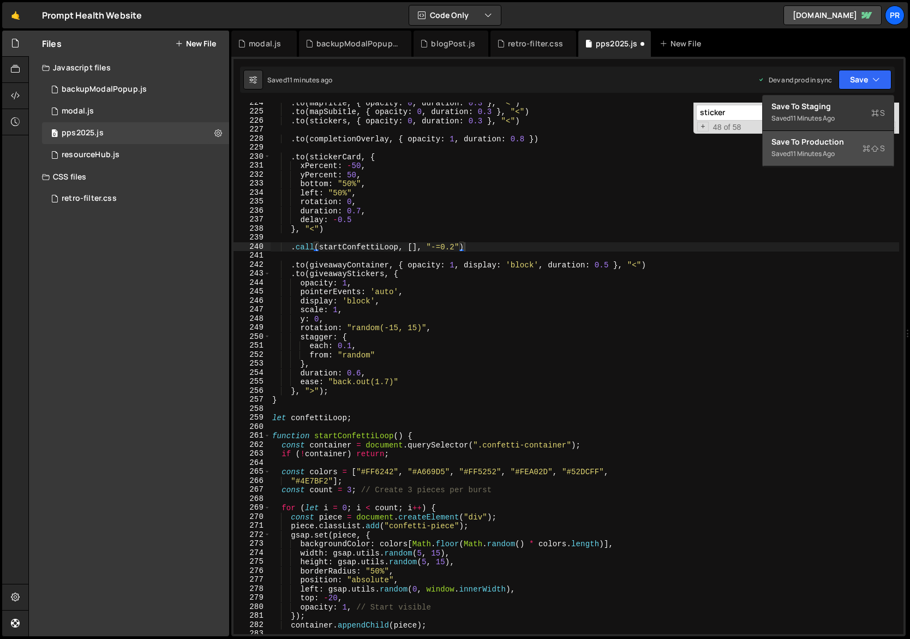
click at [841, 145] on div "Save to Production S" at bounding box center [829, 141] width 114 height 11
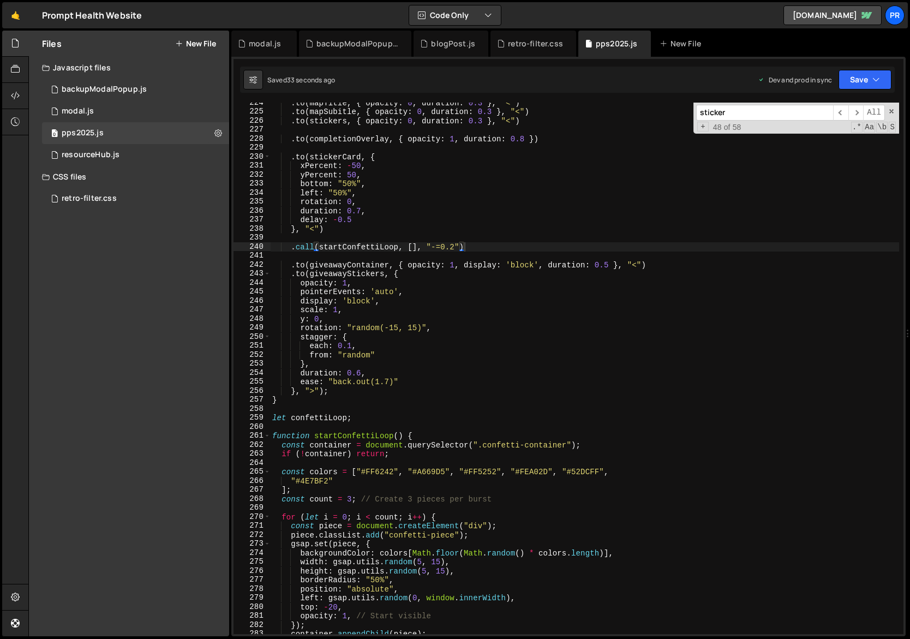
click at [351, 497] on div ". to ( mapTitle , { opacity : 0 , duration : 0.3 } , "<" ) . to ( mapSubitle , …" at bounding box center [685, 373] width 830 height 550
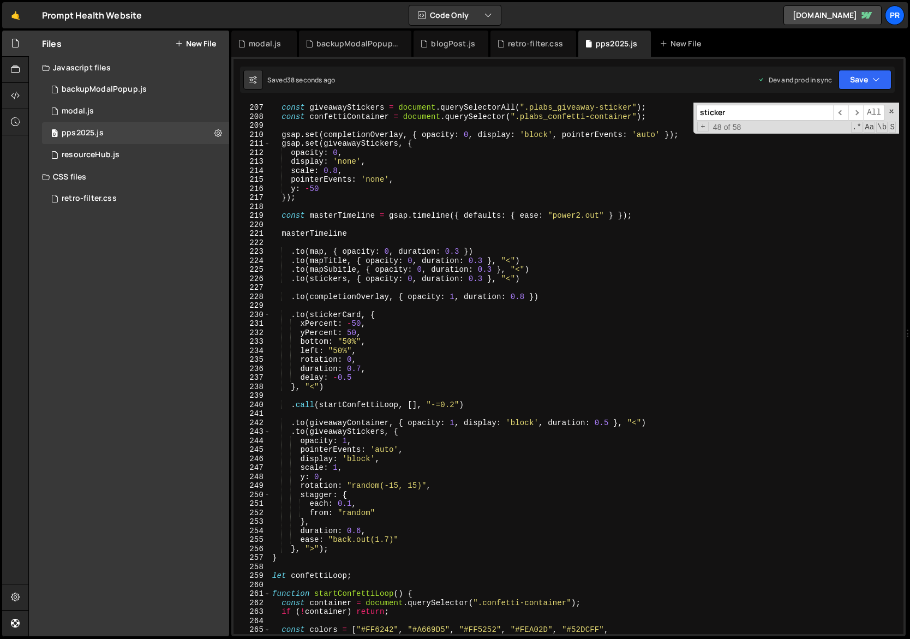
scroll to position [1735, 0]
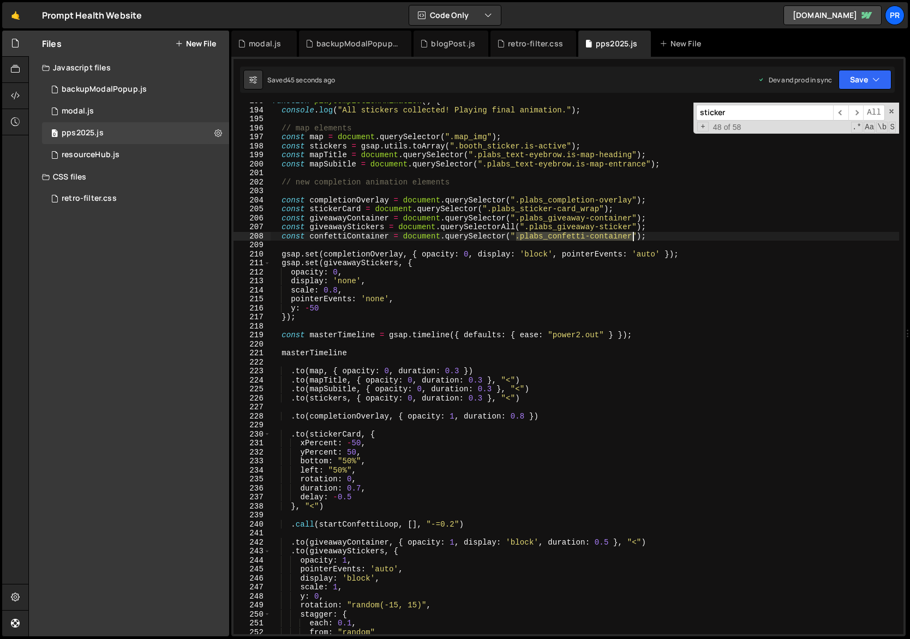
drag, startPoint x: 517, startPoint y: 236, endPoint x: 634, endPoint y: 235, distance: 116.8
click at [634, 235] on div "function playCompletionAnimation ( ) { console . log ( "All stickers collected!…" at bounding box center [685, 372] width 830 height 550
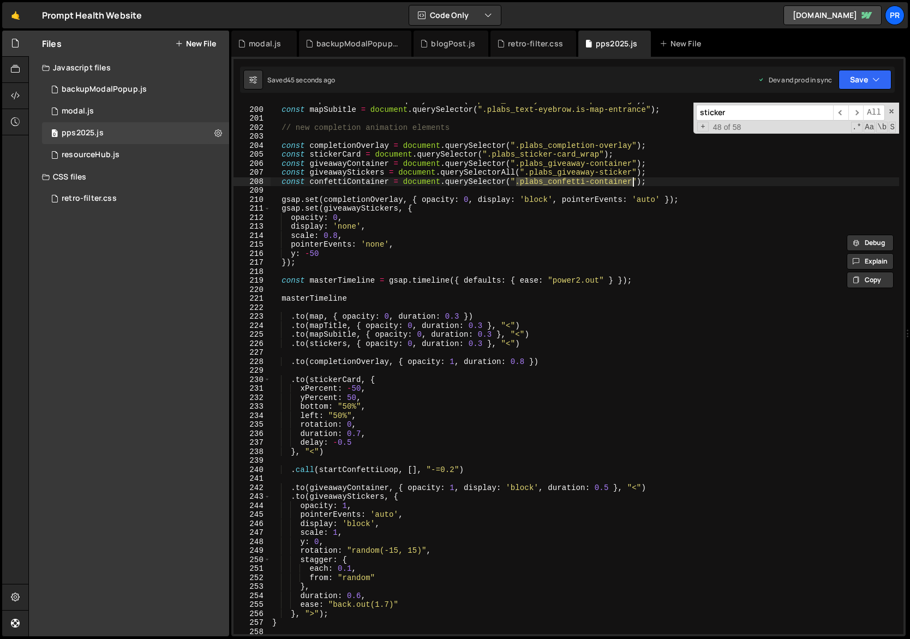
scroll to position [2004, 0]
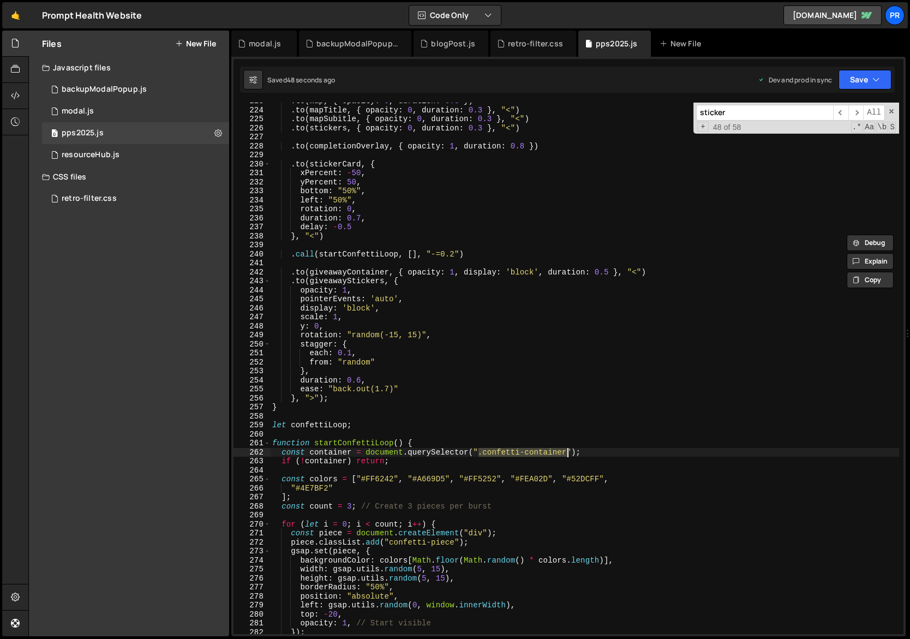
drag, startPoint x: 480, startPoint y: 453, endPoint x: 567, endPoint y: 450, distance: 87.4
click at [567, 450] on div ". to ( map , { opacity : 0 , duration : 0.3 }) . to ( mapTitle , { opacity : 0 …" at bounding box center [685, 372] width 830 height 550
paste textarea "plabs_"
type textarea "const container = document.querySelector(".plabs_confetti-container");"
click at [568, 439] on div ". to ( map , { opacity : 0 , duration : 0.3 }) . to ( mapTitle , { opacity : 0 …" at bounding box center [685, 372] width 830 height 550
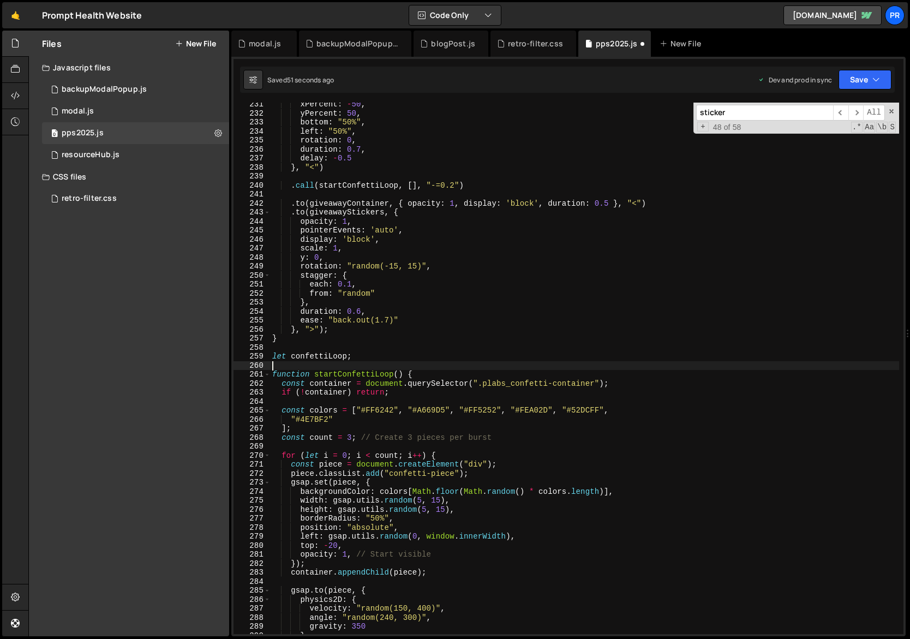
scroll to position [2103, 0]
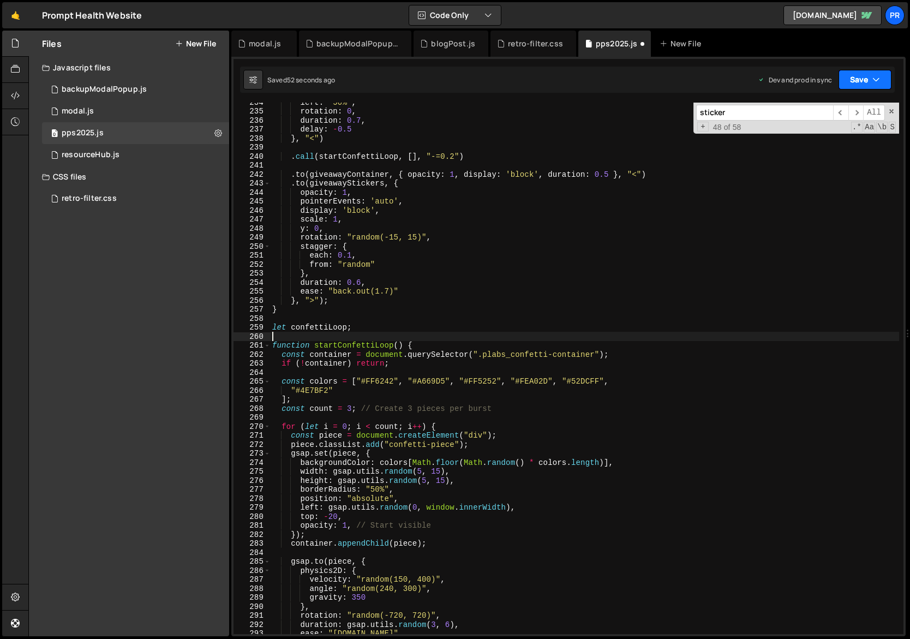
click at [869, 82] on button "Save" at bounding box center [865, 80] width 53 height 20
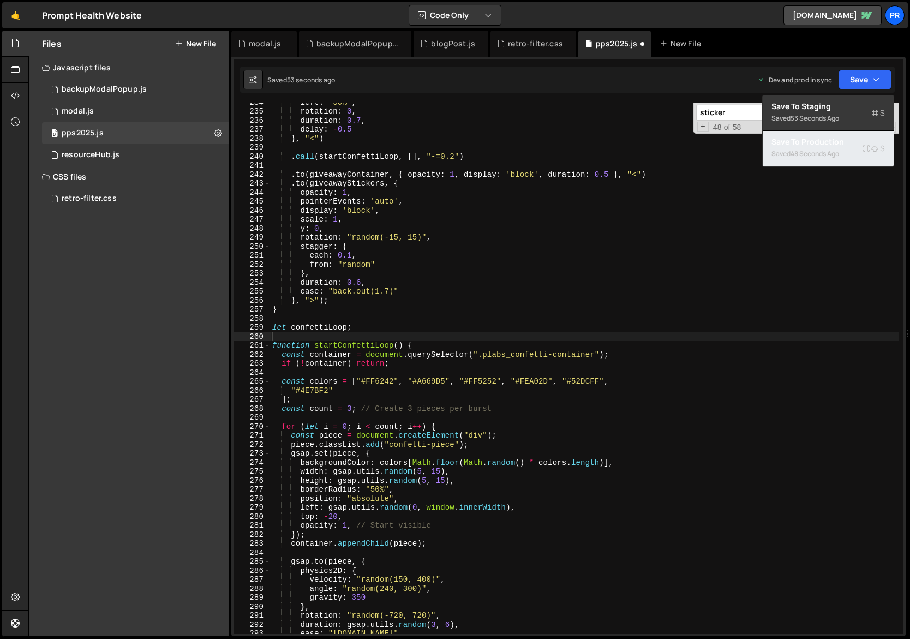
click at [836, 146] on div "Save to Production S" at bounding box center [829, 141] width 114 height 11
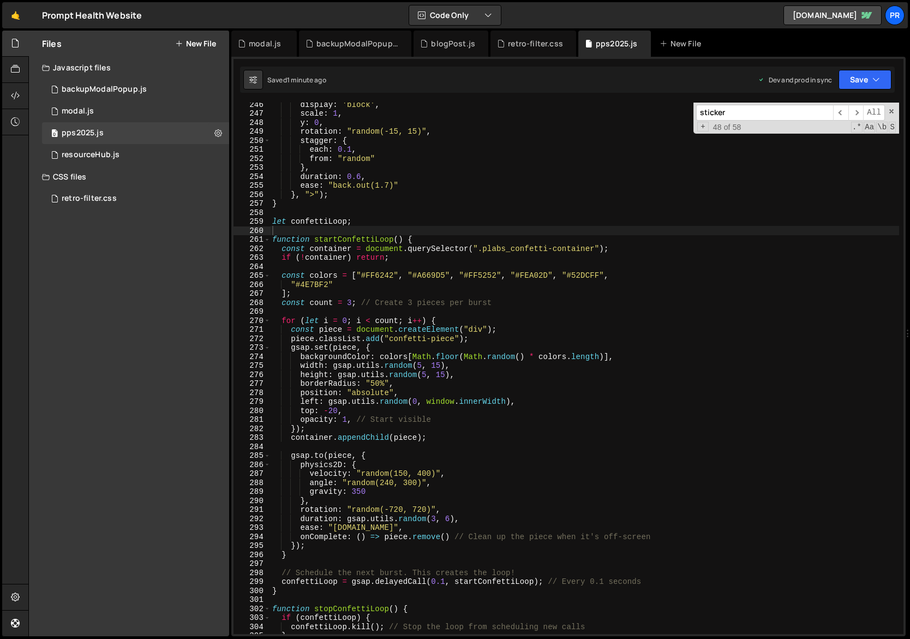
scroll to position [2208, 0]
type textarea "let confettiLoop;"
drag, startPoint x: 369, startPoint y: 220, endPoint x: 249, endPoint y: 224, distance: 120.1
click at [249, 224] on div "let confettiLoop; 246 247 248 249 250 251 252 253 254 255 256 257 258 259 260 2…" at bounding box center [569, 368] width 670 height 531
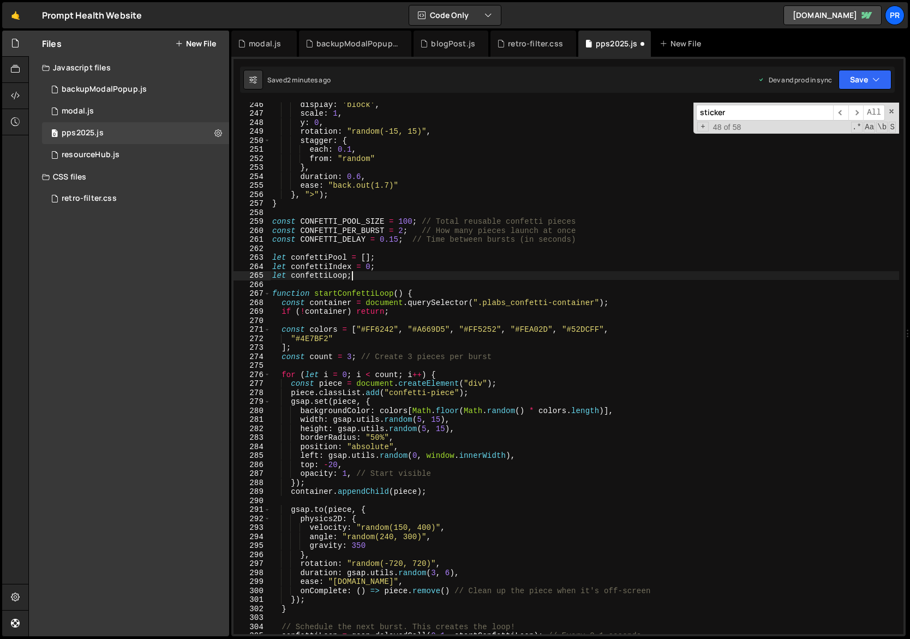
click at [370, 276] on div "display : 'block' , scale : 1 , y : 0 , rotation : "random(-15, 15)" , stagger …" at bounding box center [685, 375] width 830 height 550
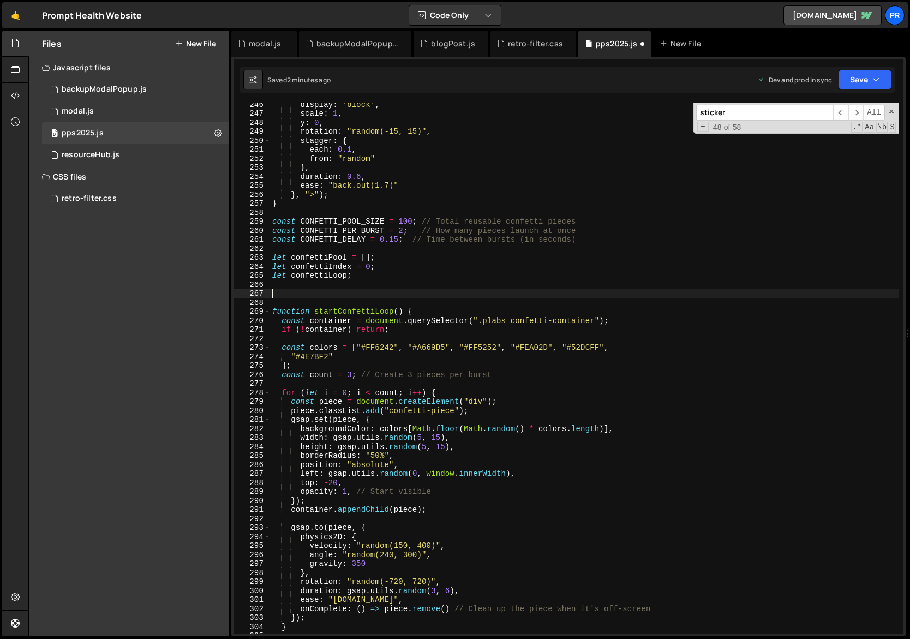
paste textarea "}"
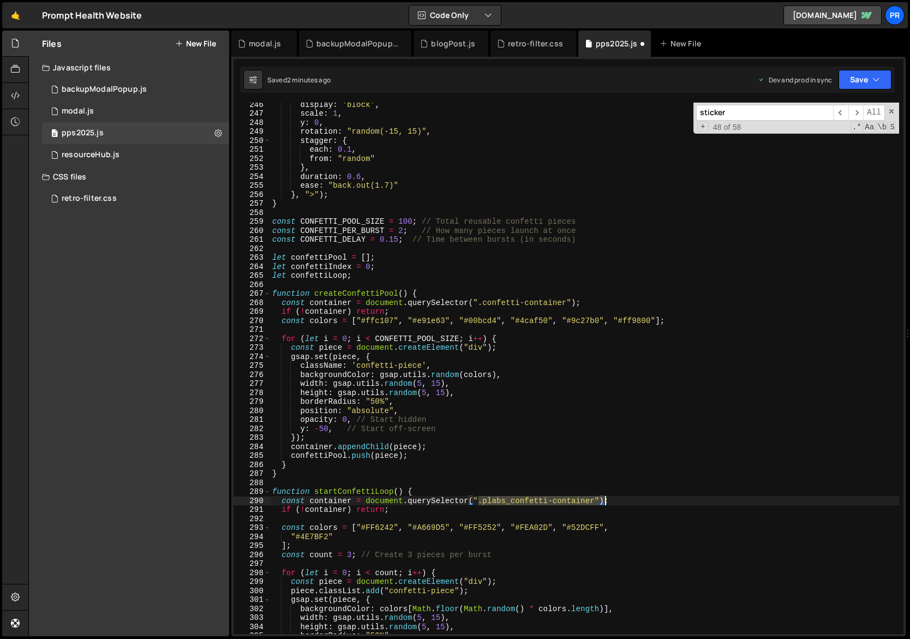
drag, startPoint x: 480, startPoint y: 501, endPoint x: 604, endPoint y: 498, distance: 123.4
click at [604, 498] on div "display : 'block' , scale : 1 , y : 0 , rotation : "random(-15, 15)" , stagger …" at bounding box center [685, 375] width 830 height 550
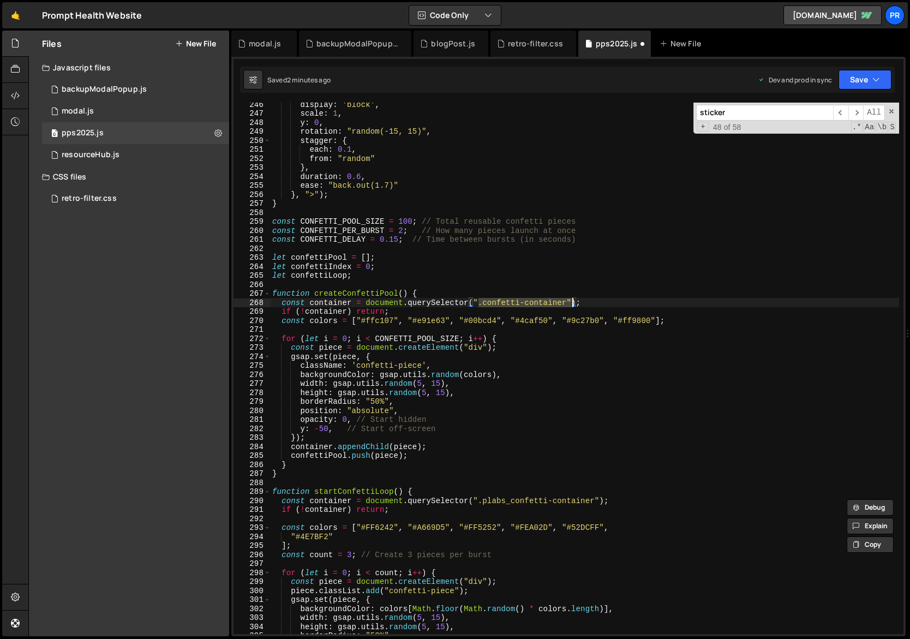
drag, startPoint x: 481, startPoint y: 303, endPoint x: 572, endPoint y: 301, distance: 91.7
click at [572, 301] on div "display : 'block' , scale : 1 , y : 0 , rotation : "random(-15, 15)" , stagger …" at bounding box center [685, 375] width 830 height 550
paste textarea "plabs_confetti-container")"
click at [641, 300] on div "display : 'block' , scale : 1 , y : 0 , rotation : "random(-15, 15)" , stagger …" at bounding box center [685, 375] width 830 height 550
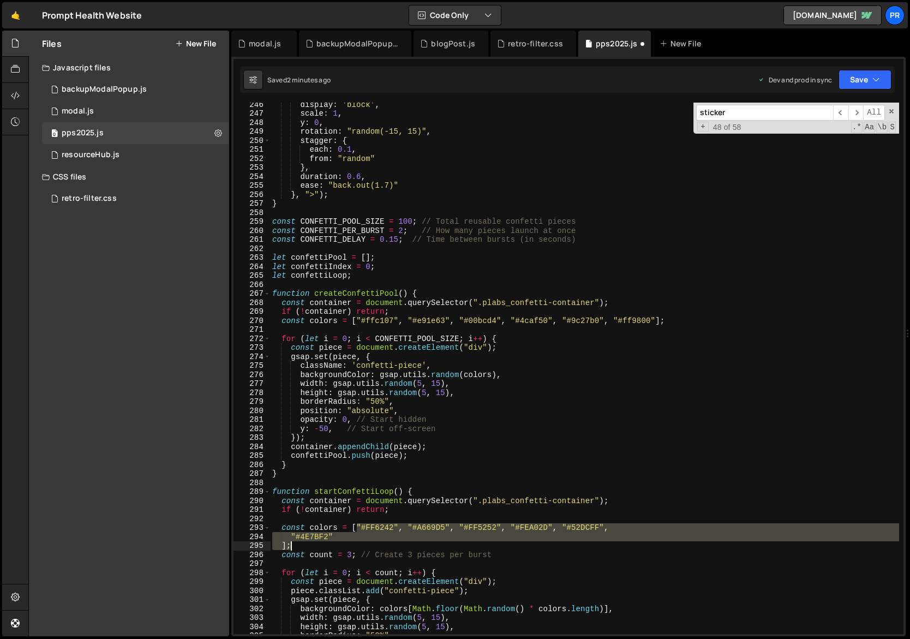
drag, startPoint x: 355, startPoint y: 528, endPoint x: 296, endPoint y: 545, distance: 60.6
click at [296, 545] on div "display : 'block' , scale : 1 , y : 0 , rotation : "random(-15, 15)" , stagger …" at bounding box center [685, 375] width 830 height 550
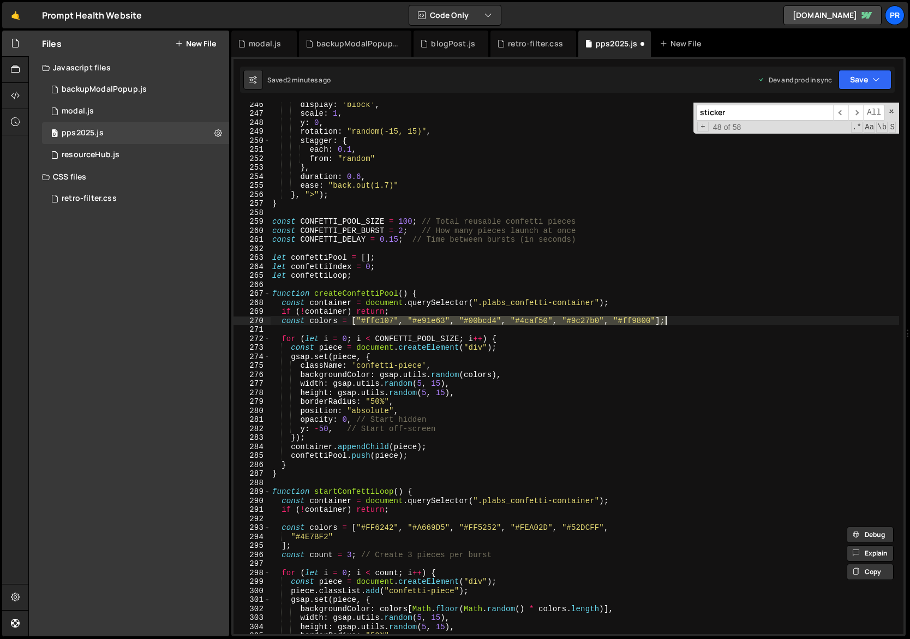
drag, startPoint x: 353, startPoint y: 320, endPoint x: 689, endPoint y: 320, distance: 335.6
click at [689, 320] on div "display : 'block' , scale : 1 , y : 0 , rotation : "random(-15, 15)" , stagger …" at bounding box center [685, 375] width 830 height 550
paste textarea
type textarea "];"
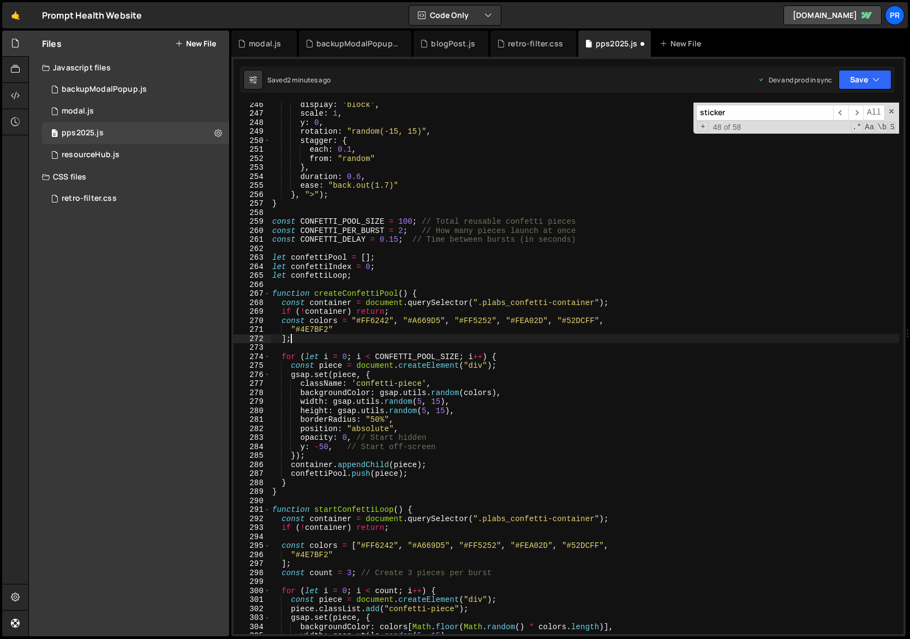
click at [282, 348] on div "display : 'block' , scale : 1 , y : 0 , rotation : "random(-15, 15)" , stagger …" at bounding box center [685, 375] width 830 height 550
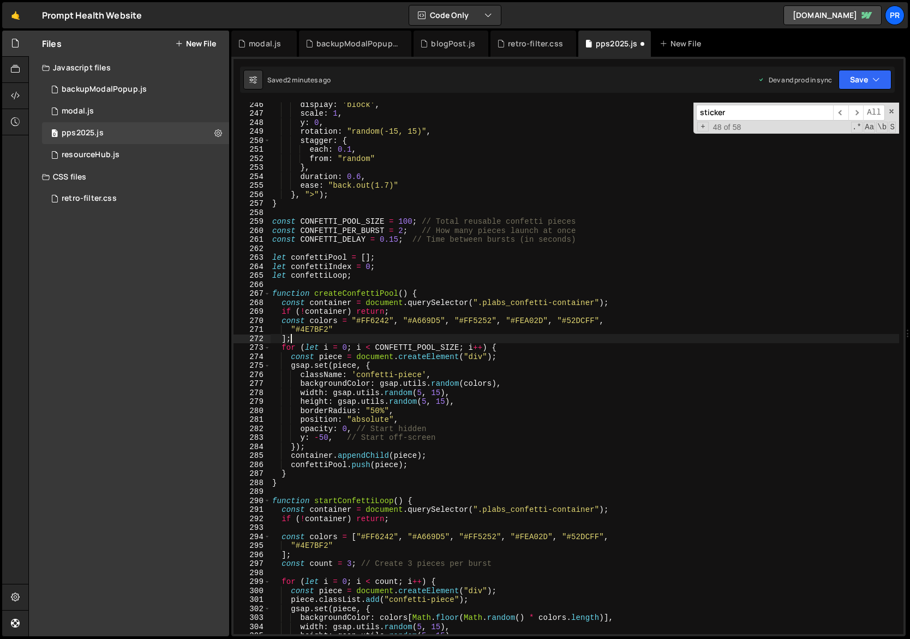
click at [282, 340] on div "display : 'block' , scale : 1 , y : 0 , rotation : "random(-15, 15)" , stagger …" at bounding box center [685, 375] width 830 height 550
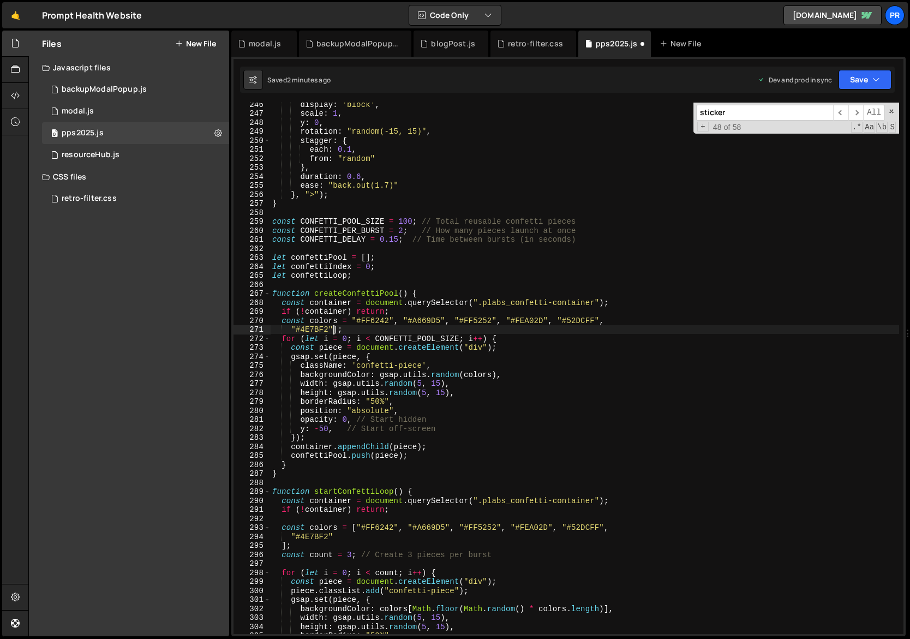
click at [290, 330] on div "display : 'block' , scale : 1 , y : 0 , rotation : "random(-15, 15)" , stagger …" at bounding box center [685, 375] width 830 height 550
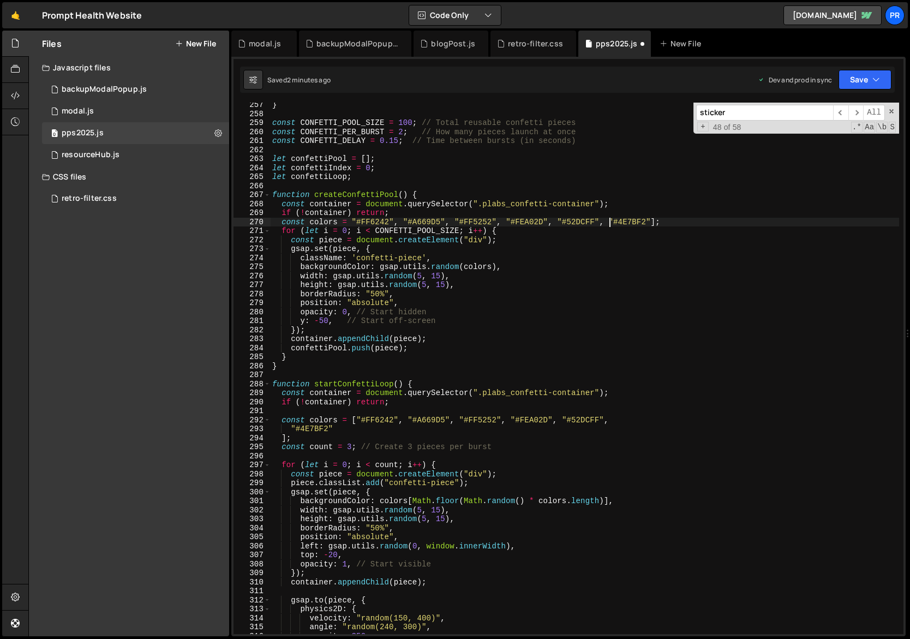
scroll to position [2321, 0]
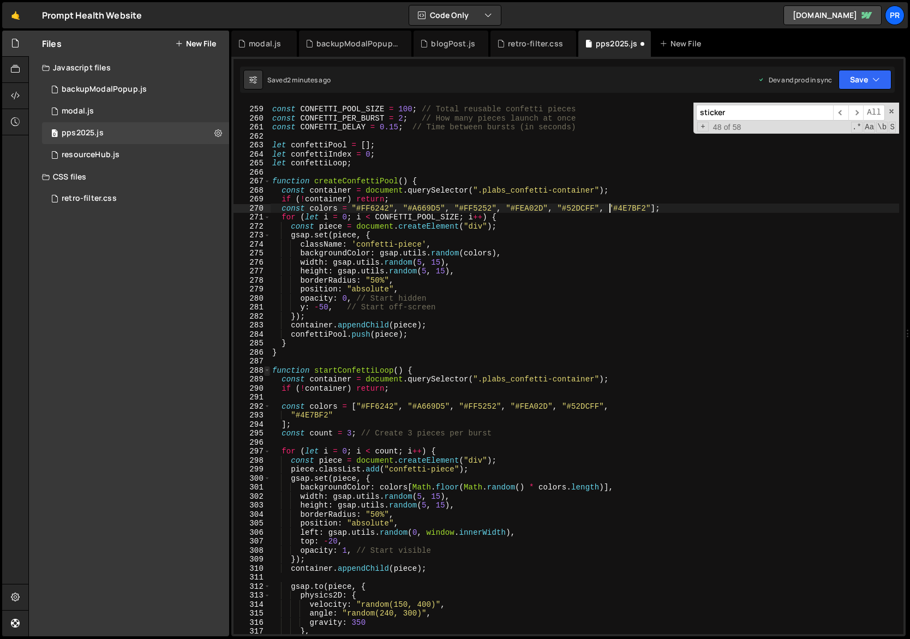
click at [268, 369] on span at bounding box center [267, 370] width 6 height 9
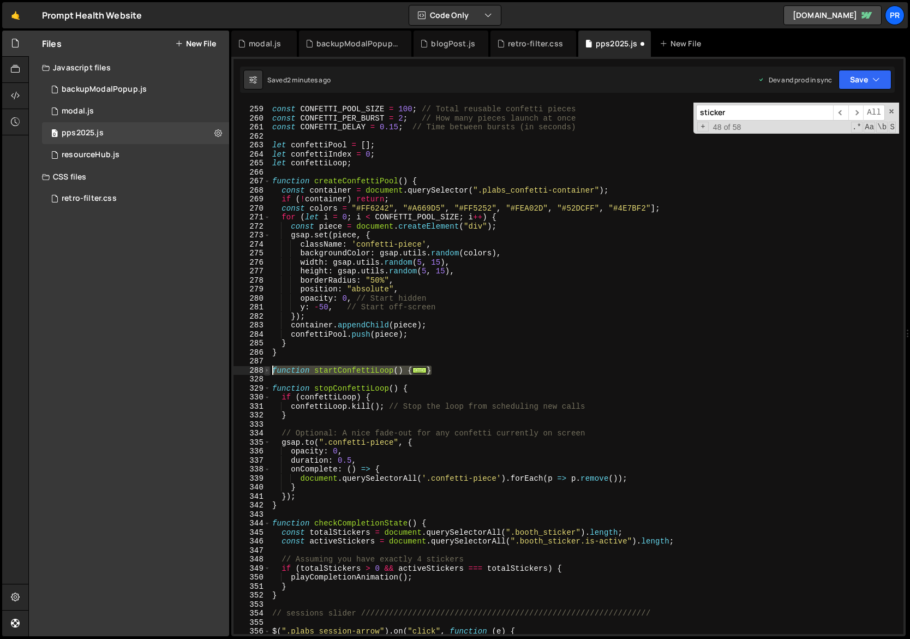
drag, startPoint x: 482, startPoint y: 371, endPoint x: 269, endPoint y: 372, distance: 213.4
click at [270, 372] on div "const colors = "#FF6242", "#A669D5", "#FF5252", "#FEA02D", "#52DCFF", "#4E7BF2"…" at bounding box center [569, 368] width 670 height 531
type textarea "function startConfettiLoop() { const container = document.querySelector(".plabs…"
paste textarea "}"
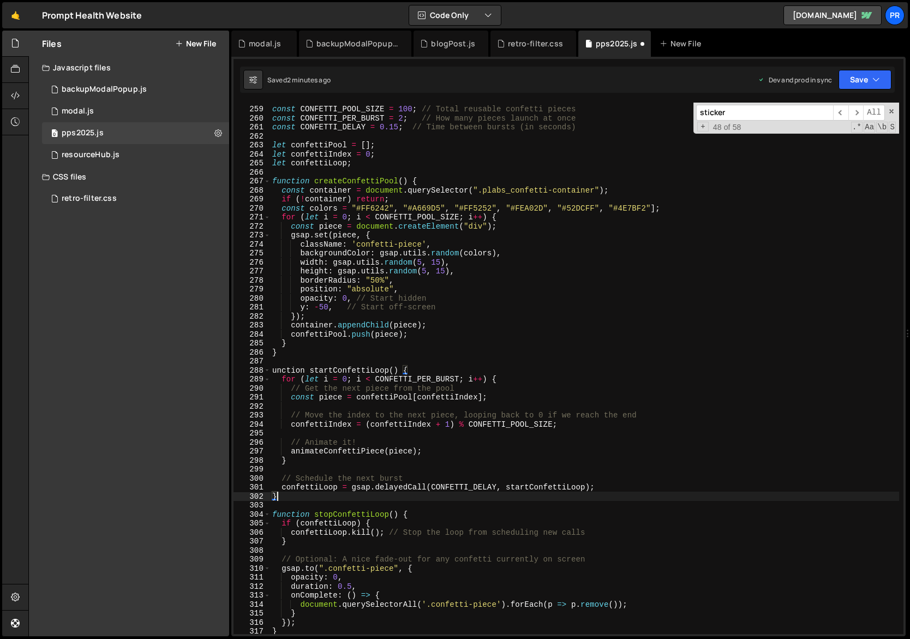
click at [272, 371] on div "const CONFETTI_POOL_SIZE = 100 ; // Total reusable confetti pieces const CONFET…" at bounding box center [685, 370] width 830 height 550
click at [485, 338] on div "const CONFETTI_POOL_SIZE = 100 ; // Total reusable confetti pieces const CONFET…" at bounding box center [685, 370] width 830 height 550
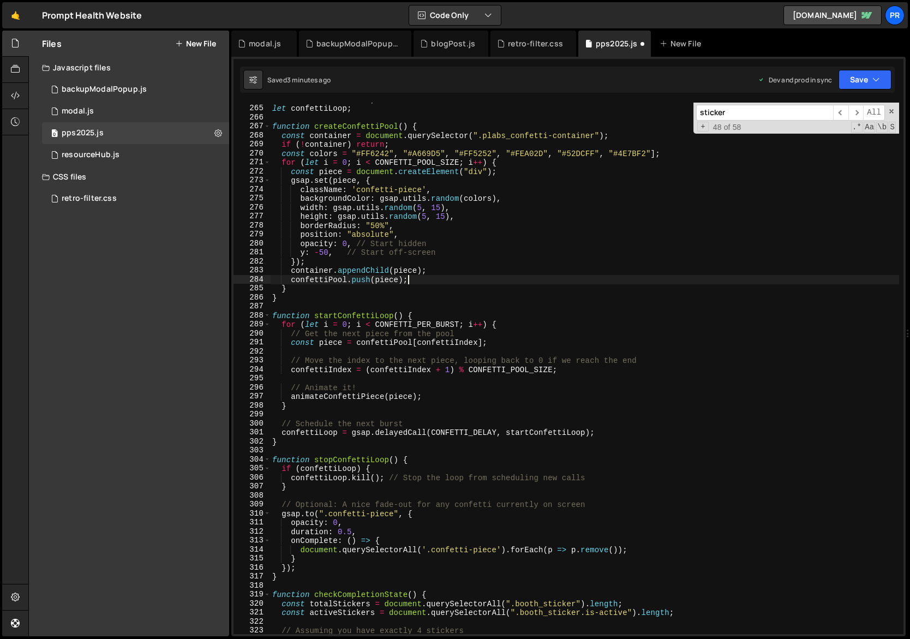
scroll to position [2375, 0]
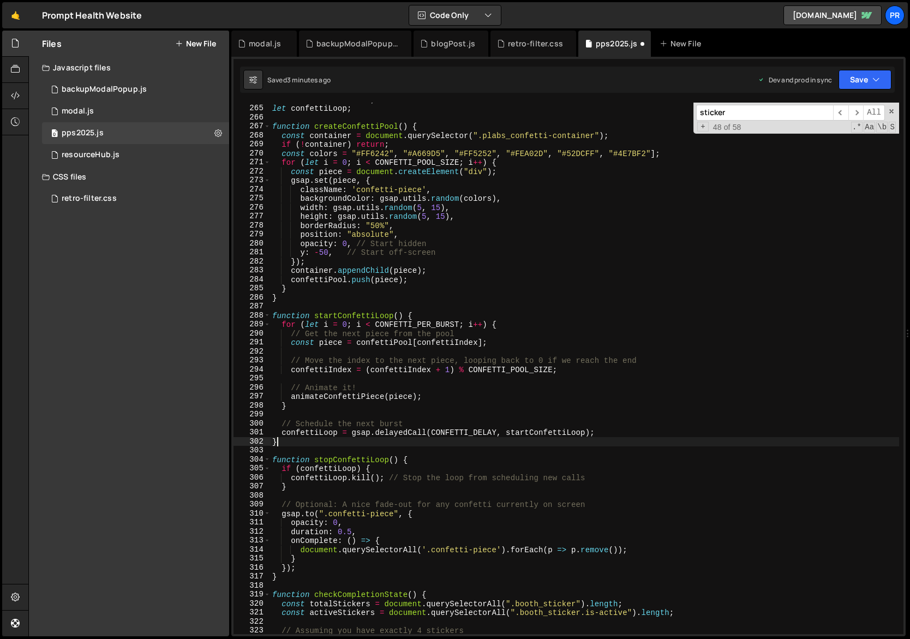
click at [311, 443] on div "let confettiIndex = 0 ; let confettiLoop ; function createConfettiPool ( ) { co…" at bounding box center [685, 370] width 830 height 550
type textarea "}"
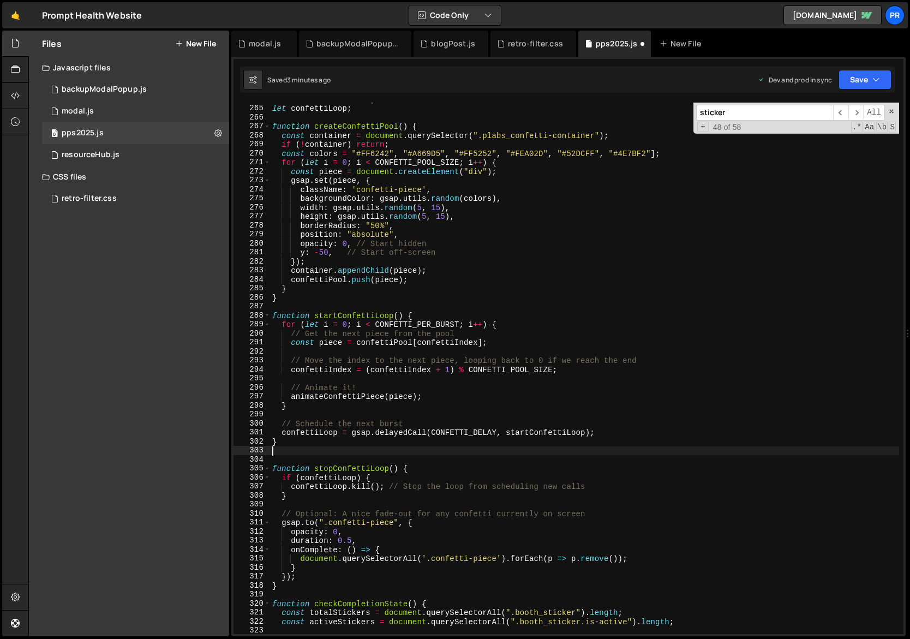
paste textarea "}"
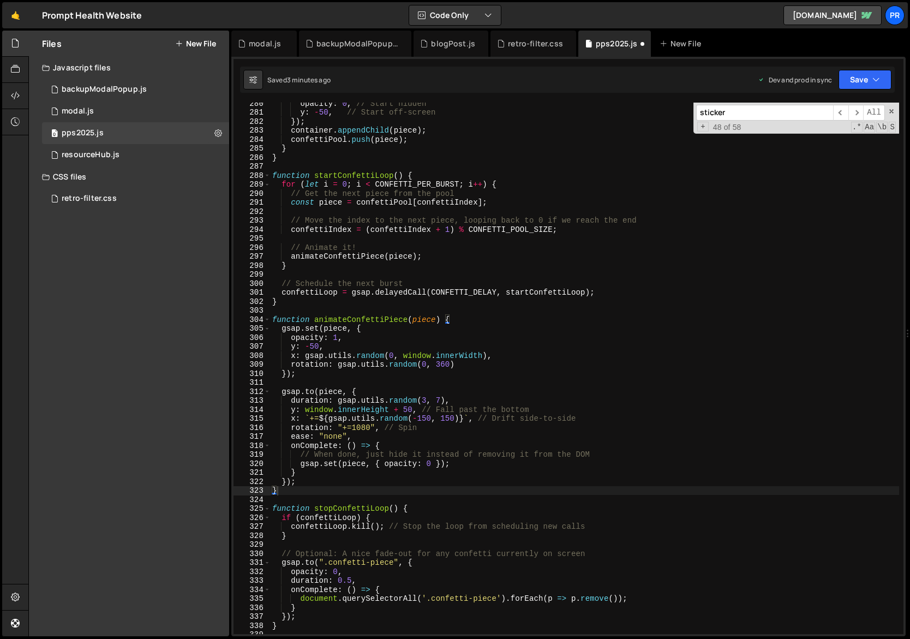
scroll to position [2560, 0]
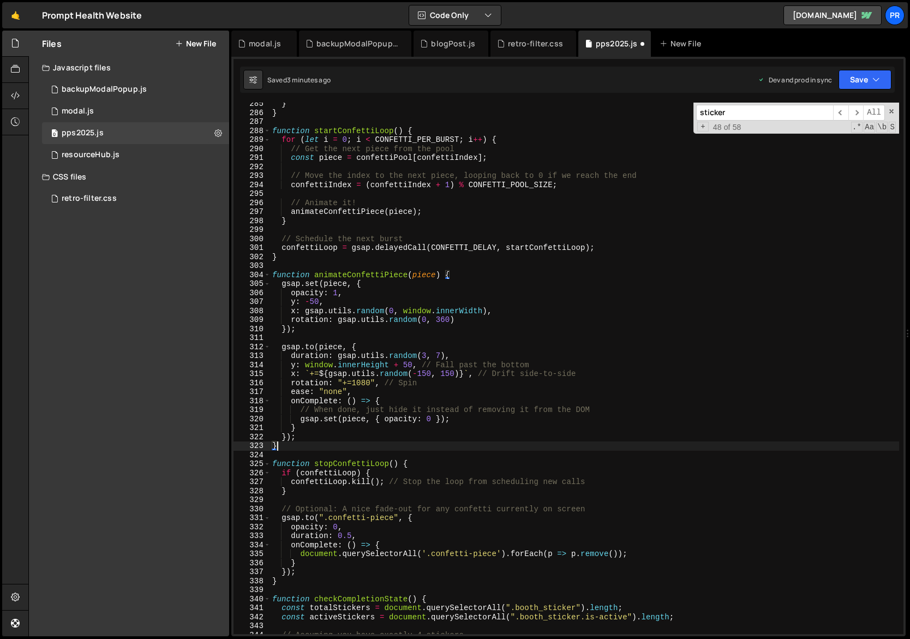
click at [406, 462] on div "} } function startConfettiLoop ( ) { for ( let i = 0 ; i < CONFETTI_PER_BURST ;…" at bounding box center [685, 374] width 830 height 550
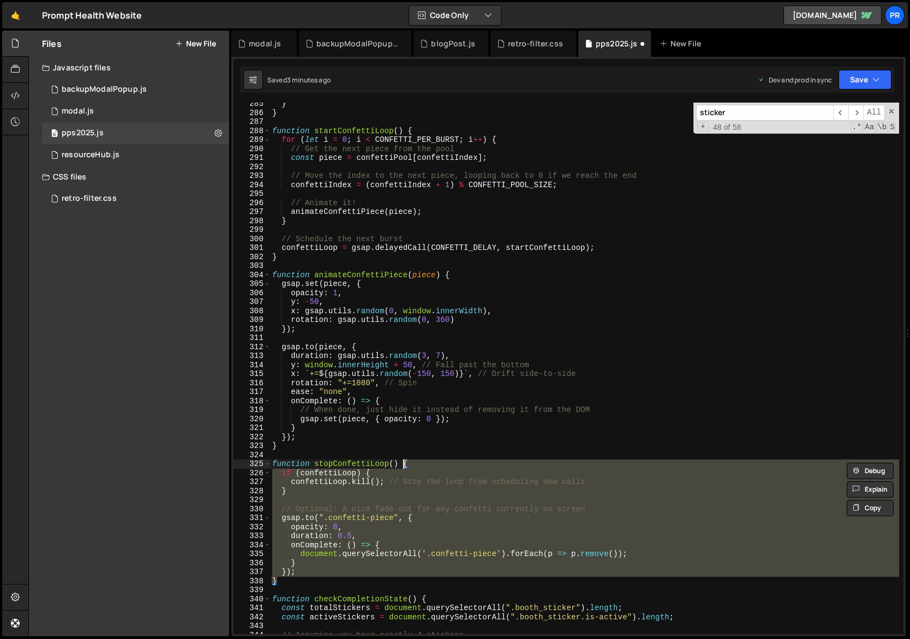
click at [293, 576] on div "} } function startConfettiLoop ( ) { for ( let i = 0 ; i < CONFETTI_PER_BURST ;…" at bounding box center [584, 368] width 629 height 531
drag, startPoint x: 290, startPoint y: 580, endPoint x: 239, endPoint y: 461, distance: 129.8
click at [239, 461] on div "}); 285 286 287 288 289 290 291 292 293 294 295 296 297 298 299 300 301 302 303…" at bounding box center [569, 368] width 670 height 531
paste textarea "}"
type textarea "}"
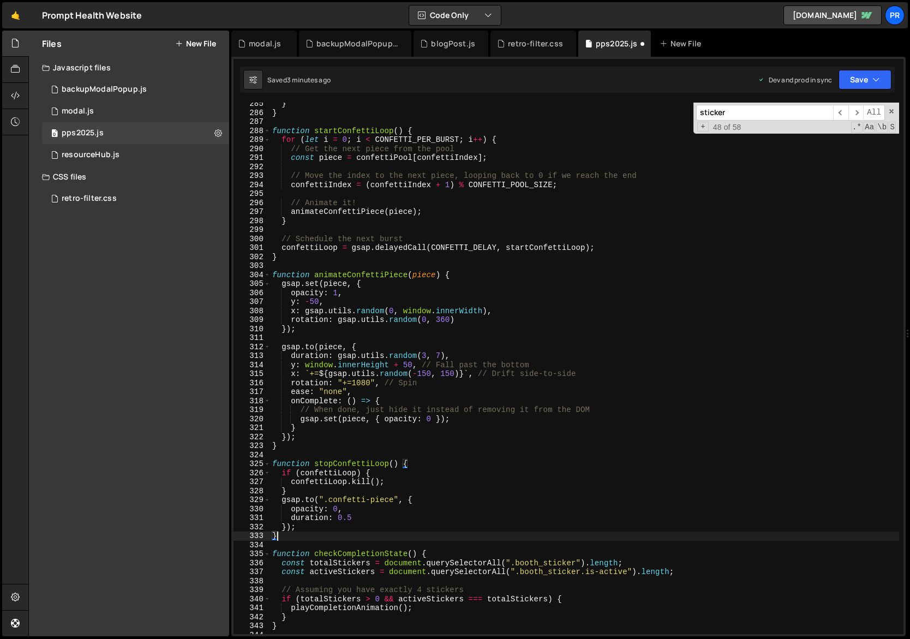
click at [306, 537] on div "} } function startConfettiLoop ( ) { for ( let i = 0 ; i < CONFETTI_PER_BURST ;…" at bounding box center [685, 374] width 830 height 550
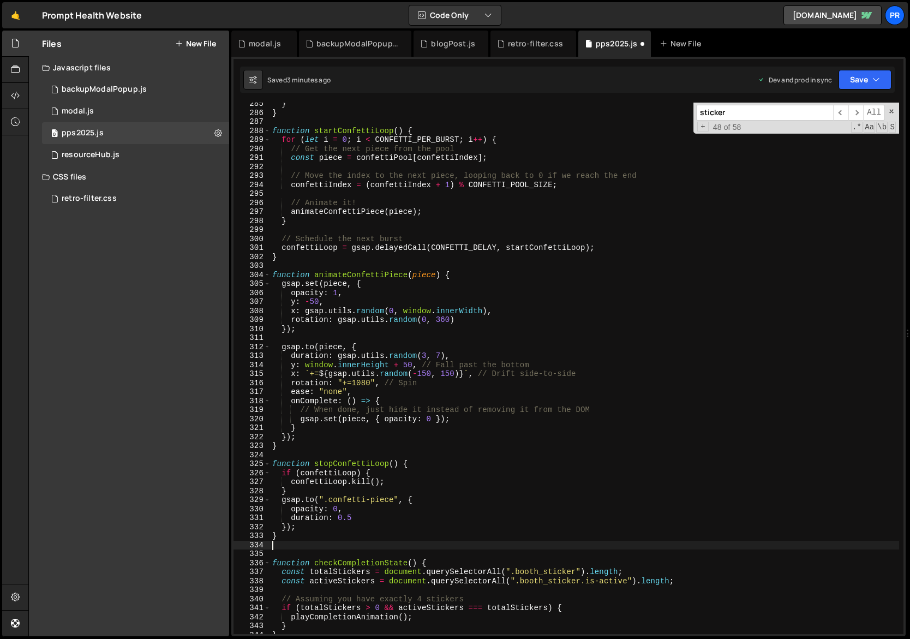
paste textarea "createConfettiPool"
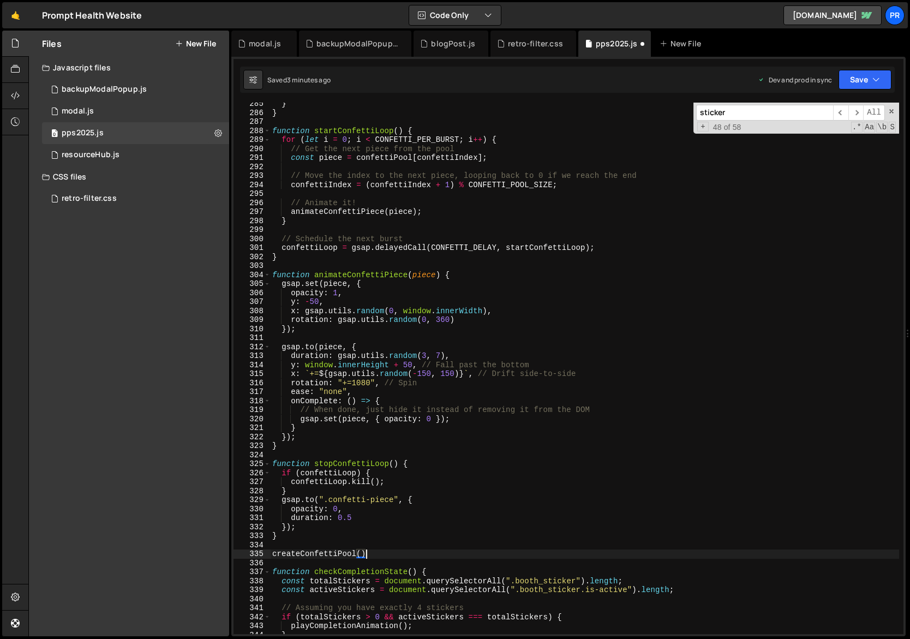
scroll to position [0, 6]
drag, startPoint x: 415, startPoint y: 498, endPoint x: 389, endPoint y: 494, distance: 26.6
click at [415, 498] on div "} } function startConfettiLoop ( ) { for ( let i = 0 ; i < CONFETTI_PER_BURST ;…" at bounding box center [685, 374] width 830 height 550
click at [344, 467] on div "} } function startConfettiLoop ( ) { for ( let i = 0 ; i < CONFETTI_PER_BURST ;…" at bounding box center [685, 374] width 830 height 550
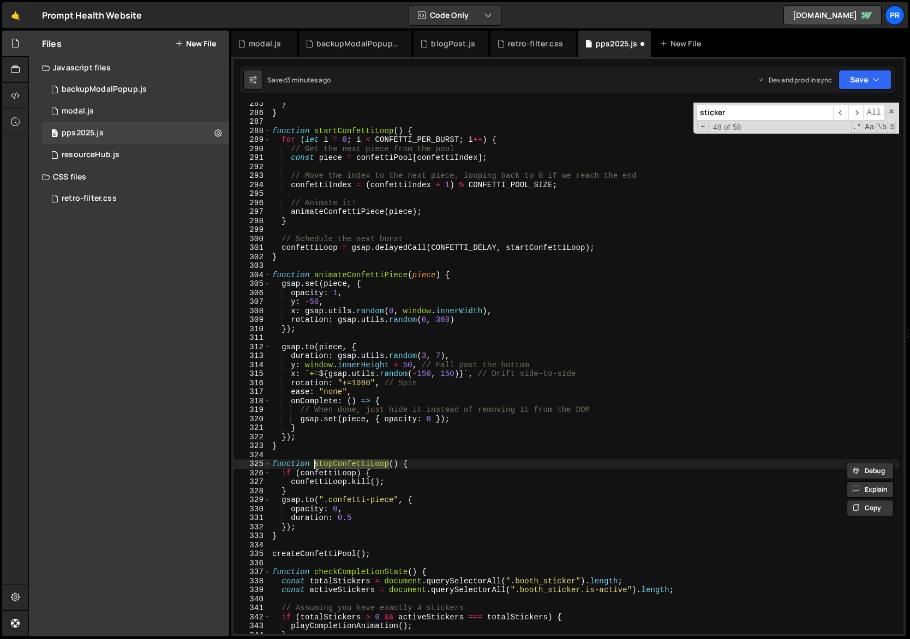
type textarea "function stopConfettiLoop() {"
paste input "data-sticker"
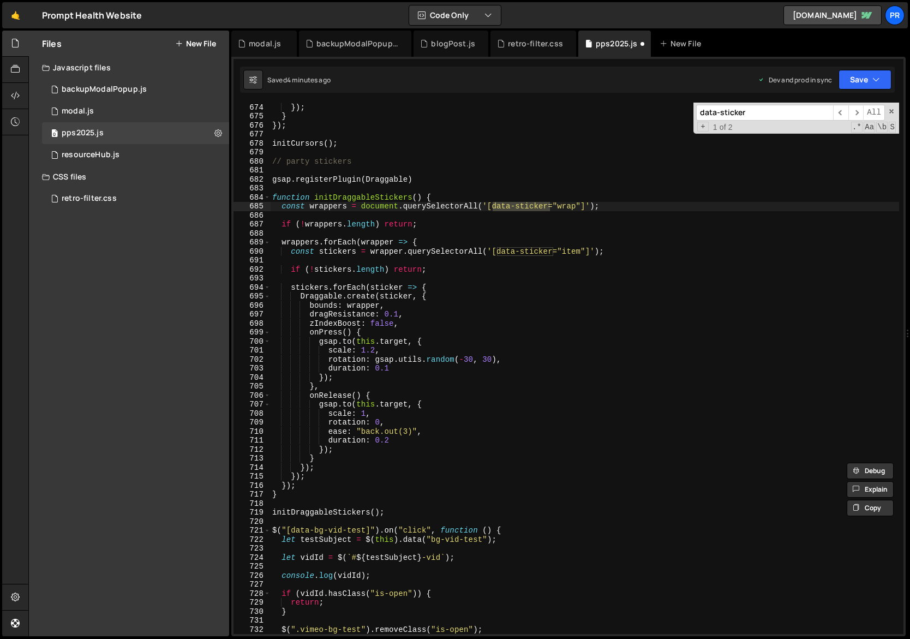
scroll to position [6183, 0]
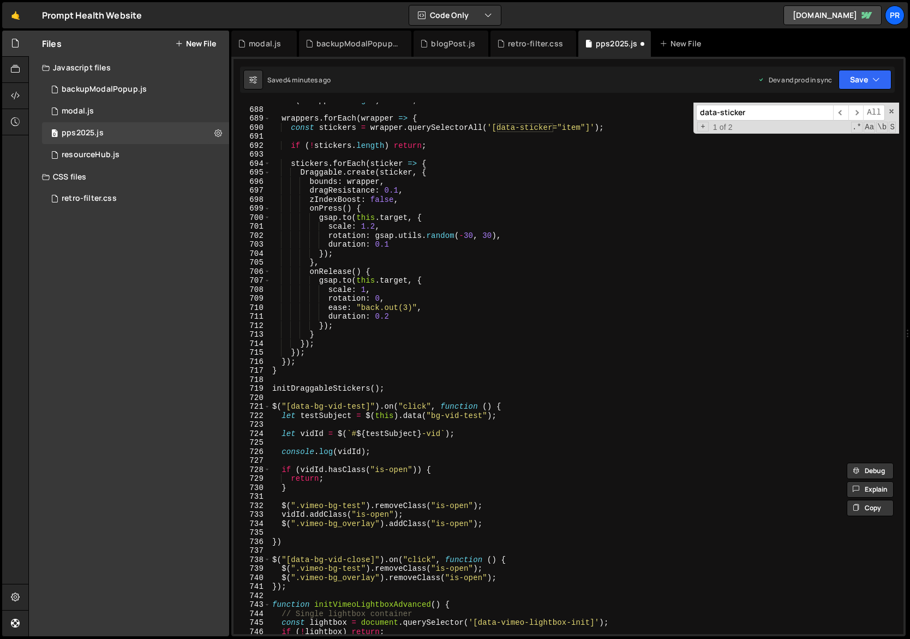
type input "data-sticker"
type textarea "initDraggableStickers();"
click at [407, 388] on div "if ( ! wrappers . length ) return ; wrappers . forEach ( wrapper => { const sti…" at bounding box center [685, 371] width 830 height 550
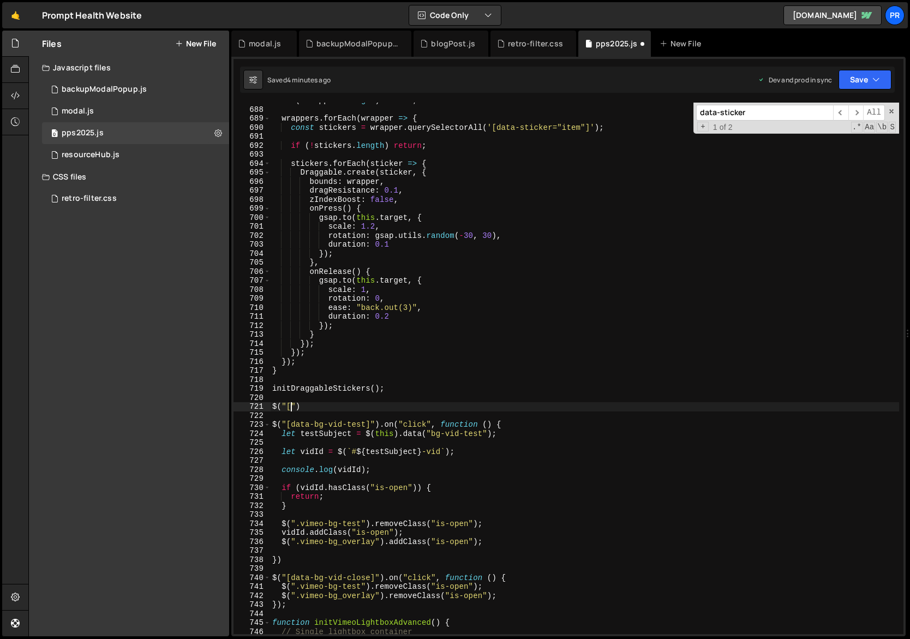
scroll to position [0, 1]
paste textarea "data-sticker"
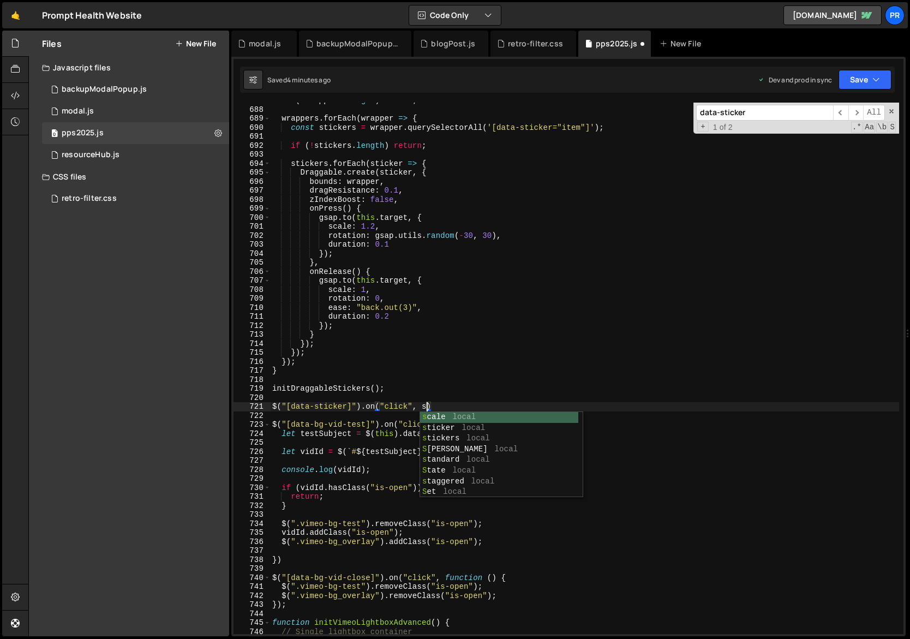
scroll to position [0, 11]
click at [510, 408] on div "if ( ! wrappers . length ) return ; wrappers . forEach ( wrapper => { const sti…" at bounding box center [685, 371] width 830 height 550
type textarea "$("[data-sticker]").on("click", stopConfettiLoop);"
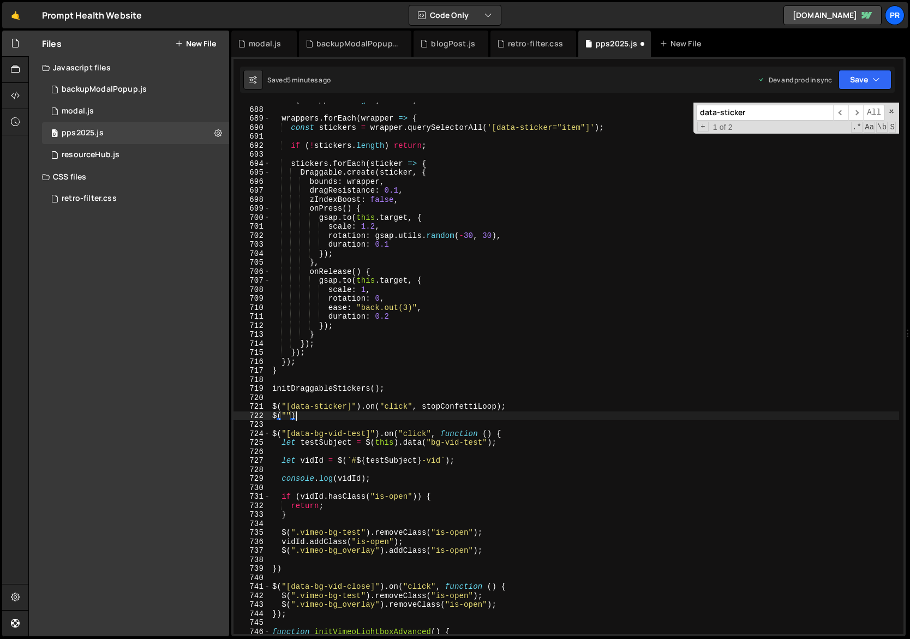
scroll to position [0, 1]
paste textarea ".plabs_folder-nav-item"
click at [292, 418] on div "if ( ! wrappers . length ) return ; wrappers . forEach ( wrapper => { const sti…" at bounding box center [685, 371] width 830 height 550
click at [427, 418] on div "if ( ! wrappers . length ) return ; wrappers . forEach ( wrapper => { const sti…" at bounding box center [685, 371] width 830 height 550
drag, startPoint x: 362, startPoint y: 406, endPoint x: 514, endPoint y: 409, distance: 151.7
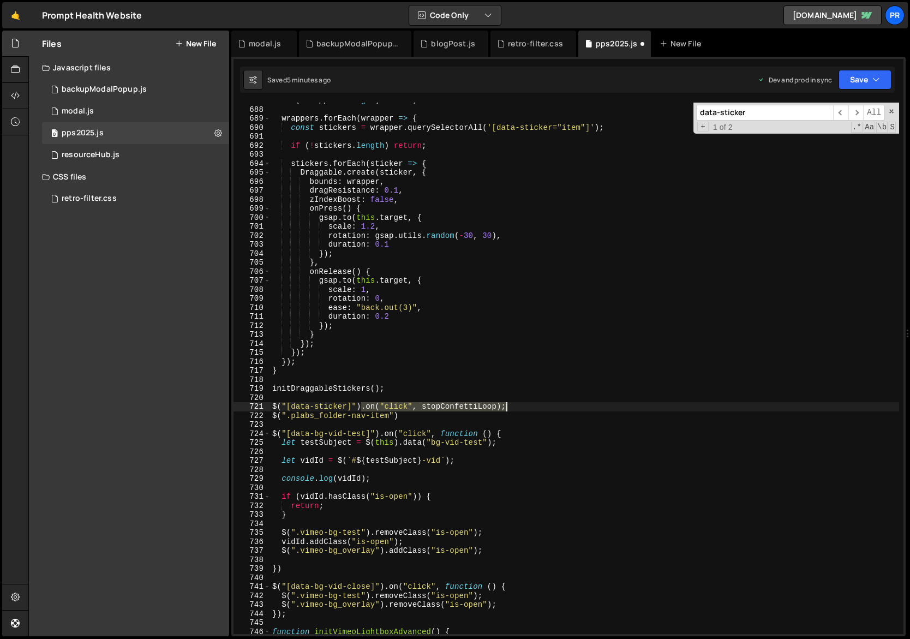
click at [514, 409] on div "if ( ! wrappers . length ) return ; wrappers . forEach ( wrapper => { const sti…" at bounding box center [685, 371] width 830 height 550
click at [410, 419] on div "if ( ! wrappers . length ) return ; wrappers . forEach ( wrapper => { const sti…" at bounding box center [685, 371] width 830 height 550
paste textarea ".on("click", stopConfettiLoop);"
click at [559, 419] on div "if ( ! wrappers . length ) return ; wrappers . forEach ( wrapper => { const sti…" at bounding box center [685, 371] width 830 height 550
type textarea "$(".plabs_folder-nav-item").on("click", stopConfettiLoop);"
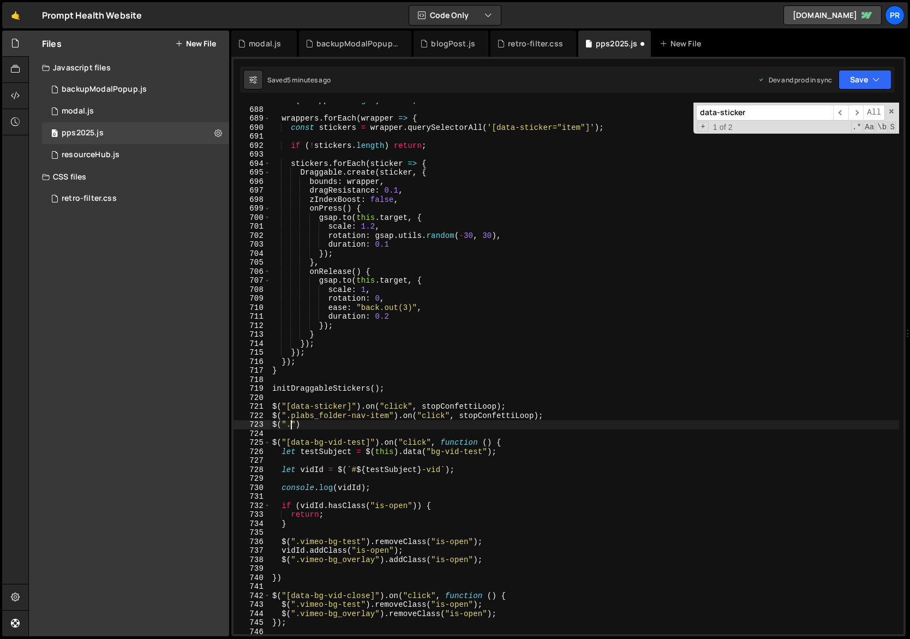
paste textarea "plabs_nav-wrapper""
drag, startPoint x: 565, startPoint y: 417, endPoint x: 398, endPoint y: 416, distance: 166.4
click at [398, 416] on div "if ( ! wrappers . length ) return ; wrappers . forEach ( wrapper => { const sti…" at bounding box center [685, 371] width 830 height 550
click at [389, 425] on div "if ( ! wrappers . length ) return ; wrappers . forEach ( wrapper => { const sti…" at bounding box center [685, 371] width 830 height 550
paste textarea ".on("click", stopConfettiLoop);"
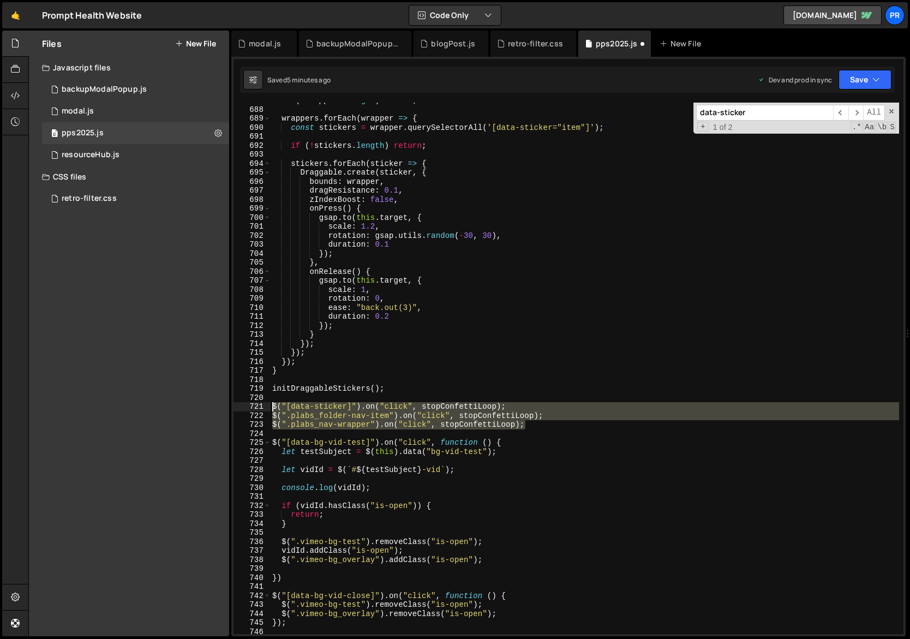
drag, startPoint x: 533, startPoint y: 426, endPoint x: 255, endPoint y: 403, distance: 278.7
click at [255, 403] on div "$(".plabs_nav-wrapper").on("click", stopConfettiLoop); 687 688 689 690 691 692 …" at bounding box center [569, 368] width 670 height 531
type textarea "$("[data-sticker]").on("click", stopConfettiLoop); $(".plabs_folder-nav-item").…"
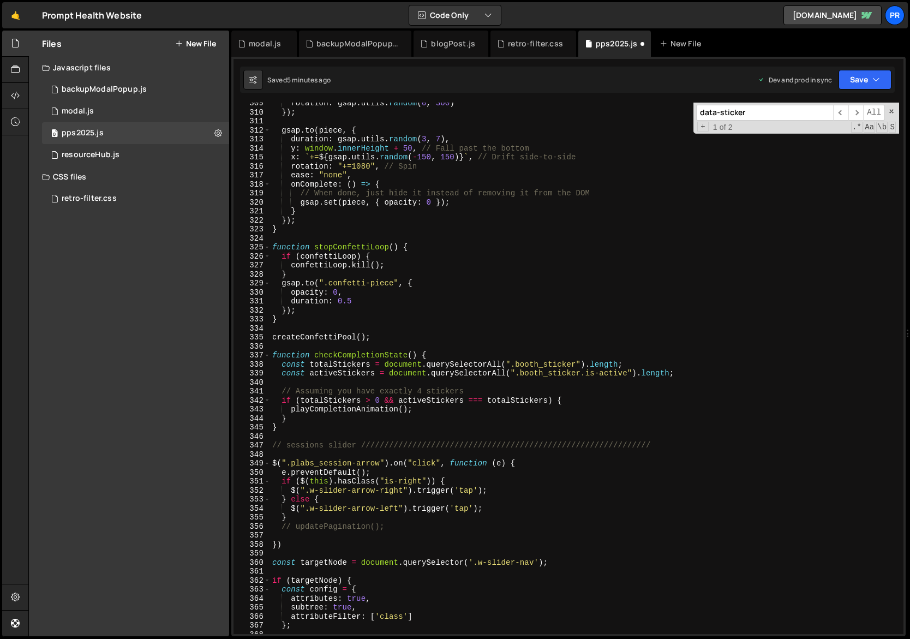
scroll to position [2776, 0]
click at [291, 320] on div "rotation : gsap . utils . random ( 0 , 360 ) }) ; gsap . to ( piece , { duratio…" at bounding box center [685, 374] width 830 height 550
type textarea "}"
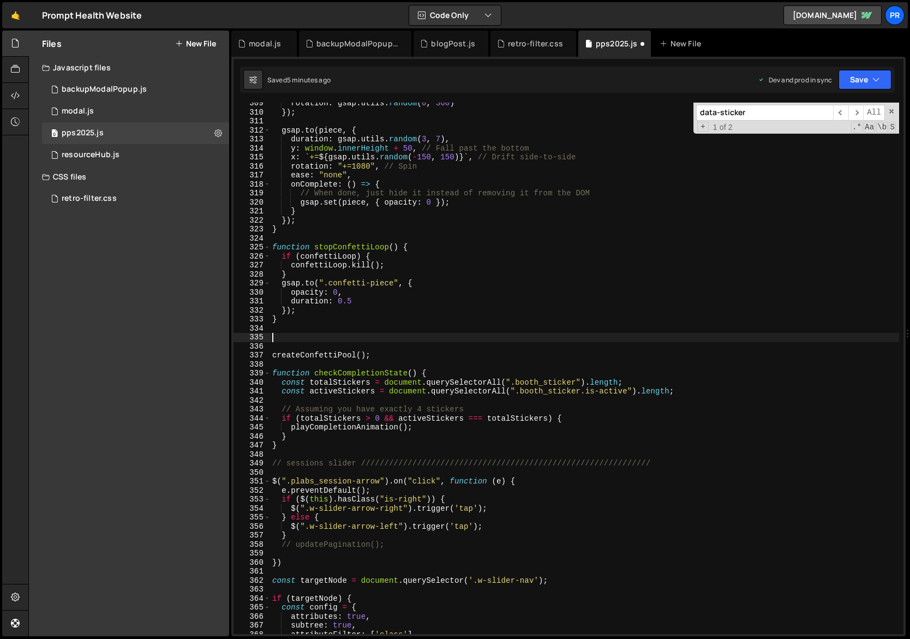
paste textarea "$(".plabs_nav-wrapper").on("click", stopConfettiLoop);"
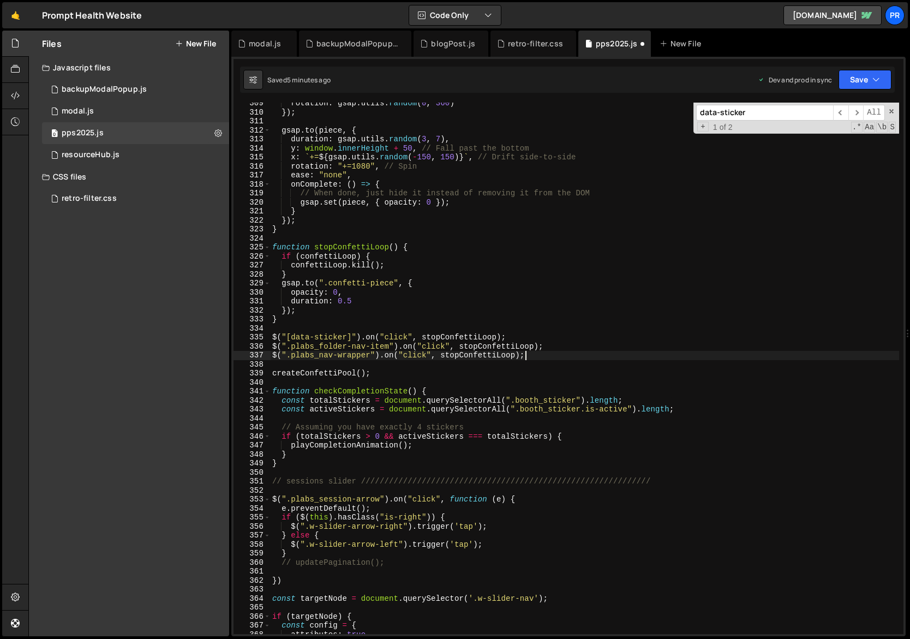
click at [412, 377] on div "rotation : gsap . utils . random ( 0 , 360 ) }) ; gsap . to ( piece , { duratio…" at bounding box center [685, 374] width 830 height 550
click at [894, 111] on span at bounding box center [892, 111] width 8 height 8
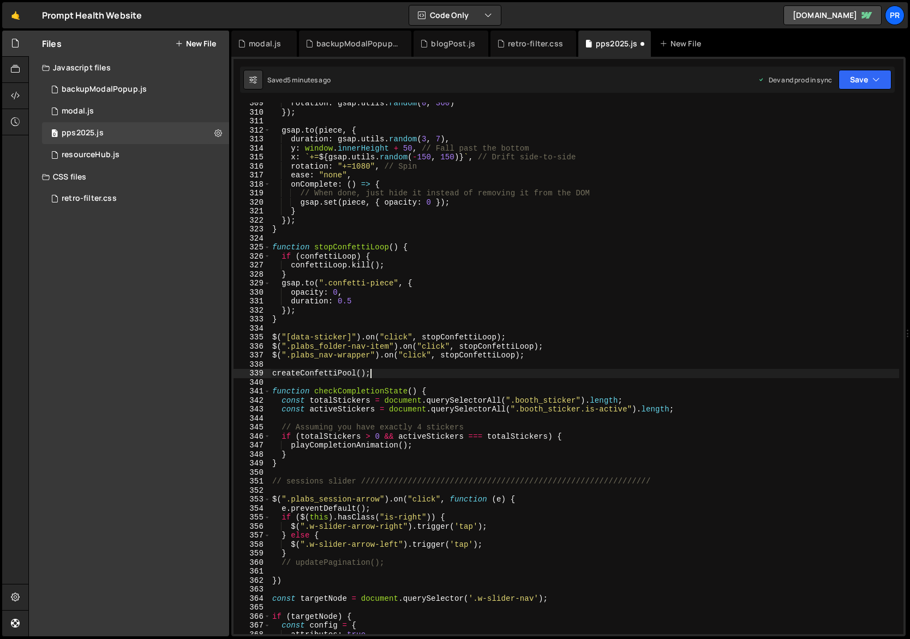
click at [516, 373] on div "rotation : gsap . utils . random ( 0 , 360 ) }) ; gsap . to ( piece , { duratio…" at bounding box center [685, 374] width 830 height 550
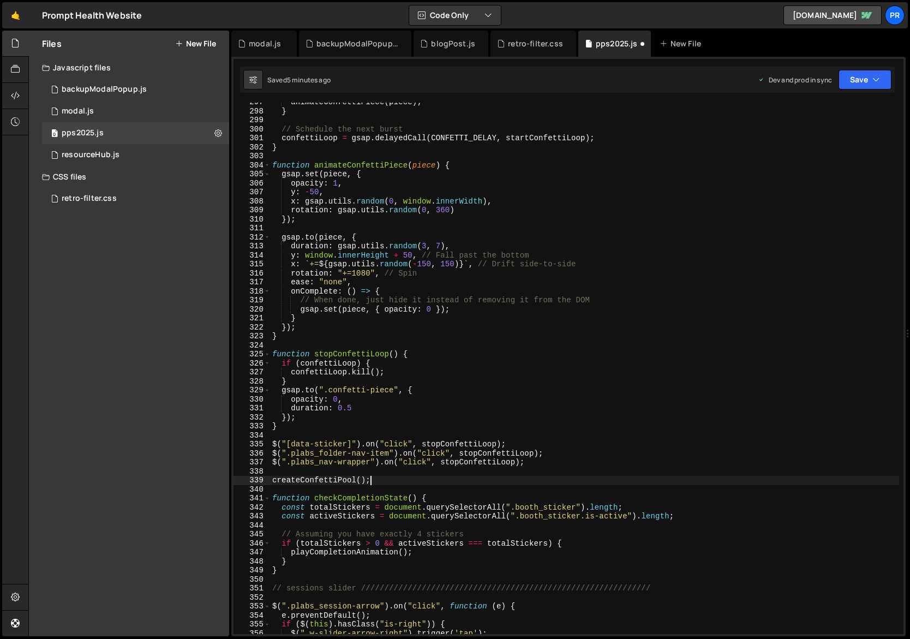
scroll to position [2670, 0]
click at [865, 79] on button "Save" at bounding box center [865, 80] width 53 height 20
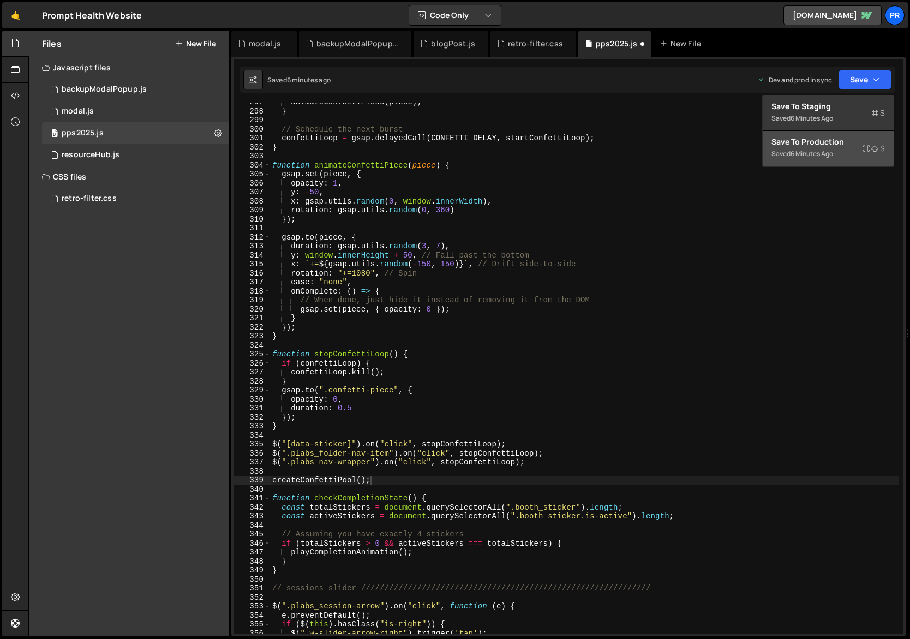
click at [832, 138] on div "Save to Production S" at bounding box center [829, 141] width 114 height 11
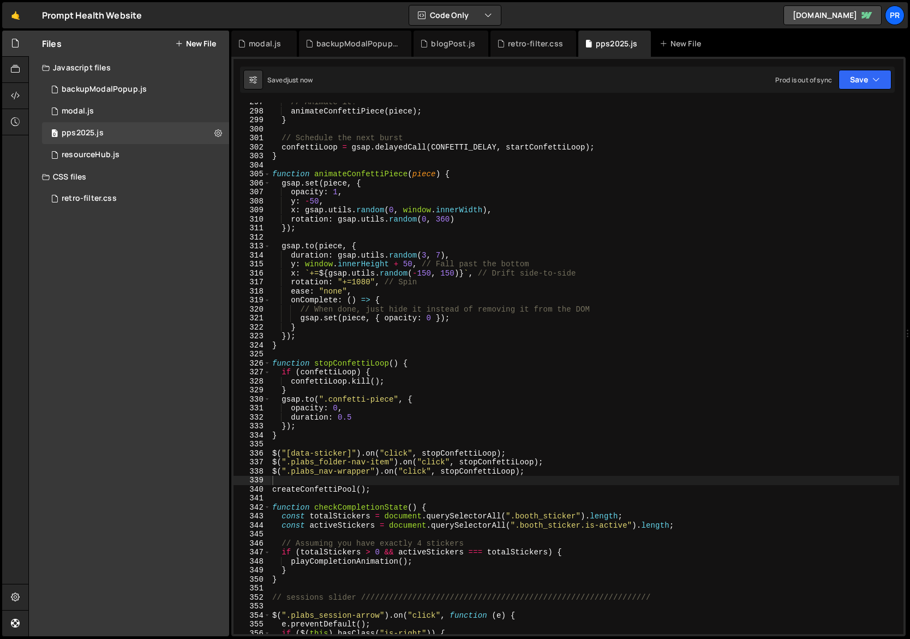
click at [484, 415] on div "// Animate it! animateConfettiPiece ( piece ) ; } // Schedule the next burst co…" at bounding box center [685, 373] width 830 height 550
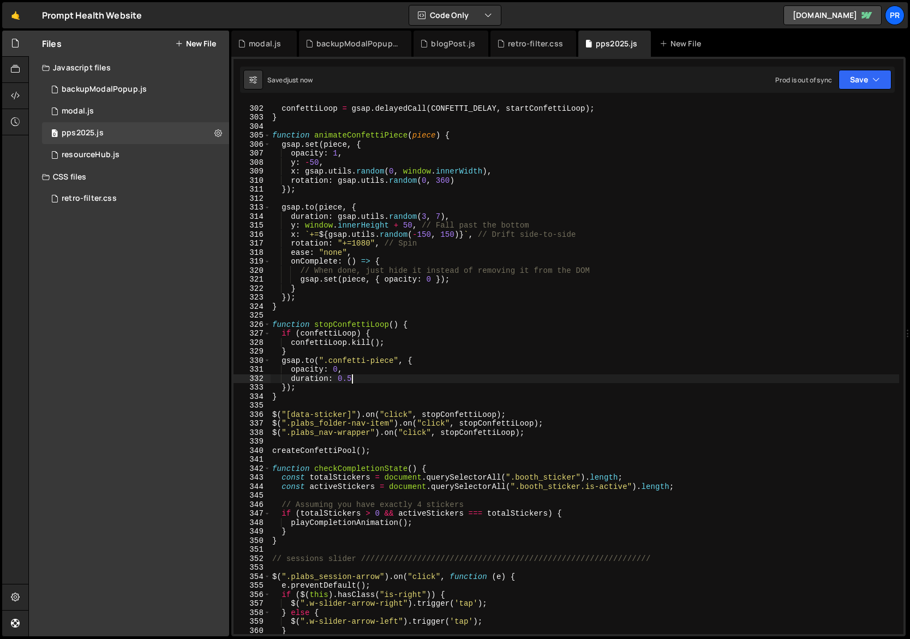
scroll to position [2708, 0]
type textarea "}"
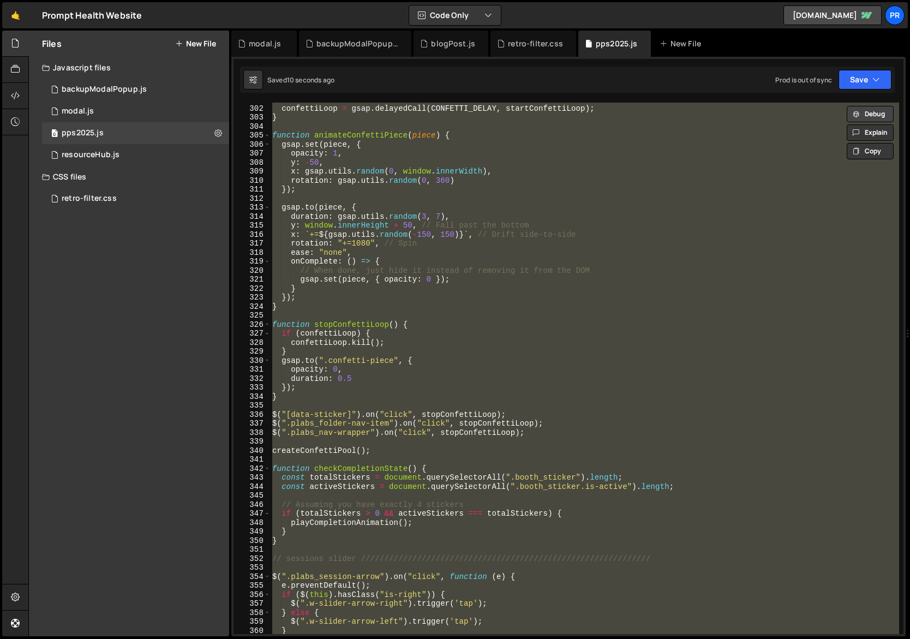
click at [868, 116] on button "Debug" at bounding box center [870, 114] width 47 height 16
click at [494, 11] on button "Code + Tools" at bounding box center [455, 15] width 92 height 20
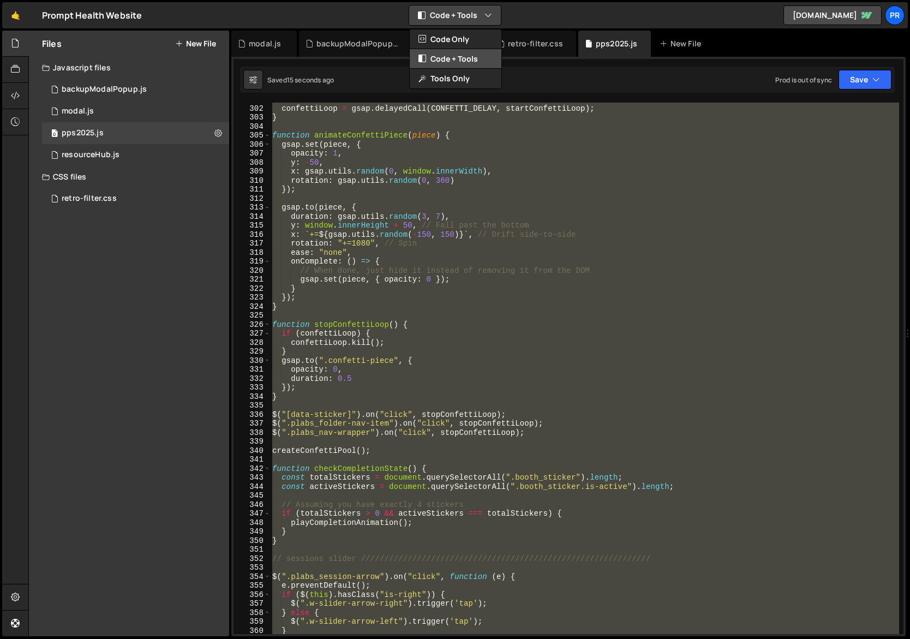
click at [462, 61] on button "Code + Tools" at bounding box center [456, 59] width 92 height 20
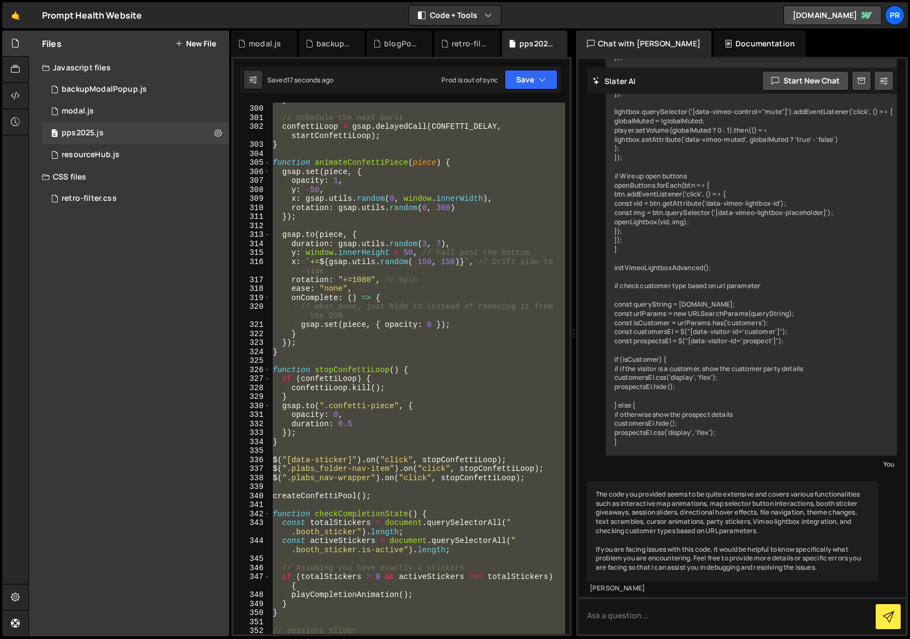
scroll to position [16256, 0]
click at [474, 464] on div "} // Schedule the next burst confettiLoop = gsap . delayedCall ( CONFETTI_DELAY…" at bounding box center [418, 368] width 295 height 531
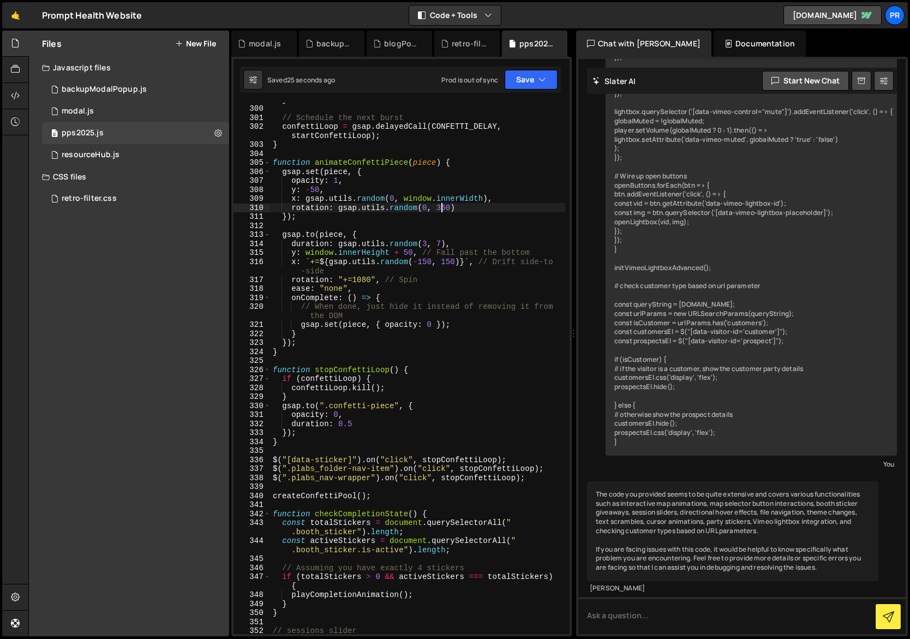
click at [443, 207] on div "} // Schedule the next burst confettiLoop = gsap . delayedCall ( CONFETTI_DELAY…" at bounding box center [418, 379] width 295 height 568
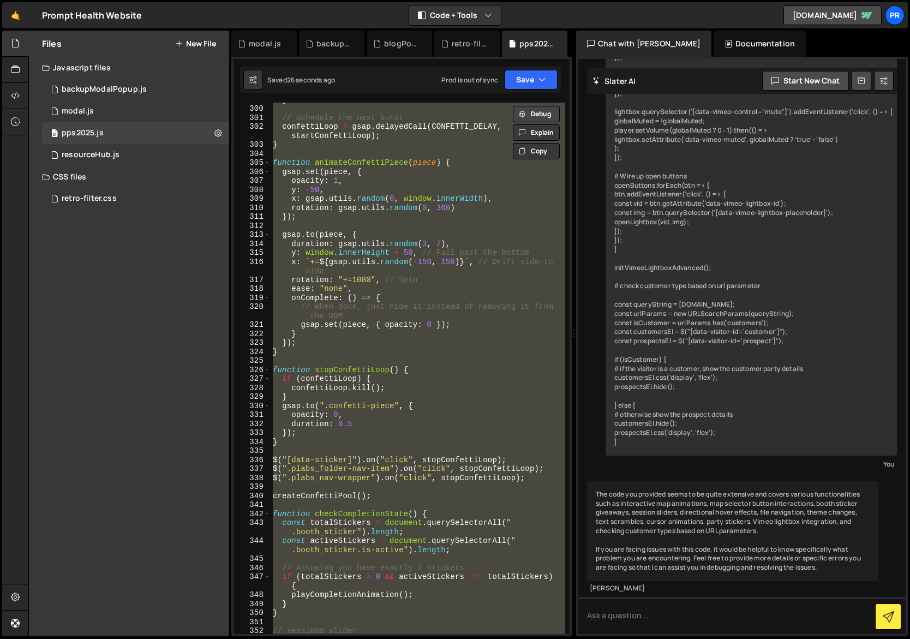
click at [536, 118] on button "Debug" at bounding box center [536, 114] width 47 height 16
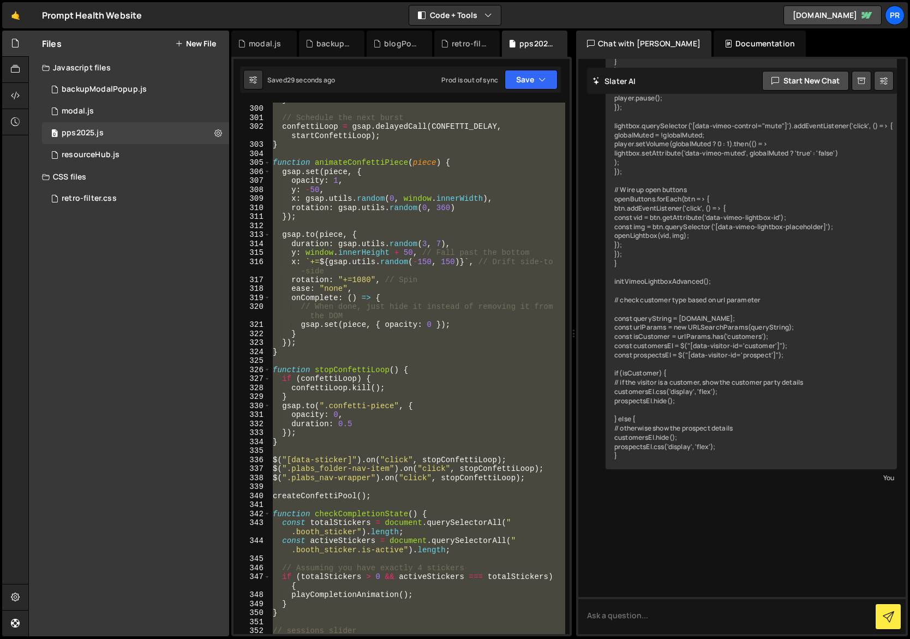
scroll to position [26085, 0]
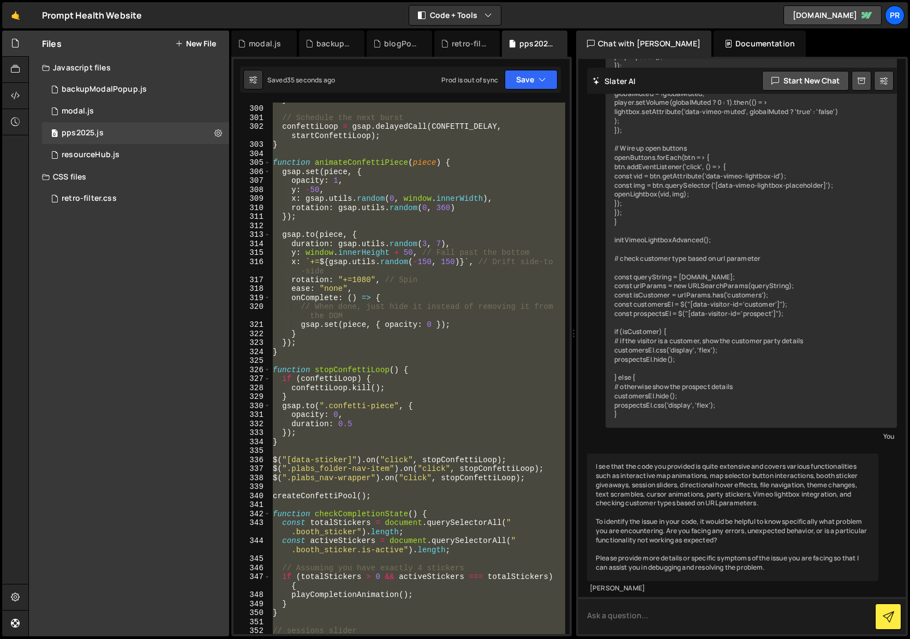
click at [657, 618] on textarea at bounding box center [741, 615] width 327 height 37
drag, startPoint x: 461, startPoint y: 431, endPoint x: 463, endPoint y: 423, distance: 7.4
click at [461, 431] on div "} // Schedule the next burst confettiLoop = gsap . delayedCall ( CONFETTI_DELAY…" at bounding box center [418, 368] width 295 height 531
type textarea "});"
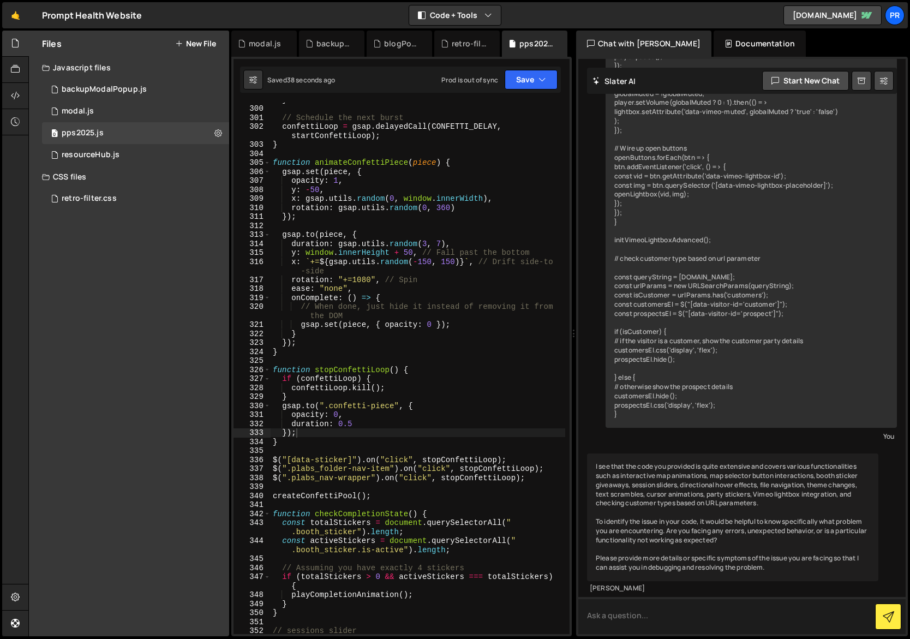
click at [622, 611] on textarea at bounding box center [741, 615] width 327 height 37
type textarea "find the syntax error"
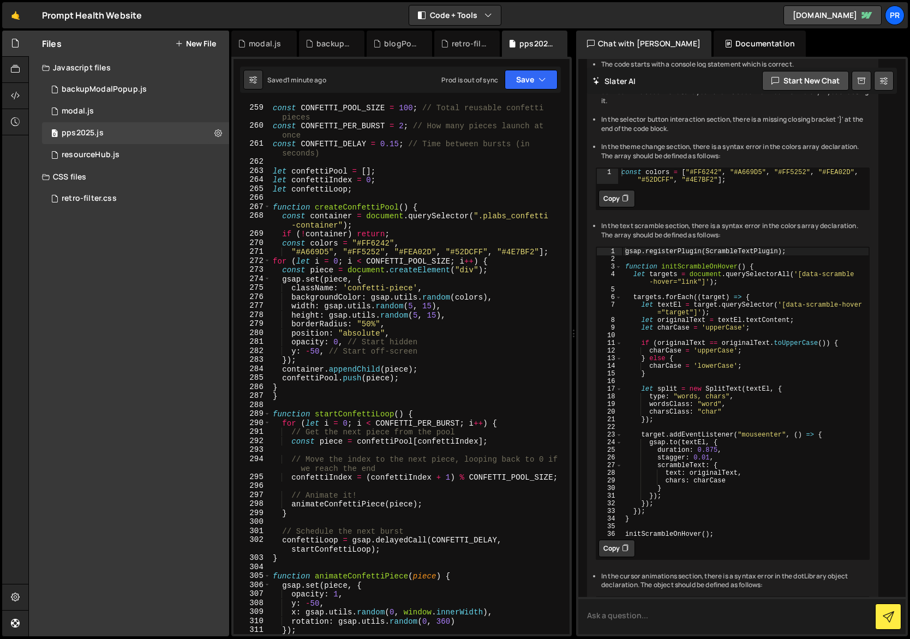
scroll to position [2578, 0]
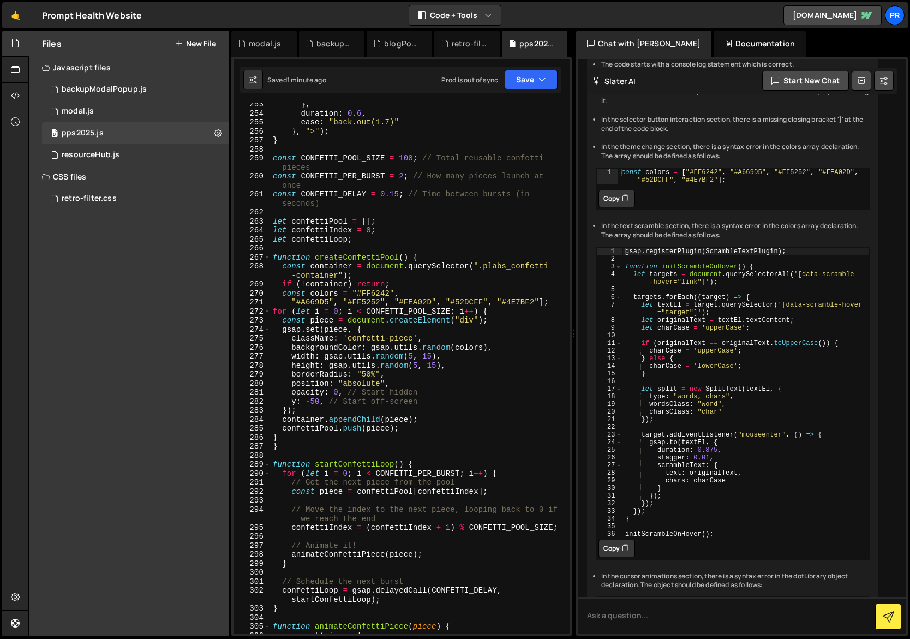
click at [556, 304] on div "} , duration : 0.6 , ease : "back.out(1.7)" } , ">" ) ; } const CONFETTI_POOL_S…" at bounding box center [418, 375] width 295 height 550
click at [353, 294] on div "} , duration : 0.6 , ease : "back.out(1.7)" } , ">" ) ; } const CONFETTI_POOL_S…" at bounding box center [418, 375] width 295 height 550
click at [456, 279] on div "} , duration : 0.6 , ease : "back.out(1.7)" } , ">" ) ; } const CONFETTI_POOL_S…" at bounding box center [418, 375] width 295 height 550
click at [531, 74] on button "Save" at bounding box center [531, 80] width 53 height 20
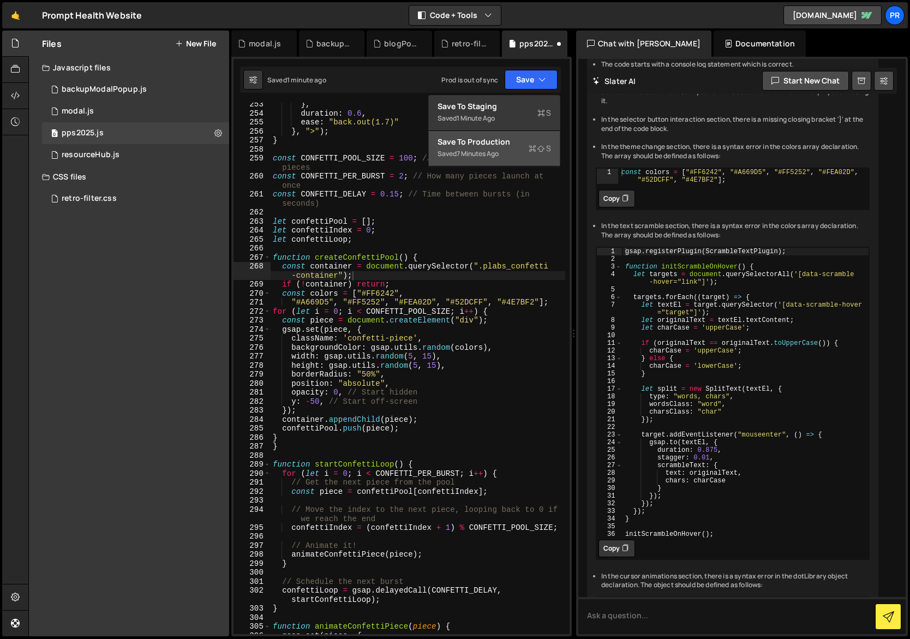
click at [519, 153] on div "Saved 7 minutes ago" at bounding box center [495, 153] width 114 height 13
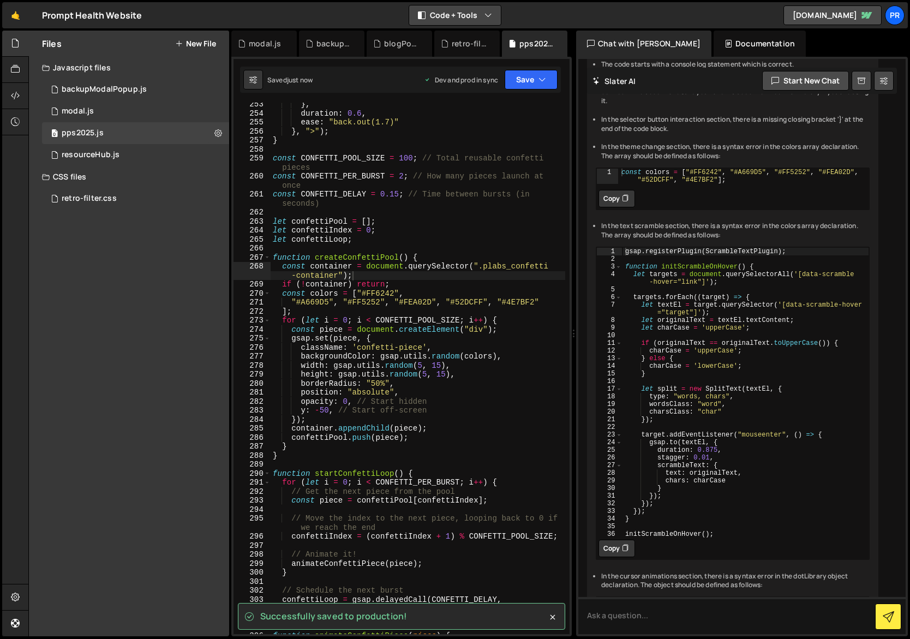
click at [455, 14] on button "Code + Tools" at bounding box center [455, 15] width 92 height 20
click at [444, 40] on button "Code Only" at bounding box center [456, 39] width 92 height 20
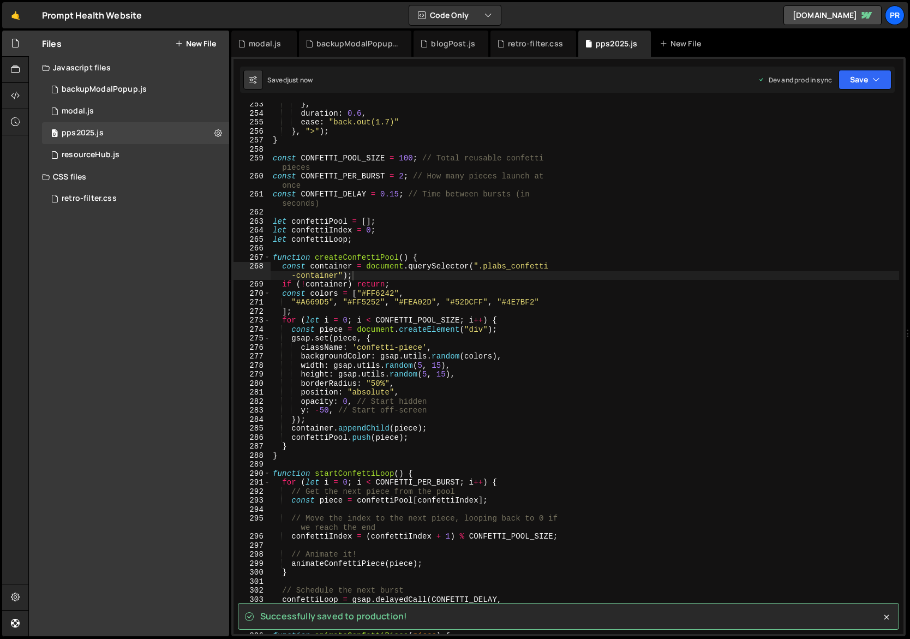
scroll to position [2272, 0]
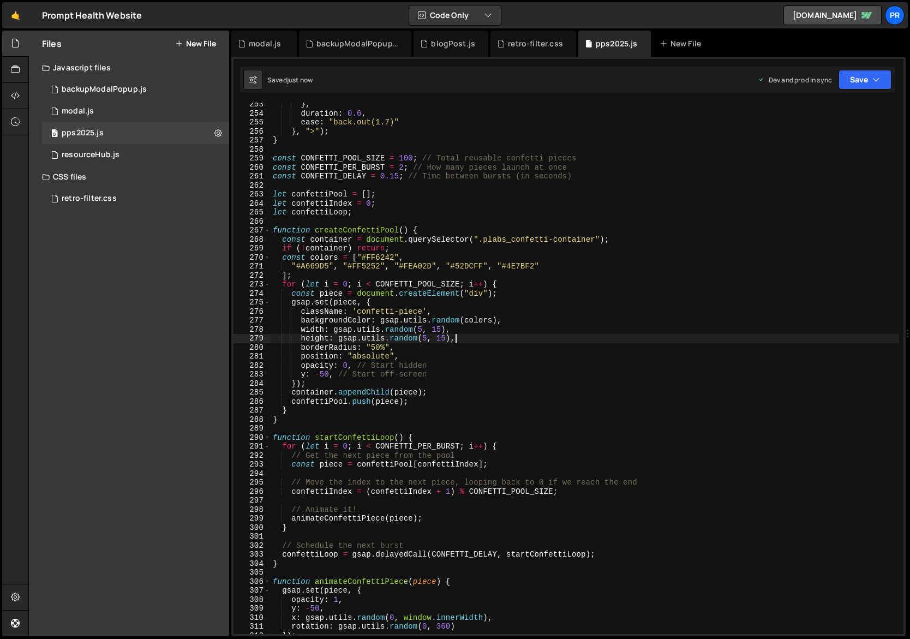
click at [521, 335] on div "} , duration : 0.6 , ease : "back.out(1.7)" } , ">" ) ; } const CONFETTI_POOL_S…" at bounding box center [585, 375] width 629 height 550
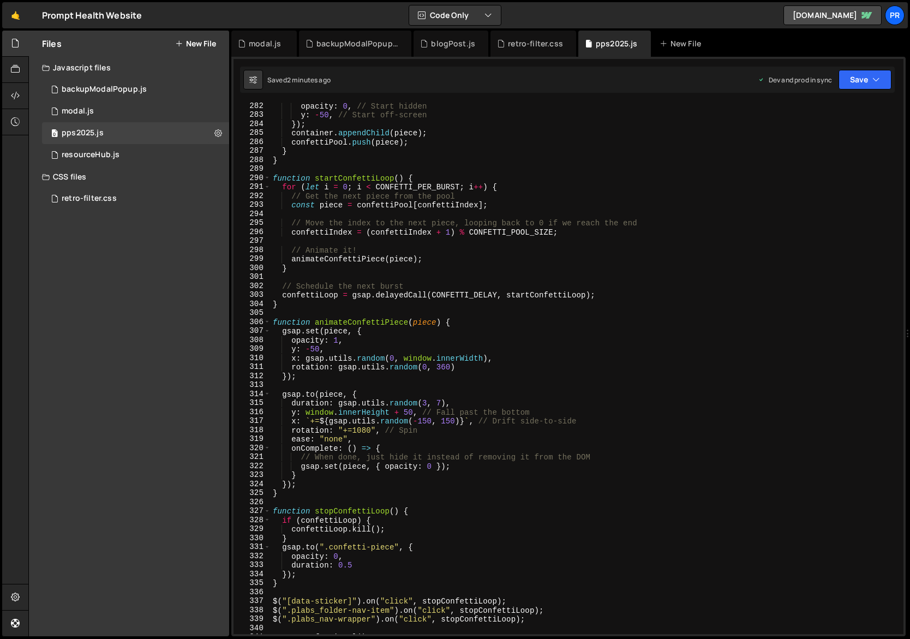
scroll to position [2569, 0]
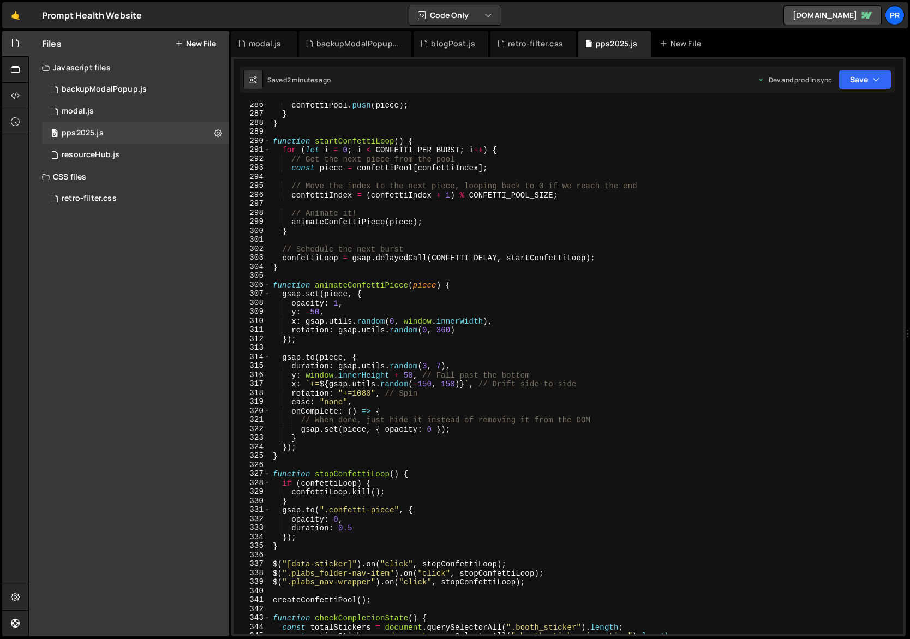
click at [348, 473] on div "confettiPool . push ( piece ) ; } } function startConfettiLoop ( ) { for ( let …" at bounding box center [585, 375] width 629 height 550
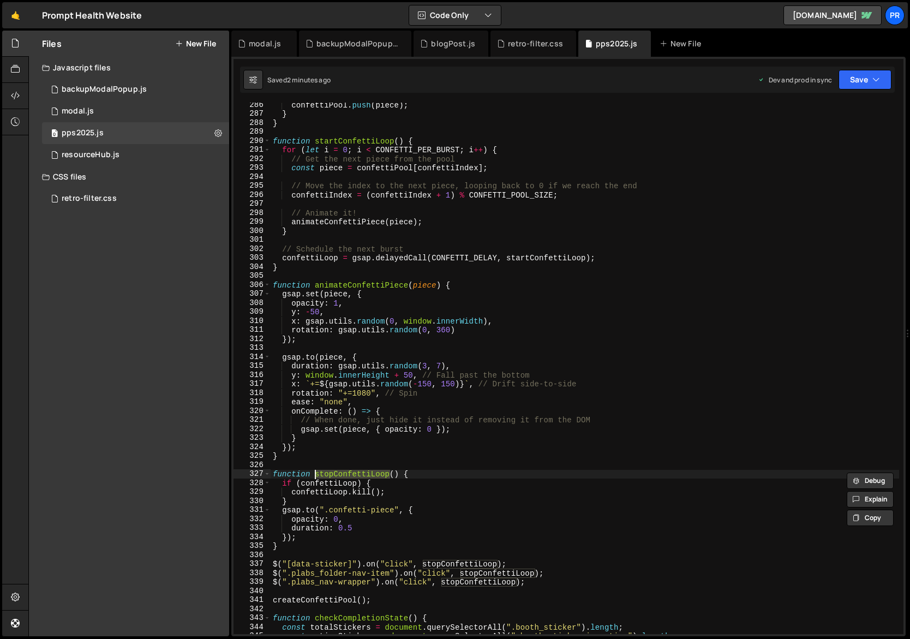
click at [348, 473] on div "confettiPool . push ( piece ) ; } } function startConfettiLoop ( ) { for ( let …" at bounding box center [585, 375] width 629 height 550
click at [494, 564] on div "confettiPool . push ( piece ) ; } } function startConfettiLoop ( ) { for ( let …" at bounding box center [585, 375] width 629 height 550
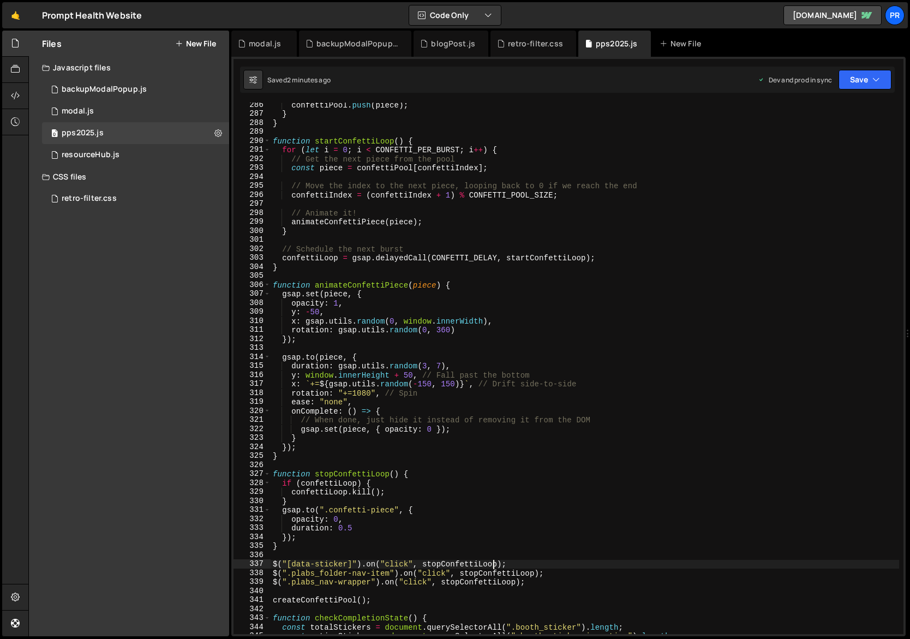
click at [498, 564] on div "confettiPool . push ( piece ) ; } } function startConfettiLoop ( ) { for ( let …" at bounding box center [585, 375] width 629 height 550
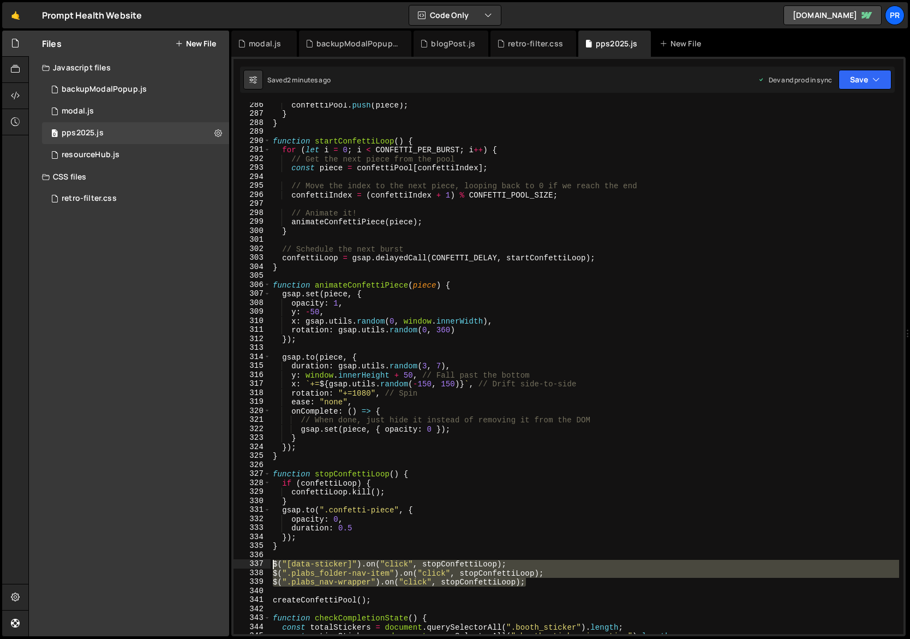
drag, startPoint x: 534, startPoint y: 586, endPoint x: 262, endPoint y: 562, distance: 272.8
click at [262, 562] on div "$("[data-sticker]").on("click", stopConfettiLoop); 286 287 288 289 290 291 292 …" at bounding box center [569, 368] width 670 height 531
click at [456, 521] on div "confettiPool . push ( piece ) ; } } function startConfettiLoop ( ) { for ( let …" at bounding box center [585, 375] width 629 height 550
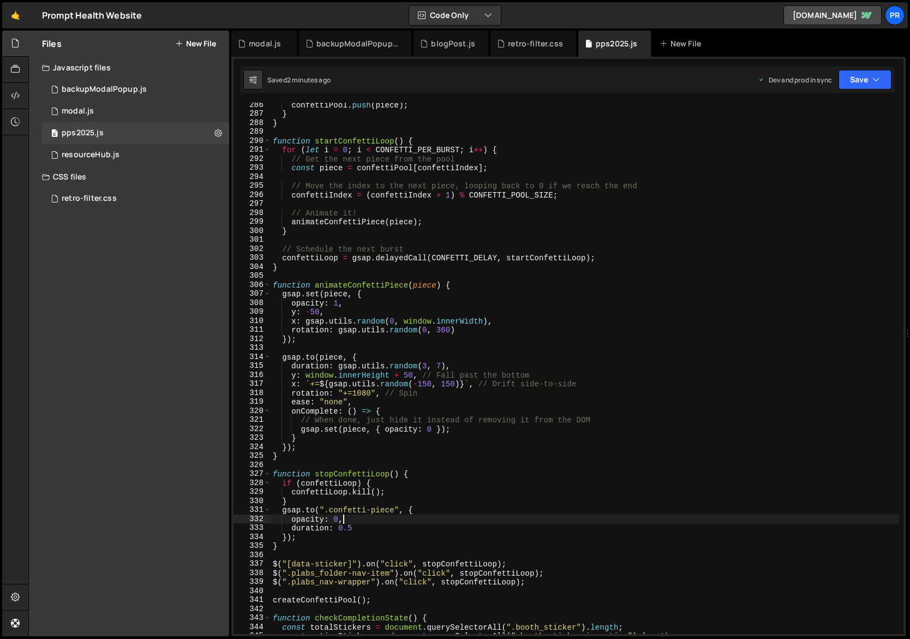
scroll to position [0, 4]
click at [439, 563] on div "confettiPool . push ( piece ) ; } } function startConfettiLoop ( ) { for ( let …" at bounding box center [585, 375] width 629 height 550
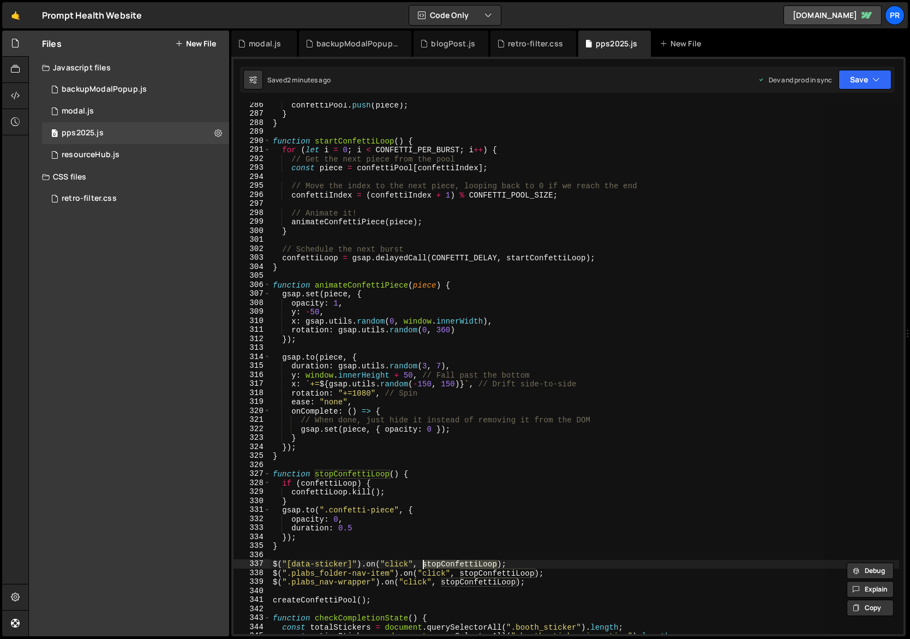
click at [500, 564] on div "confettiPool . push ( piece ) ; } } function startConfettiLoop ( ) { for ( let …" at bounding box center [585, 368] width 629 height 531
drag, startPoint x: 424, startPoint y: 564, endPoint x: 506, endPoint y: 562, distance: 81.9
click at [506, 562] on div "confettiPool . push ( piece ) ; } } function startConfettiLoop ( ) { for ( let …" at bounding box center [585, 375] width 629 height 550
click at [506, 565] on div "confettiPool . push ( piece ) ; } } function startConfettiLoop ( ) { for ( let …" at bounding box center [585, 368] width 629 height 531
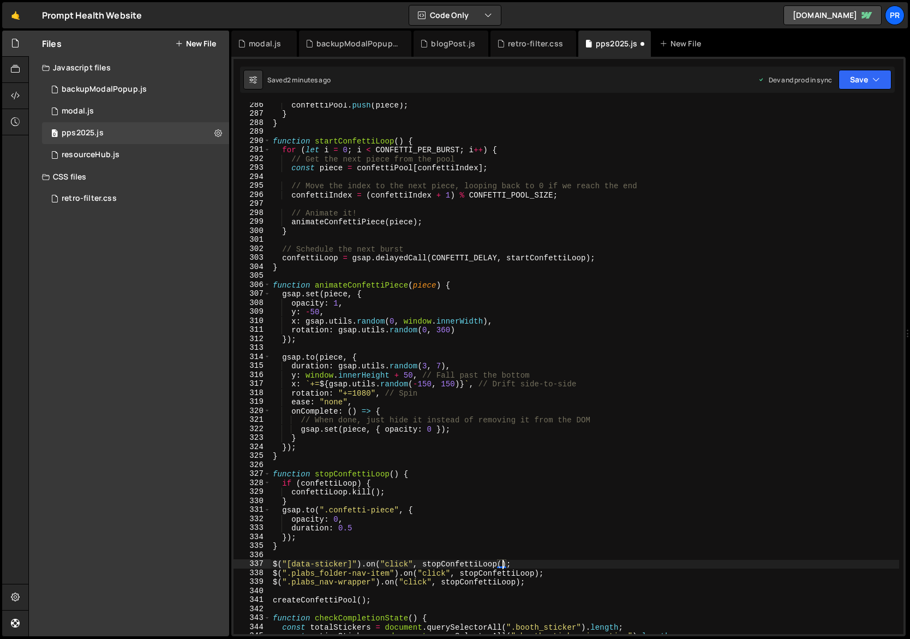
scroll to position [0, 15]
click at [542, 560] on div "confettiPool . push ( piece ) ; } } function startConfettiLoop ( ) { for ( let …" at bounding box center [585, 375] width 629 height 550
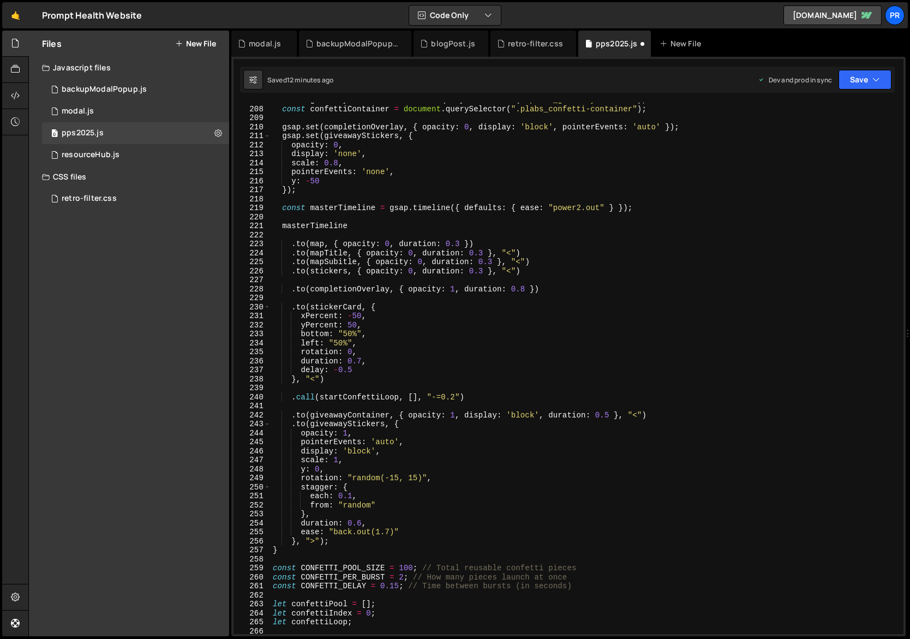
scroll to position [1862, 0]
drag, startPoint x: 455, startPoint y: 398, endPoint x: 433, endPoint y: 398, distance: 21.8
click at [433, 398] on div "const giveawayStickers = document . querySelectorAll ( ".plabs_giveaway-sticker…" at bounding box center [585, 370] width 629 height 550
click at [497, 321] on div "const giveawayStickers = document . querySelectorAll ( ".plabs_giveaway-sticker…" at bounding box center [585, 370] width 629 height 550
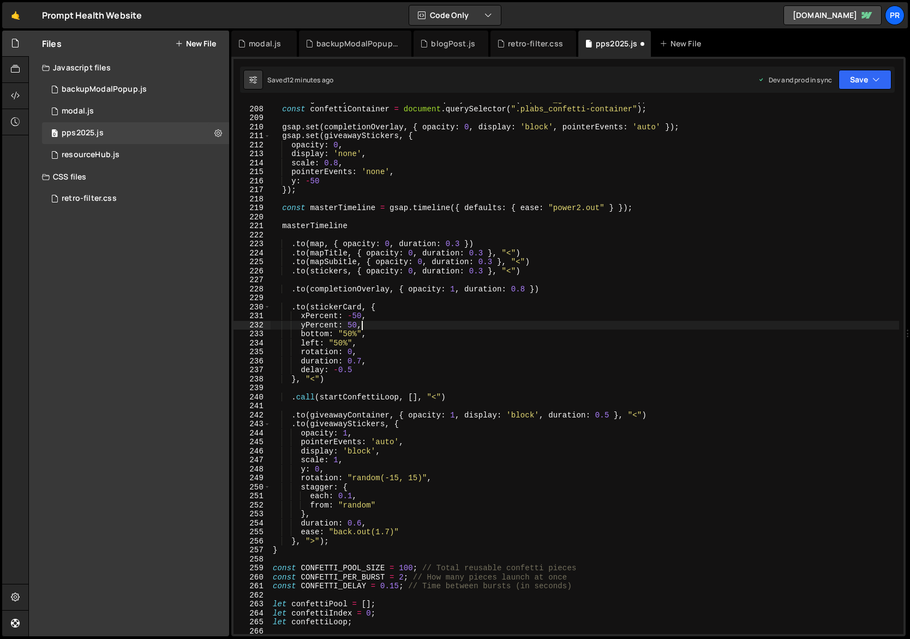
scroll to position [0, 5]
click at [496, 322] on div "const giveawayStickers = document . querySelectorAll ( ".plabs_giveaway-sticker…" at bounding box center [585, 370] width 629 height 550
click at [859, 77] on button "Save" at bounding box center [865, 80] width 53 height 20
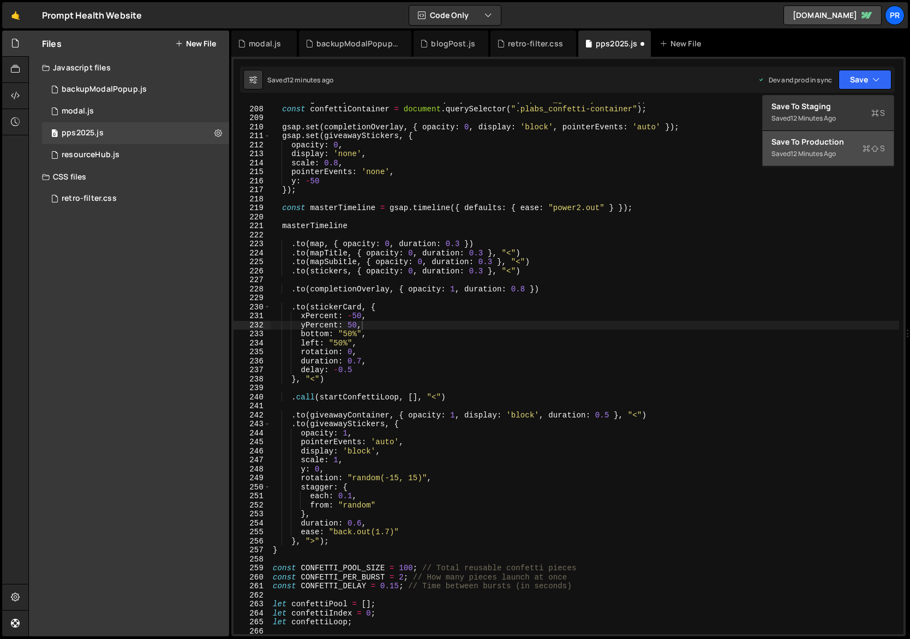
click at [830, 141] on div "Save to Production S" at bounding box center [829, 141] width 114 height 11
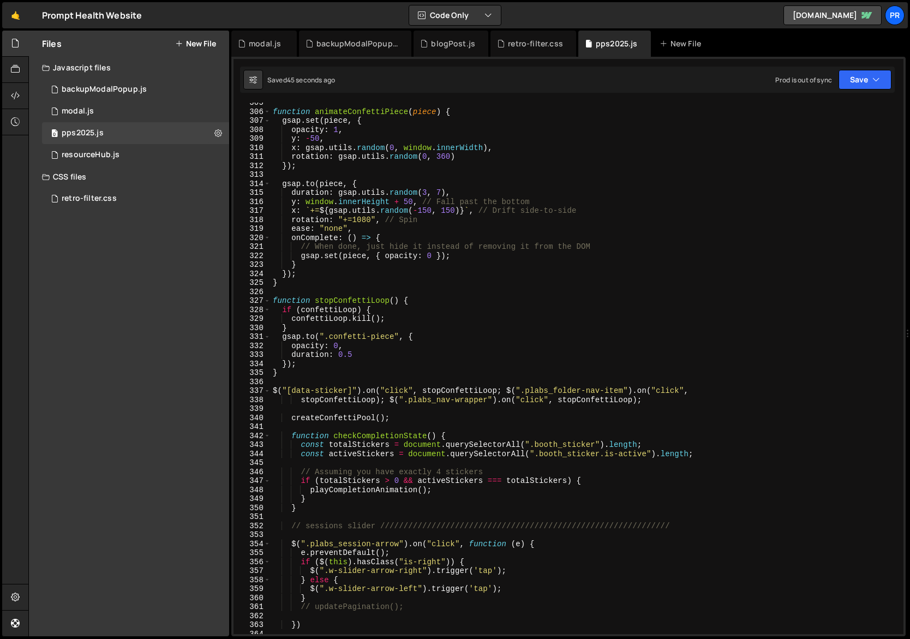
scroll to position [2974, 0]
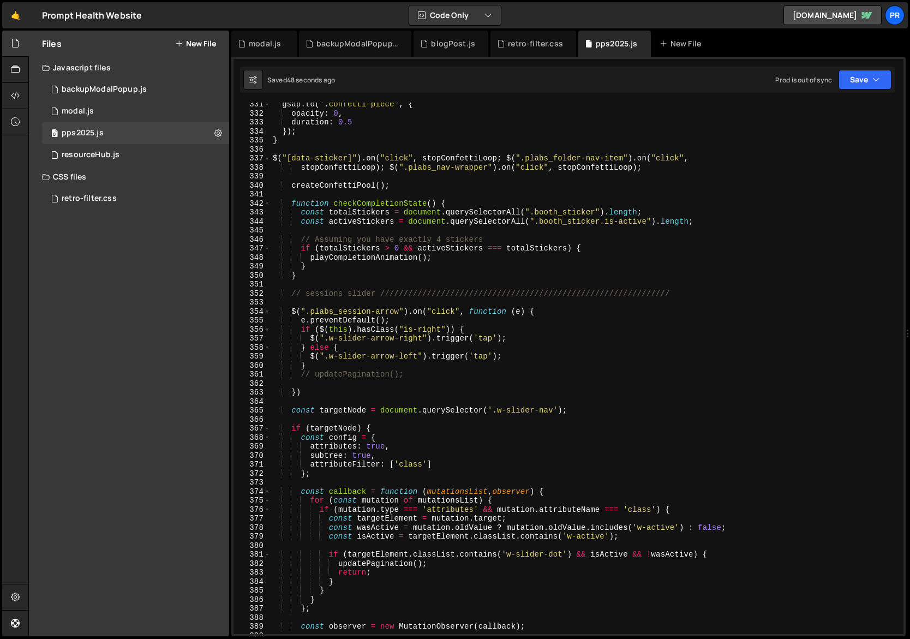
click at [497, 157] on div "gsap . to ( ".confetti-piece" , { opacity : 0 , duration : 0.5 }) ; } $ ( "[dat…" at bounding box center [585, 375] width 629 height 550
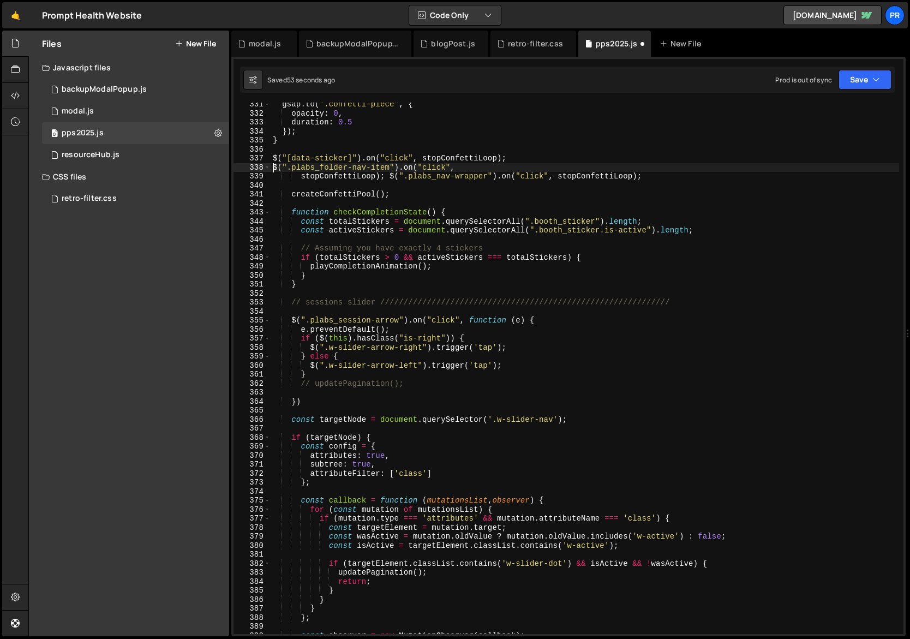
click at [544, 154] on div "gsap . to ( ".confetti-piece" , { opacity : 0 , duration : 0.5 }) ; } $ ( "[dat…" at bounding box center [585, 375] width 629 height 550
click at [390, 176] on div "gsap . to ( ".confetti-piece" , { opacity : 0 , duration : 0.5 }) ; } $ ( "[dat…" at bounding box center [585, 375] width 629 height 550
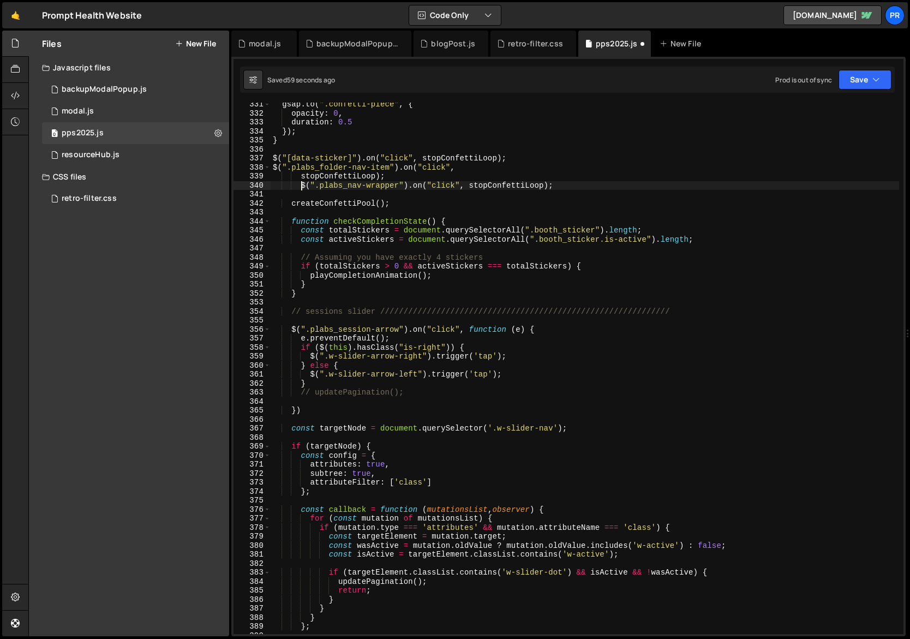
scroll to position [0, 2]
click at [302, 177] on div "gsap . to ( ".confetti-piece" , { opacity : 0 , duration : 0.5 }) ; } $ ( "[dat…" at bounding box center [585, 375] width 629 height 550
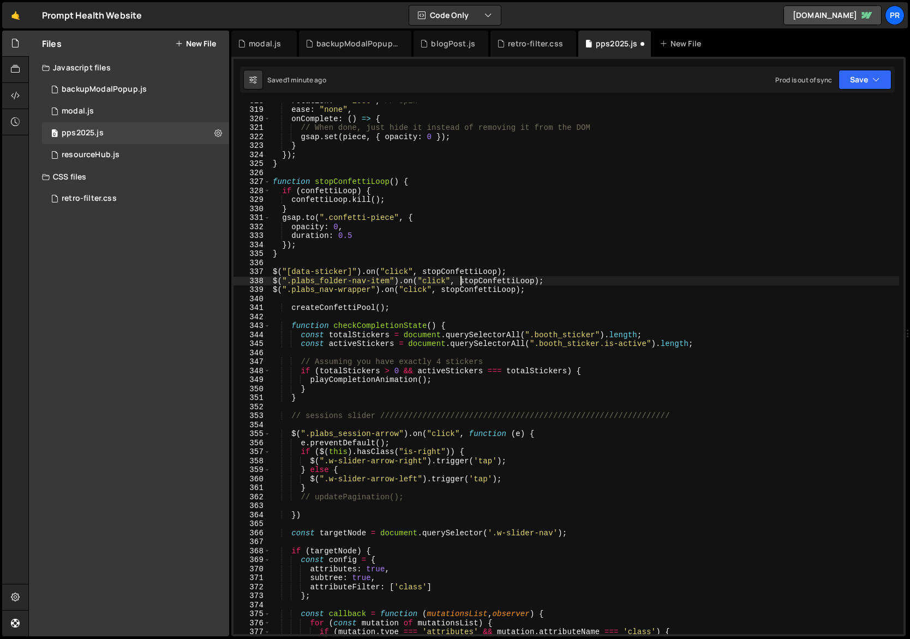
scroll to position [0, 13]
click at [577, 282] on div "rotation : "+=1080" , // Spin ease : "none" , onComplete : ( ) => { // When don…" at bounding box center [585, 371] width 629 height 550
drag, startPoint x: 868, startPoint y: 82, endPoint x: 857, endPoint y: 101, distance: 21.8
click at [868, 83] on button "Save" at bounding box center [865, 80] width 53 height 20
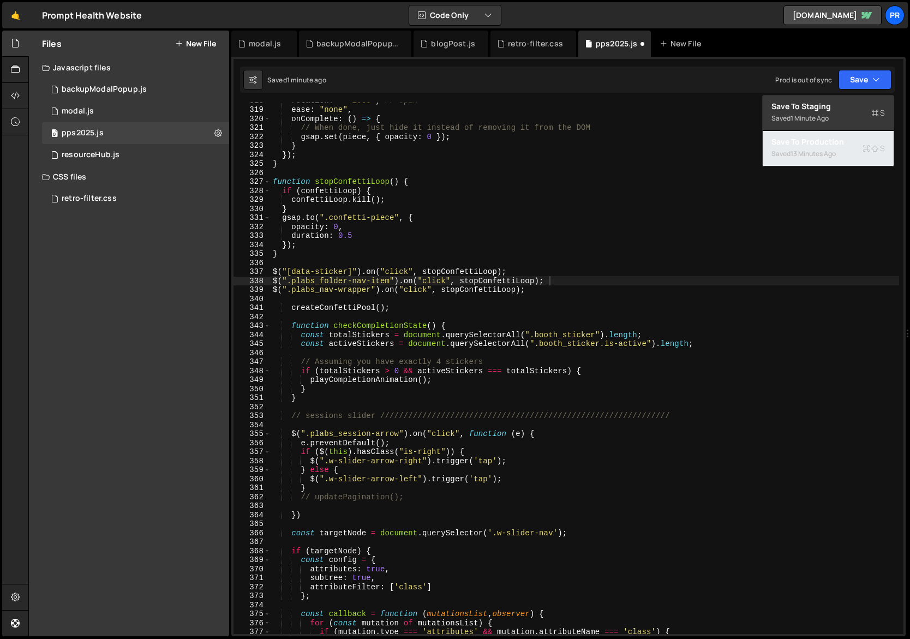
click at [833, 145] on div "Save to Production S" at bounding box center [829, 141] width 114 height 11
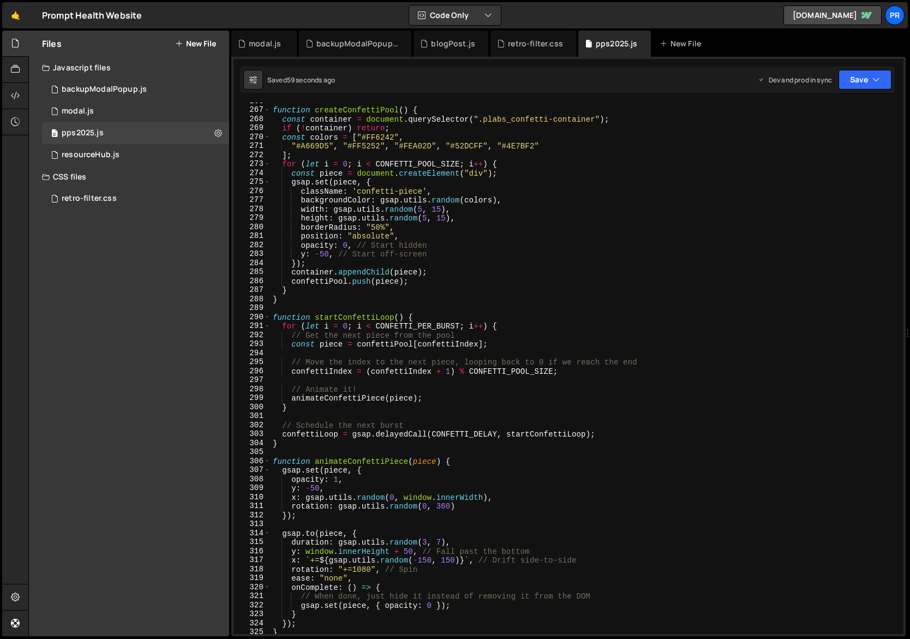
scroll to position [2283, 0]
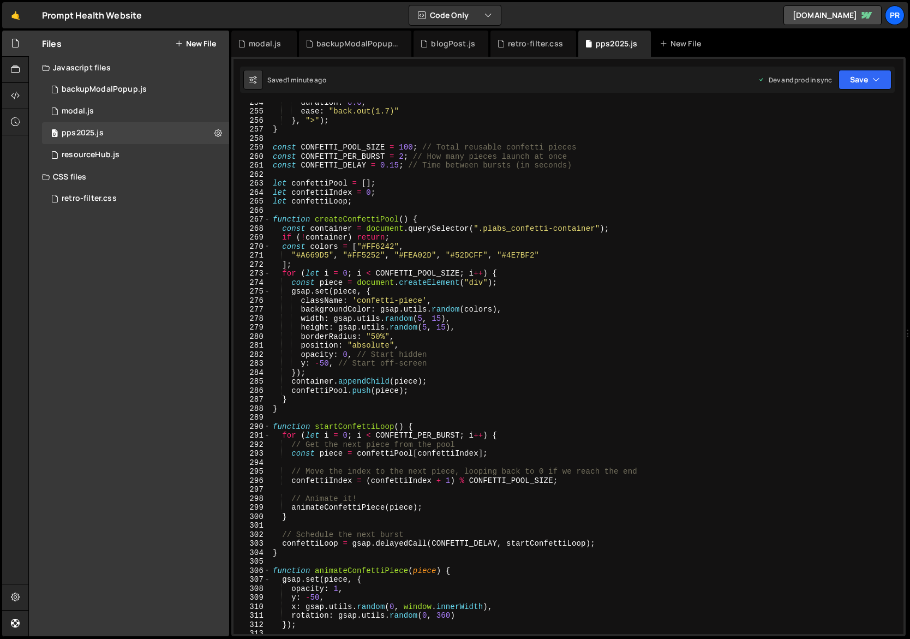
click at [518, 312] on div "duration : 0.6 , ease : "back.out(1.7)" } , ">" ) ; } const CONFETTI_POOL_SIZE …" at bounding box center [585, 373] width 629 height 550
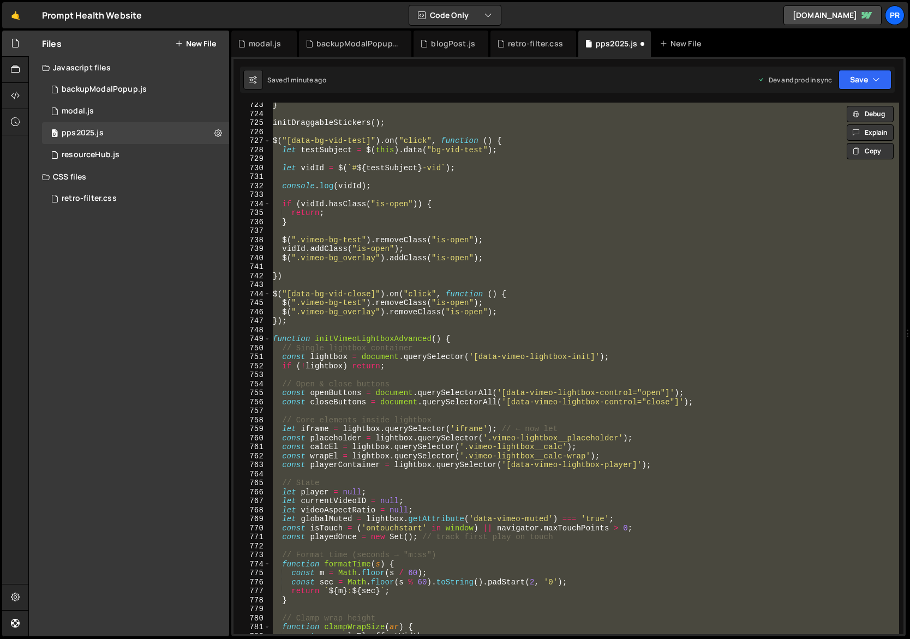
scroll to position [5821, 0]
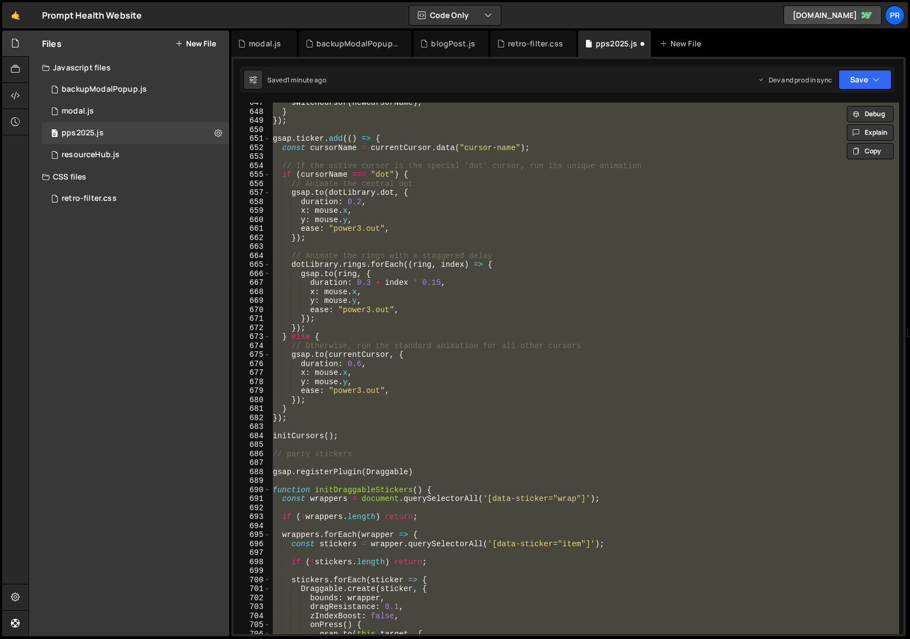
click at [482, 348] on div "switchCursor ( newCursorName ) ; } }) ; gsap . ticker . add (( ) => { const cur…" at bounding box center [585, 368] width 629 height 531
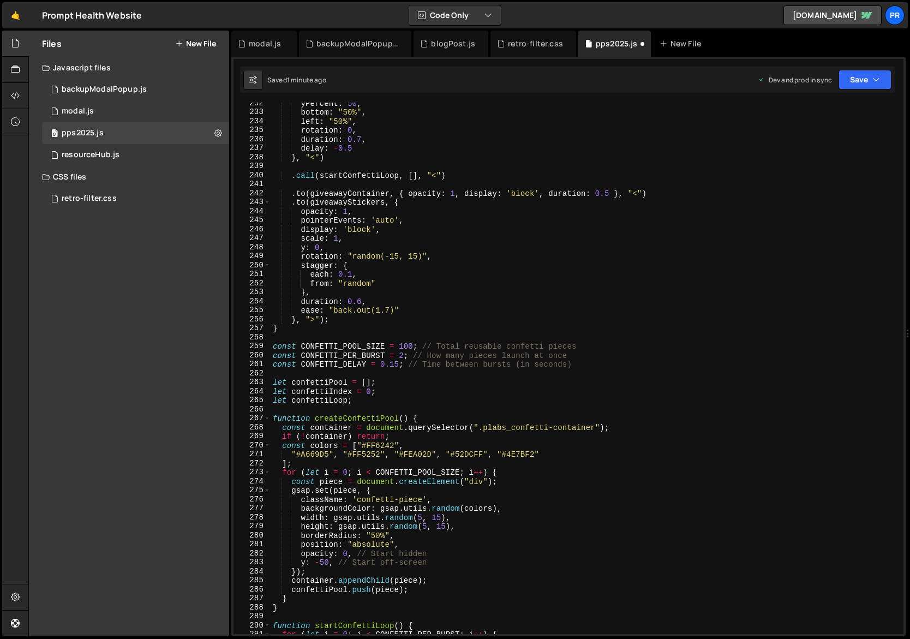
scroll to position [1968, 0]
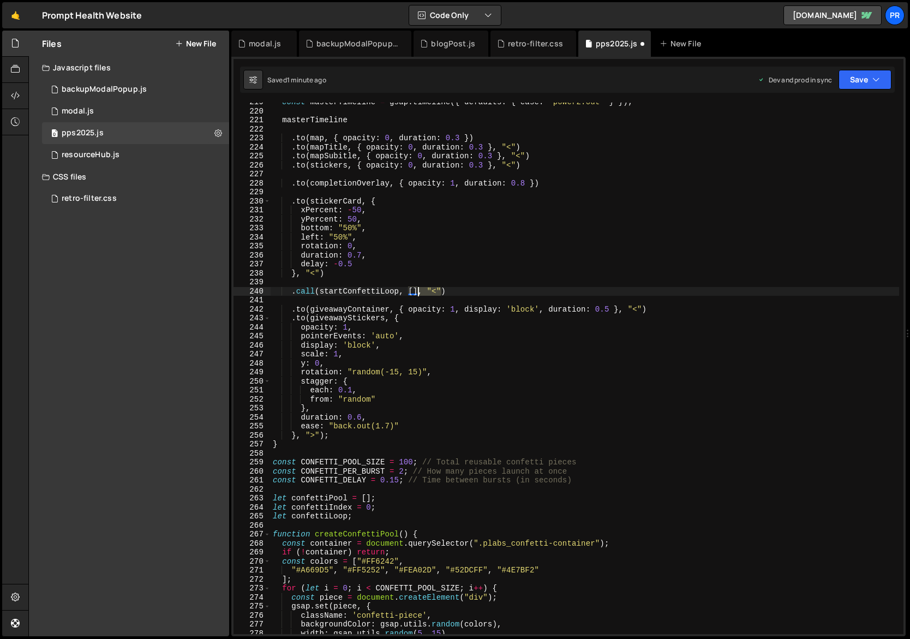
drag, startPoint x: 441, startPoint y: 292, endPoint x: 418, endPoint y: 291, distance: 23.5
click at [418, 291] on div "const masterTimeline = gsap . timeline ({ defaults : { ease : "power2.out" } })…" at bounding box center [585, 373] width 629 height 550
click at [538, 262] on div "const masterTimeline = gsap . timeline ({ defaults : { ease : "power2.out" } })…" at bounding box center [585, 373] width 629 height 550
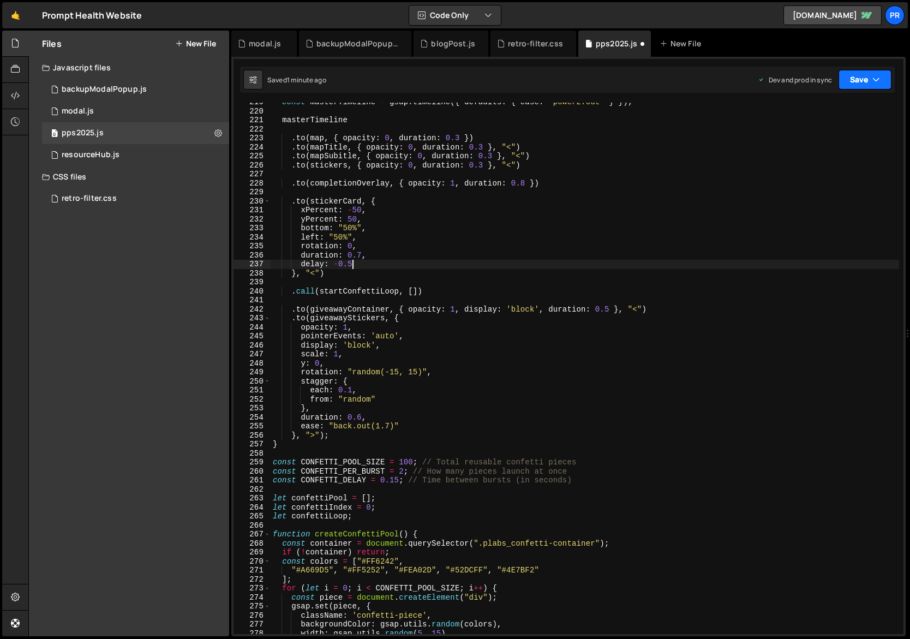
click at [861, 86] on button "Save" at bounding box center [865, 80] width 53 height 20
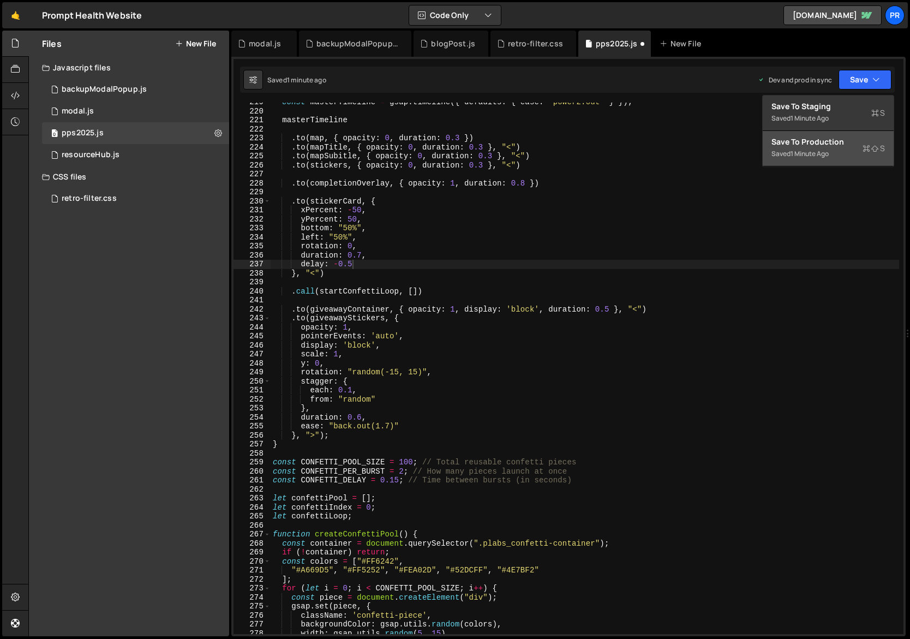
click at [837, 153] on div "Saved 1 minute ago" at bounding box center [829, 153] width 114 height 13
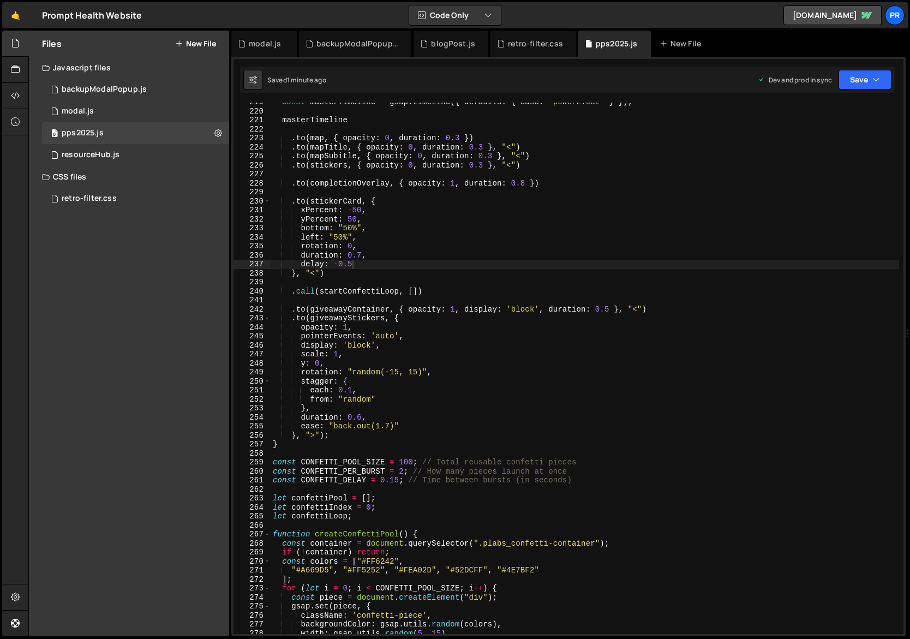
type textarea "rotation: "random(-15, 15)","
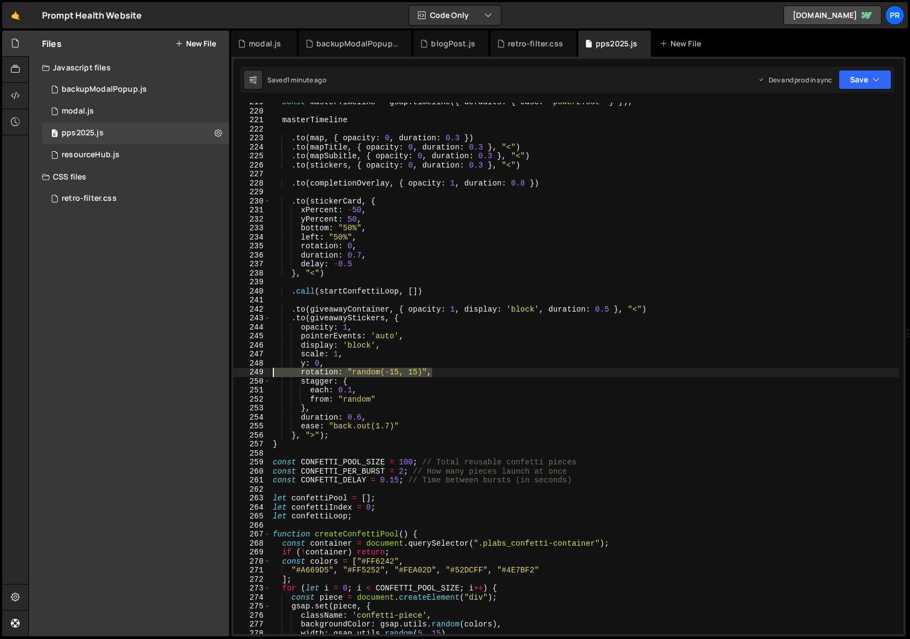
drag, startPoint x: 452, startPoint y: 374, endPoint x: 237, endPoint y: 374, distance: 215.0
click at [237, 374] on div "rotation: "random(-15, 15)", 219 220 221 222 223 224 225 226 227 228 229 230 23…" at bounding box center [569, 368] width 670 height 531
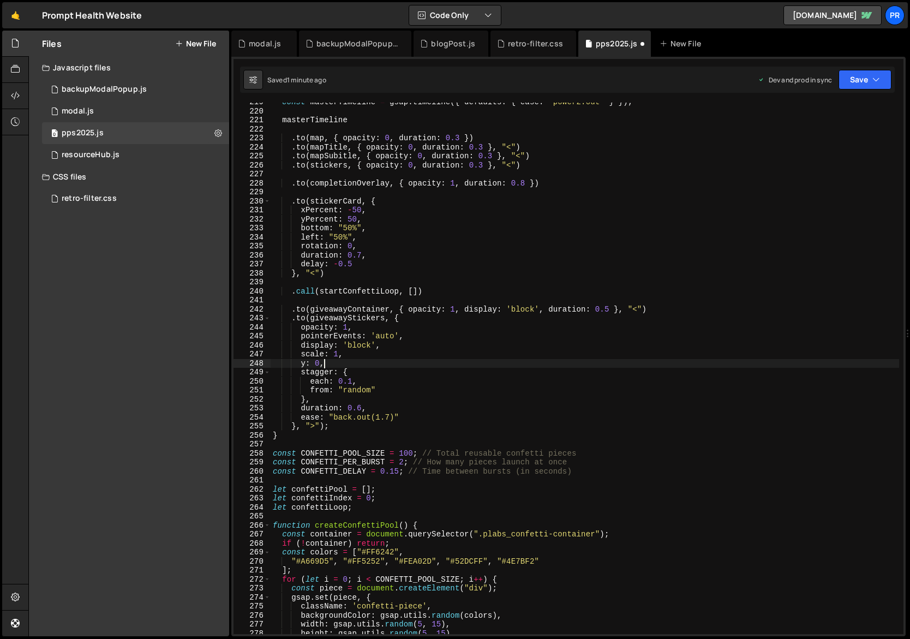
click at [471, 354] on div "const masterTimeline = gsap . timeline ({ defaults : { ease : "power2.out" } })…" at bounding box center [585, 373] width 629 height 550
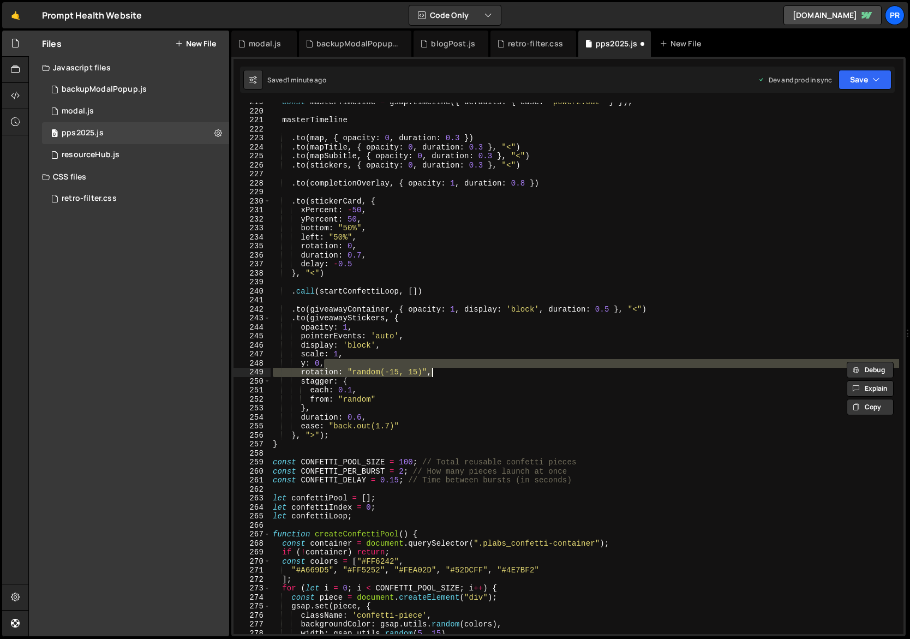
click at [445, 373] on div "const masterTimeline = gsap . timeline ({ defaults : { ease : "power2.out" } })…" at bounding box center [585, 368] width 629 height 531
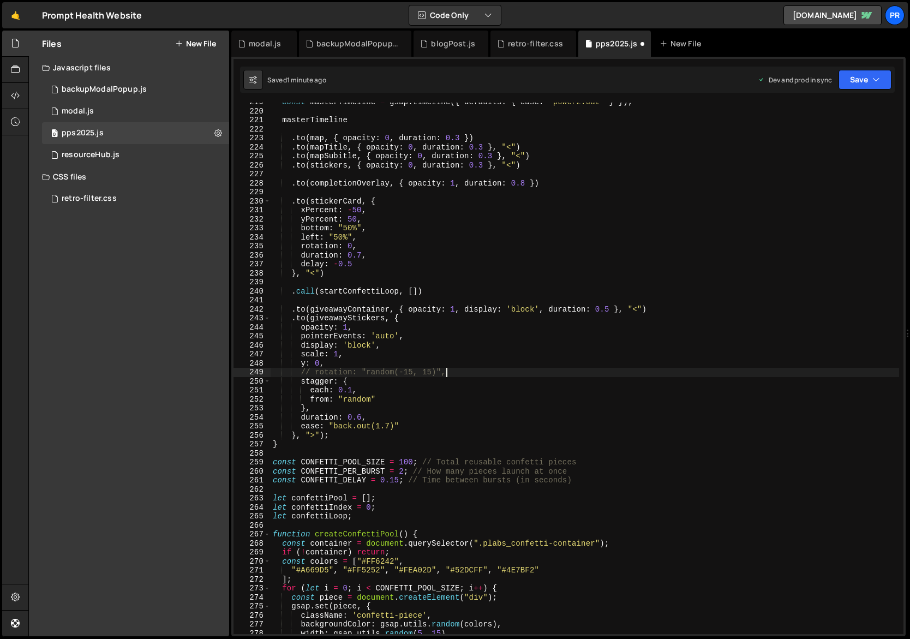
click at [484, 368] on div "const masterTimeline = gsap . timeline ({ defaults : { ease : "power2.out" } })…" at bounding box center [585, 373] width 629 height 550
click at [868, 75] on button "Save" at bounding box center [865, 80] width 53 height 20
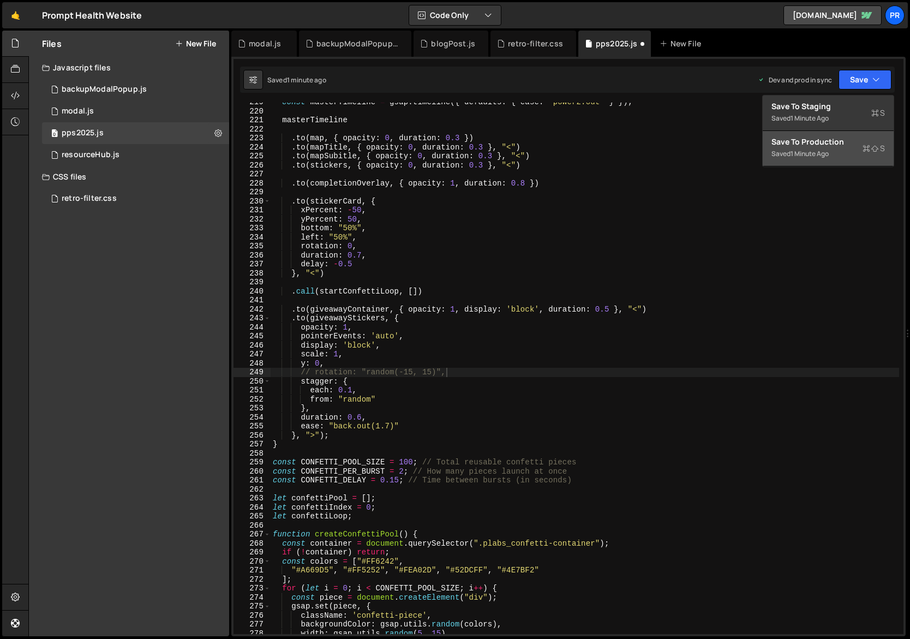
click at [831, 147] on div "Saved 1 minute ago" at bounding box center [829, 153] width 114 height 13
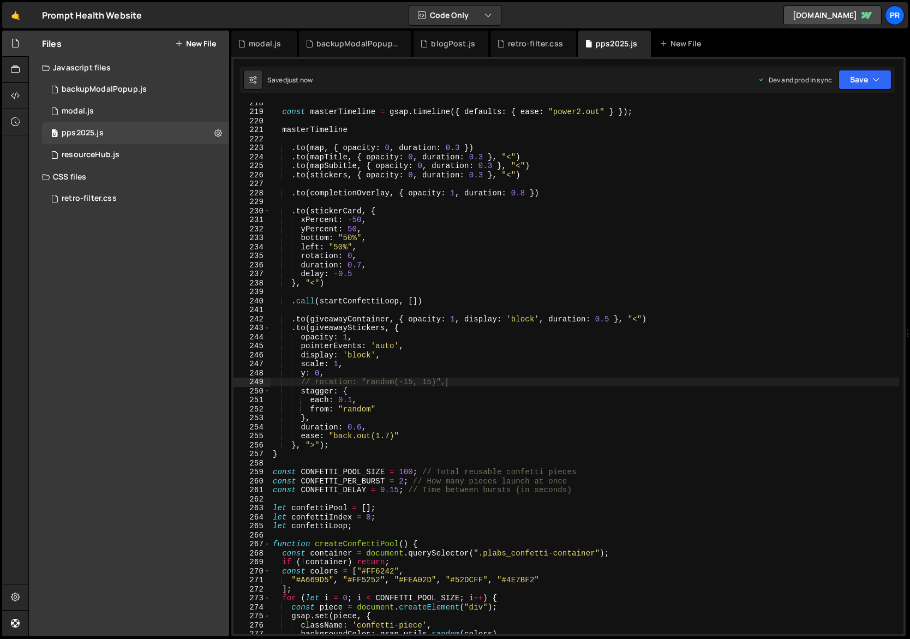
scroll to position [1914, 0]
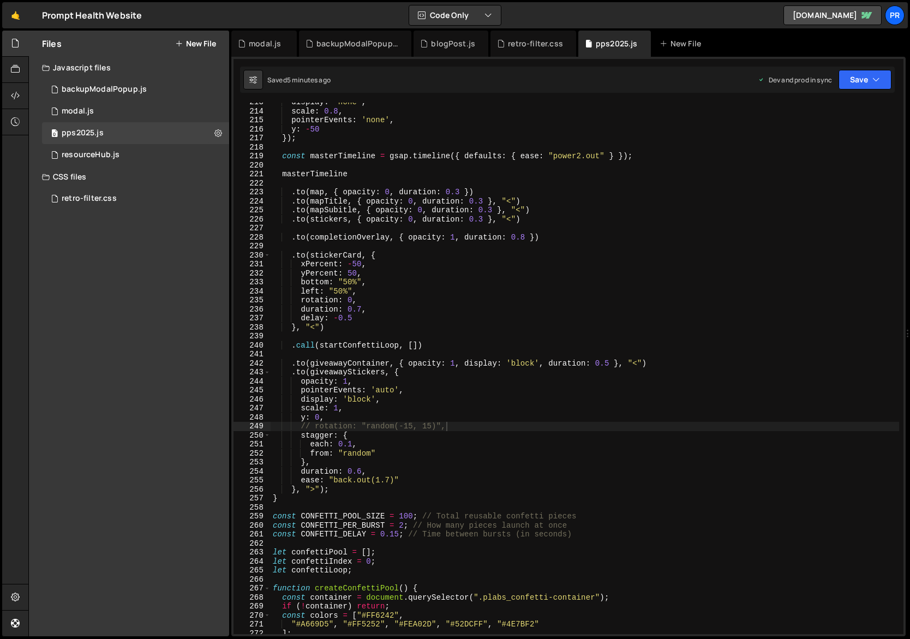
click at [474, 426] on div "display : 'none' , scale : 0.8 , pointerEvents : 'none' , y : - 50 }) ; const m…" at bounding box center [585, 373] width 629 height 550
type textarea "rotation: "random(-15, 15)","
click at [861, 81] on button "Save" at bounding box center [865, 80] width 53 height 20
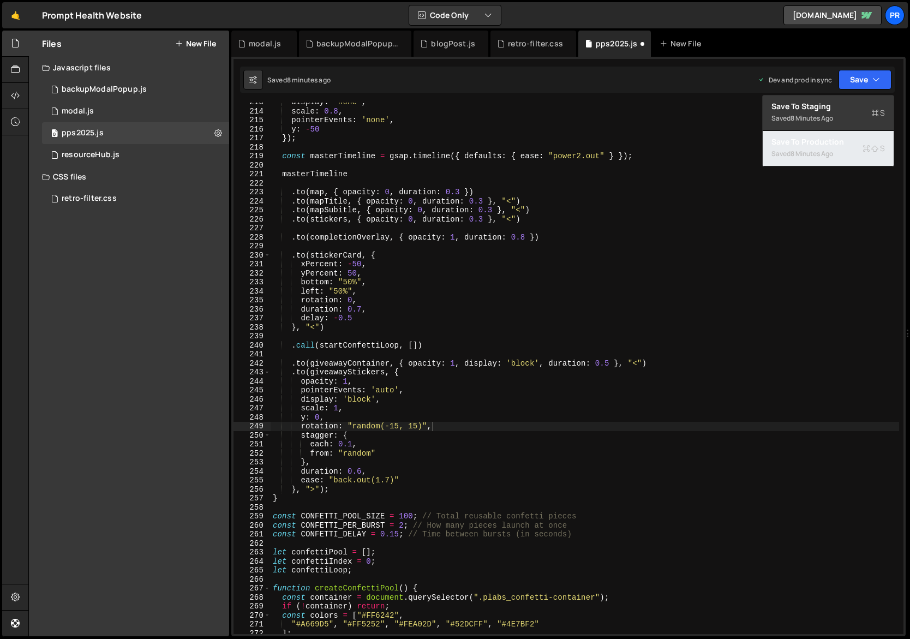
drag, startPoint x: 828, startPoint y: 148, endPoint x: 793, endPoint y: 189, distance: 53.9
click at [828, 148] on div "Saved 8 minutes ago" at bounding box center [829, 153] width 114 height 13
